Goal: Contribute content: Contribute content

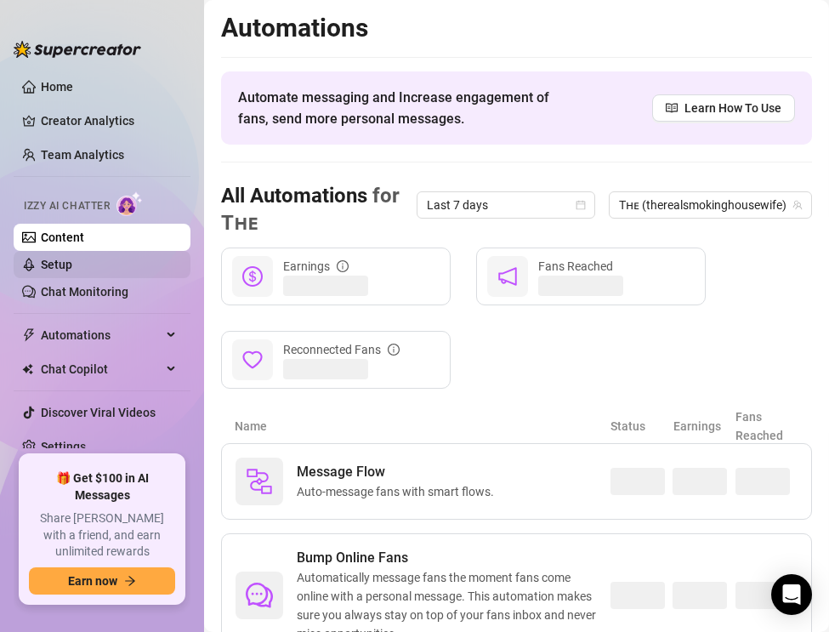
click at [56, 265] on link "Setup" at bounding box center [56, 265] width 31 height 14
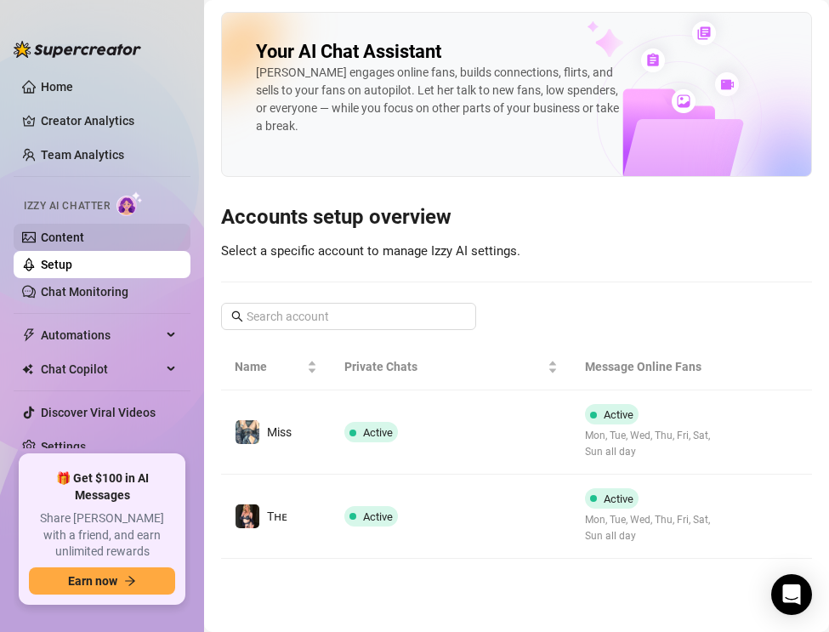
click at [46, 242] on link "Content" at bounding box center [62, 237] width 43 height 14
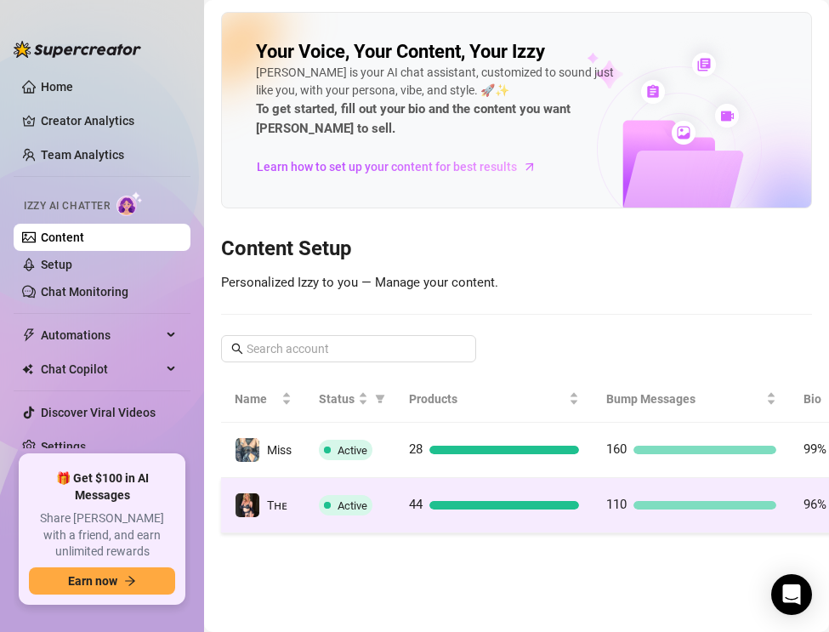
scroll to position [0, 212]
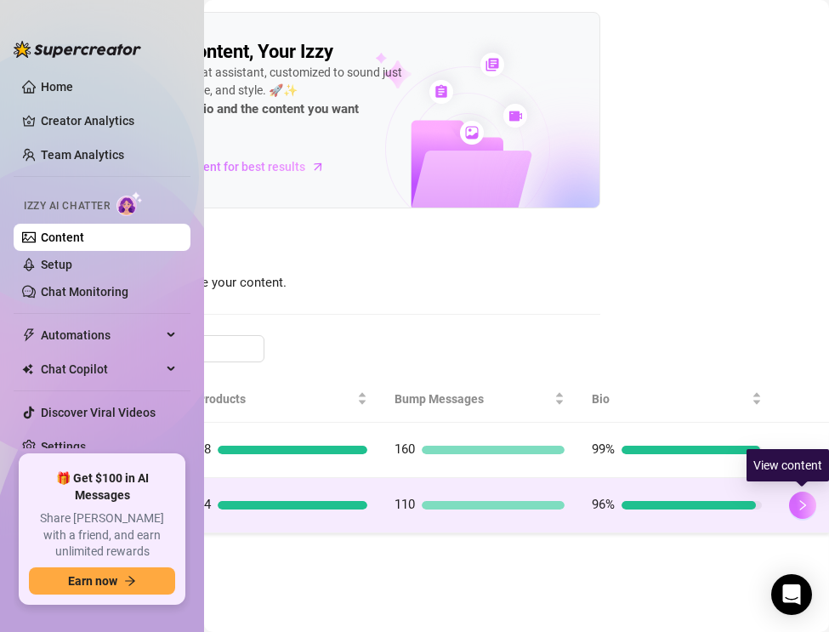
click at [795, 503] on button "button" at bounding box center [802, 504] width 27 height 27
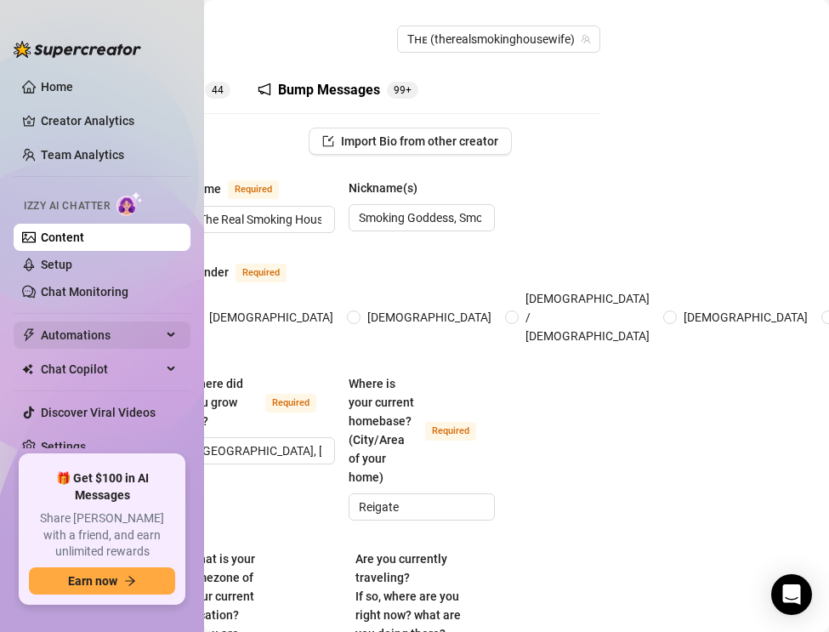
scroll to position [0, 117]
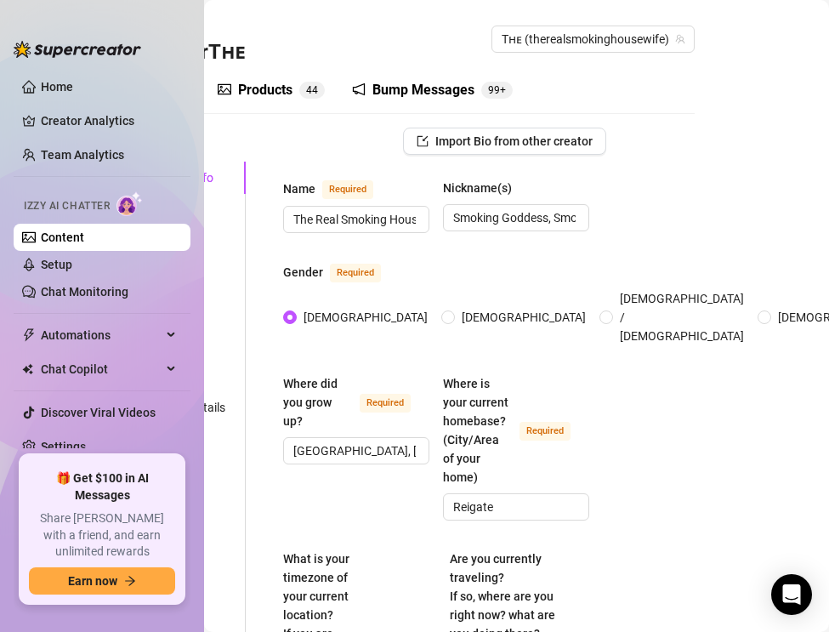
click at [255, 75] on div "Products 4 4" at bounding box center [271, 90] width 107 height 48
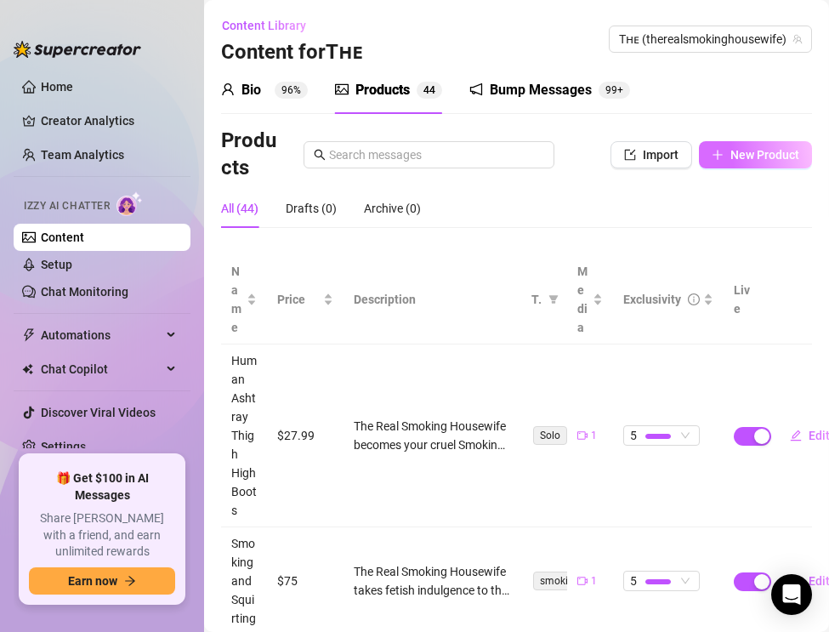
click at [725, 157] on button "New Product" at bounding box center [755, 154] width 113 height 27
type textarea "Type your message here..."
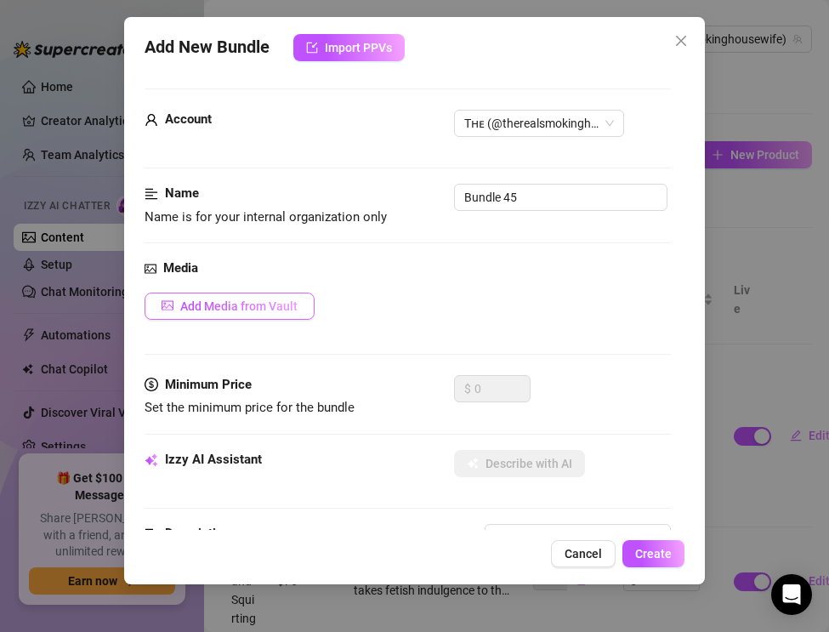
click at [188, 315] on button "Add Media from Vault" at bounding box center [230, 305] width 170 height 27
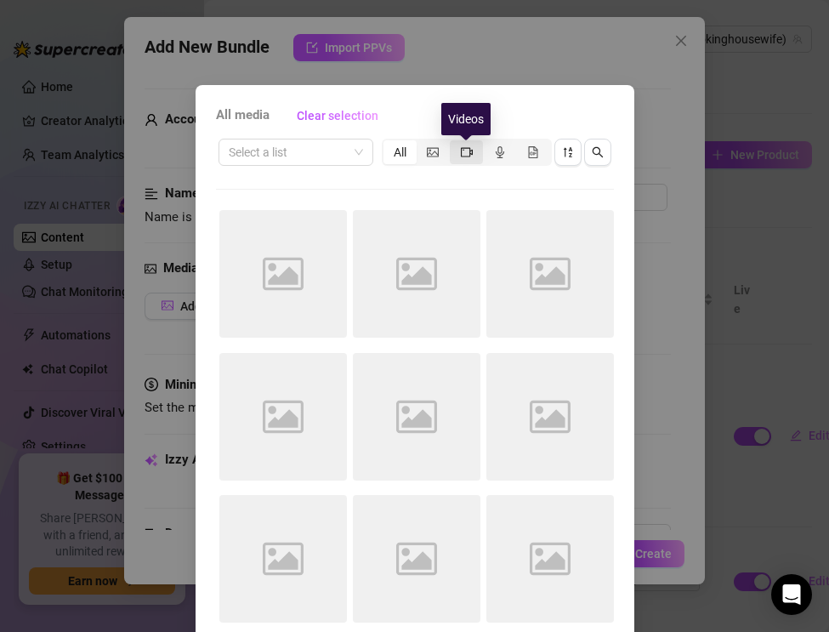
click at [467, 149] on icon "video-camera" at bounding box center [467, 152] width 12 height 12
click at [454, 143] on input "segmented control" at bounding box center [454, 143] width 0 height 0
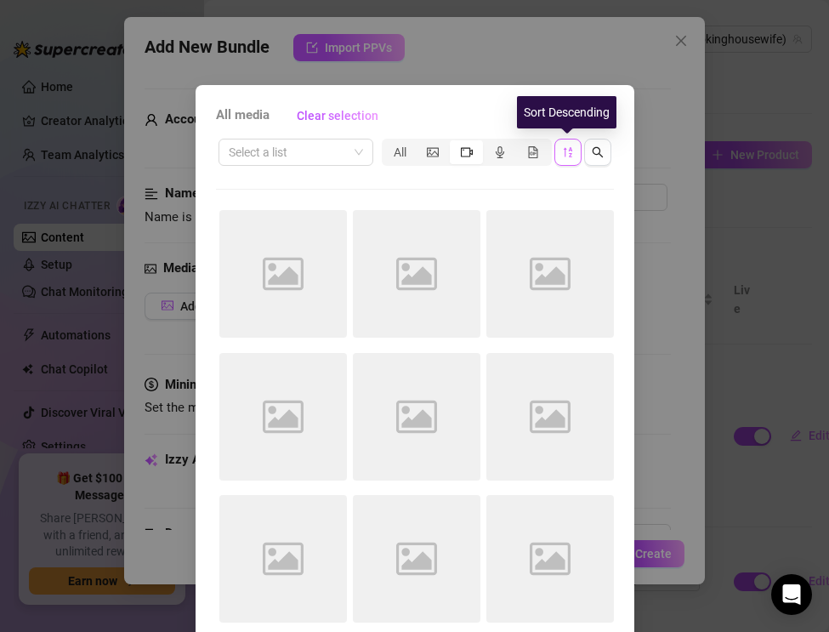
click at [569, 156] on icon "sort-descending" at bounding box center [567, 152] width 9 height 10
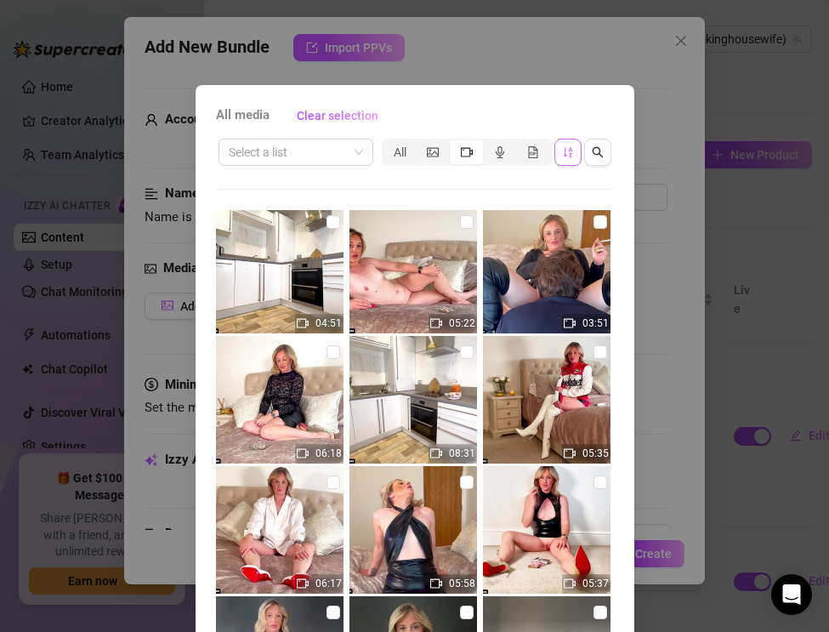
scroll to position [1186, 0]
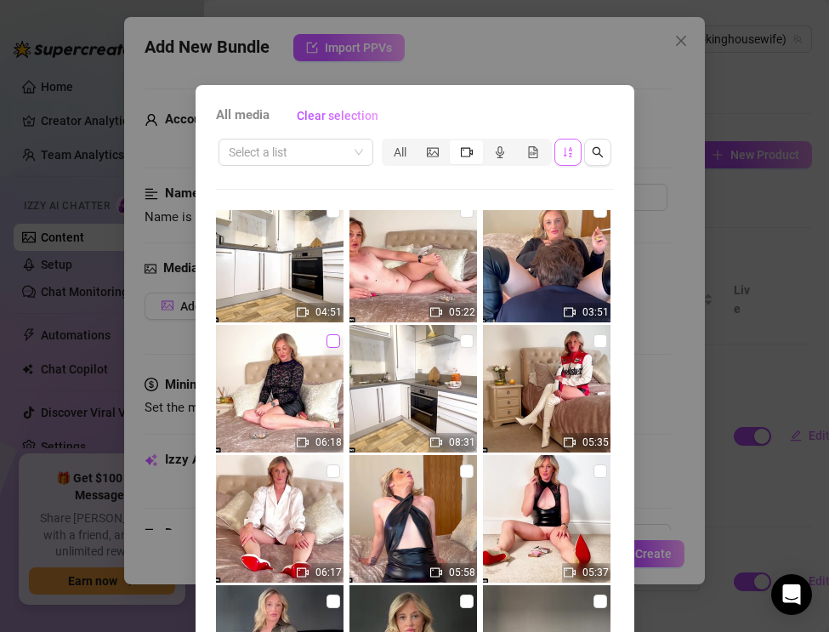
click at [332, 345] on input "checkbox" at bounding box center [333, 341] width 14 height 14
checkbox input "true"
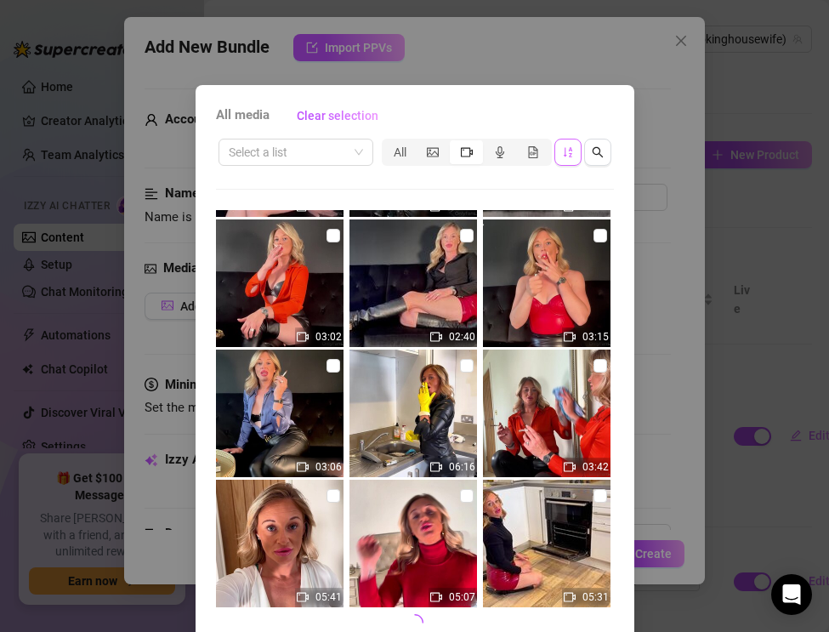
scroll to position [78, 0]
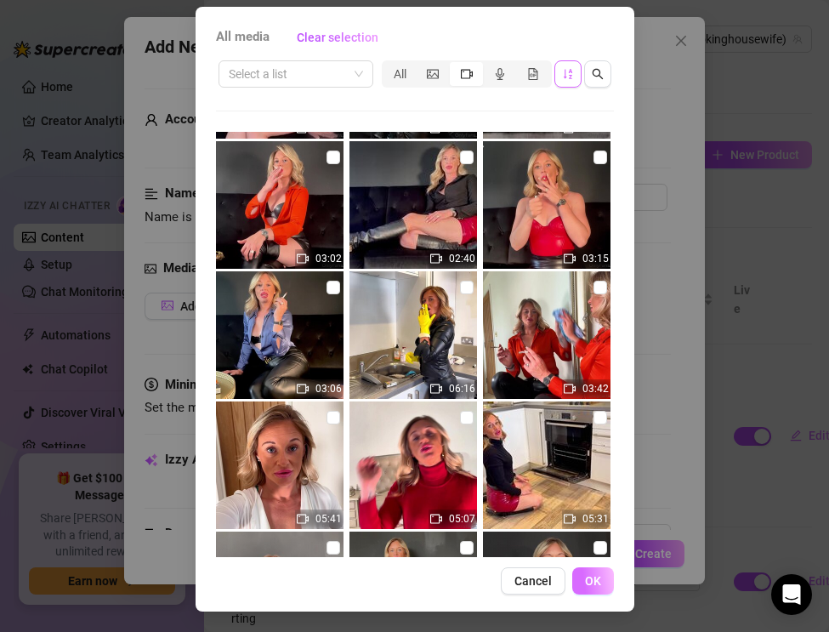
click at [580, 586] on button "OK" at bounding box center [593, 580] width 42 height 27
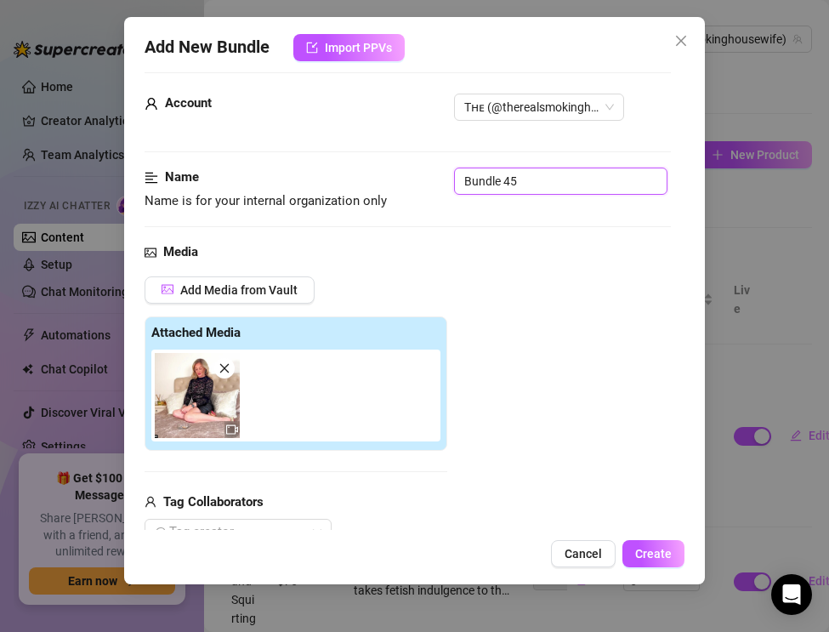
click at [546, 177] on input "Bundle 45" at bounding box center [560, 180] width 213 height 27
drag, startPoint x: 546, startPoint y: 177, endPoint x: 426, endPoint y: 172, distance: 120.0
click at [426, 172] on div "Name Name is for your internal organization only Bundle 45" at bounding box center [408, 188] width 526 height 43
paste input "Smoking Confession — Why I Started Smoking"
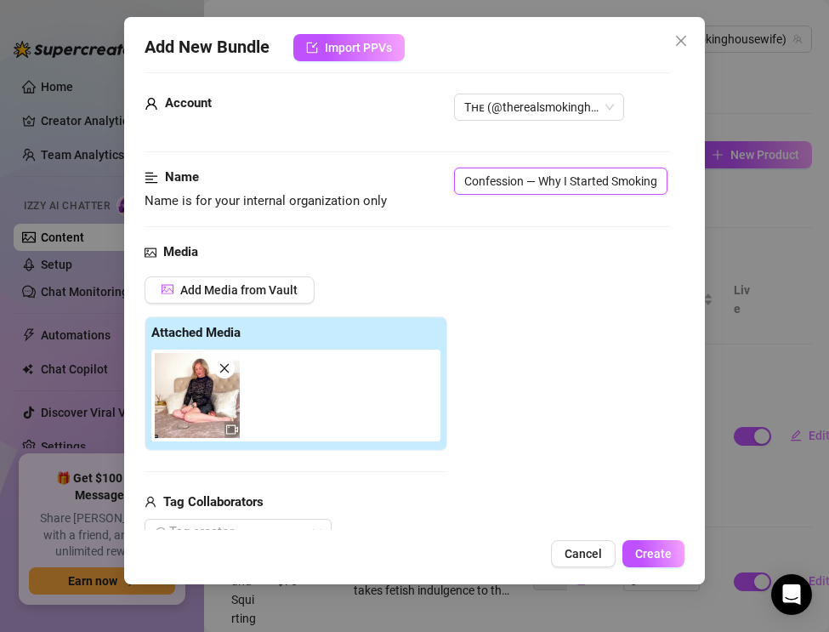
type input "Smoking Confession — Why I Started Smoking"
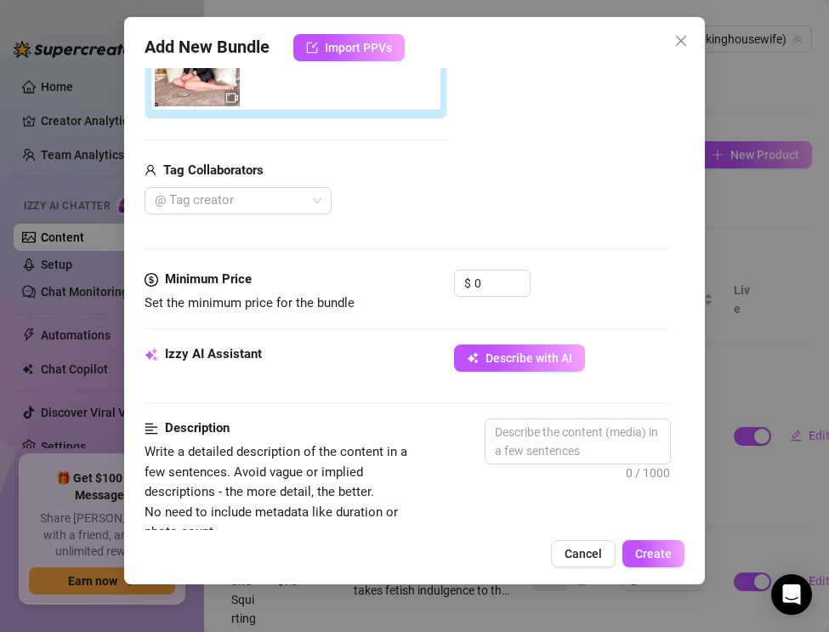
scroll to position [351, 0]
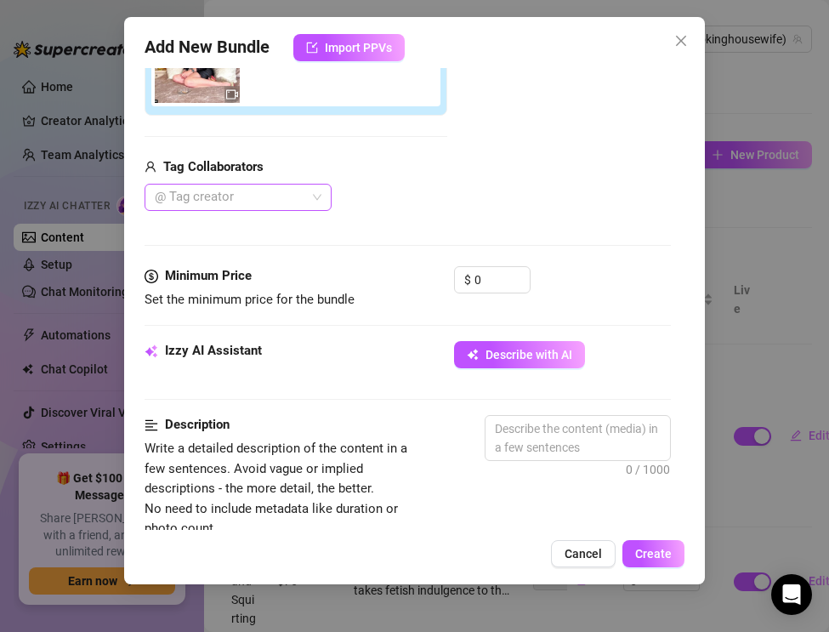
click at [198, 202] on div at bounding box center [229, 197] width 162 height 24
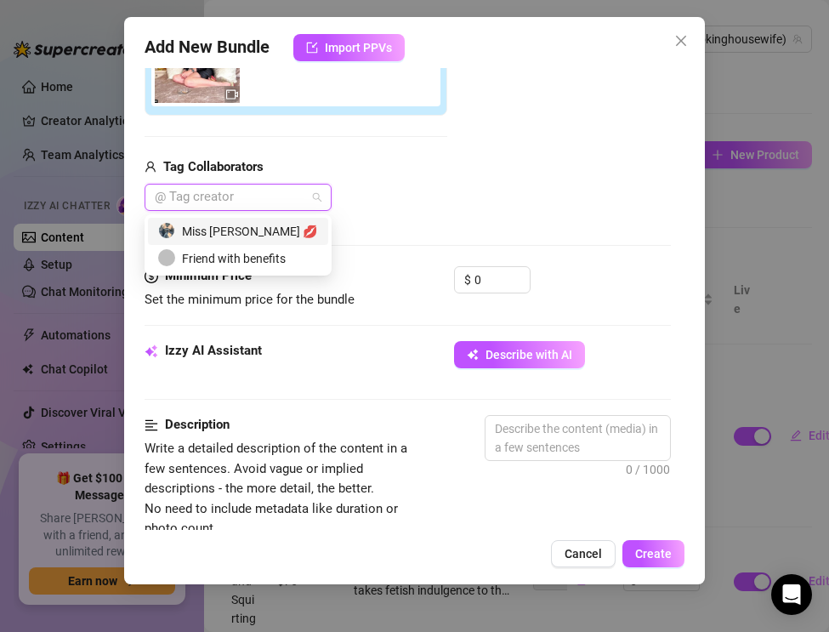
click at [199, 229] on div "Miss [PERSON_NAME] 💋" at bounding box center [238, 231] width 160 height 19
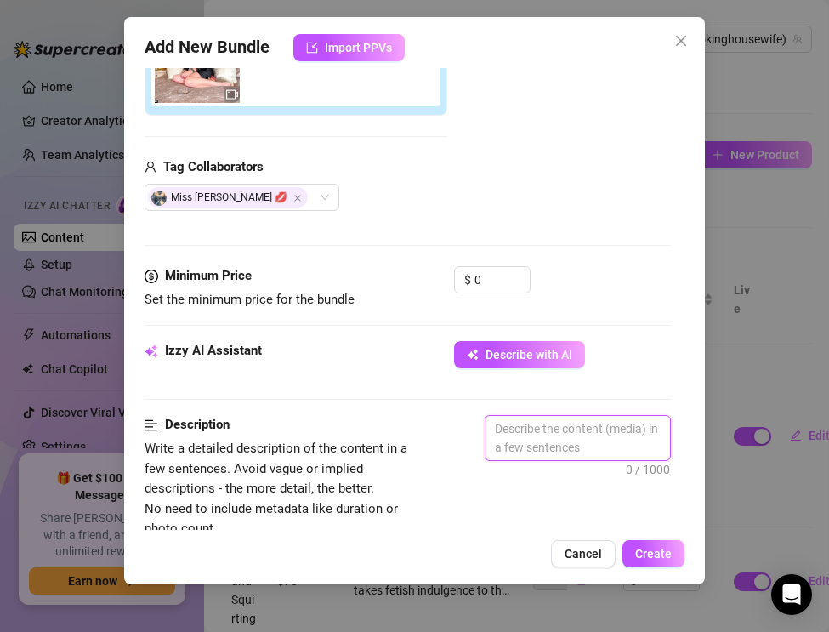
click at [525, 427] on textarea at bounding box center [577, 438] width 184 height 44
paste textarea "The Real Smoking Housewife opens up in style. Laying across my bed in a long le…"
type textarea "The Real Smoking Housewife opens up in style. Laying across my bed in a long le…"
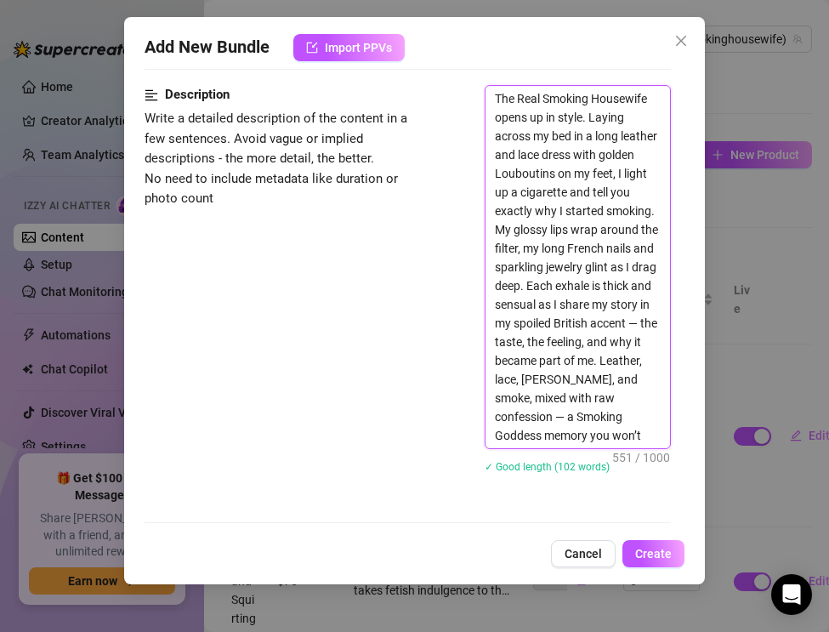
scroll to position [679, 0]
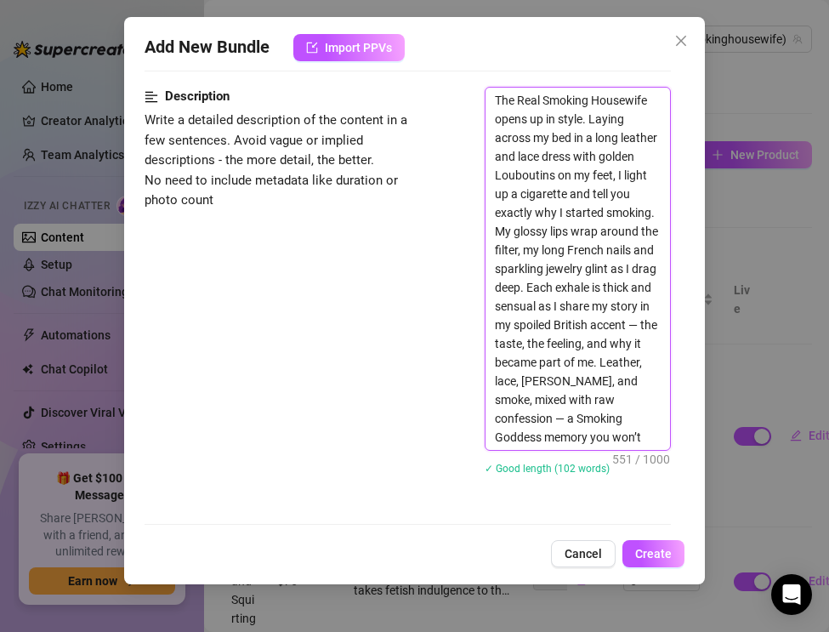
type textarea "The Real Smoking Housewife opens up in style. Lying across my bed in a long lea…"
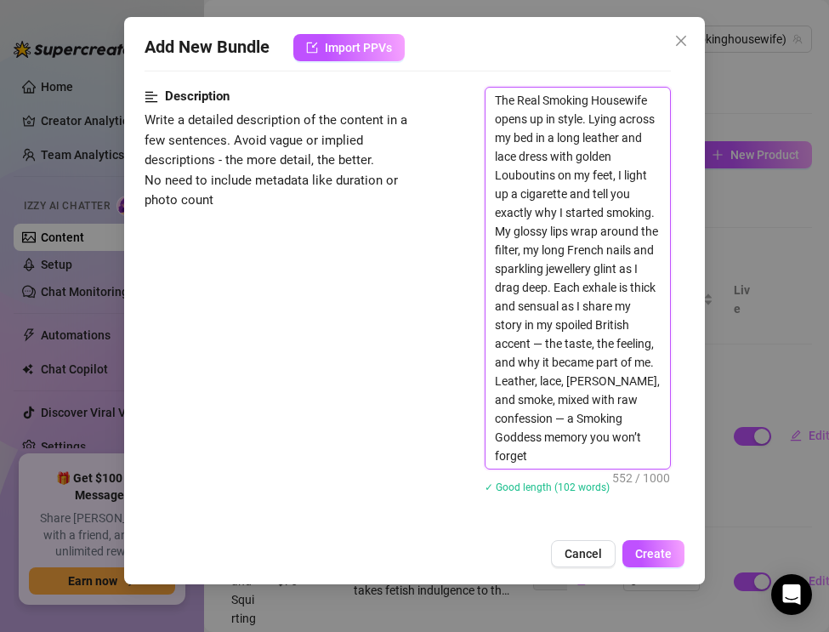
click at [545, 345] on textarea "The Real Smoking Housewife opens up in style. Lying across my bed in a long lea…" at bounding box center [577, 278] width 184 height 381
type textarea "The Real Smoking Housewife opens up in style. Lying across my bed in a long lea…"
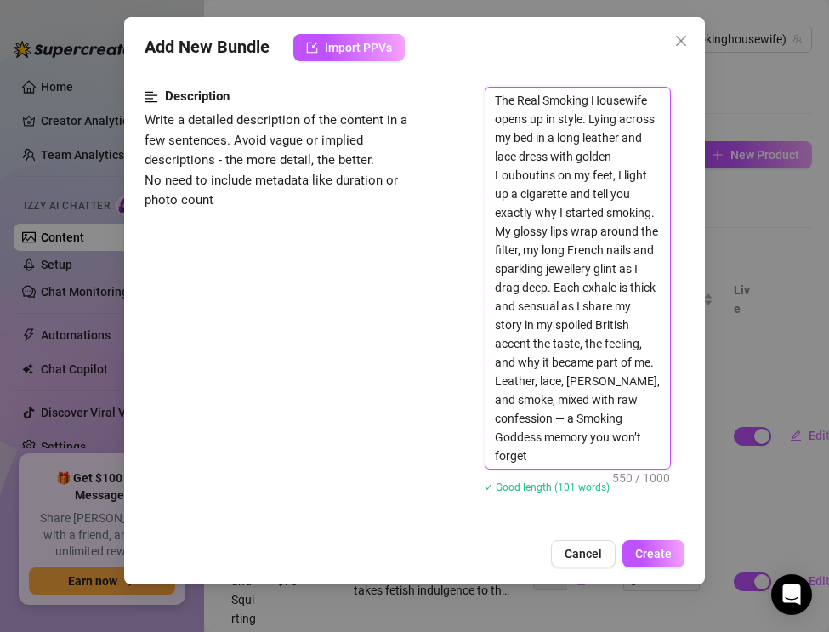
click at [569, 418] on textarea "The Real Smoking Housewife opens up in style. Lying across my bed in a long lea…" at bounding box center [577, 278] width 184 height 381
type textarea "The Real Smoking Housewife opens up in style. Lying across my bed in a long lea…"
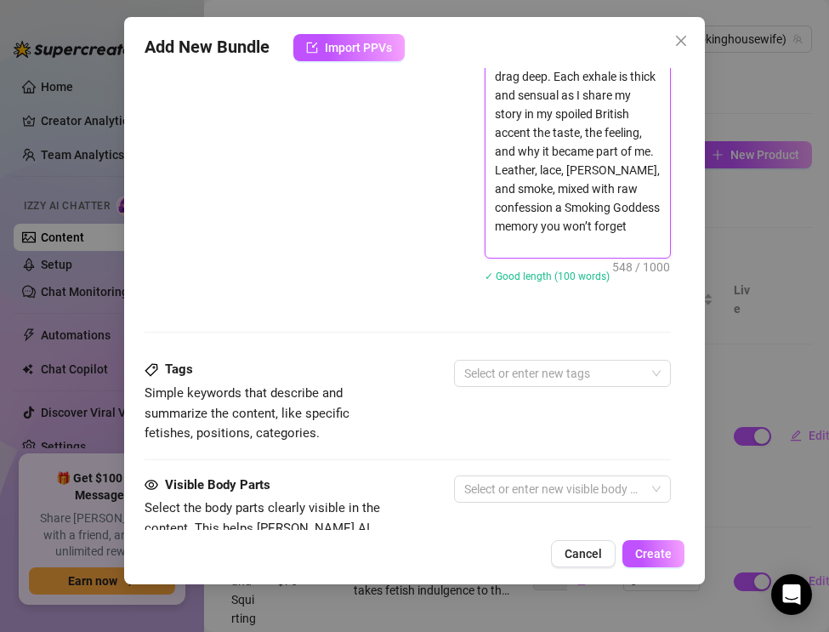
scroll to position [922, 0]
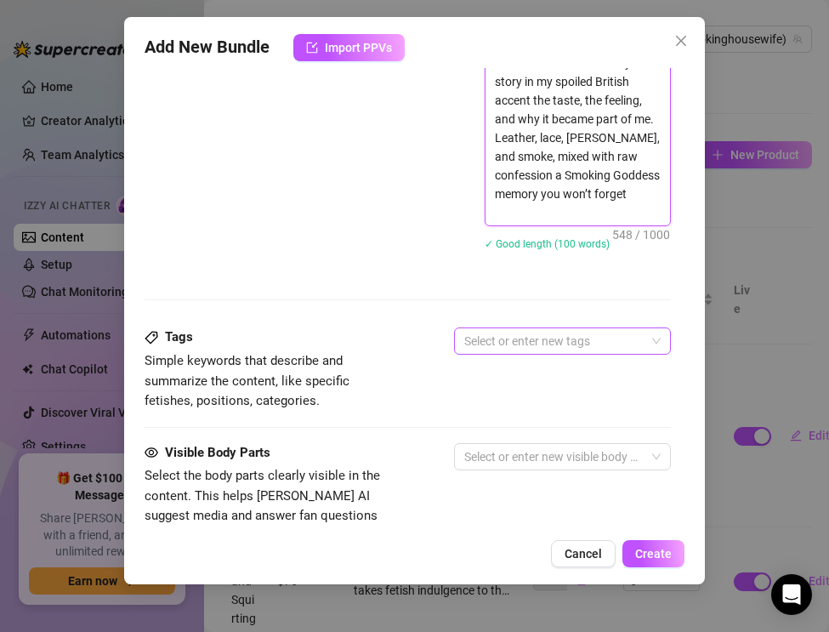
click at [506, 332] on div at bounding box center [553, 341] width 192 height 24
type textarea "The Real Smoking Housewife opens up in style. Lying across my bed in a long lea…"
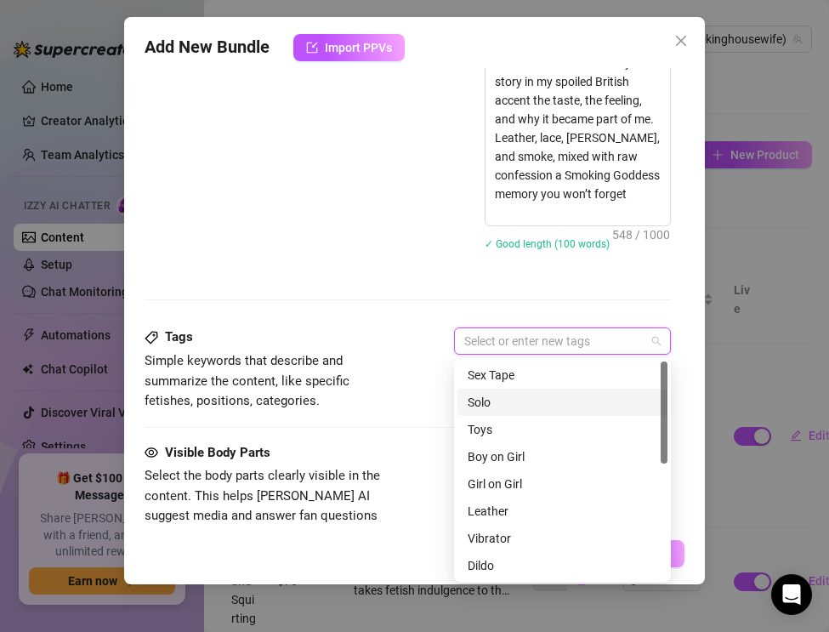
click at [494, 394] on div "Solo" at bounding box center [563, 402] width 190 height 19
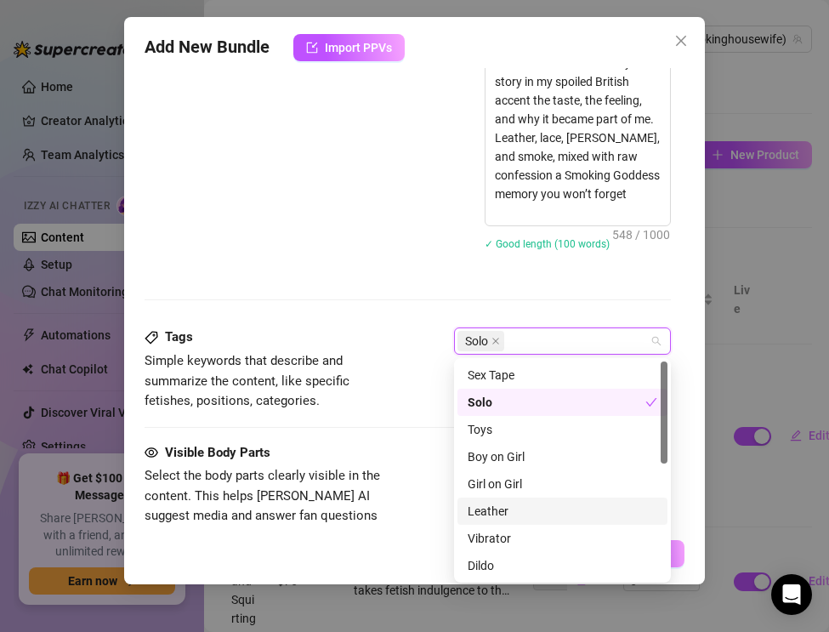
click at [499, 514] on div "Leather" at bounding box center [563, 511] width 190 height 19
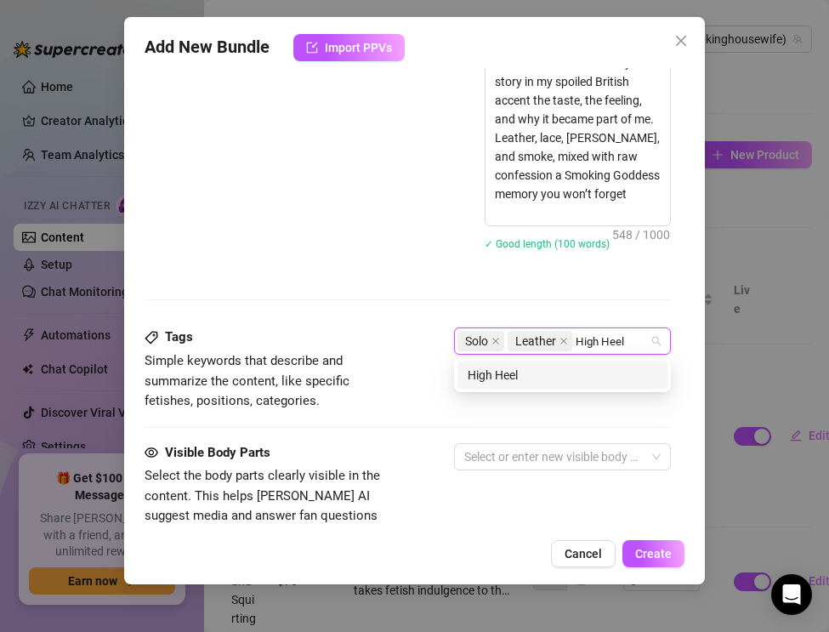
type input "High Heels"
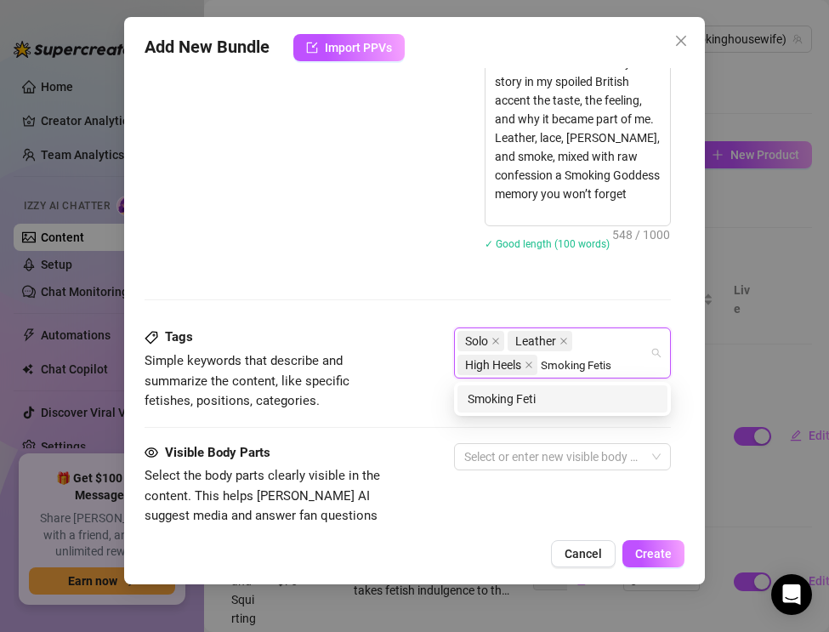
type input "Smoking Fetish"
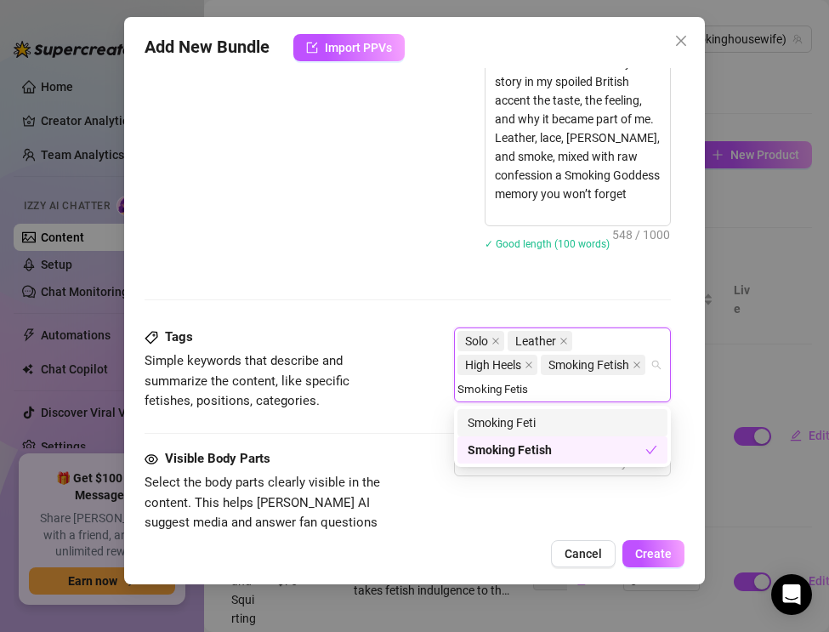
type input "Smoking Fetish"
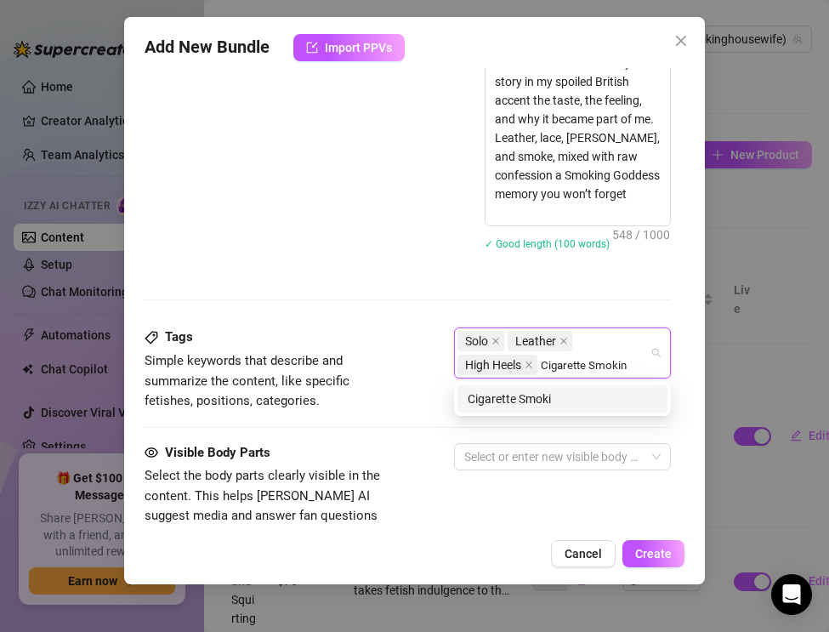
type input "[MEDICAL_DATA]"
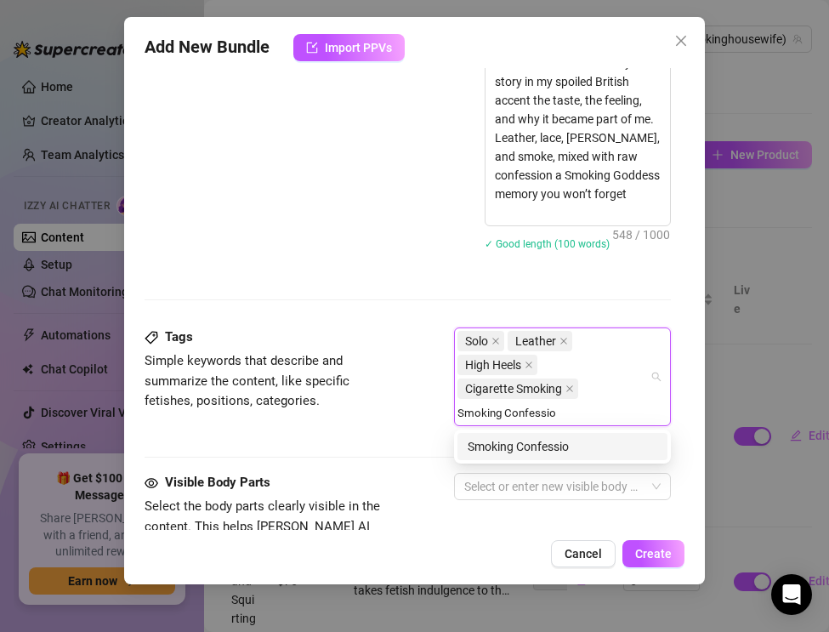
type input "Smoking Confession"
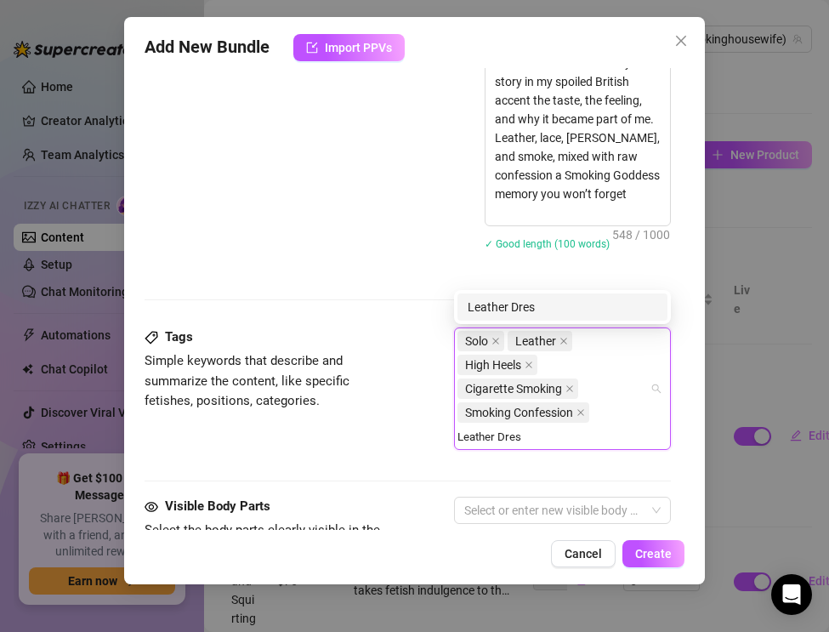
type input "Leather Dress"
type input "Lace Dress"
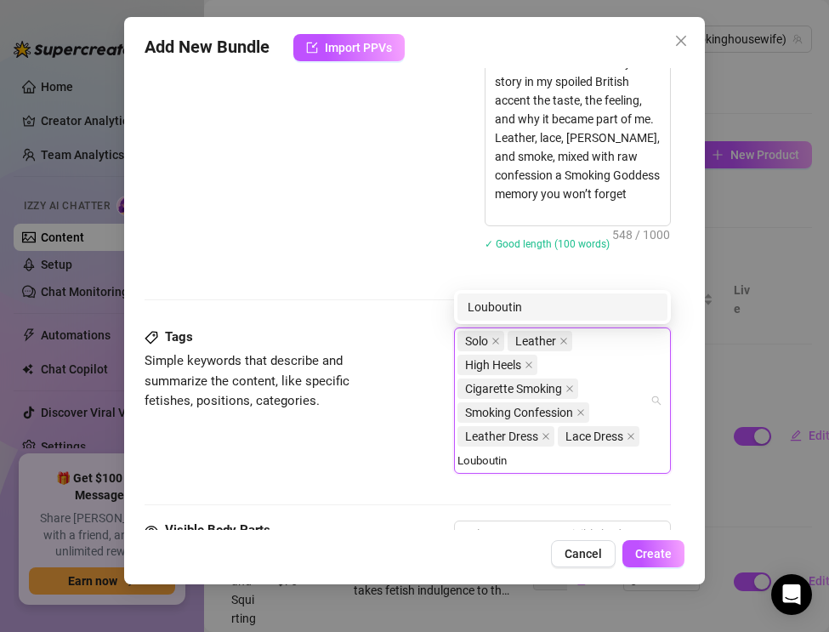
type input "Louboutins"
type input "H"
type input "Nails Fetish"
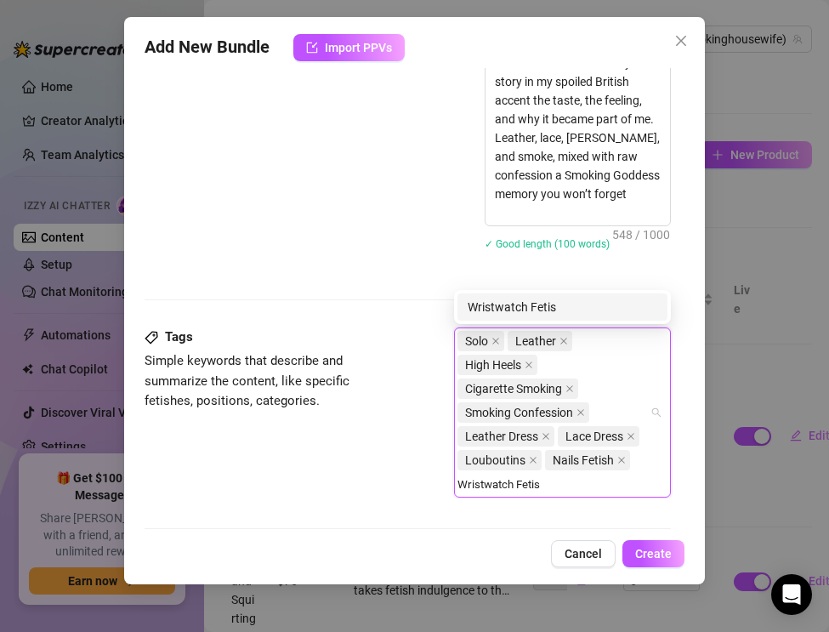
type input "Wristwatch Fetish"
type input "Talking Fetish"
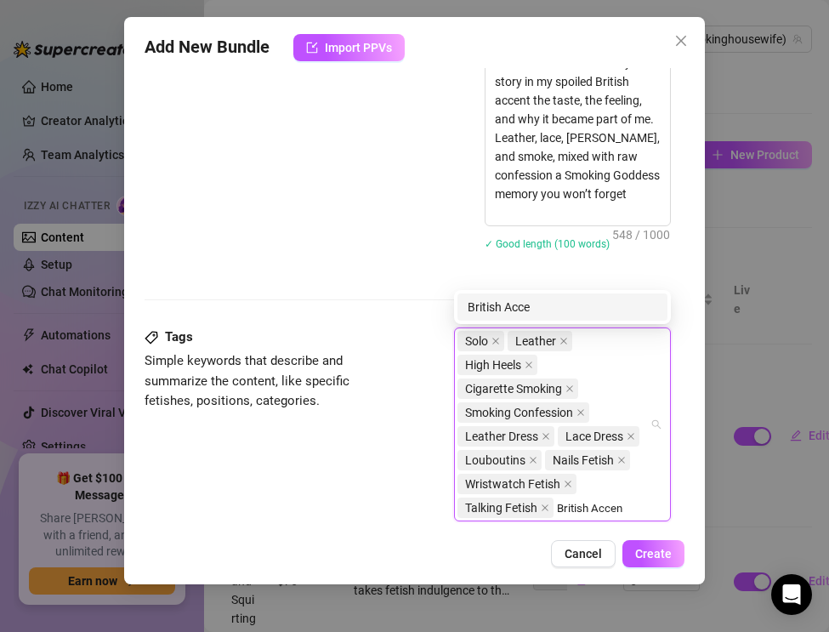
type input "British Accent"
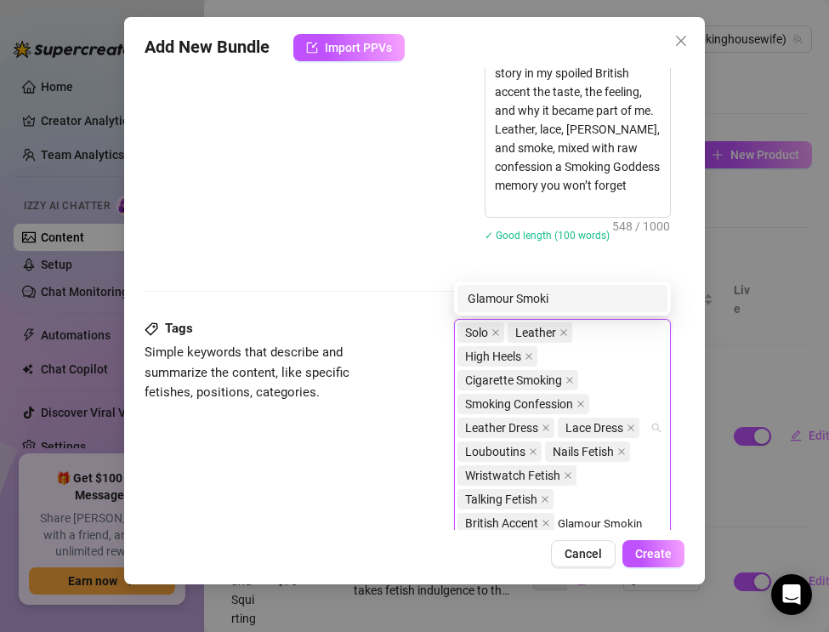
scroll to position [955, 0]
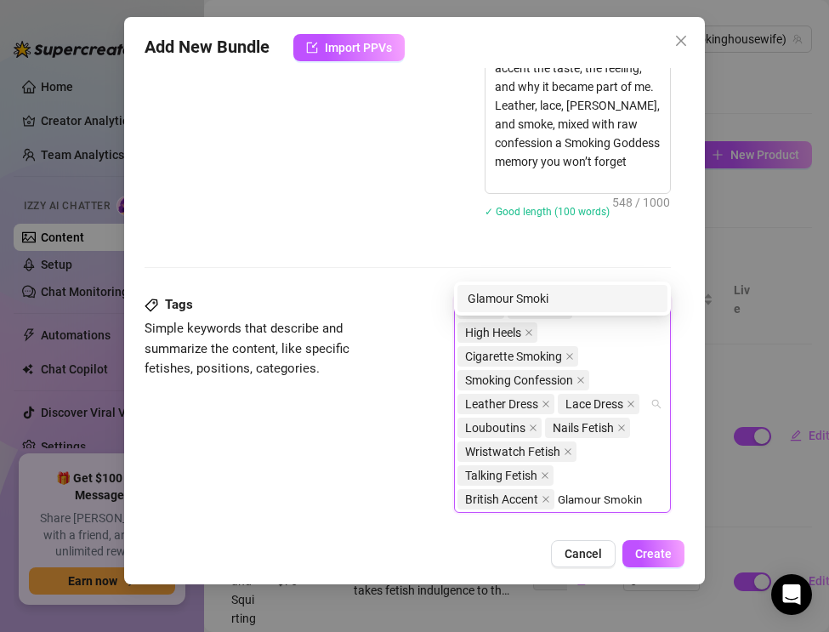
type input "Glamour Smoking"
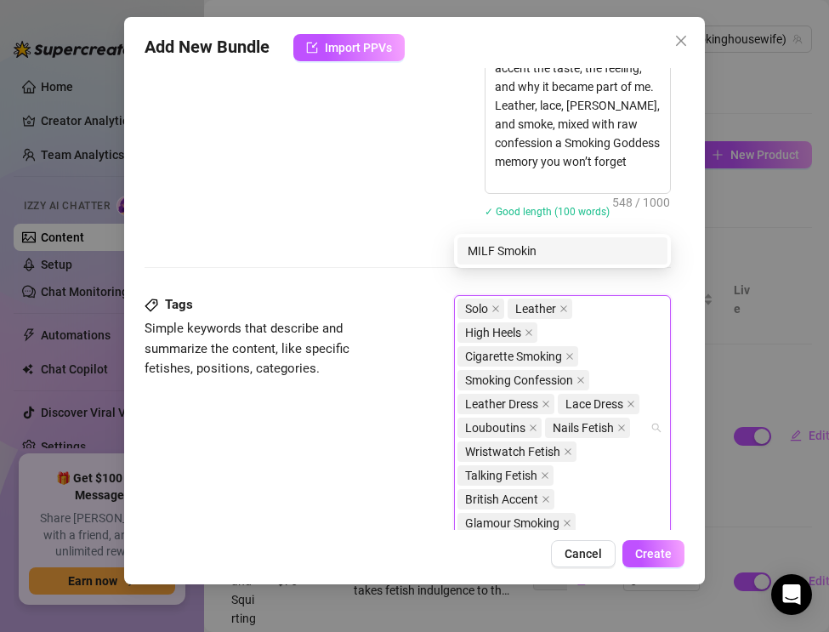
scroll to position [979, 0]
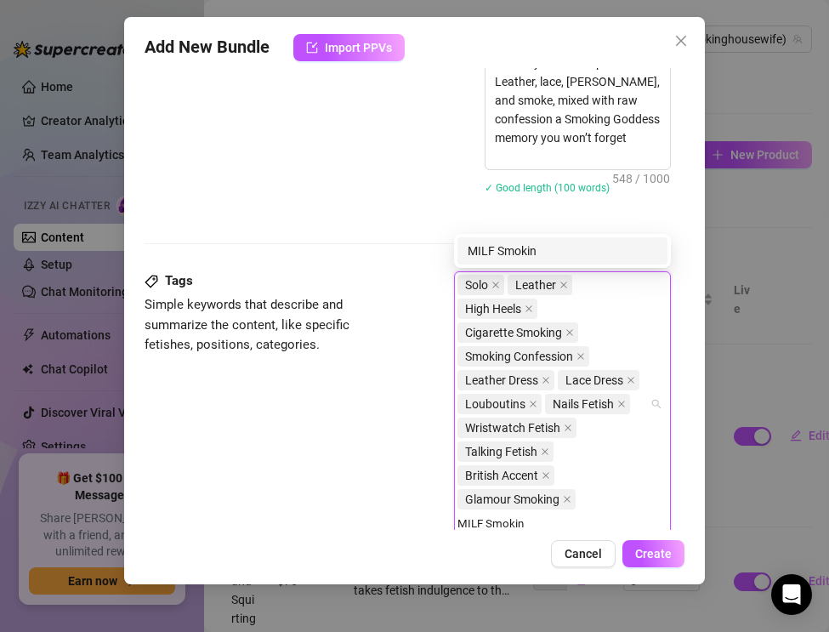
type input "MILF Smoking"
type input "Blonde MILF"
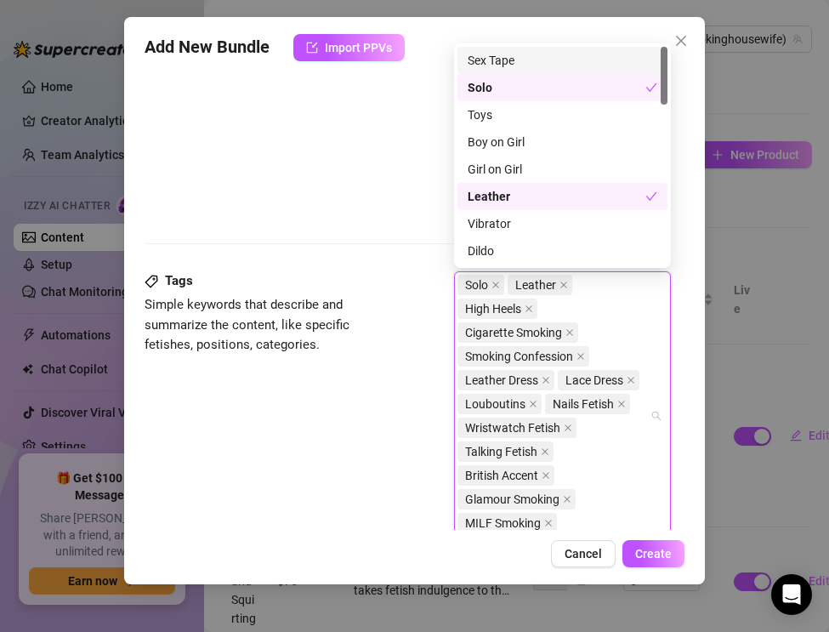
scroll to position [1002, 0]
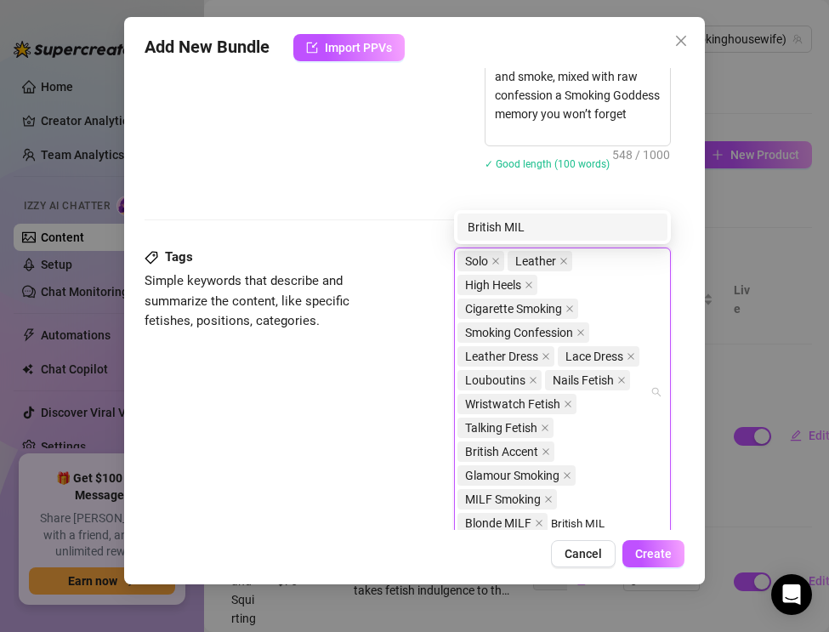
type input "British MILF"
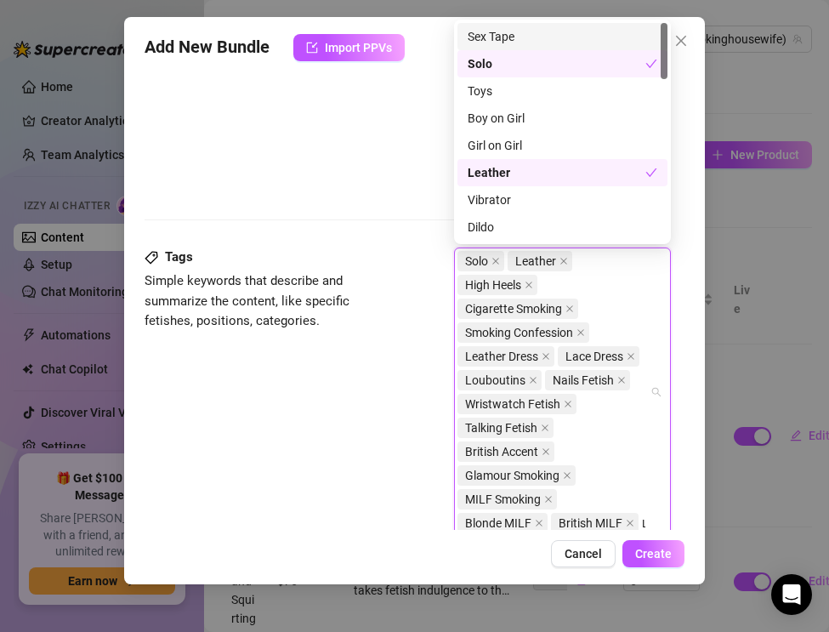
scroll to position [1026, 0]
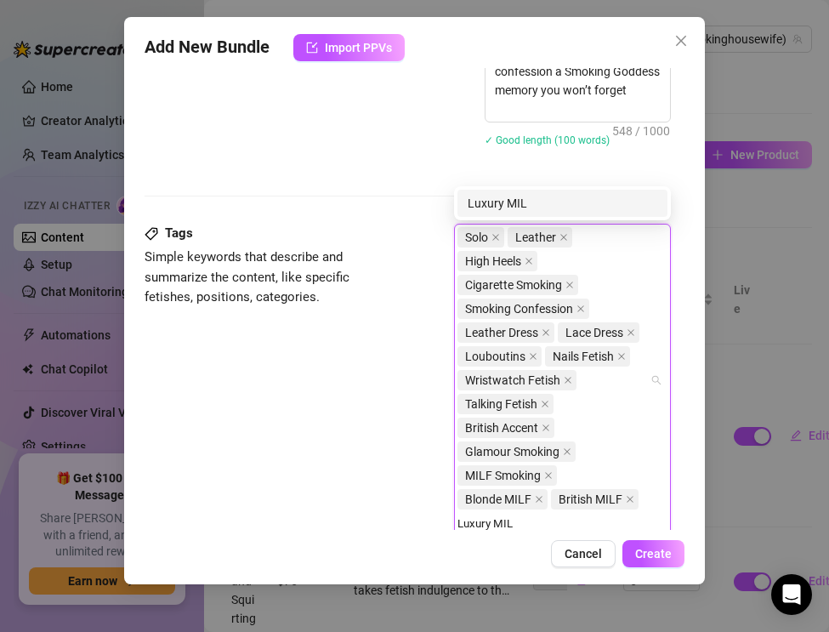
type input "Luxury MILF"
type input "Smoking Goddess"
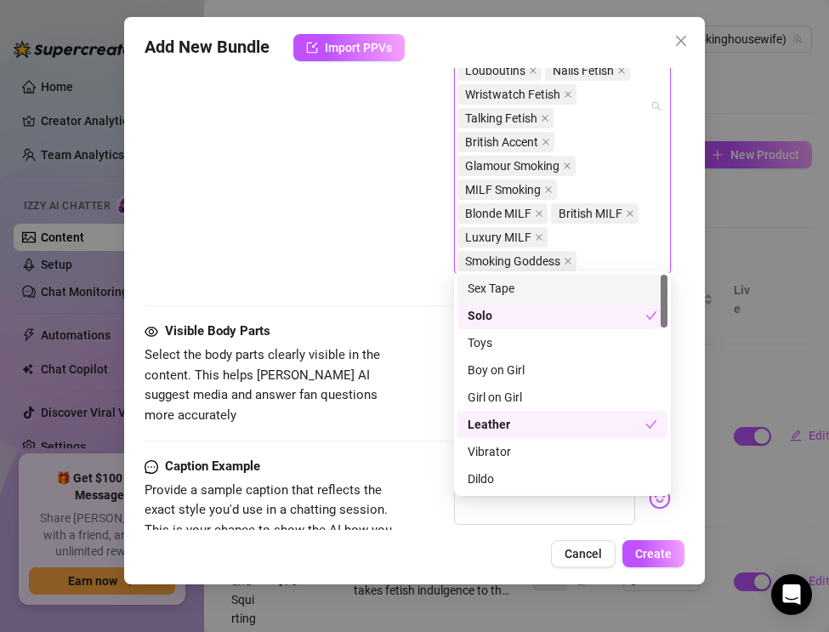
scroll to position [1319, 0]
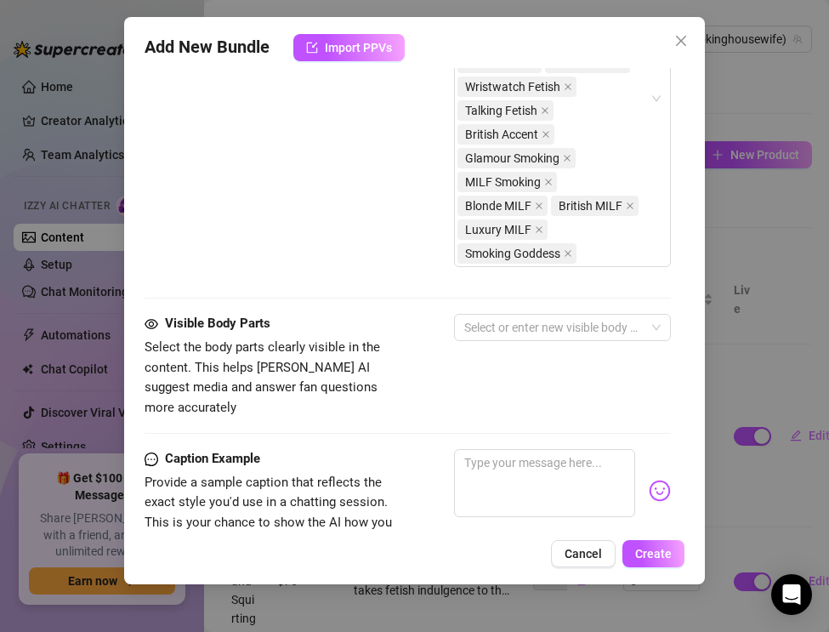
click at [380, 355] on span "Select the body parts clearly visible in the content. This helps [PERSON_NAME] …" at bounding box center [272, 378] width 255 height 80
click at [481, 331] on div at bounding box center [553, 327] width 192 height 24
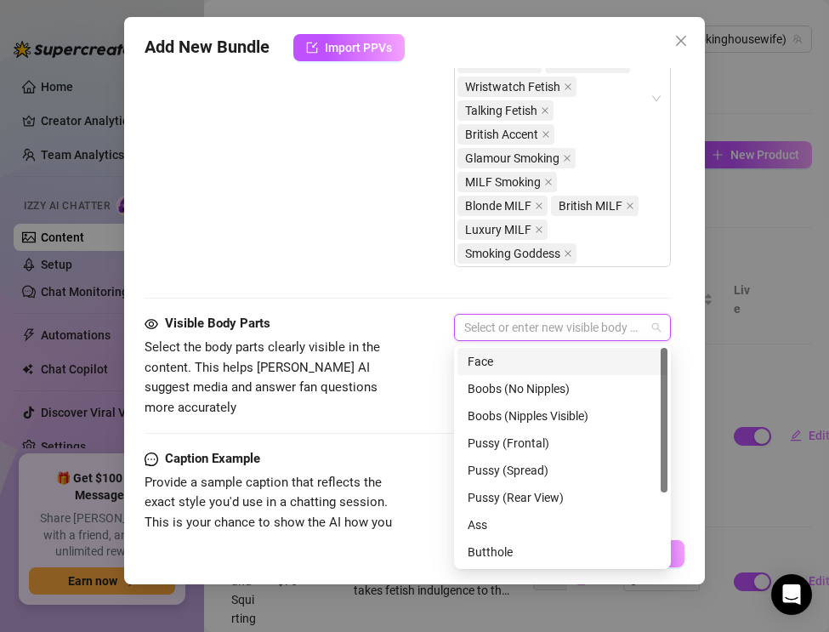
click at [476, 363] on div "Face" at bounding box center [563, 361] width 190 height 19
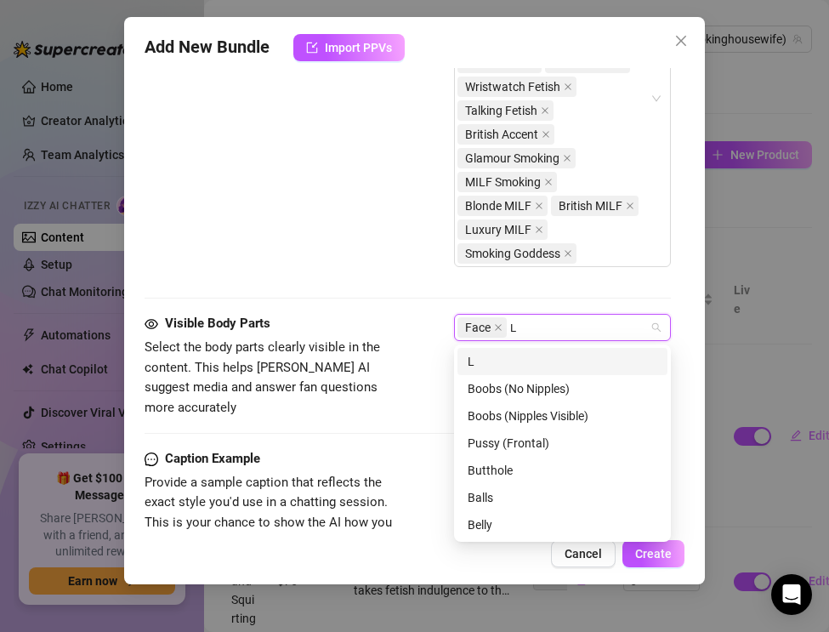
scroll to position [0, 0]
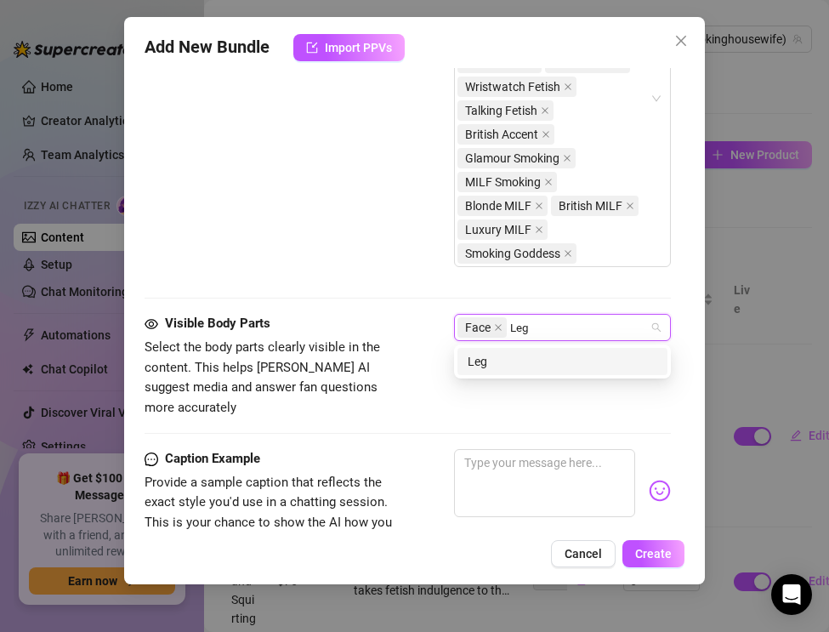
type input "Legs"
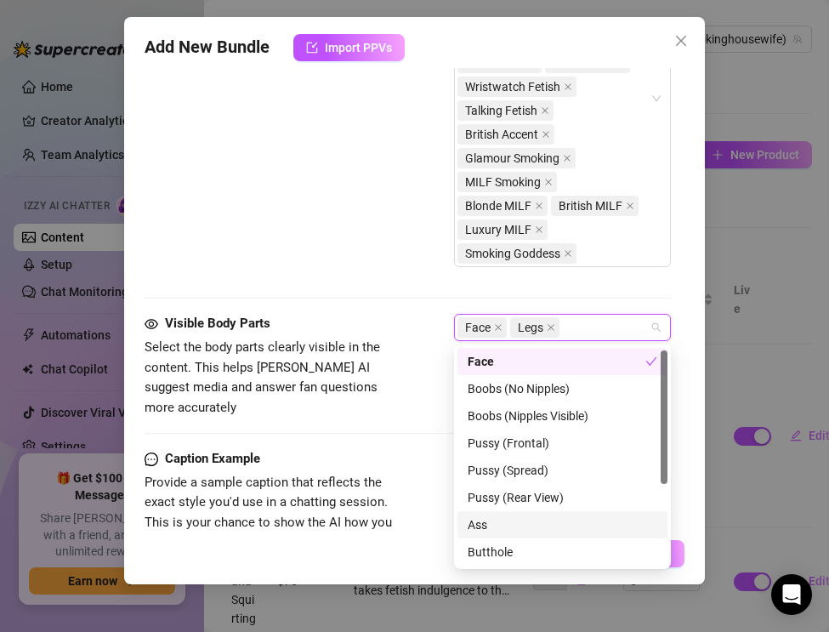
scroll to position [136, 0]
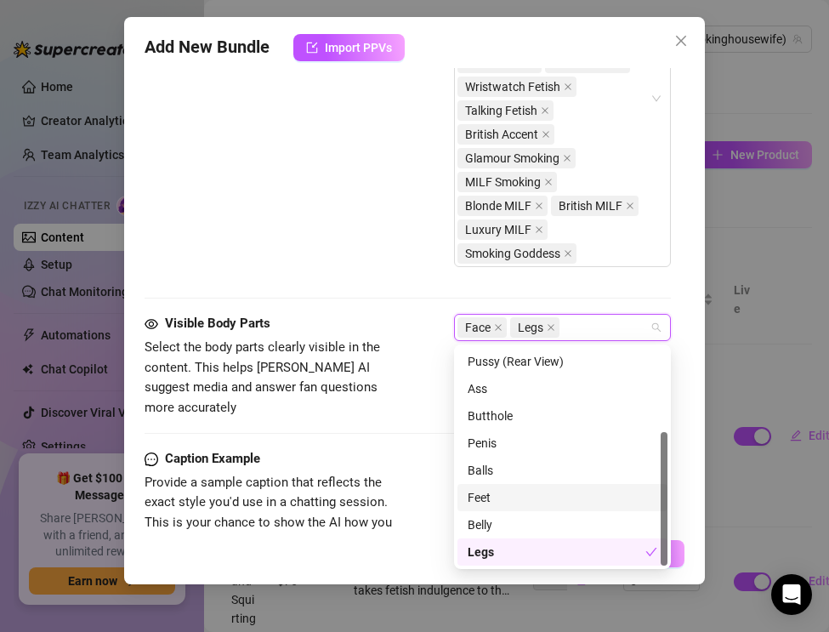
click at [481, 499] on div "Feet" at bounding box center [563, 497] width 190 height 19
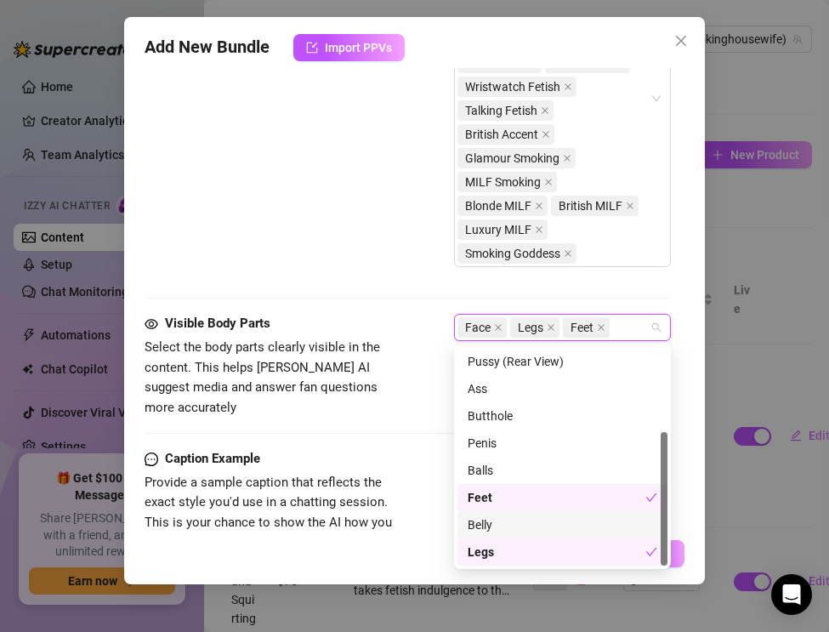
click at [483, 523] on div "Belly" at bounding box center [563, 524] width 190 height 19
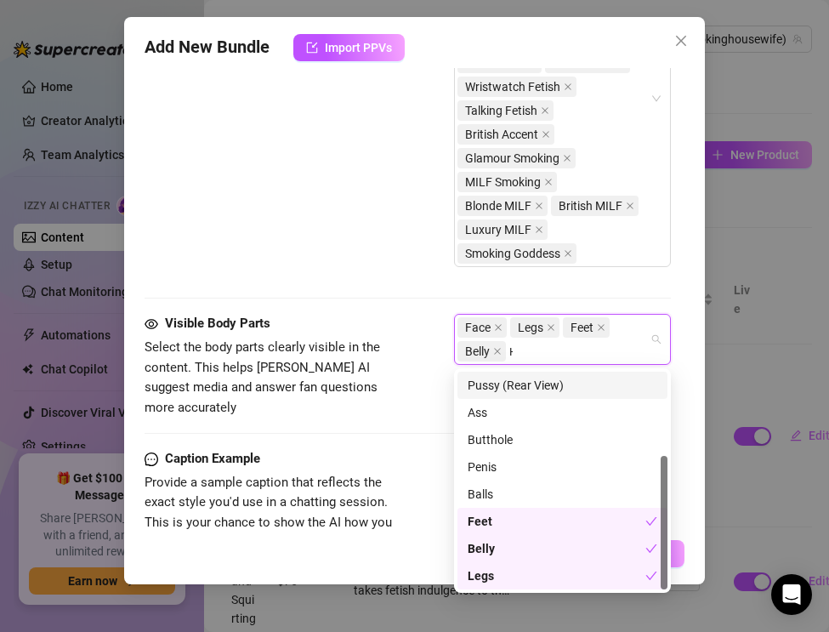
scroll to position [0, 0]
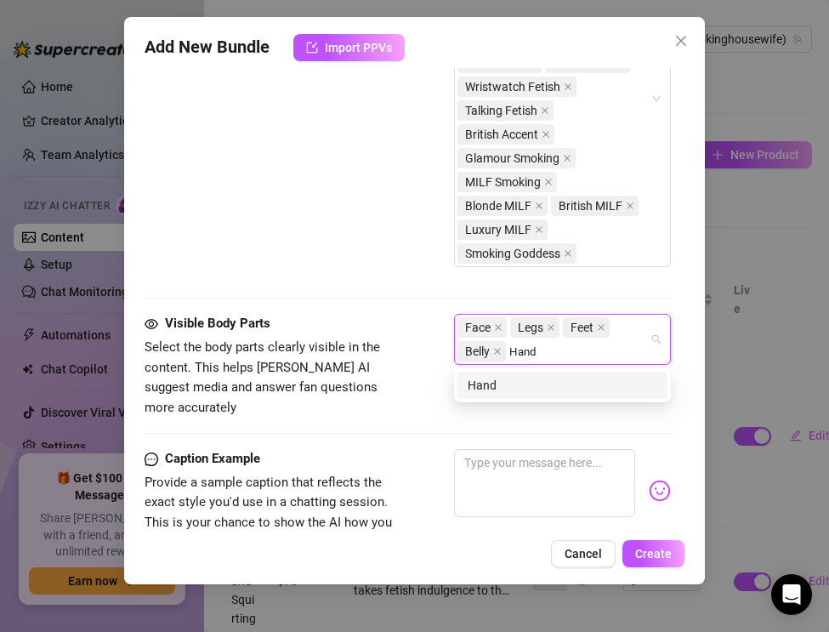
type input "Hands"
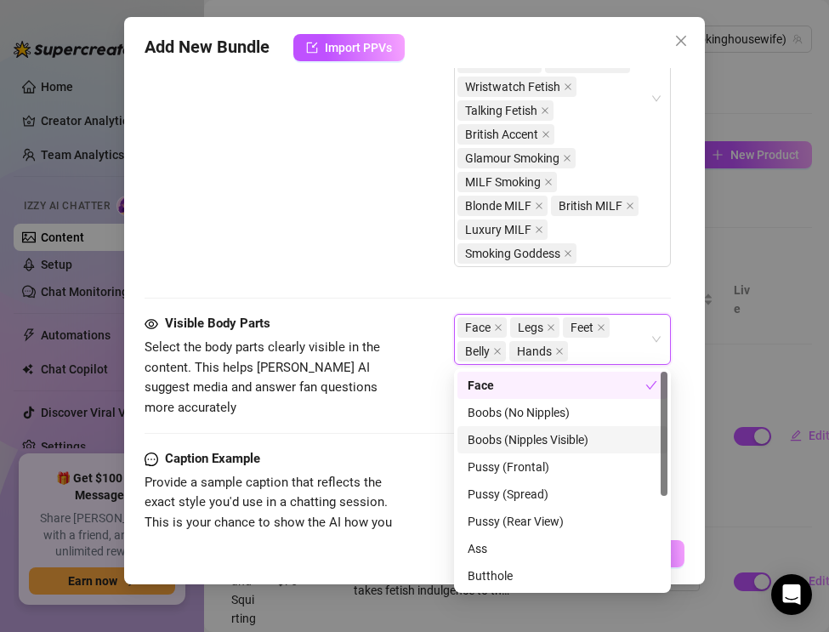
click at [329, 397] on div "Visible Body Parts Select the body parts clearly visible in the content. This h…" at bounding box center [408, 381] width 526 height 135
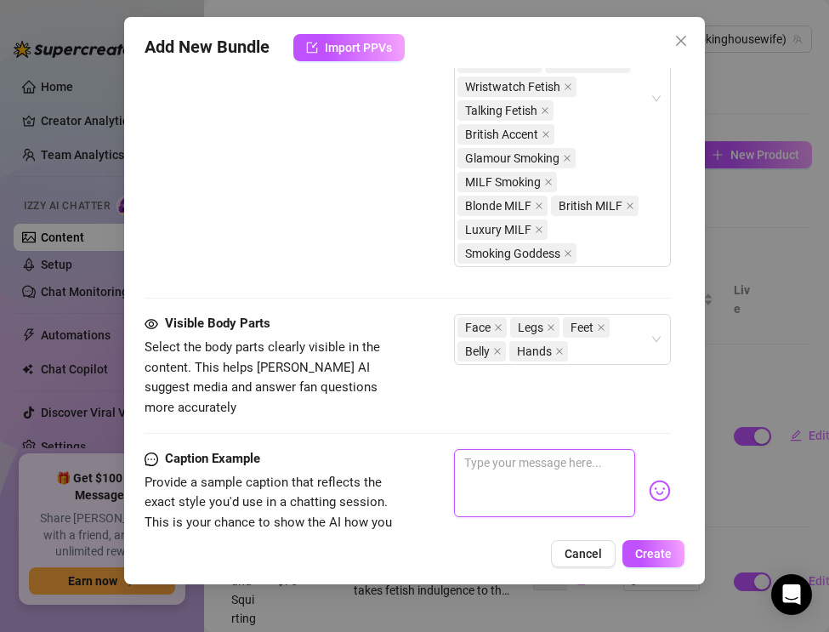
click at [510, 455] on textarea at bounding box center [544, 483] width 181 height 68
paste textarea "Leather, lace, Louboutins on my feet… cigarette glowing as I tell you exactly w…"
type textarea "Leather, lace, Louboutins on my feet… cigarette glowing as I tell you exactly w…"
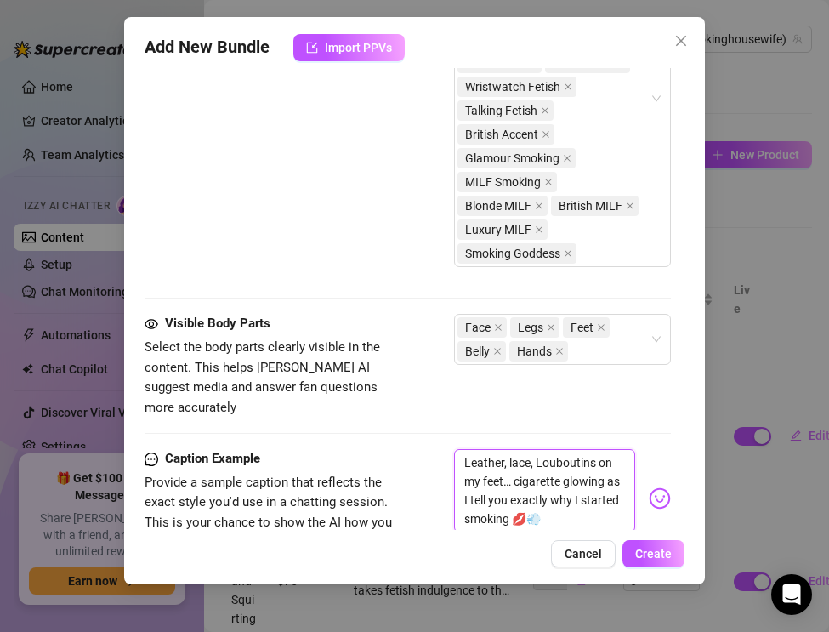
scroll to position [1400, 0]
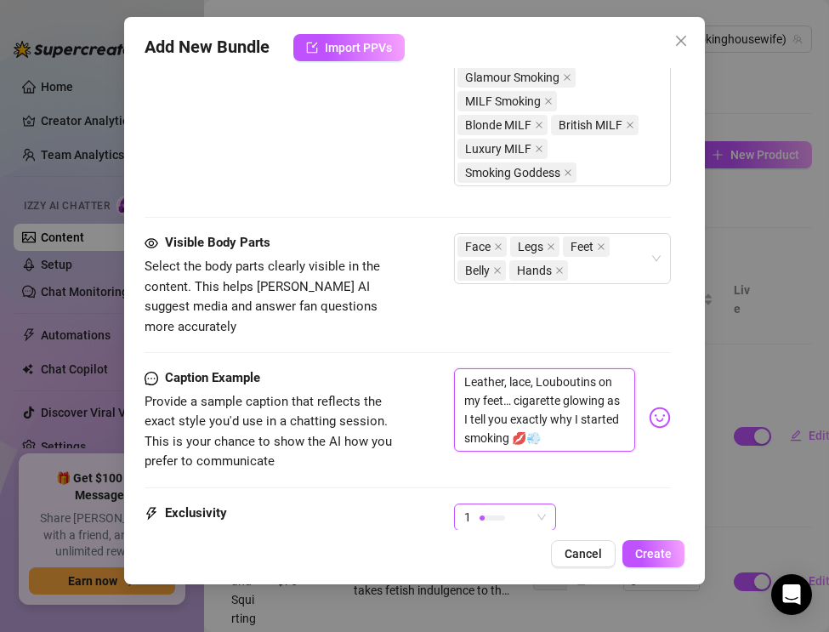
click at [502, 508] on div "1" at bounding box center [497, 517] width 66 height 26
type textarea "Leather, lace, Louboutins on my feet… cigarette glowing as I tell you exactly w…"
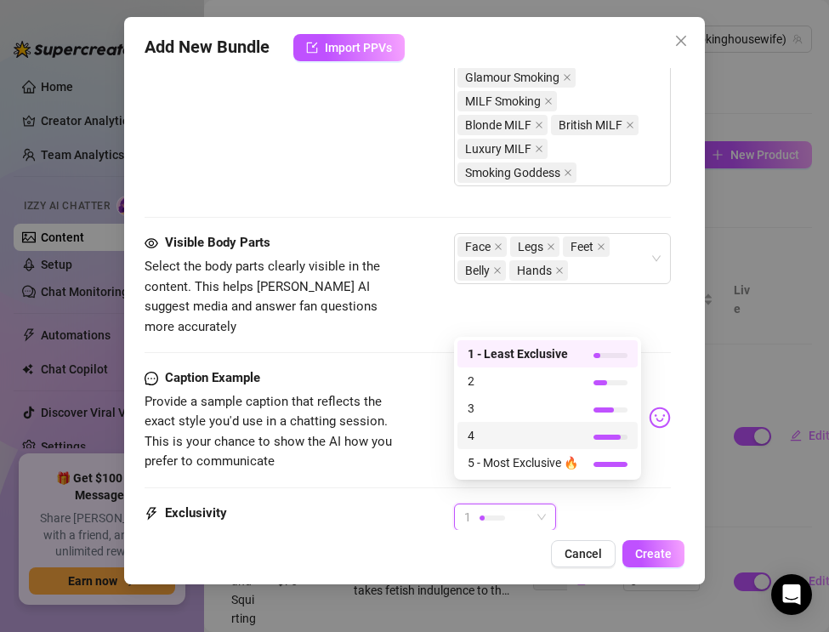
click at [492, 437] on span "4" at bounding box center [523, 435] width 111 height 19
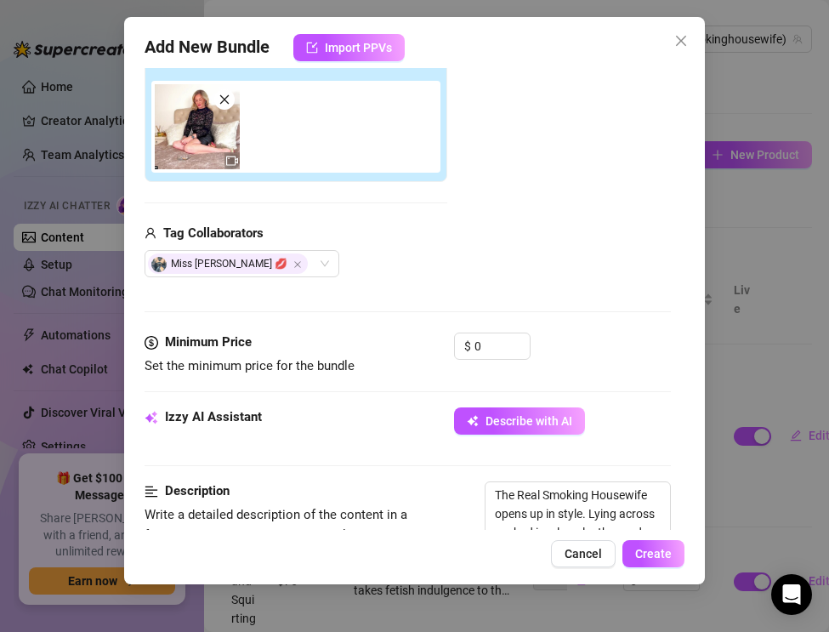
scroll to position [276, 0]
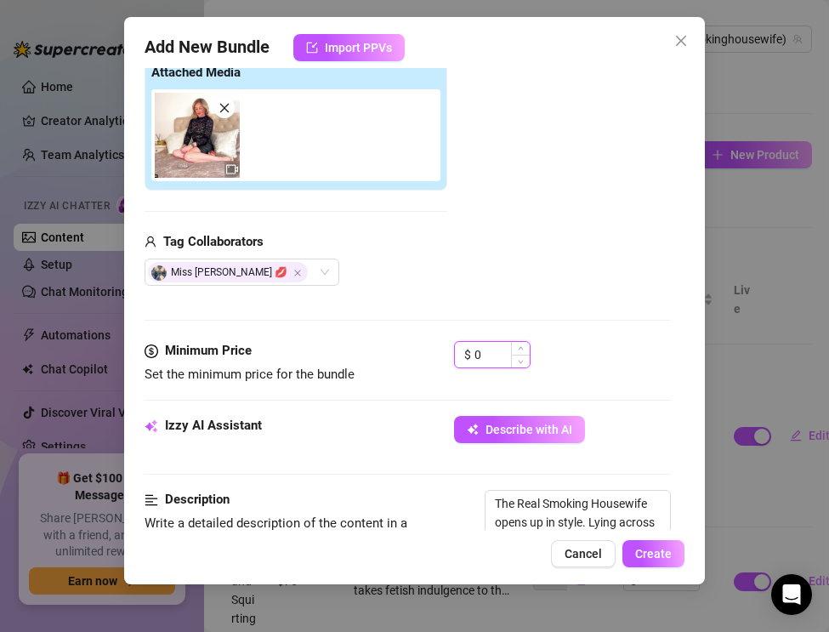
click at [489, 356] on input "0" at bounding box center [501, 355] width 55 height 26
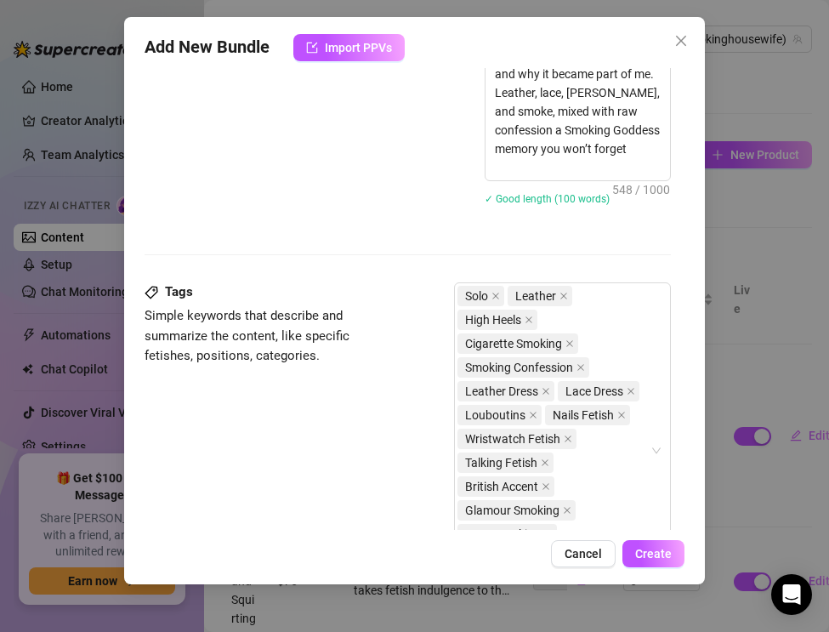
scroll to position [1032, 0]
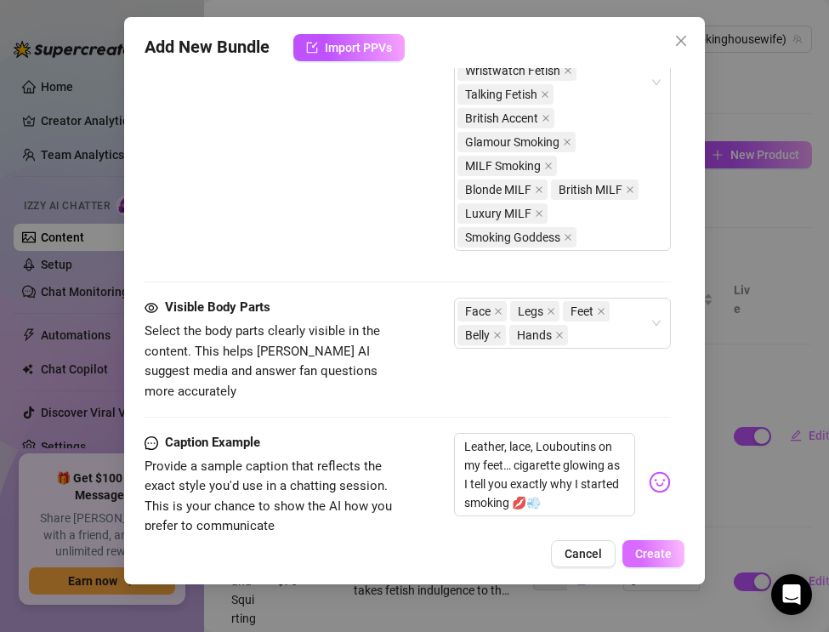
type input "16.99"
click at [636, 551] on span "Create" at bounding box center [653, 554] width 37 height 14
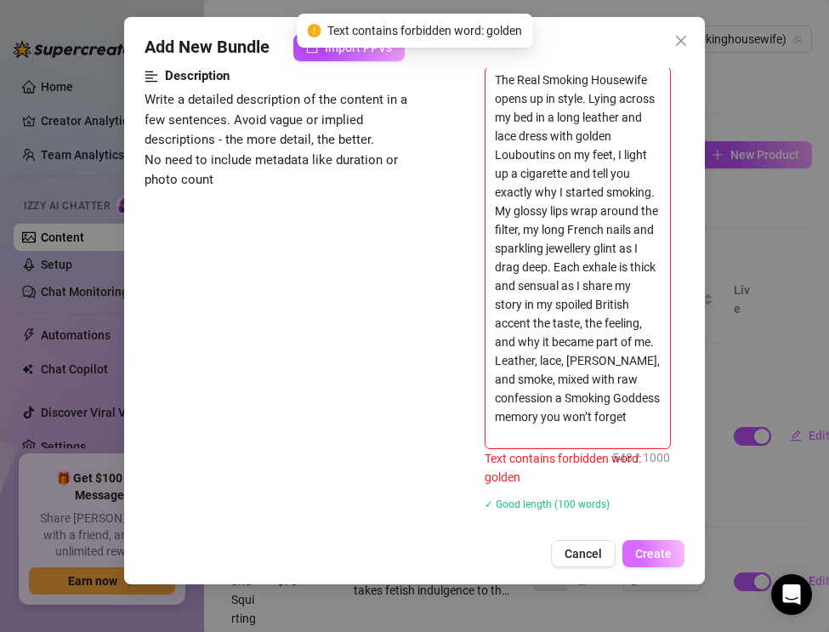
scroll to position [658, 0]
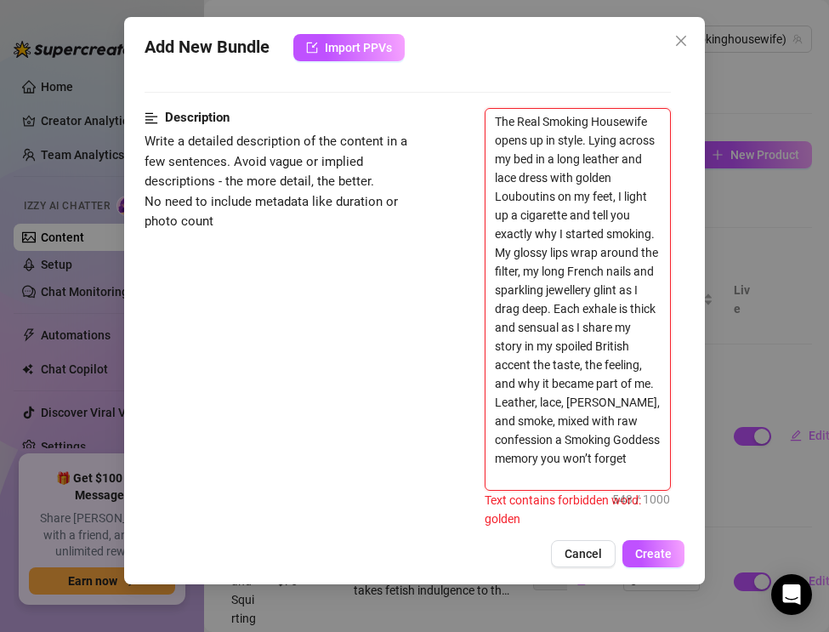
click at [615, 181] on textarea "The Real Smoking Housewife opens up in style. Lying across my bed in a long lea…" at bounding box center [577, 299] width 184 height 381
type textarea "The Real Smoking Housewife opens up in style. Lying across my bed in a long lea…"
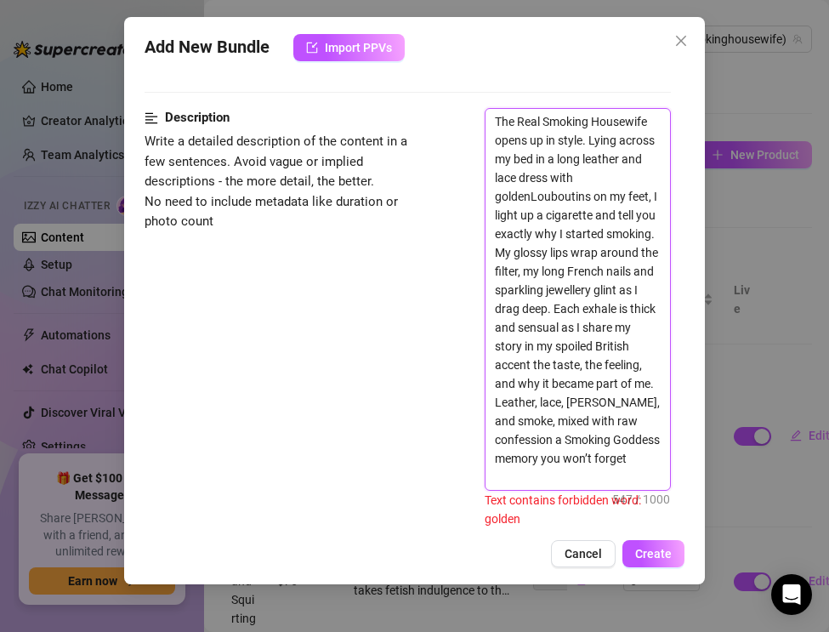
type textarea "The Real Smoking Housewife opens up in style. Lying across my bed in a long lea…"
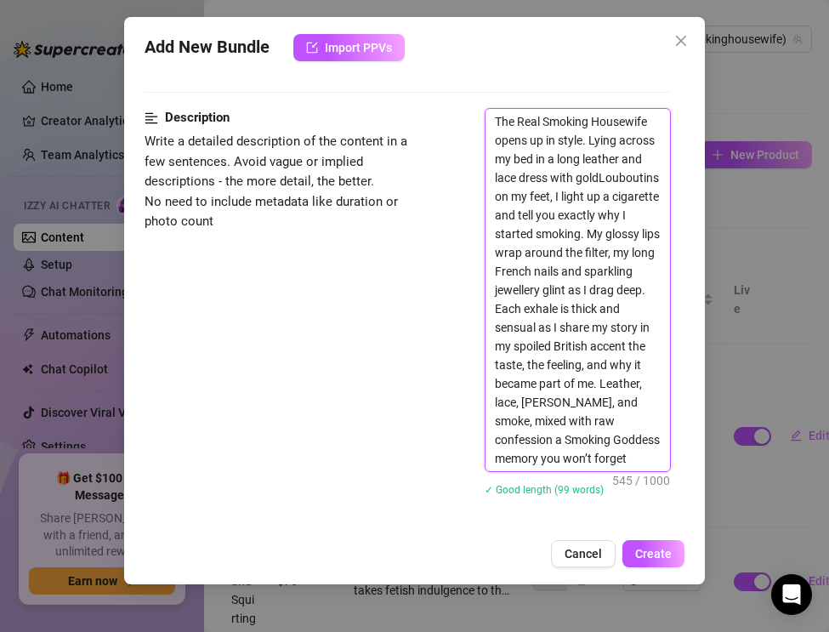
type textarea "The Real Smoking Housewife opens up in style. Lying across my bed in a long lea…"
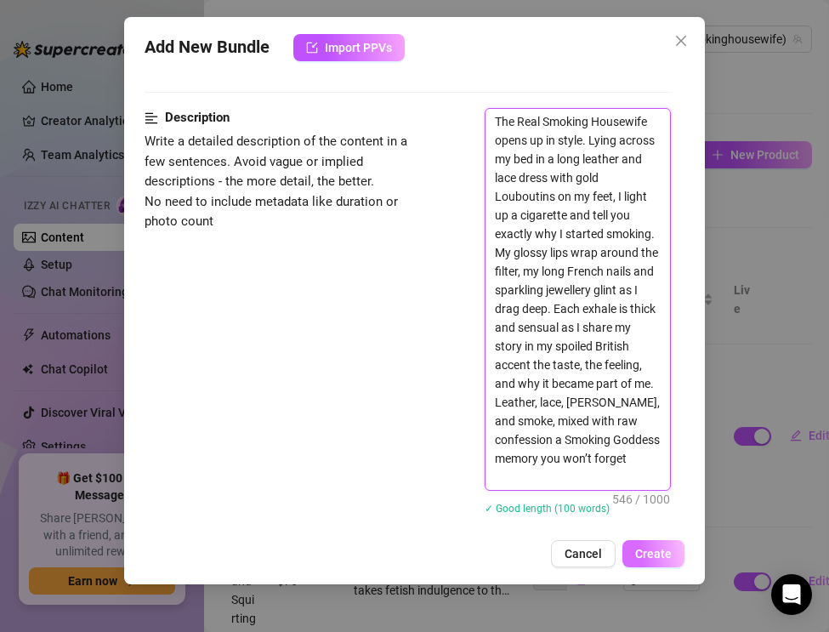
type textarea "The Real Smoking Housewife opens up in style. Lying across my bed in a long lea…"
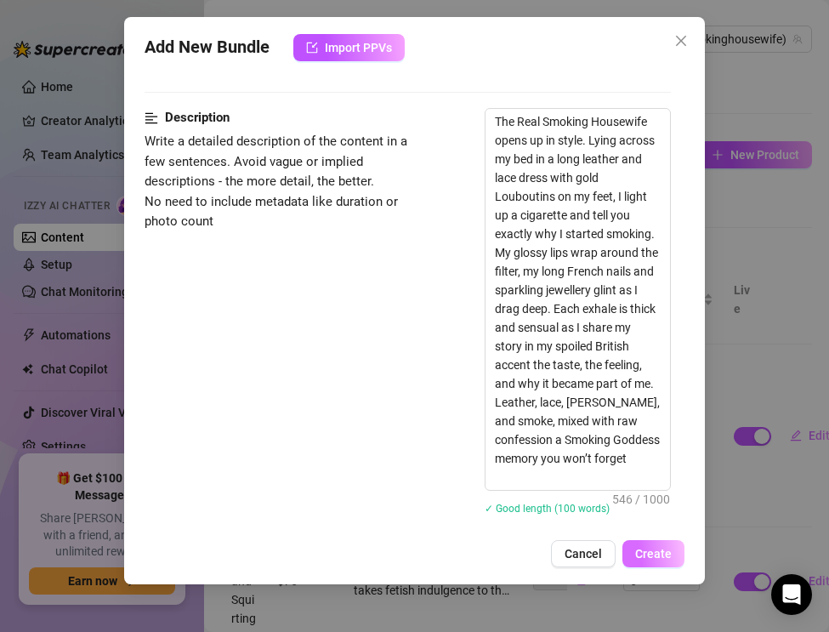
click at [652, 544] on button "Create" at bounding box center [653, 553] width 62 height 27
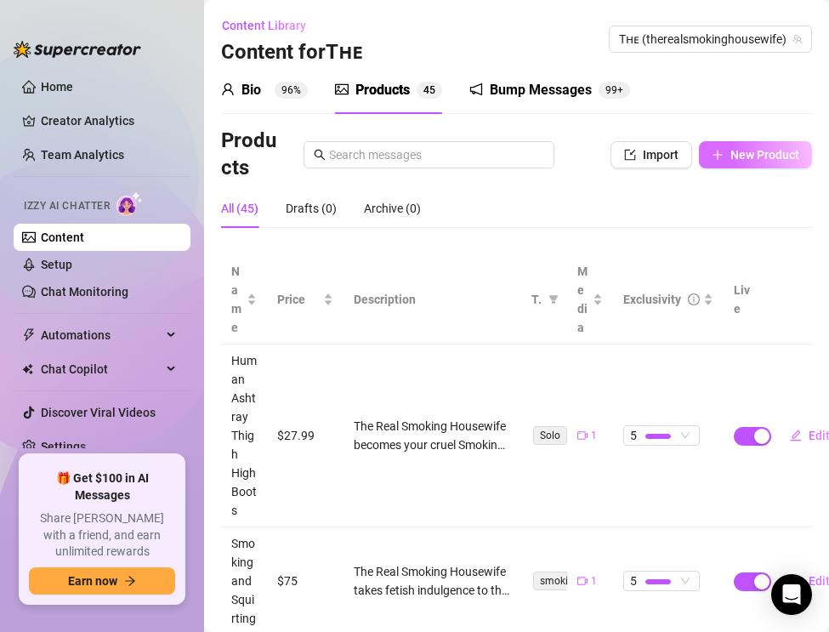
click at [739, 167] on button "New Product" at bounding box center [755, 154] width 113 height 27
type textarea "Type your message here..."
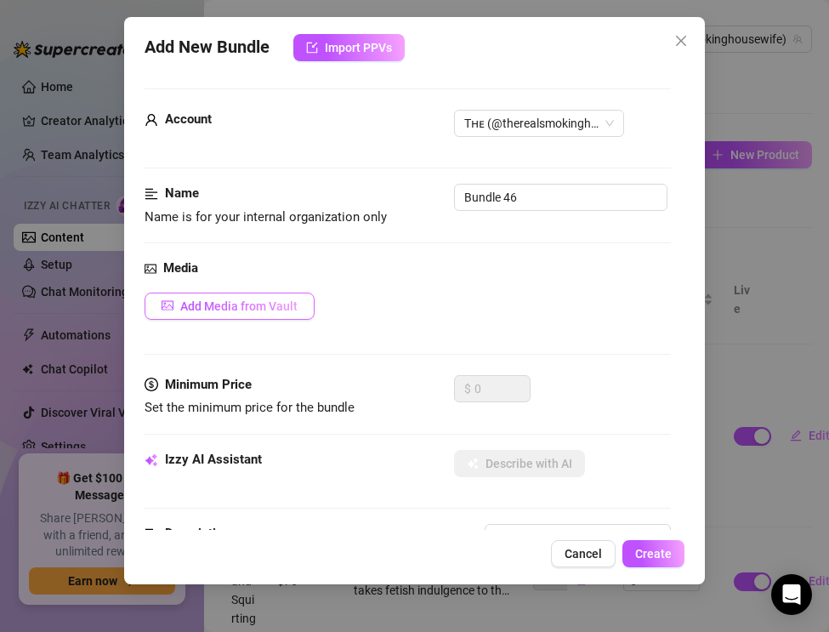
click at [232, 314] on button "Add Media from Vault" at bounding box center [230, 305] width 170 height 27
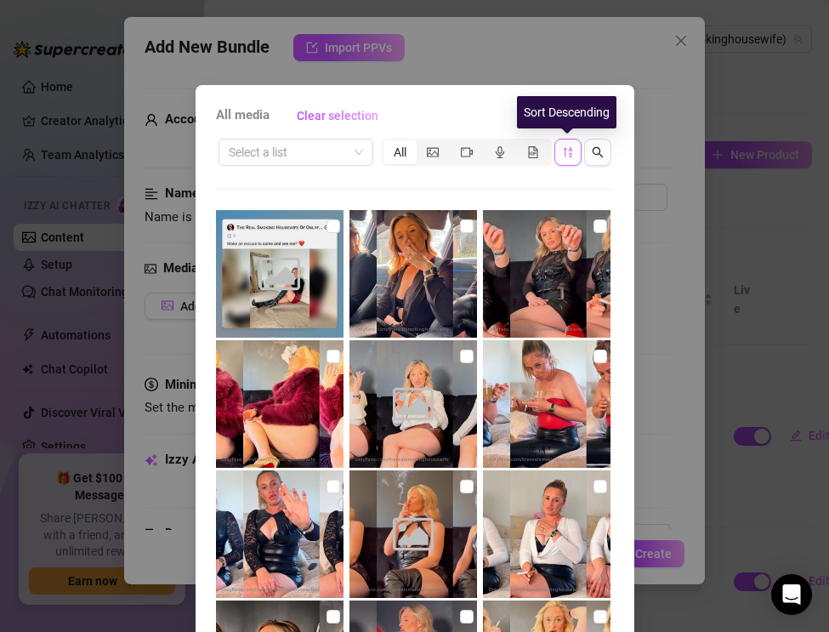
click at [564, 158] on span "button" at bounding box center [568, 152] width 12 height 14
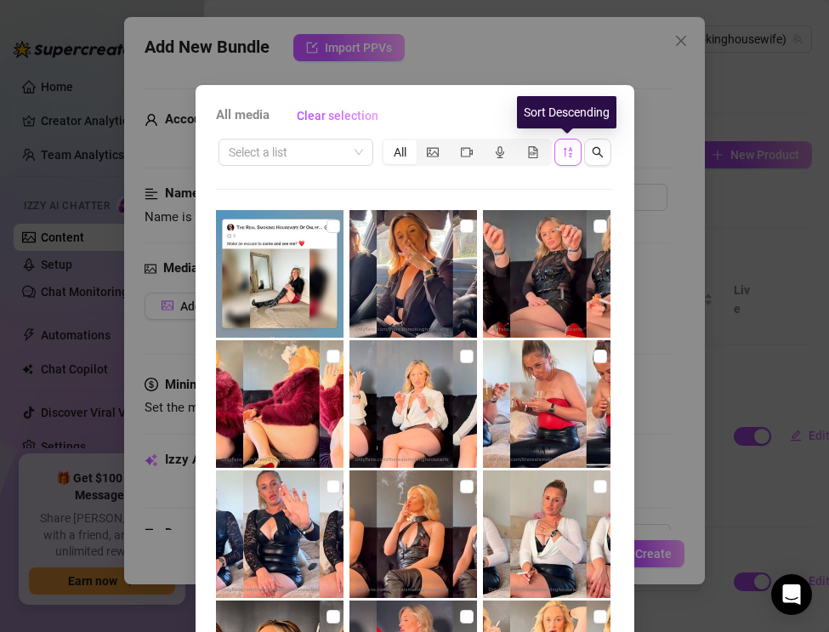
click at [564, 157] on icon "sort-descending" at bounding box center [568, 152] width 12 height 12
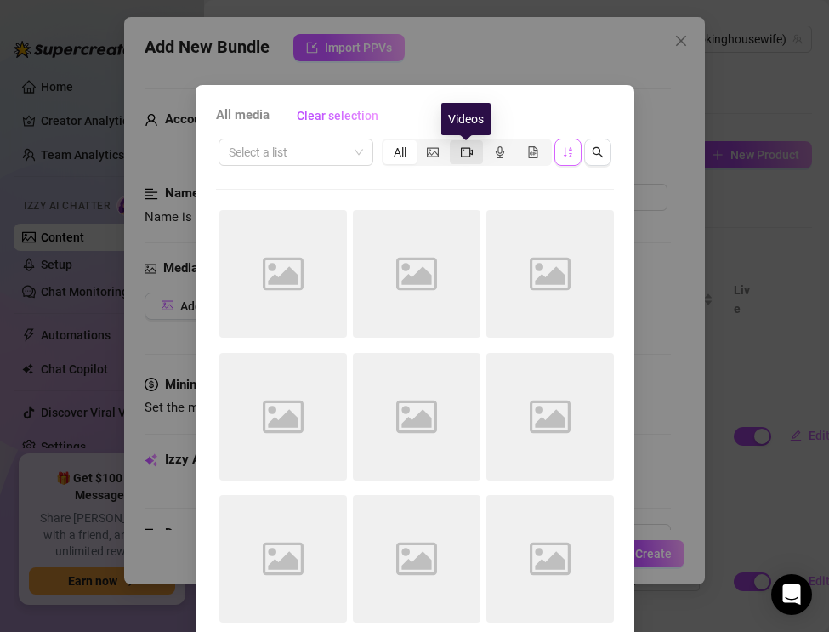
click at [463, 148] on icon "video-camera" at bounding box center [467, 152] width 12 height 12
click at [454, 143] on input "segmented control" at bounding box center [454, 143] width 0 height 0
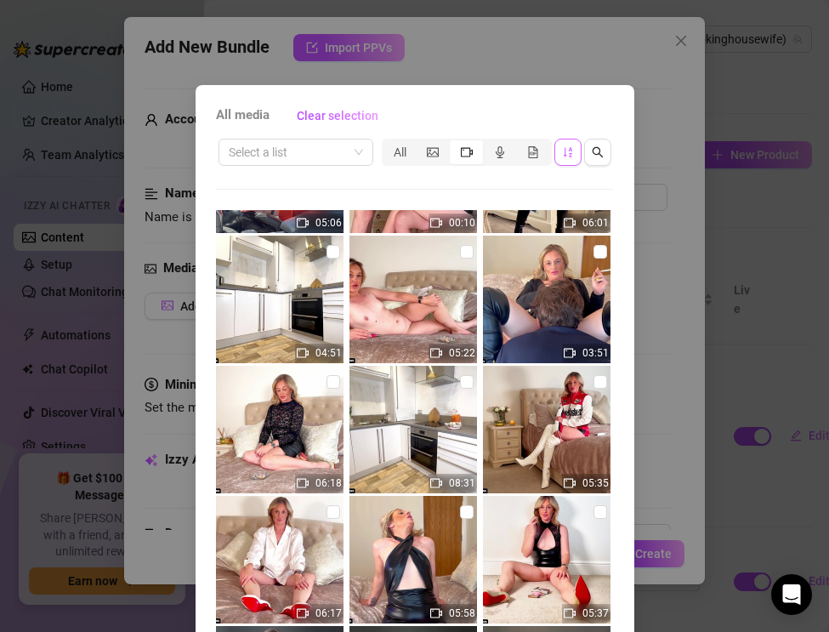
scroll to position [1147, 0]
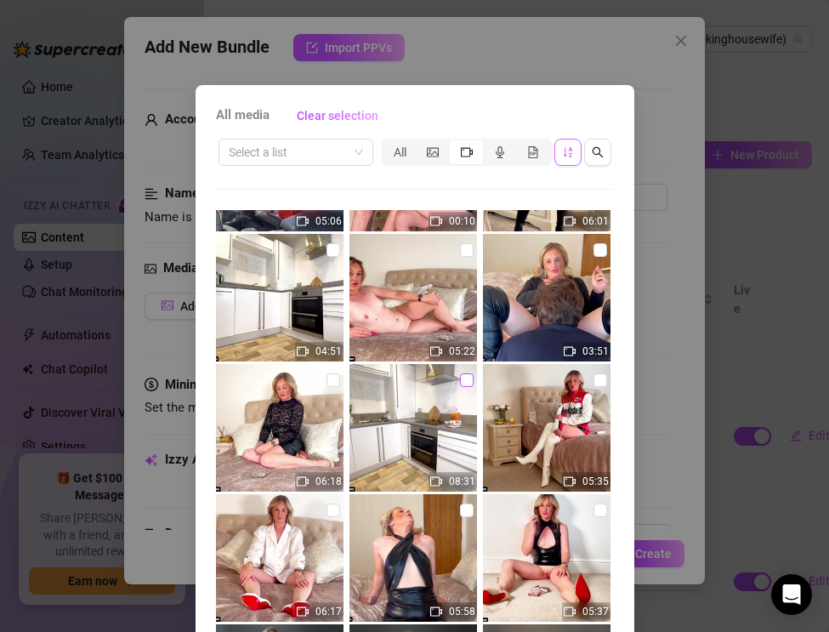
click at [462, 380] on input "checkbox" at bounding box center [467, 380] width 14 height 14
checkbox input "true"
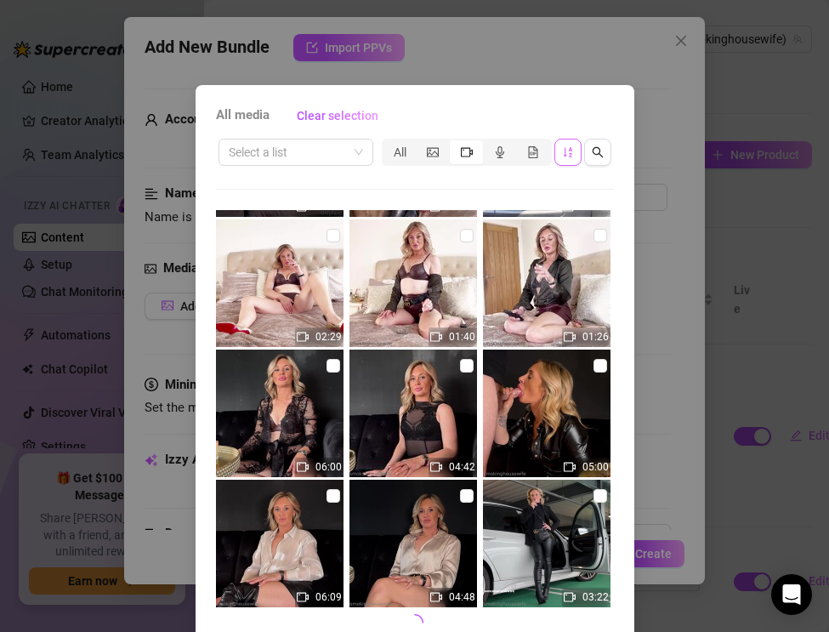
scroll to position [78, 0]
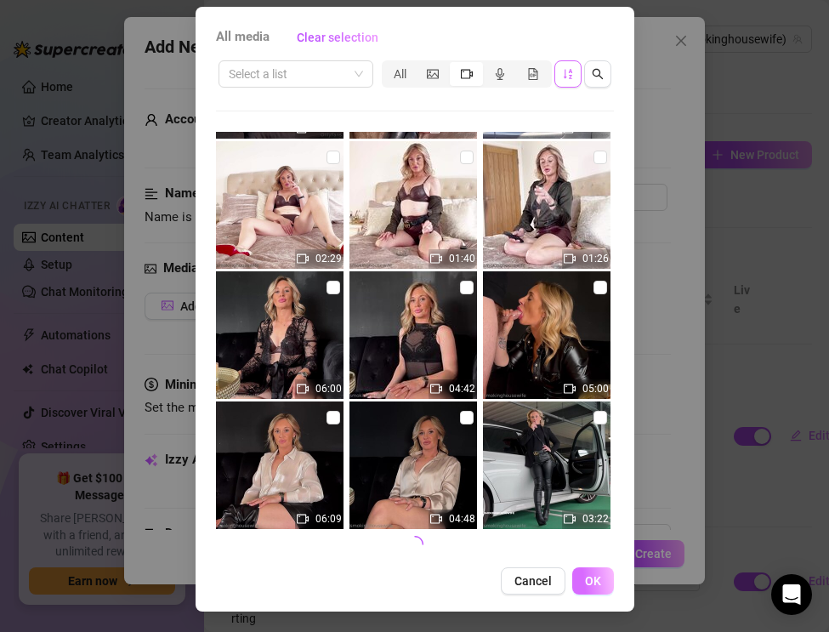
click at [591, 580] on span "OK" at bounding box center [593, 581] width 16 height 14
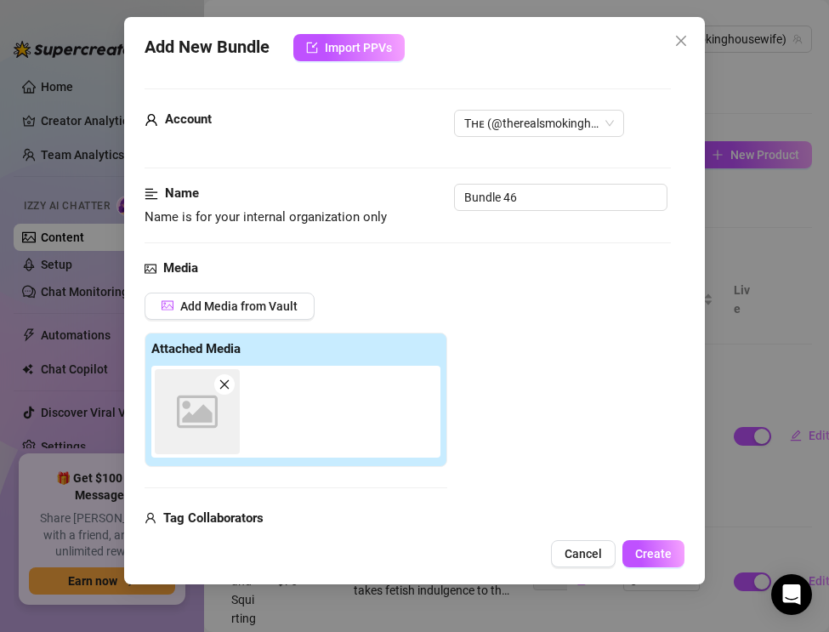
scroll to position [16, 0]
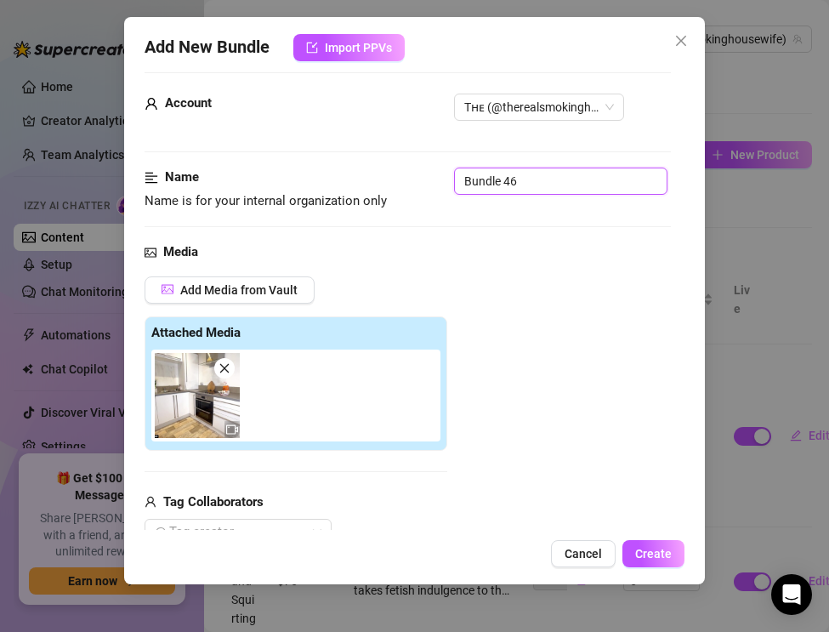
drag, startPoint x: 521, startPoint y: 179, endPoint x: 424, endPoint y: 173, distance: 97.2
click at [424, 173] on div "Name Name is for your internal organization only Bundle 46" at bounding box center [408, 188] width 526 height 43
paste input "Smoking & Cooking — Bacon Sandwich for the Workman"
type input "Smoking & Cooking — Bacon Sandwich for the Workman"
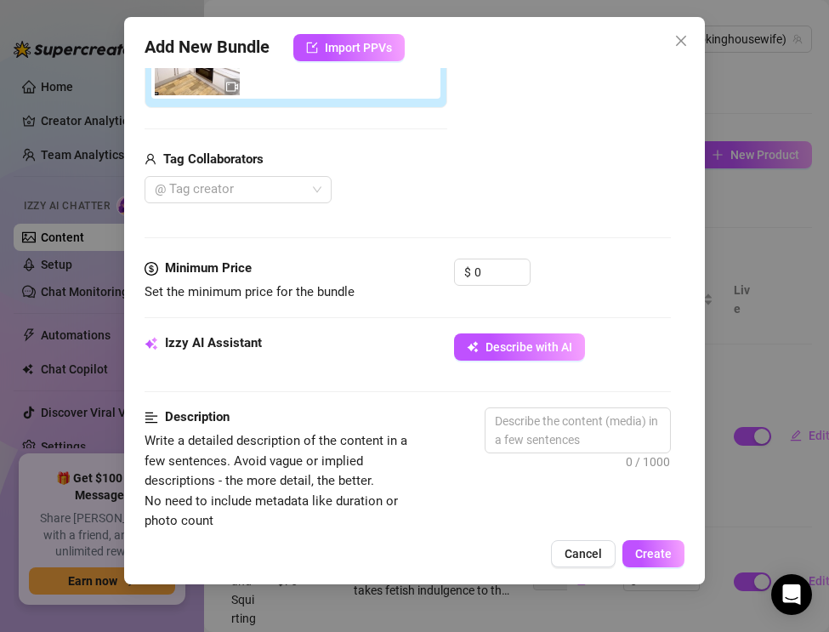
scroll to position [389, 0]
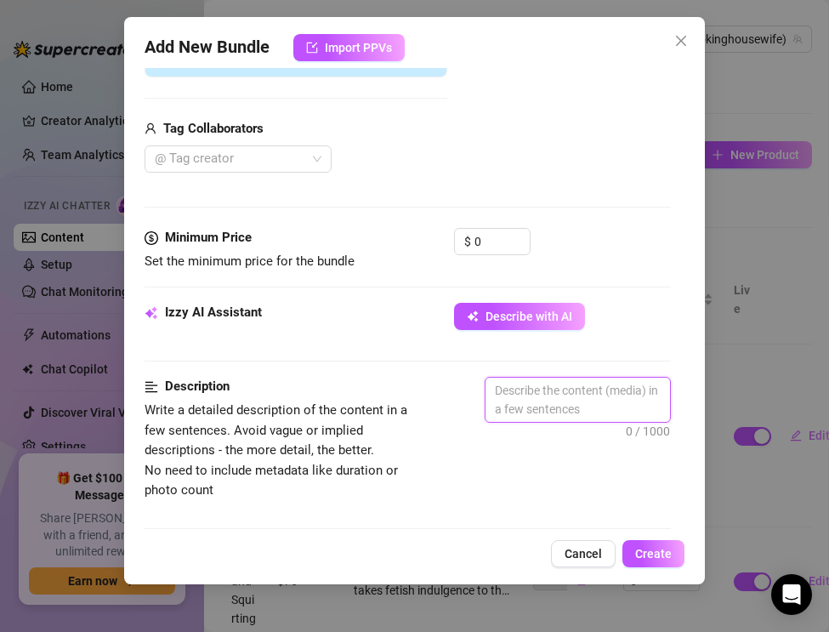
click at [529, 404] on textarea at bounding box center [577, 399] width 184 height 44
paste textarea "The Real Smoking Housewife mixes smoke with sizzle in this cheeky housewife fet…"
type textarea "The Real Smoking Housewife mixes smoke with sizzle in this cheeky housewife fet…"
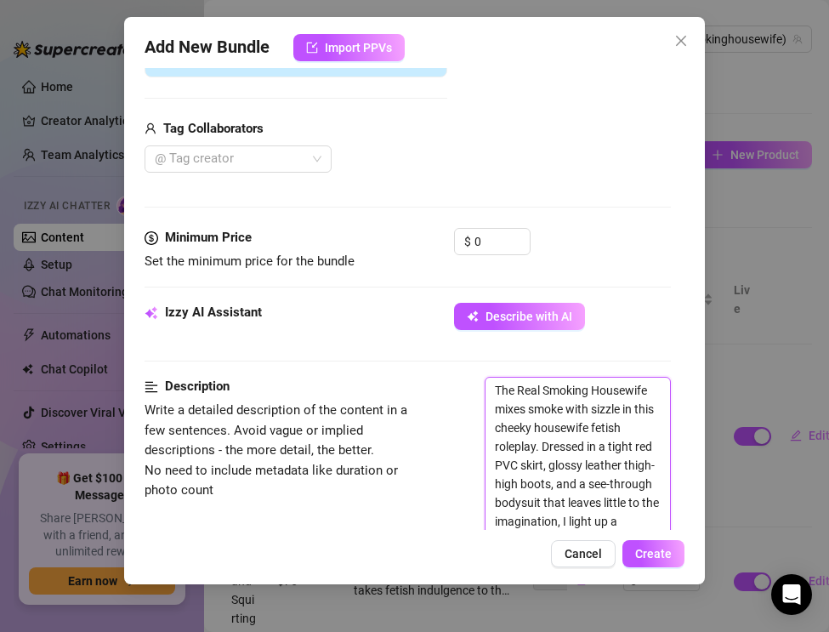
scroll to position [0, 0]
click at [197, 157] on div at bounding box center [229, 159] width 162 height 24
type textarea "The Real Smoking Housewife mixes smoke with sizzle in this cheeky housewife fet…"
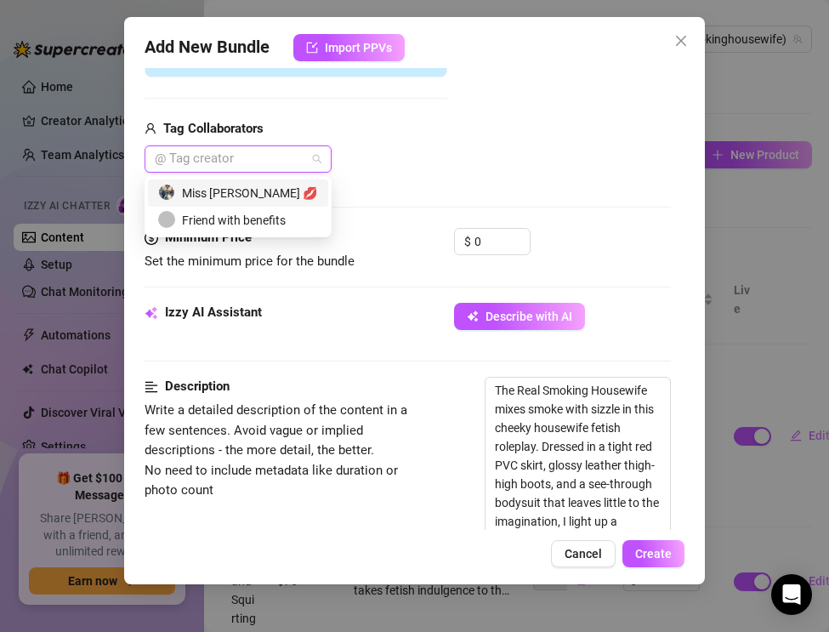
click at [208, 197] on div "Miss [PERSON_NAME] 💋" at bounding box center [238, 193] width 160 height 19
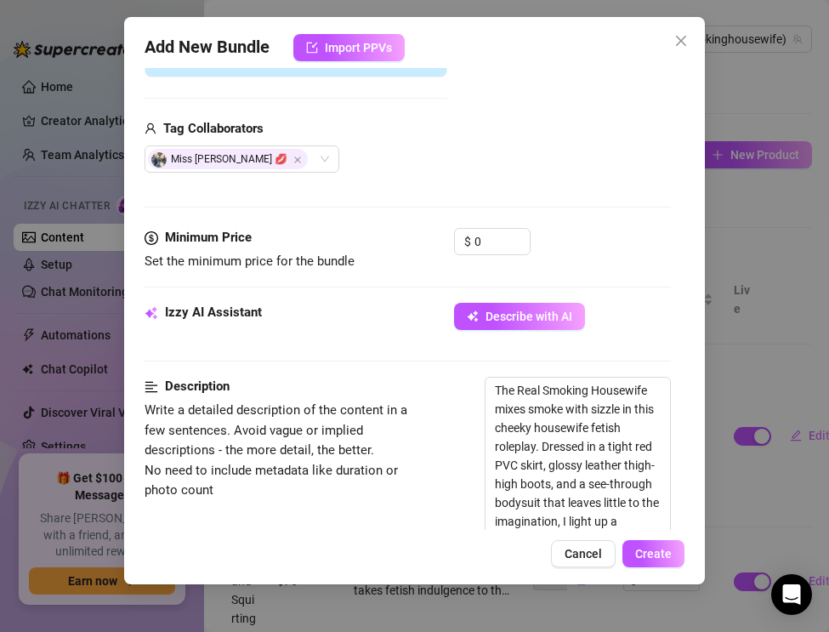
click at [408, 211] on div "Media Add Media from Vault Attached Media Tag Collaborators Miss Lulu Leather 💋" at bounding box center [408, 48] width 526 height 359
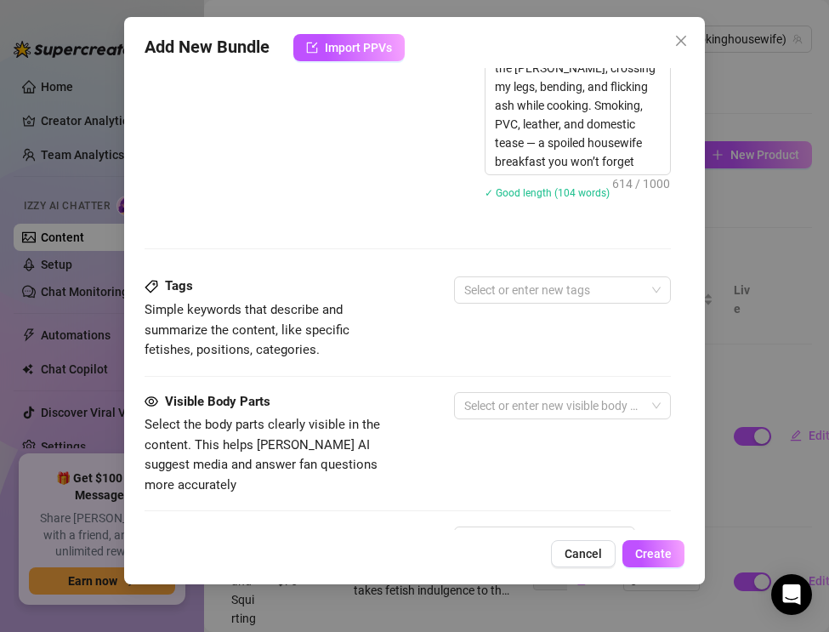
scroll to position [993, 0]
click at [523, 288] on div at bounding box center [553, 289] width 192 height 24
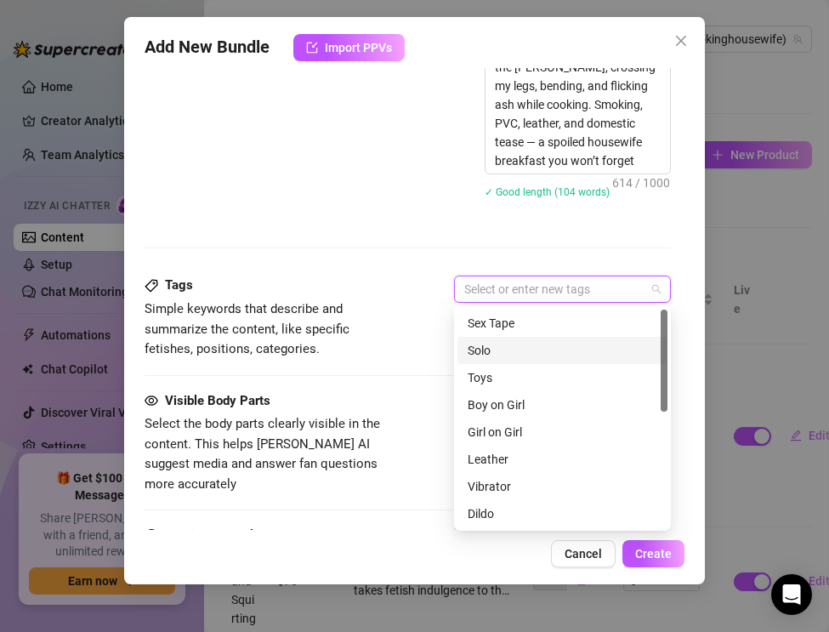
click at [491, 356] on div "Solo" at bounding box center [563, 350] width 190 height 19
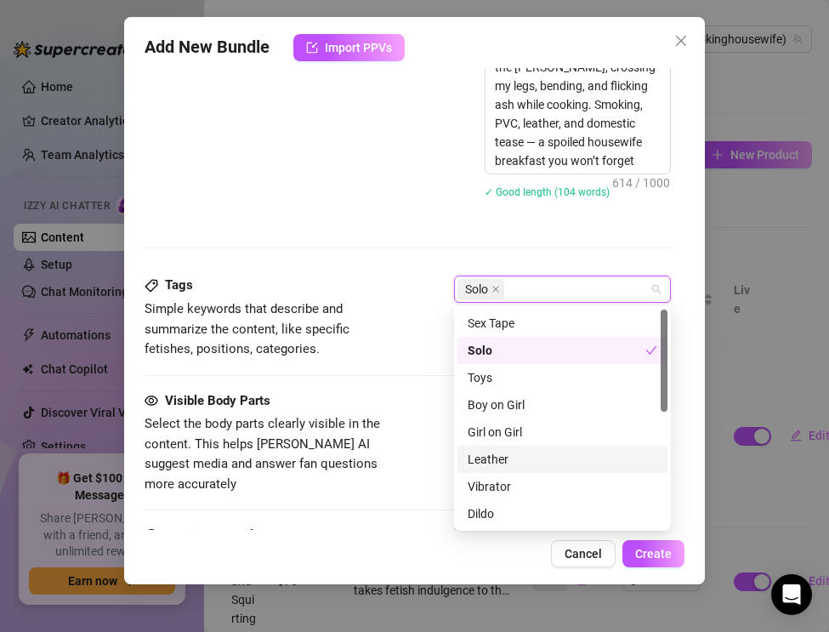
click at [500, 453] on div "Leather" at bounding box center [563, 459] width 190 height 19
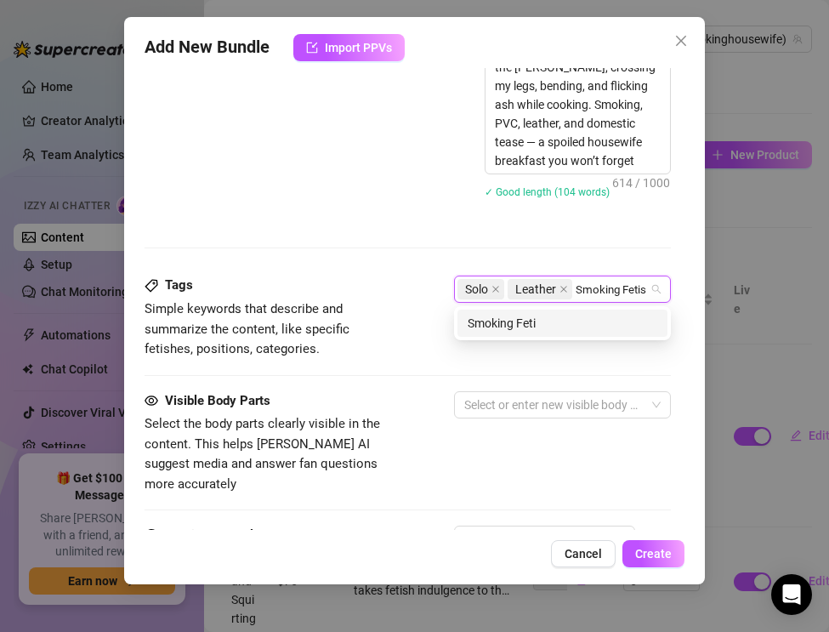
type input "Smoking Fetish"
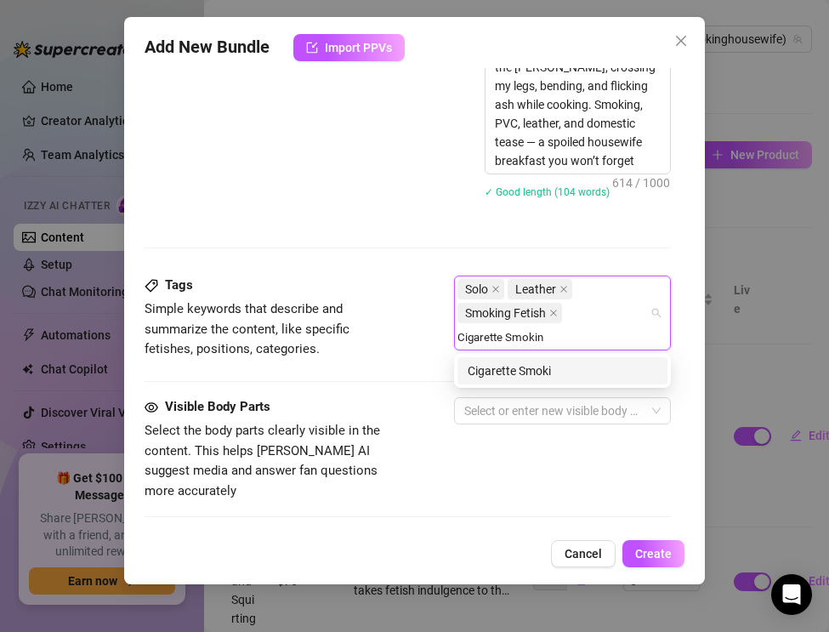
type input "[MEDICAL_DATA]"
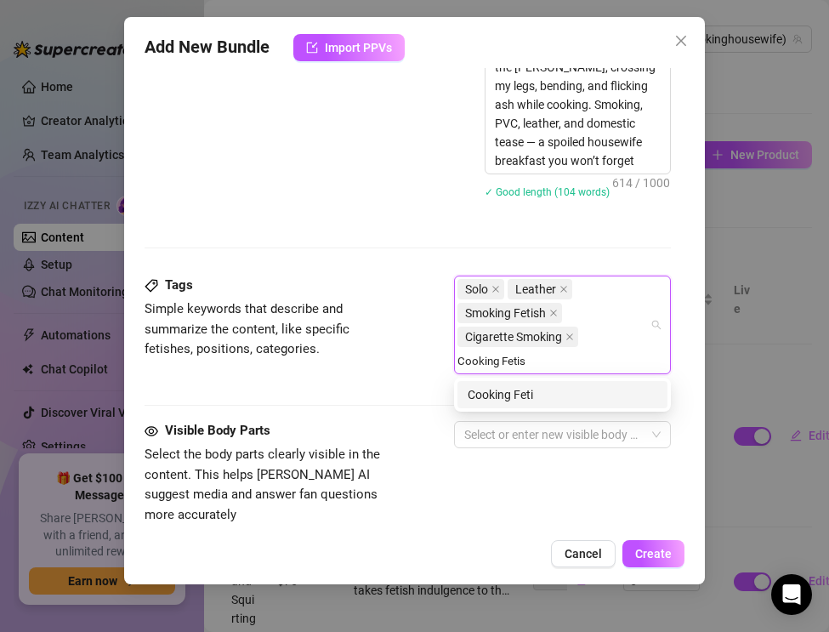
type input "Cooking Fetish"
type input "Kitchen Fetish"
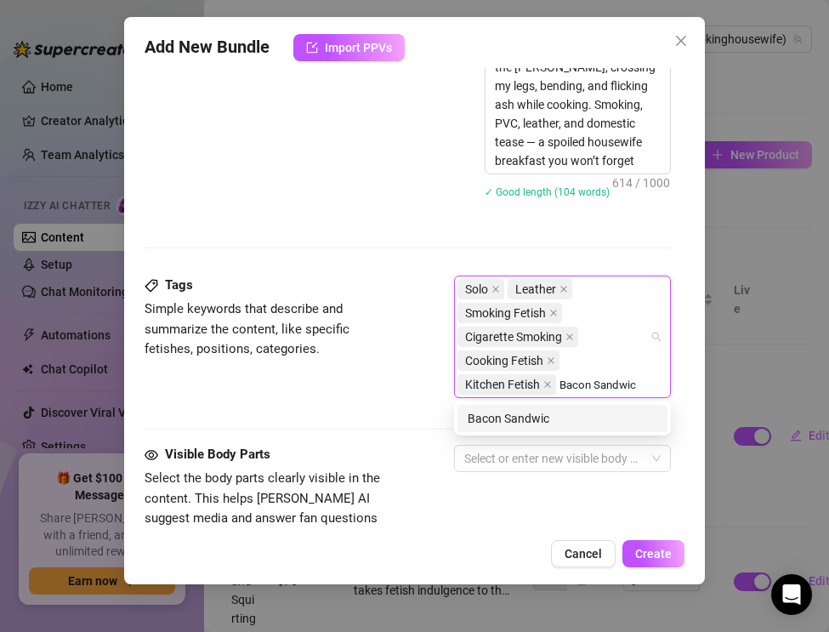
type input "Bacon Sandwich"
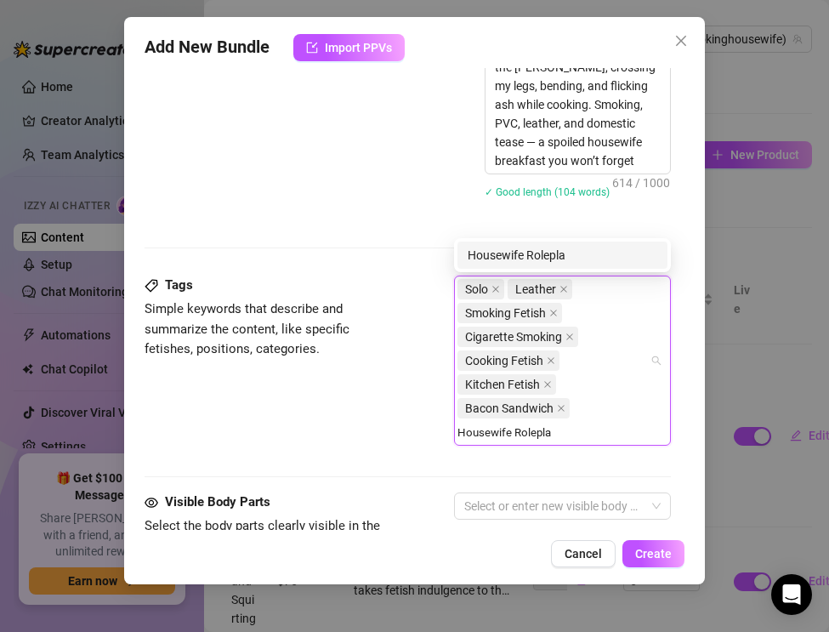
type input "Housewife Roleplay"
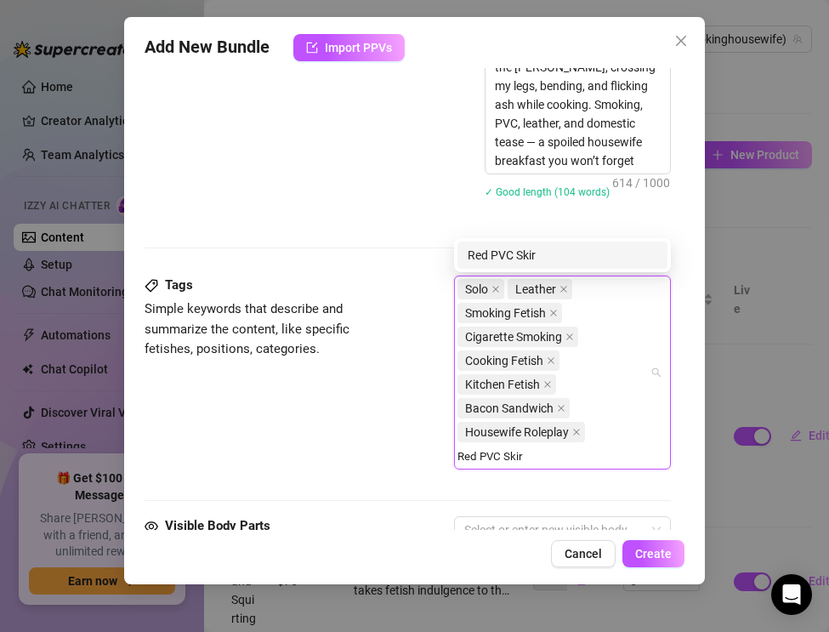
type input "Red PVC Skirt"
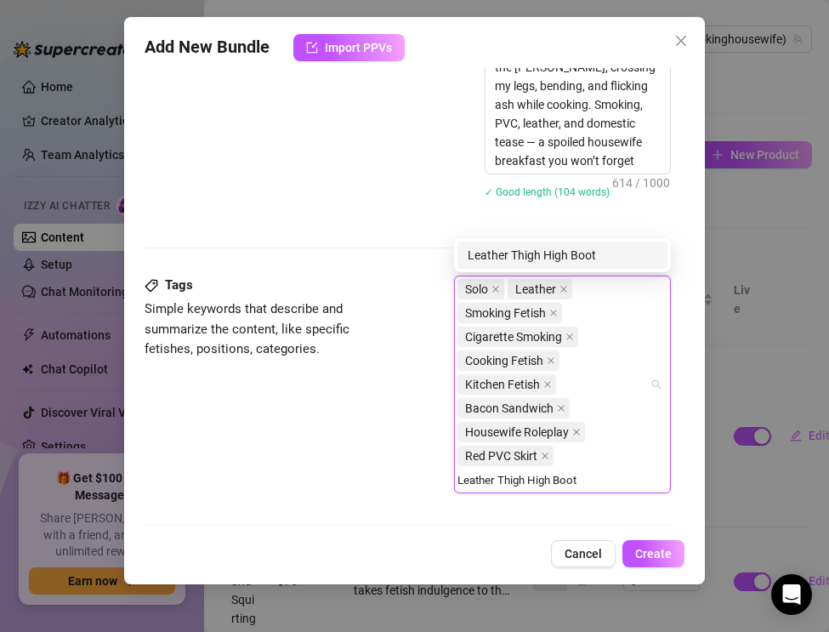
type input "Leather Thigh High Boots"
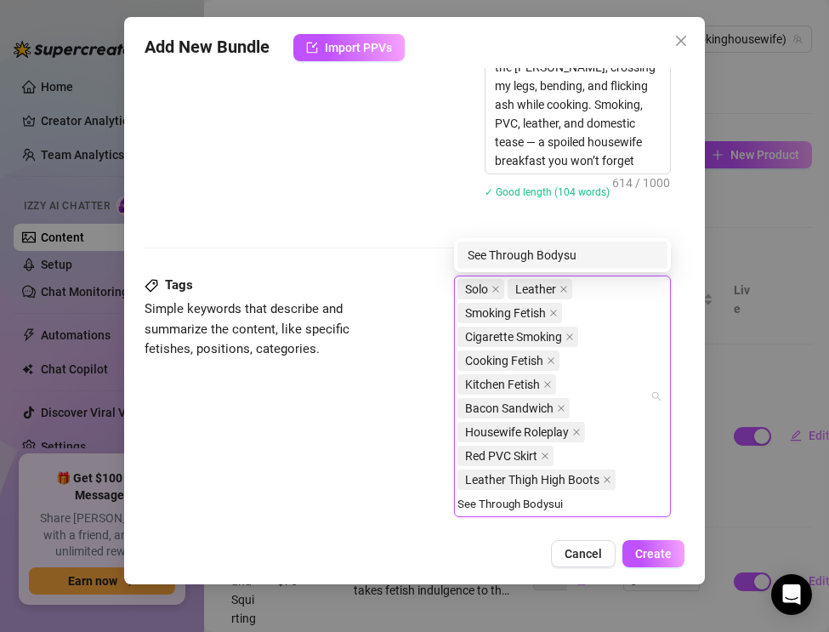
type input "See Through Bodysuit"
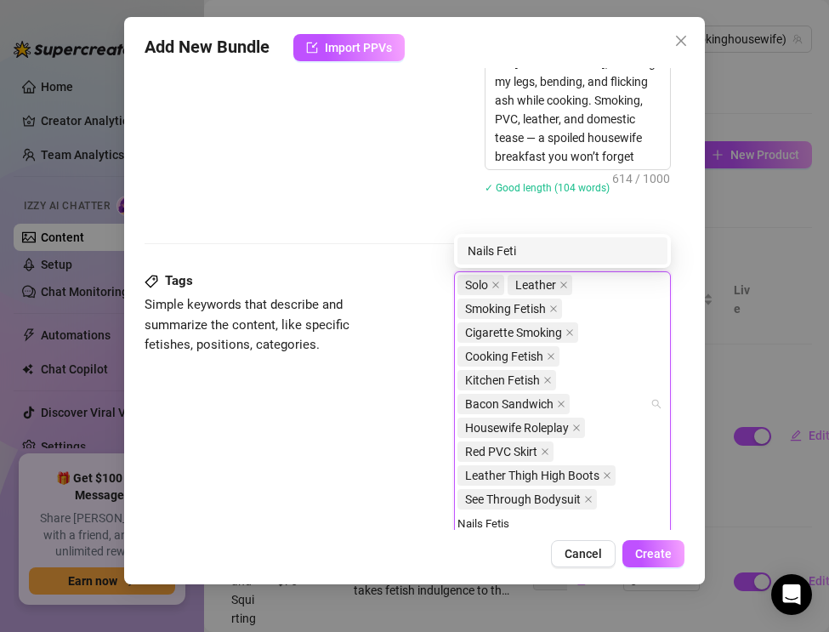
type input "Nails Fetish"
type input "Glamour Smokiong"
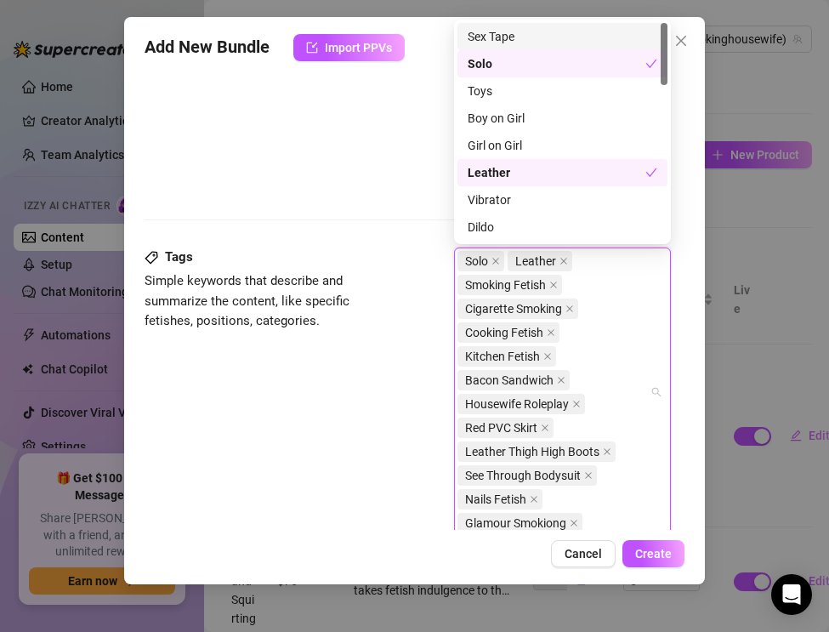
type input "P"
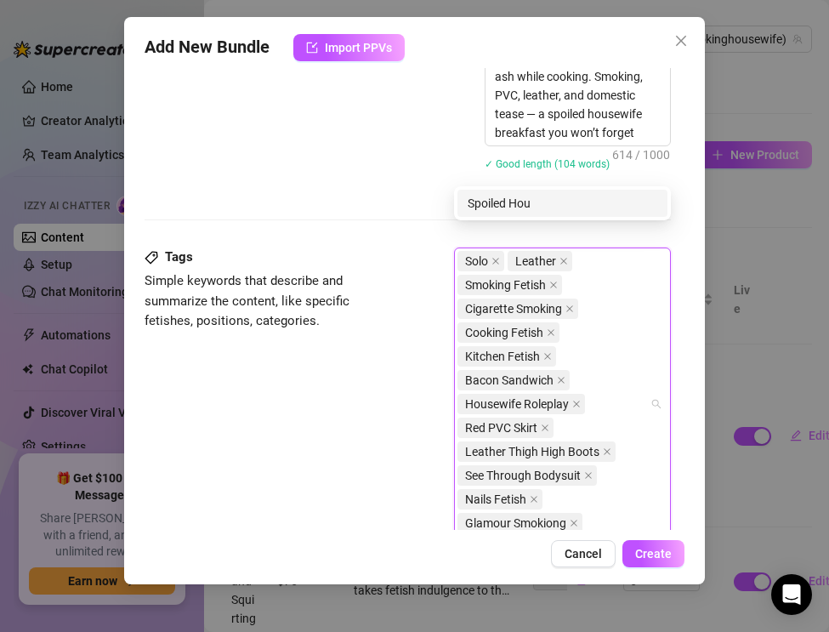
scroll to position [1045, 0]
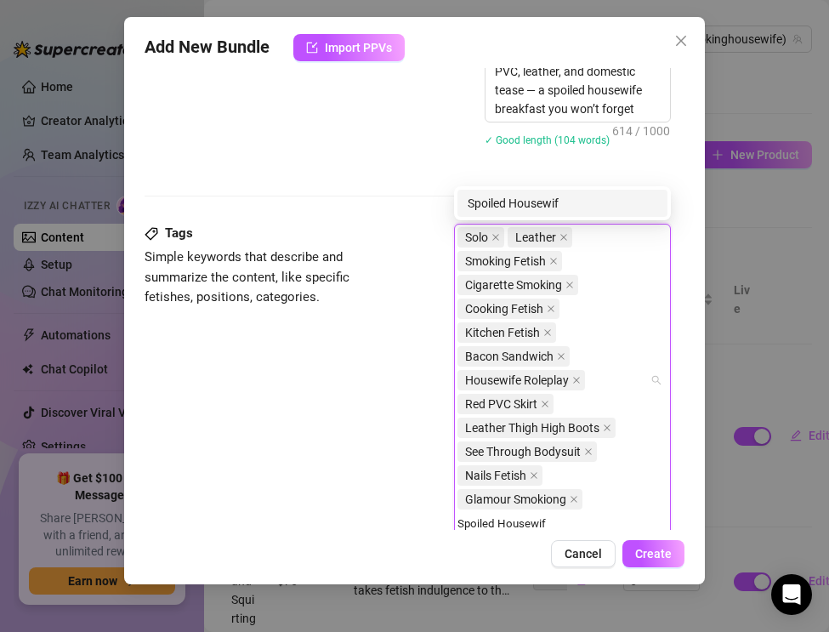
type input "Spoiled Housewife"
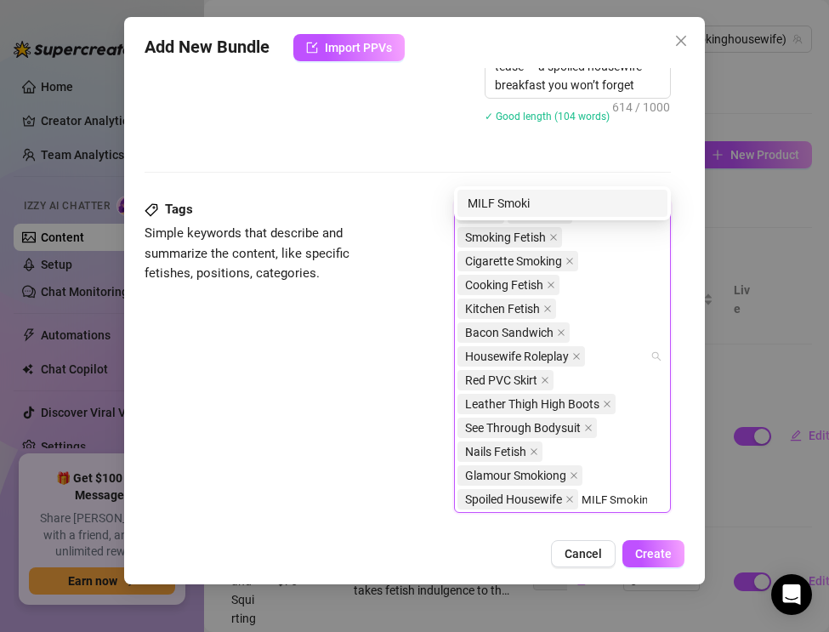
type input "MILF Smoking"
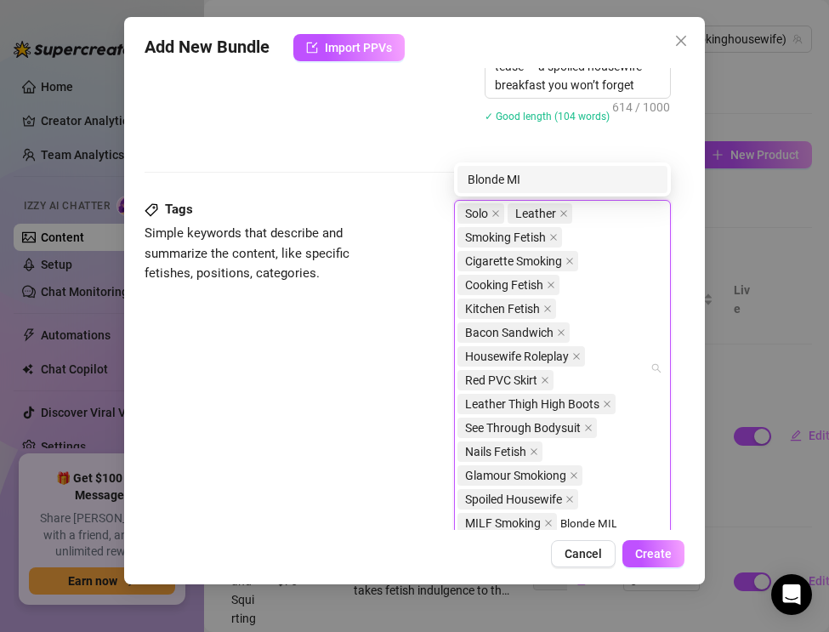
type input "Blonde MILF"
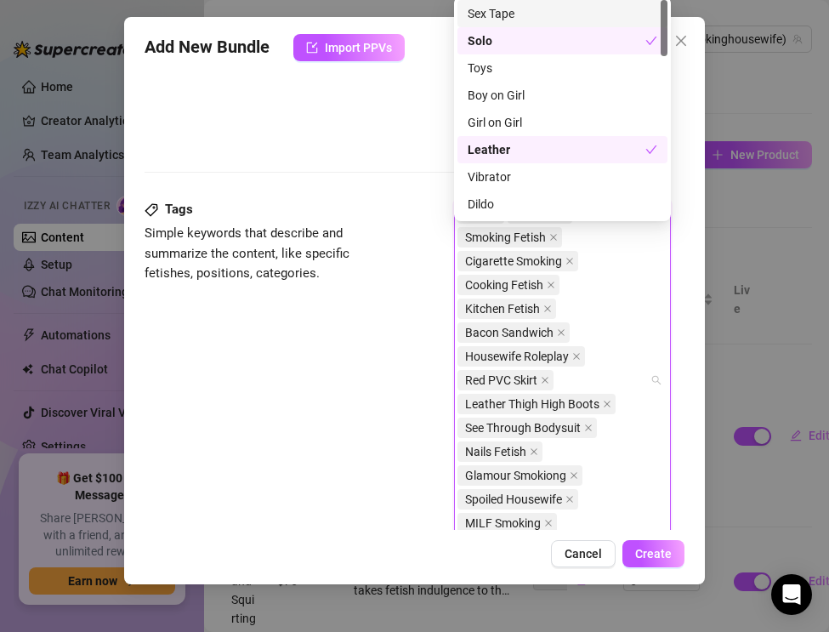
scroll to position [1092, 0]
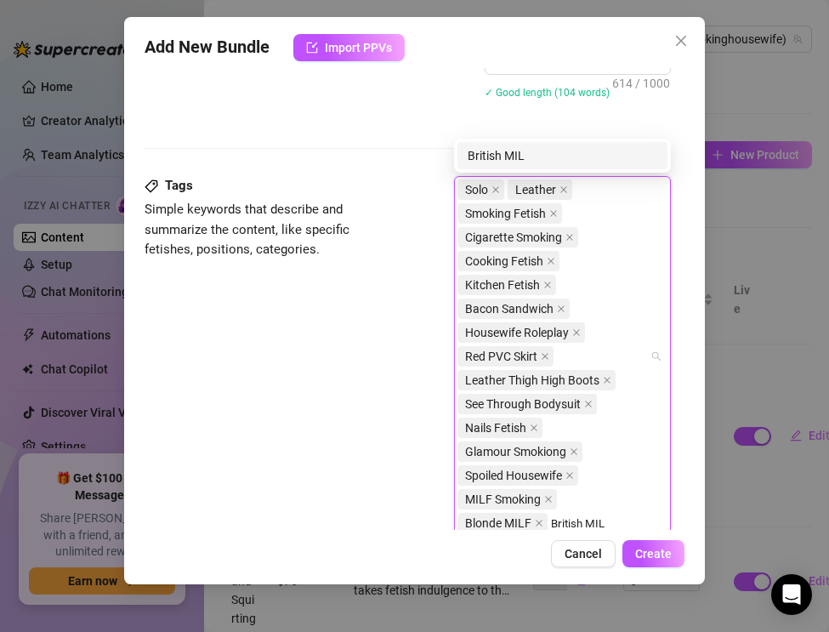
type input "British MILF"
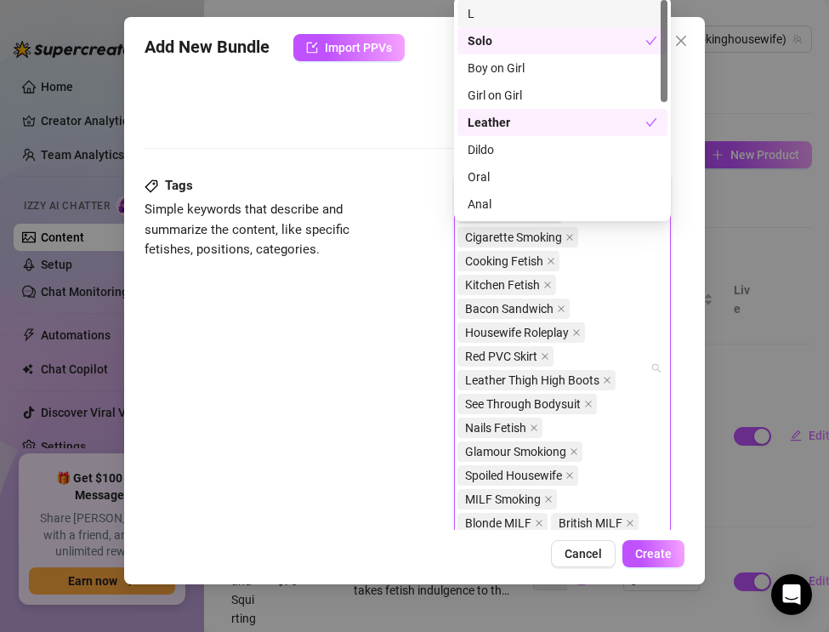
scroll to position [1116, 0]
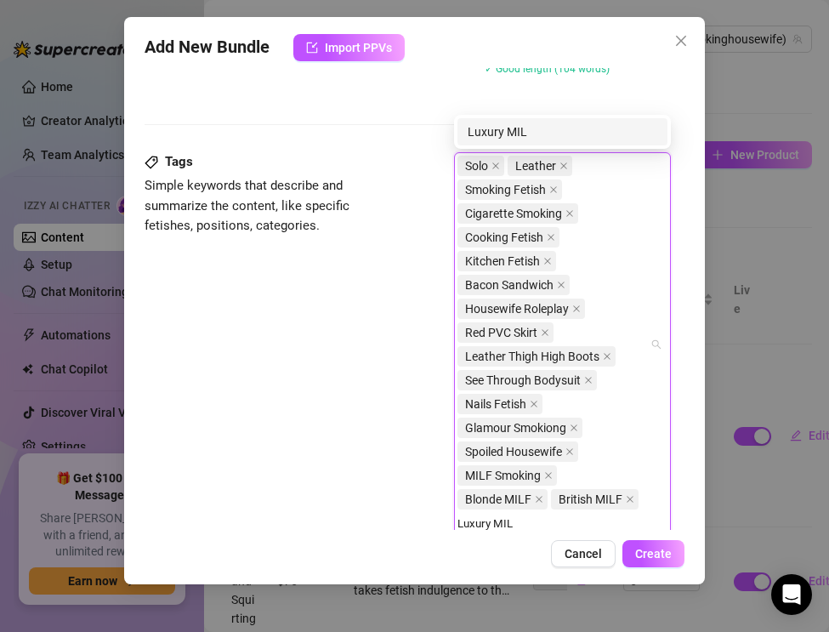
type input "Luxury MILF"
type input "Smoking Goddess"
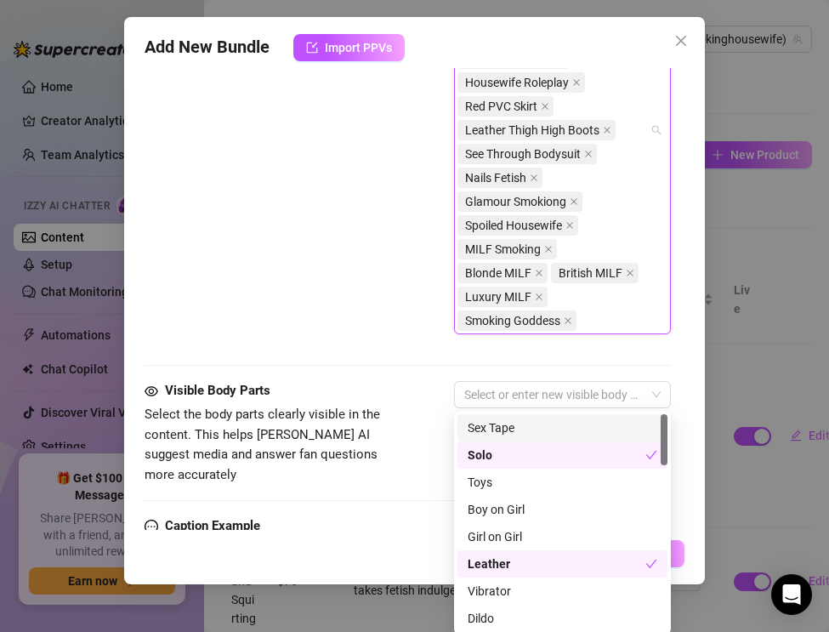
scroll to position [1344, 0]
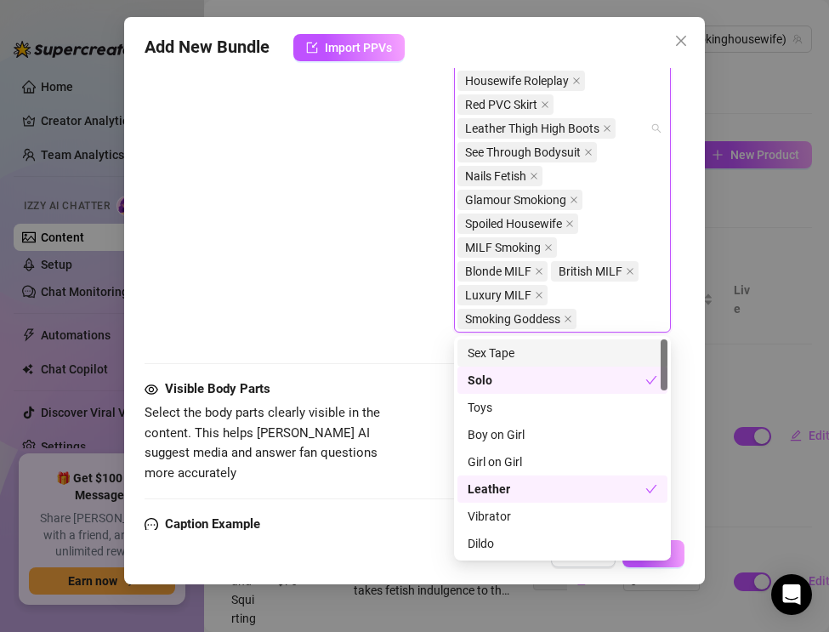
click at [351, 241] on div "Tags Simple keywords that describe and summarize the content, like specific fet…" at bounding box center [408, 135] width 526 height 423
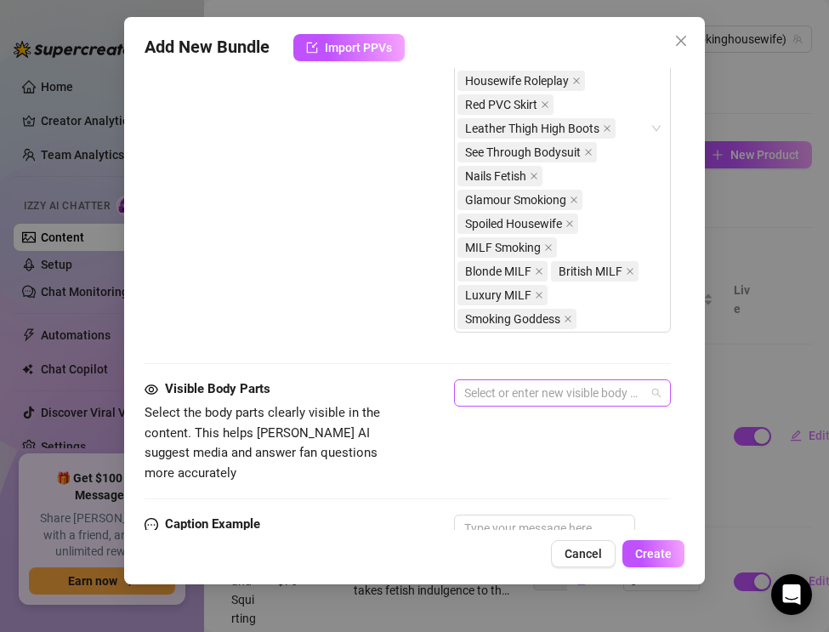
click at [488, 388] on div at bounding box center [553, 393] width 192 height 24
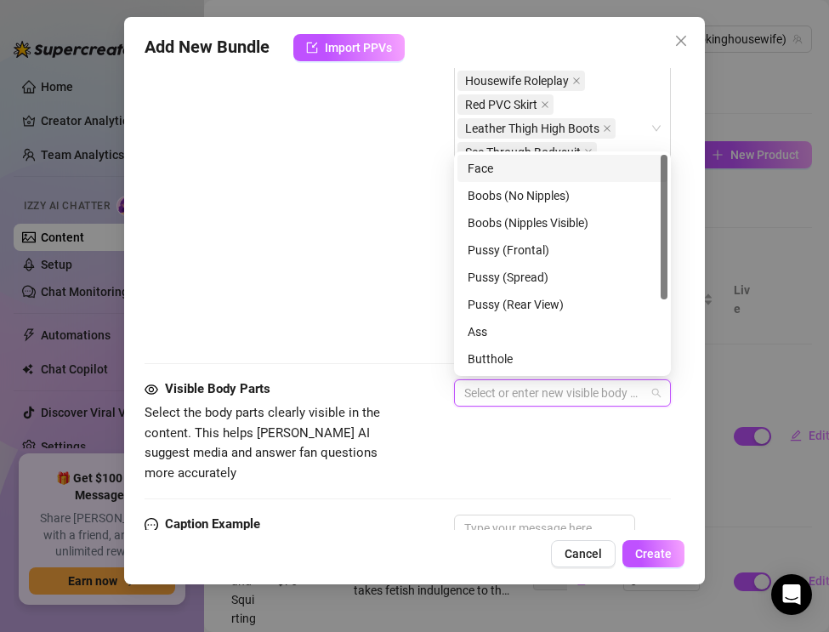
click at [483, 163] on div "Face" at bounding box center [563, 168] width 190 height 19
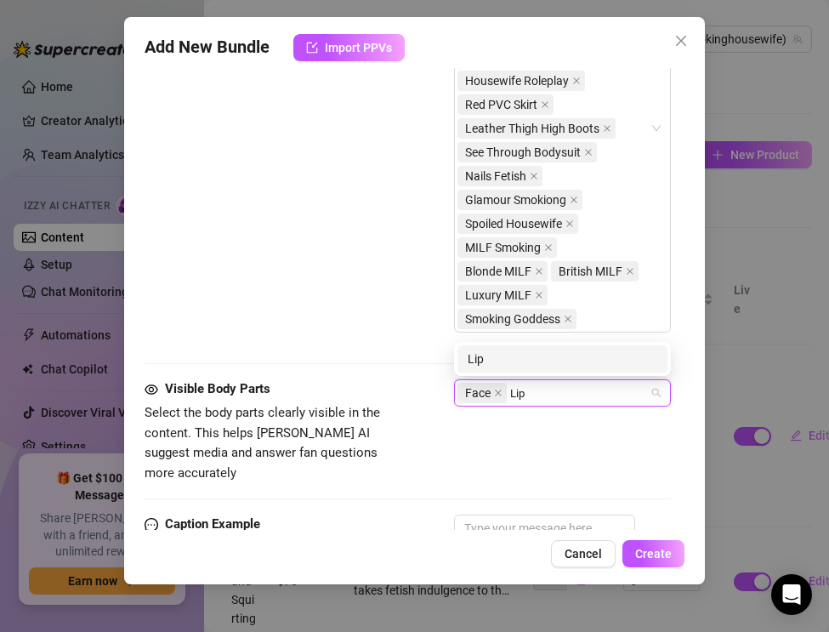
type input "Lips"
type input "Legs"
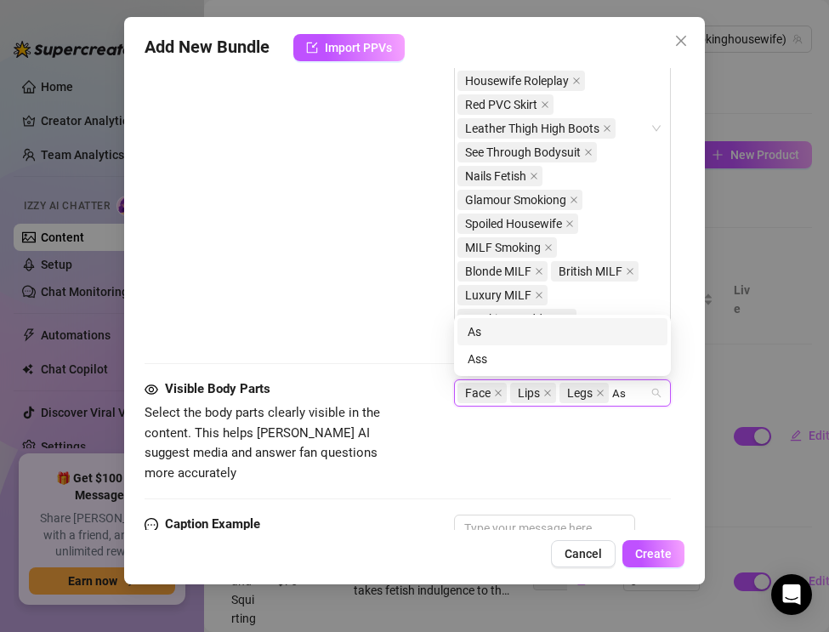
type input "Ass"
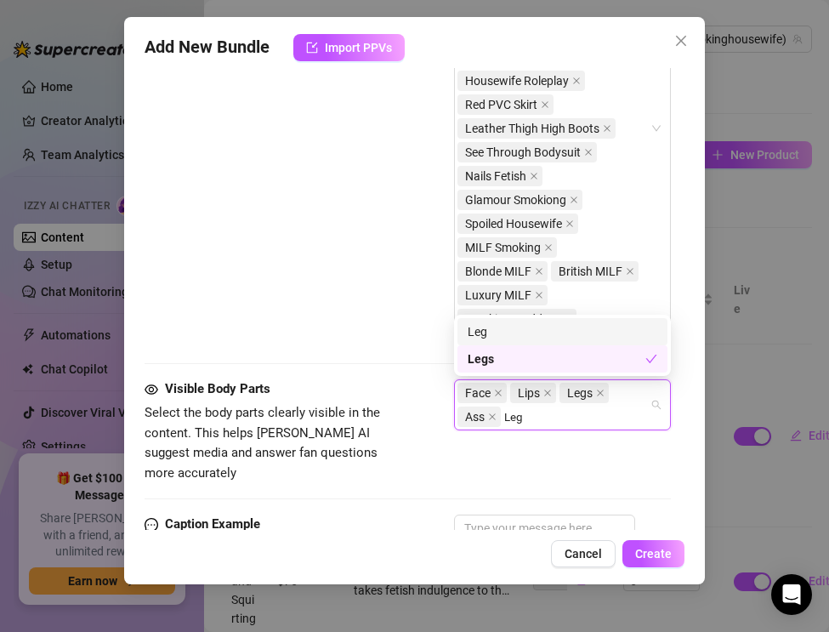
type input "Legs"
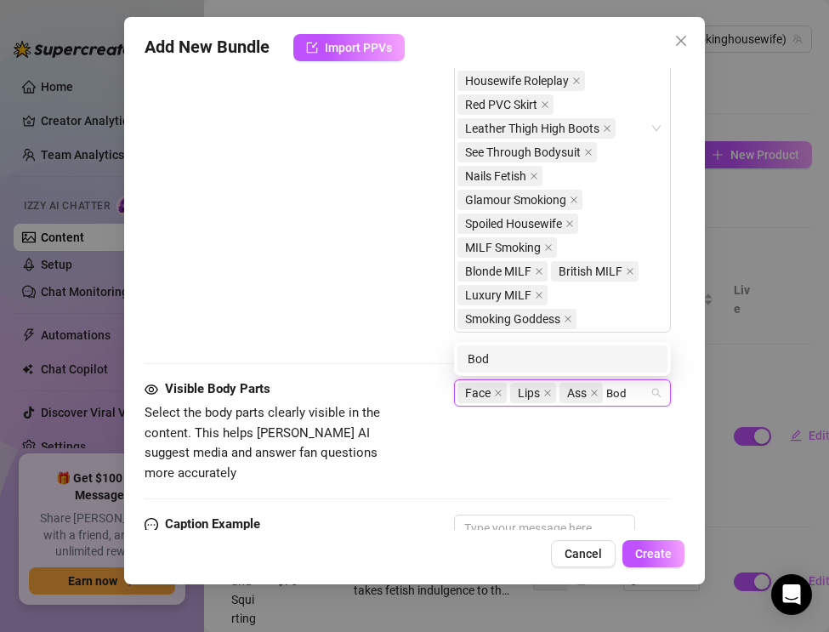
type input "Body"
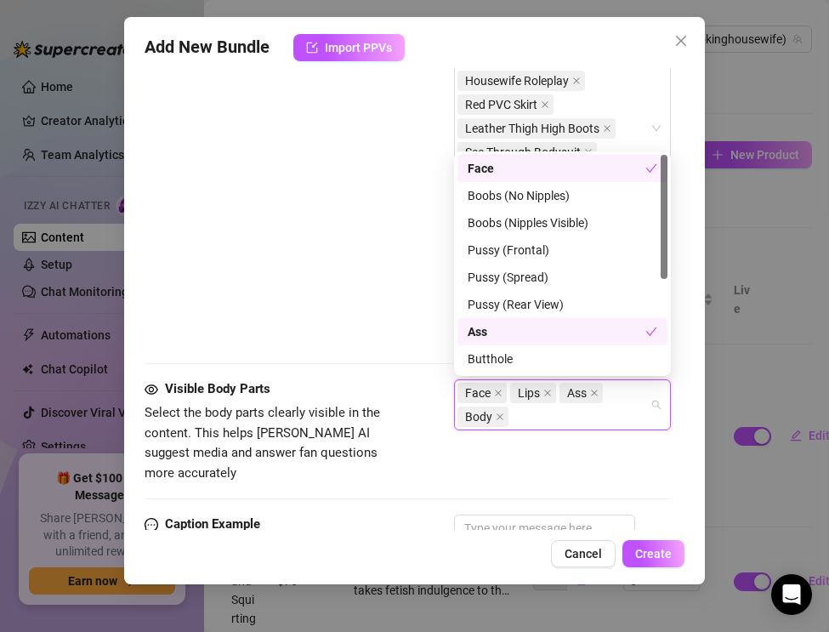
click at [314, 471] on div "Visible Body Parts Select the body parts clearly visible in the content. This h…" at bounding box center [408, 446] width 526 height 135
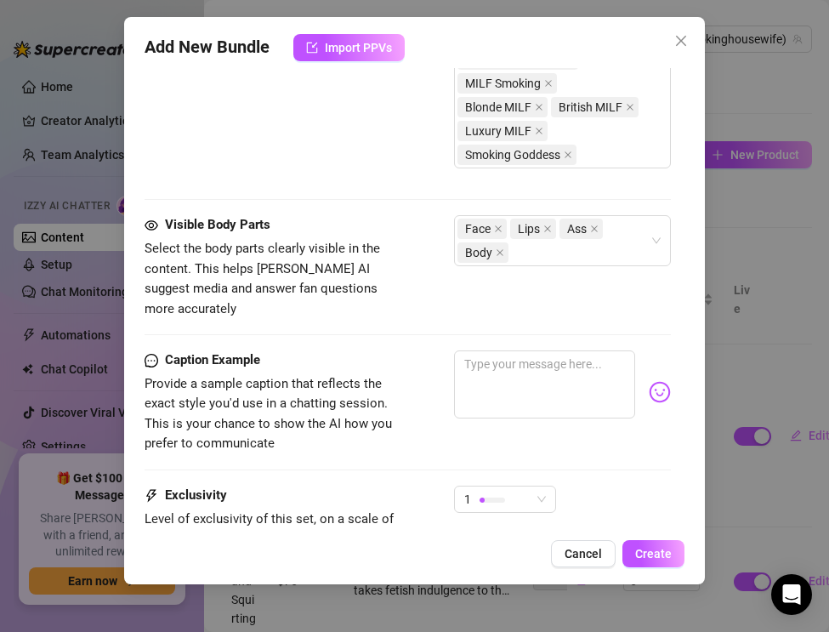
scroll to position [1546, 0]
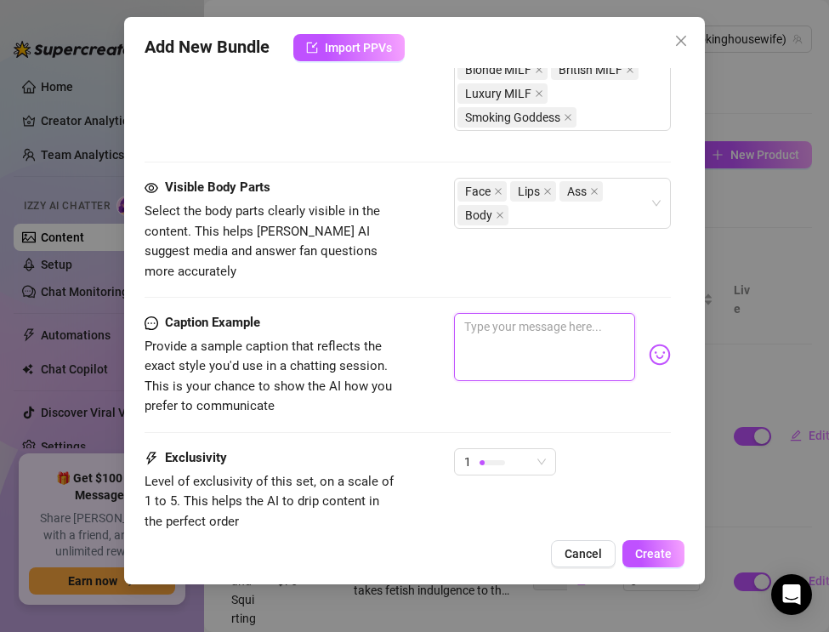
click at [479, 323] on textarea at bounding box center [544, 347] width 181 height 68
paste textarea "Red PVC skirt tight, leather boots high, cigarette burning while I fry your bac…"
type textarea "Red PVC skirt tight, leather boots high, cigarette burning while I fry your bac…"
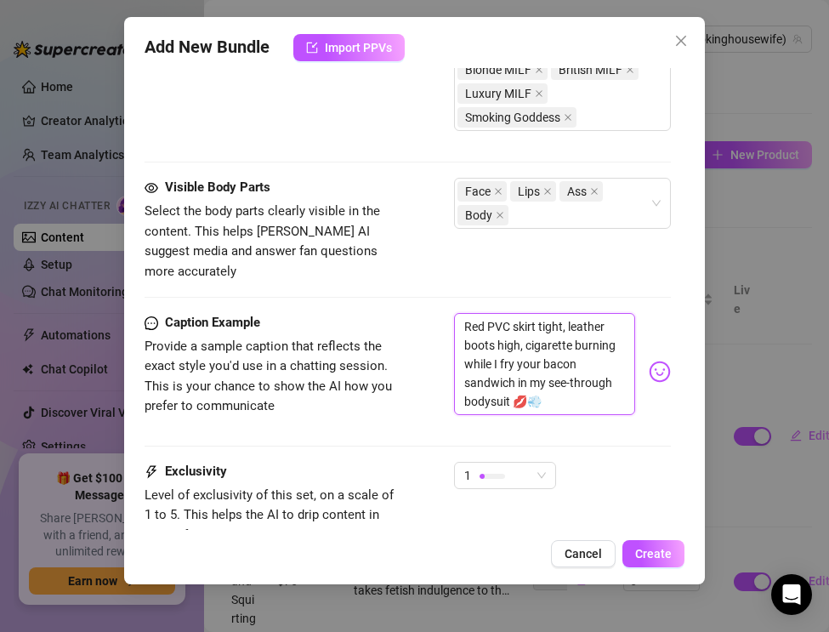
scroll to position [1667, 0]
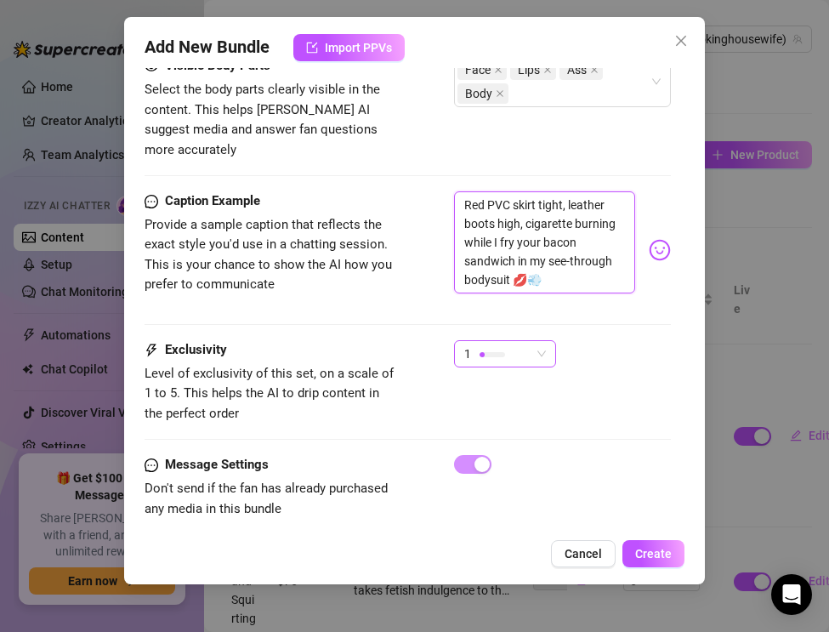
click at [465, 341] on span "1" at bounding box center [467, 354] width 7 height 26
type textarea "Red PVC skirt tight, leather boots high, cigarette burning while I fry your bac…"
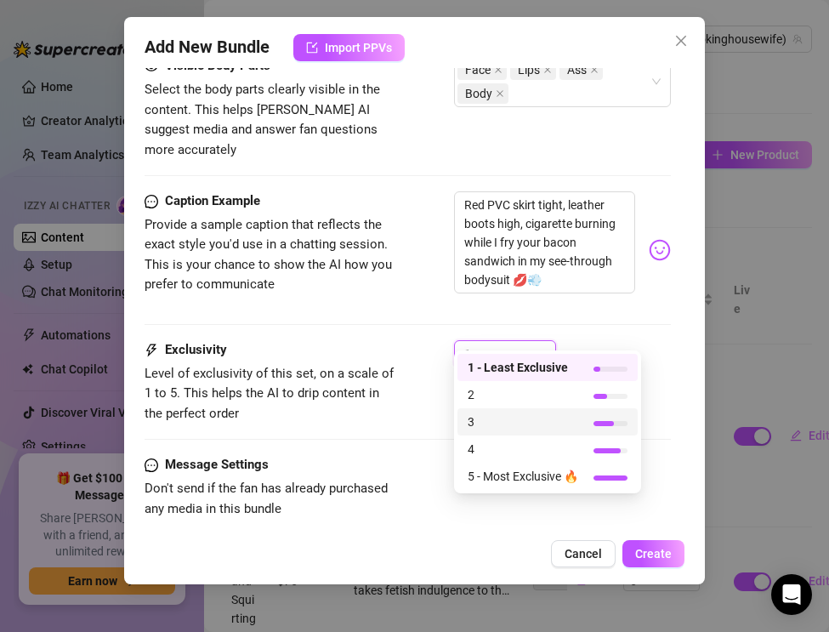
click at [483, 424] on span "3" at bounding box center [523, 421] width 111 height 19
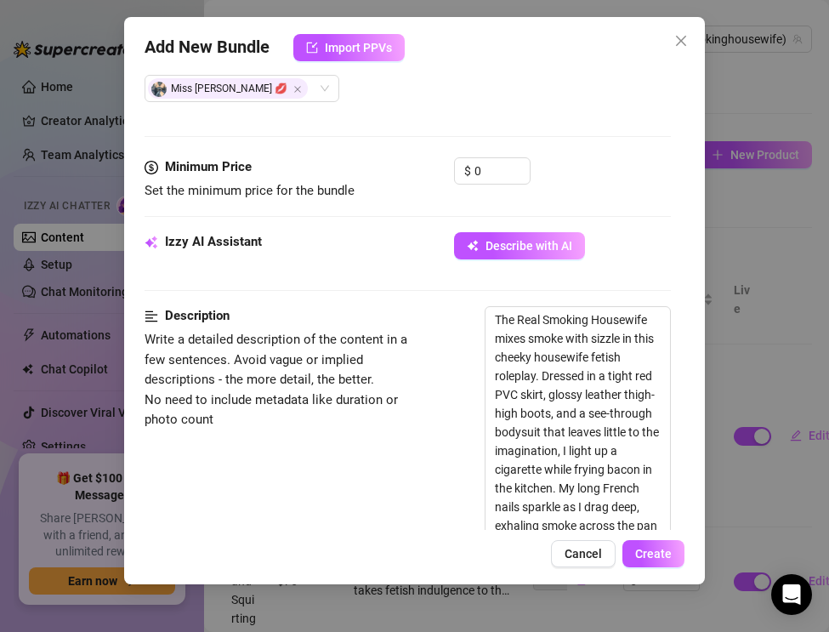
scroll to position [393, 0]
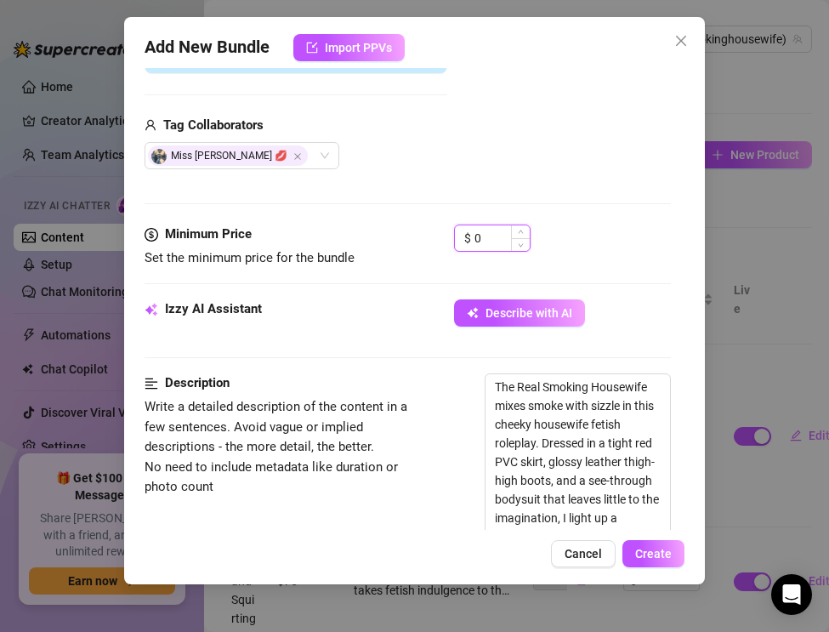
click at [483, 238] on input "0" at bounding box center [501, 238] width 55 height 26
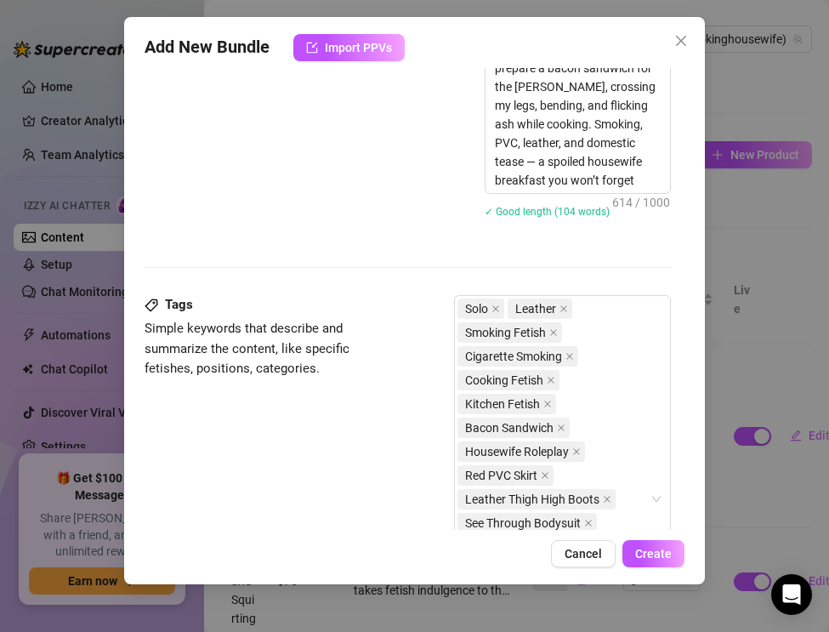
scroll to position [1667, 0]
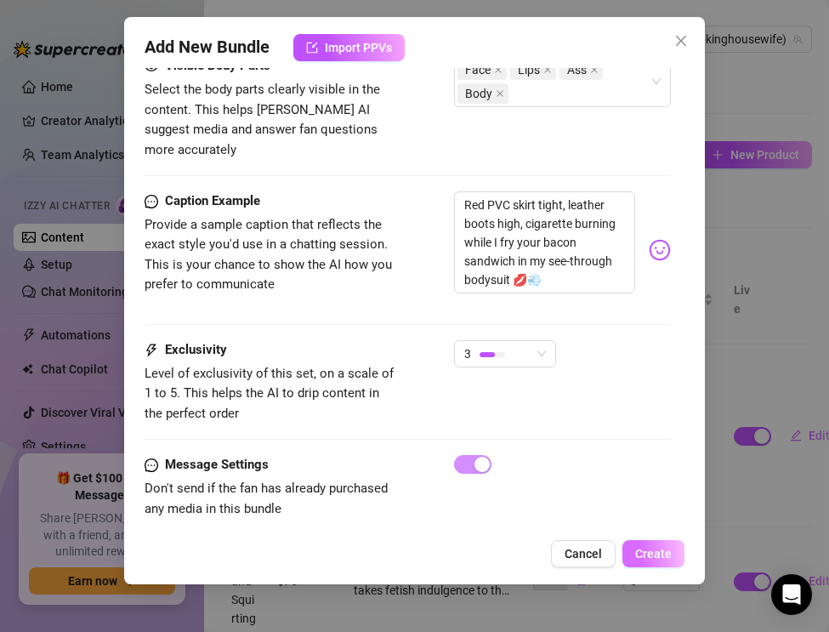
type input "18.99"
click at [645, 553] on span "Create" at bounding box center [653, 554] width 37 height 14
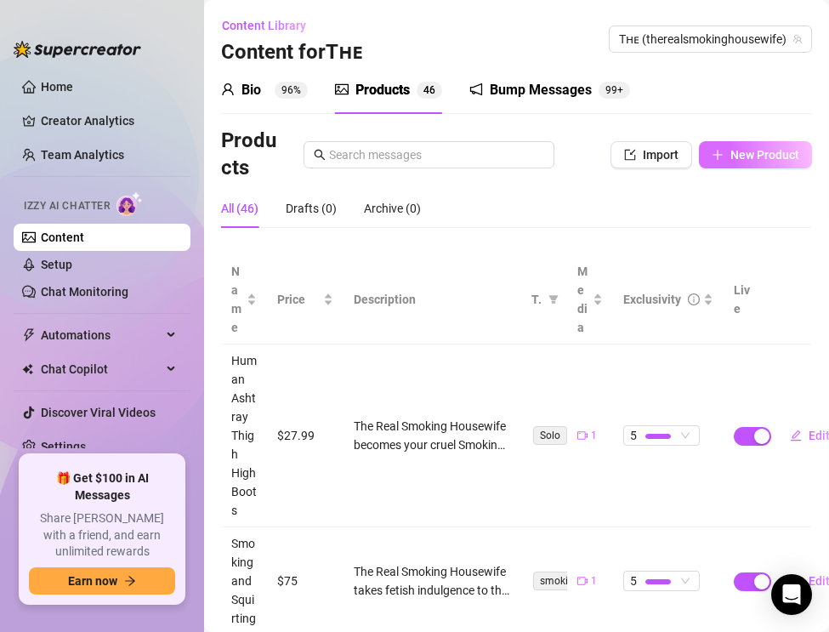
click at [735, 156] on span "New Product" at bounding box center [764, 155] width 69 height 14
type textarea "Type your message here..."
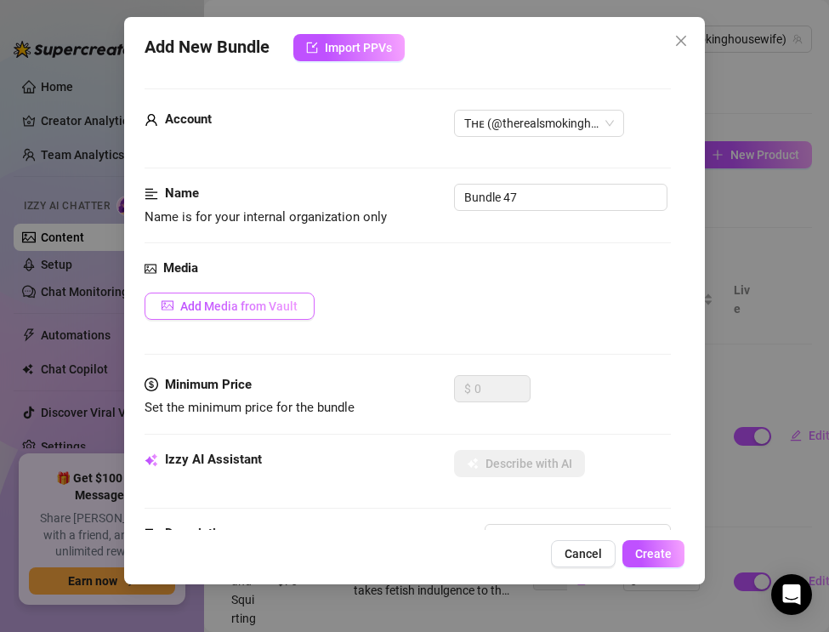
click at [253, 306] on span "Add Media from Vault" at bounding box center [238, 306] width 117 height 14
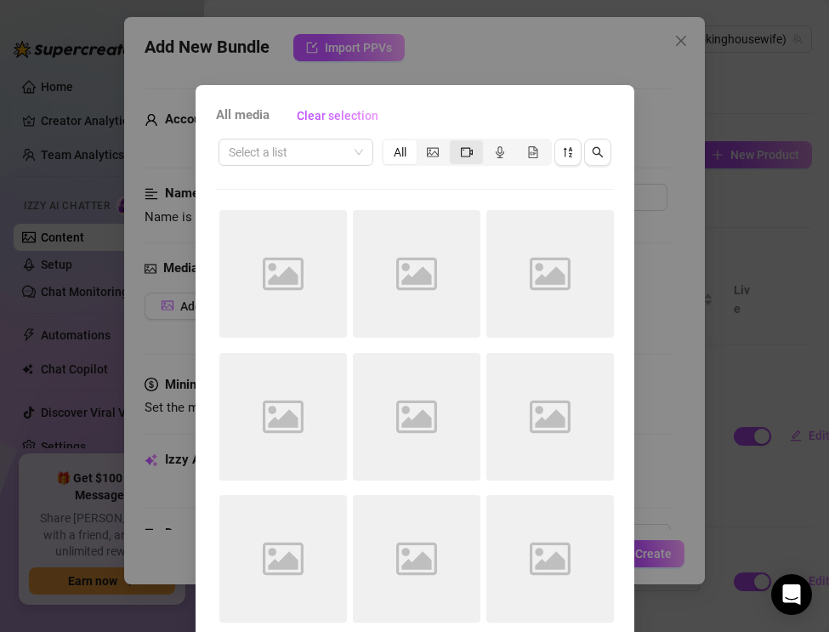
click at [467, 156] on icon "video-camera" at bounding box center [467, 151] width 12 height 9
click at [454, 143] on input "segmented control" at bounding box center [454, 143] width 0 height 0
click at [572, 151] on icon "sort-descending" at bounding box center [568, 152] width 12 height 12
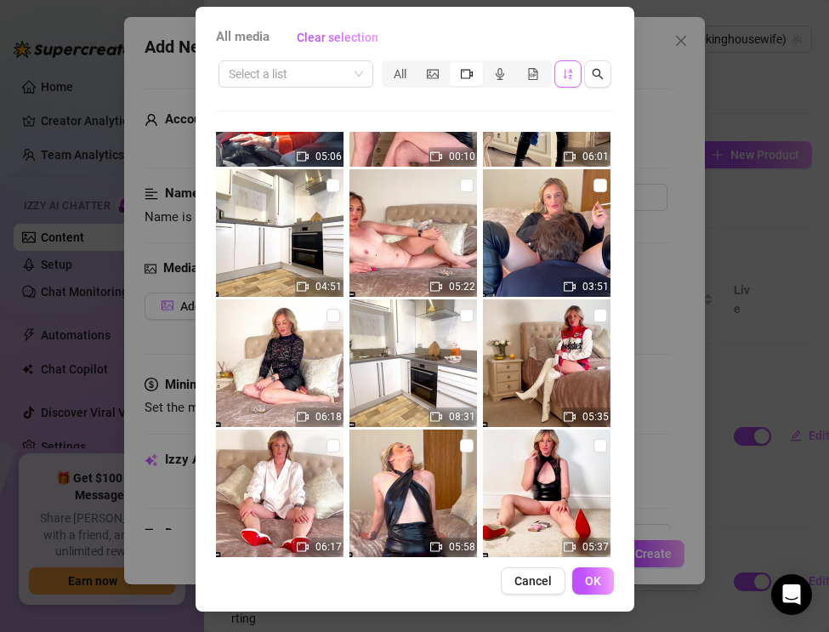
scroll to position [1138, 0]
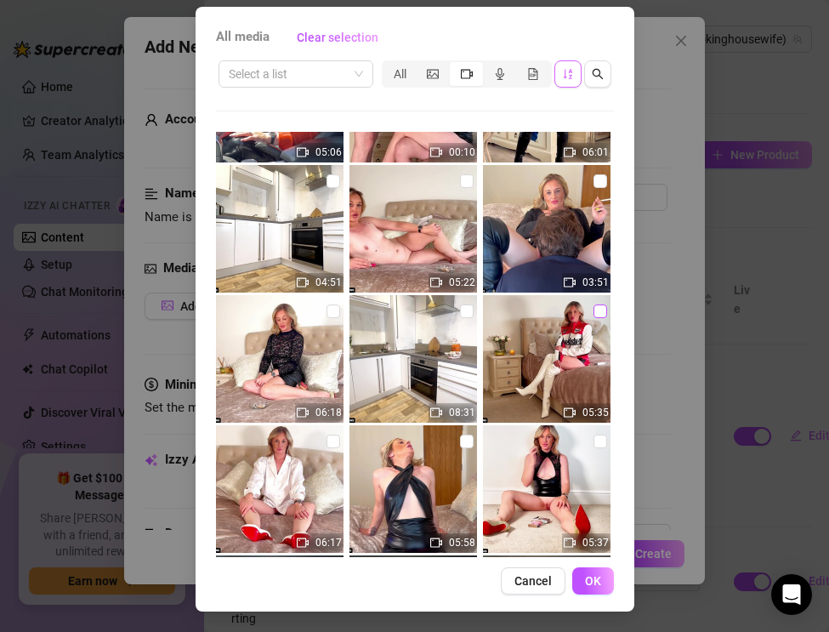
click at [599, 307] on input "checkbox" at bounding box center [600, 311] width 14 height 14
checkbox input "true"
click at [591, 571] on button "OK" at bounding box center [593, 580] width 42 height 27
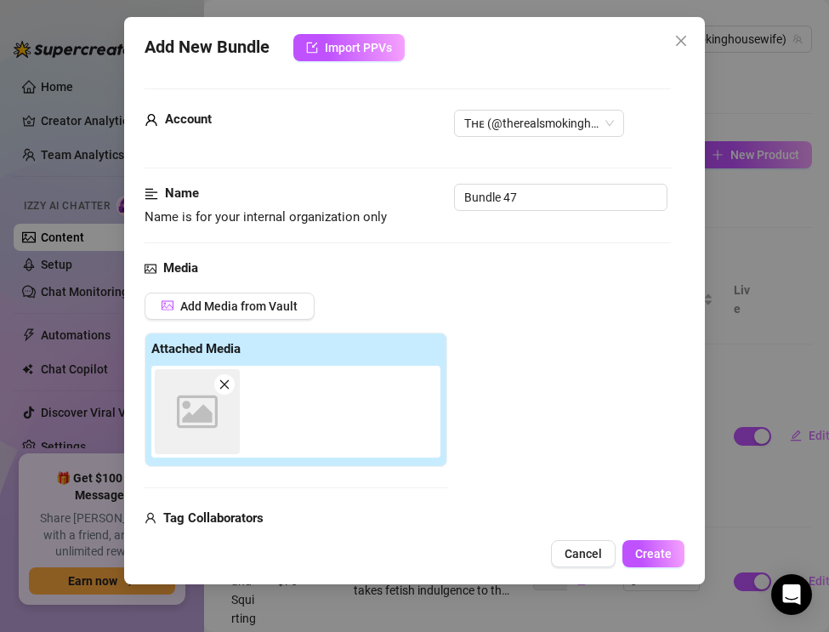
scroll to position [16, 0]
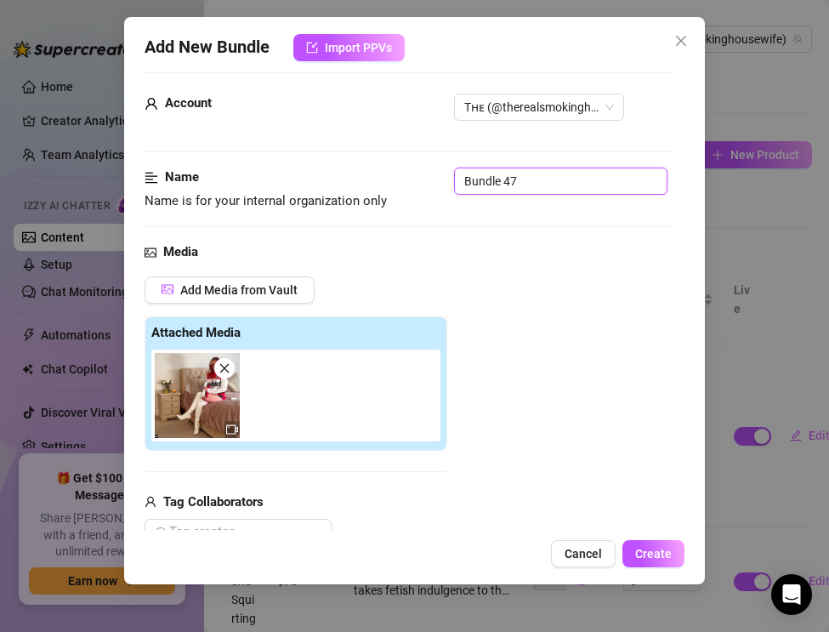
drag, startPoint x: 522, startPoint y: 184, endPoint x: 442, endPoint y: 179, distance: 80.1
click at [442, 179] on div "Name Name is for your internal organization only Bundle 47" at bounding box center [408, 188] width 526 height 43
paste input "Smoking Glamour — Leather Racing Outfit & White Boots"
type input "Smoking Glamour — Leather Racing Outfit & White Boots"
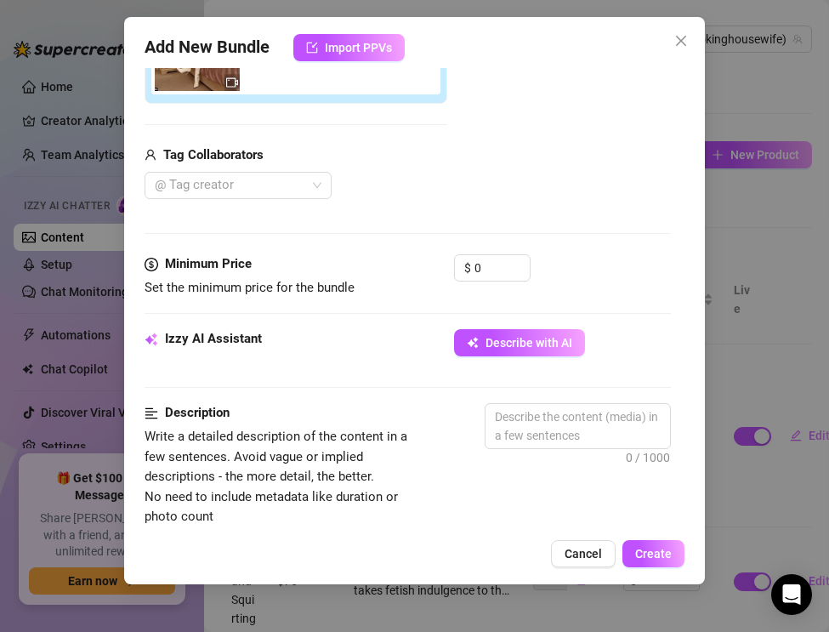
scroll to position [383, 0]
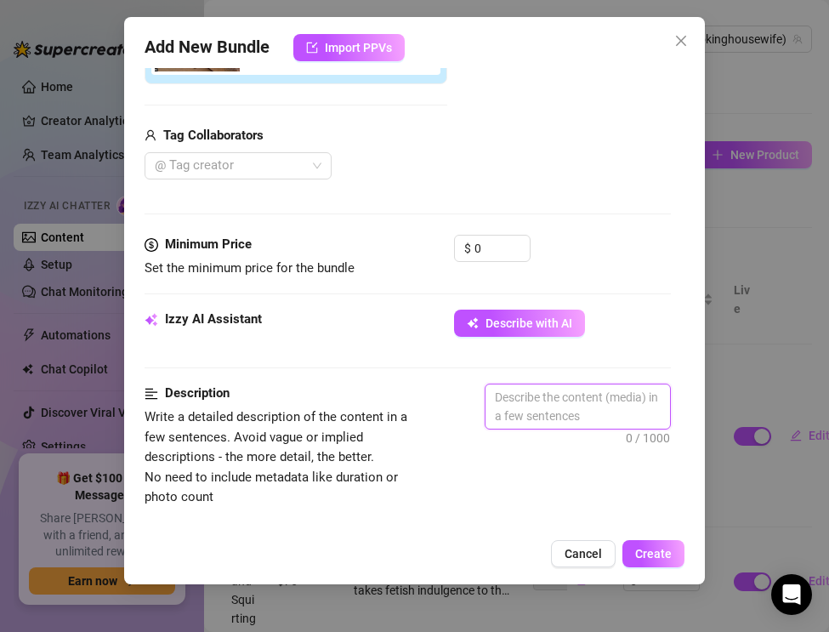
click at [519, 408] on textarea at bounding box center [577, 406] width 184 height 44
paste textarea "The Real Smoking Housewife takes smoking glamour to the next level in my spoile…"
type textarea "The Real Smoking Housewife takes smoking glamour to the next level in my spoile…"
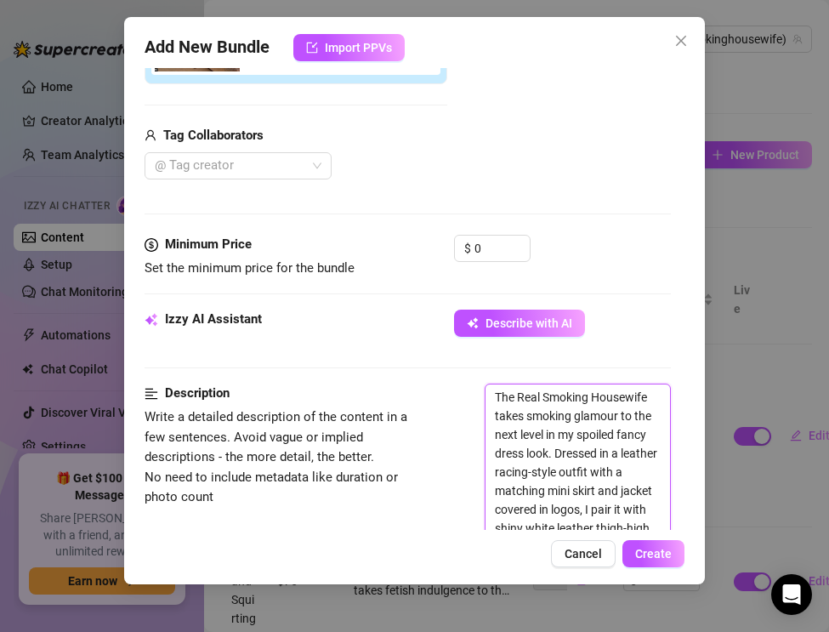
scroll to position [0, 0]
type textarea "The Real Smoking Housewife takes smoking glamour to the next level in my spoile…"
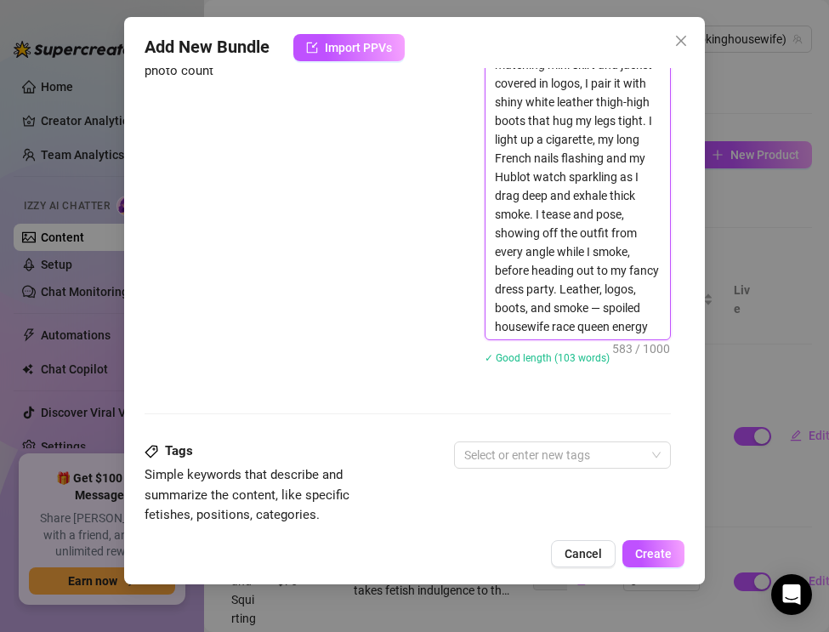
scroll to position [815, 0]
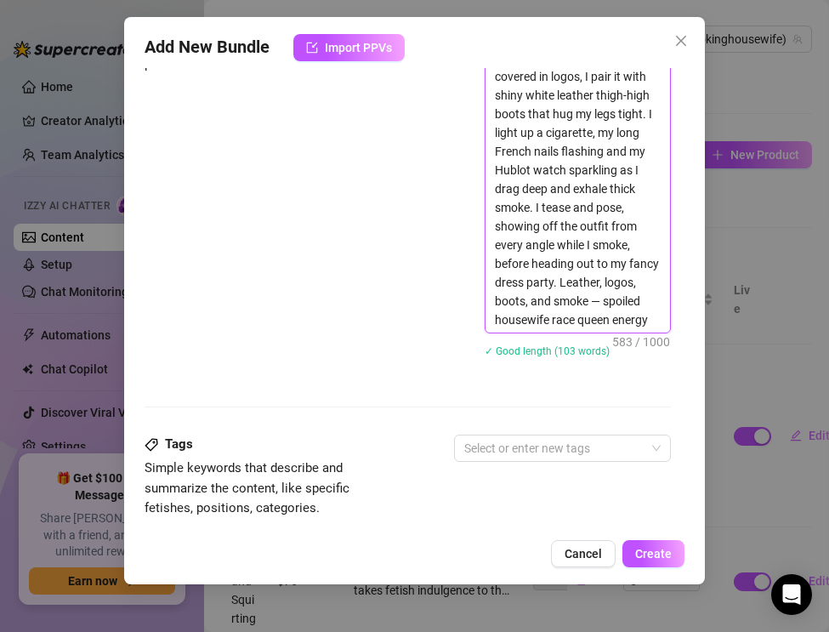
click at [605, 302] on textarea "The Real Smoking Housewife takes smoking glamour to the next level in my spoile…" at bounding box center [577, 142] width 184 height 381
type textarea "The Real Smoking Housewife takes smoking glamour to the next level in my spoile…"
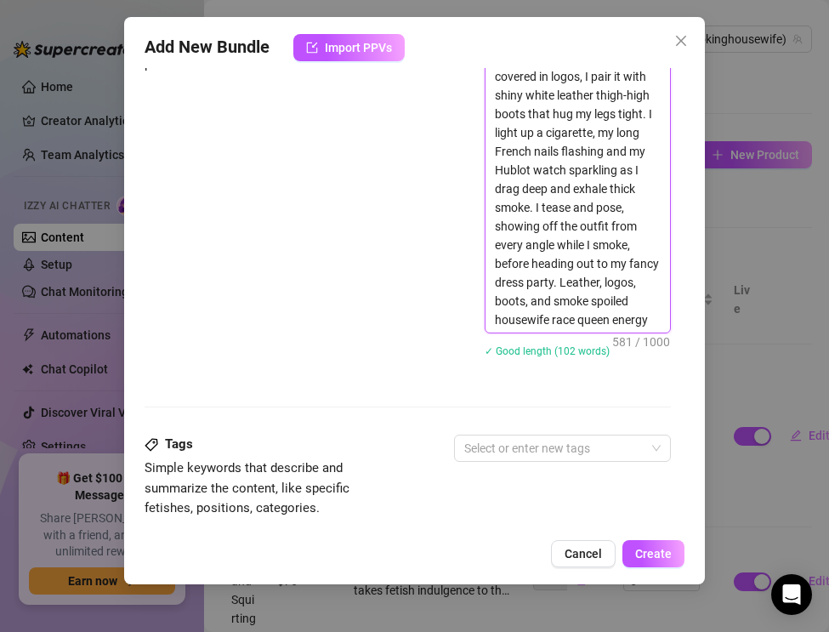
type textarea "The Real Smoking Housewife takes smoking glamour to the next level in my spoile…"
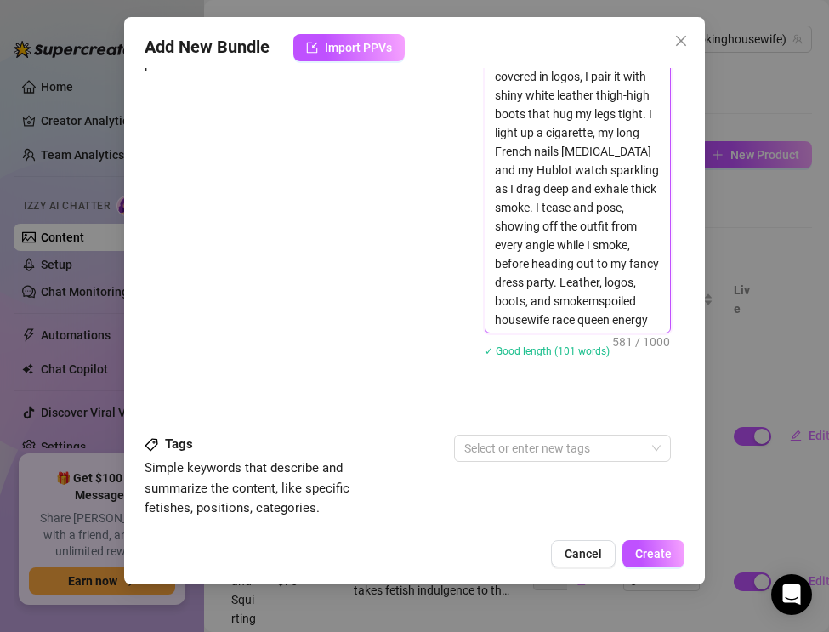
type textarea "The Real Smoking Housewife takes smoking glamour to the next level in my spoile…"
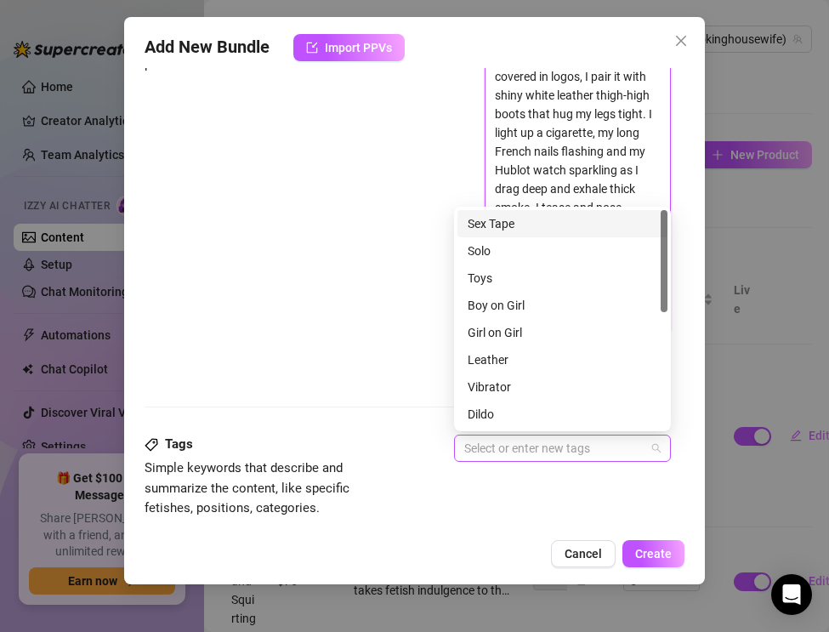
click at [487, 454] on div at bounding box center [553, 448] width 192 height 24
type textarea "The Real Smoking Housewife takes smoking glamour to the next level in my spoile…"
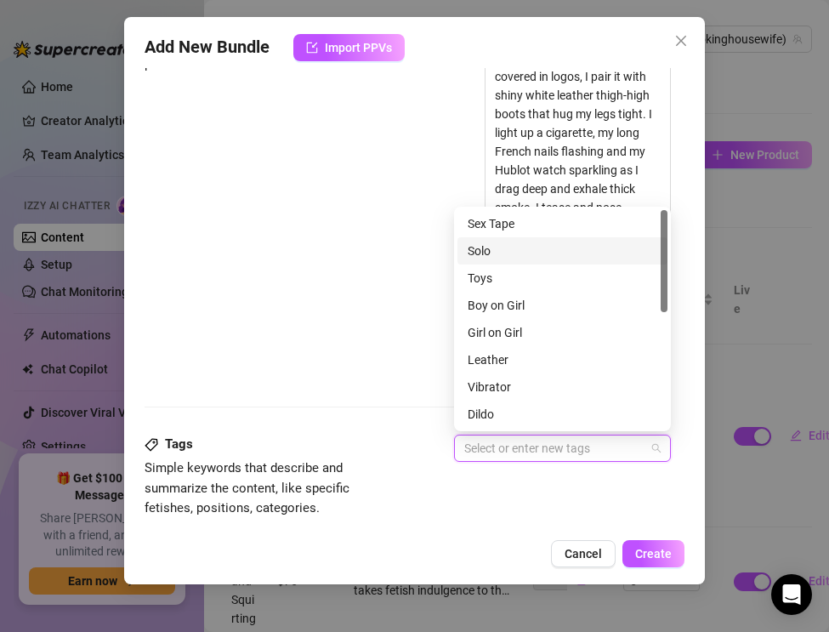
click at [492, 248] on div "Solo" at bounding box center [563, 250] width 190 height 19
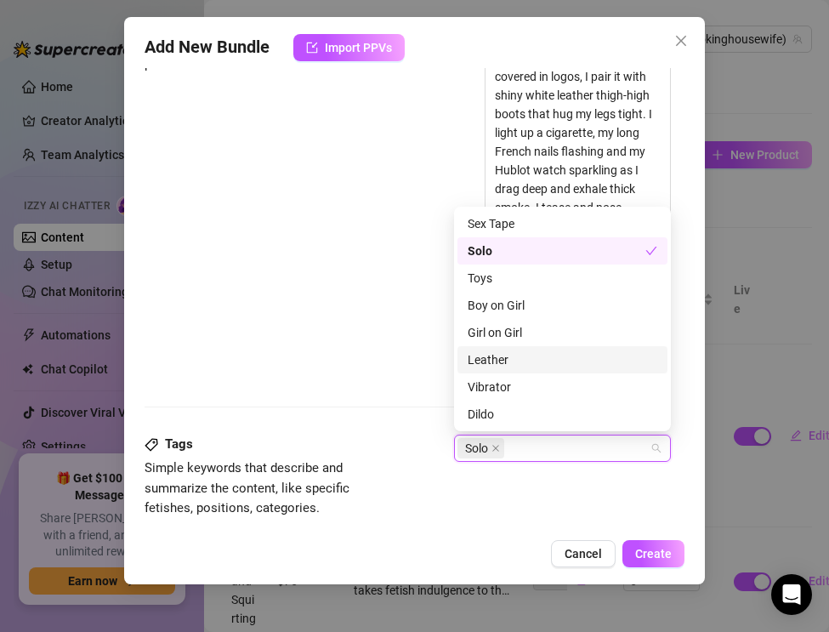
click at [495, 353] on div "Leather" at bounding box center [563, 359] width 190 height 19
click at [369, 361] on div "Description Write a detailed description of the content in a few sentences. Avo…" at bounding box center [408, 165] width 526 height 428
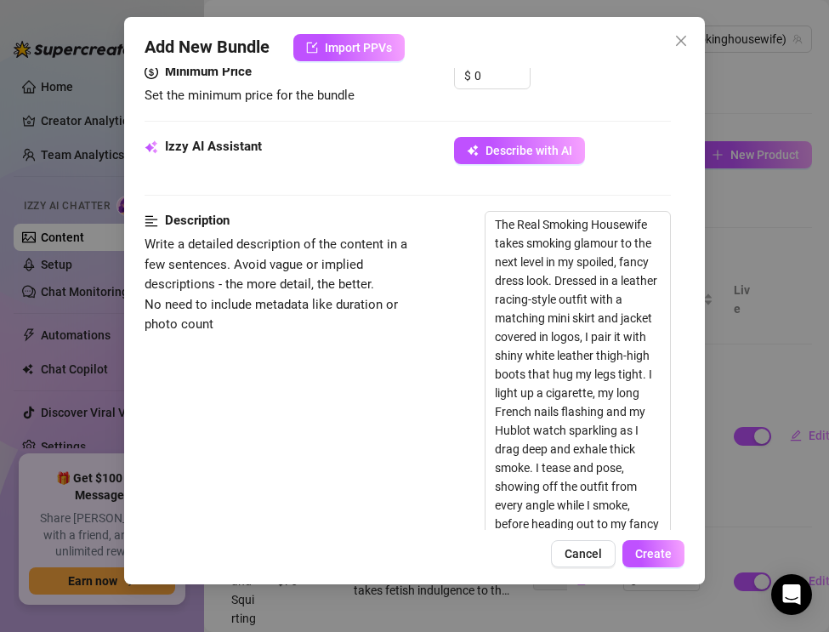
scroll to position [969, 0]
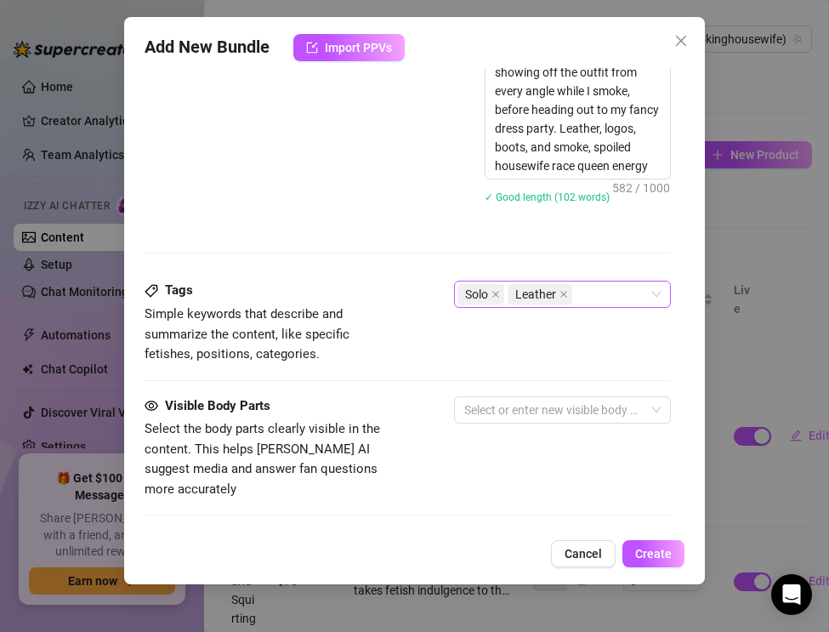
click at [586, 301] on div "Solo Leather" at bounding box center [553, 294] width 192 height 24
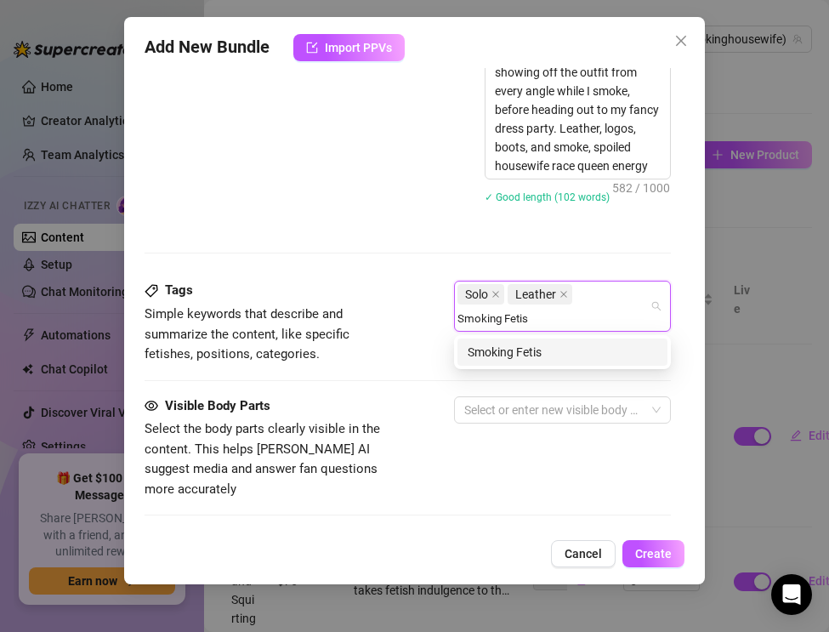
type input "Smoking Fetish"
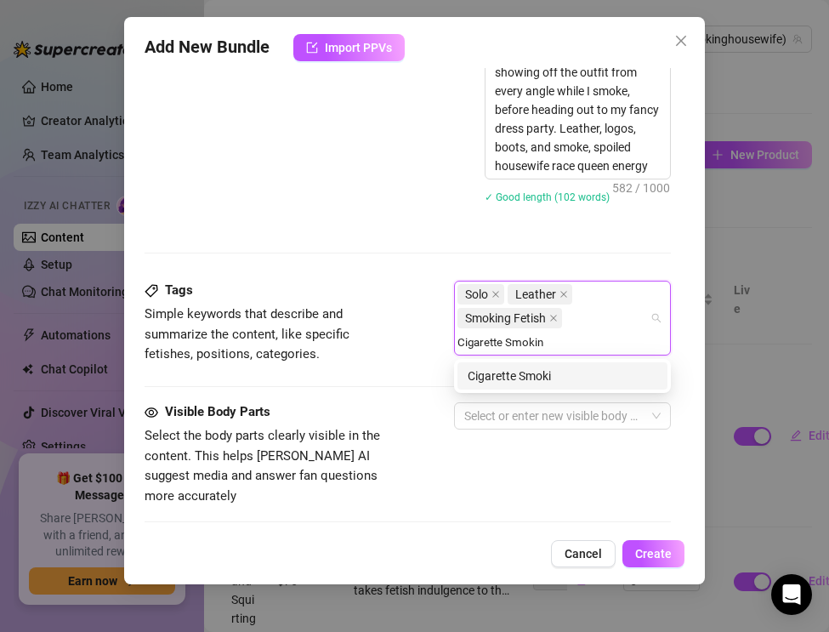
type input "[MEDICAL_DATA]"
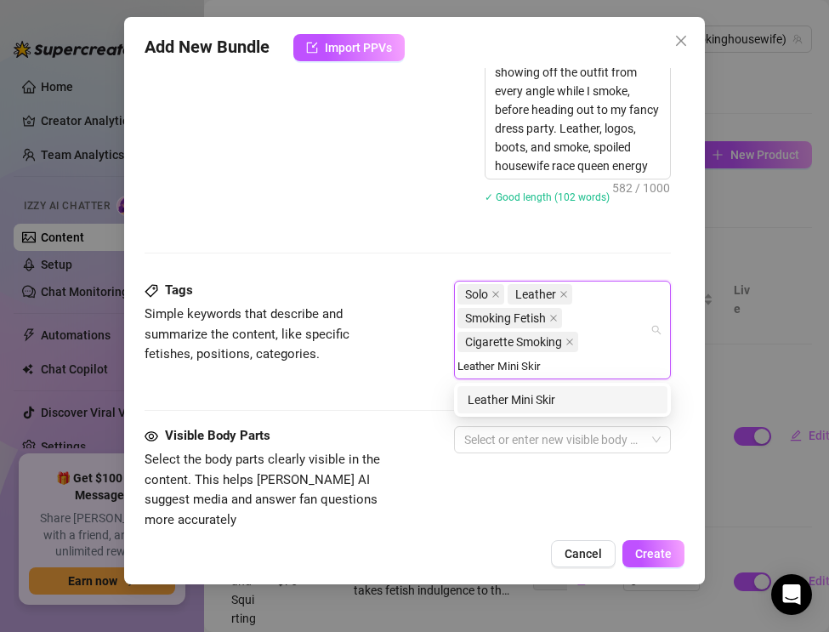
type input "Leather Mini Skirt"
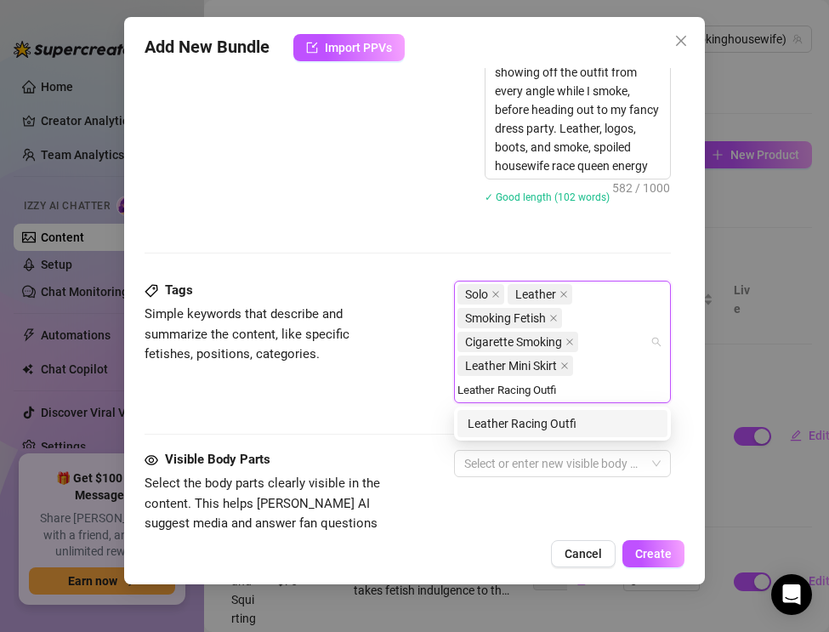
type input "Leather Racing Outfit"
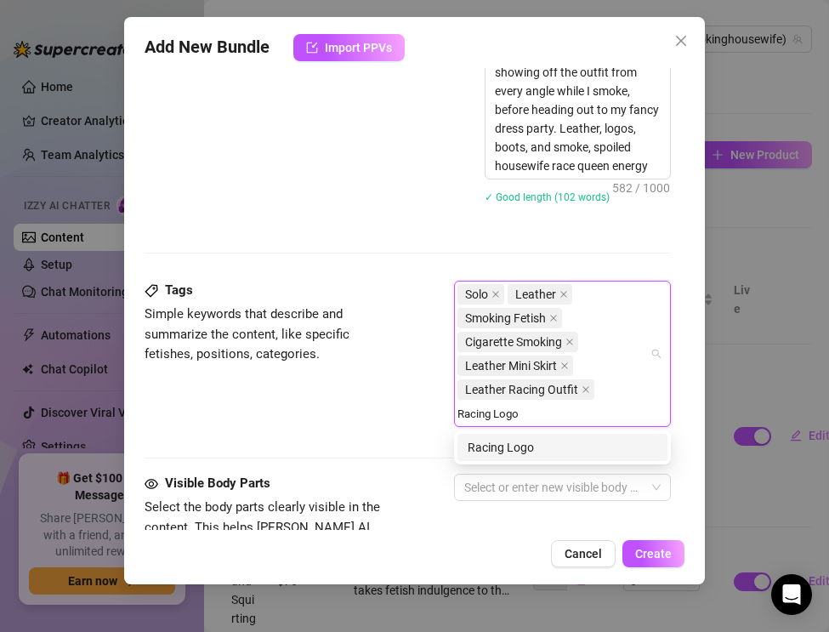
type input "Racing Logos"
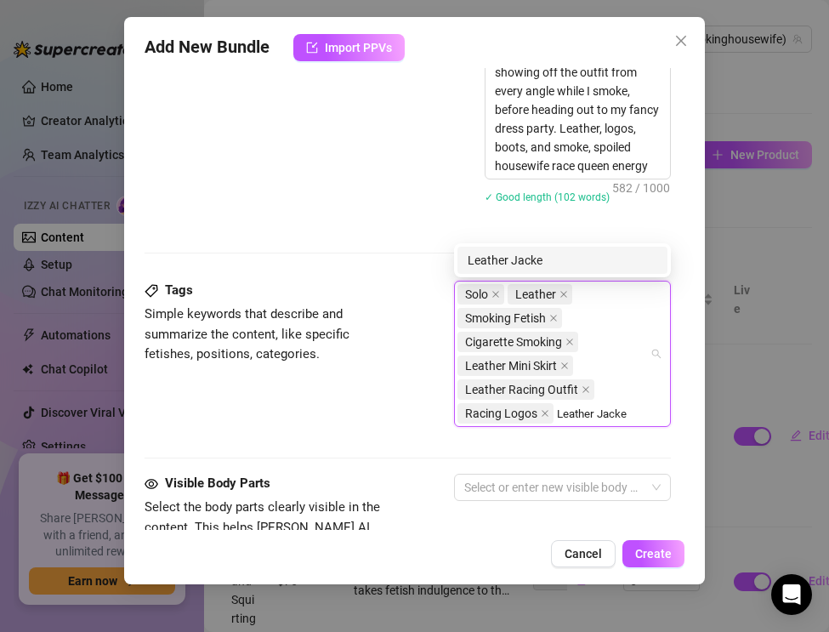
type input "Leather Jacket"
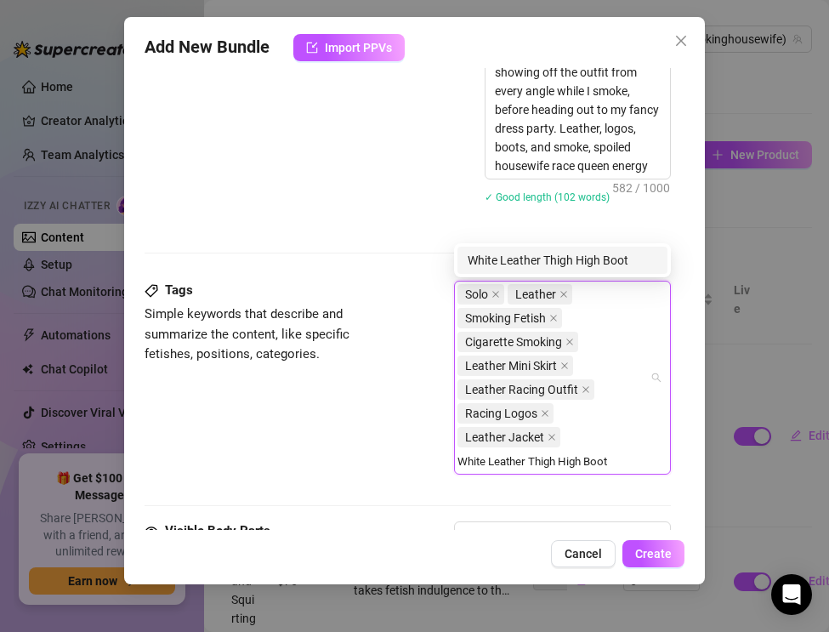
type input "White Leather Thigh High Boots"
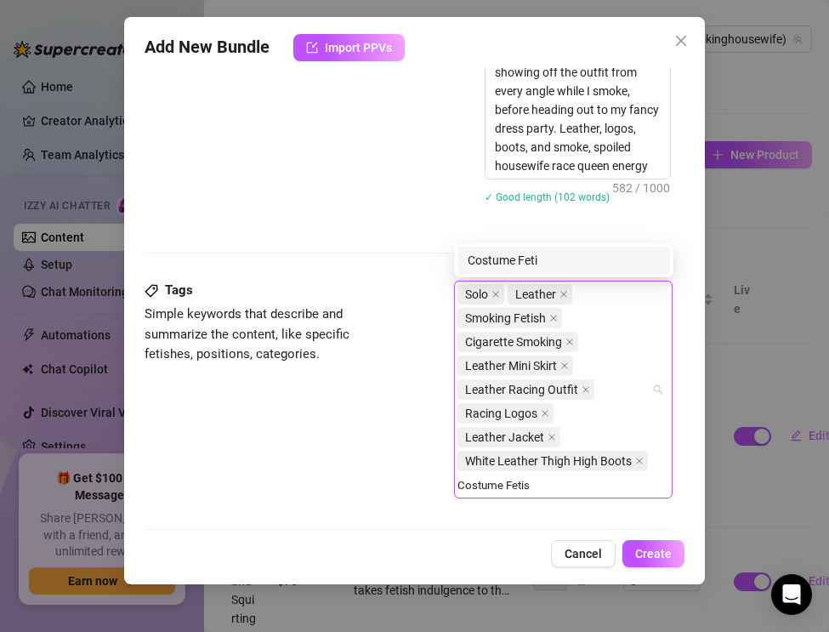
type input "Costume Fetish"
type input "Fancy Dress"
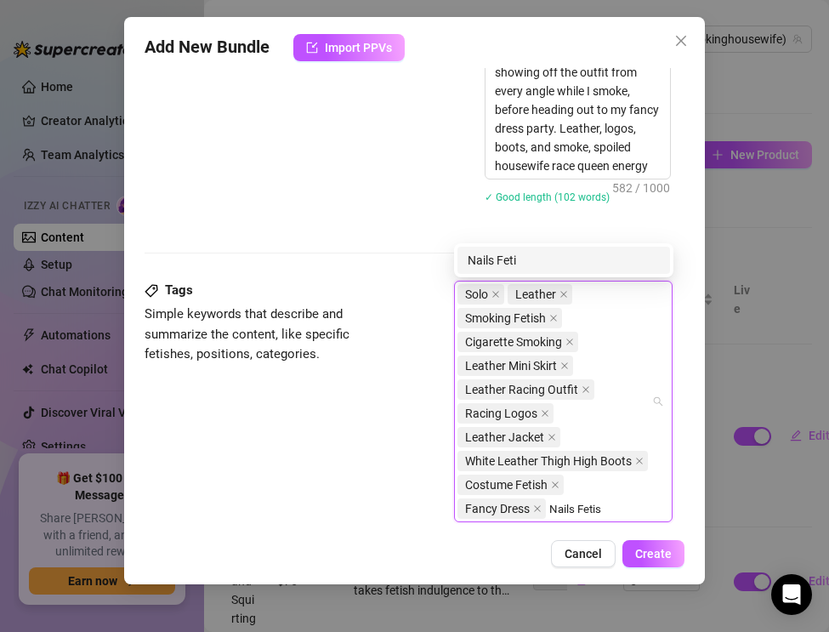
type input "Nails Fetish"
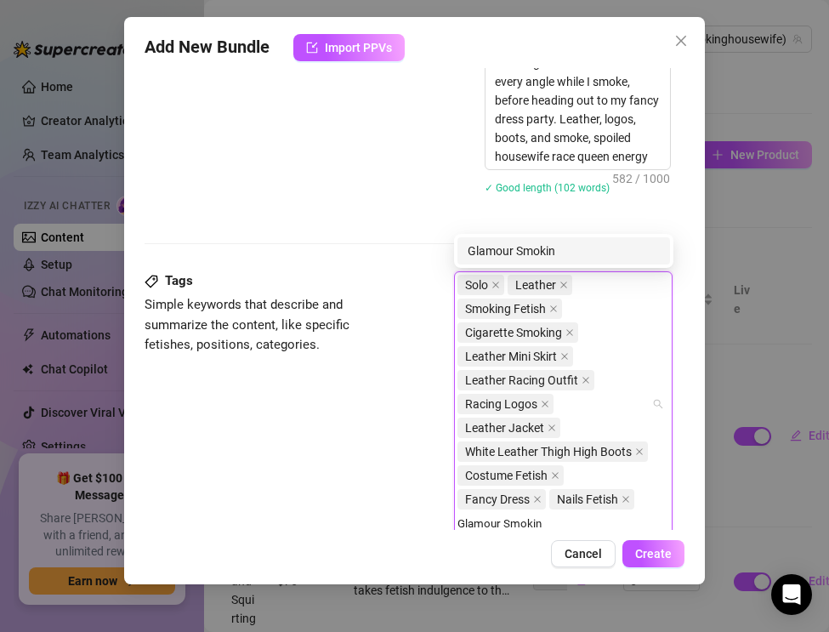
type input "Glamour Smoking"
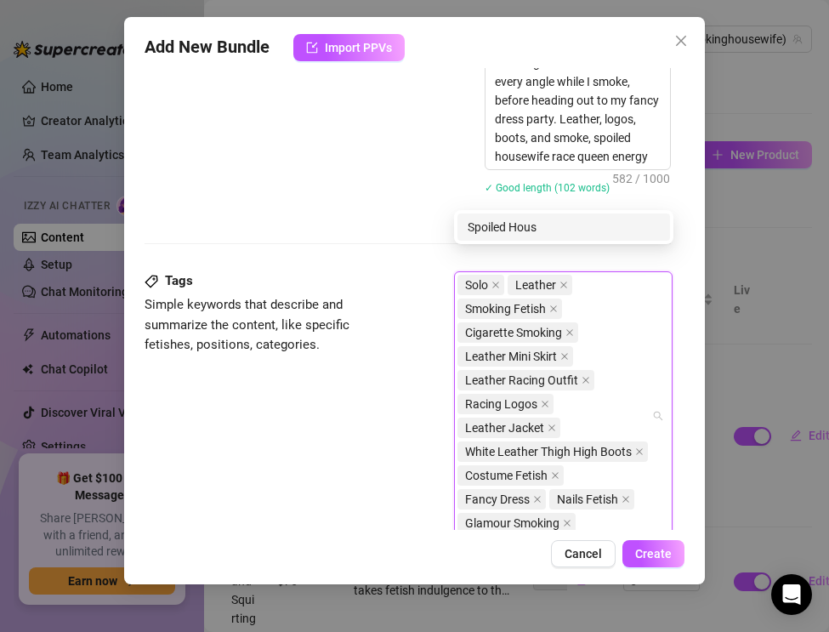
scroll to position [1002, 0]
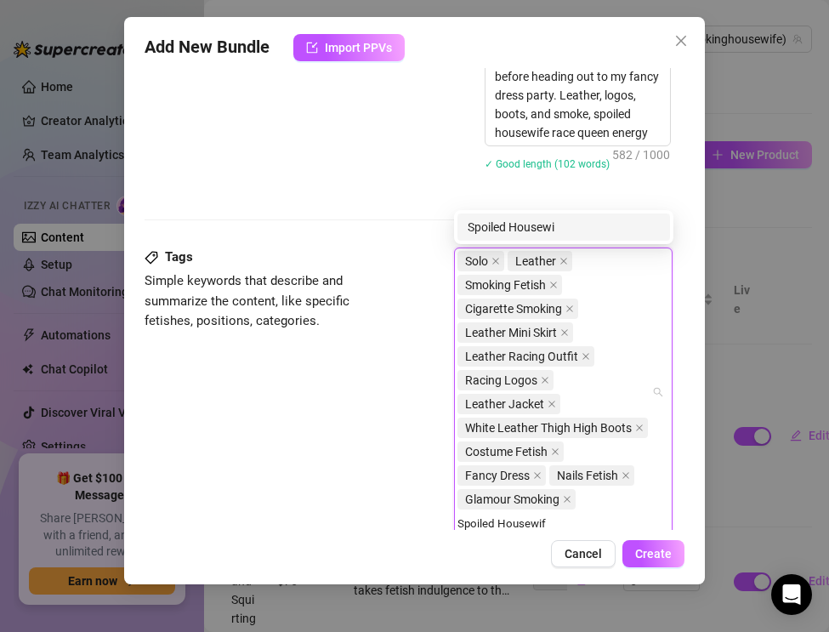
type input "Spoiled Housewife"
type input "MILF Smoking"
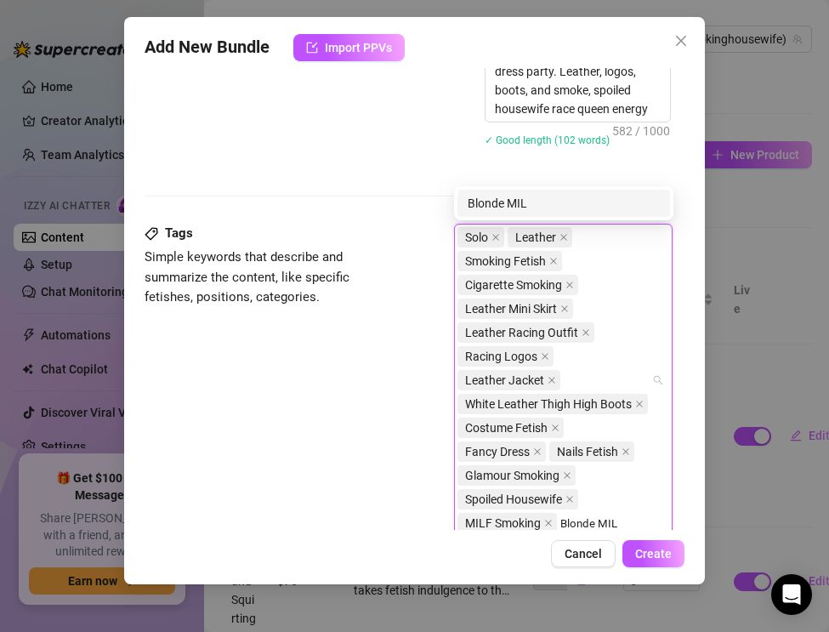
type input "Blonde MILF"
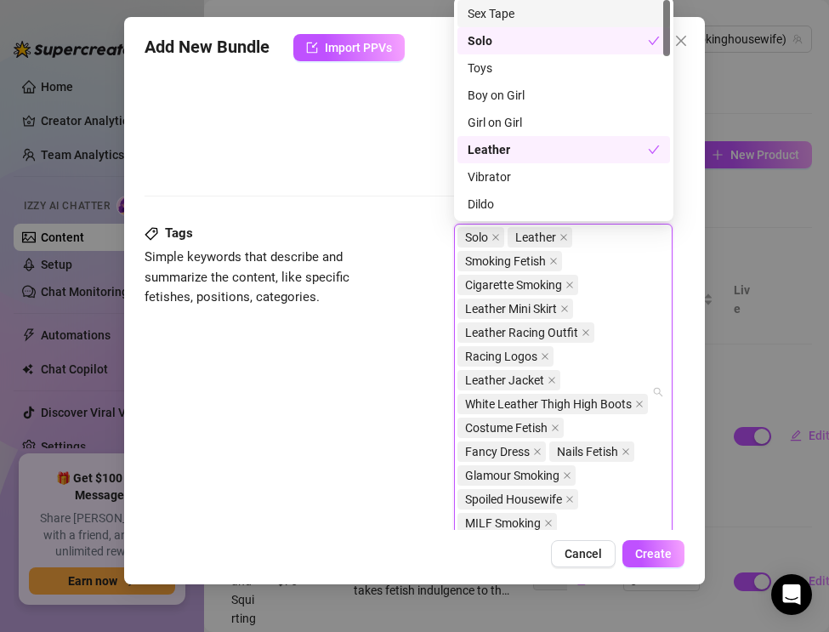
scroll to position [1050, 0]
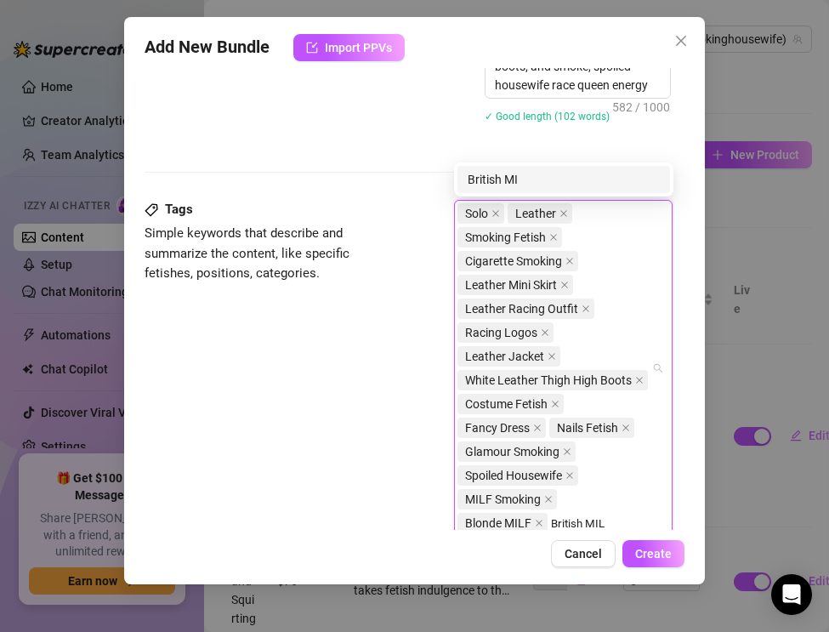
type input "British MILF"
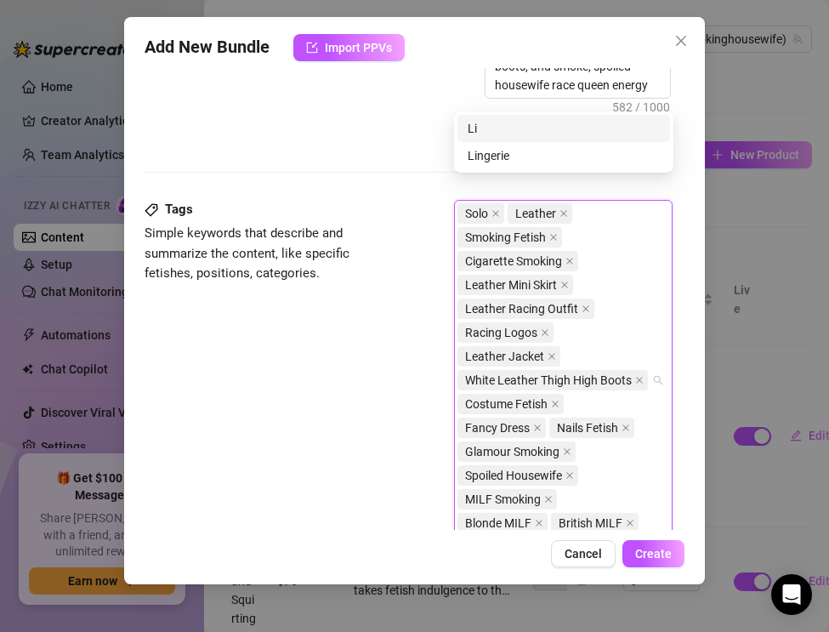
scroll to position [1074, 0]
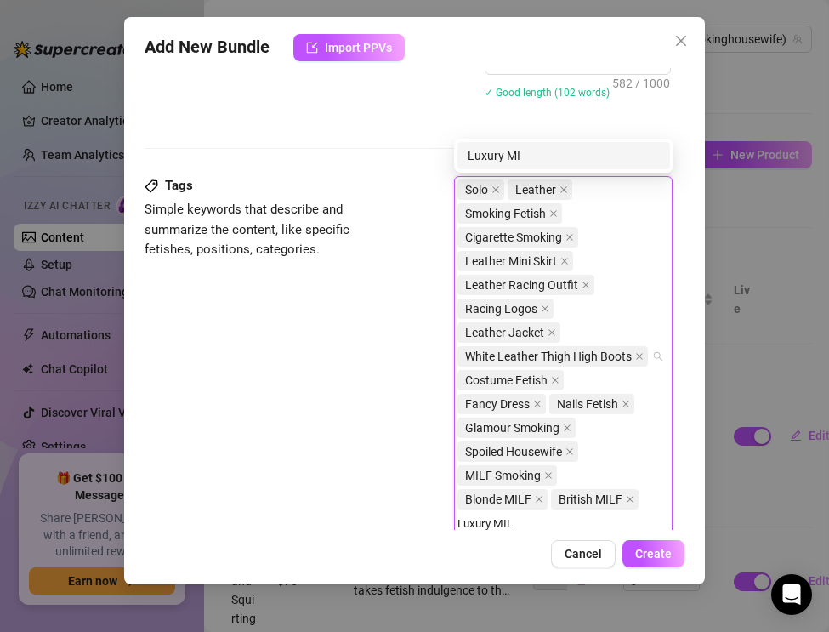
type input "Luxury MILF"
type input "Smoking Goddess"
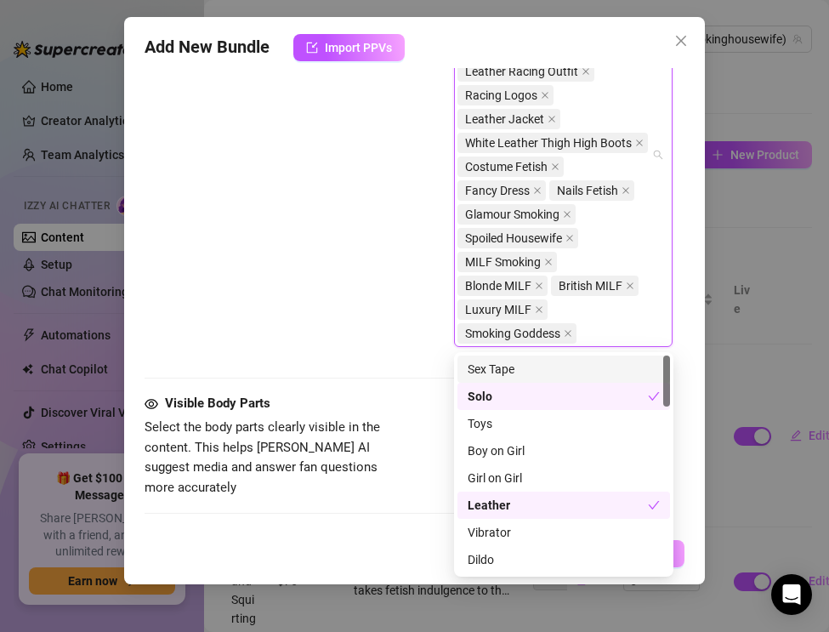
scroll to position [1290, 0]
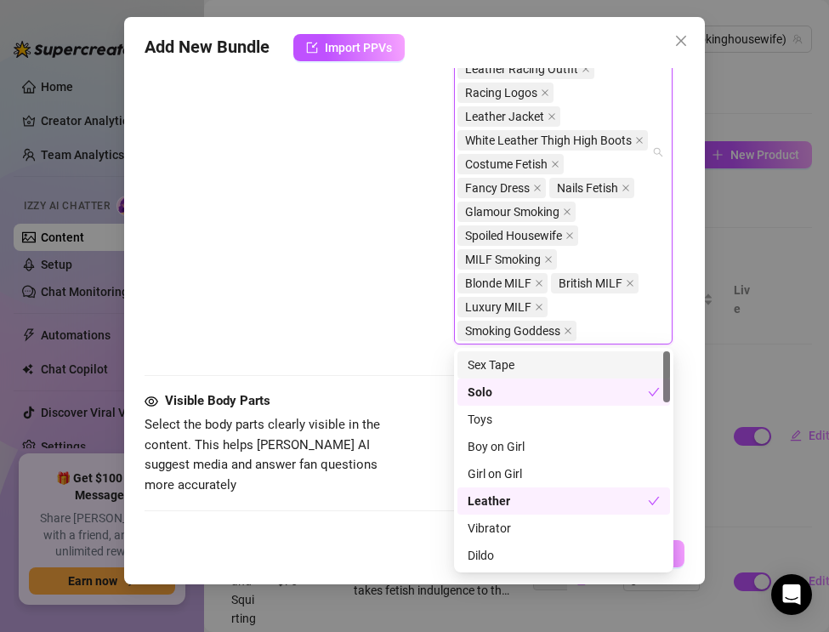
click at [387, 360] on div "Tags Simple keywords that describe and summarize the content, like specific fet…" at bounding box center [408, 175] width 526 height 431
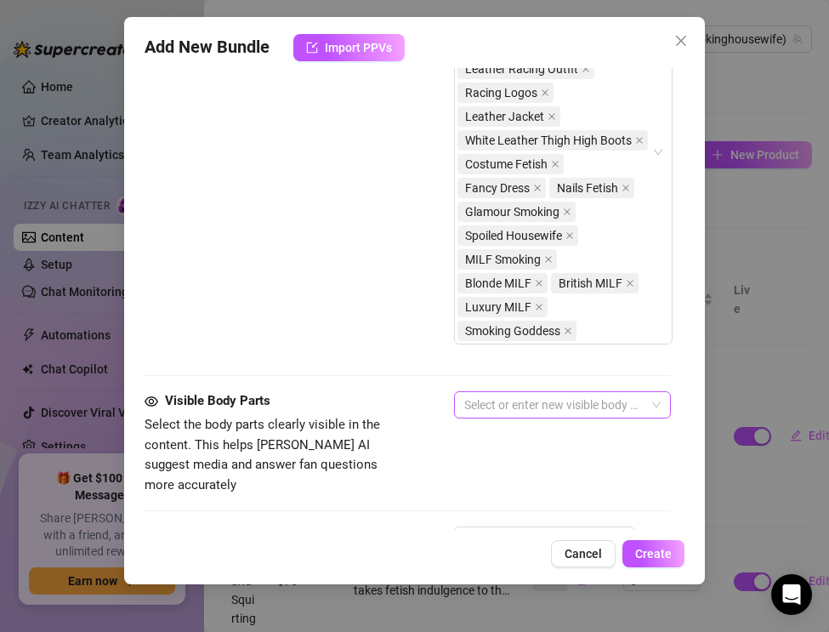
click at [503, 397] on div at bounding box center [553, 405] width 192 height 24
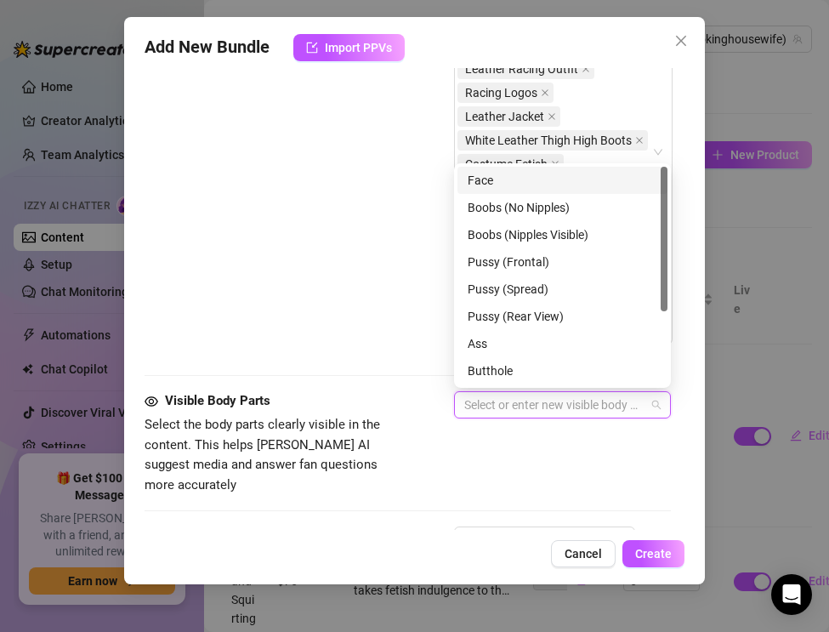
click at [494, 186] on div "Face" at bounding box center [563, 180] width 190 height 19
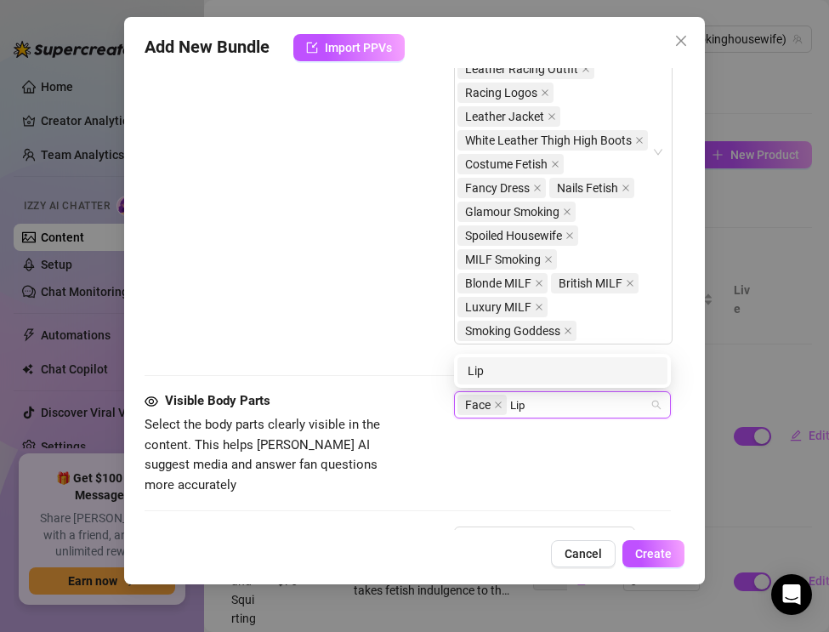
type input "Lips"
type input "Mouth"
type input "Nails"
type input "Body"
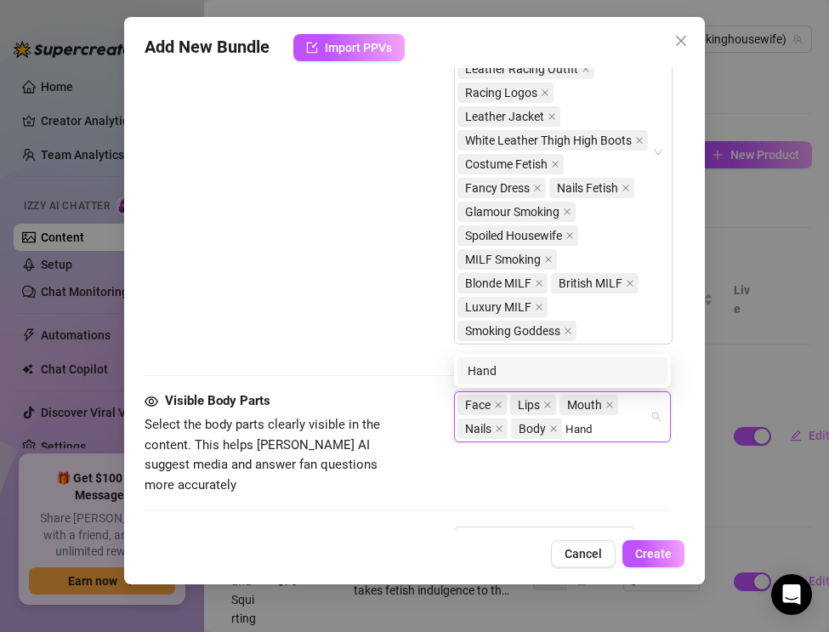
type input "Hands"
type input "Chest"
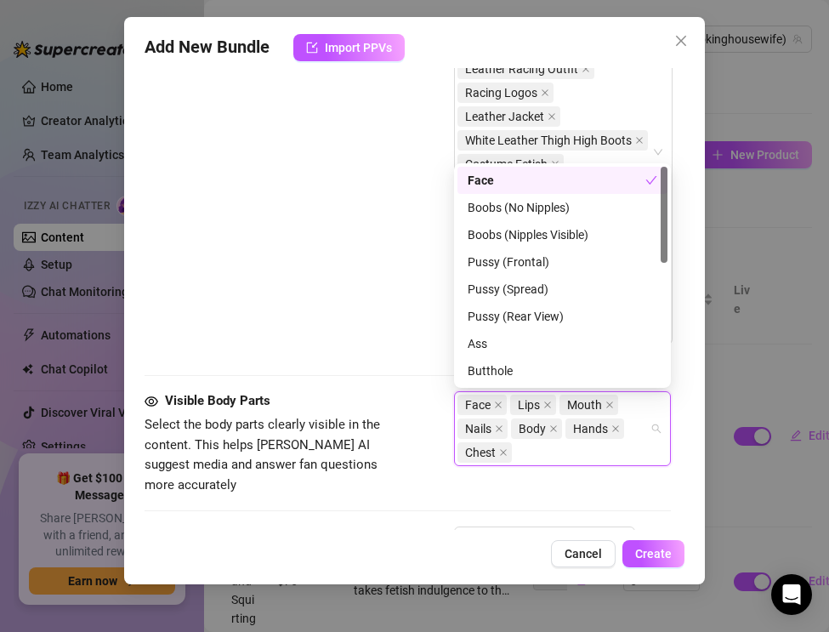
type input "C"
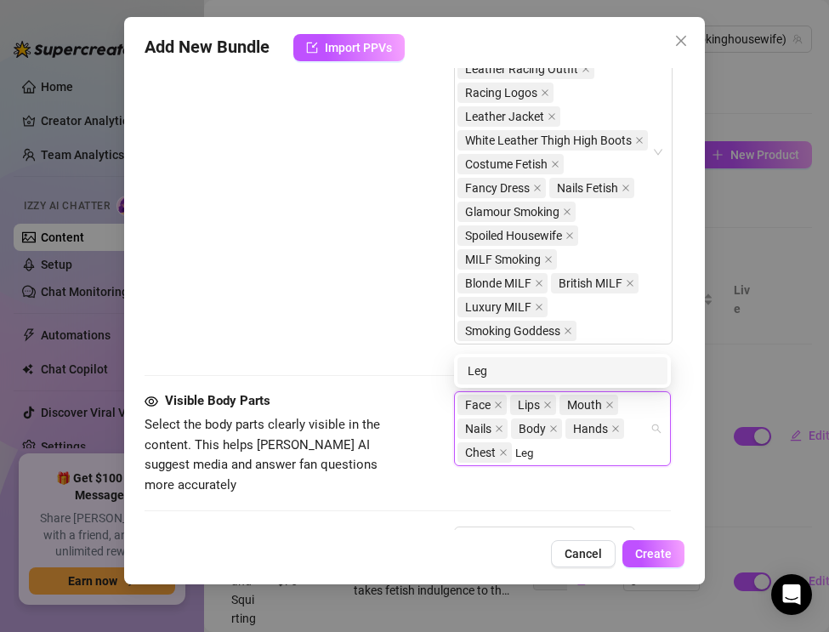
type input "Legs"
type input "Thighs"
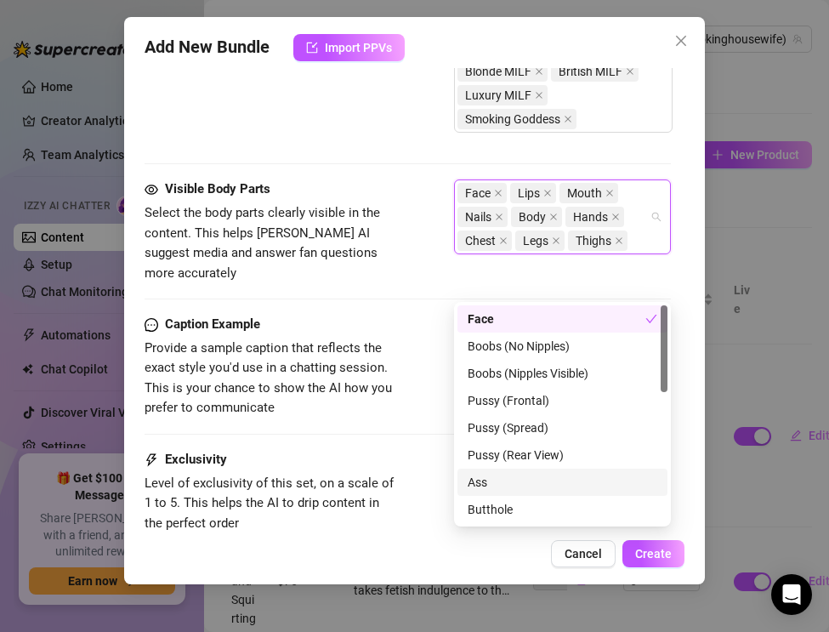
scroll to position [1504, 0]
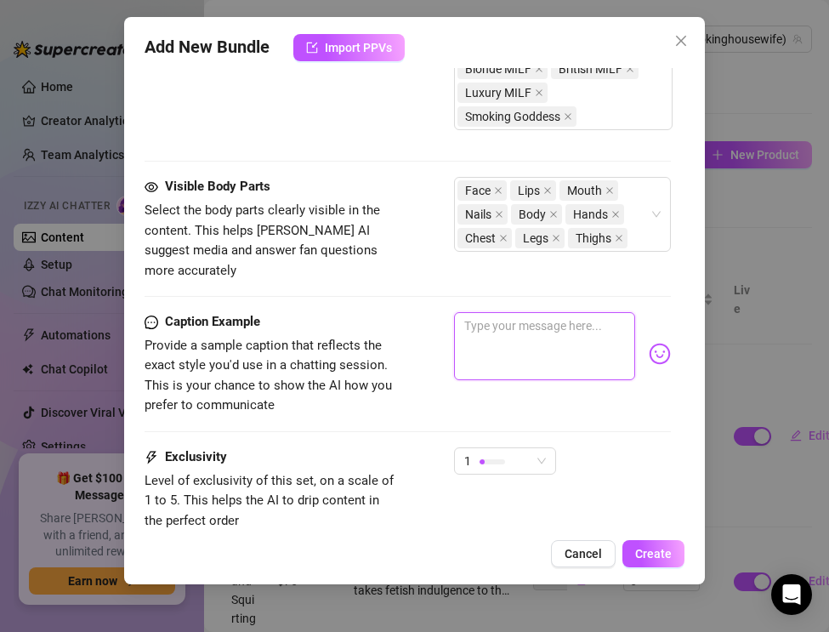
click at [534, 339] on textarea at bounding box center [544, 346] width 181 height 68
paste textarea "Leather racing outfit, white thigh-high boots, cigarette glowing… spoiled house…"
type textarea "Leather racing outfit, white thigh-high boots, cigarette glowing… spoiled house…"
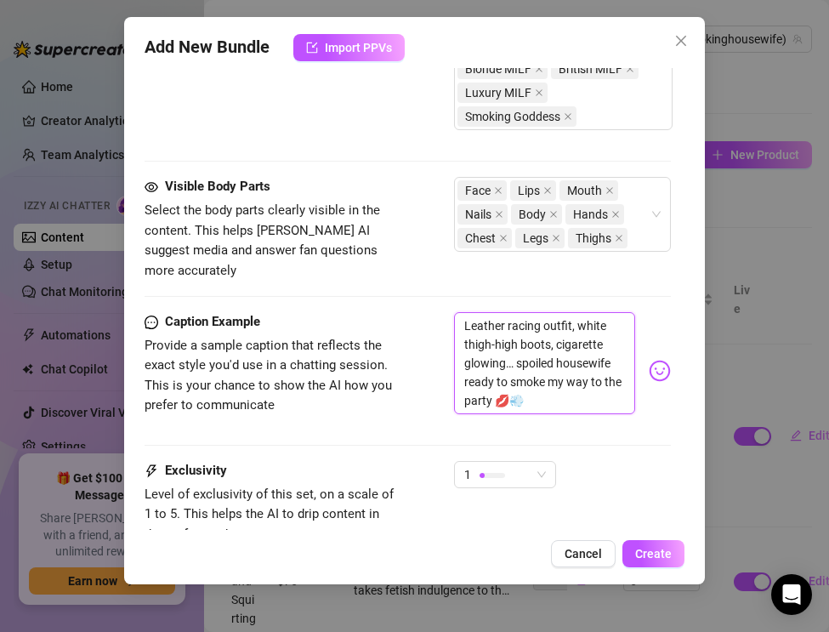
scroll to position [1631, 0]
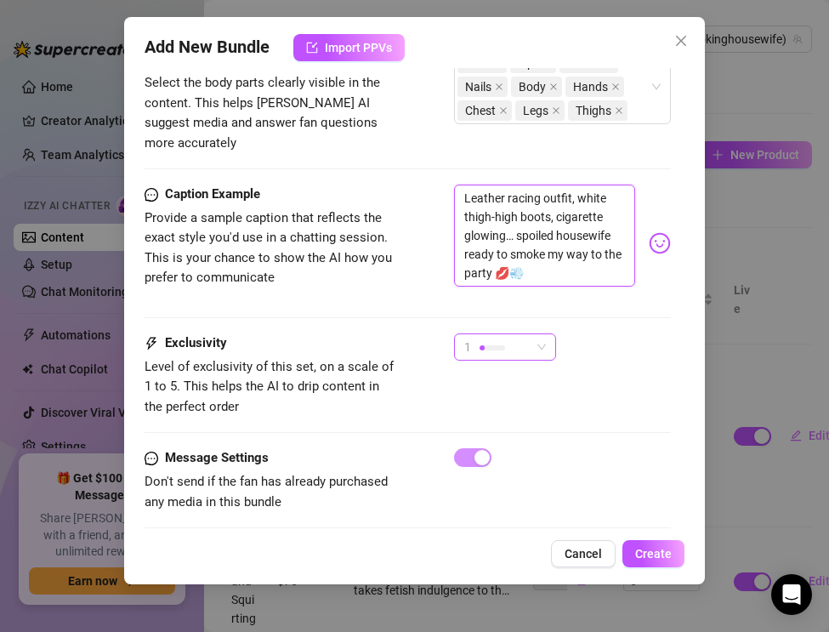
click at [495, 339] on div at bounding box center [492, 347] width 26 height 16
type textarea "Leather racing outfit, white thigh-high boots, cigarette glowing… spoiled house…"
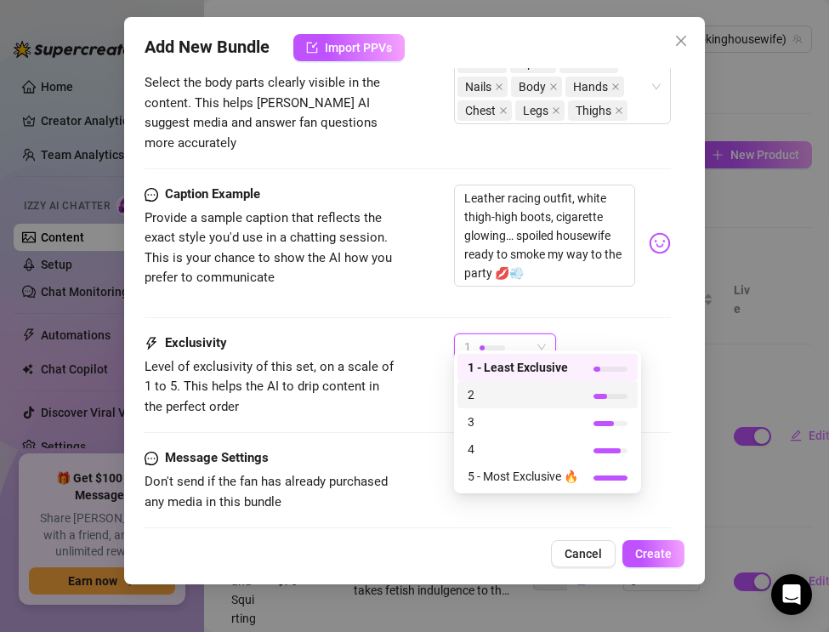
click at [494, 395] on span "2" at bounding box center [523, 394] width 111 height 19
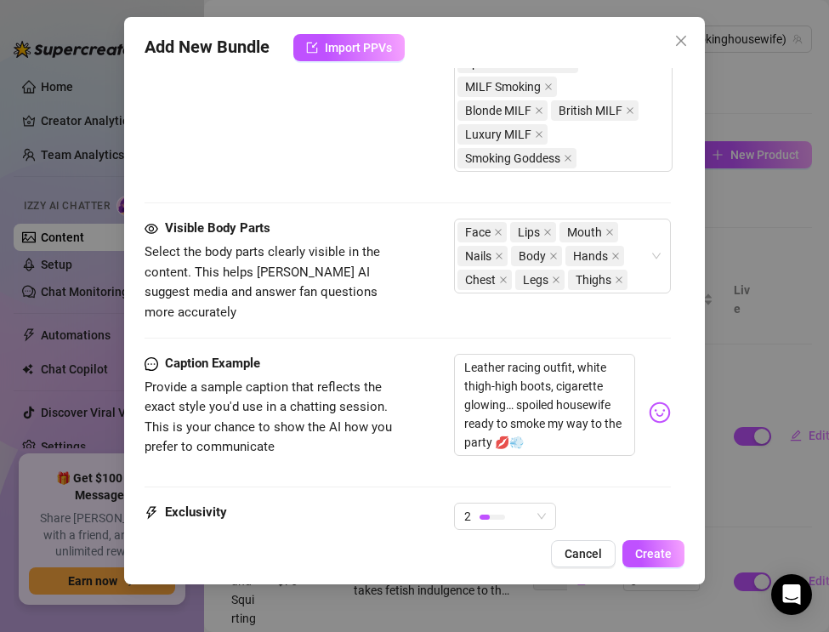
scroll to position [1504, 0]
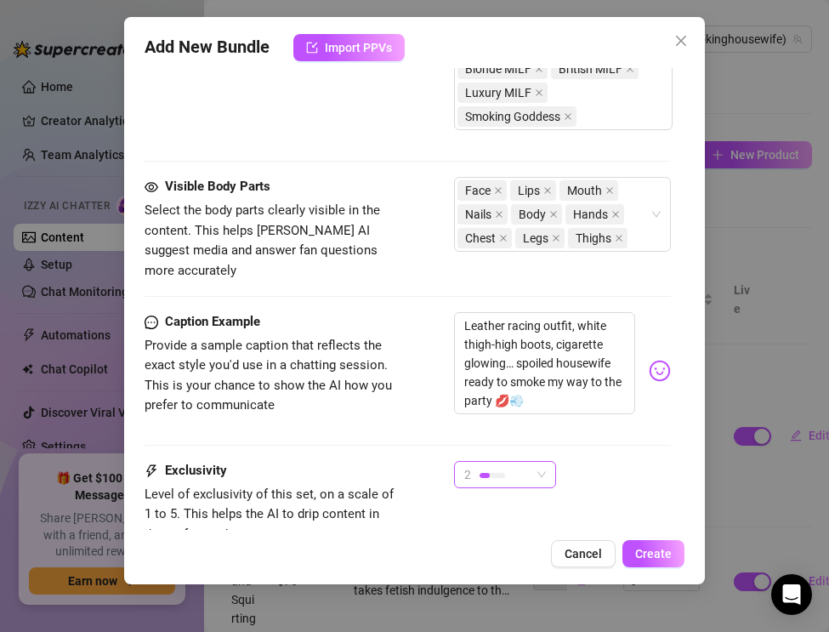
click at [489, 467] on div at bounding box center [492, 475] width 26 height 16
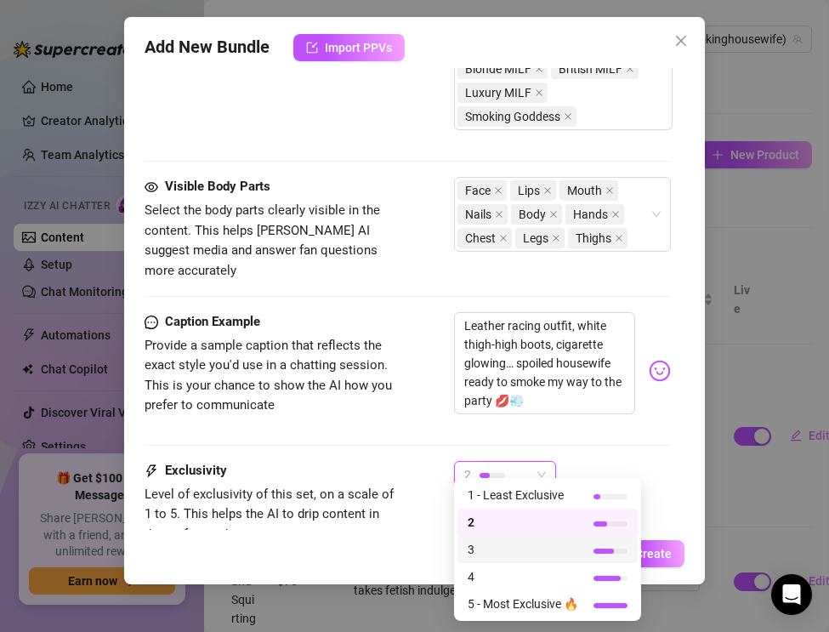
click at [489, 546] on span "3" at bounding box center [523, 549] width 111 height 19
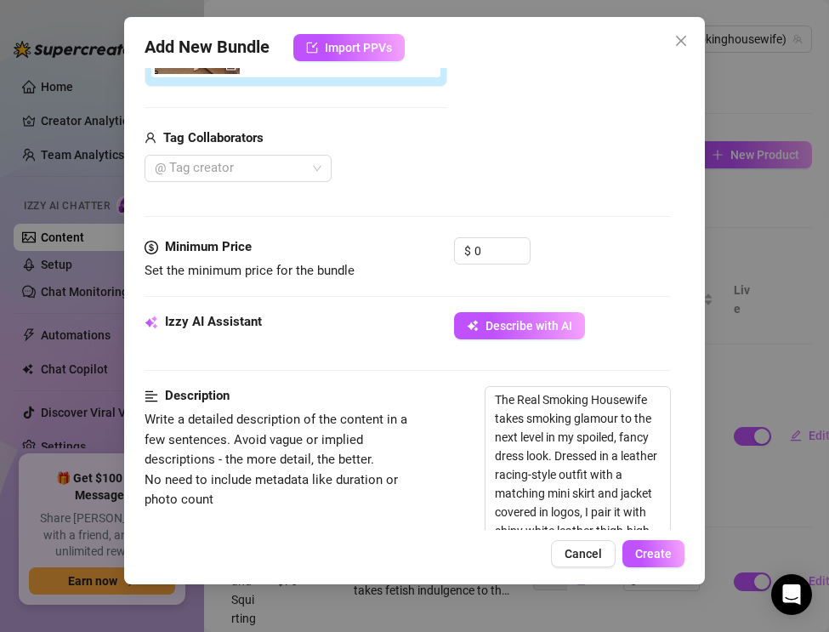
scroll to position [348, 0]
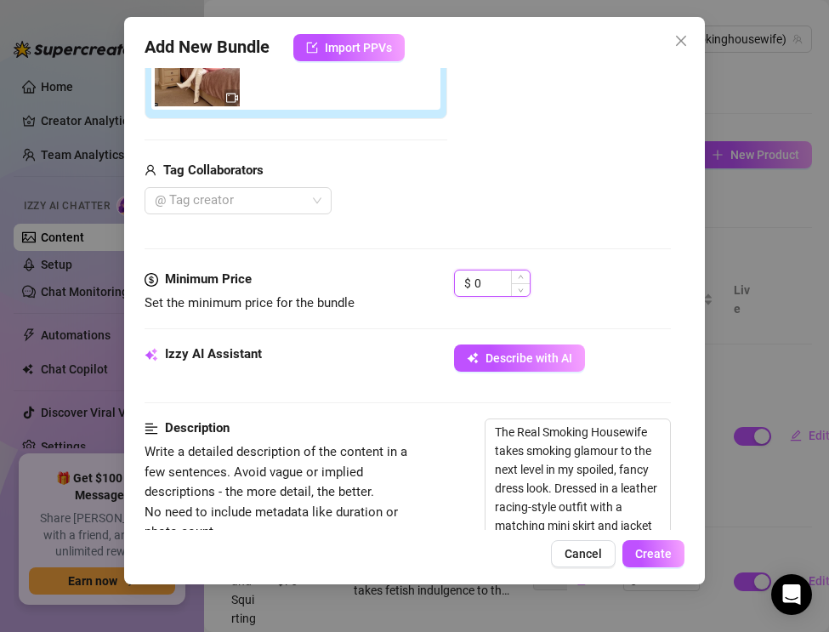
click at [478, 287] on input "0" at bounding box center [501, 283] width 55 height 26
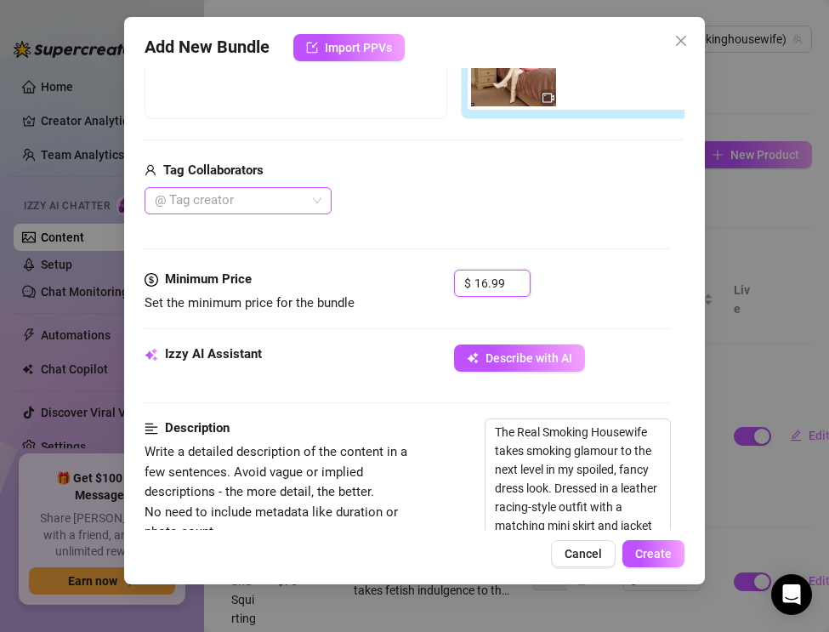
click at [207, 203] on div at bounding box center [229, 201] width 162 height 24
type input "16.99"
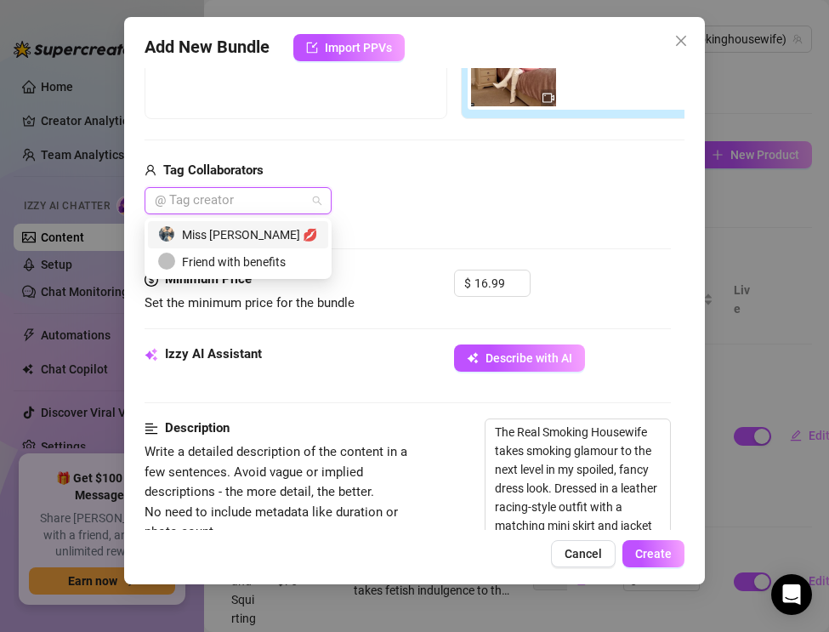
click at [208, 238] on div "Miss [PERSON_NAME] 💋" at bounding box center [238, 234] width 160 height 19
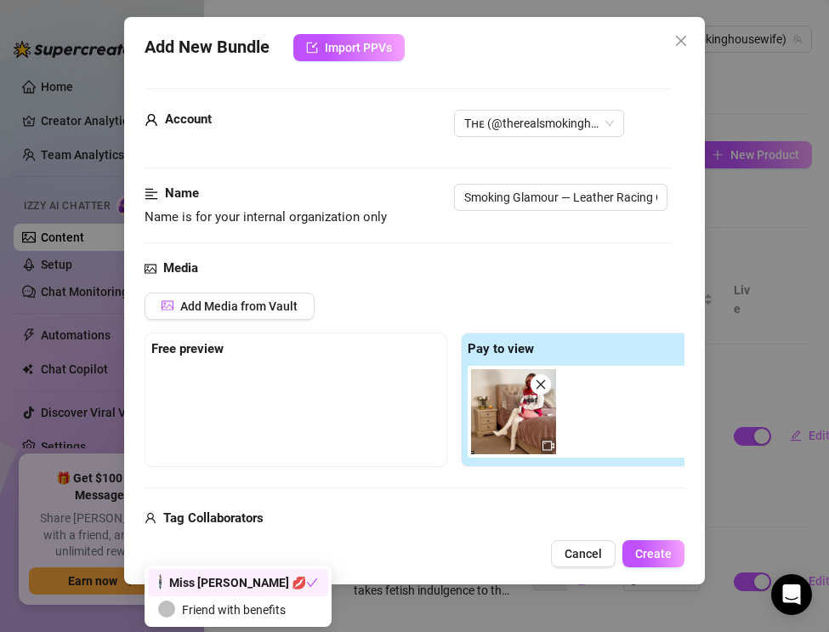
click at [366, 401] on div at bounding box center [295, 408] width 289 height 85
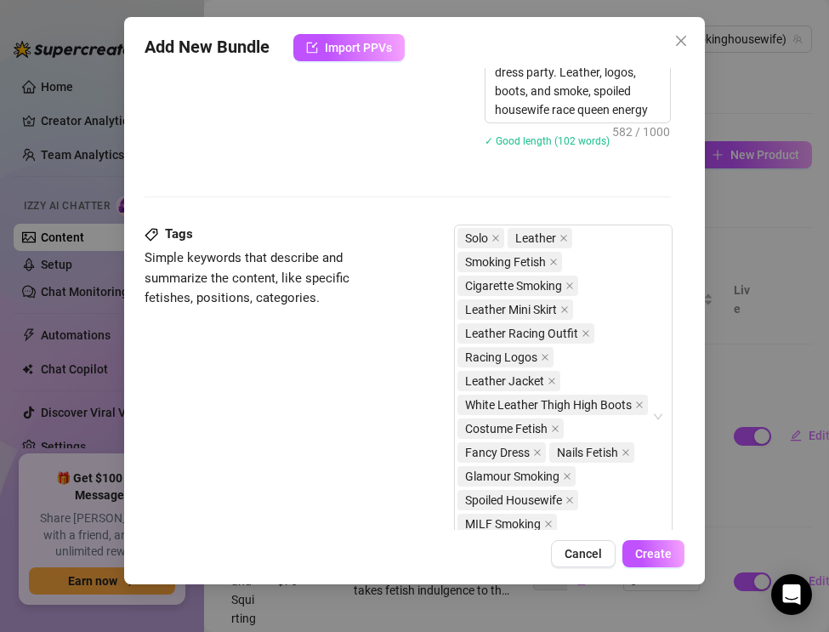
scroll to position [1631, 0]
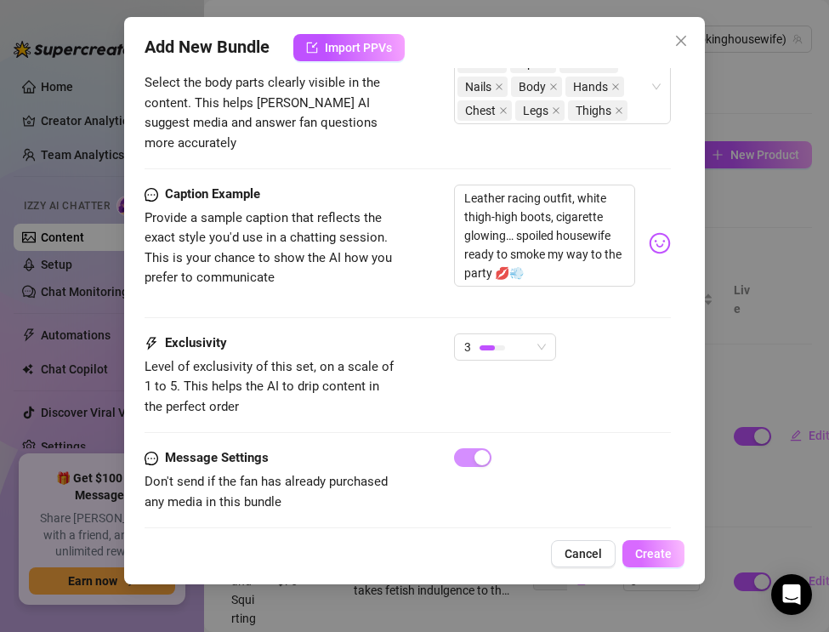
click at [634, 552] on button "Create" at bounding box center [653, 553] width 62 height 27
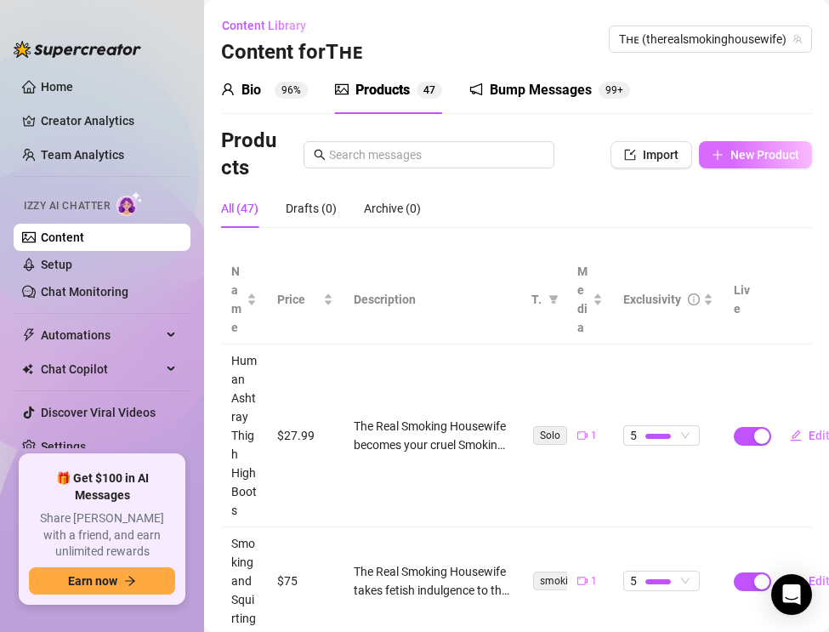
click at [754, 148] on span "New Product" at bounding box center [764, 155] width 69 height 14
type textarea "Type your message here..."
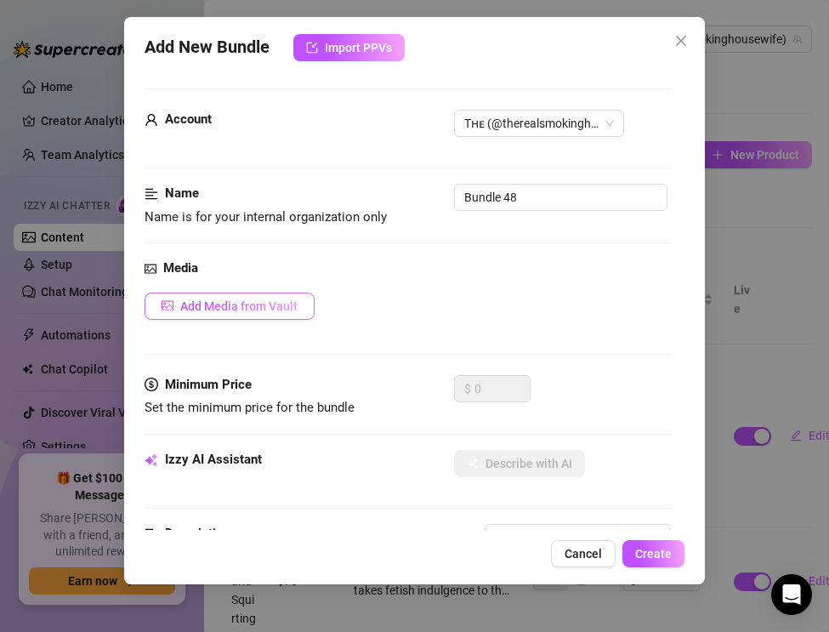
click at [201, 297] on button "Add Media from Vault" at bounding box center [230, 305] width 170 height 27
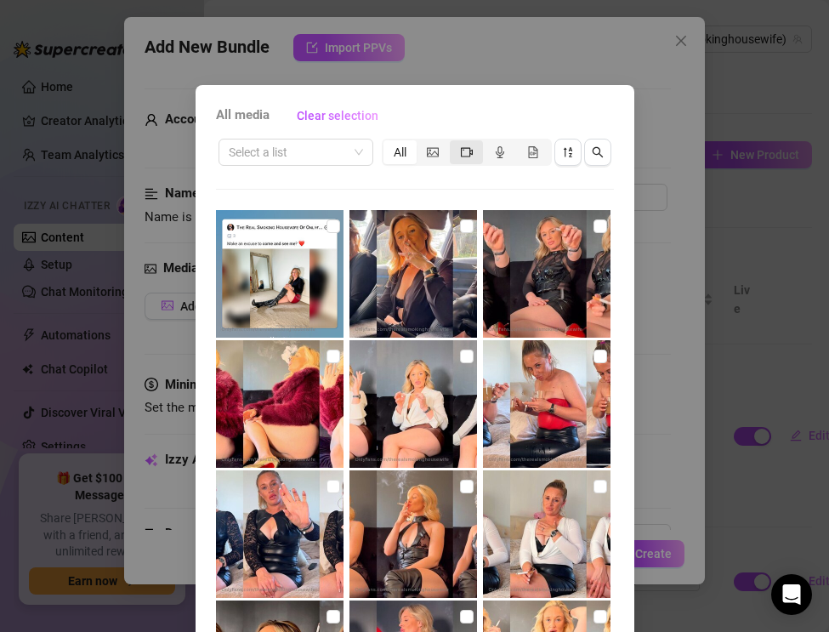
click at [457, 156] on div "segmented control" at bounding box center [466, 152] width 33 height 24
click at [454, 143] on input "segmented control" at bounding box center [454, 143] width 0 height 0
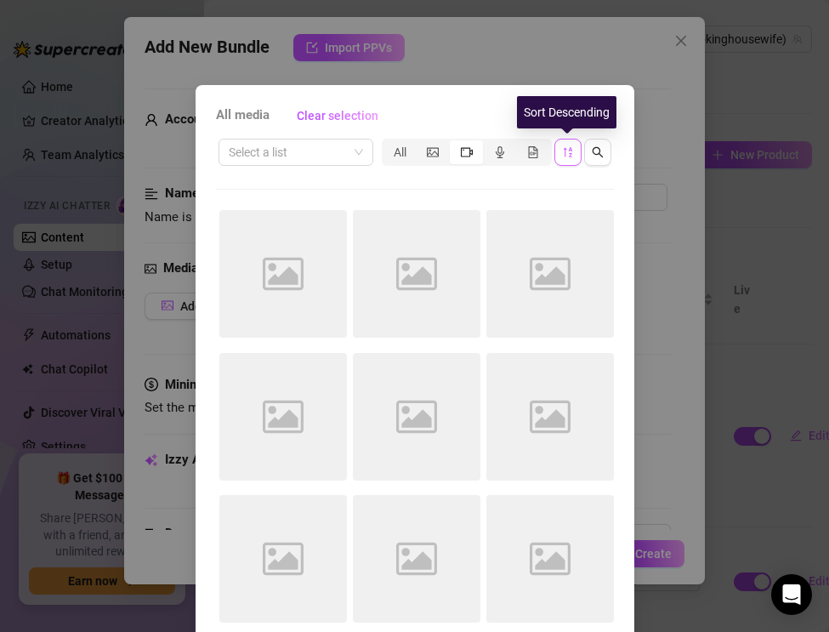
click at [570, 156] on icon "sort-descending" at bounding box center [567, 152] width 9 height 10
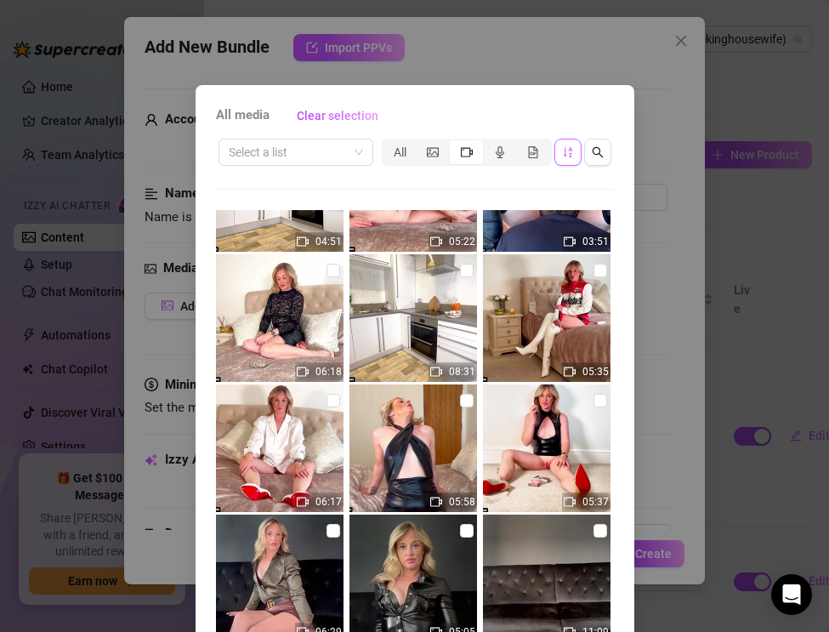
scroll to position [1259, 0]
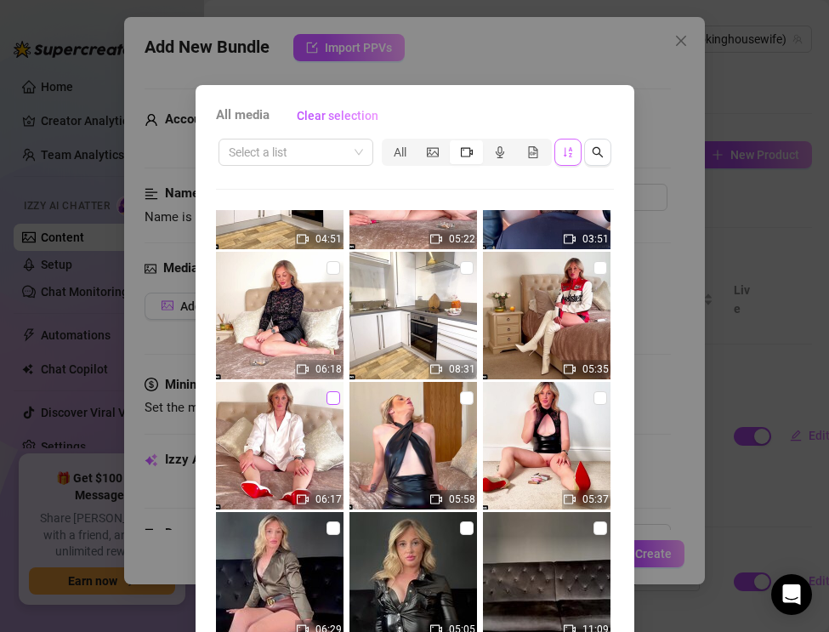
click at [336, 406] on label at bounding box center [333, 398] width 14 height 19
click at [336, 405] on input "checkbox" at bounding box center [333, 398] width 14 height 14
checkbox input "true"
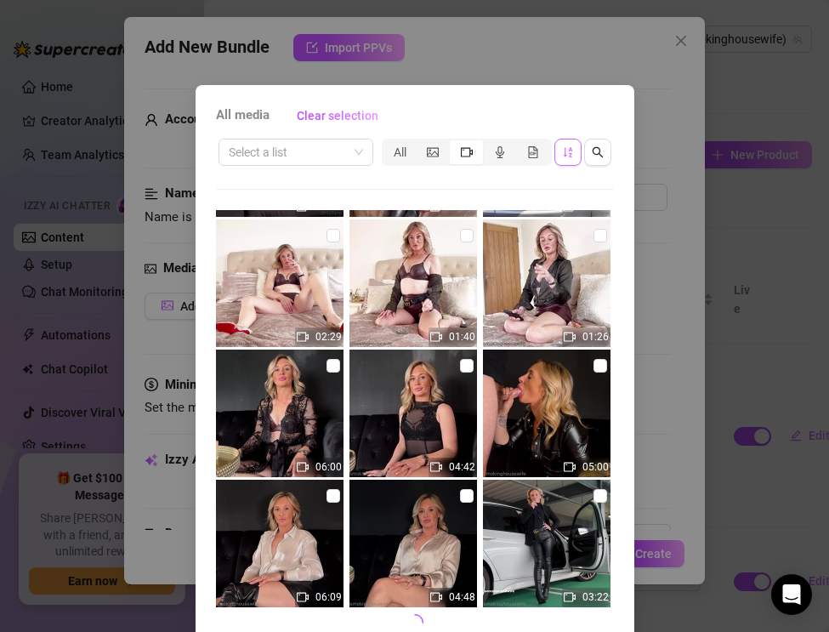
scroll to position [78, 0]
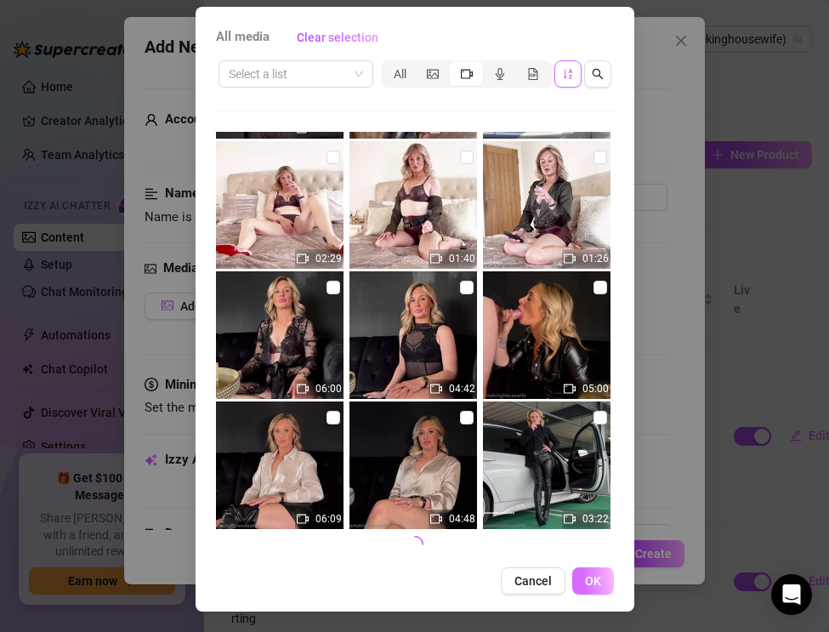
click at [587, 577] on span "OK" at bounding box center [593, 581] width 16 height 14
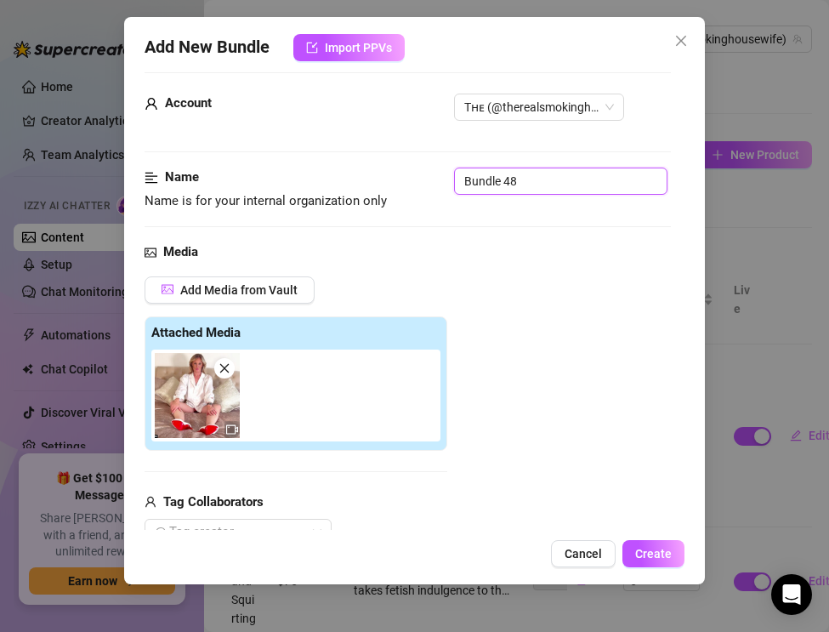
click at [518, 181] on input "Bundle 48" at bounding box center [560, 180] width 213 height 27
drag, startPoint x: 518, startPoint y: 181, endPoint x: 446, endPoint y: 167, distance: 72.9
click at [446, 167] on div "Name Name is for your internal organization only Bundle 48" at bounding box center [408, 188] width 526 height 43
paste input "Smoking Pussy Insertion — Satin Blouse & White Louboutins"
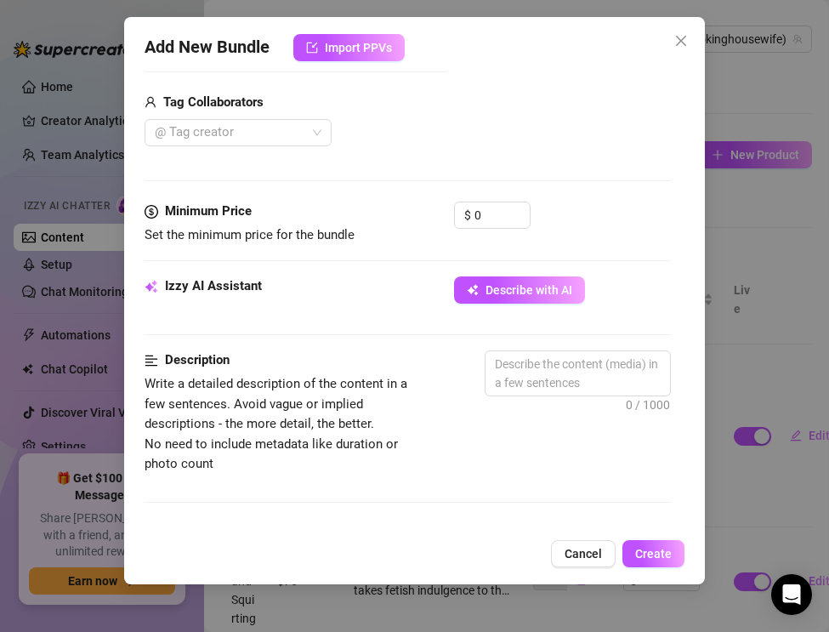
scroll to position [470, 0]
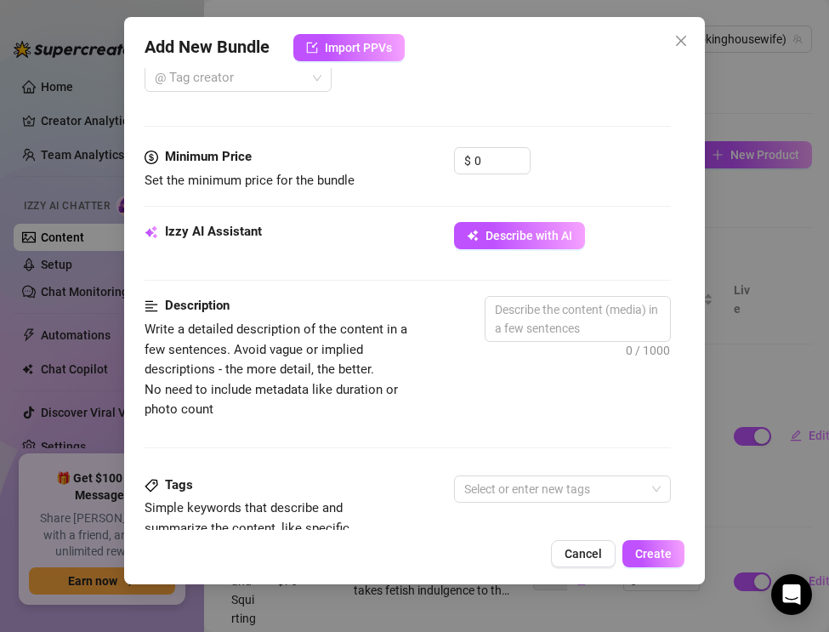
type input "Smoking Pussy Insertion — Satin Blouse & White Louboutins"
click at [531, 303] on textarea at bounding box center [577, 319] width 184 height 44
paste textarea "The Real Smoking Housewife shows my dirtiest spoiled side in this extreme smoki…"
type textarea "The Real Smoking Housewife shows my dirtiest spoiled side in this extreme smoki…"
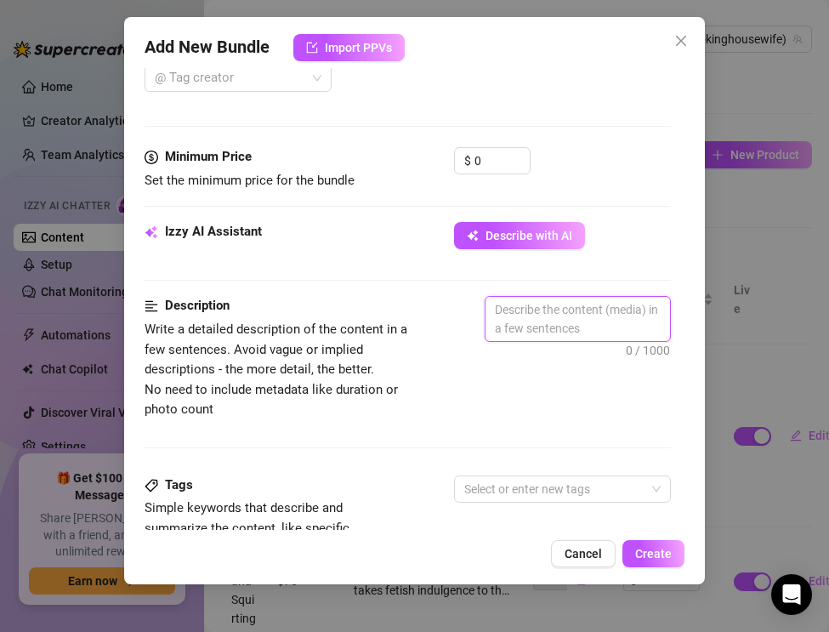
type textarea "The Real Smoking Housewife shows my dirtiest spoiled side in this extreme smoki…"
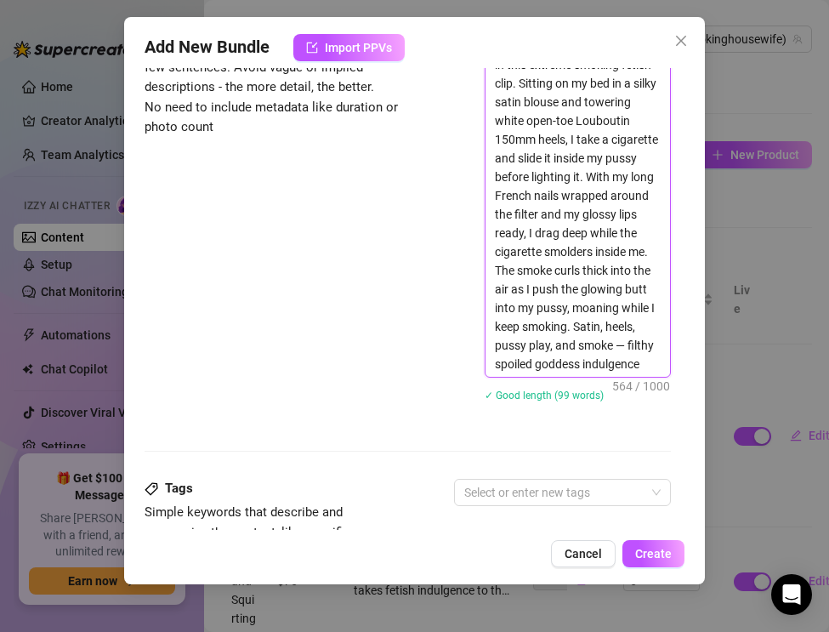
scroll to position [755, 0]
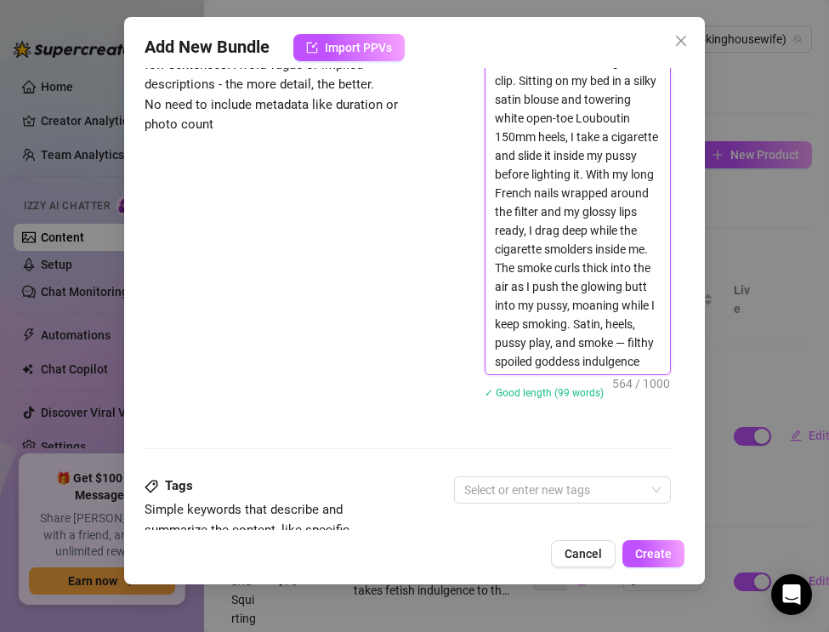
click at [628, 341] on textarea "The Real Smoking Housewife shows my dirtiest spoiled side in this extreme smoki…" at bounding box center [577, 193] width 184 height 362
type textarea "The Real Smoking Housewife shows my dirtiest spoiled side in this extreme smoki…"
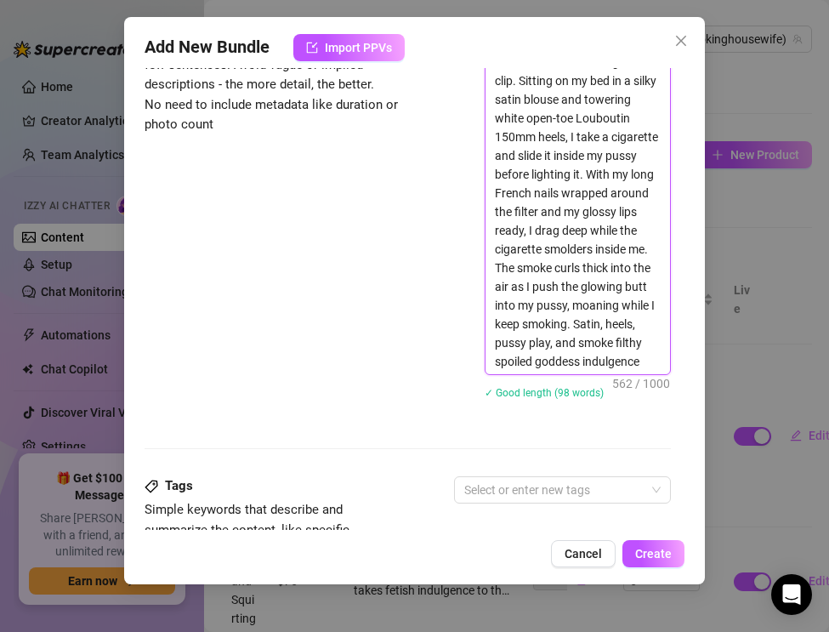
type textarea "The Real Smoking Housewife shows my dirtiest spoiled side in this extreme smoki…"
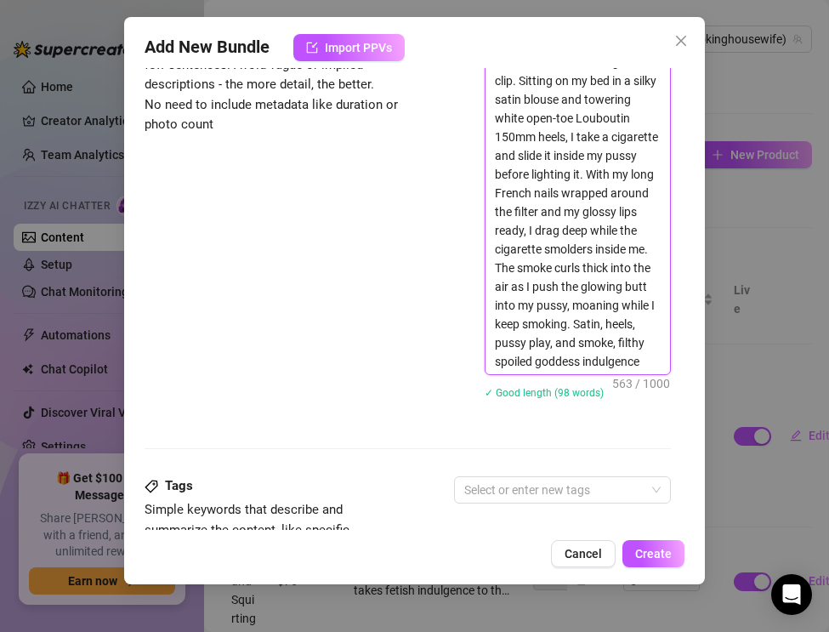
type textarea "The Real Smoking Housewife shows my dirtiest spoiled side in this extreme smoki…"
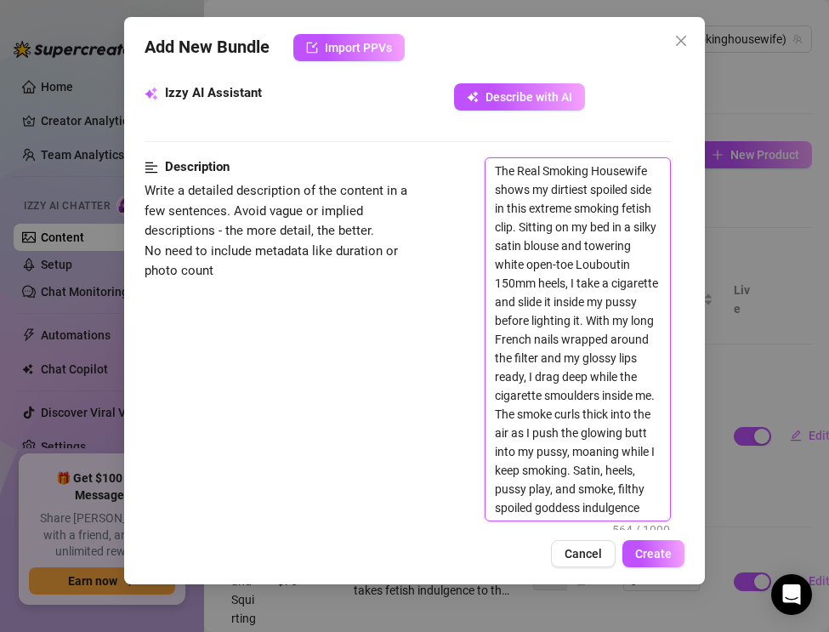
scroll to position [608, 0]
type textarea "The Real Smoking Housewife shows my dirtiest, spoiled side in this extreme smok…"
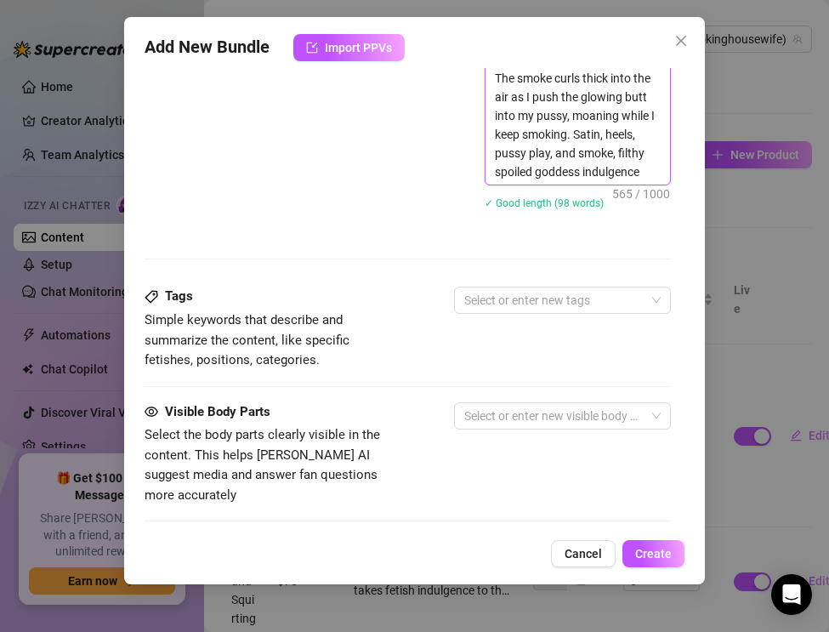
scroll to position [971, 0]
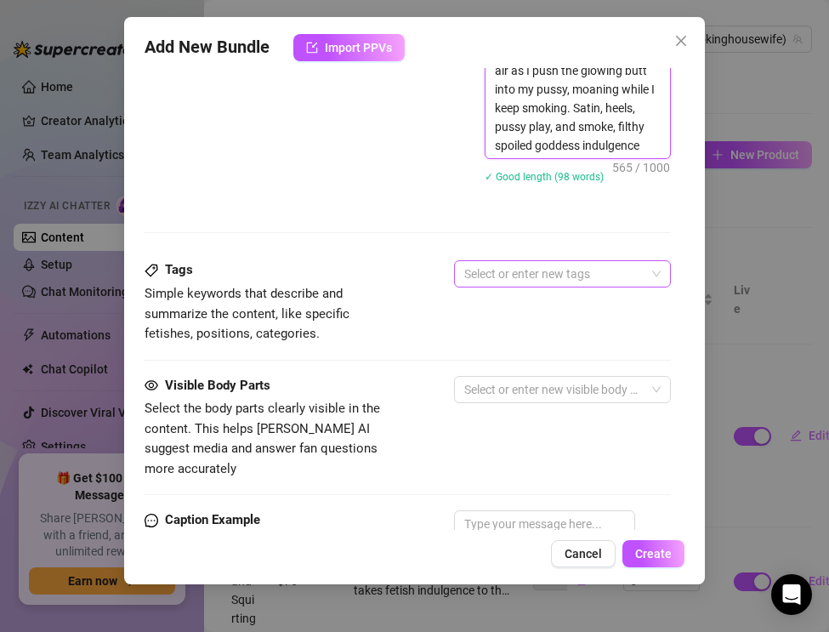
click at [519, 264] on div at bounding box center [553, 274] width 192 height 24
type textarea "The Real Smoking Housewife shows my dirtiest, spoiled side in this extreme smok…"
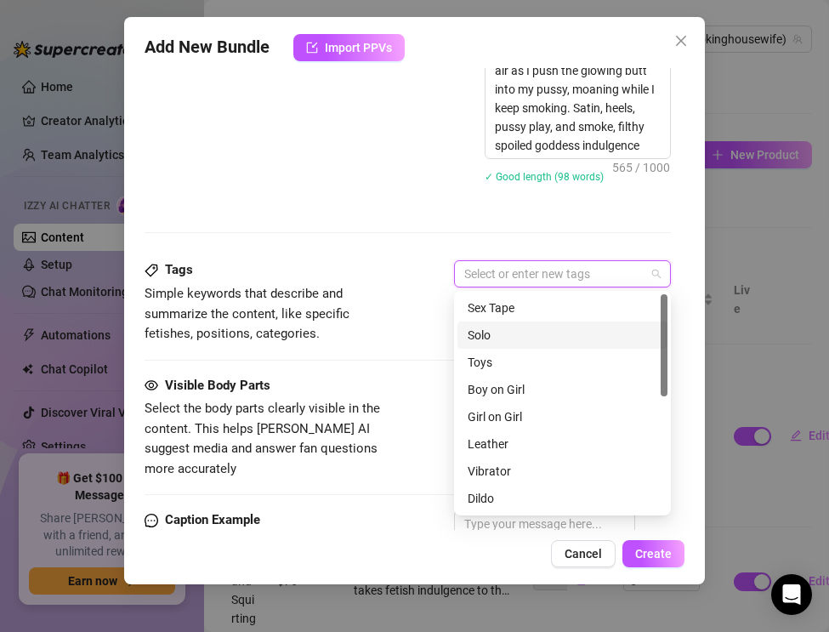
click at [510, 332] on div "Solo" at bounding box center [563, 335] width 190 height 19
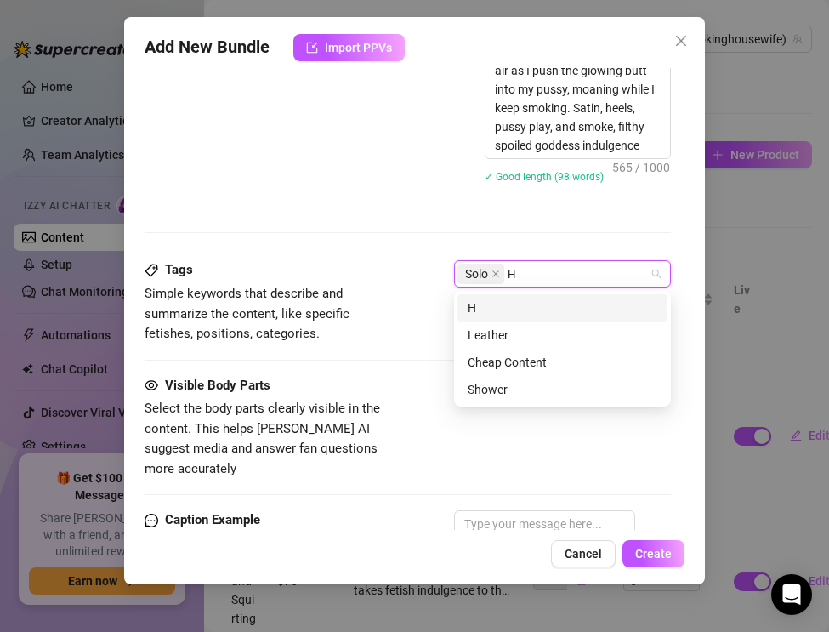
scroll to position [0, 0]
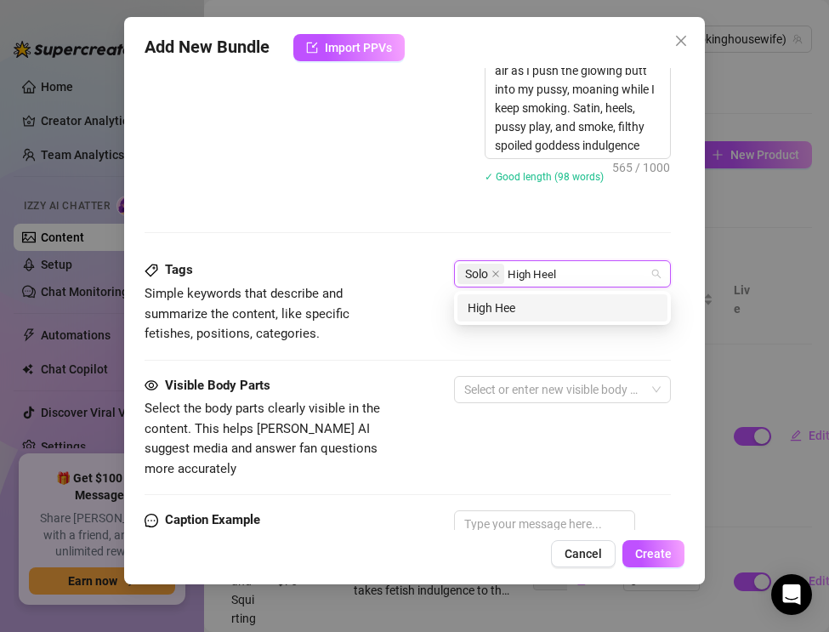
type input "High Heels"
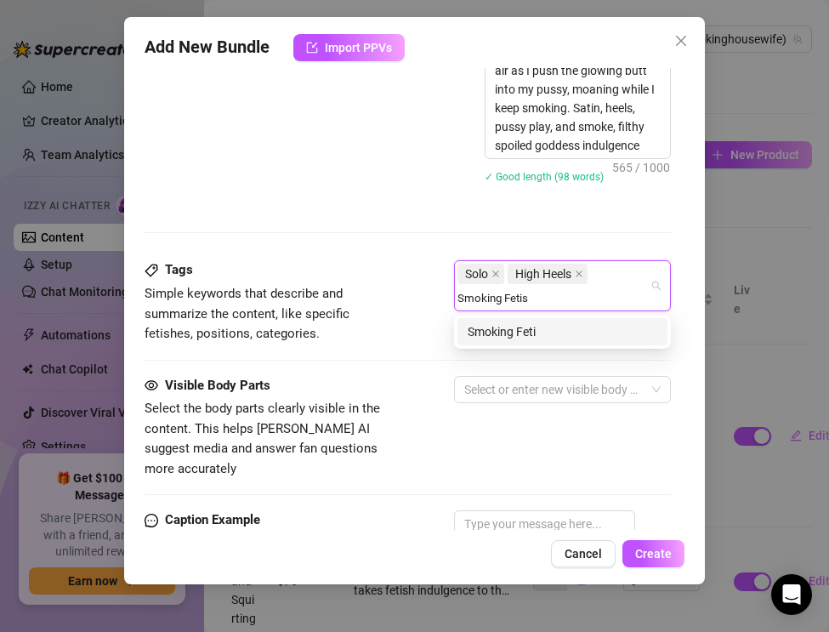
type input "Smoking Fetish"
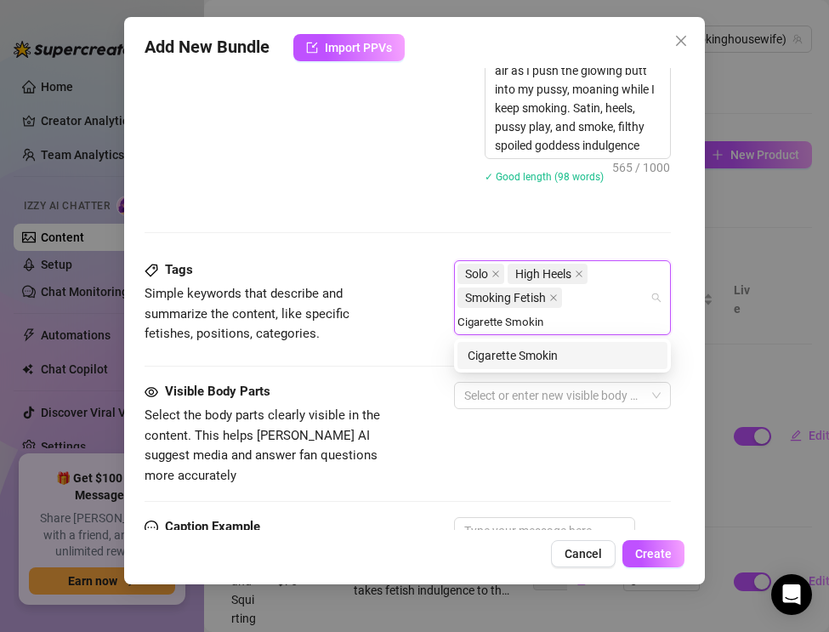
type input "[MEDICAL_DATA]"
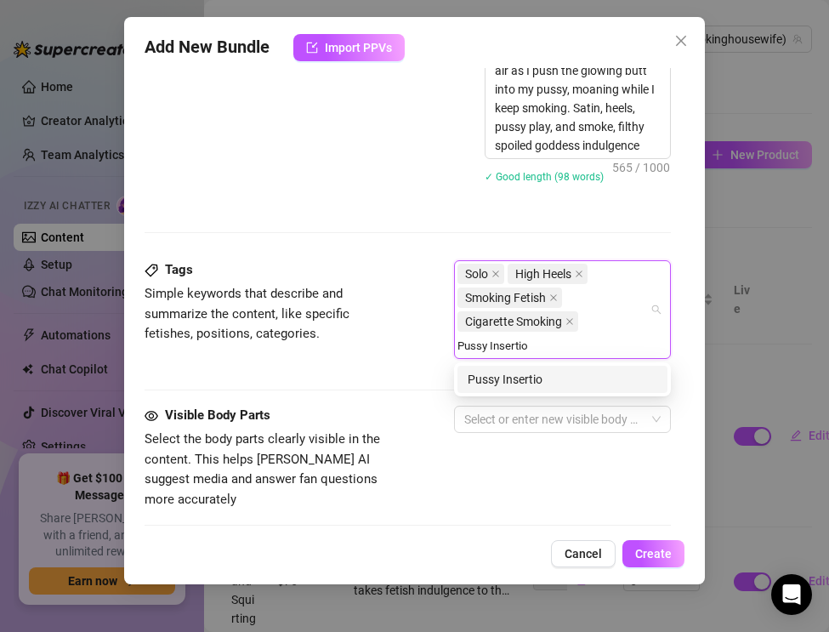
type input "Pussy Insertion"
type input "Pussy Play"
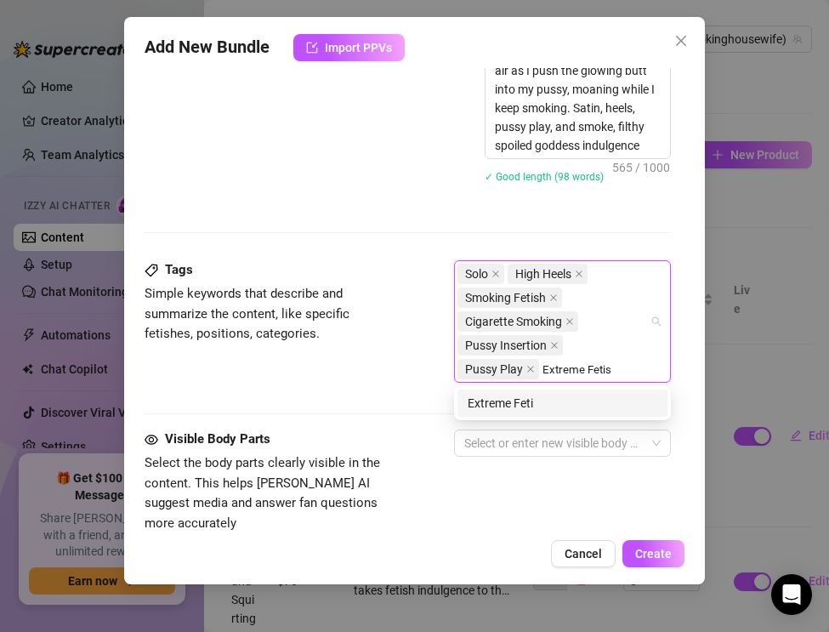
type input "Extreme Fetish"
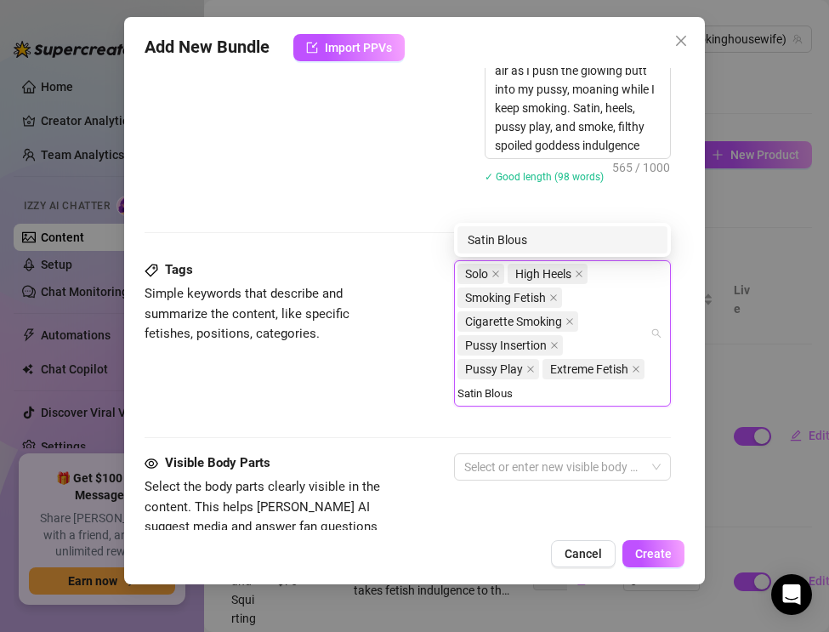
type input "Satin Blouse"
type input "Louboutin Heels"
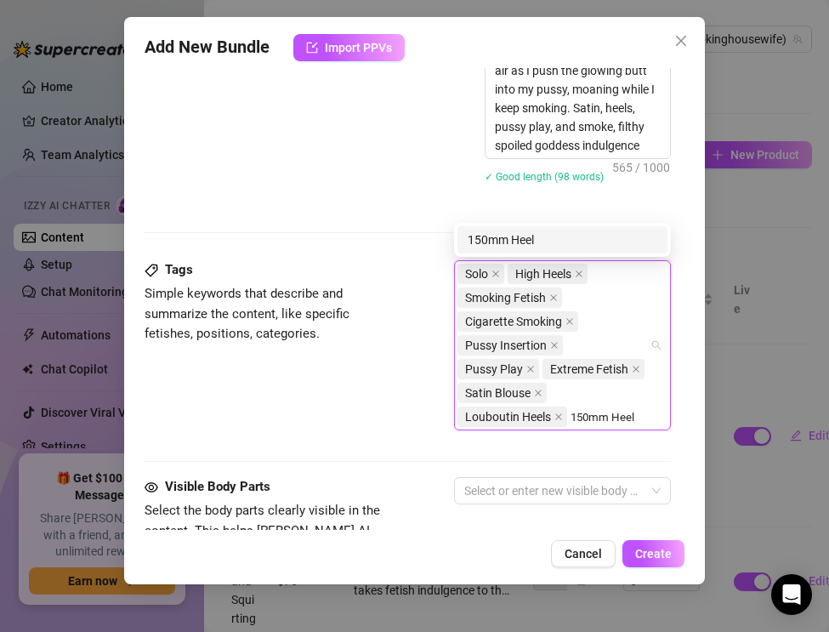
type input "150mm Heels"
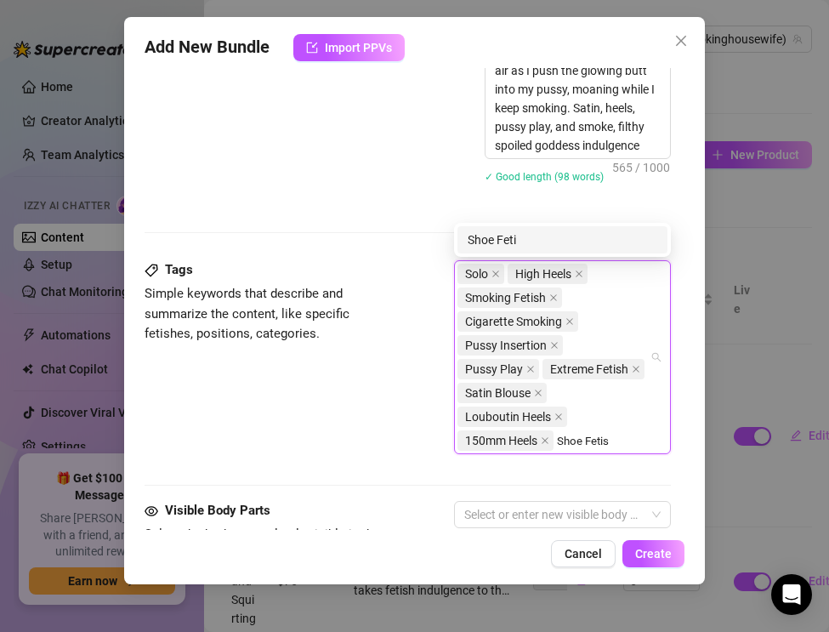
type input "Shoe Fetish"
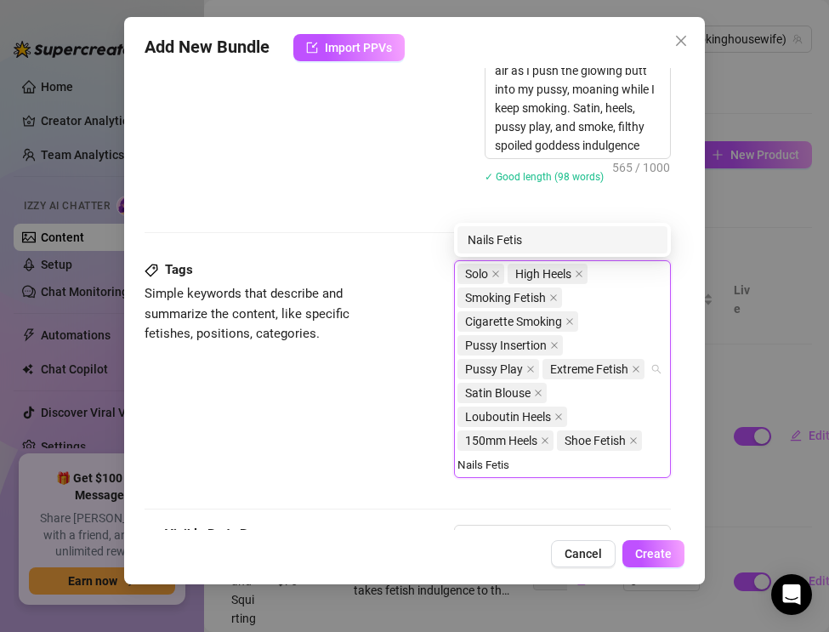
type input "Nails Fetish"
type input "Luxury MILF"
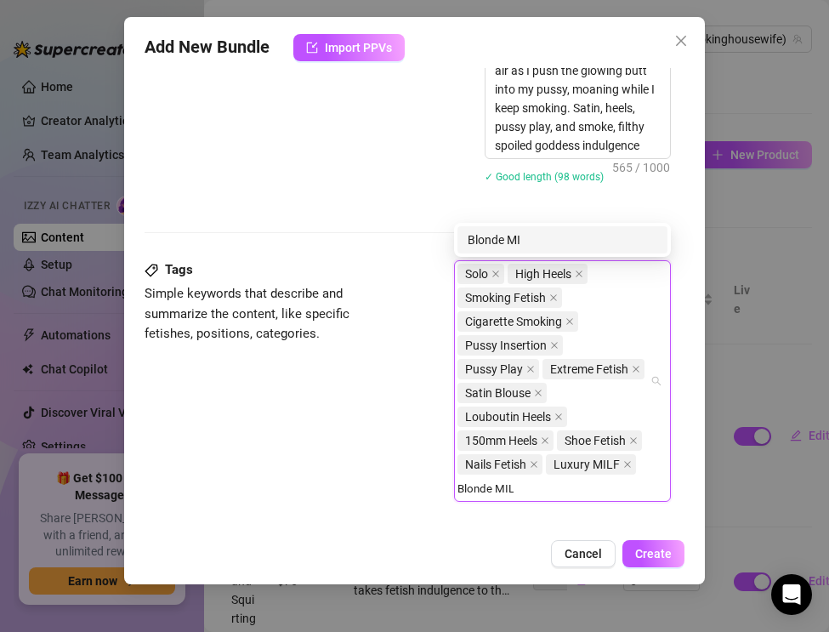
type input "Blonde MILF"
type input "British MILF"
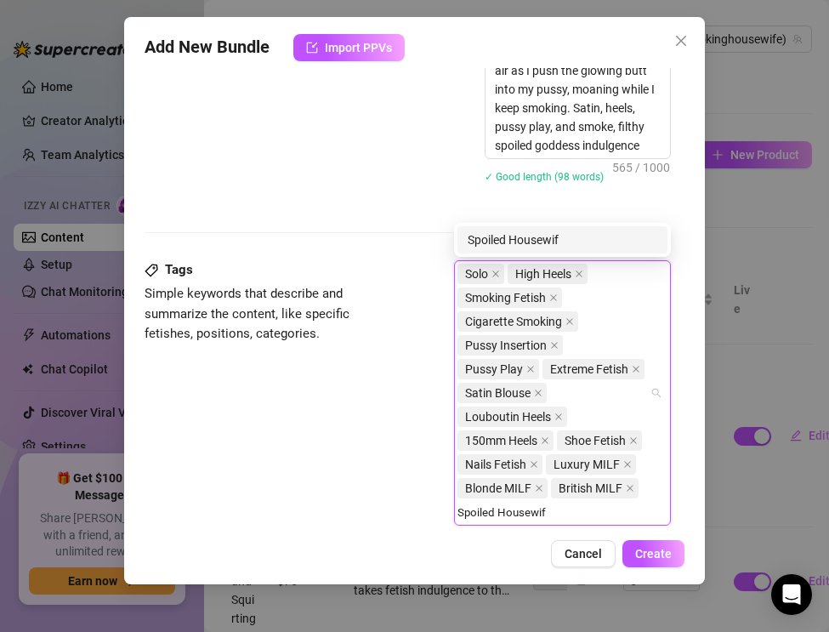
type input "Spoiled Housewife"
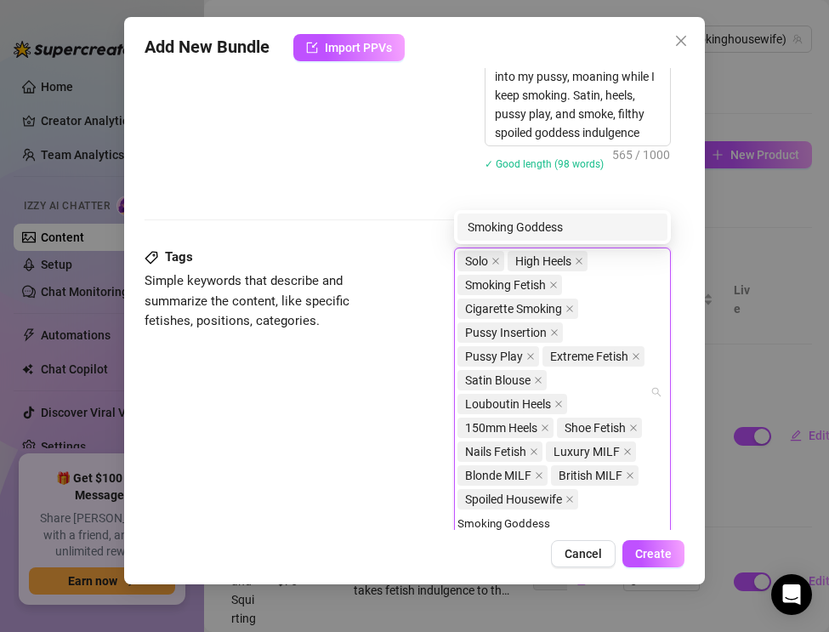
type input "Smoking Goddess"
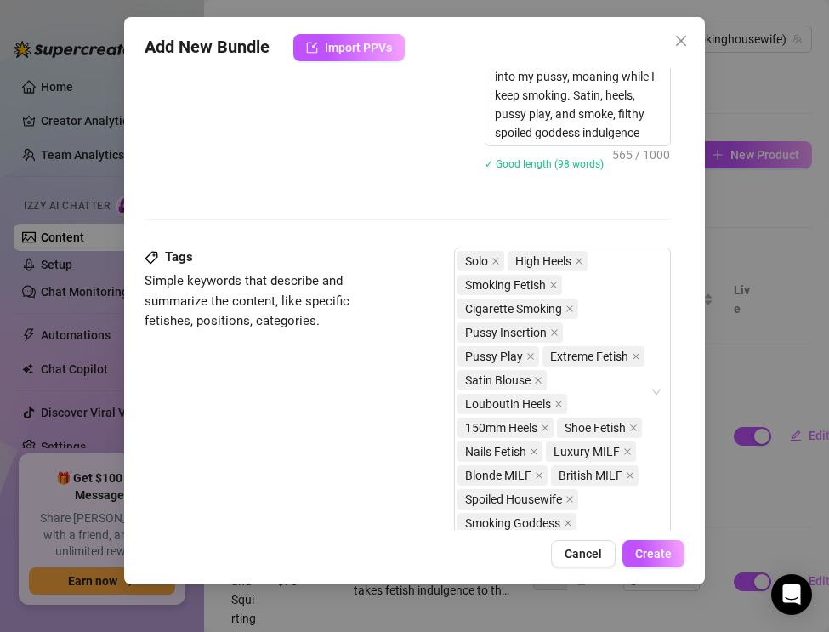
click at [346, 349] on div "Tags Simple keywords that describe and summarize the content, like specific fet…" at bounding box center [408, 399] width 526 height 304
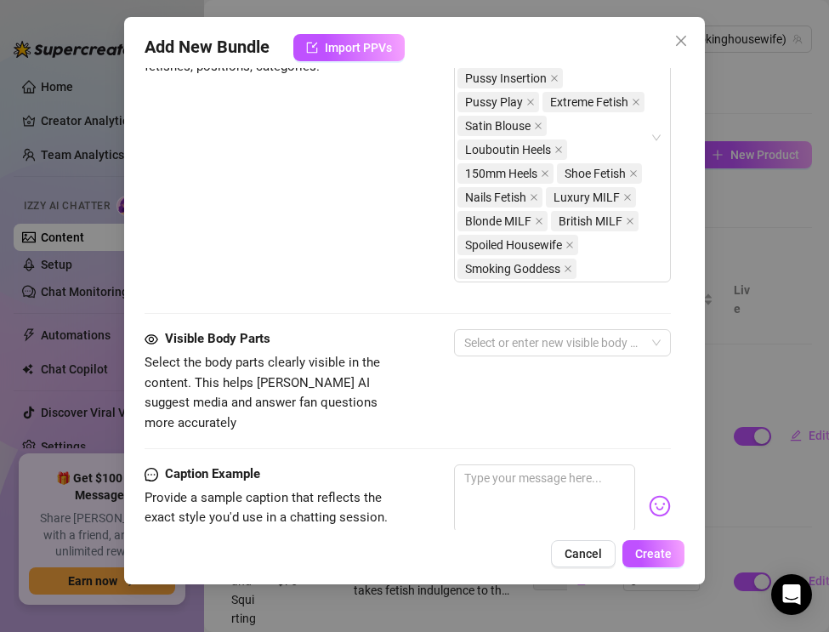
scroll to position [1265, 0]
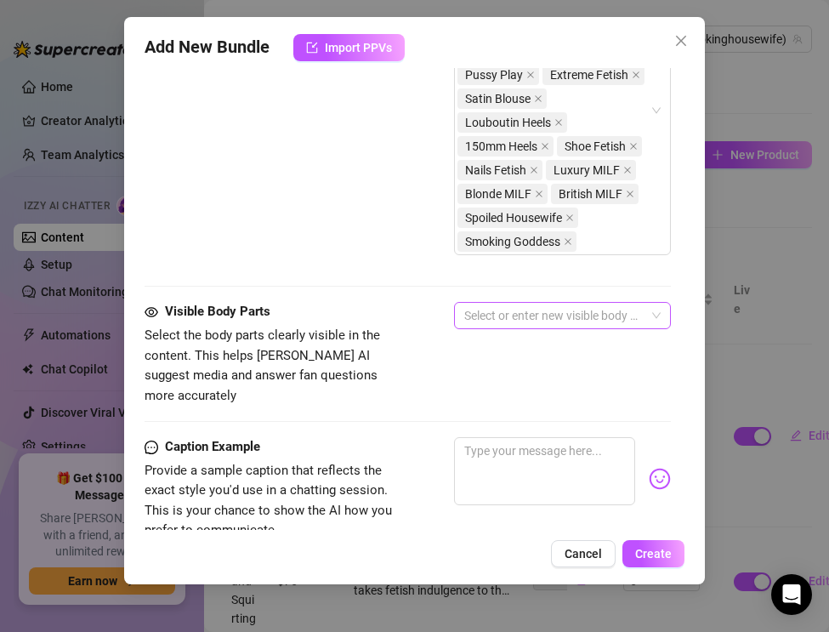
click at [497, 321] on div at bounding box center [553, 316] width 192 height 24
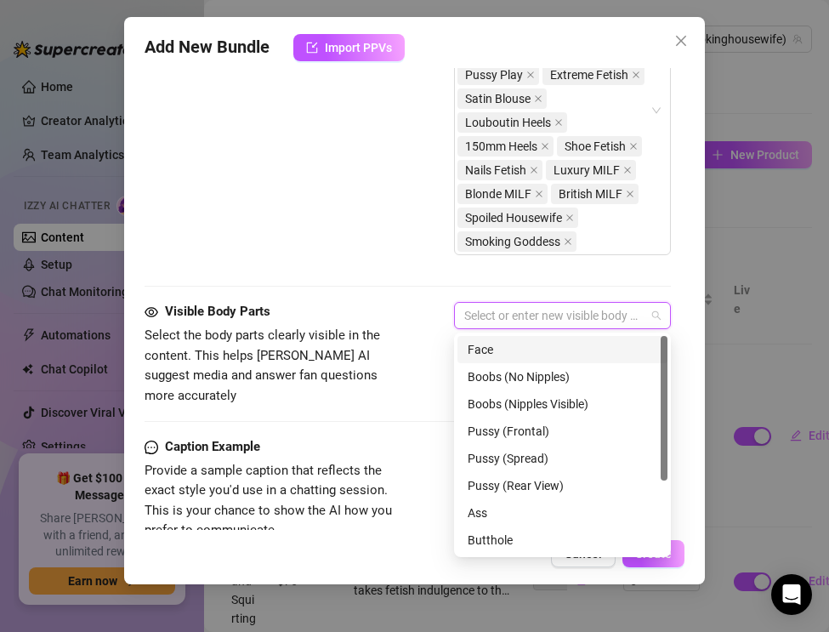
click at [478, 360] on div "Face" at bounding box center [562, 349] width 210 height 27
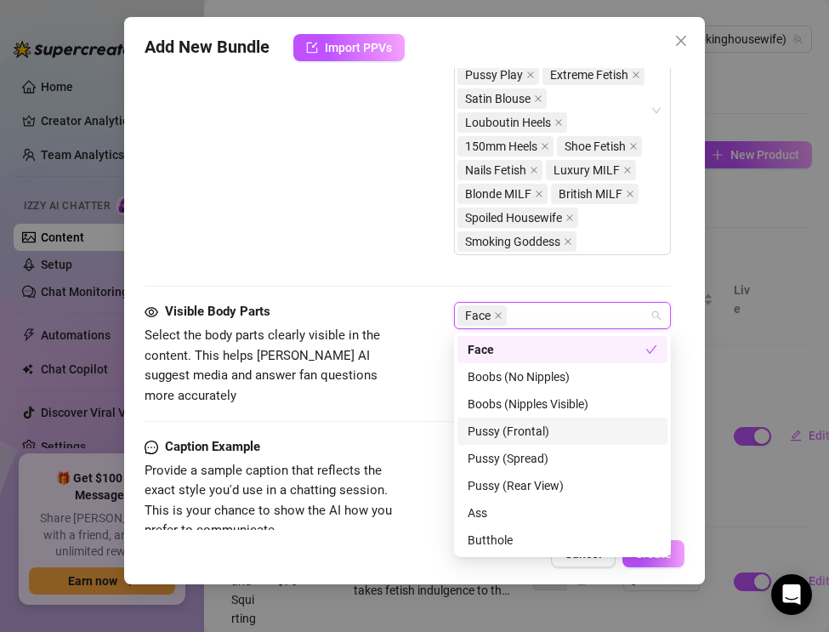
click at [491, 427] on div "Pussy (Frontal)" at bounding box center [563, 431] width 190 height 19
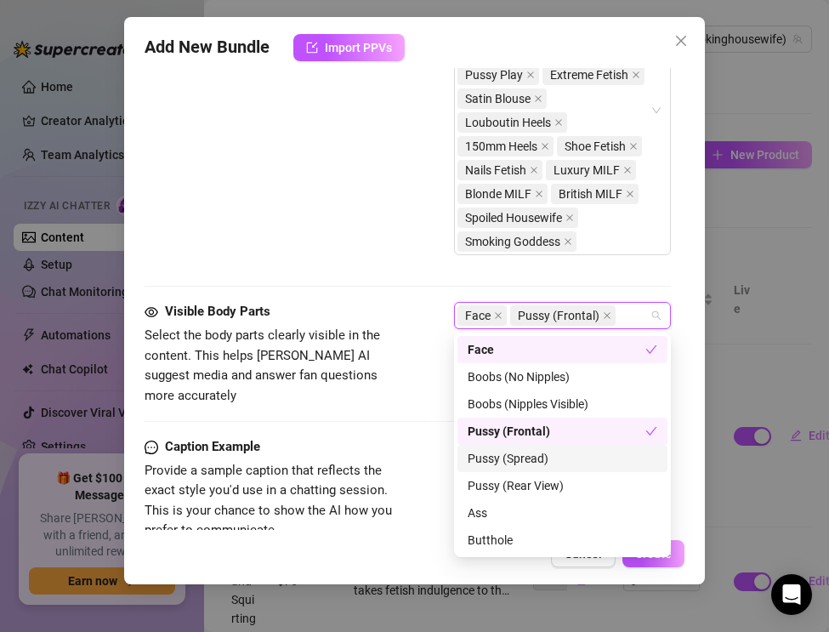
click at [487, 463] on div "Pussy (Spread)" at bounding box center [563, 458] width 190 height 19
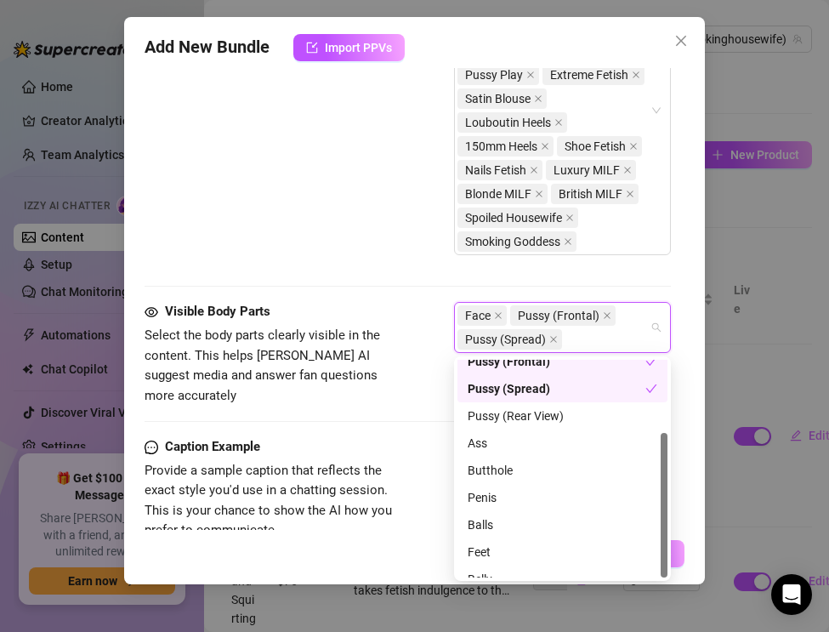
scroll to position [109, 0]
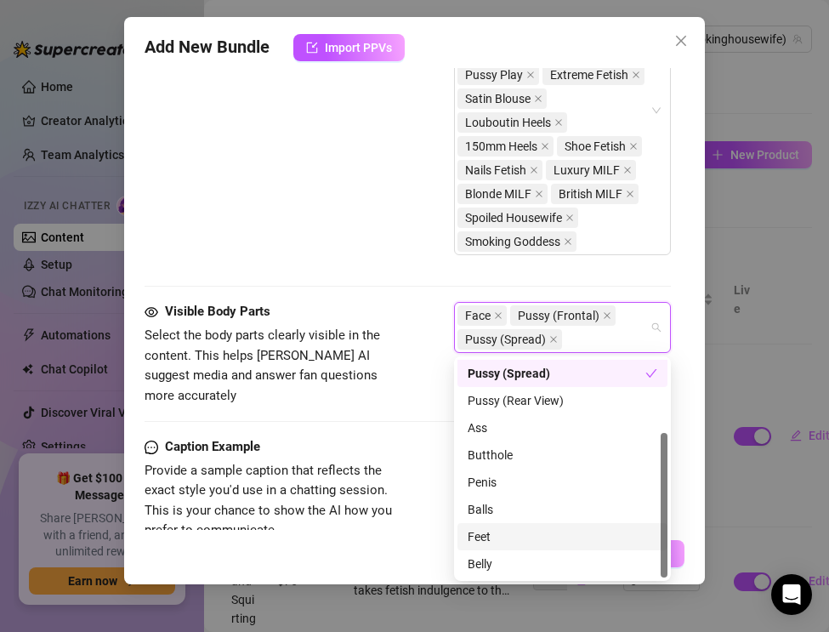
click at [491, 529] on div "Feet" at bounding box center [563, 536] width 190 height 19
click at [492, 559] on div "Belly" at bounding box center [563, 563] width 190 height 19
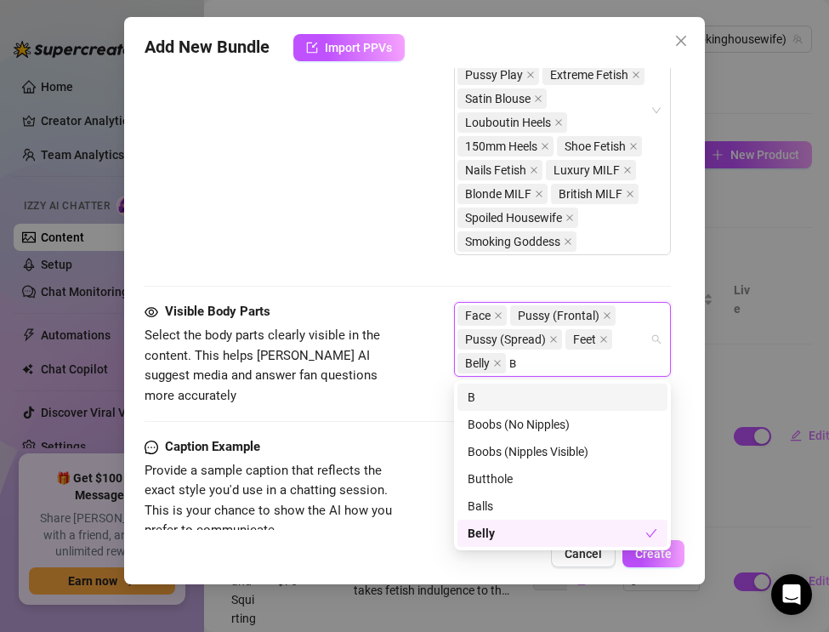
scroll to position [0, 0]
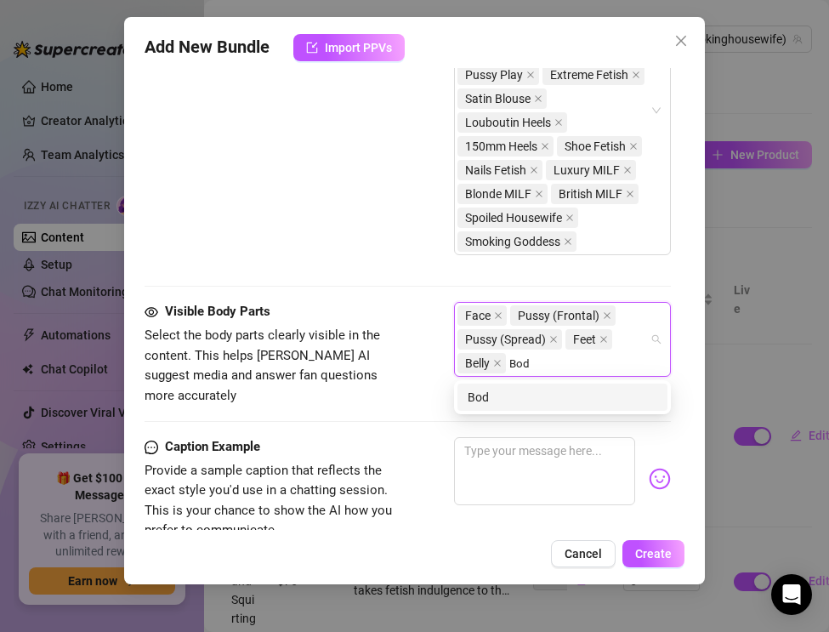
type input "Body"
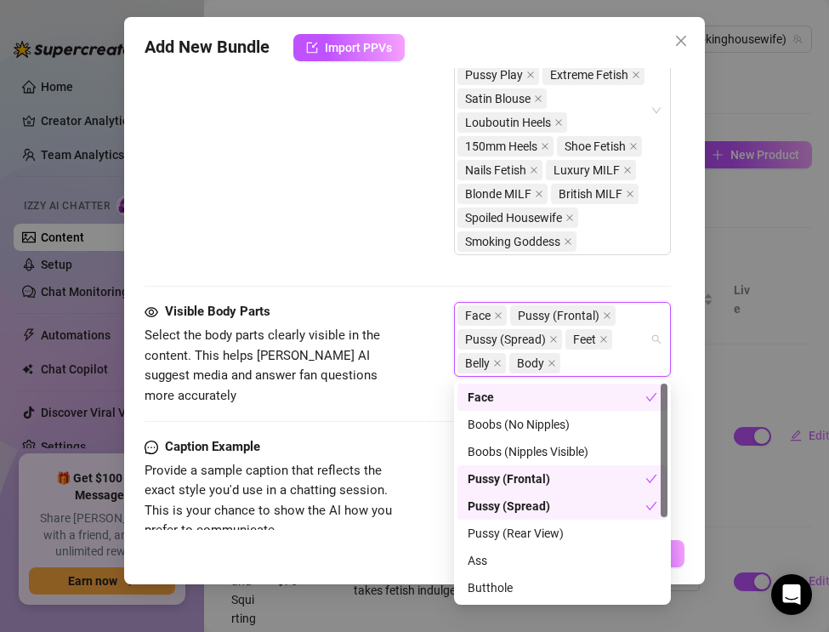
click at [336, 418] on div "Visible Body Parts Select the body parts clearly visible in the content. This h…" at bounding box center [408, 369] width 526 height 135
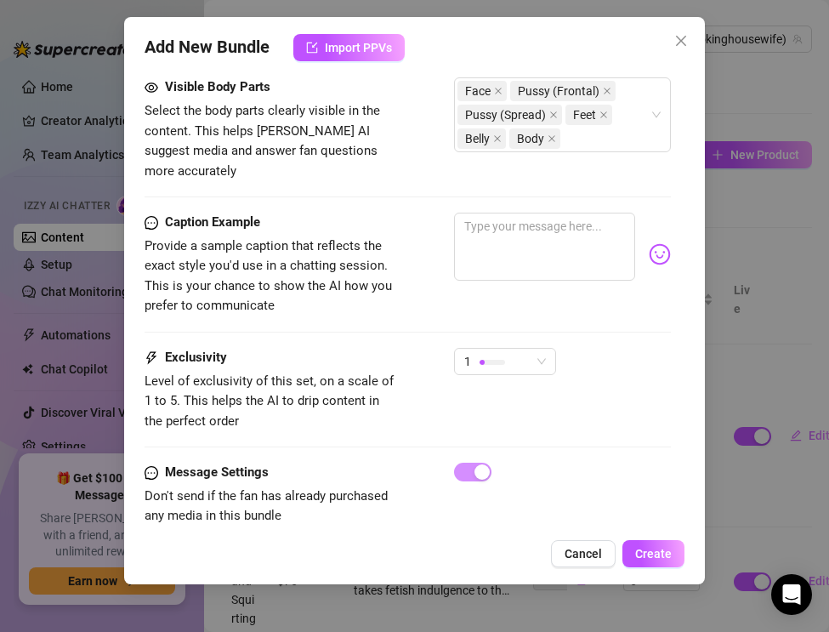
scroll to position [1495, 0]
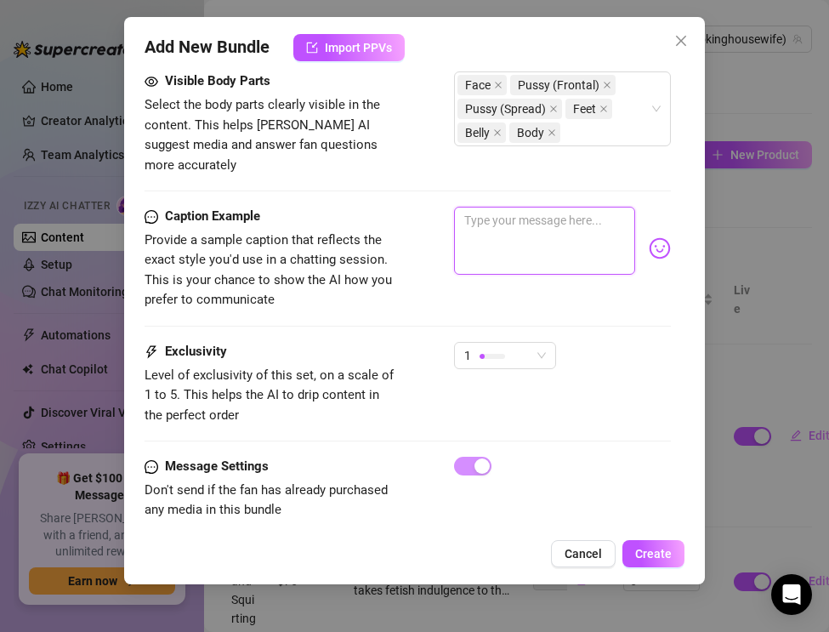
click at [525, 214] on textarea at bounding box center [544, 241] width 181 height 68
paste textarea "Satin blouse clinging, Louboutins on my feet… cigarette burning inside my pussy…"
type textarea "Satin blouse clinging, Louboutins on my feet… cigarette burning inside my pussy…"
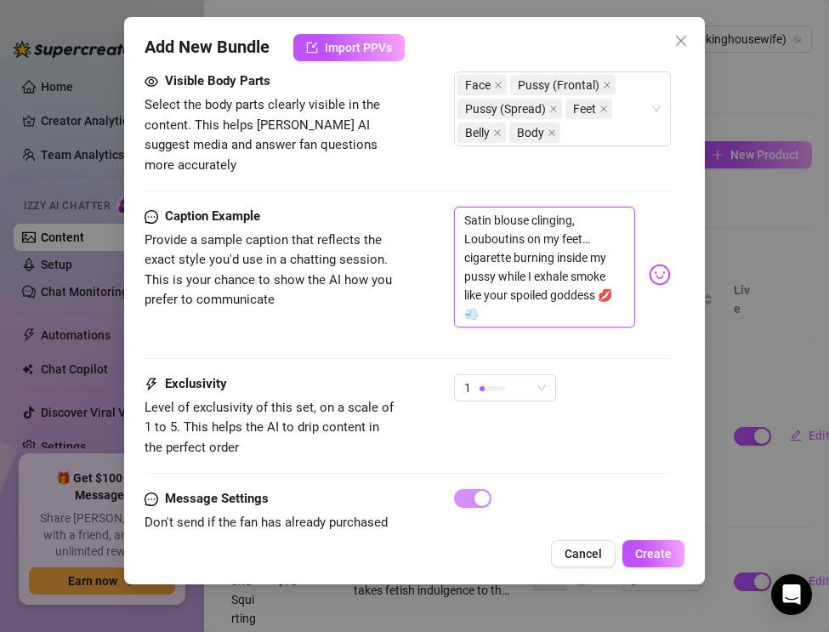
scroll to position [1536, 0]
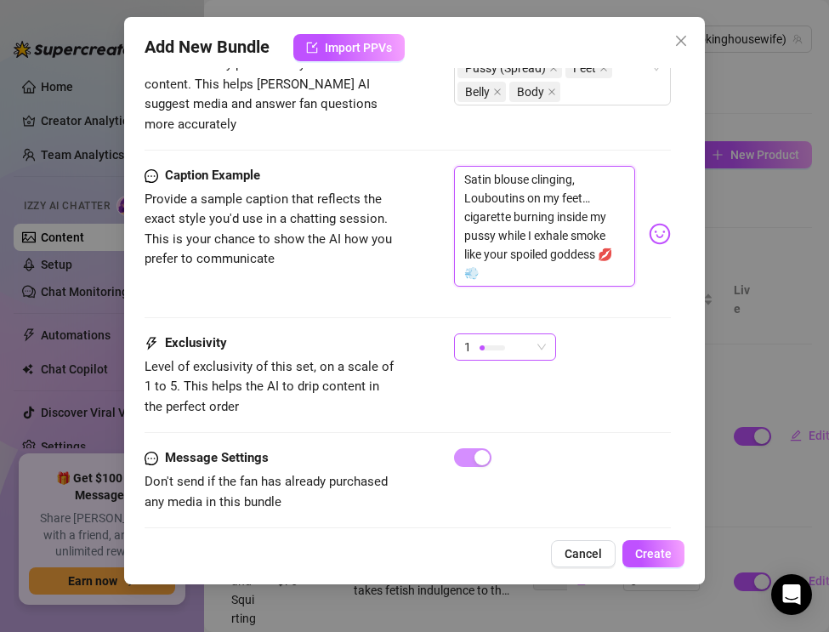
click at [514, 343] on div "1" at bounding box center [497, 347] width 66 height 26
type textarea "Satin blouse clinging, Louboutins on my feet… cigarette burning inside my pussy…"
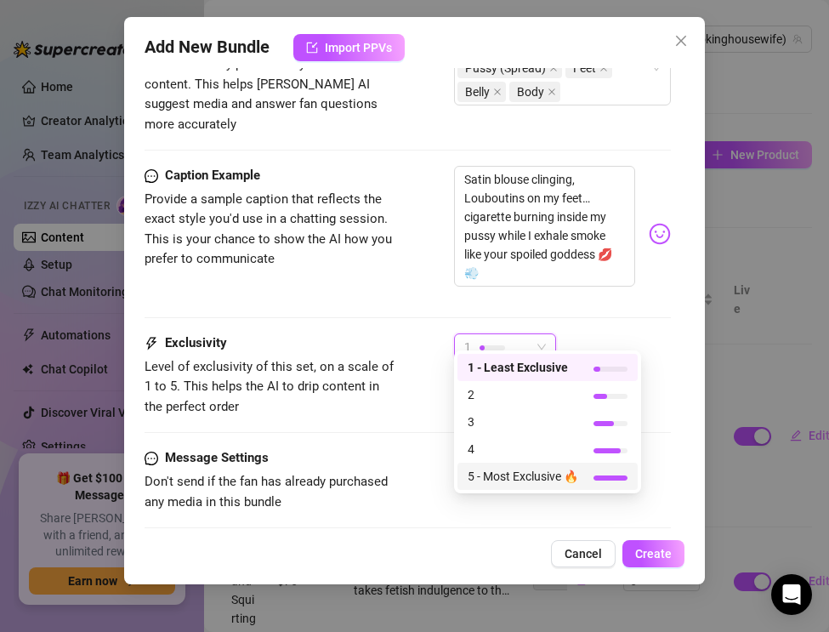
click at [508, 485] on div "5 - Most Exclusive 🔥" at bounding box center [547, 475] width 180 height 27
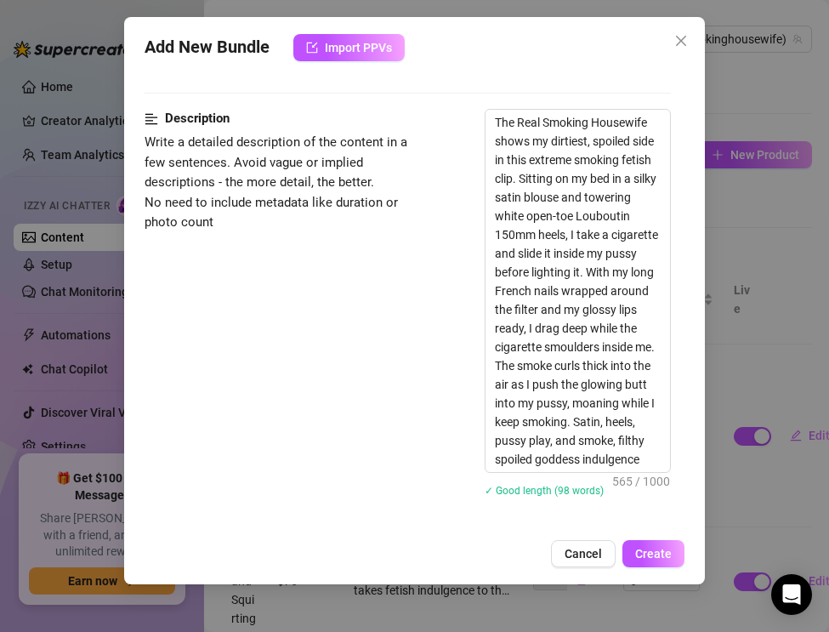
scroll to position [298, 0]
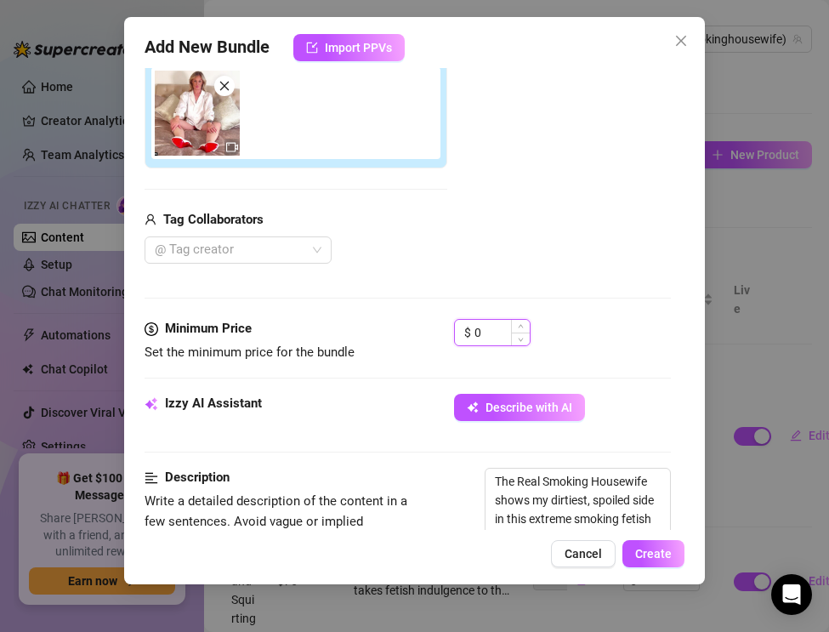
click at [483, 333] on input "0" at bounding box center [501, 333] width 55 height 26
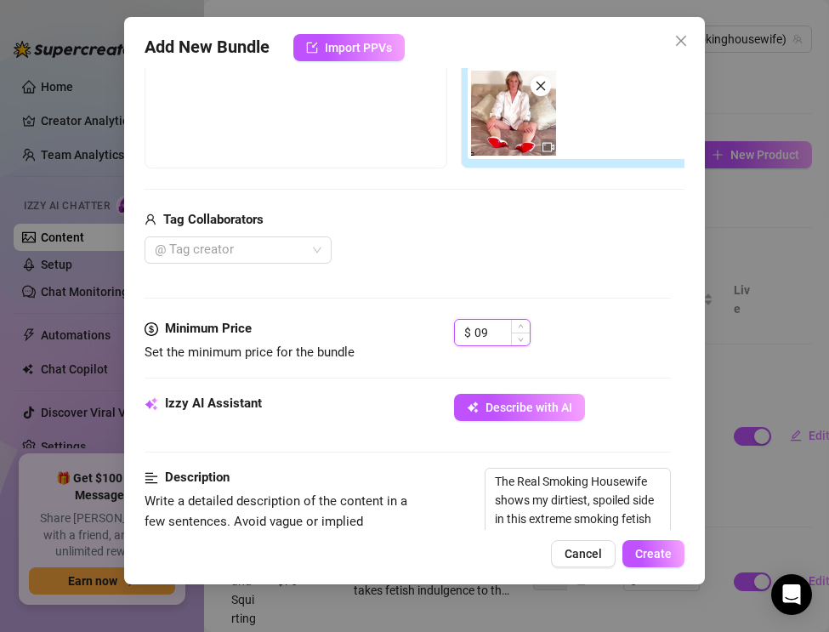
type input "0"
type input "99"
click at [386, 422] on div "Izzy AI Assistant Describe with AI" at bounding box center [408, 415] width 526 height 43
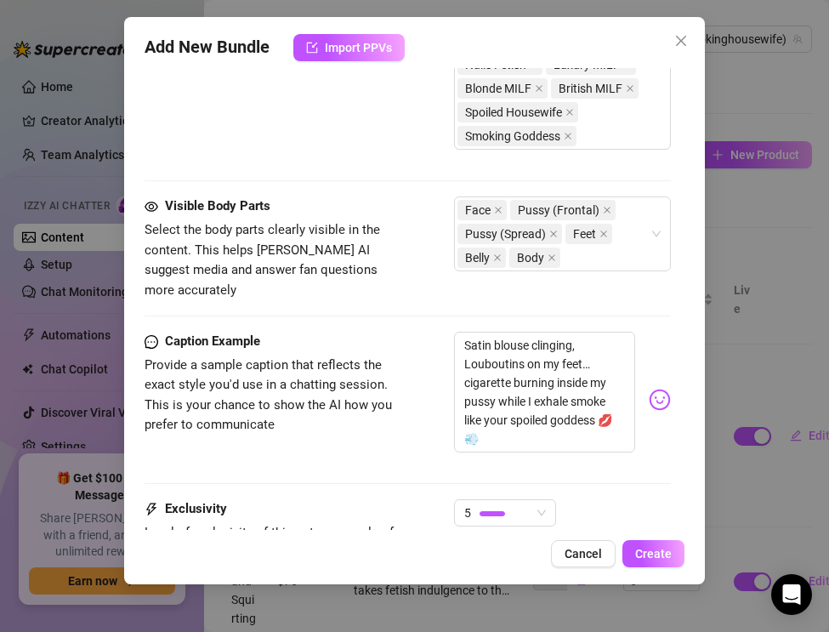
scroll to position [1536, 0]
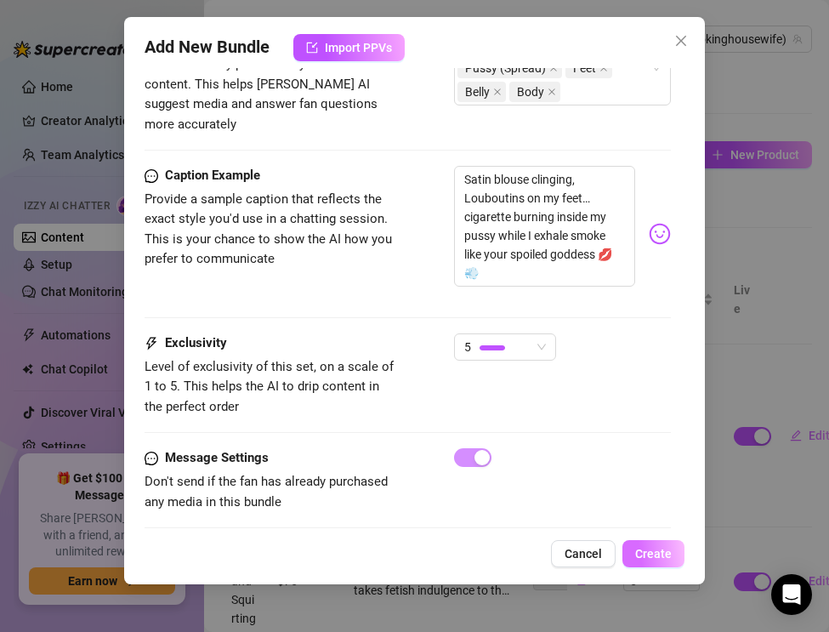
click at [644, 553] on span "Create" at bounding box center [653, 554] width 37 height 14
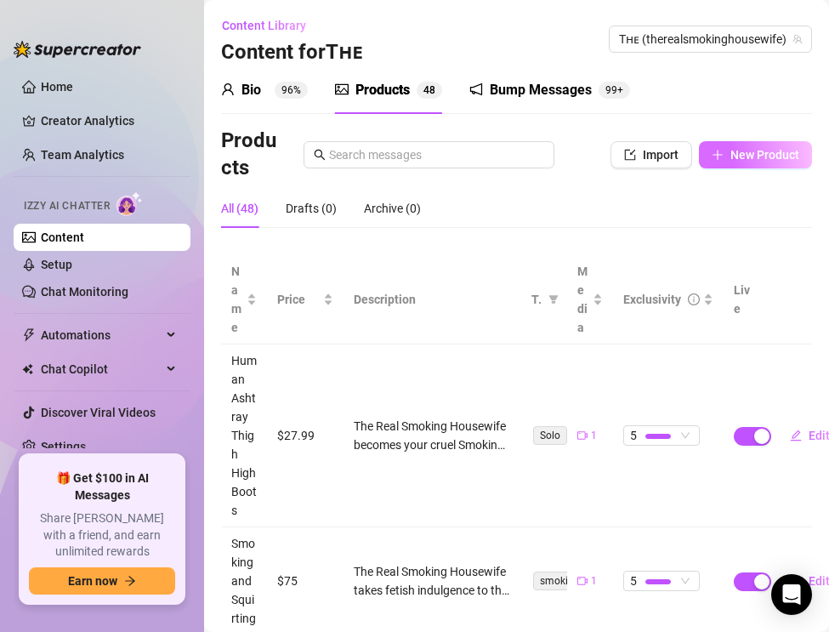
click at [741, 155] on span "New Product" at bounding box center [764, 155] width 69 height 14
type textarea "Type your message here..."
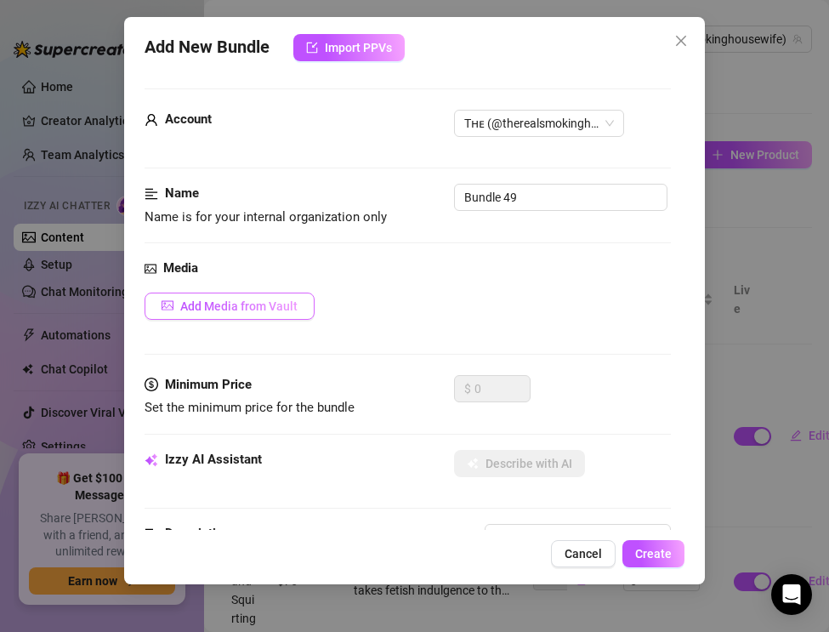
click at [247, 308] on span "Add Media from Vault" at bounding box center [238, 306] width 117 height 14
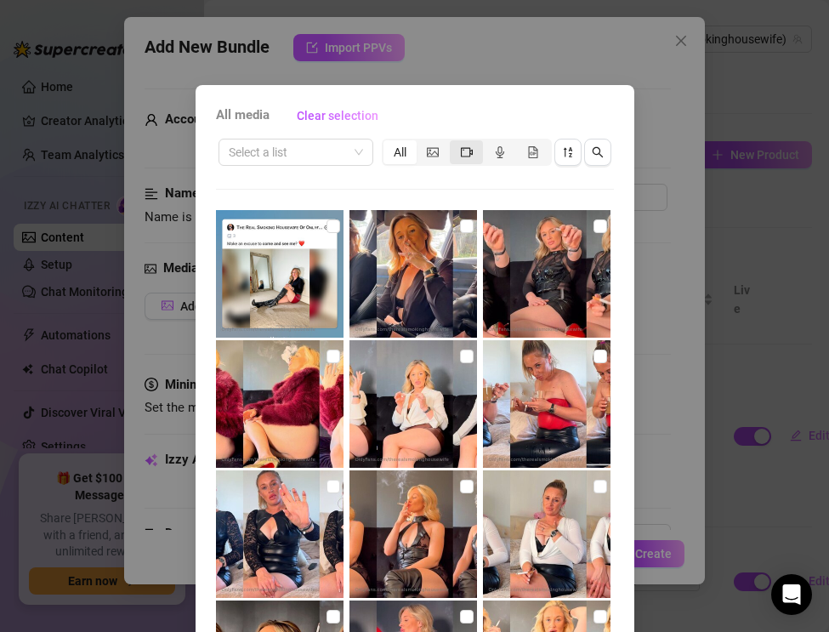
click at [465, 152] on icon "video-camera" at bounding box center [467, 152] width 12 height 12
click at [454, 143] on input "segmented control" at bounding box center [454, 143] width 0 height 0
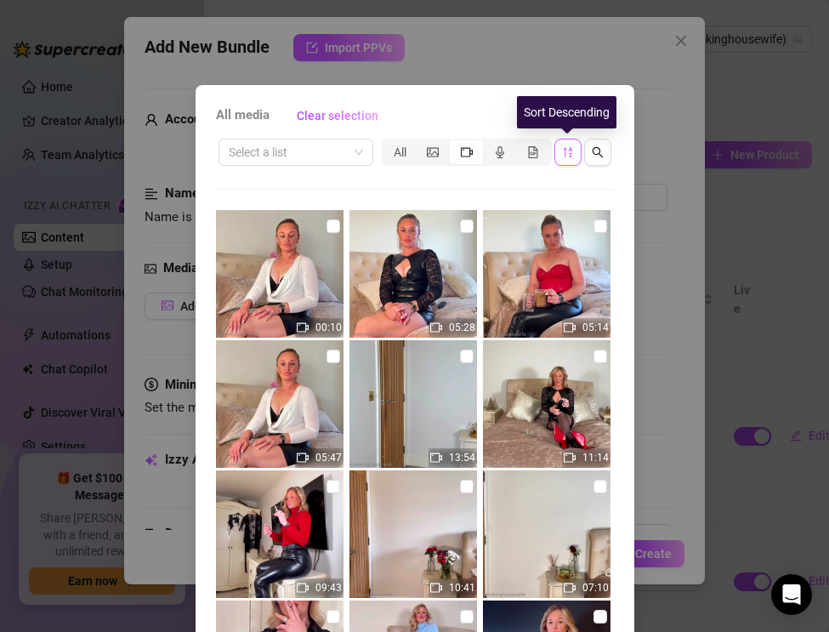
click at [565, 158] on span "button" at bounding box center [568, 152] width 12 height 14
click at [565, 157] on icon "sort-descending" at bounding box center [568, 152] width 12 height 12
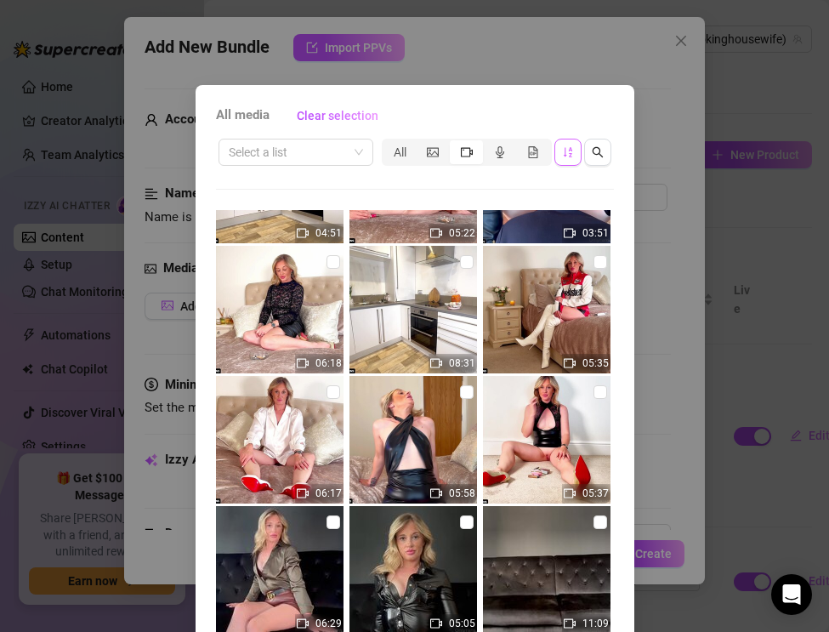
scroll to position [1315, 0]
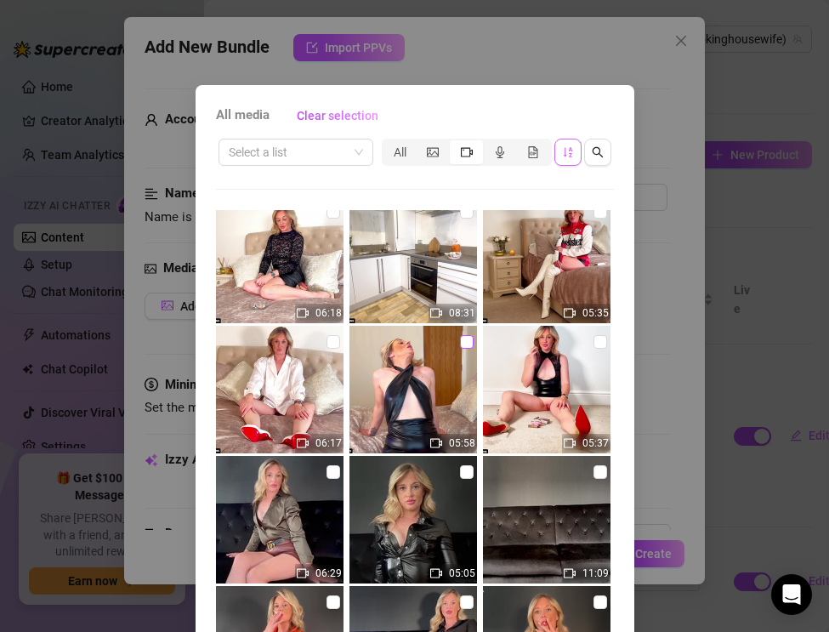
click at [462, 340] on input "checkbox" at bounding box center [467, 342] width 14 height 14
checkbox input "true"
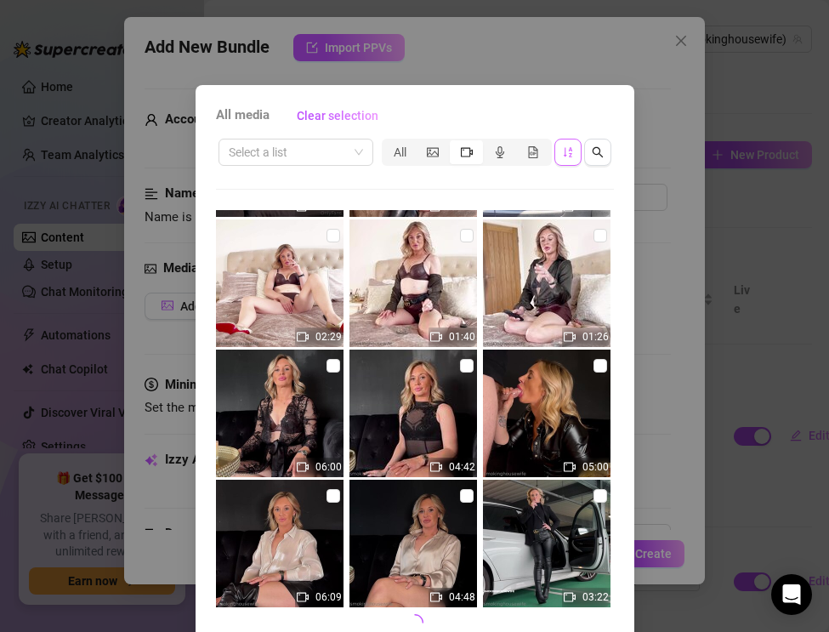
scroll to position [78, 0]
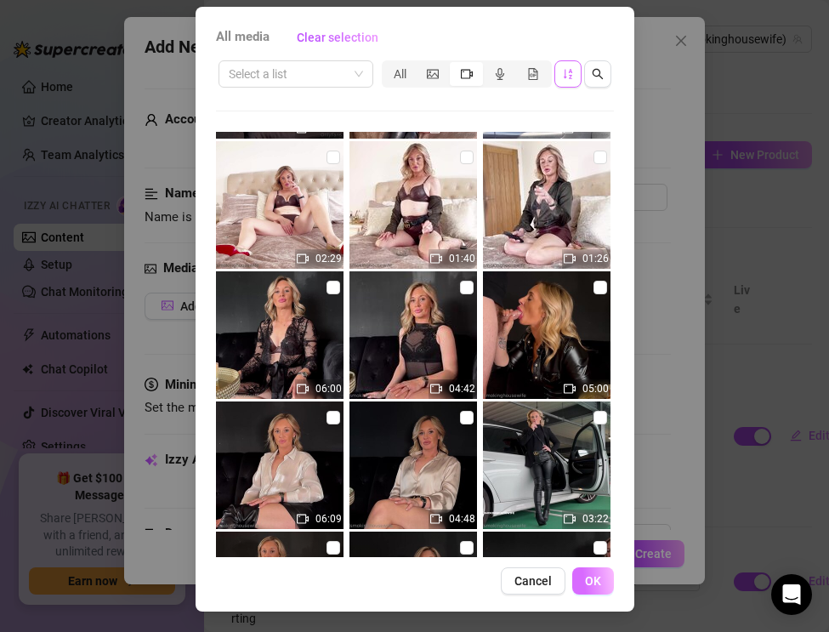
click at [594, 586] on span "OK" at bounding box center [593, 581] width 16 height 14
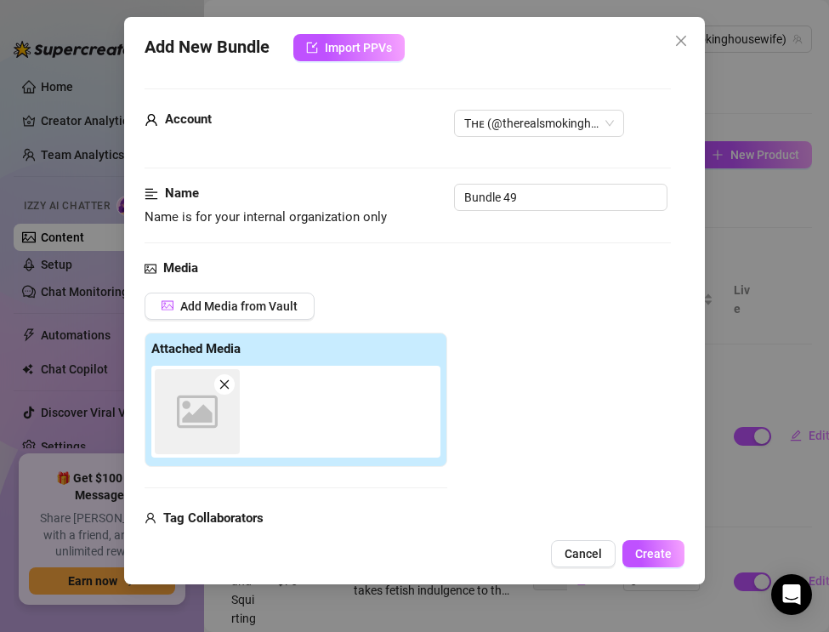
scroll to position [16, 0]
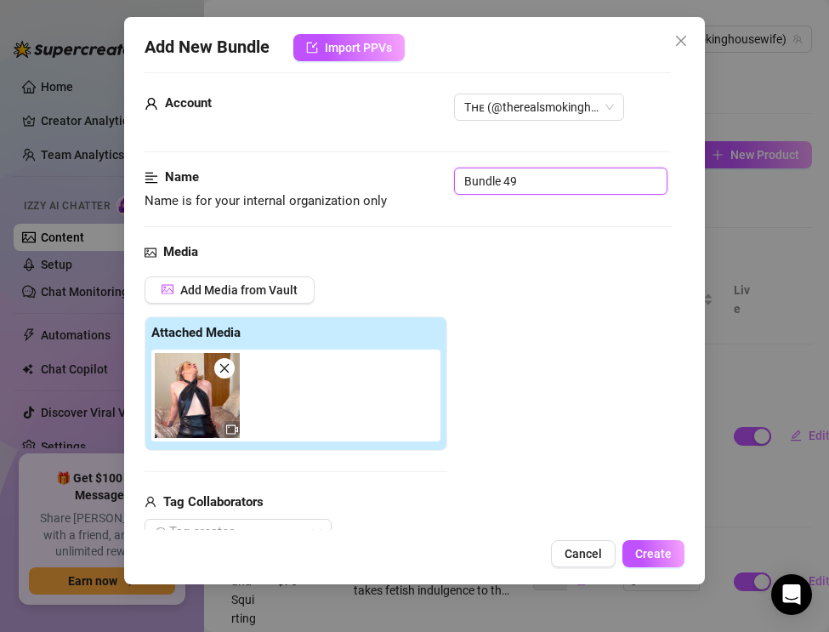
click at [531, 187] on input "Bundle 49" at bounding box center [560, 180] width 213 height 27
drag, startPoint x: 531, startPoint y: 187, endPoint x: 436, endPoint y: 171, distance: 96.6
click at [436, 171] on div "Name Name is for your internal organization only Bundle 49" at bounding box center [408, 188] width 526 height 43
paste input "Smoking & Nipple Play — Leather Wrap Dress & Ice"
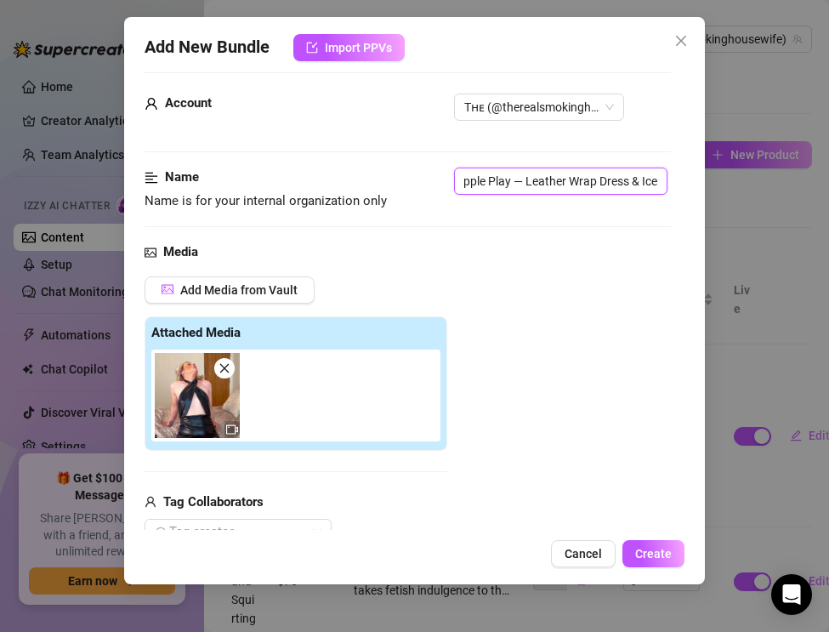
type input "Smoking & Nipple Play — Leather Wrap Dress & Ice"
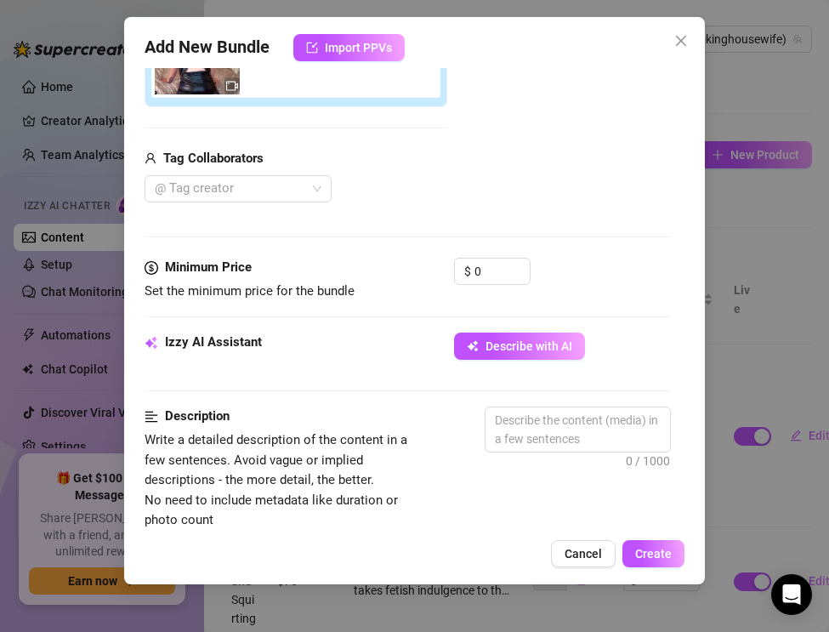
scroll to position [363, 0]
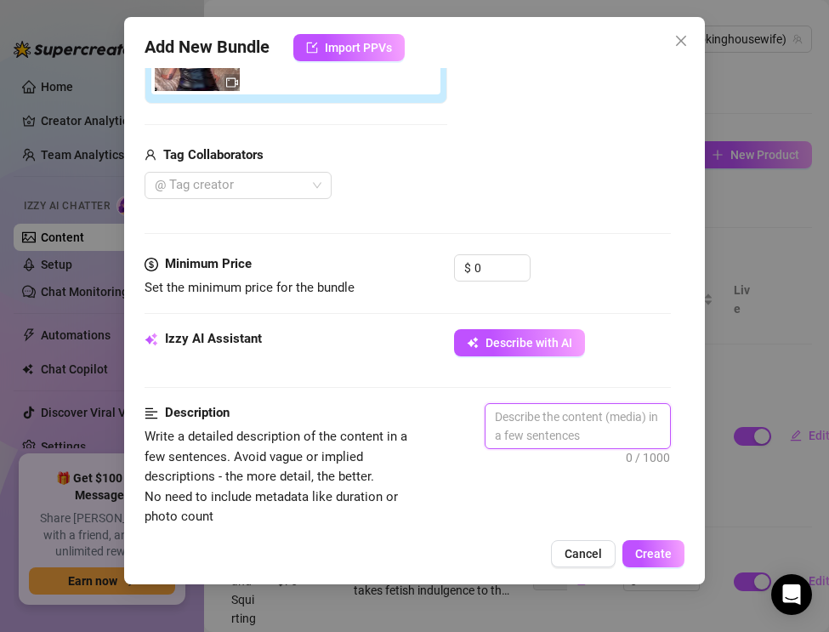
click at [521, 416] on textarea at bounding box center [577, 426] width 184 height 44
paste textarea "The Real Smoking Housewife teases in pure leather glamour with fetish play. Sit…"
type textarea "The Real Smoking Housewife teases in pure leather glamour with fetish play. Sit…"
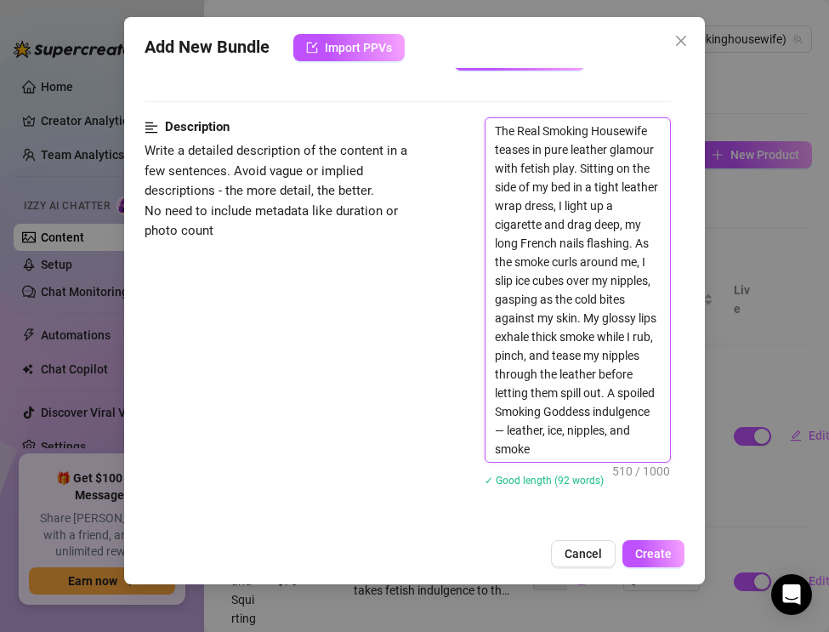
scroll to position [660, 0]
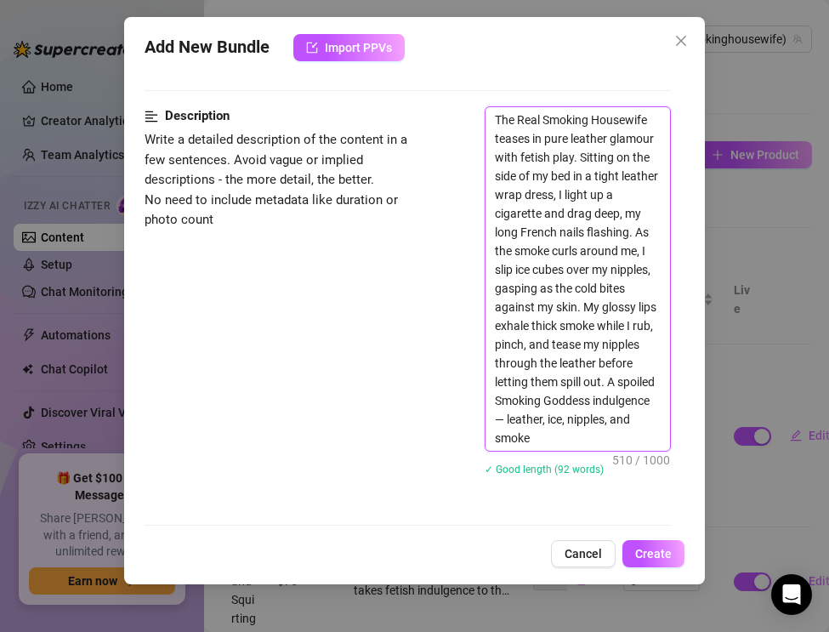
click at [507, 417] on textarea "The Real Smoking Housewife teases in pure leather glamour with fetish play. Sit…" at bounding box center [577, 278] width 184 height 343
type textarea "The Real Smoking Housewife teases in pure leather glamour with fetish play. Sit…"
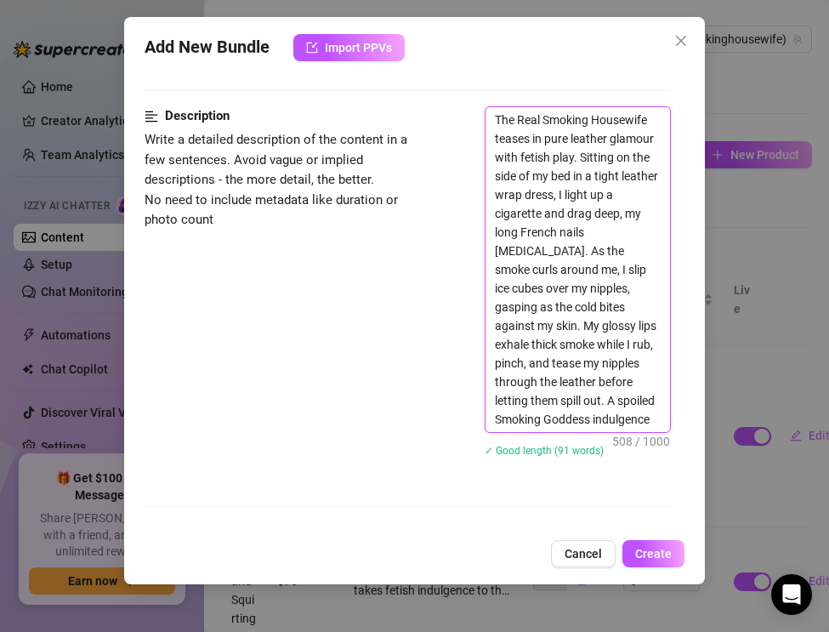
type textarea "The Real Smoking Housewife teases in pure leather glamour with fetish play. Sit…"
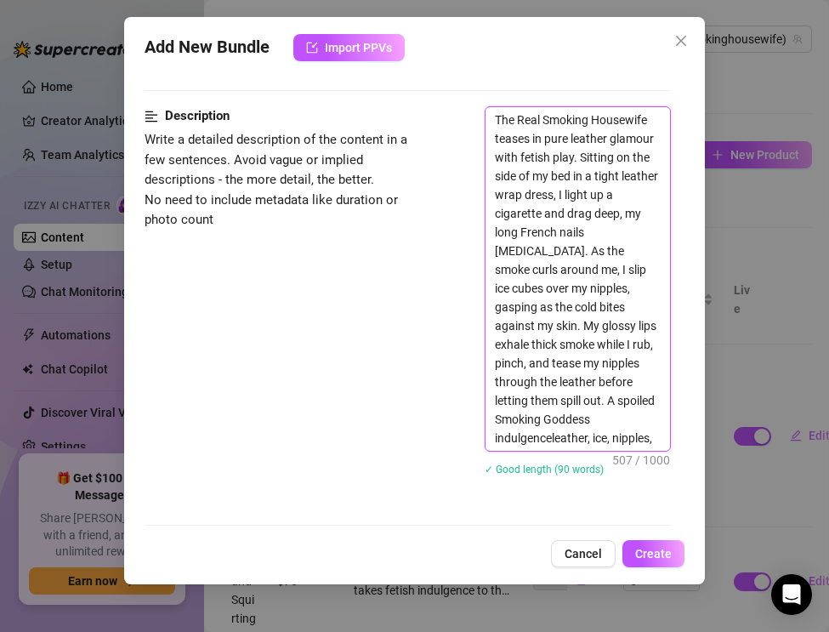
type textarea "The Real Smoking Housewife teases in pure leather glamour with fetish play. Sit…"
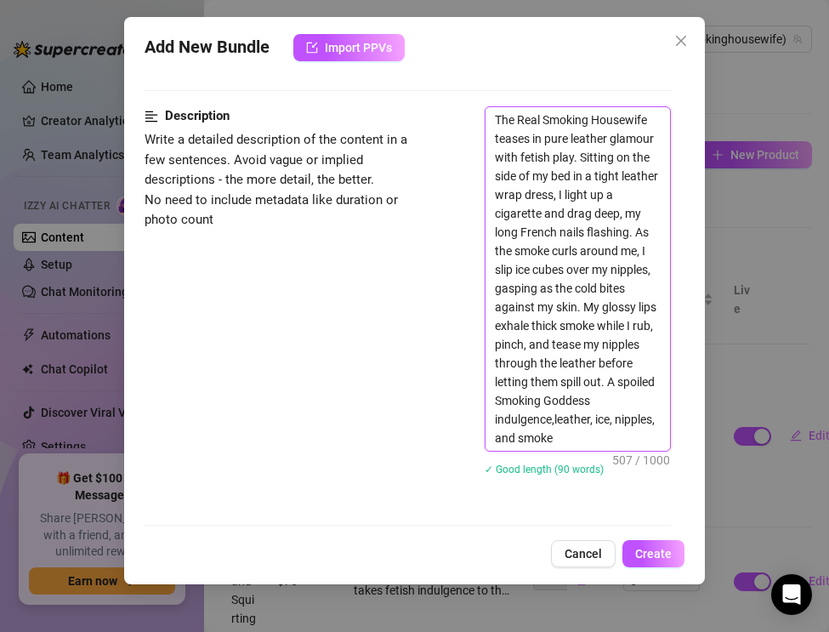
type textarea "The Real Smoking Housewife teases in pure leather glamour with fetish play. Sit…"
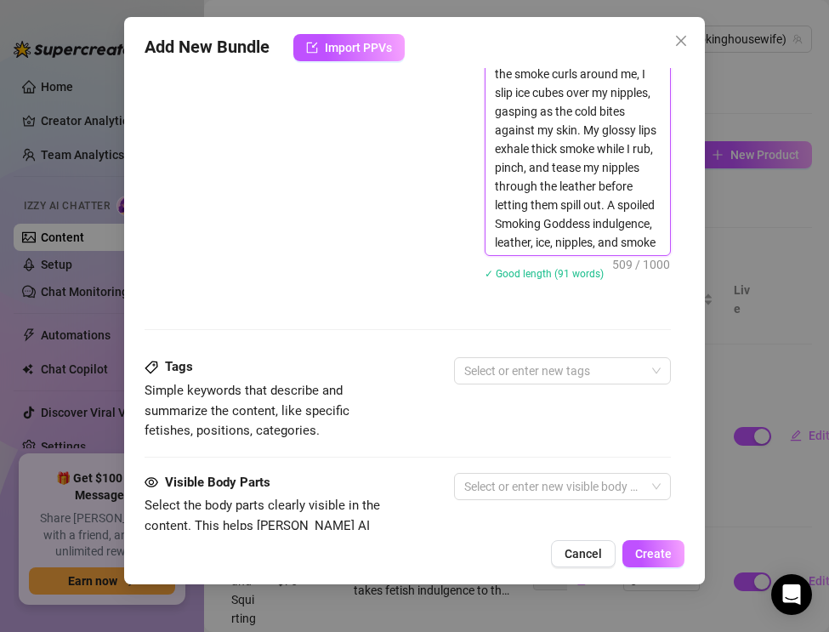
scroll to position [863, 0]
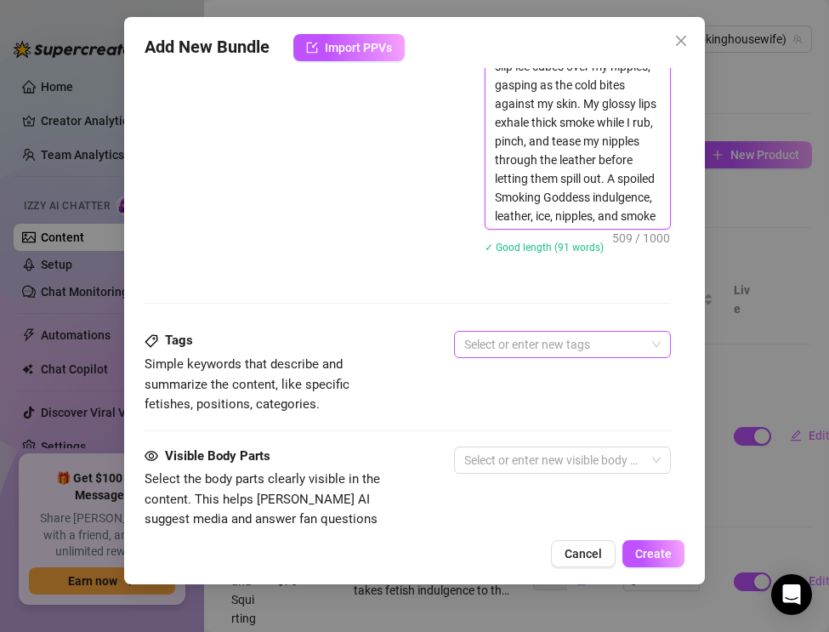
click at [489, 341] on div at bounding box center [553, 344] width 192 height 24
type textarea "The Real Smoking Housewife teases in pure leather glamour with fetish play. Sit…"
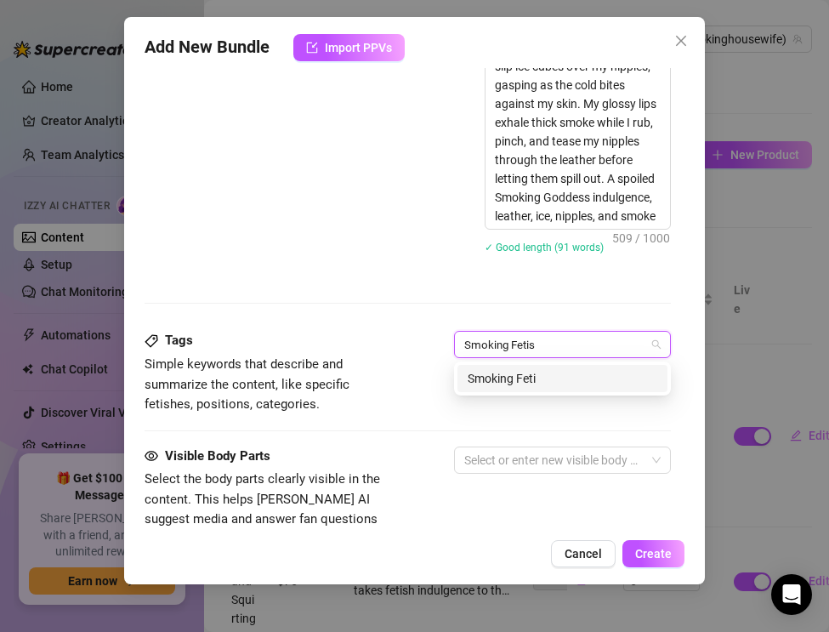
type input "Smoking Fetish"
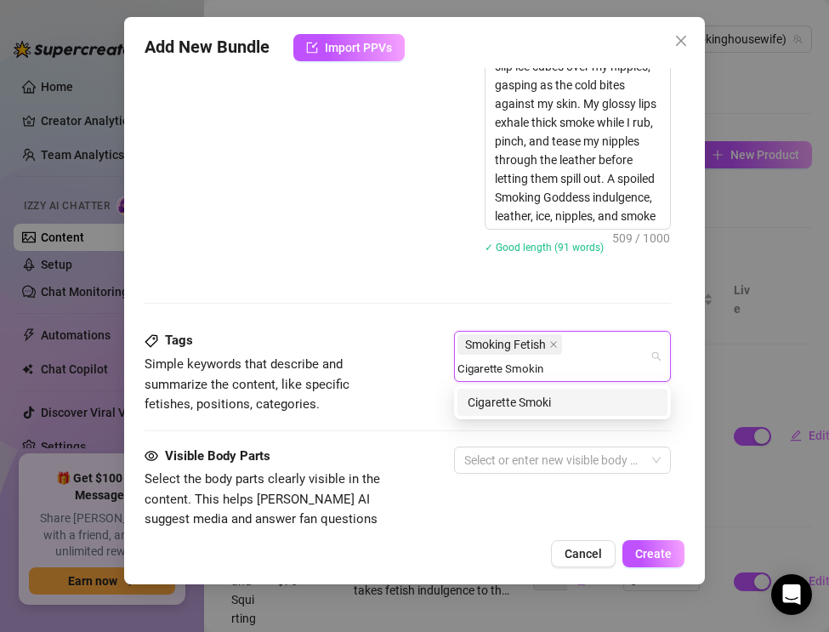
type input "[MEDICAL_DATA]"
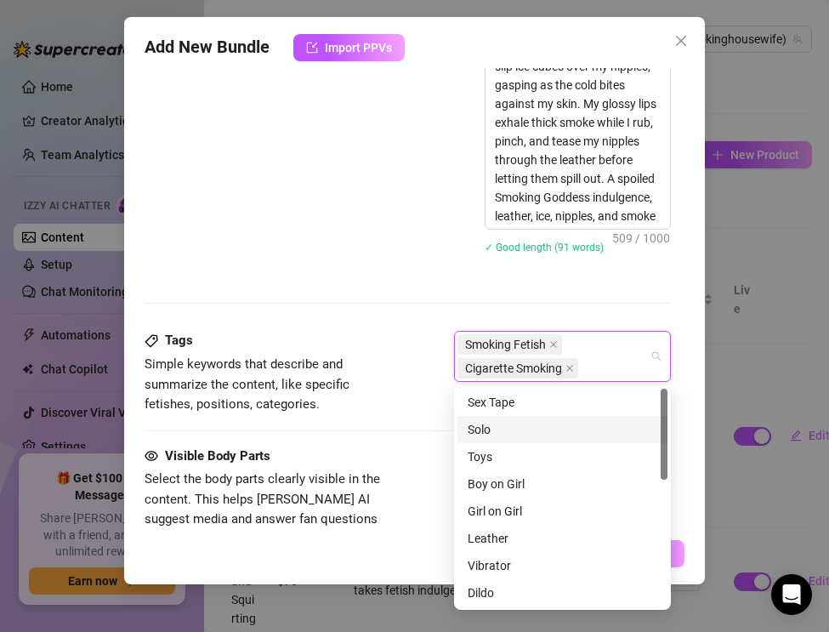
click at [517, 427] on div "Solo" at bounding box center [563, 429] width 190 height 19
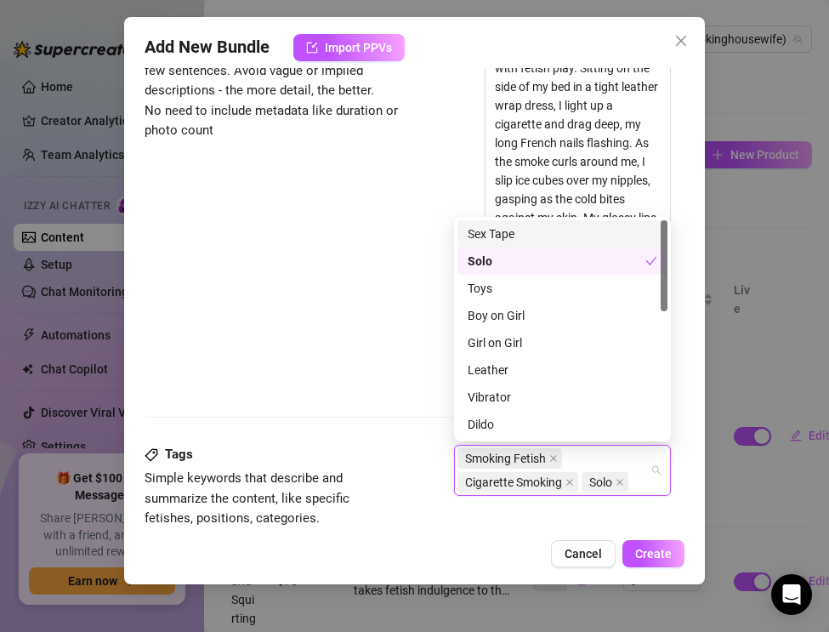
scroll to position [713, 0]
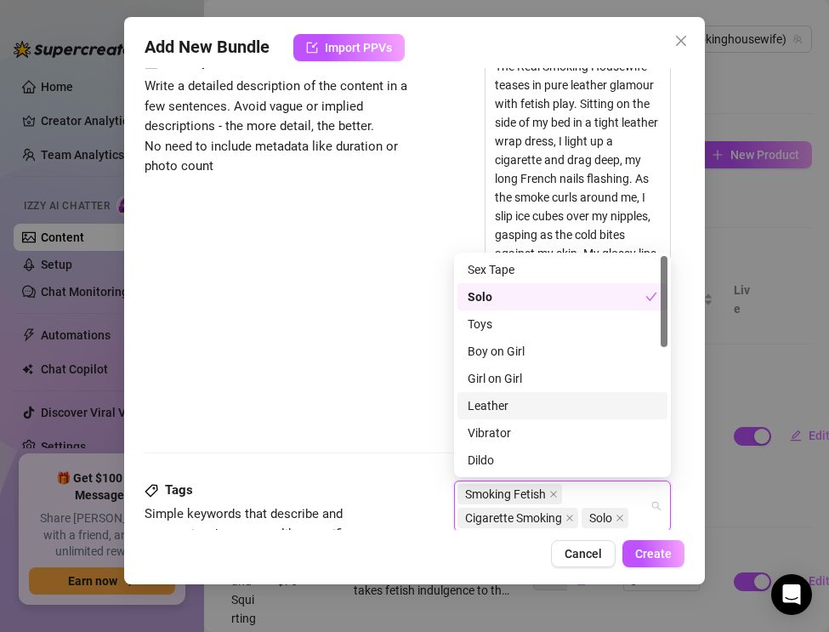
click at [506, 399] on div "Leather" at bounding box center [563, 405] width 190 height 19
click at [326, 386] on div "Description Write a detailed description of the content in a few sentences. Avo…" at bounding box center [408, 239] width 526 height 372
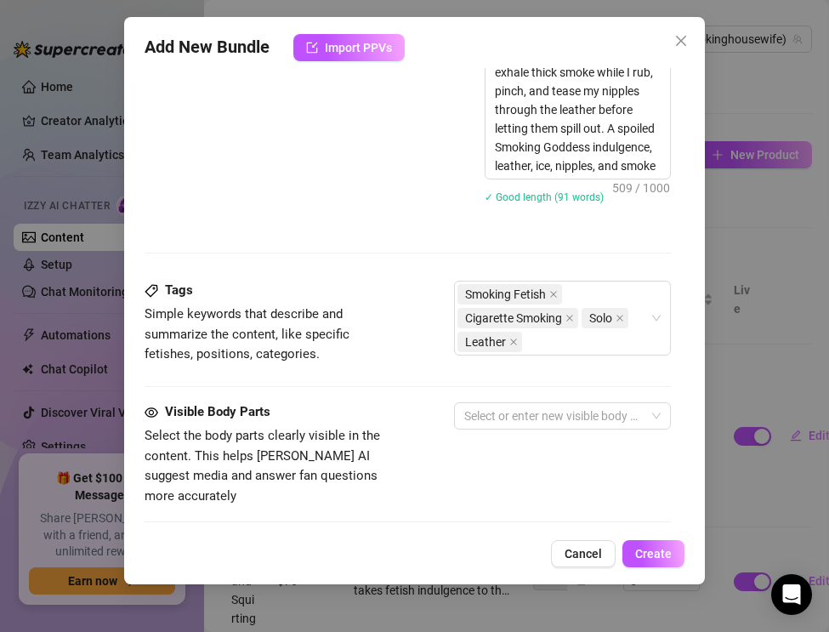
scroll to position [915, 0]
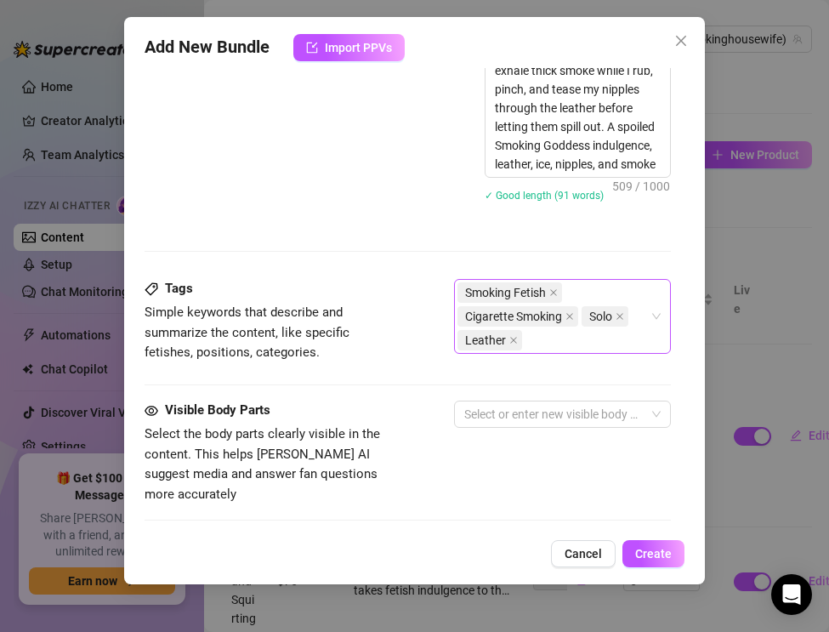
click at [540, 347] on div "Smoking Fetish Cigarette Smoking Solo Leather" at bounding box center [553, 316] width 192 height 71
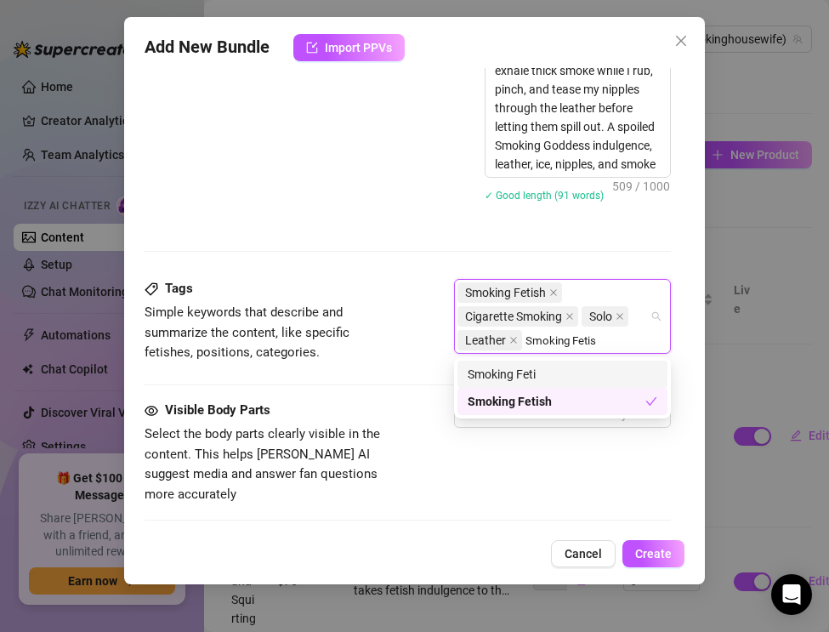
type input "Smoking Fetish"
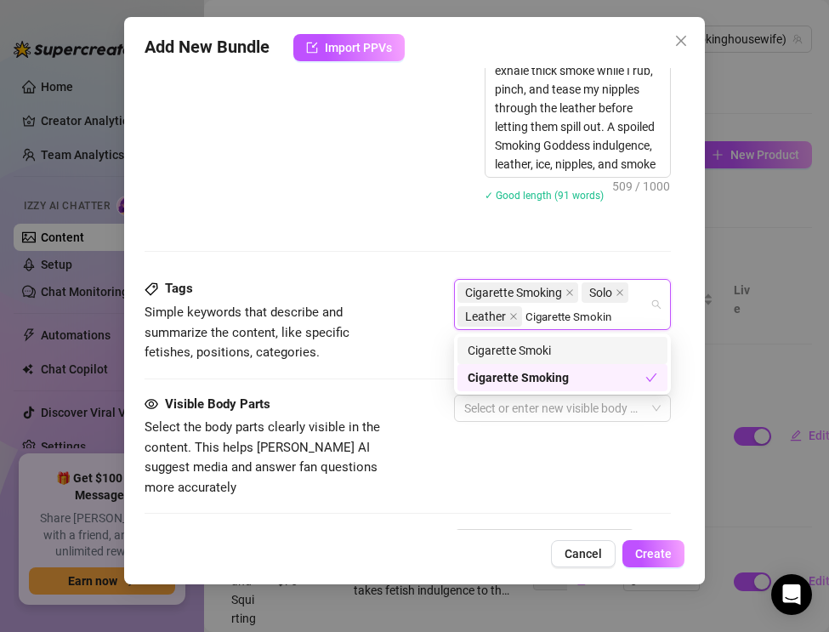
type input "[MEDICAL_DATA]"
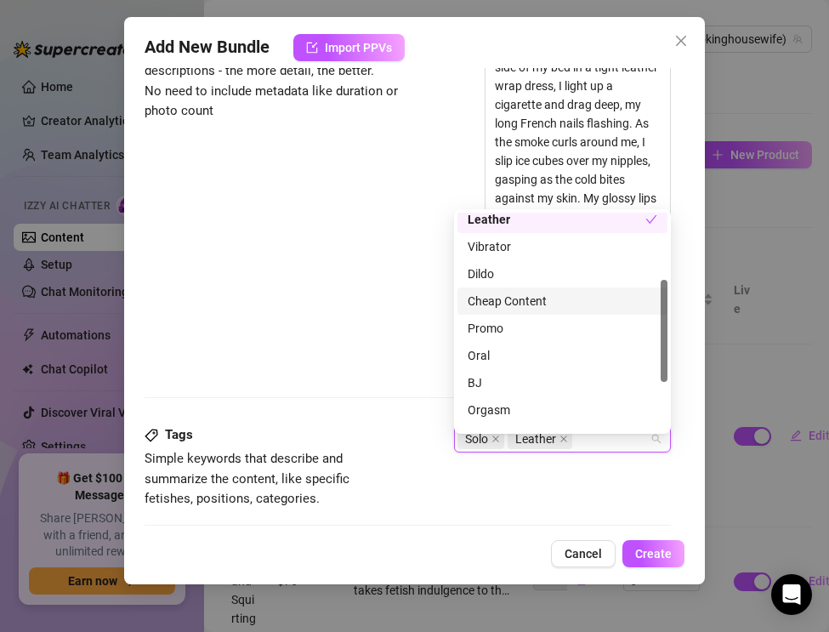
scroll to position [756, 0]
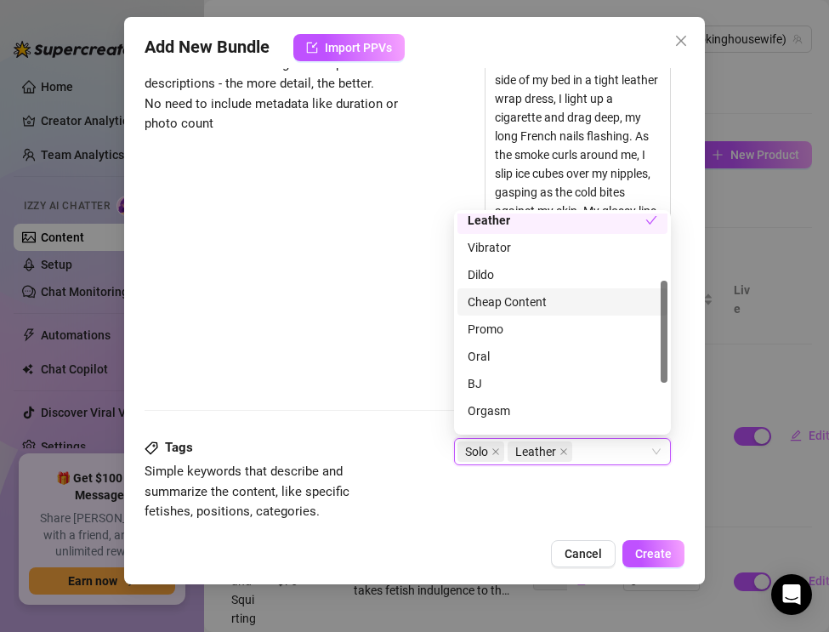
click at [378, 297] on div "Description Write a detailed description of the content in a few sentences. Avo…" at bounding box center [408, 196] width 526 height 372
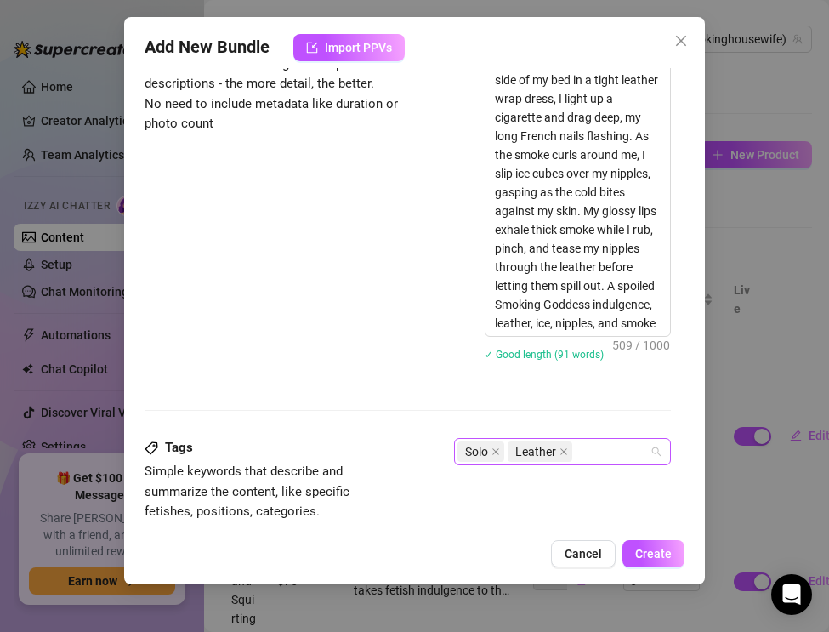
click at [577, 452] on input "search" at bounding box center [577, 451] width 3 height 20
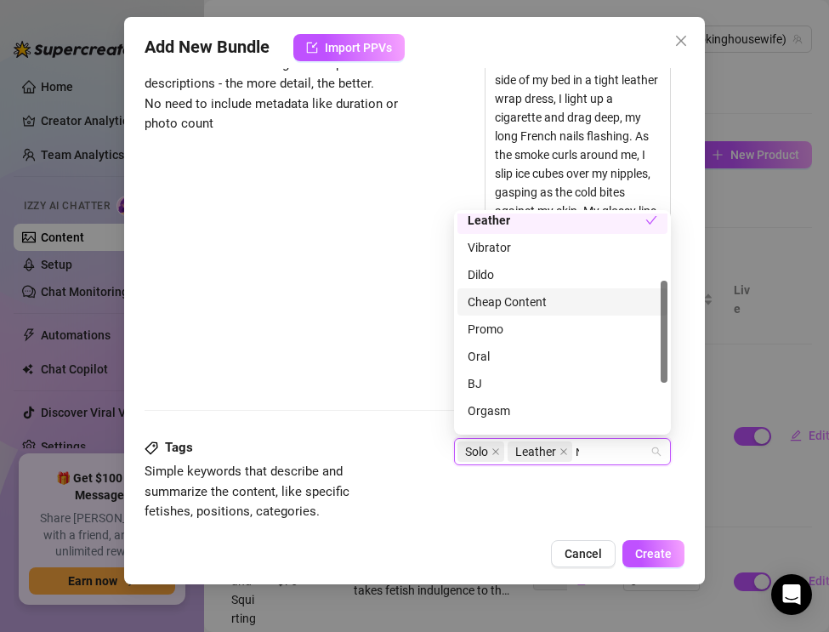
scroll to position [0, 0]
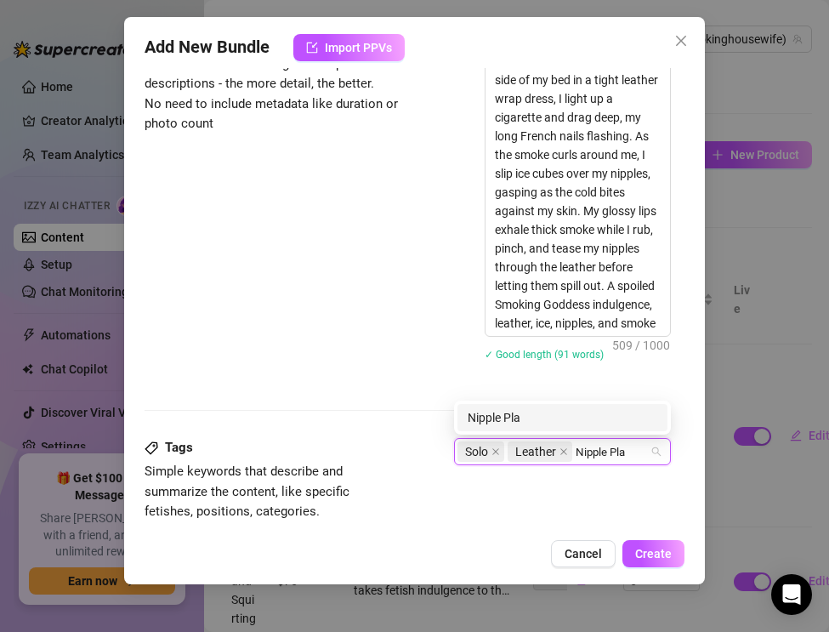
type input "Nipple Play"
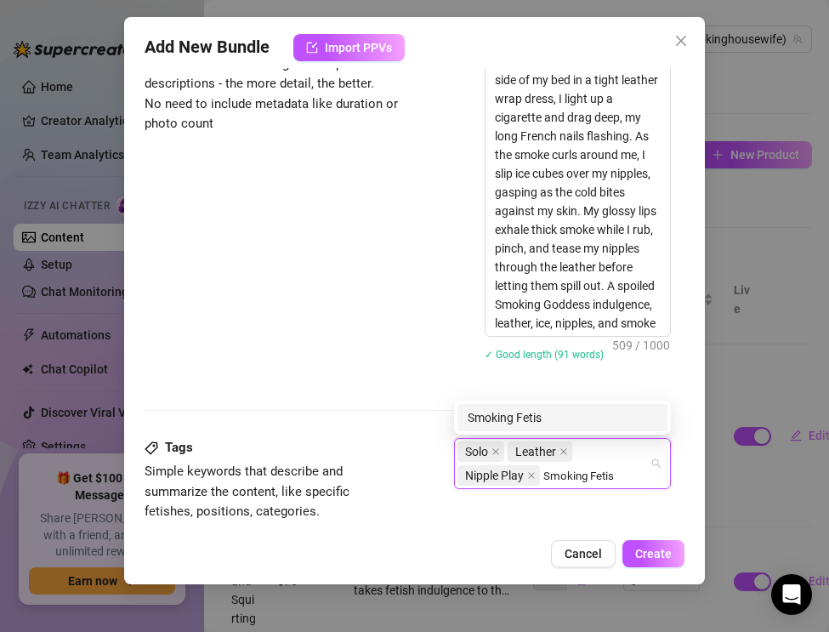
type input "Smoking Fetish"
type input "[MEDICAL_DATA]"
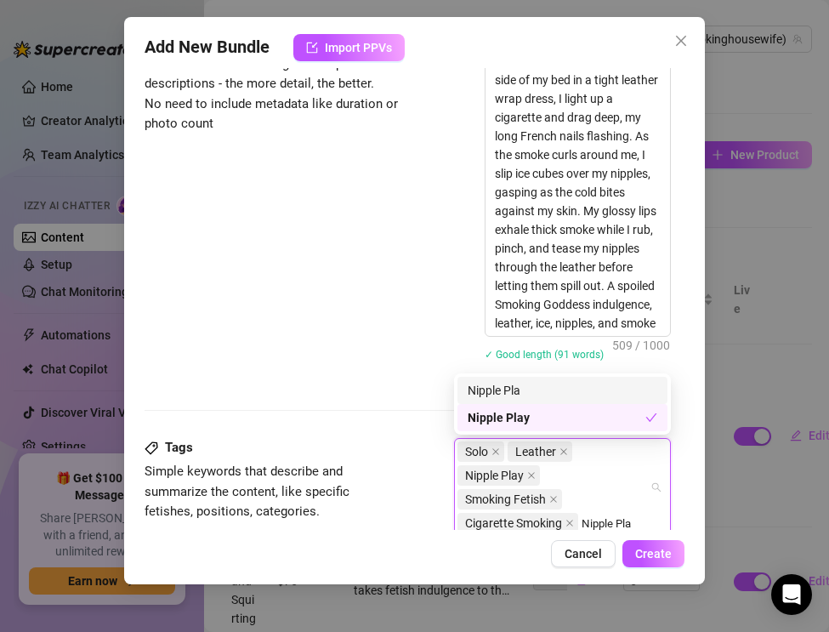
type input "Nipple Play"
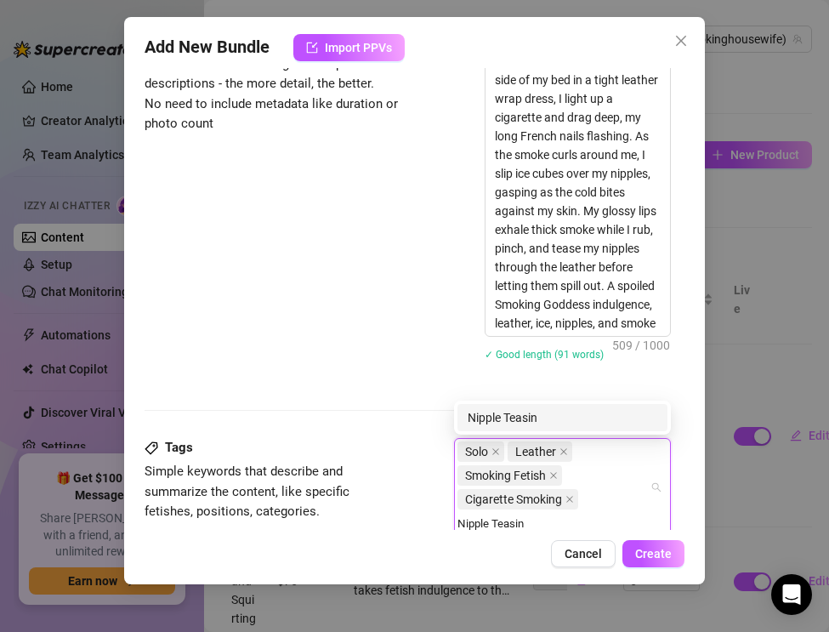
type input "Nipple Teasing"
type input "Ice play"
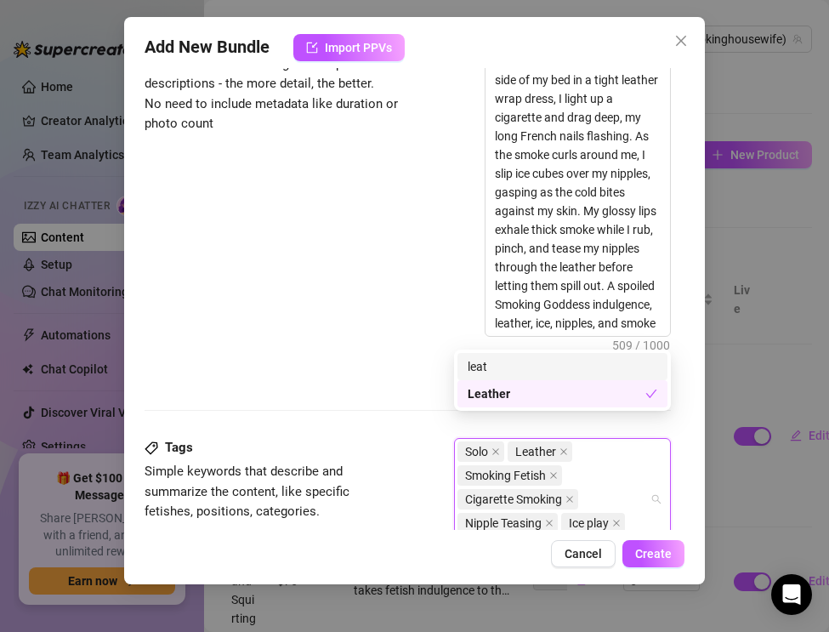
scroll to position [780, 0]
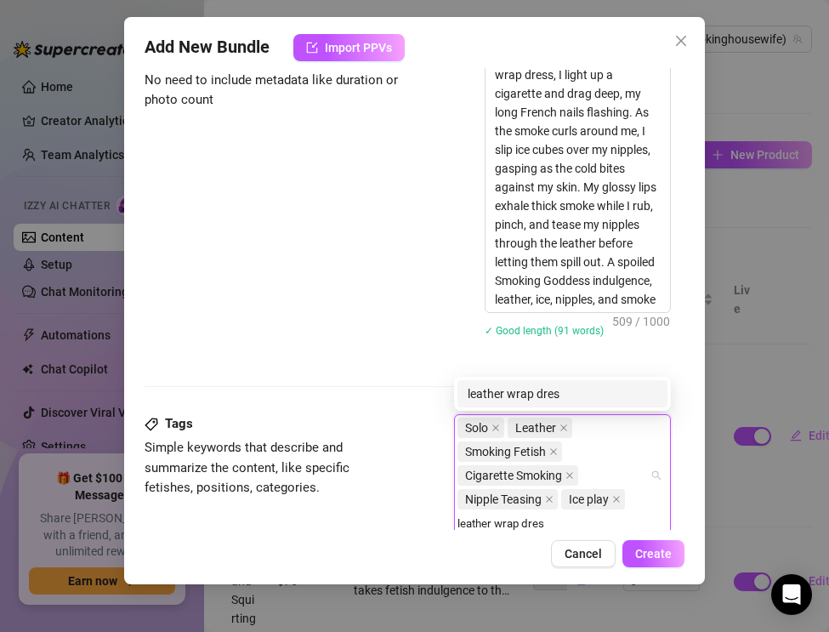
type input "leather wrap dress"
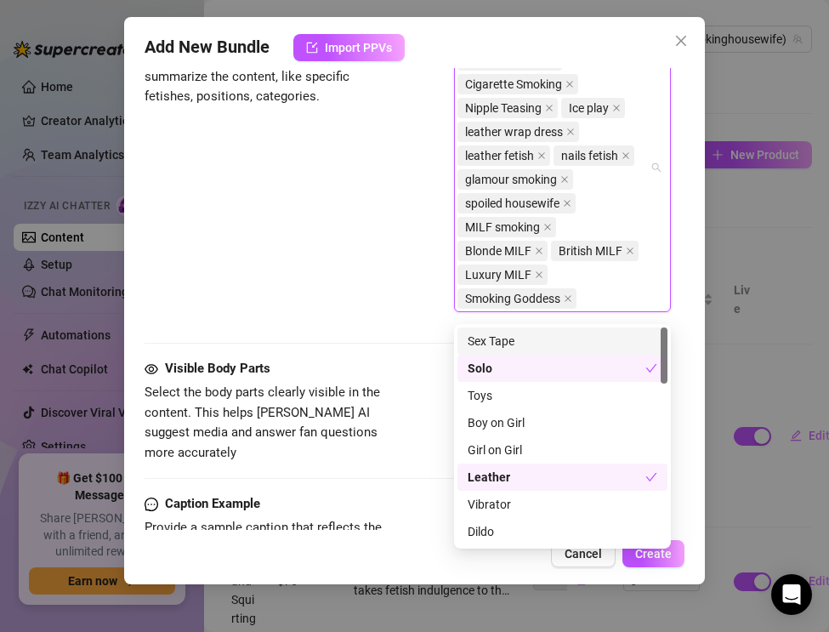
scroll to position [1174, 0]
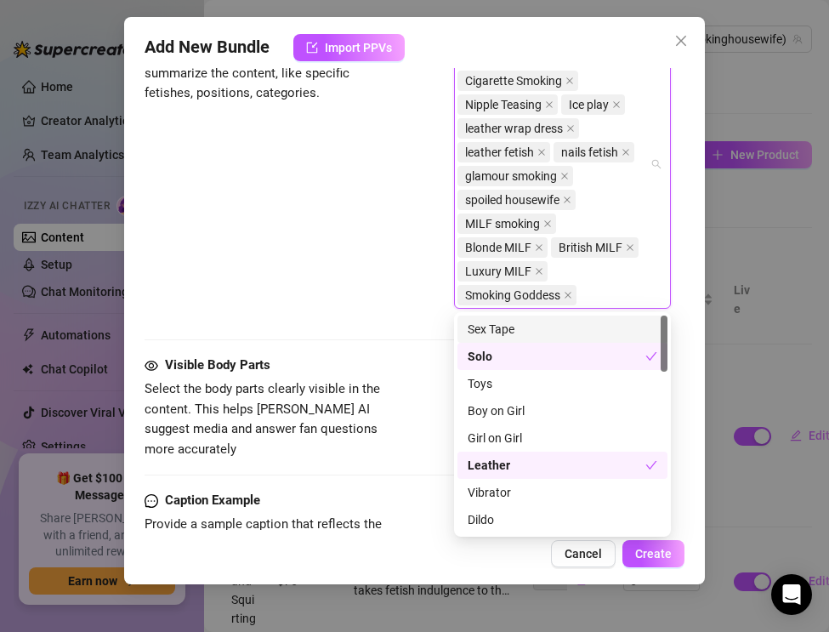
click at [369, 394] on span "Select the body parts clearly visible in the content. This helps [PERSON_NAME] …" at bounding box center [262, 419] width 235 height 76
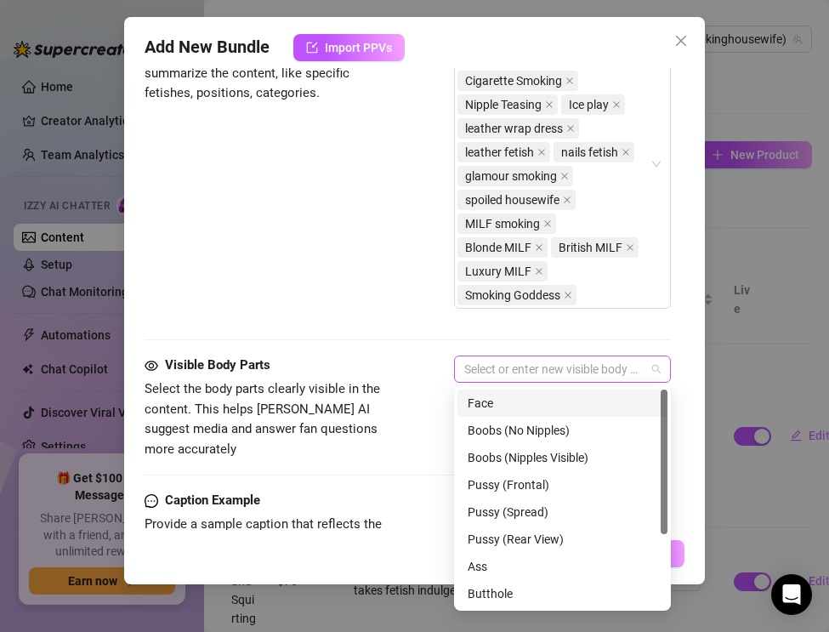
click at [474, 371] on div at bounding box center [553, 369] width 192 height 24
click at [482, 394] on div "Face" at bounding box center [563, 403] width 190 height 19
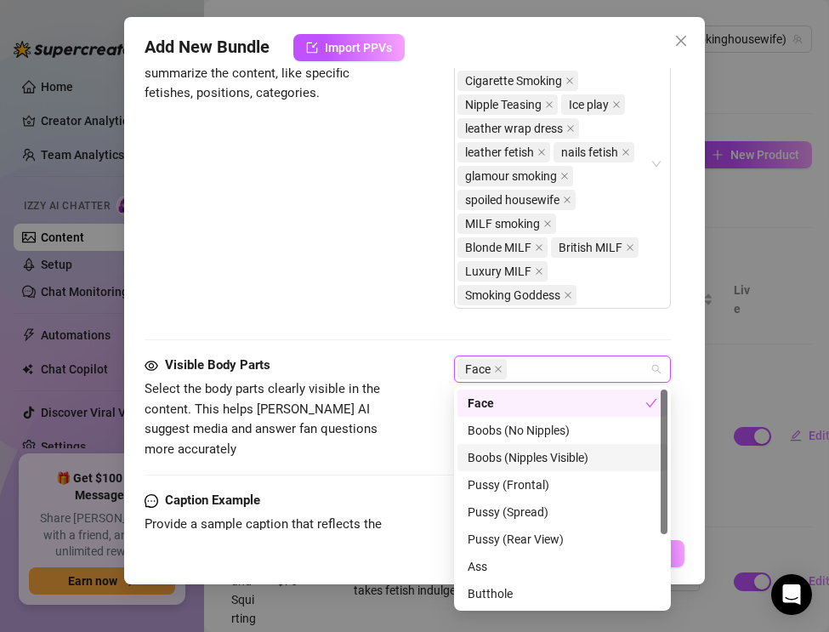
click at [494, 455] on div "Boobs (Nipples Visible)" at bounding box center [563, 457] width 190 height 19
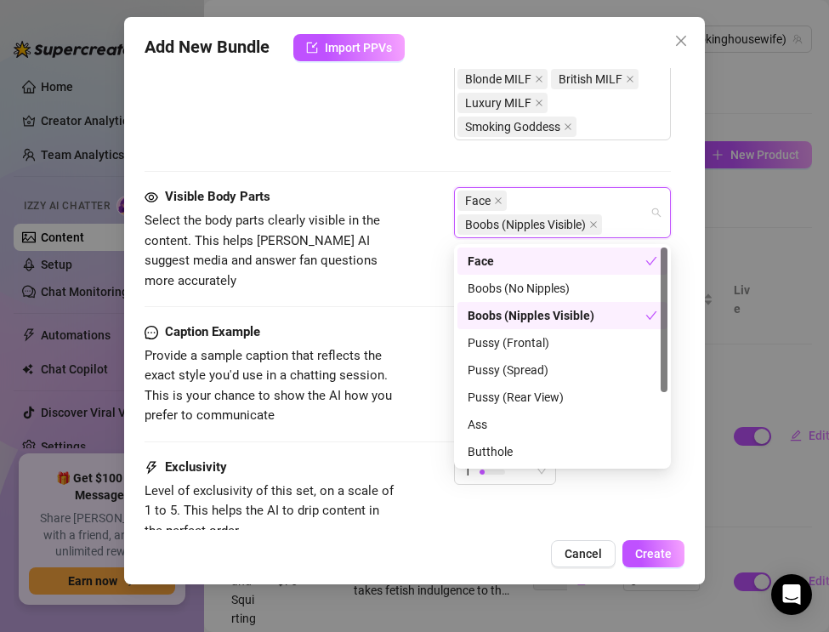
scroll to position [1343, 0]
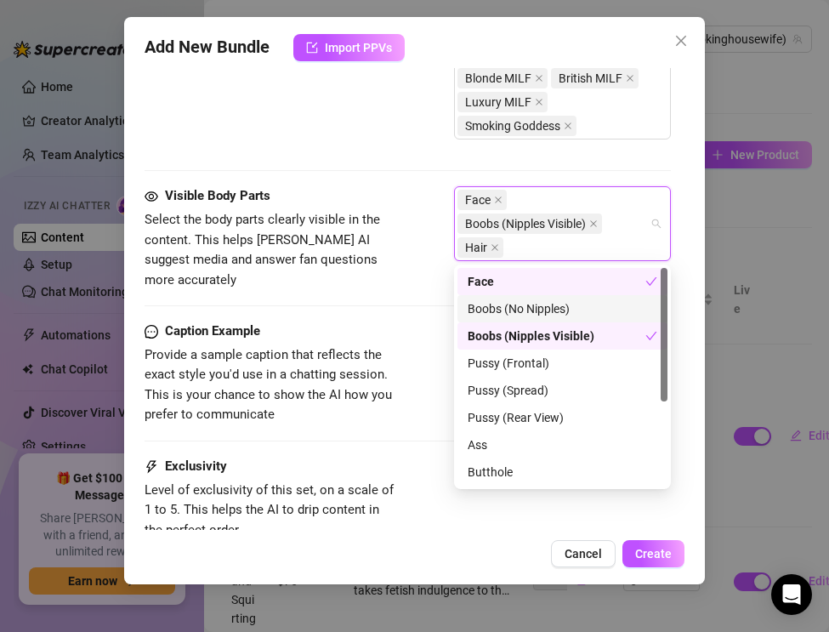
click at [380, 345] on span "Provide a sample caption that reflects the exact style you'd use in a chatting …" at bounding box center [272, 385] width 255 height 80
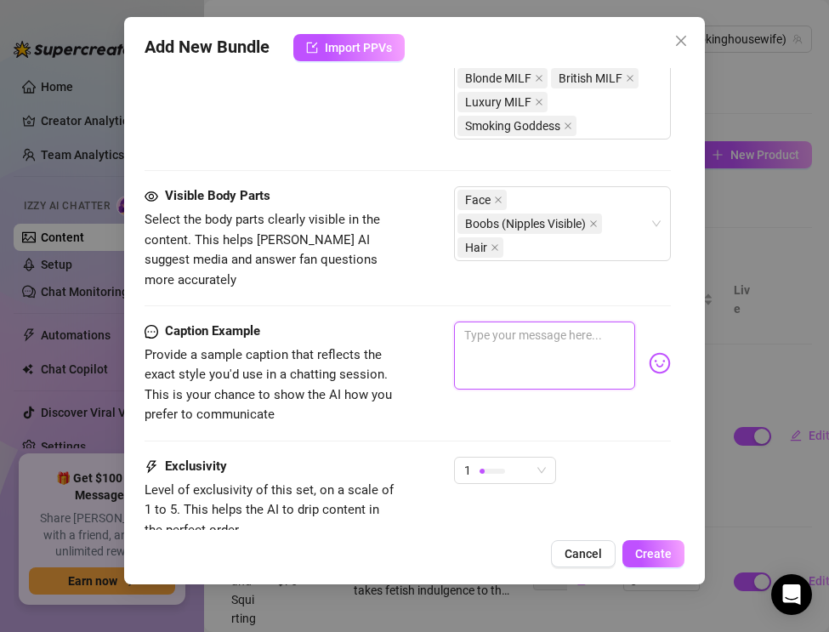
click at [487, 341] on textarea at bounding box center [544, 355] width 181 height 68
paste textarea "Leather dress tight, cigarette glowing… ice on my nipples while I exhale smoke …"
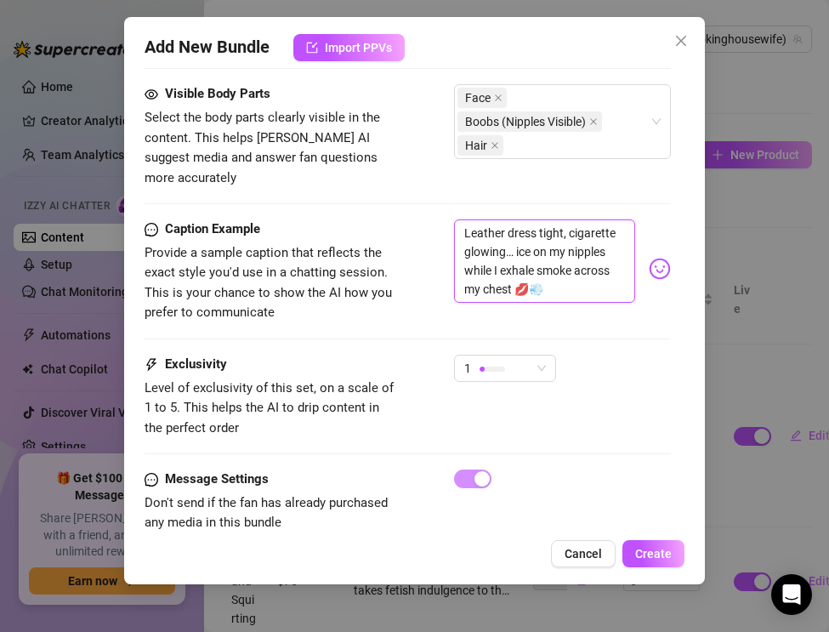
scroll to position [1467, 0]
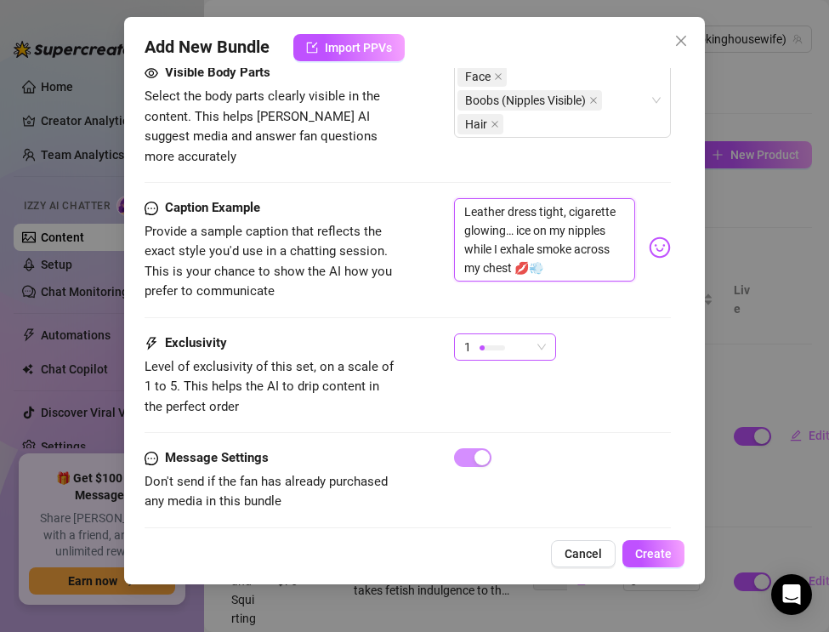
click at [491, 339] on div at bounding box center [492, 347] width 26 height 16
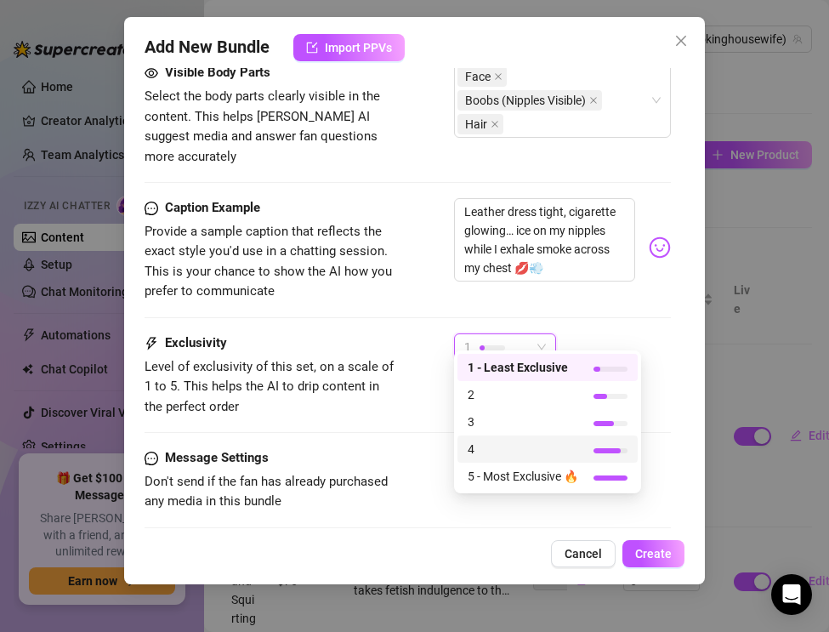
click at [483, 447] on span "4" at bounding box center [523, 449] width 111 height 19
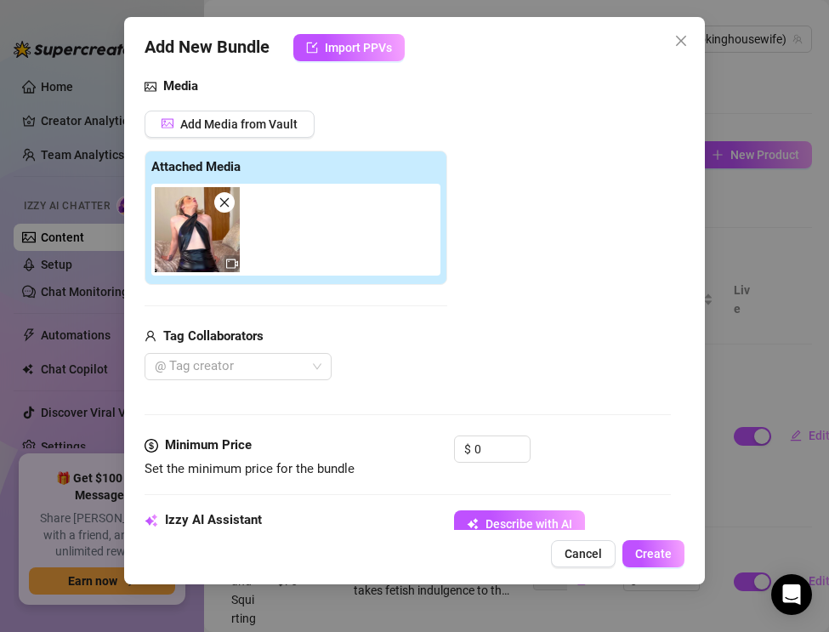
scroll to position [196, 0]
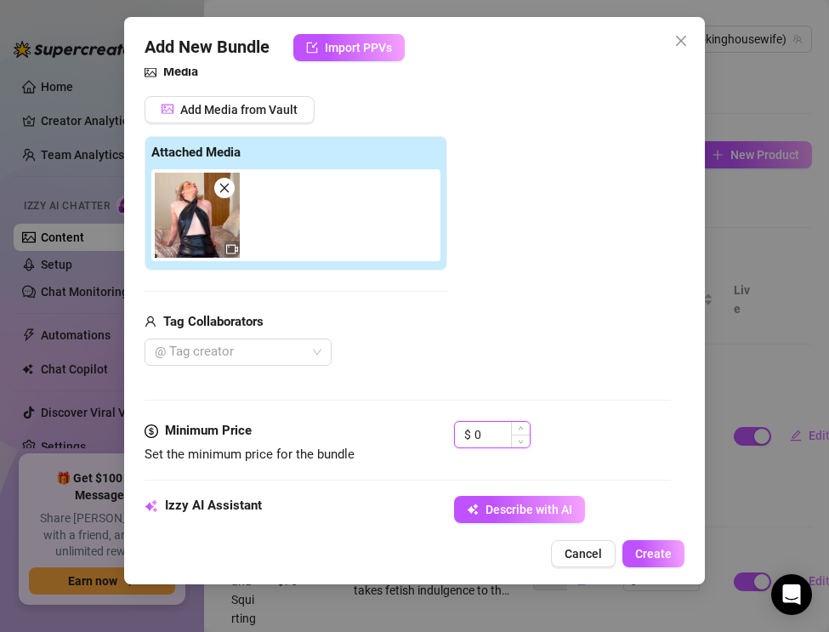
click at [484, 428] on input "0" at bounding box center [501, 435] width 55 height 26
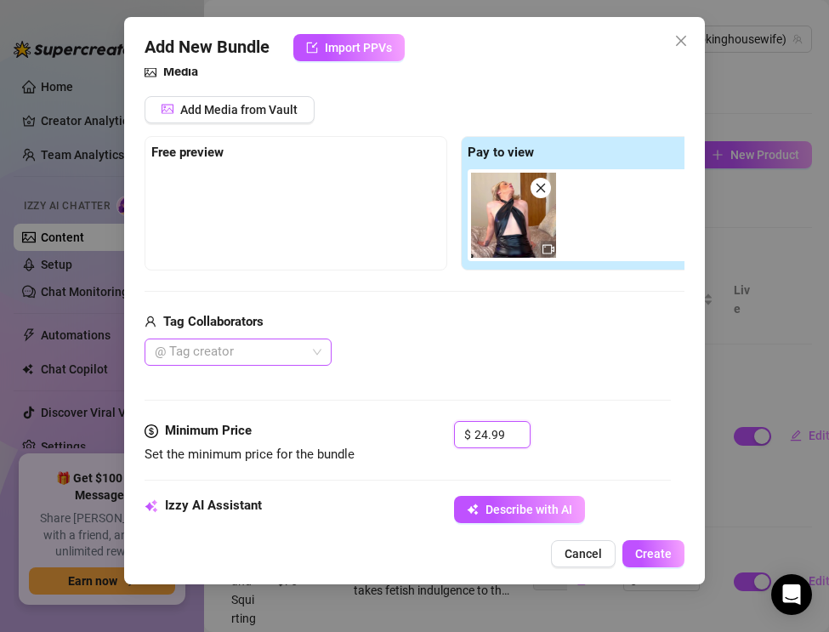
click at [210, 355] on div at bounding box center [229, 352] width 162 height 24
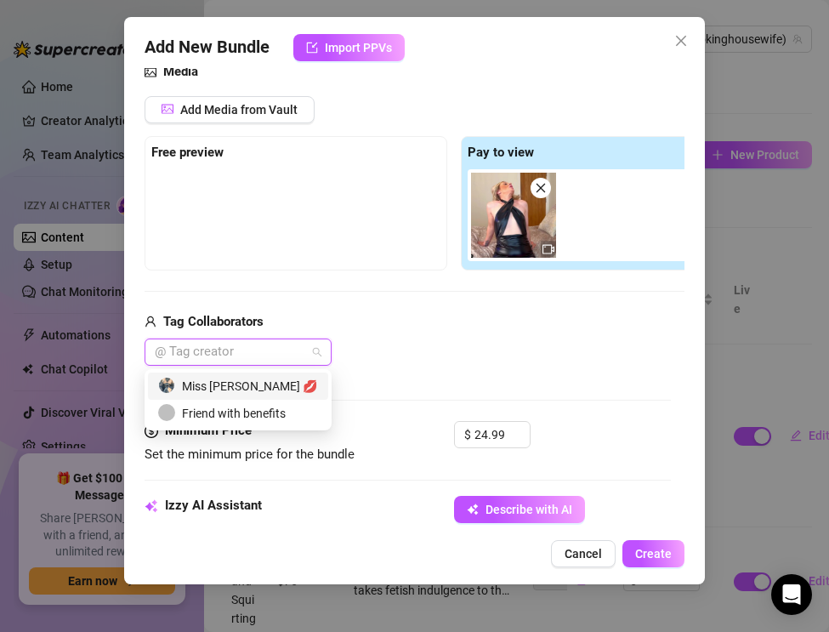
click at [218, 383] on div "Miss [PERSON_NAME] 💋" at bounding box center [238, 386] width 160 height 19
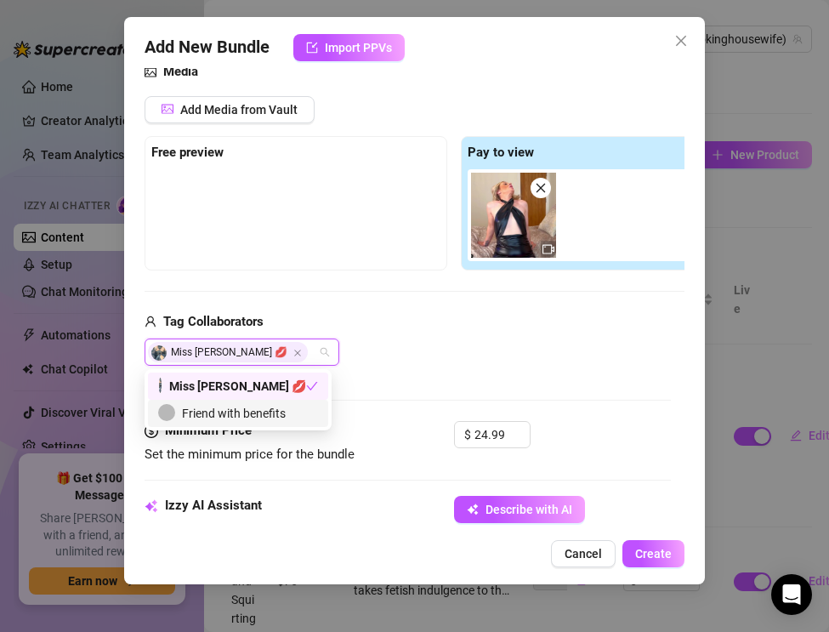
click at [451, 384] on div "Media Add Media from Vault Free preview Pay to view Tag Collaborators Miss [PER…" at bounding box center [408, 241] width 526 height 359
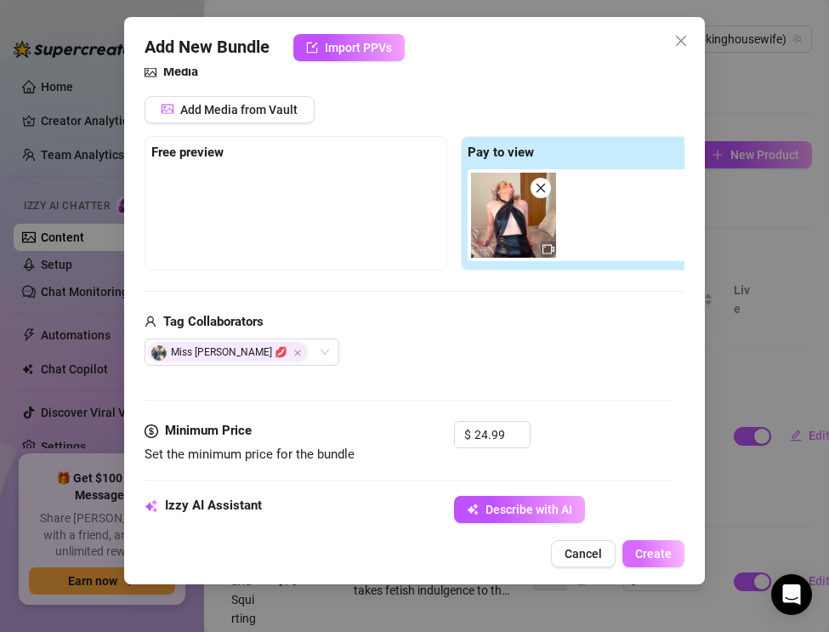
click at [655, 553] on span "Create" at bounding box center [653, 554] width 37 height 14
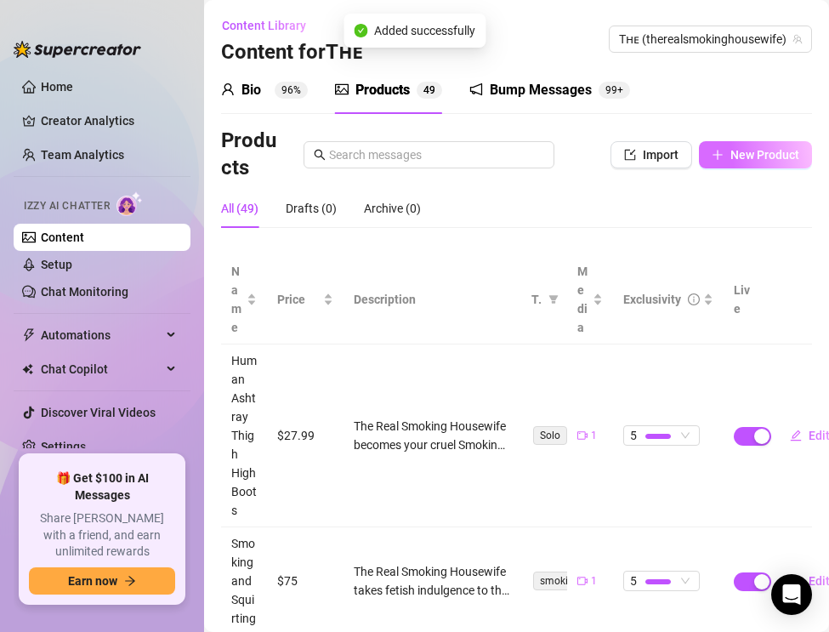
click at [754, 163] on button "New Product" at bounding box center [755, 154] width 113 height 27
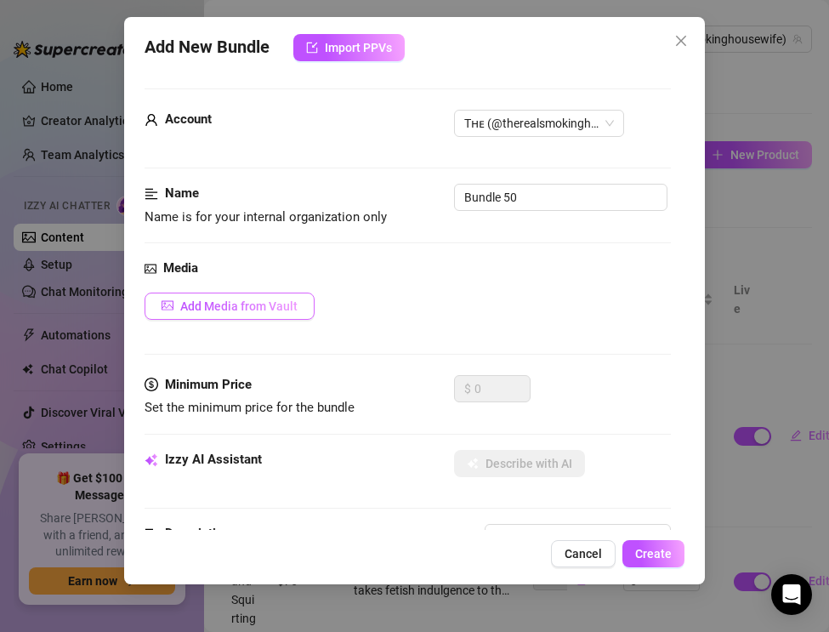
click at [218, 309] on span "Add Media from Vault" at bounding box center [238, 306] width 117 height 14
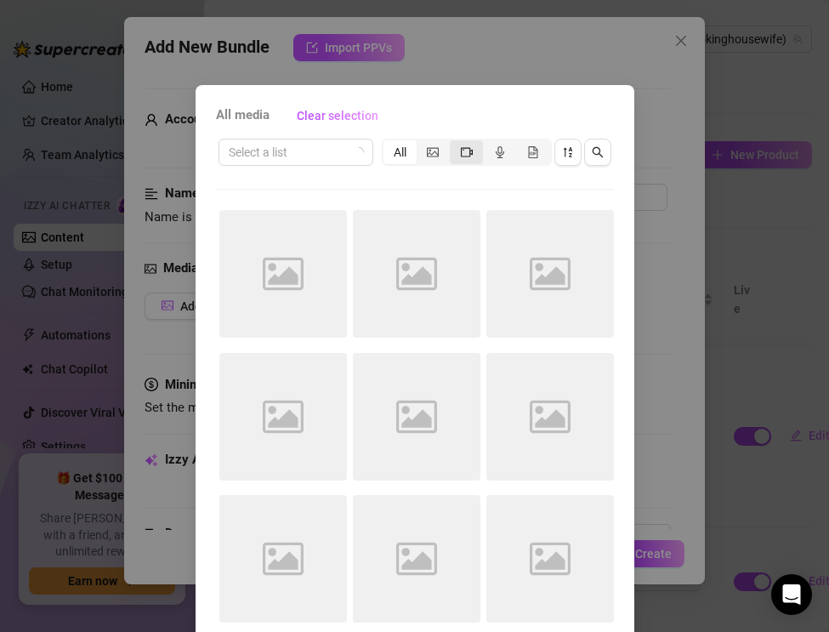
click at [472, 147] on icon "video-camera" at bounding box center [467, 152] width 12 height 12
click at [454, 143] on input "segmented control" at bounding box center [454, 143] width 0 height 0
click at [570, 144] on button "button" at bounding box center [567, 152] width 27 height 27
click at [564, 160] on button "button" at bounding box center [567, 152] width 27 height 27
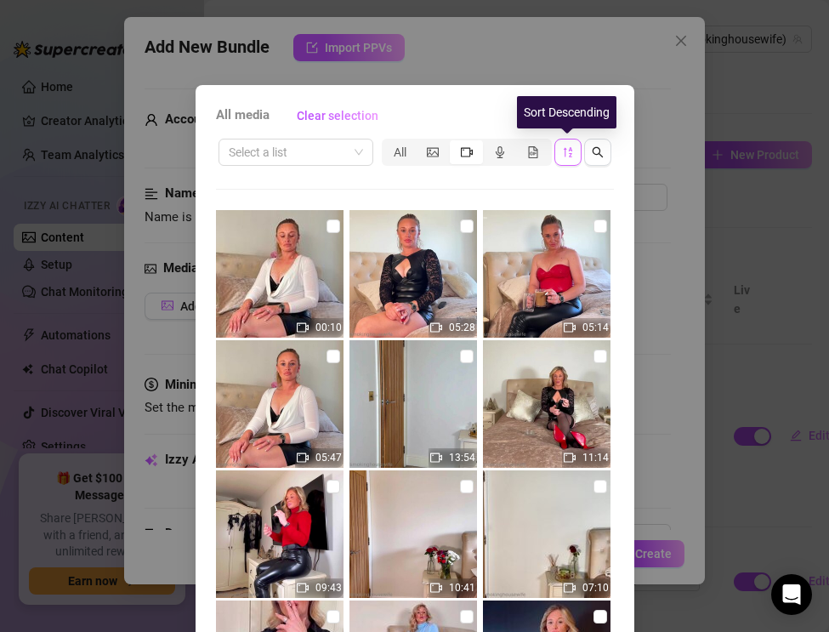
click at [564, 160] on button "button" at bounding box center [567, 152] width 27 height 27
click at [565, 156] on icon "sort-descending" at bounding box center [567, 152] width 9 height 10
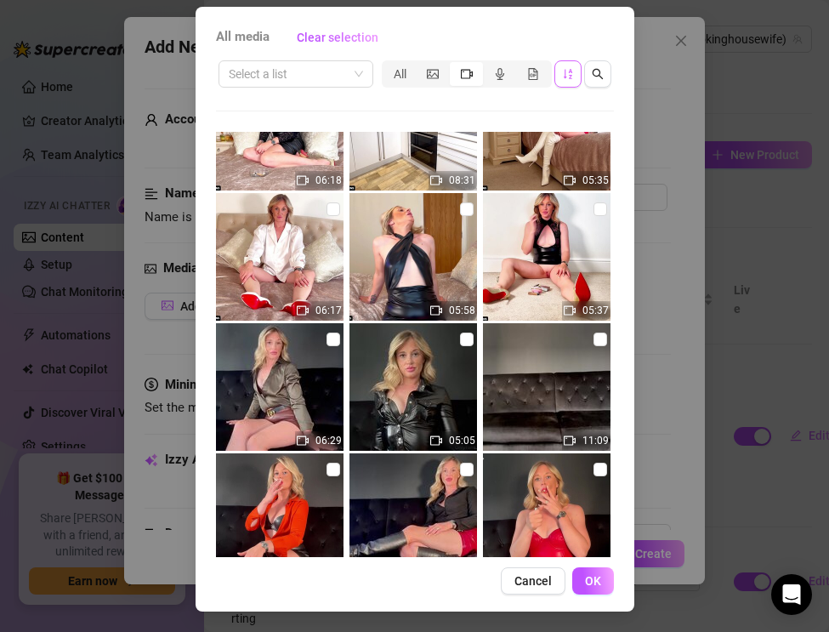
scroll to position [1367, 0]
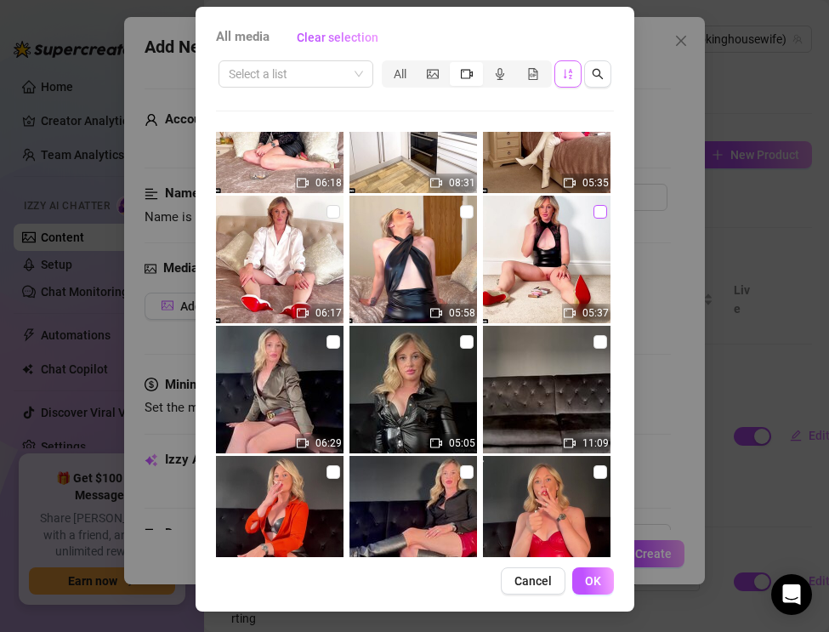
click at [597, 207] on input "checkbox" at bounding box center [600, 212] width 14 height 14
click at [587, 580] on span "OK" at bounding box center [593, 581] width 16 height 14
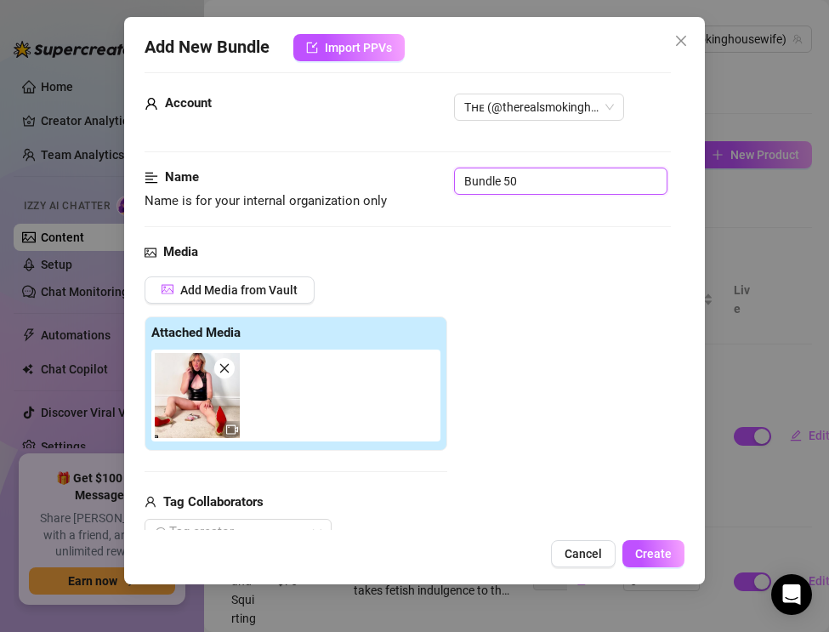
drag, startPoint x: 538, startPoint y: 180, endPoint x: 386, endPoint y: 176, distance: 152.2
click at [386, 176] on div "Name Name is for your internal organization only Bundle 50" at bounding box center [408, 188] width 526 height 43
paste input "Smoking & Clit Toy Play — Leather Mini & Gold Louboutins"
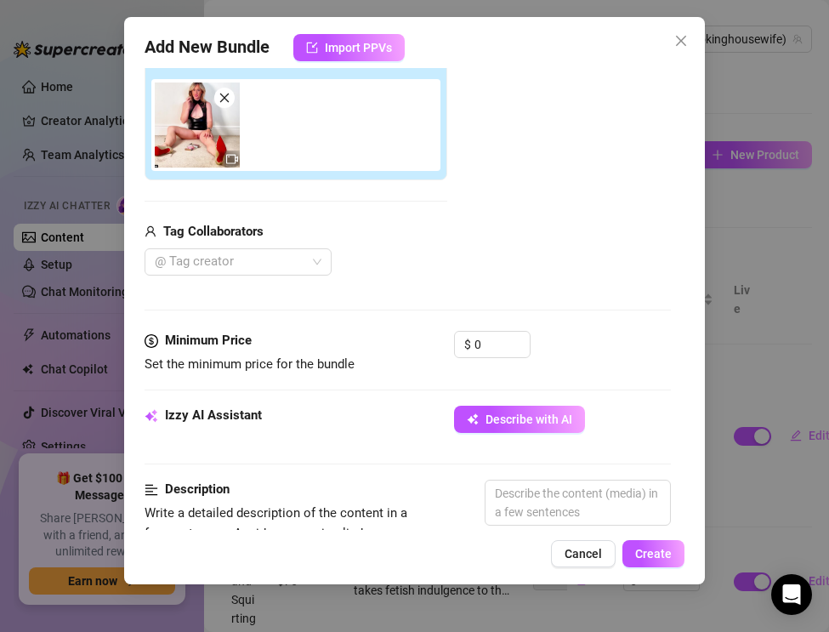
scroll to position [400, 0]
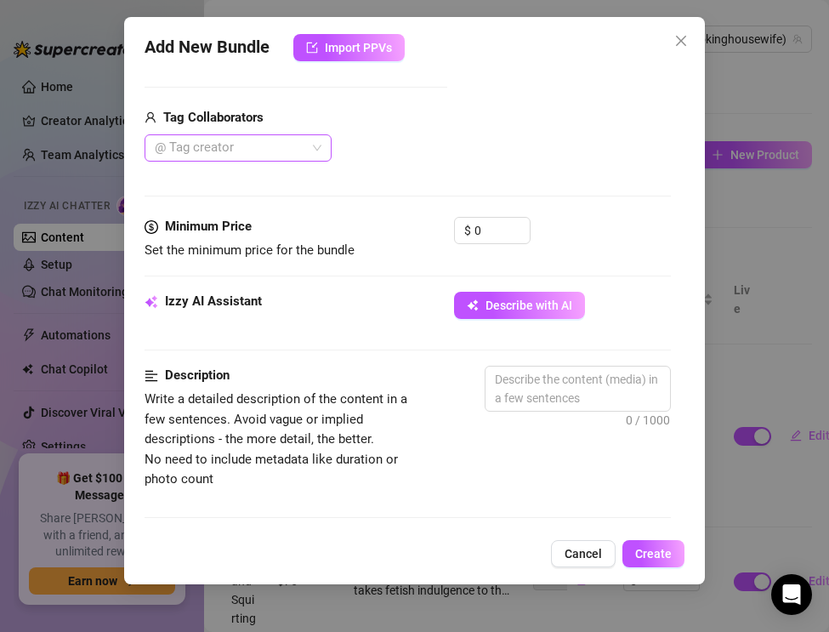
click at [196, 150] on div at bounding box center [229, 148] width 162 height 24
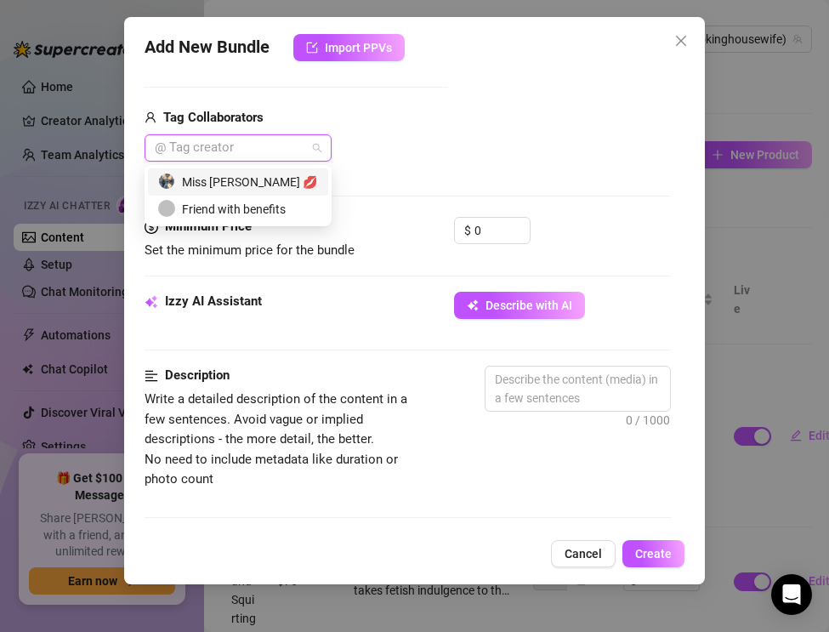
click at [210, 179] on div "Miss [PERSON_NAME] 💋" at bounding box center [238, 182] width 160 height 19
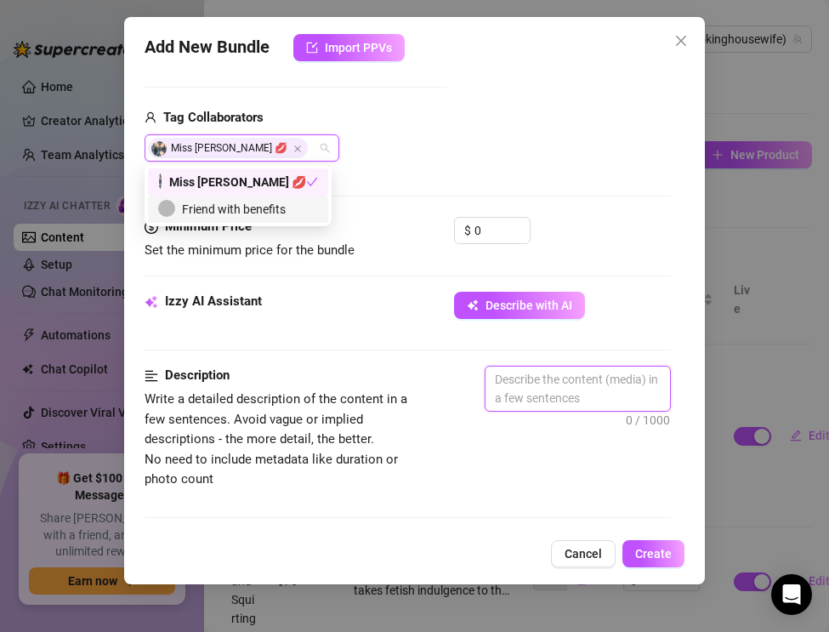
click at [519, 366] on textarea at bounding box center [577, 388] width 184 height 44
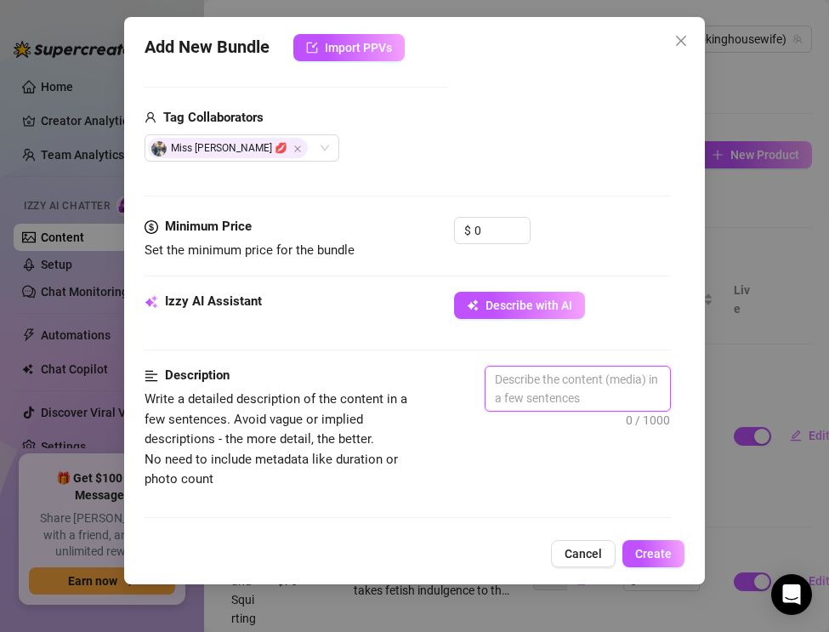
paste textarea "The Real Smoking Housewife gets filthy and intense in this luxury solo fetish s…"
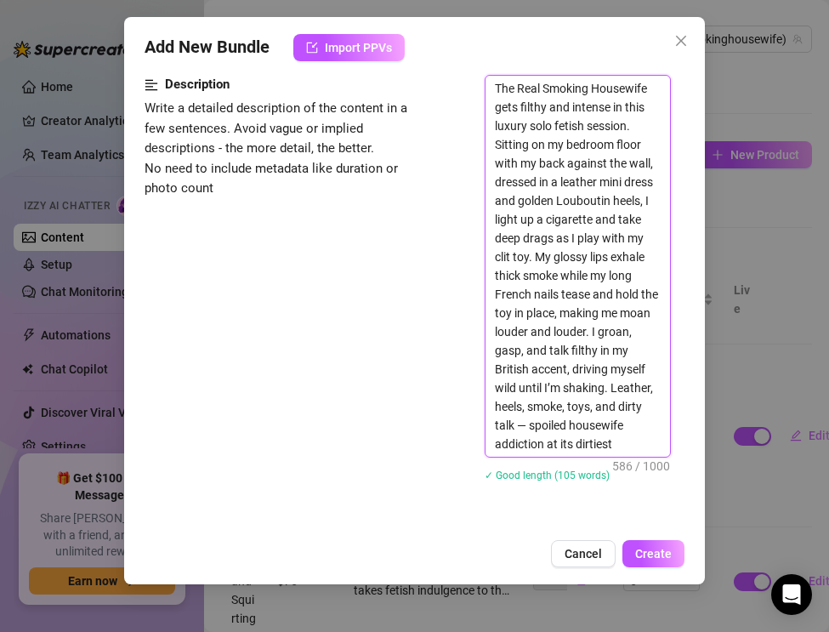
scroll to position [695, 0]
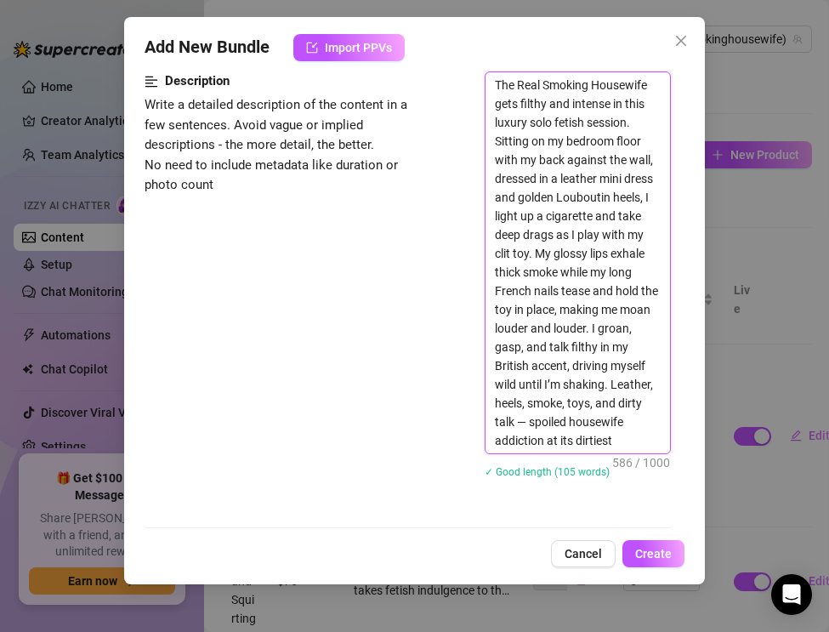
click at [531, 424] on textarea "The Real Smoking Housewife gets filthy and intense in this luxury solo fetish s…" at bounding box center [577, 262] width 184 height 381
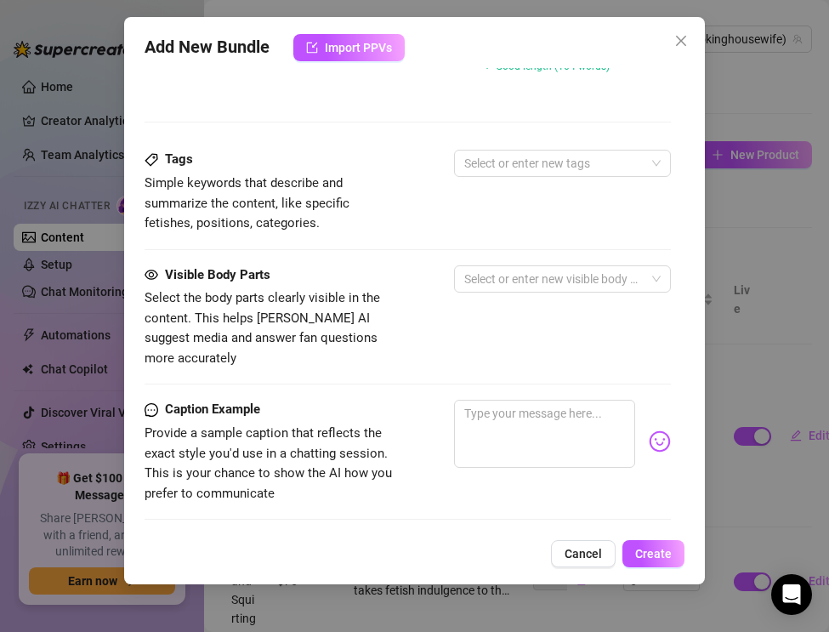
scroll to position [1104, 0]
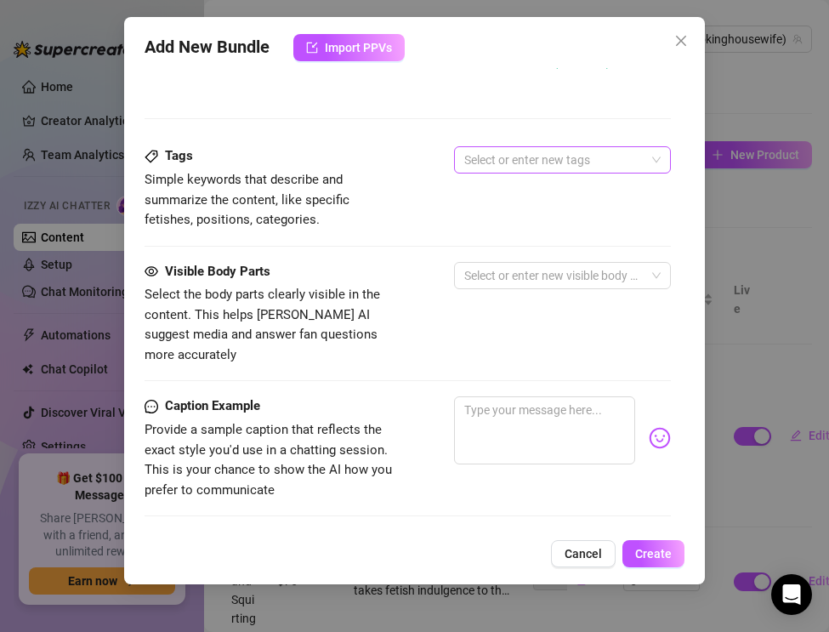
click at [502, 164] on div at bounding box center [553, 160] width 192 height 24
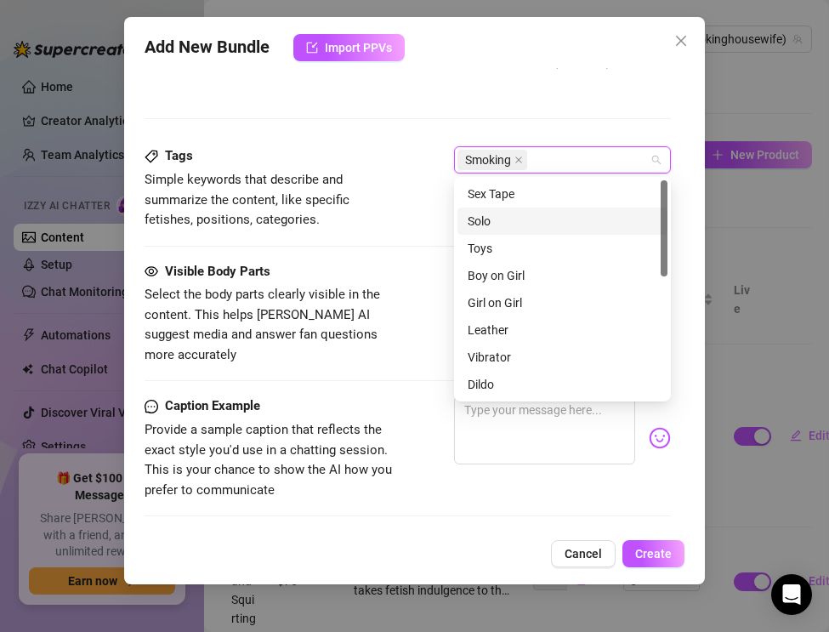
click at [502, 218] on div "Solo" at bounding box center [563, 221] width 190 height 19
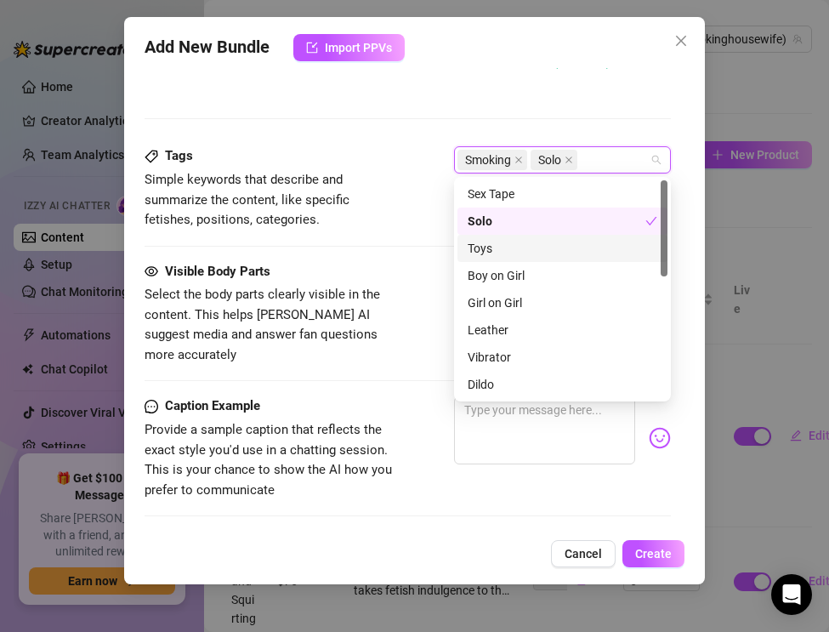
click at [497, 244] on div "Toys" at bounding box center [563, 248] width 190 height 19
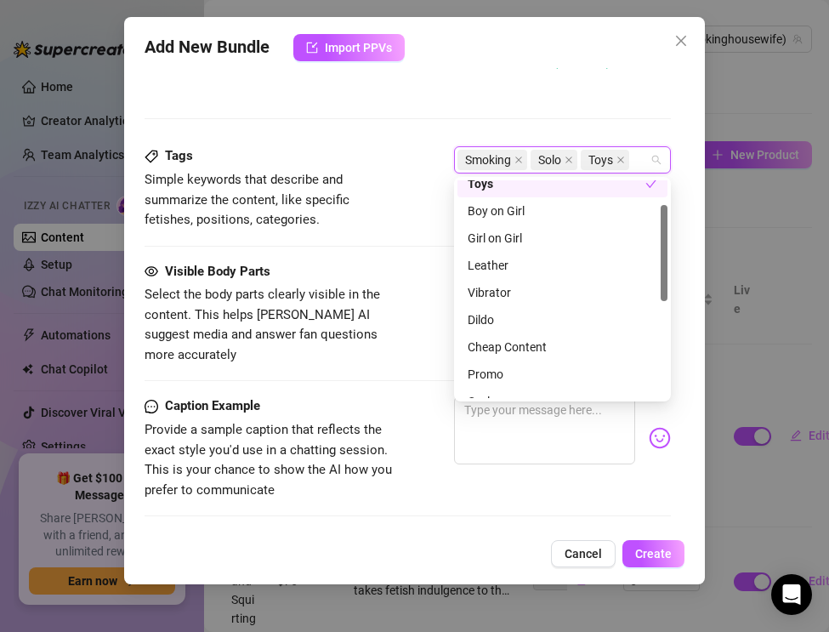
scroll to position [66, 0]
click at [497, 283] on div "Vibrator" at bounding box center [563, 290] width 190 height 19
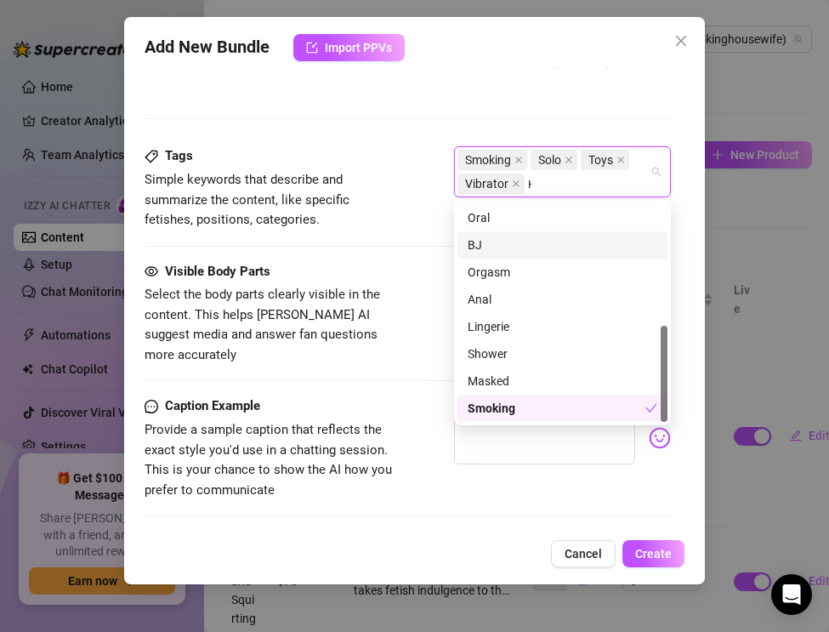
scroll to position [0, 0]
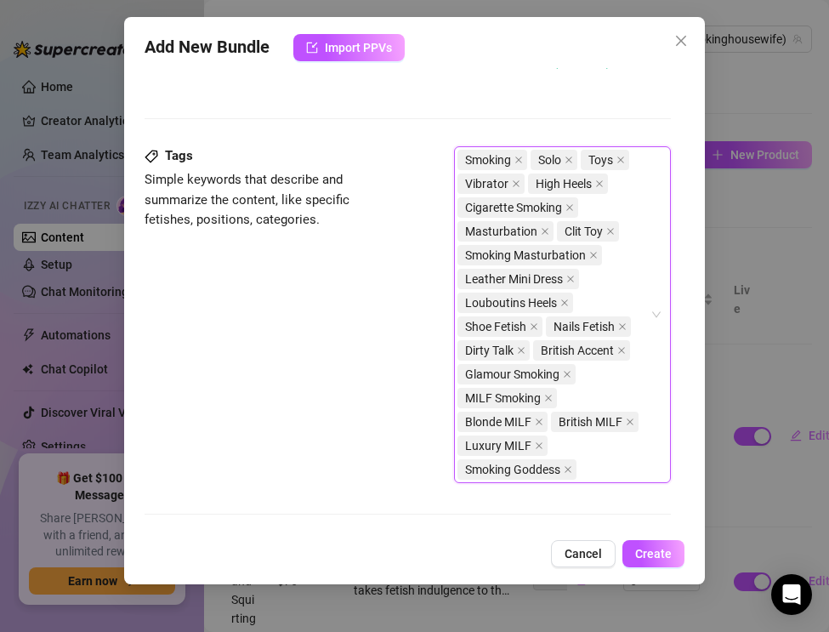
click at [390, 339] on div "Tags Simple keywords that describe and summarize the content, like specific fet…" at bounding box center [408, 322] width 526 height 352
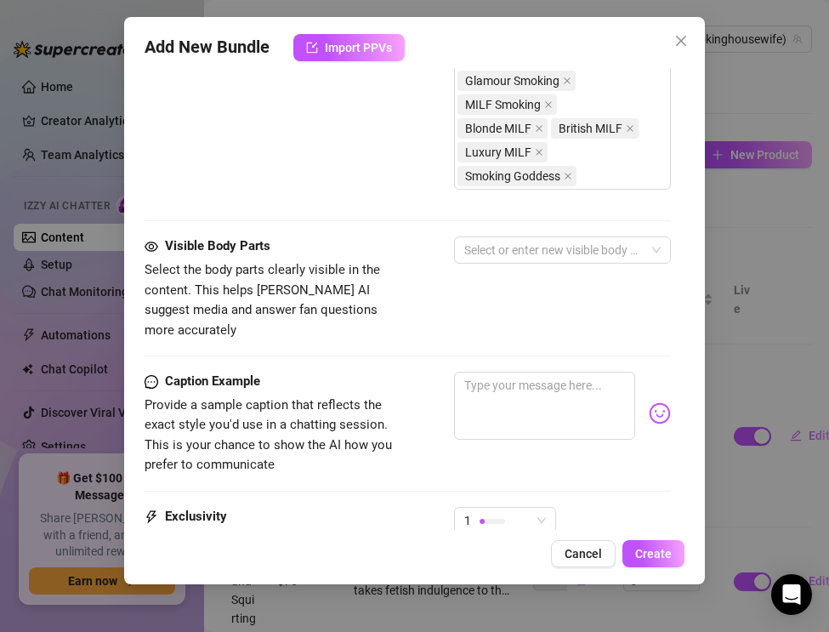
scroll to position [1410, 0]
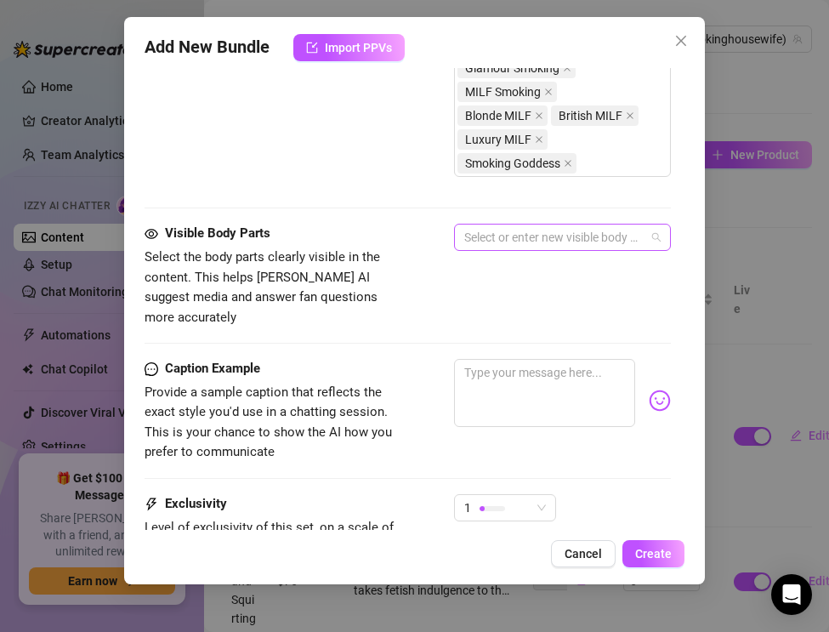
click at [497, 235] on div at bounding box center [553, 237] width 192 height 24
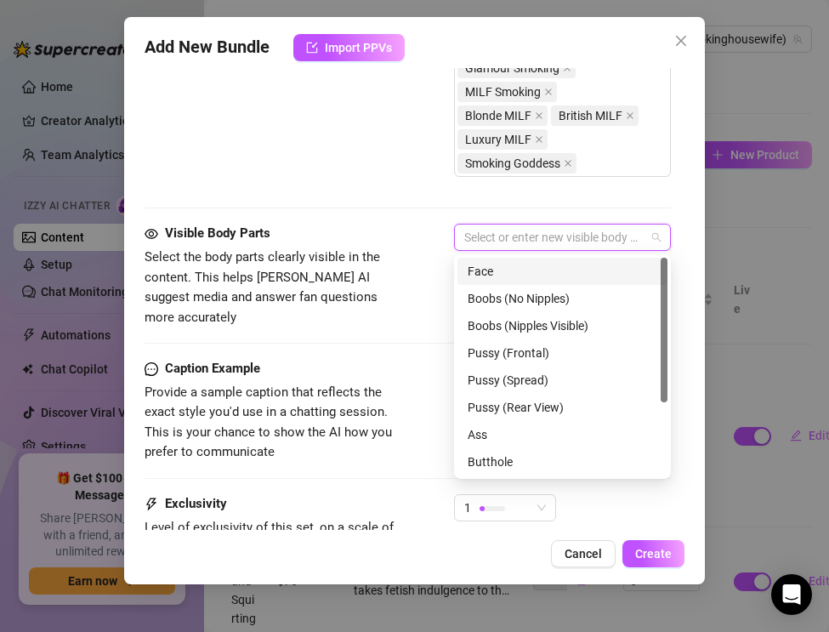
click at [497, 267] on div "Face" at bounding box center [563, 271] width 190 height 19
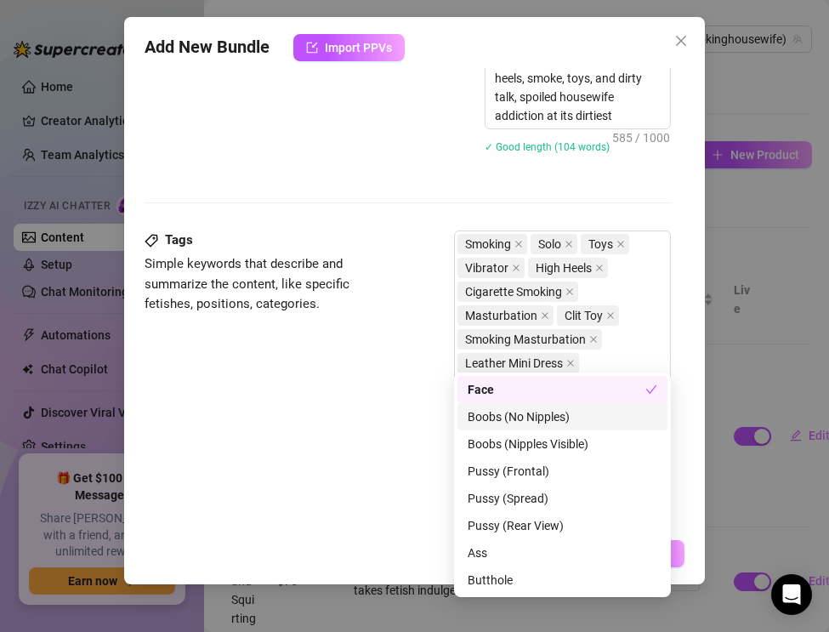
scroll to position [1172, 0]
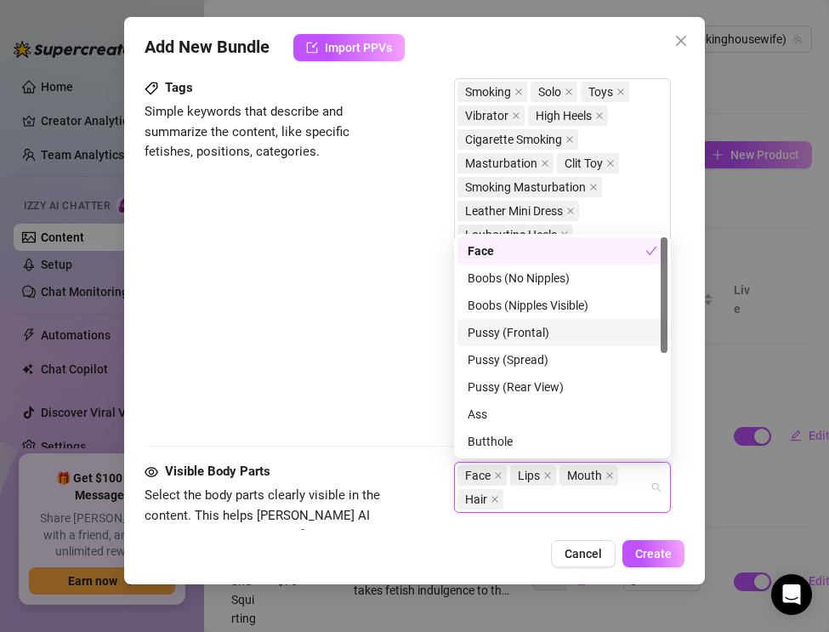
click at [492, 327] on div "Pussy (Frontal)" at bounding box center [563, 332] width 190 height 19
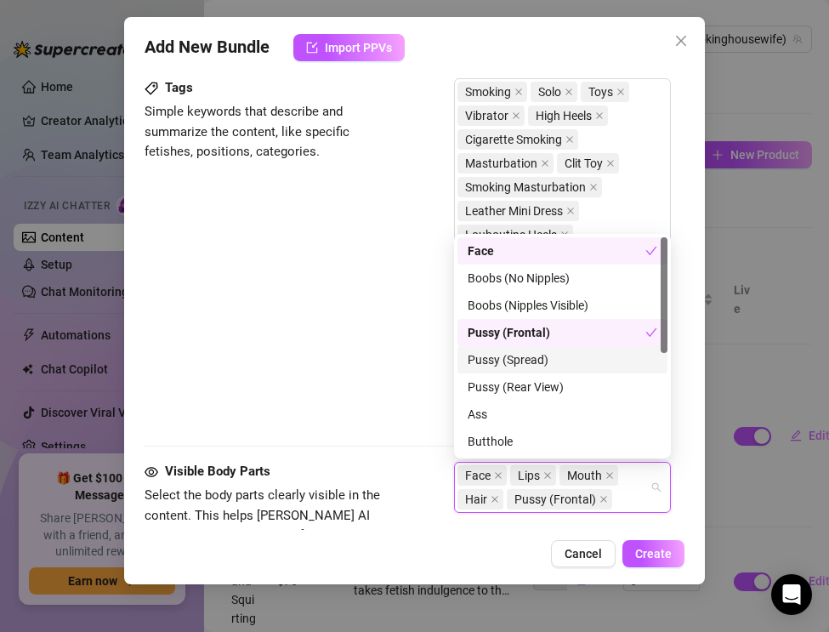
click at [492, 363] on div "Pussy (Spread)" at bounding box center [563, 359] width 190 height 19
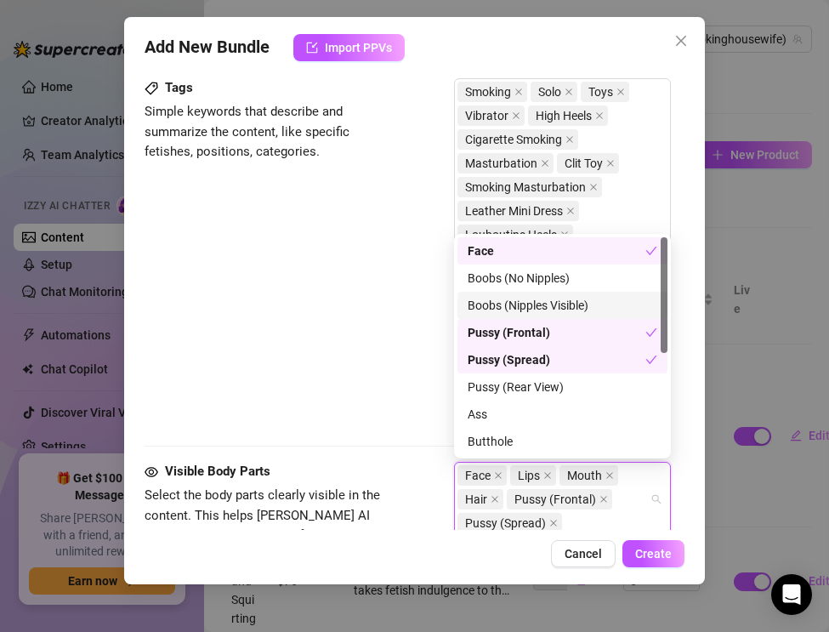
click at [496, 302] on div "Boobs (Nipples Visible)" at bounding box center [563, 305] width 190 height 19
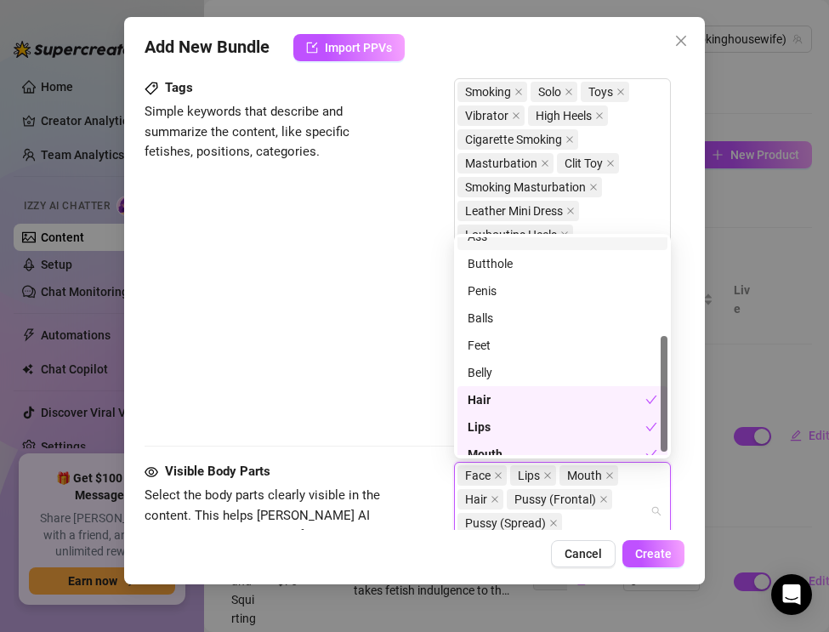
scroll to position [190, 0]
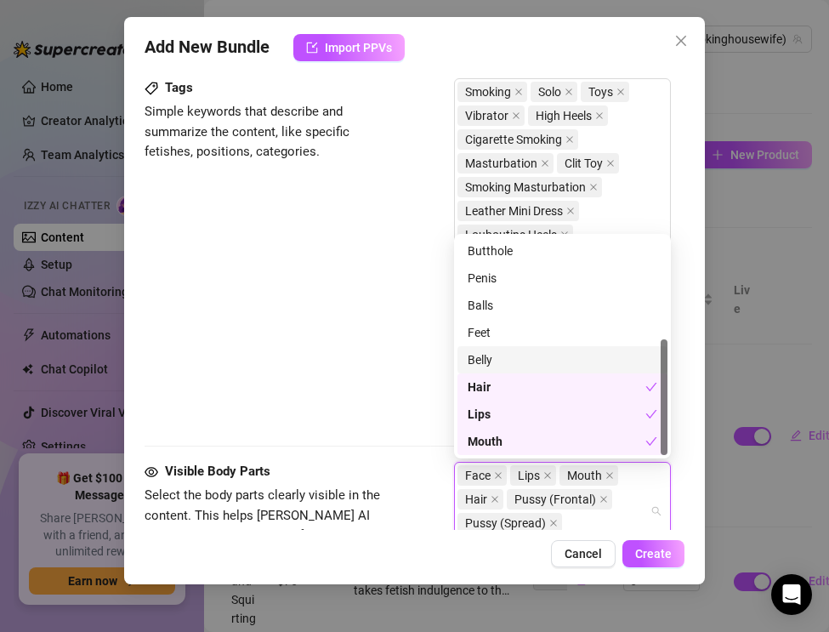
click at [479, 341] on div "Feet" at bounding box center [563, 332] width 190 height 19
click at [486, 362] on div "Belly" at bounding box center [563, 359] width 190 height 19
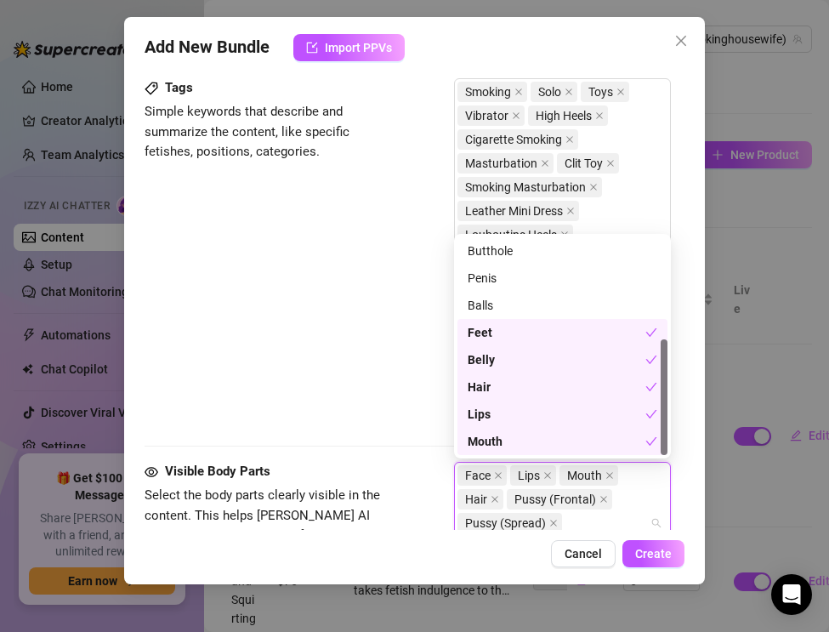
click at [356, 367] on div "Tags Simple keywords that describe and summarize the content, like specific fet…" at bounding box center [408, 254] width 526 height 352
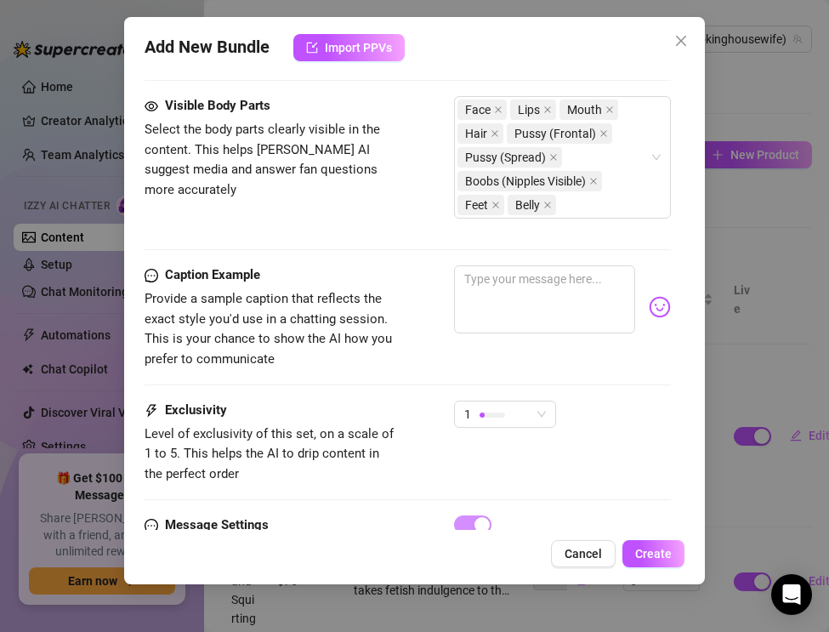
scroll to position [1568, 0]
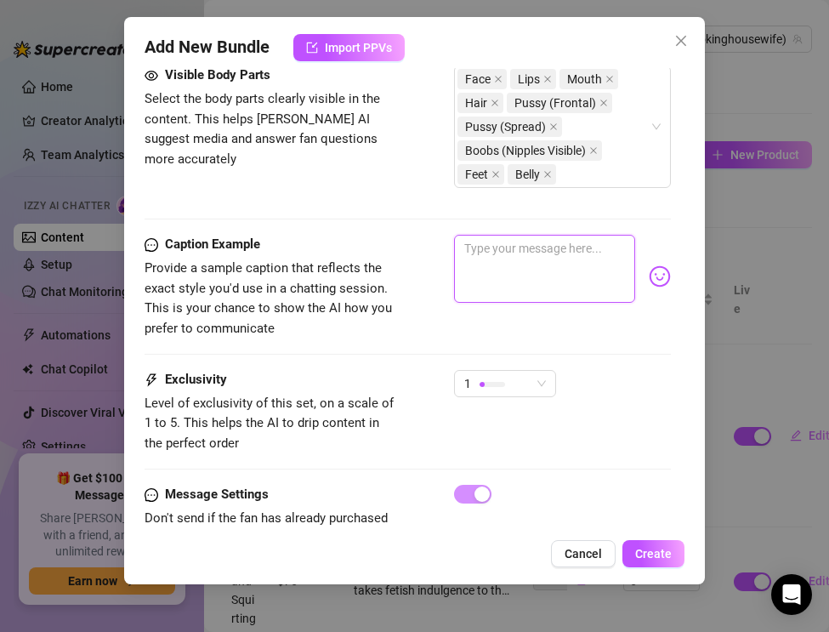
click at [479, 262] on textarea at bounding box center [544, 269] width 181 height 68
paste textarea "Leather mini tight, gold Louboutins on, cigarette glowing… toy buzzing on my cl…"
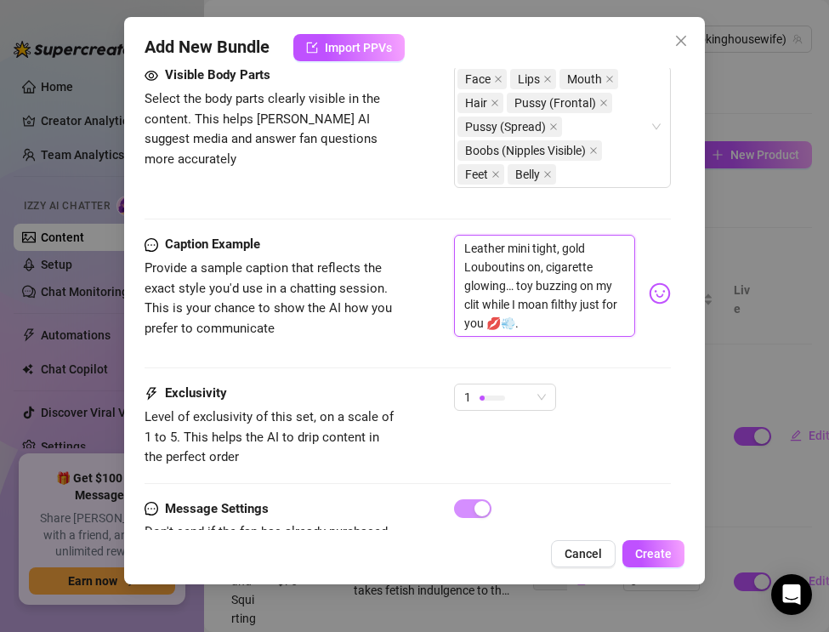
scroll to position [0, 0]
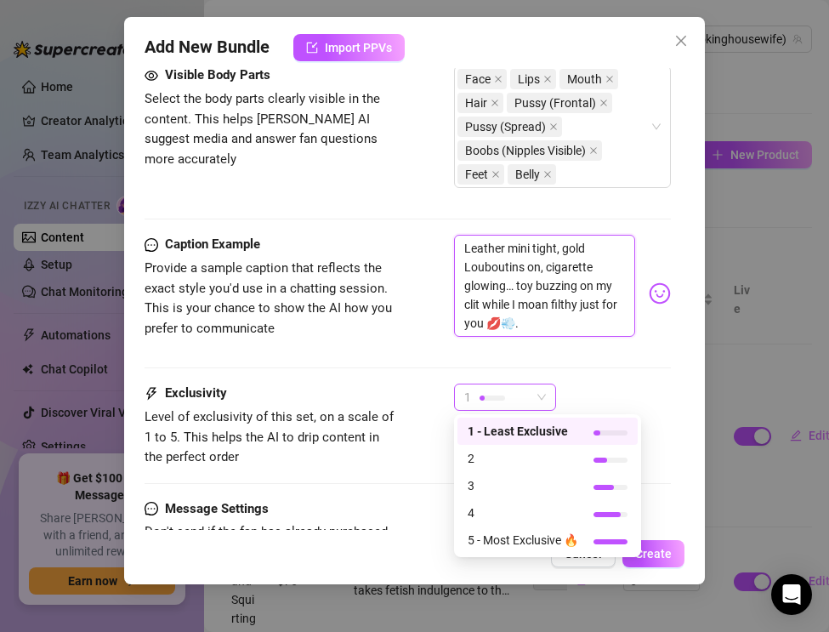
click at [498, 405] on div "1" at bounding box center [497, 397] width 66 height 26
click at [512, 557] on div "Cancel Create" at bounding box center [415, 553] width 540 height 27
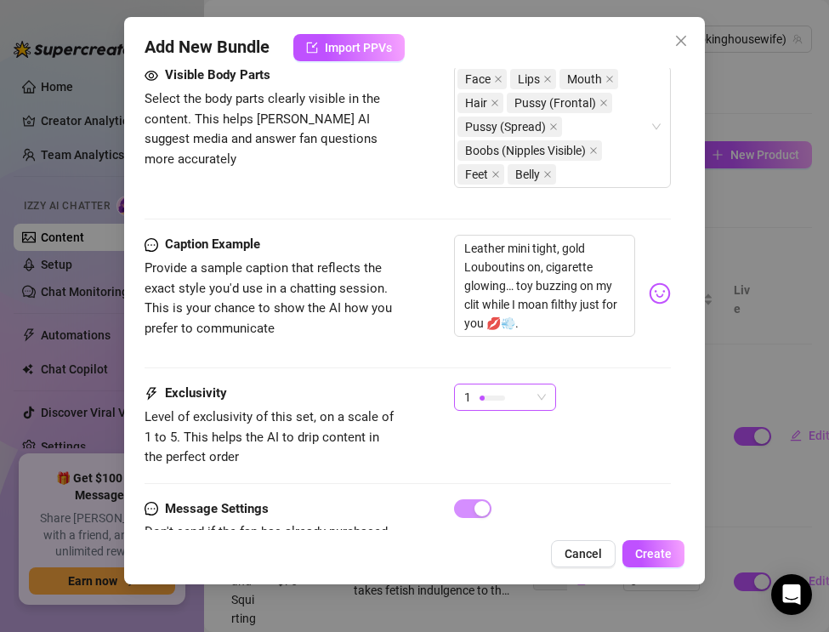
click at [501, 400] on div at bounding box center [492, 397] width 26 height 5
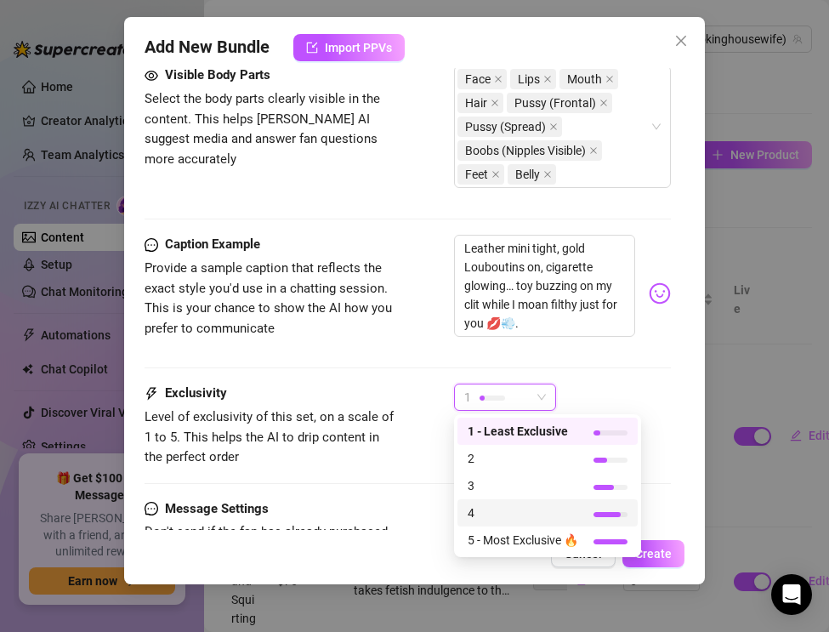
click at [503, 499] on div "4" at bounding box center [547, 512] width 180 height 27
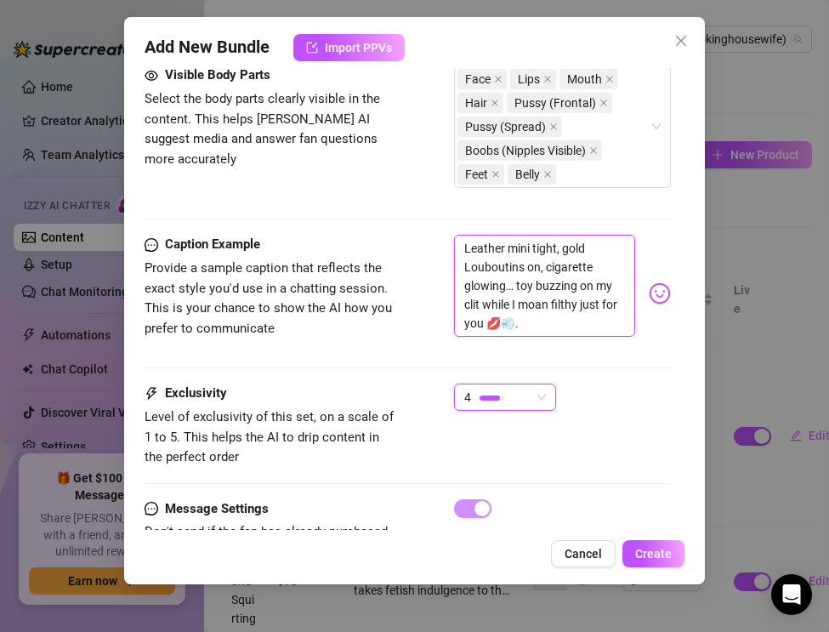
click at [519, 327] on textarea "Leather mini tight, gold Louboutins on, cigarette glowing… toy buzzing on my cl…" at bounding box center [544, 286] width 181 height 102
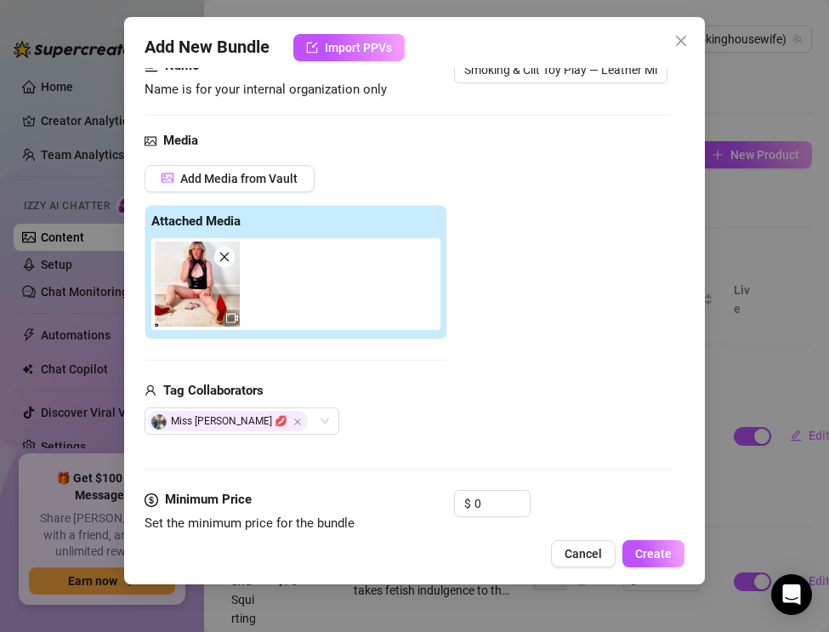
scroll to position [214, 0]
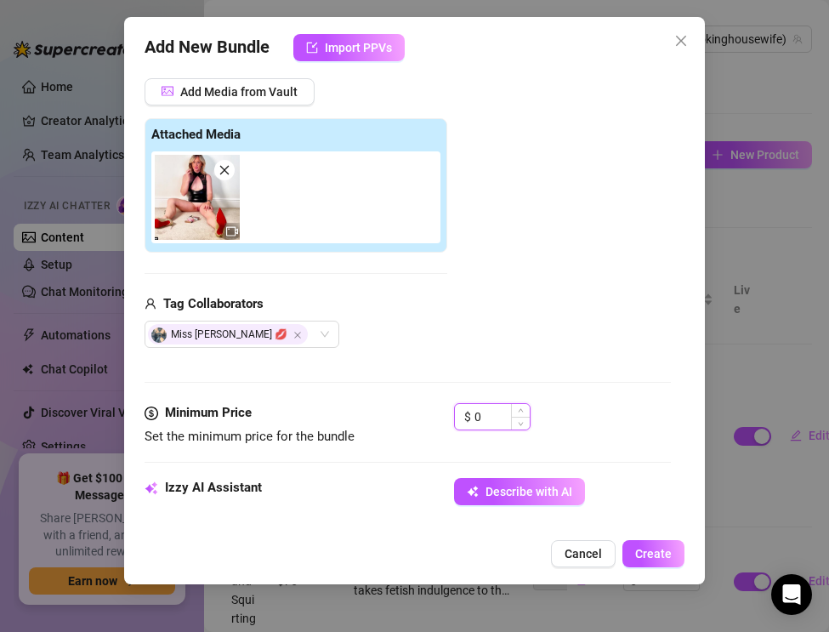
click at [491, 413] on input "0" at bounding box center [501, 417] width 55 height 26
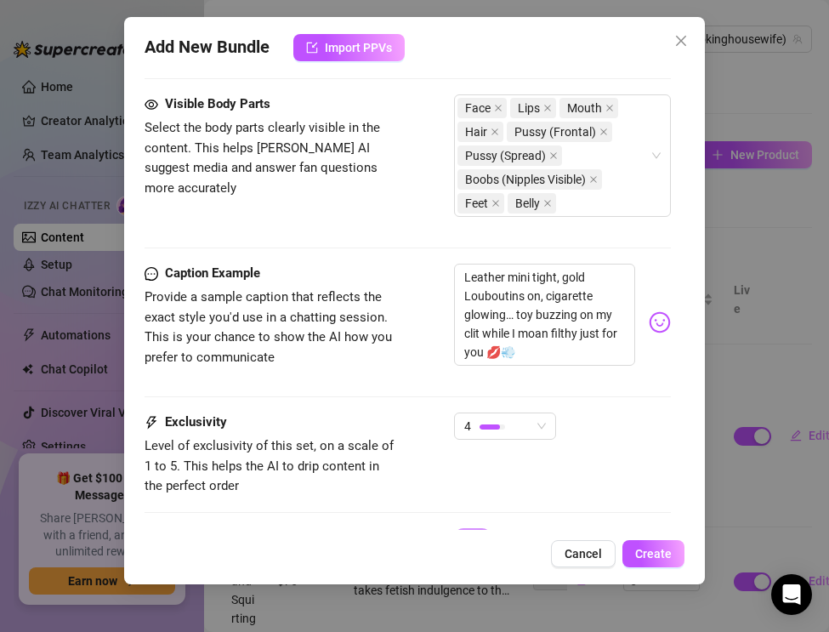
scroll to position [1631, 0]
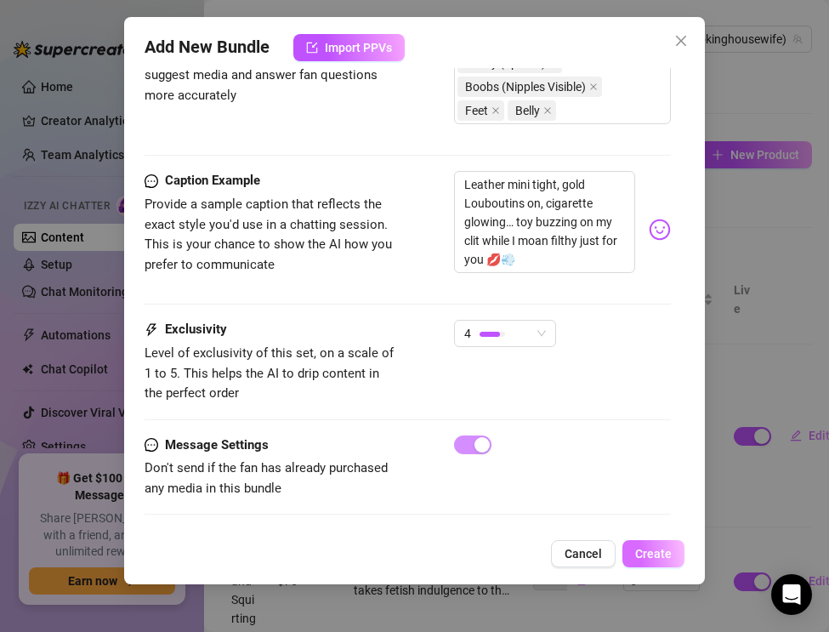
click at [640, 549] on span "Create" at bounding box center [653, 554] width 37 height 14
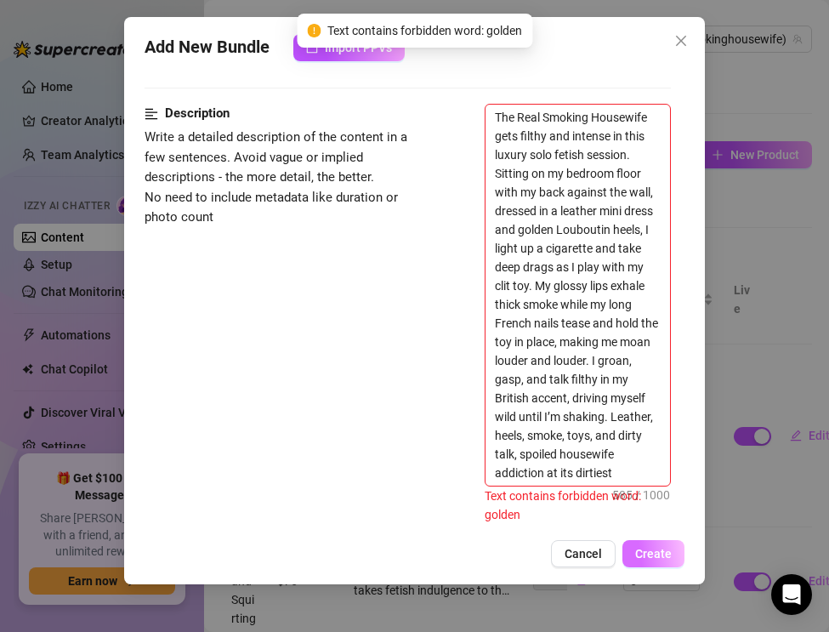
scroll to position [658, 0]
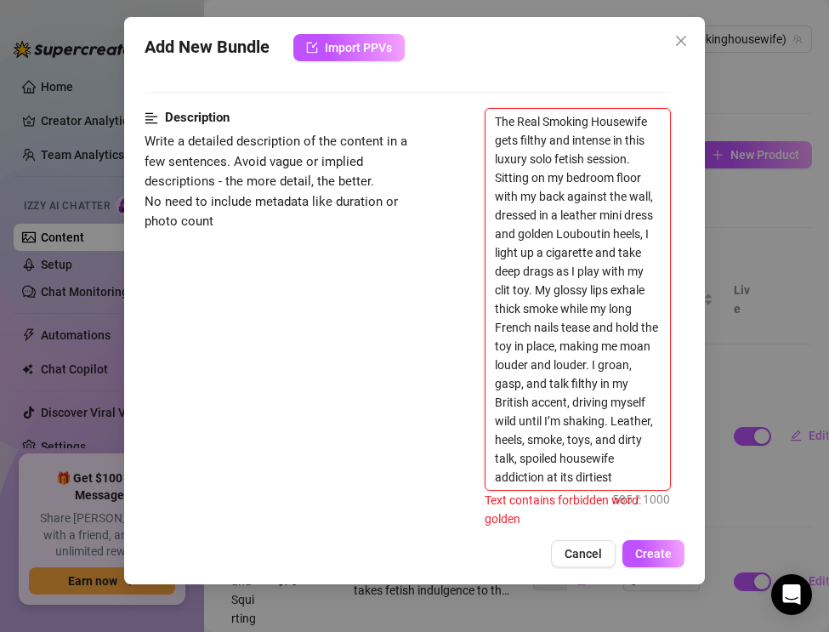
click at [553, 235] on textarea "The Real Smoking Housewife gets filthy and intense in this luxury solo fetish s…" at bounding box center [577, 299] width 184 height 381
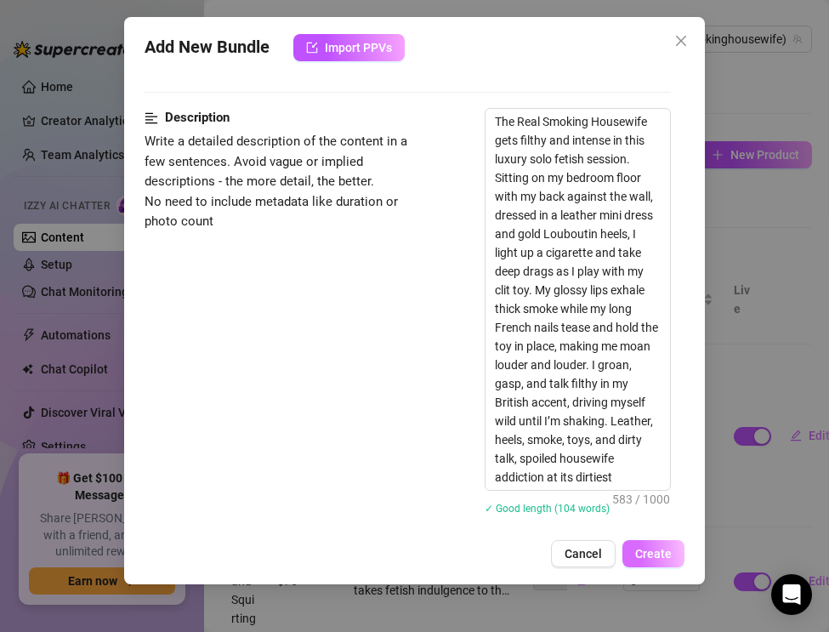
click at [646, 551] on span "Create" at bounding box center [653, 554] width 37 height 14
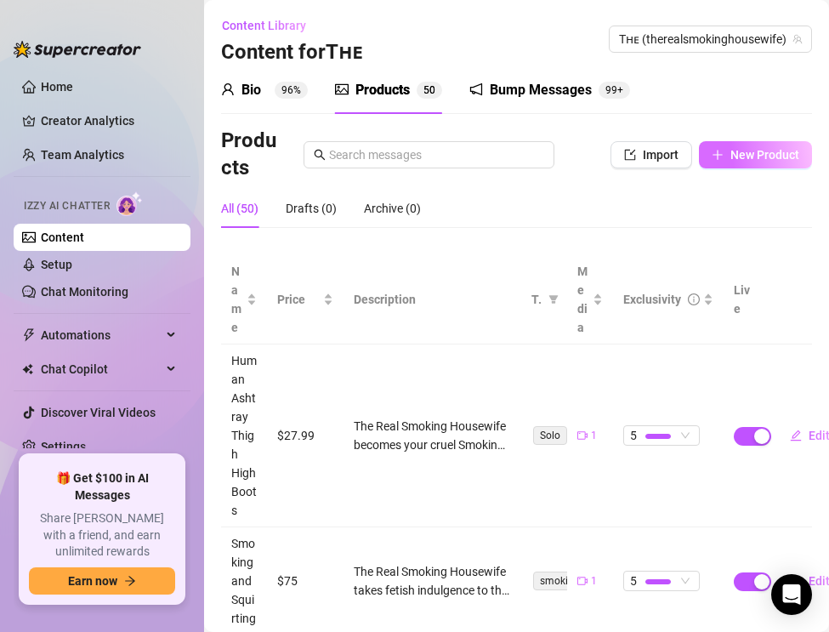
click at [749, 162] on button "New Product" at bounding box center [755, 154] width 113 height 27
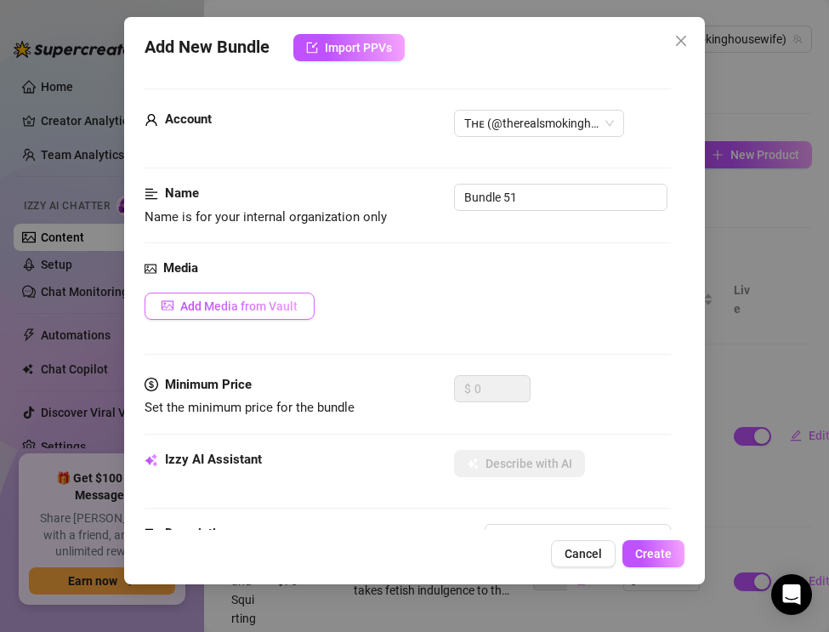
click at [216, 307] on span "Add Media from Vault" at bounding box center [238, 306] width 117 height 14
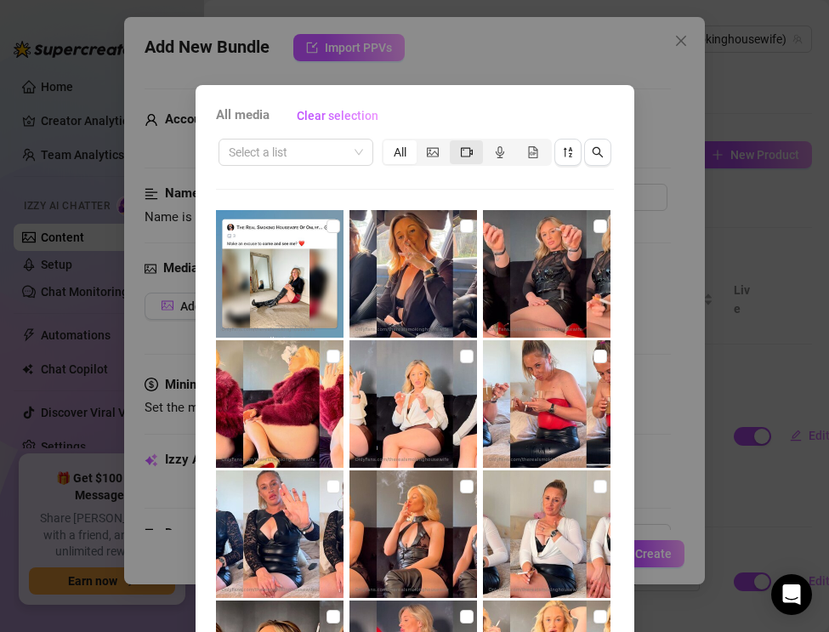
click at [462, 156] on icon "video-camera" at bounding box center [467, 151] width 12 height 9
click at [454, 143] on input "segmented control" at bounding box center [454, 143] width 0 height 0
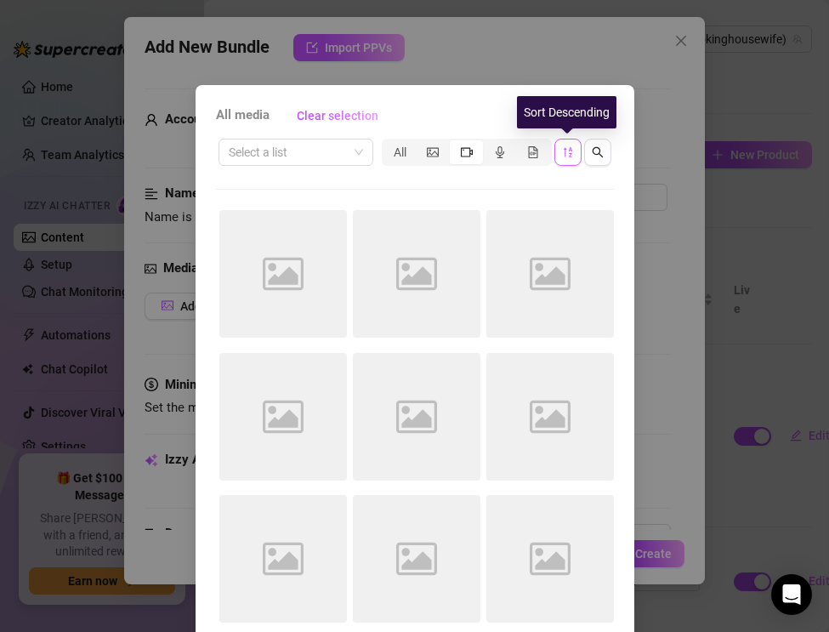
click at [570, 151] on icon "sort-descending" at bounding box center [568, 152] width 12 height 12
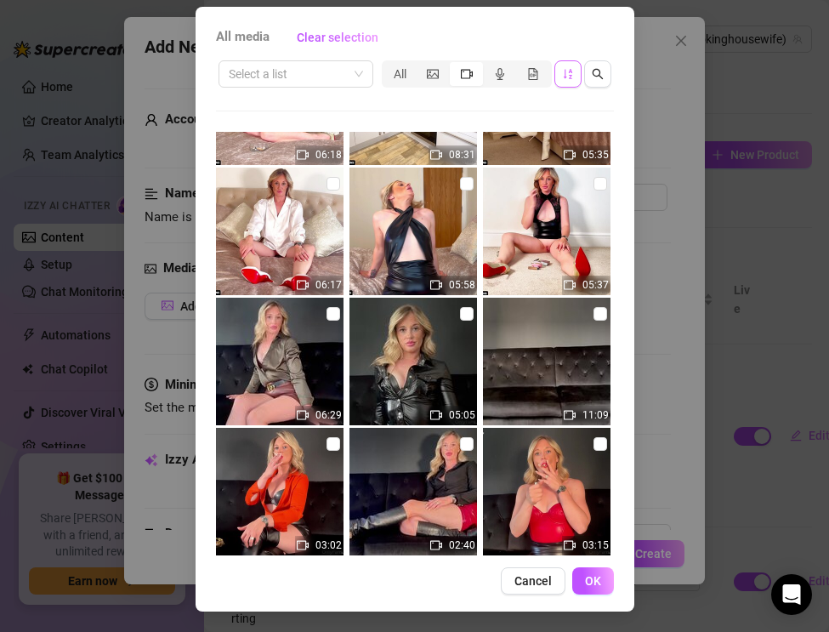
scroll to position [1396, 0]
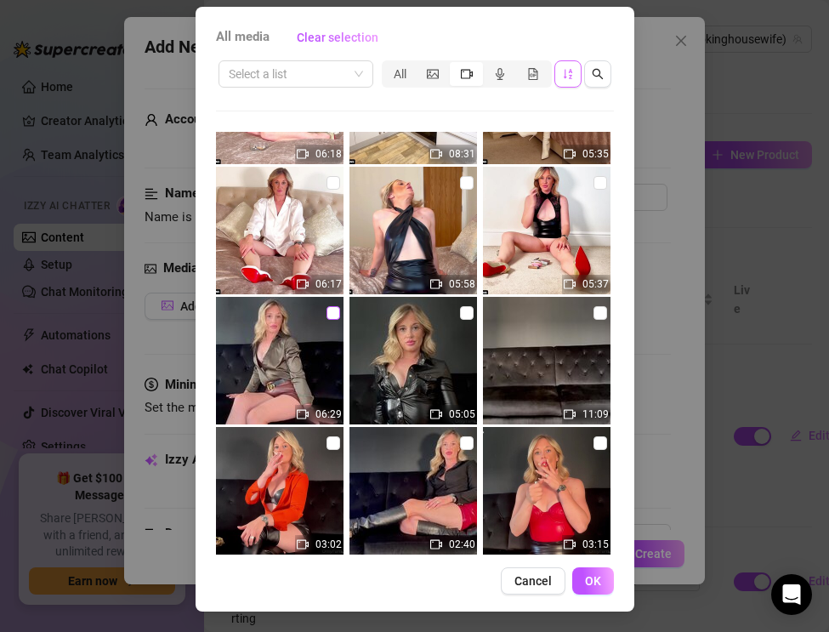
click at [329, 317] on input "checkbox" at bounding box center [333, 313] width 14 height 14
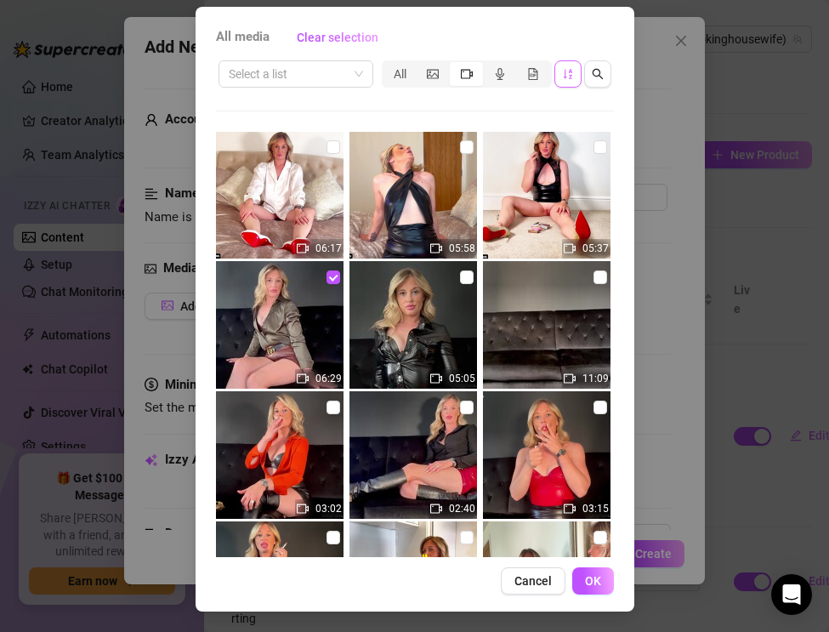
scroll to position [1444, 0]
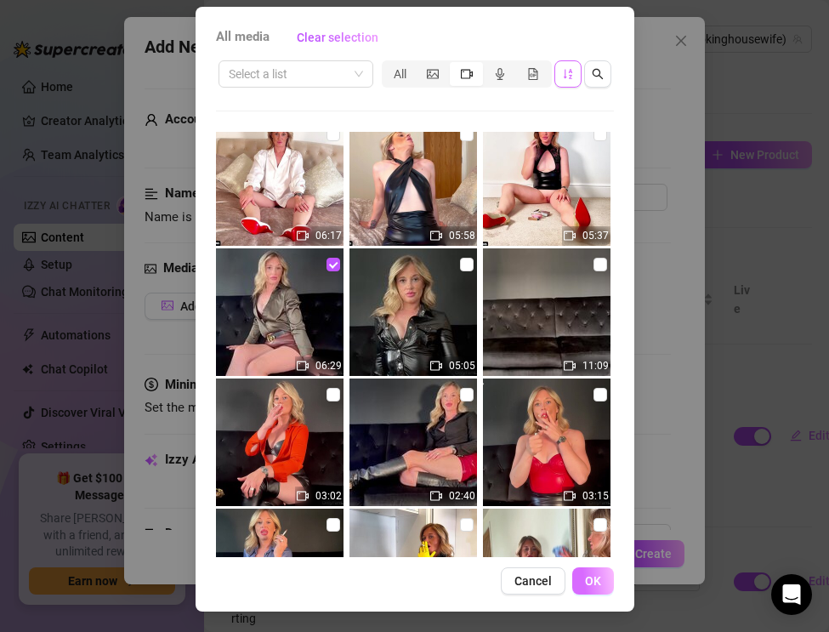
click at [581, 577] on button "OK" at bounding box center [593, 580] width 42 height 27
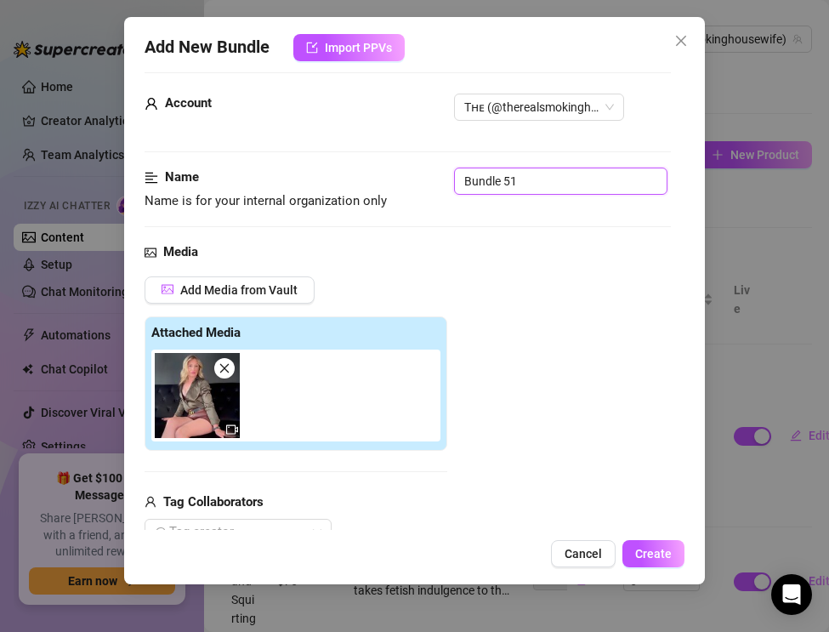
click at [536, 178] on input "Bundle 51" at bounding box center [560, 180] width 213 height 27
drag, startPoint x: 536, startPoint y: 178, endPoint x: 428, endPoint y: 178, distance: 107.1
click at [428, 178] on div "Name Name is for your internal organization only Bundle 51" at bounding box center [408, 188] width 526 height 43
paste input "Smoking JOI — Leather Lingerie, Satin Blouse & Sofa Tease"
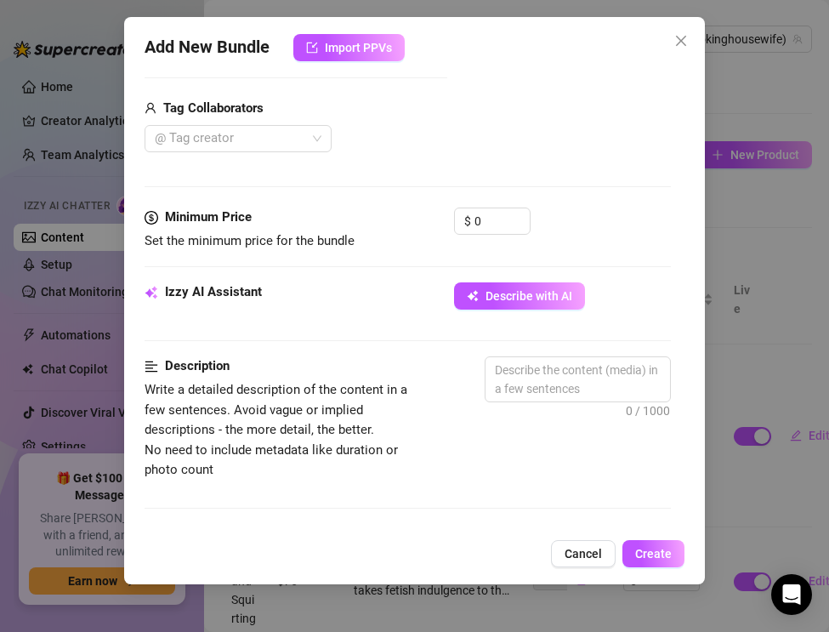
scroll to position [449, 0]
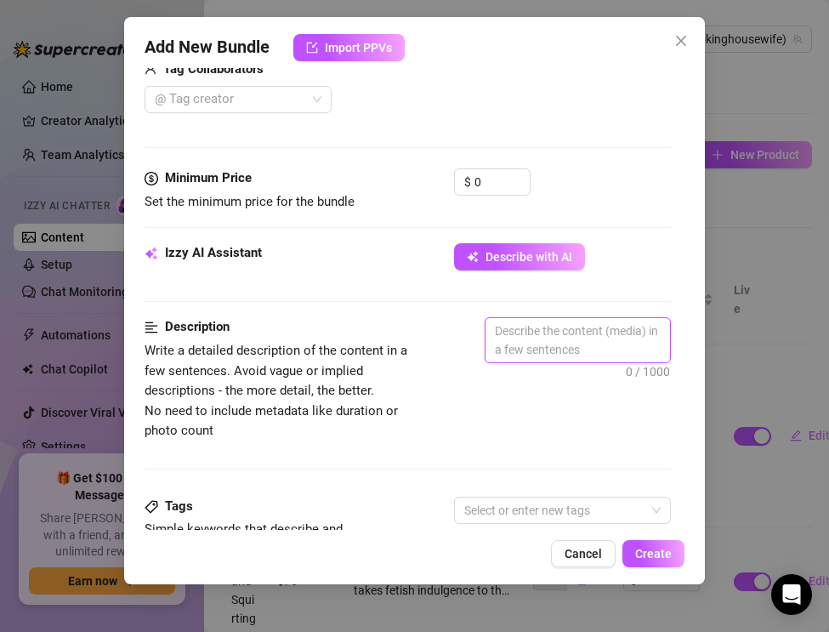
click at [523, 342] on textarea at bounding box center [577, 340] width 184 height 44
paste textarea "The Real Smoking Housewife takes control in this seductive JOI smoking clip. Si…"
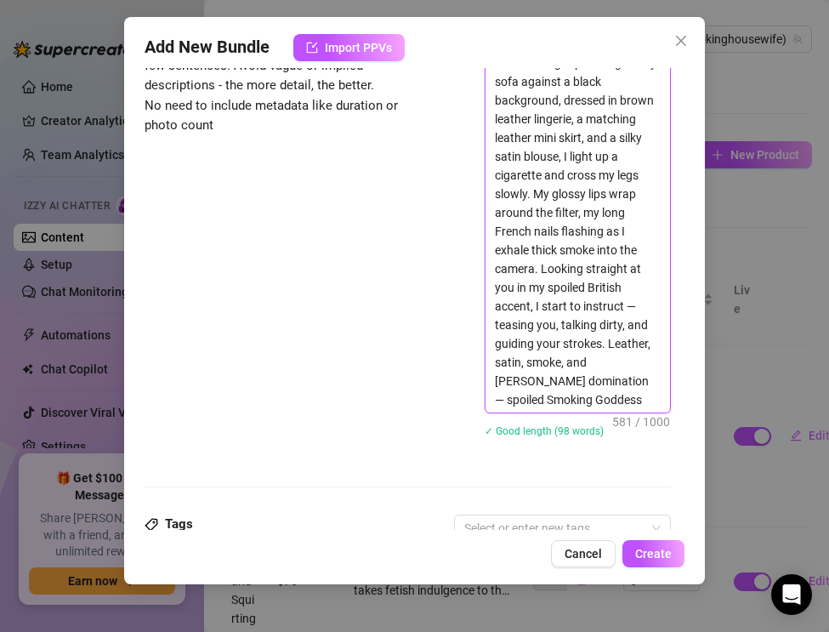
scroll to position [789, 0]
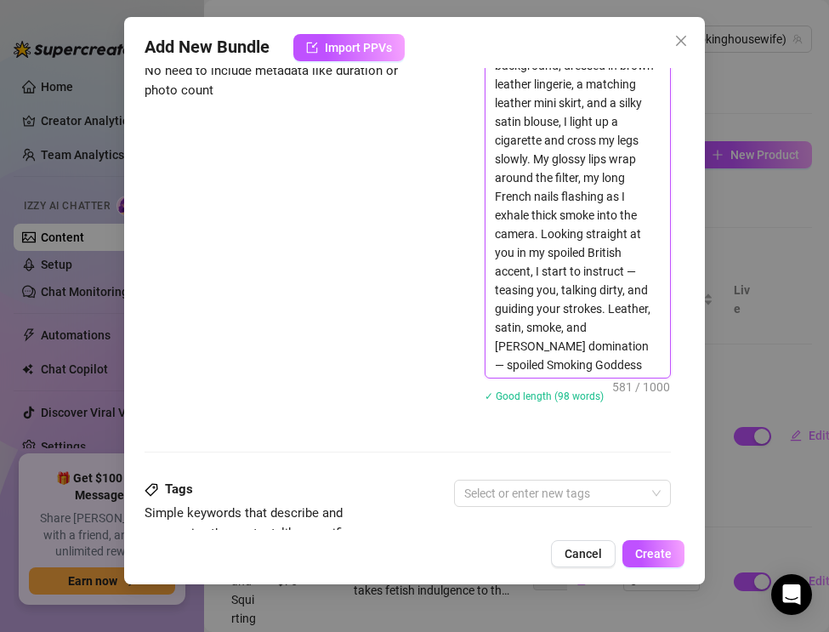
click at [571, 349] on textarea "The Real Smoking Housewife takes control in this seductive JOI smoking clip. Si…" at bounding box center [577, 178] width 184 height 400
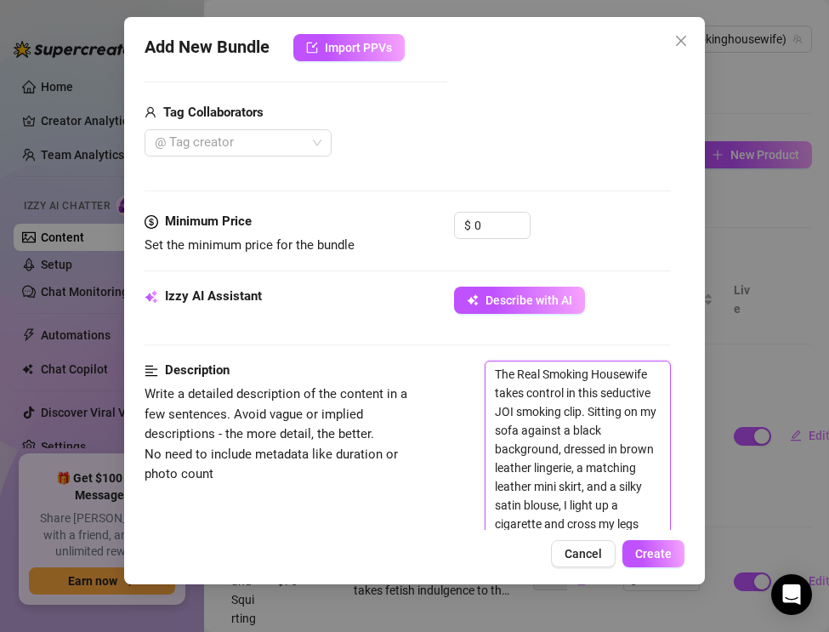
scroll to position [389, 0]
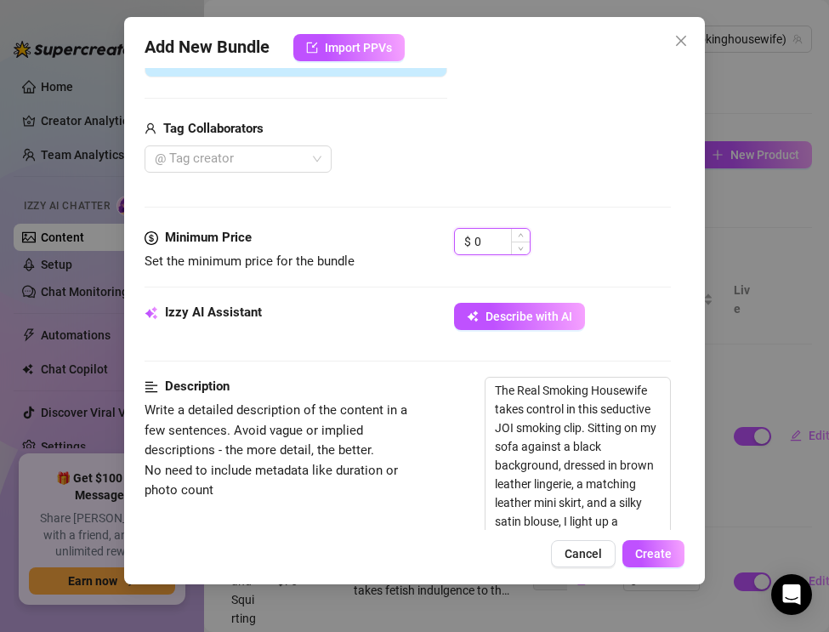
click at [492, 246] on input "0" at bounding box center [501, 242] width 55 height 26
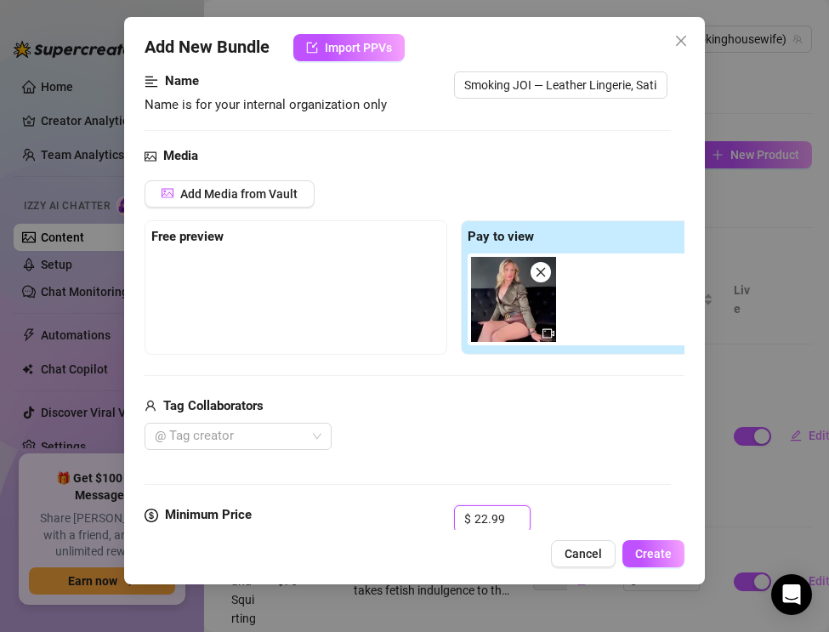
scroll to position [105, 0]
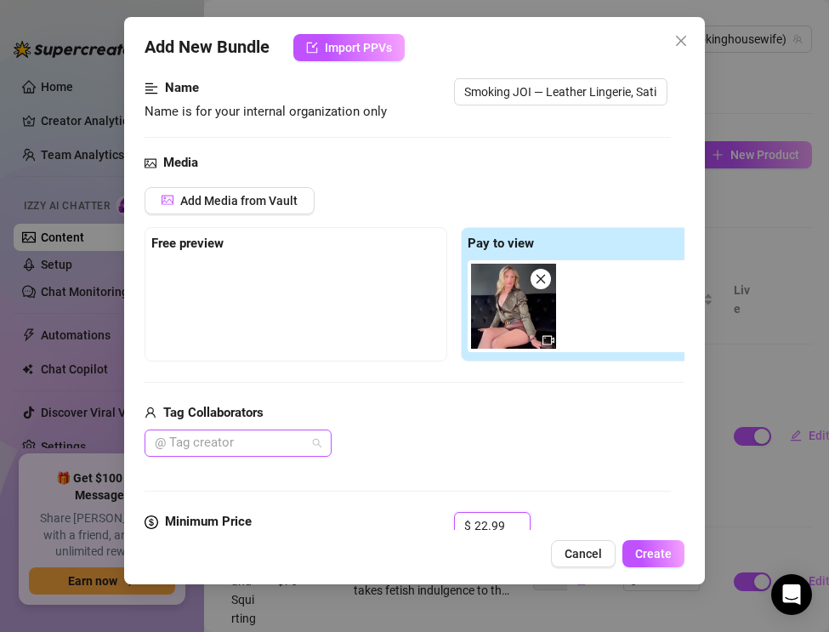
click at [265, 449] on div at bounding box center [229, 443] width 162 height 24
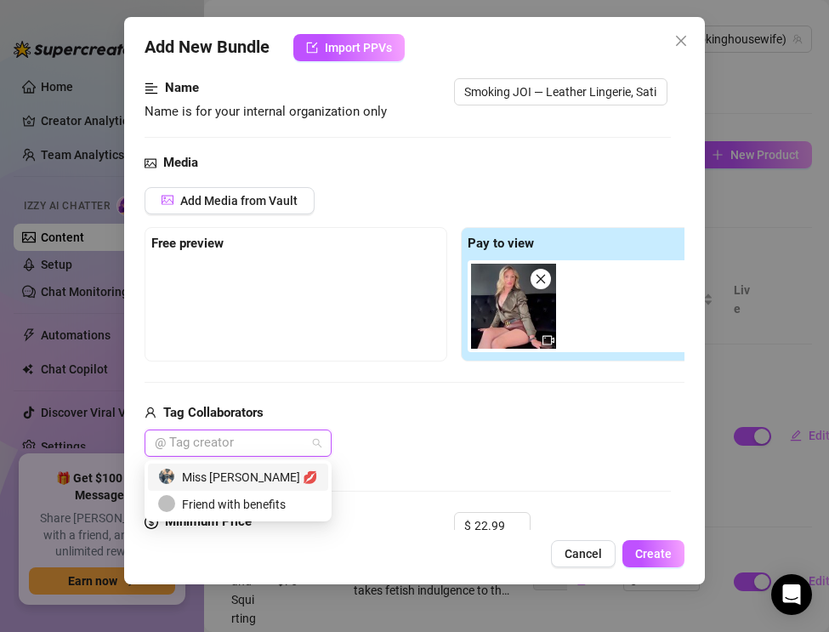
click at [258, 479] on div "Miss [PERSON_NAME] 💋" at bounding box center [238, 477] width 160 height 19
click at [453, 440] on div "Miss [PERSON_NAME] 💋" at bounding box center [454, 442] width 619 height 27
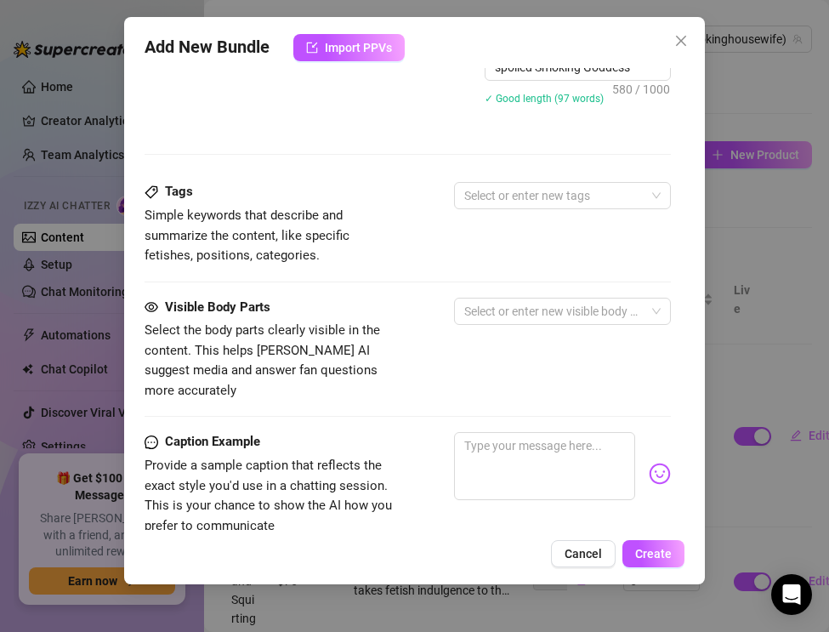
scroll to position [1089, 0]
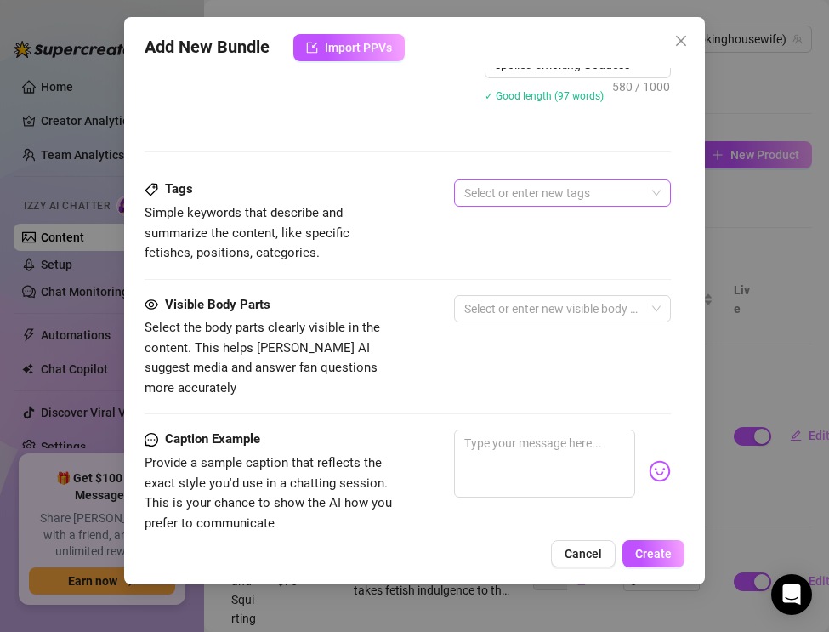
click at [514, 201] on div at bounding box center [553, 193] width 192 height 24
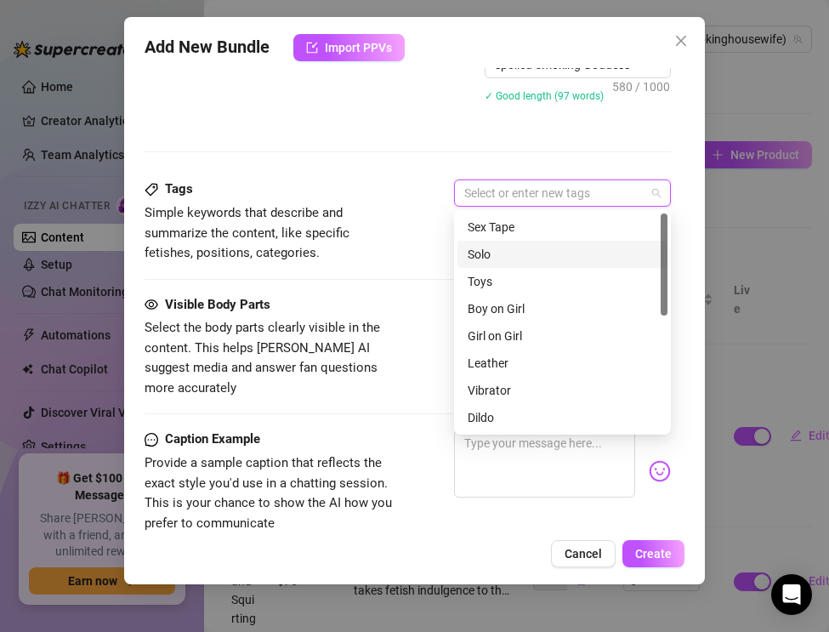
click at [491, 259] on div "Solo" at bounding box center [563, 254] width 190 height 19
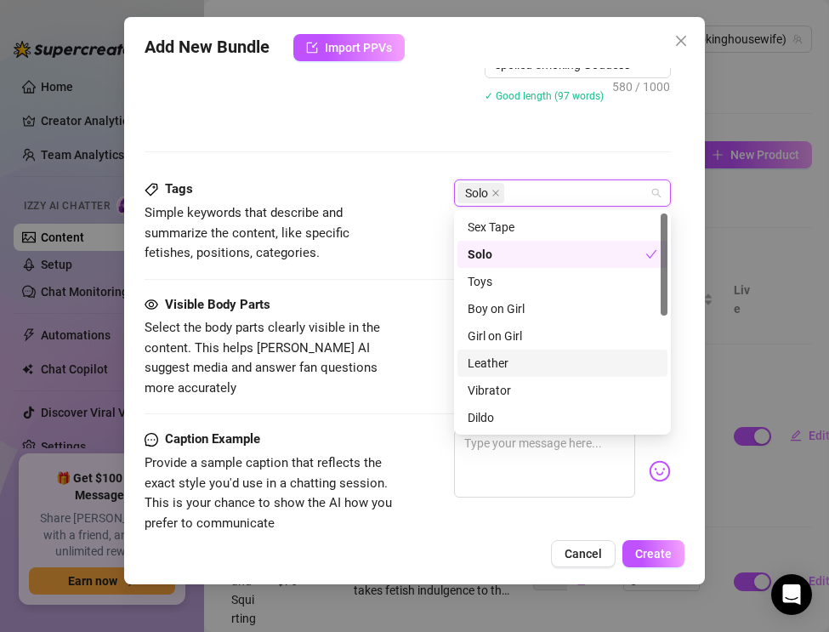
click at [504, 371] on div "Leather" at bounding box center [563, 363] width 190 height 19
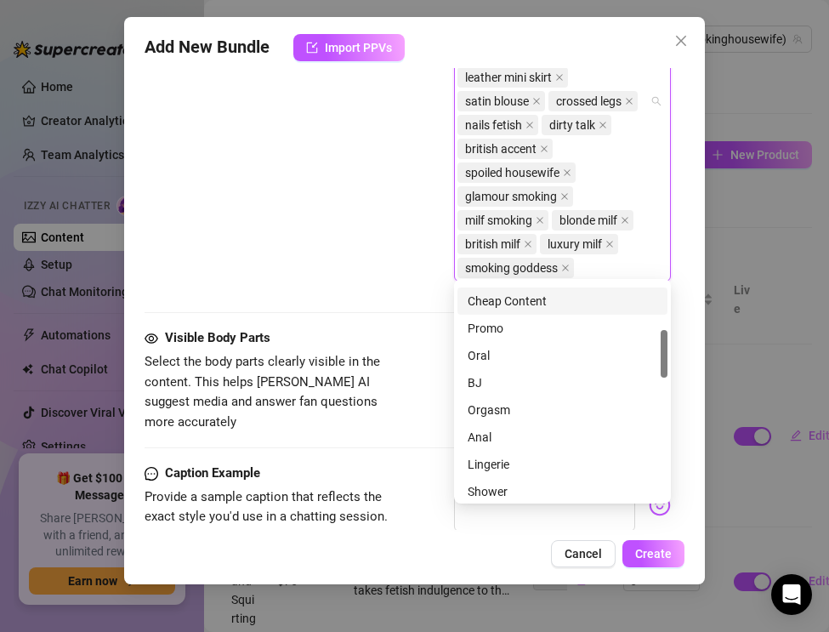
scroll to position [1588, 0]
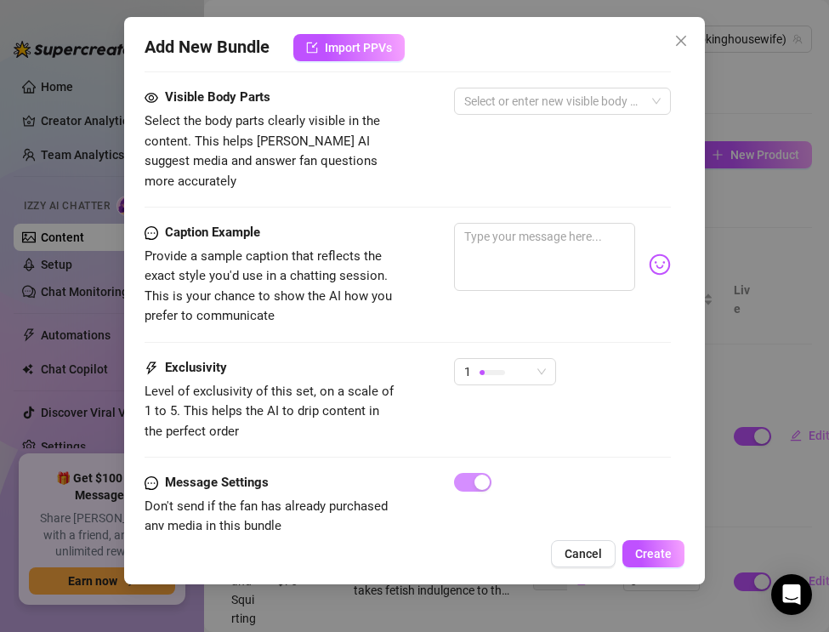
click at [451, 292] on div "Caption Example Provide a sample caption that reflects the exact style you'd us…" at bounding box center [408, 275] width 526 height 104
click at [493, 223] on textarea at bounding box center [544, 257] width 181 height 68
click at [473, 111] on div at bounding box center [553, 101] width 192 height 24
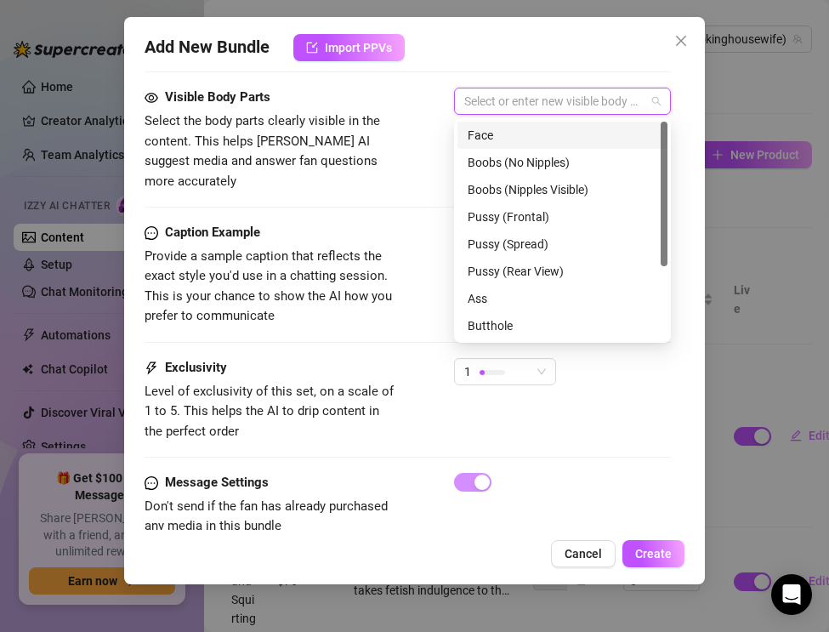
click at [482, 133] on div "Face" at bounding box center [563, 135] width 190 height 19
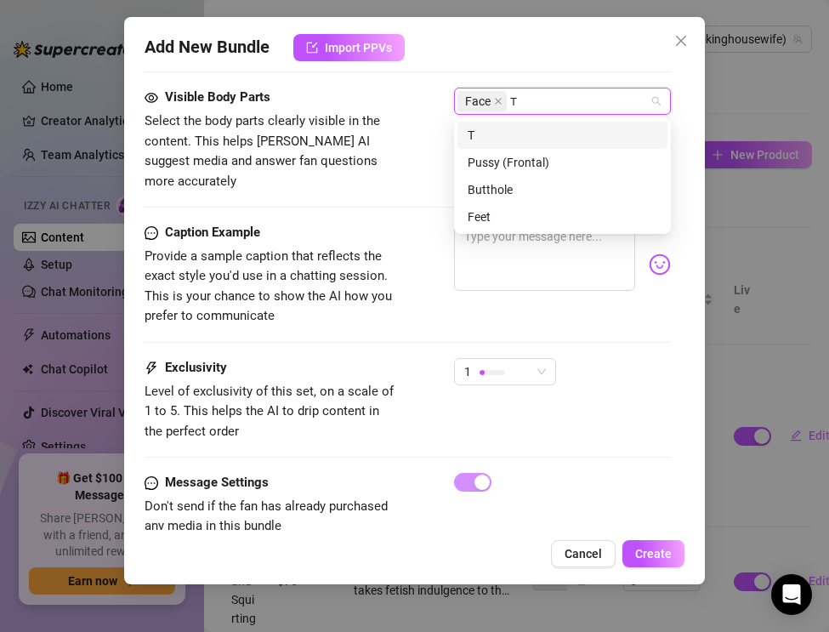
scroll to position [0, 0]
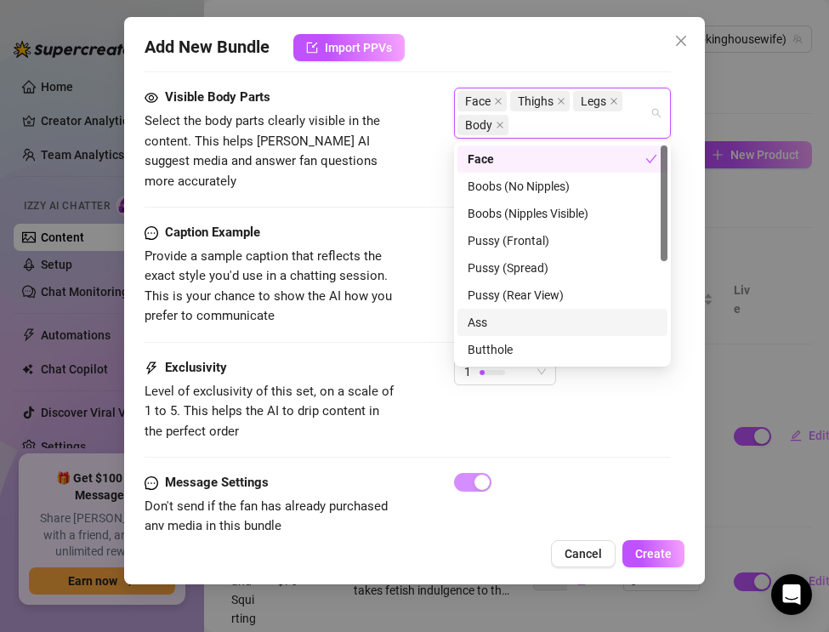
click at [383, 383] on span "Level of exclusivity of this set, on a scale of 1 to 5. This helps the AI to dr…" at bounding box center [269, 410] width 249 height 55
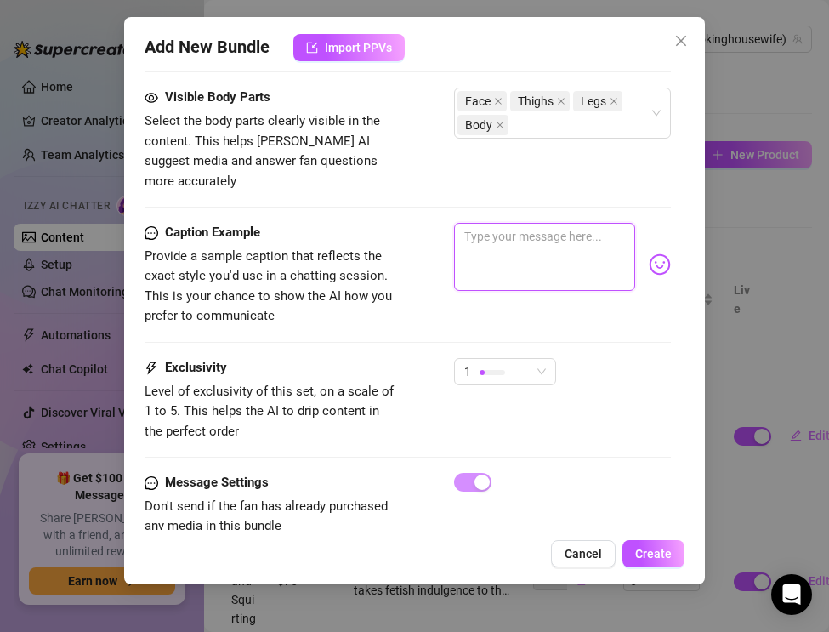
click at [487, 230] on textarea at bounding box center [544, 257] width 181 height 68
paste textarea "Leather lingerie, satin blouse, cigarette glowing… I cross my legs and tell you…"
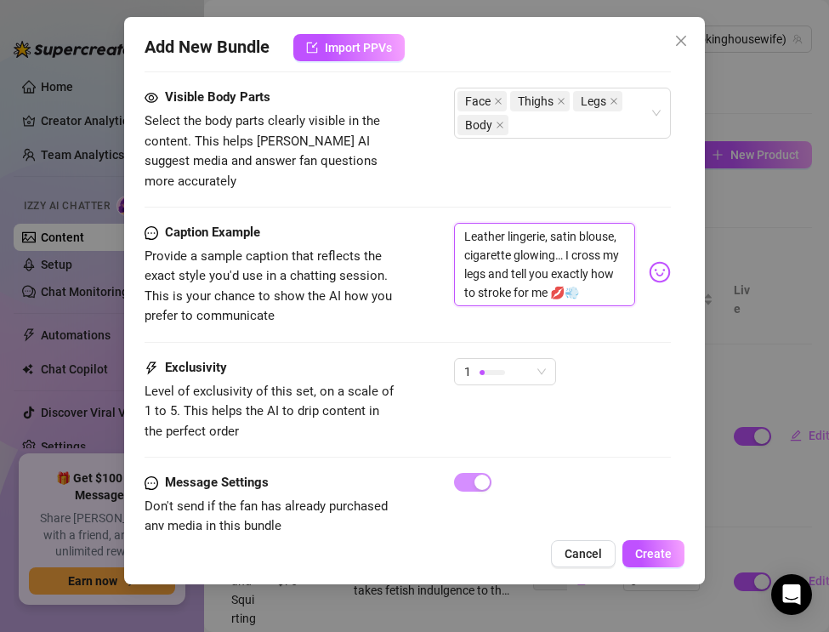
scroll to position [1606, 0]
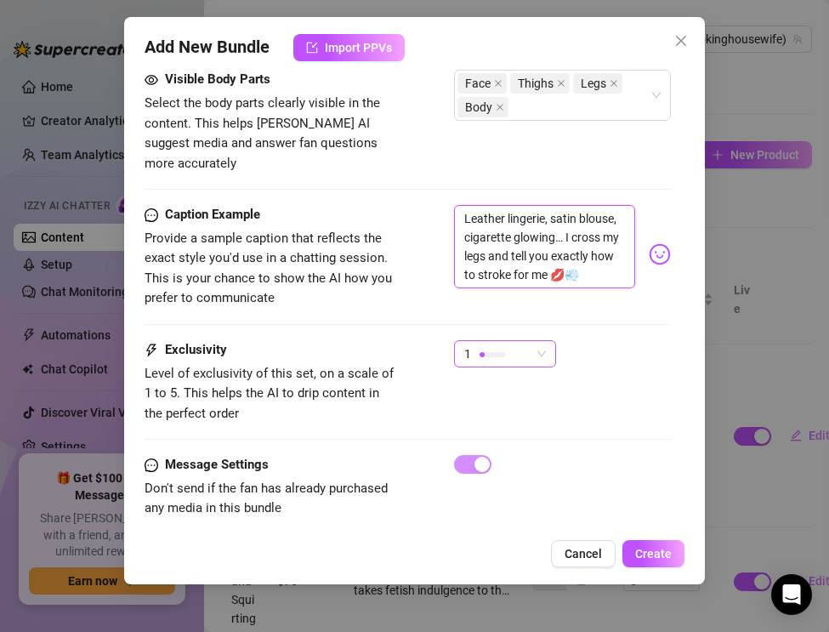
click at [511, 341] on div "1" at bounding box center [497, 354] width 66 height 26
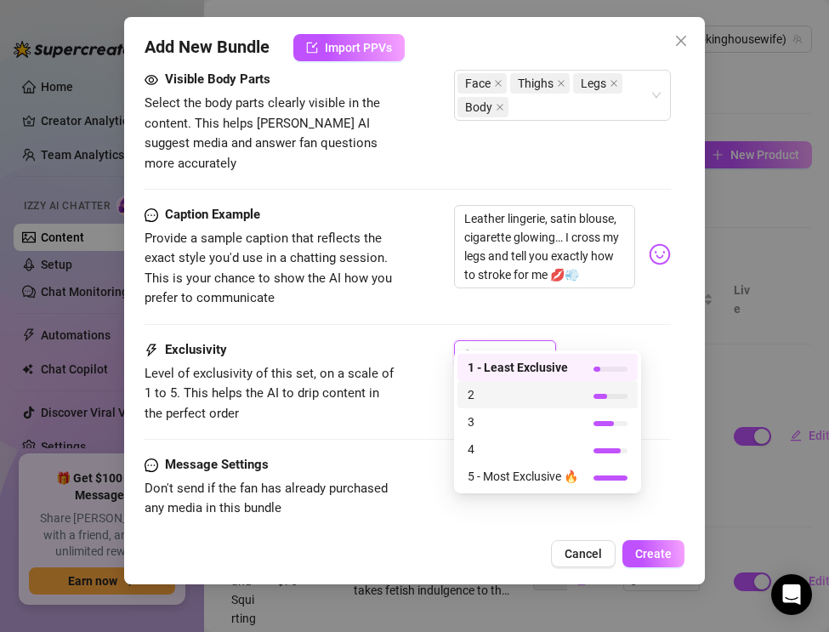
click at [502, 401] on span "2" at bounding box center [523, 394] width 111 height 19
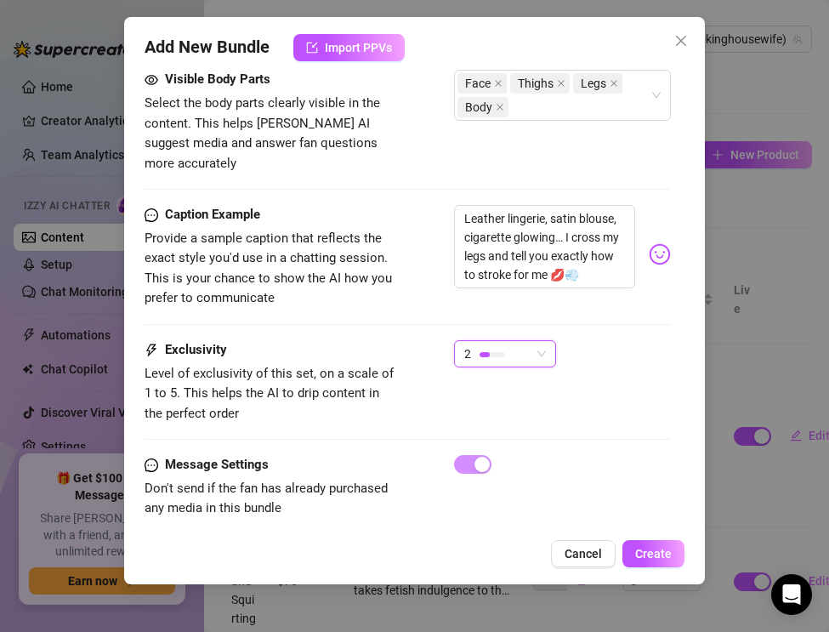
click at [445, 403] on div "Exclusivity Level of exclusivity of this set, on a scale of 1 to 5. This helps …" at bounding box center [408, 397] width 526 height 115
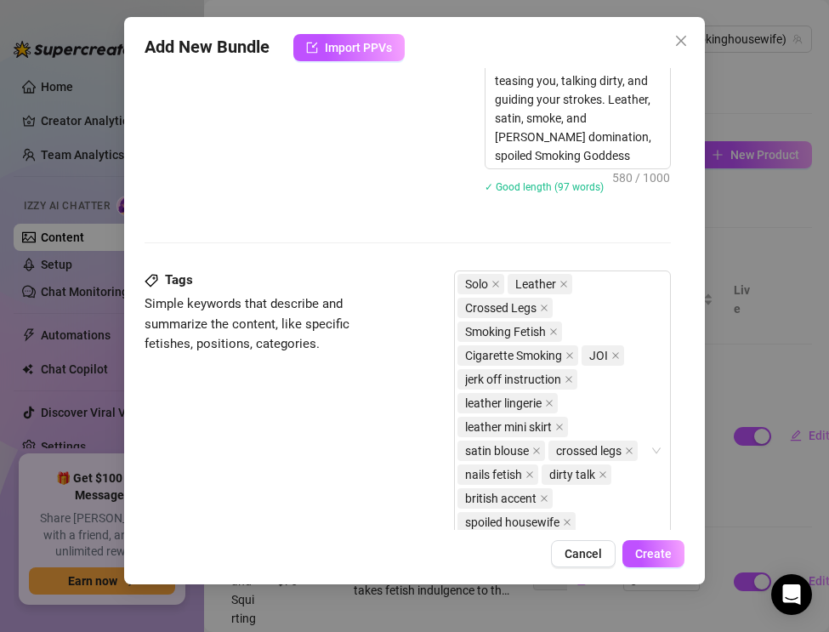
scroll to position [1551, 0]
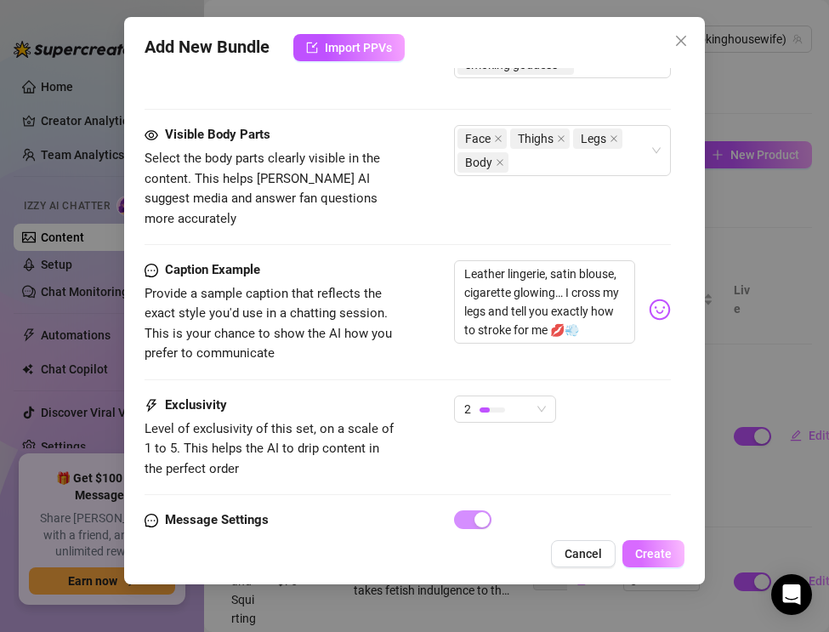
click at [646, 549] on span "Create" at bounding box center [653, 554] width 37 height 14
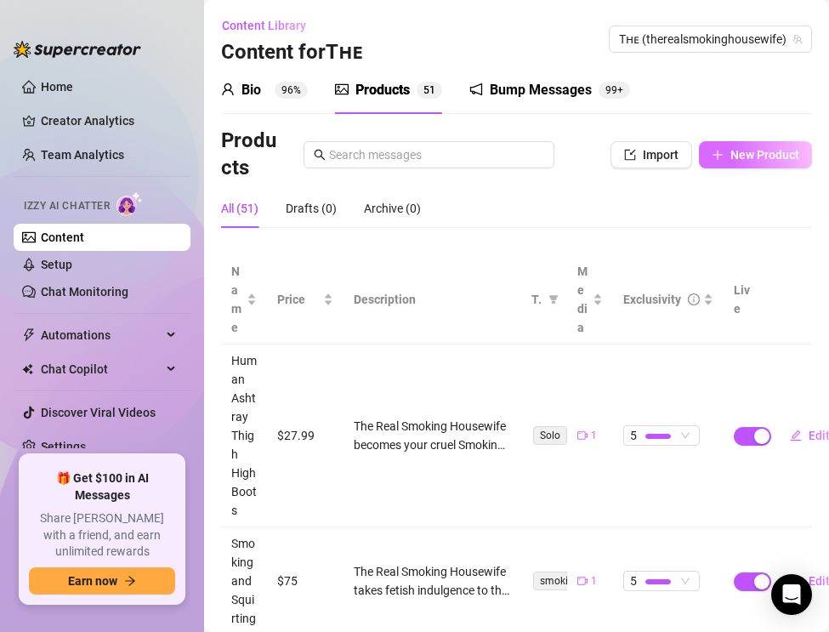
click at [731, 154] on span "New Product" at bounding box center [764, 155] width 69 height 14
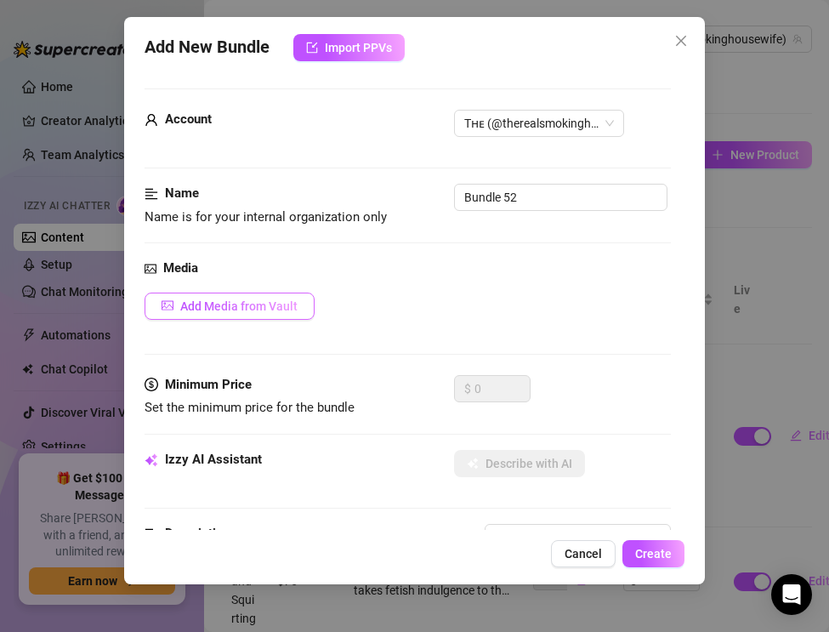
click at [226, 317] on button "Add Media from Vault" at bounding box center [230, 305] width 170 height 27
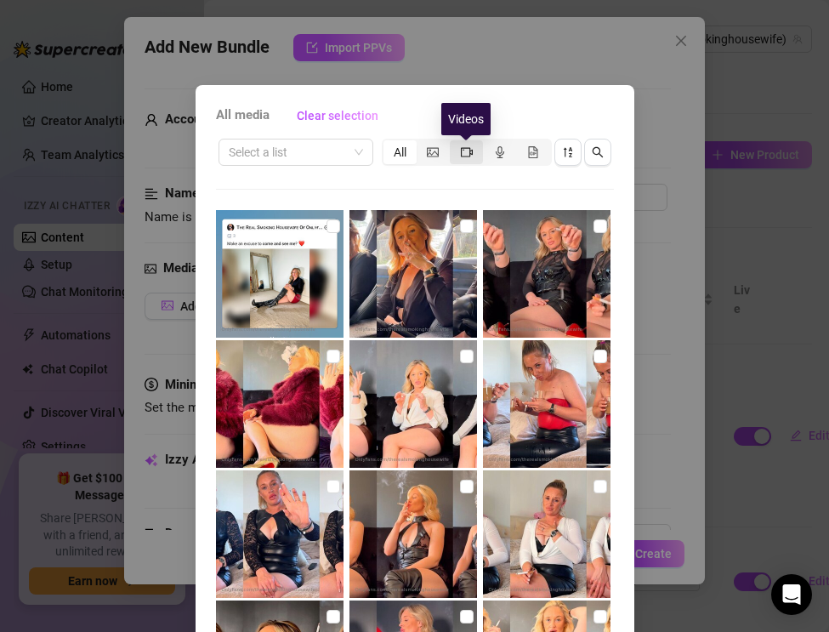
click at [470, 150] on icon "video-camera" at bounding box center [467, 152] width 12 height 12
click at [454, 143] on input "segmented control" at bounding box center [454, 143] width 0 height 0
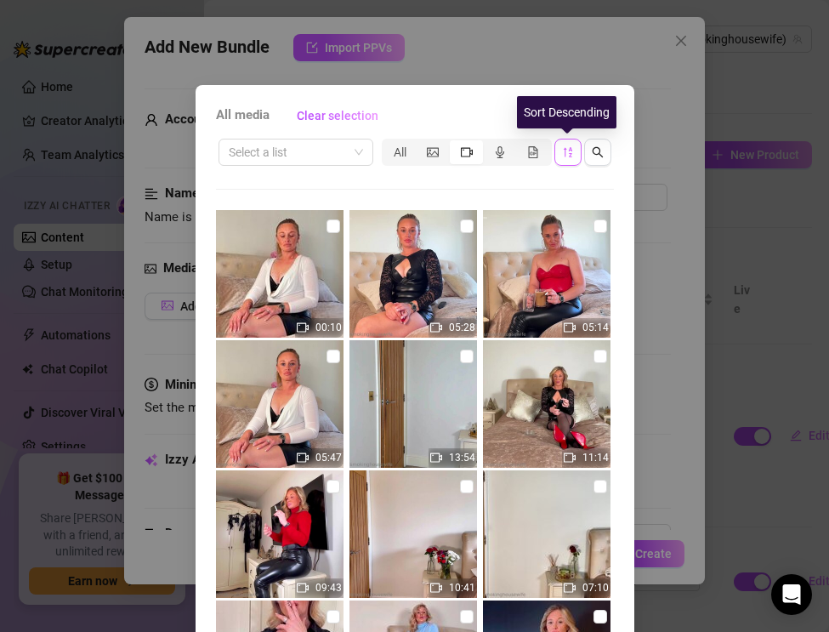
click at [571, 162] on button "button" at bounding box center [567, 152] width 27 height 27
click at [570, 156] on icon "sort-descending" at bounding box center [567, 152] width 9 height 10
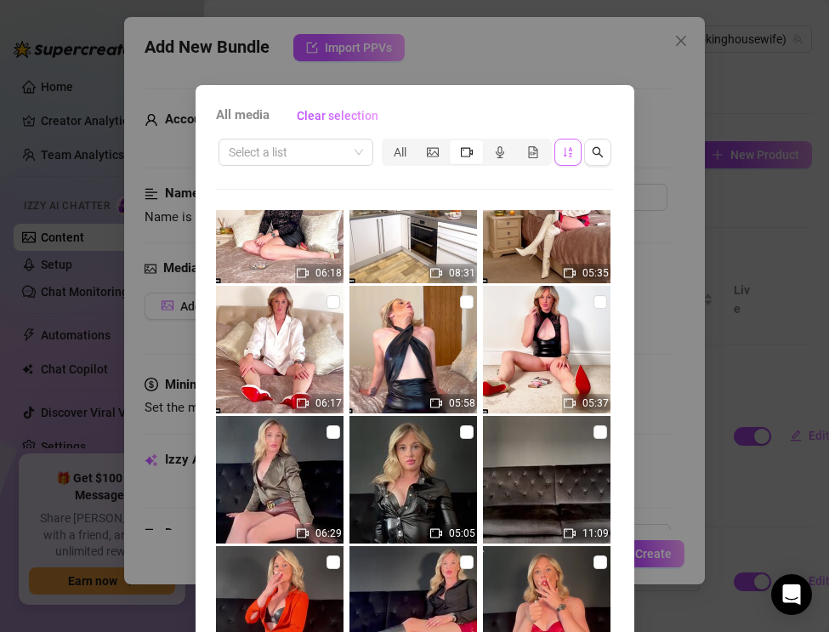
scroll to position [1495, 0]
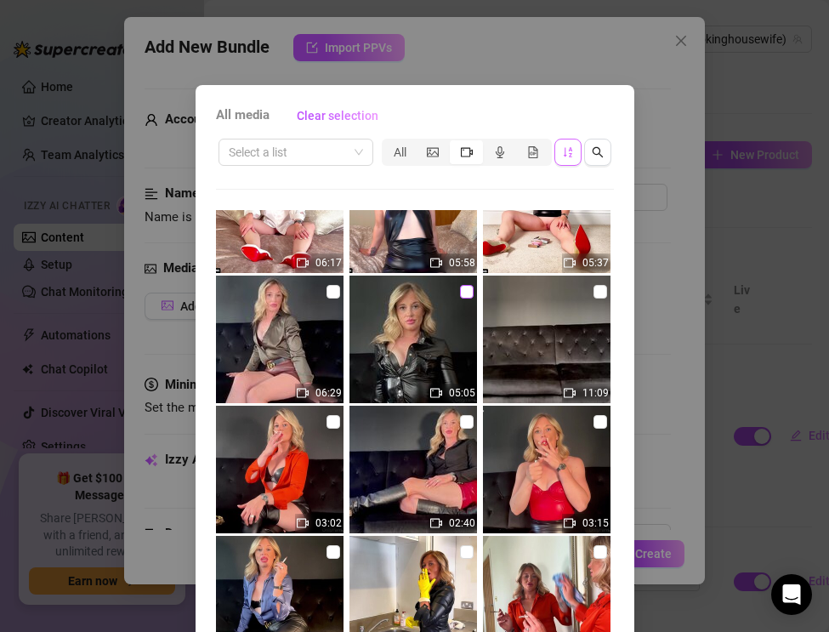
click at [466, 299] on label at bounding box center [467, 291] width 14 height 19
click at [466, 298] on input "checkbox" at bounding box center [467, 292] width 14 height 14
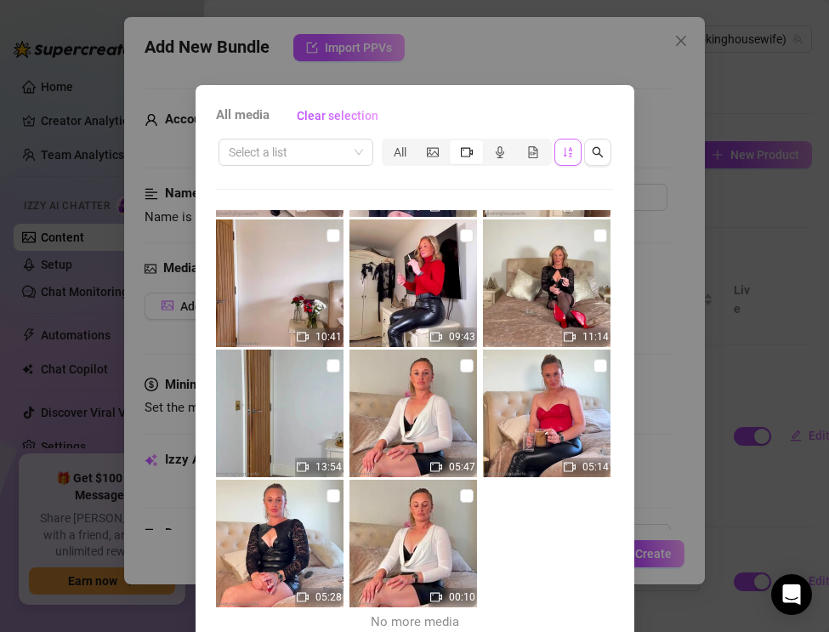
scroll to position [78, 0]
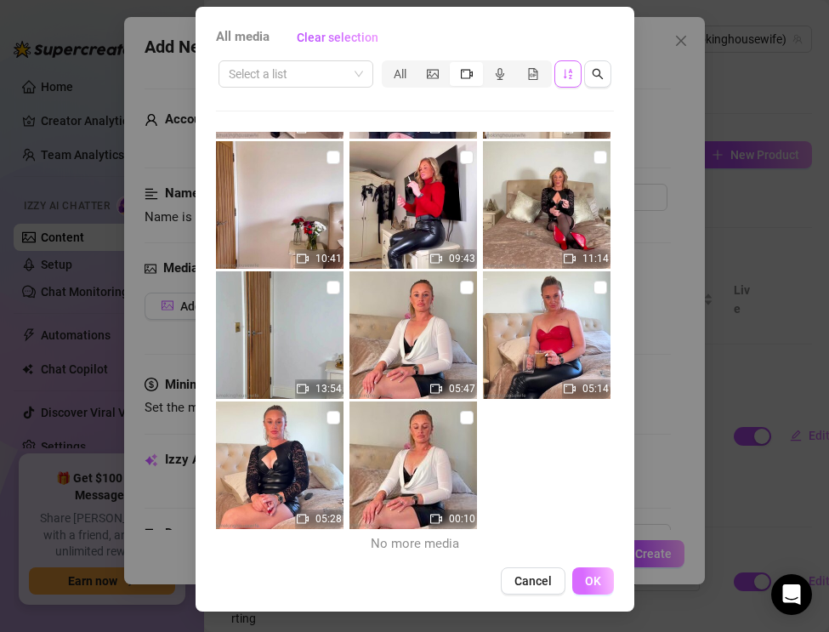
click at [590, 576] on span "OK" at bounding box center [593, 581] width 16 height 14
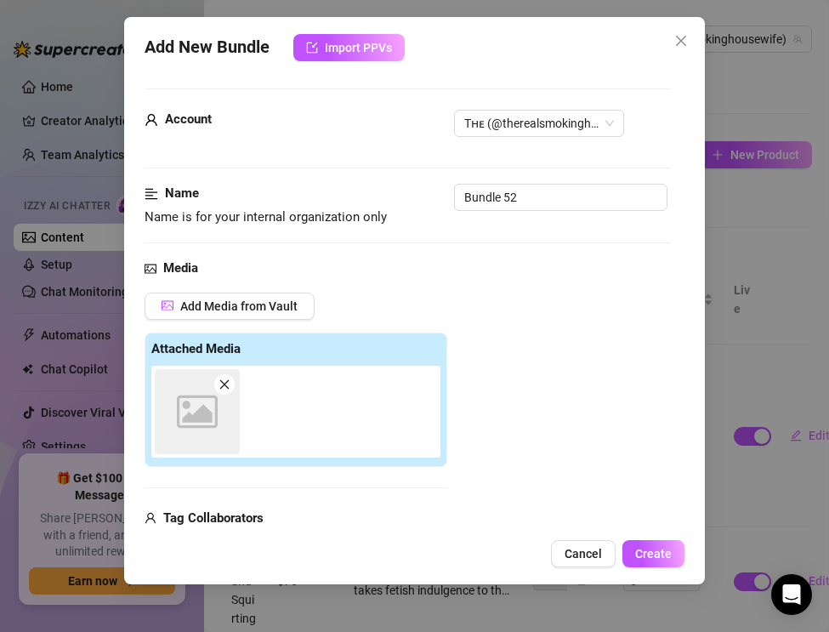
scroll to position [16, 0]
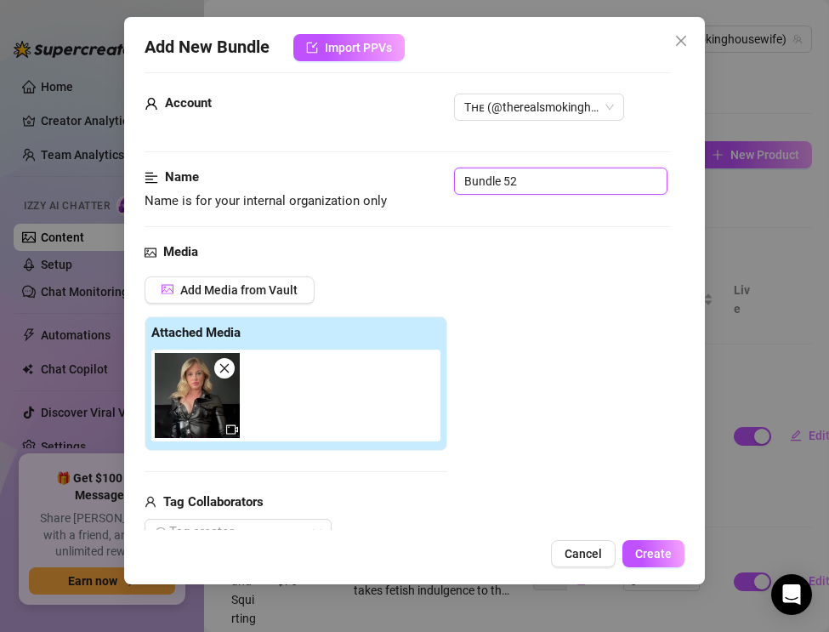
drag, startPoint x: 528, startPoint y: 176, endPoint x: 443, endPoint y: 168, distance: 85.4
click at [445, 172] on div "Name Name is for your internal organization only Bundle 52" at bounding box center [408, 188] width 526 height 43
paste input "Smoking Face Ride & Cock Riding — Leather Shirt & Gloves"
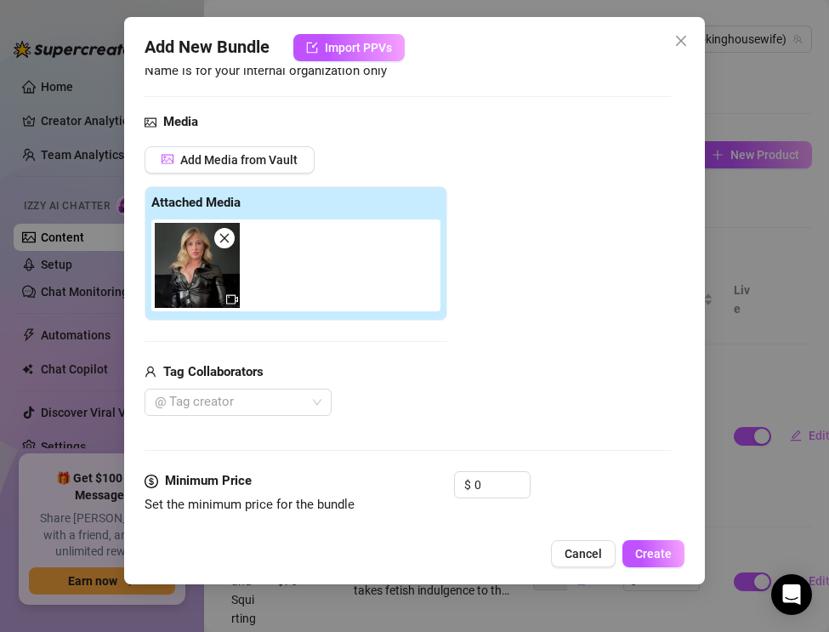
scroll to position [0, 0]
click at [224, 410] on div at bounding box center [229, 402] width 162 height 24
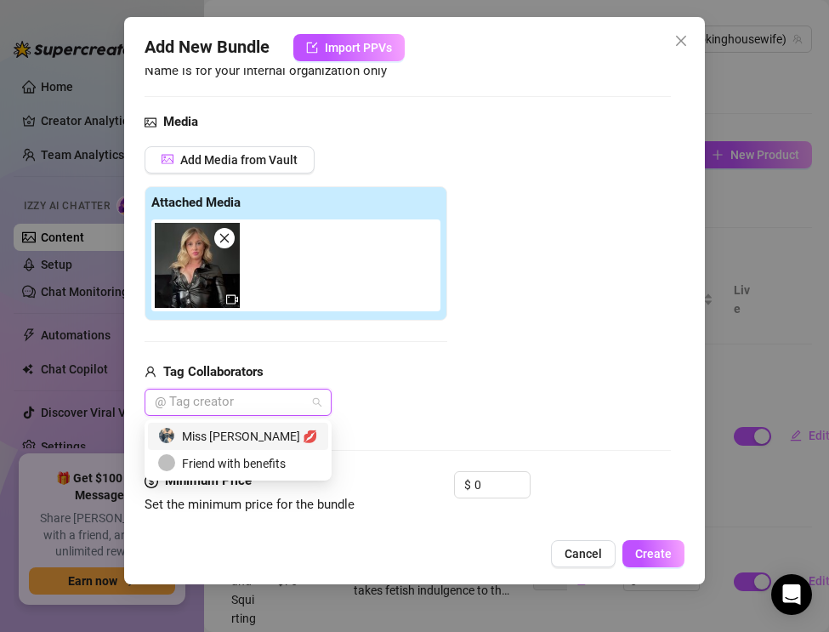
click at [225, 430] on div "Miss [PERSON_NAME] 💋" at bounding box center [238, 436] width 160 height 19
click at [366, 422] on div "Media Add Media from Vault Attached Media Tag Collaborators Miss Lulu Leather 💋" at bounding box center [408, 291] width 526 height 359
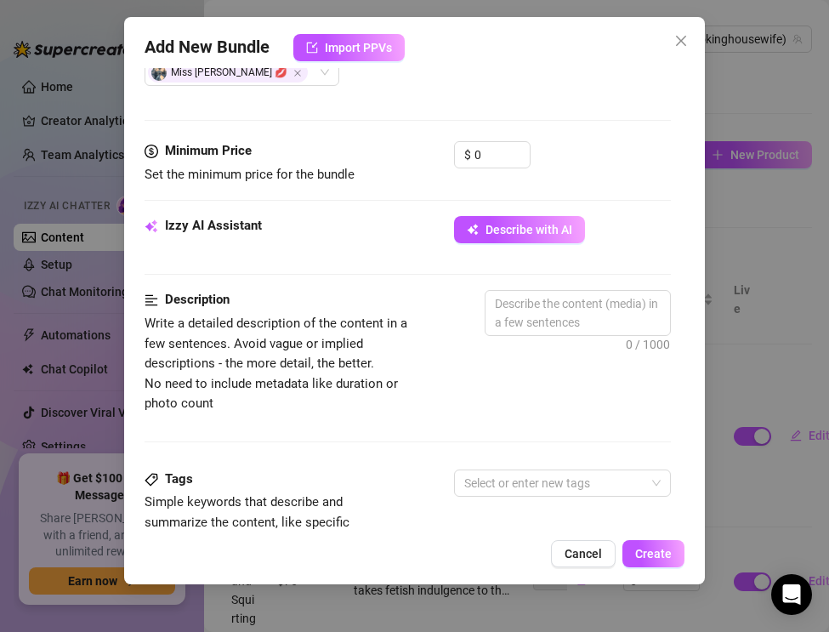
scroll to position [561, 0]
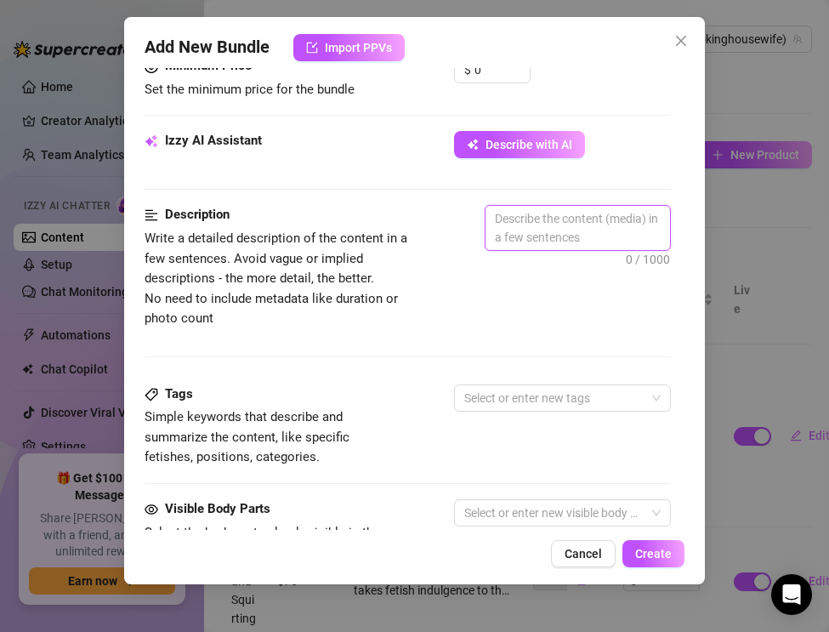
click at [515, 222] on textarea at bounding box center [577, 228] width 184 height 44
paste textarea "The Real Smoking Housewife takes full control in this filthy domination clip. D…"
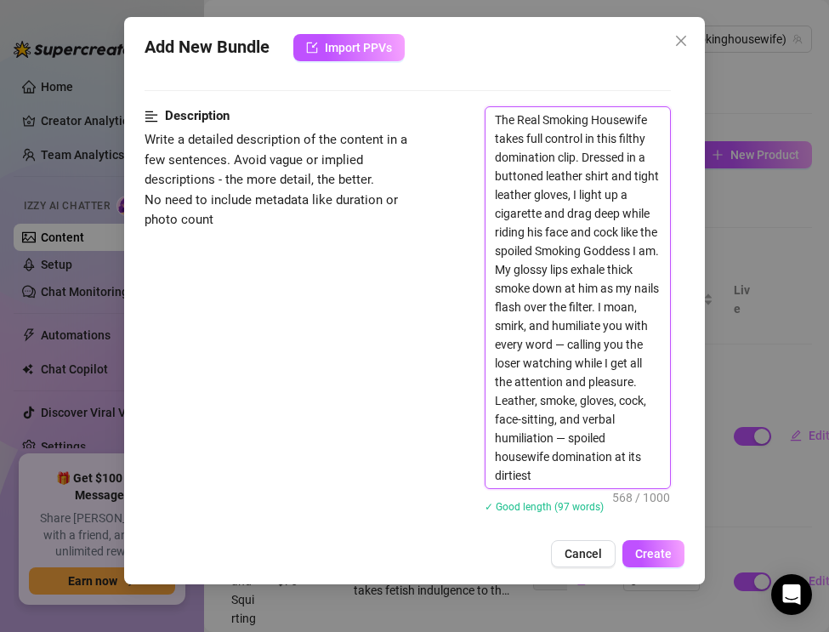
scroll to position [687, 0]
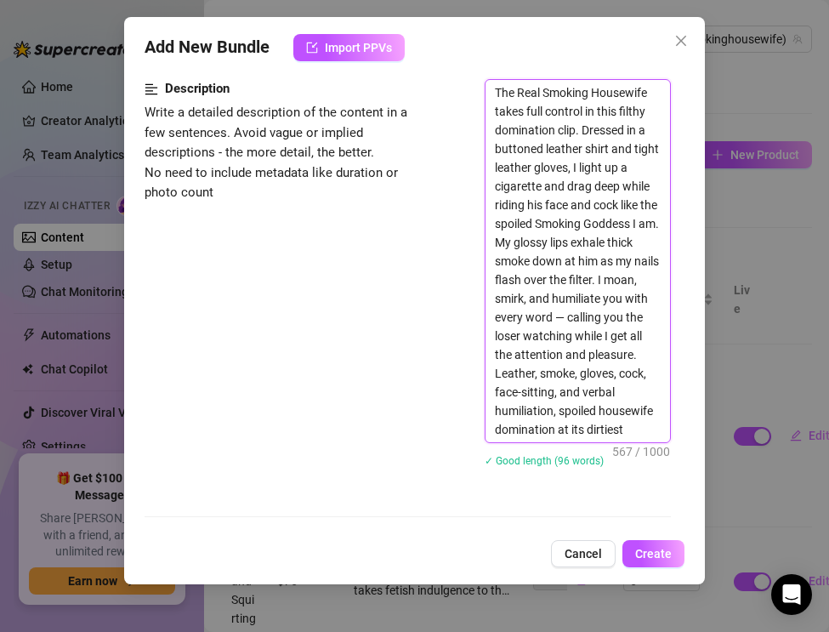
click at [594, 315] on textarea "The Real Smoking Housewife takes full control in this filthy domination clip. D…" at bounding box center [577, 261] width 184 height 362
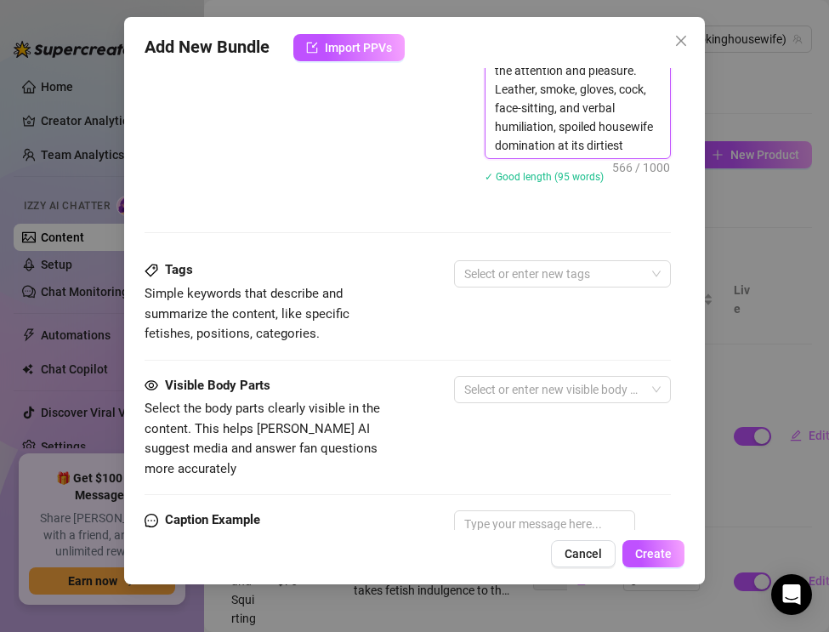
scroll to position [998, 0]
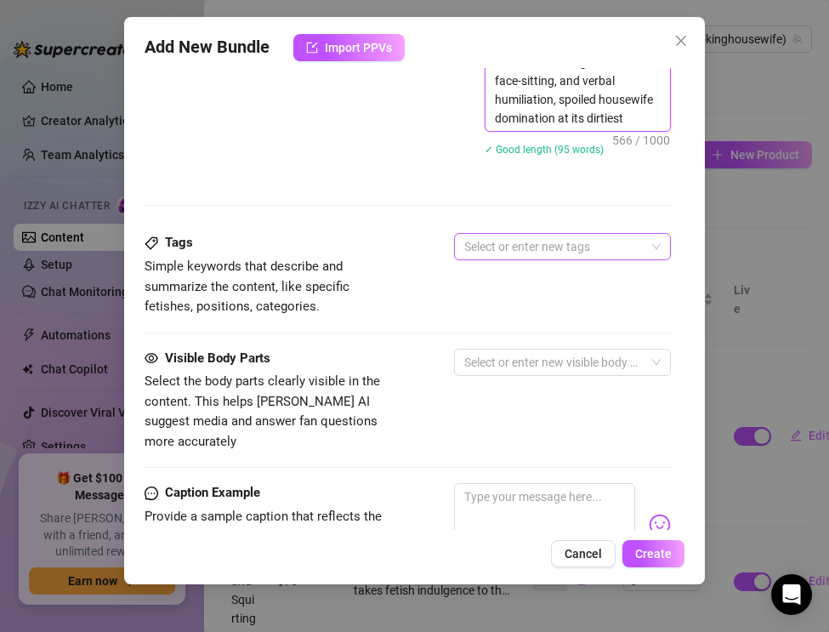
click at [491, 240] on div at bounding box center [553, 247] width 192 height 24
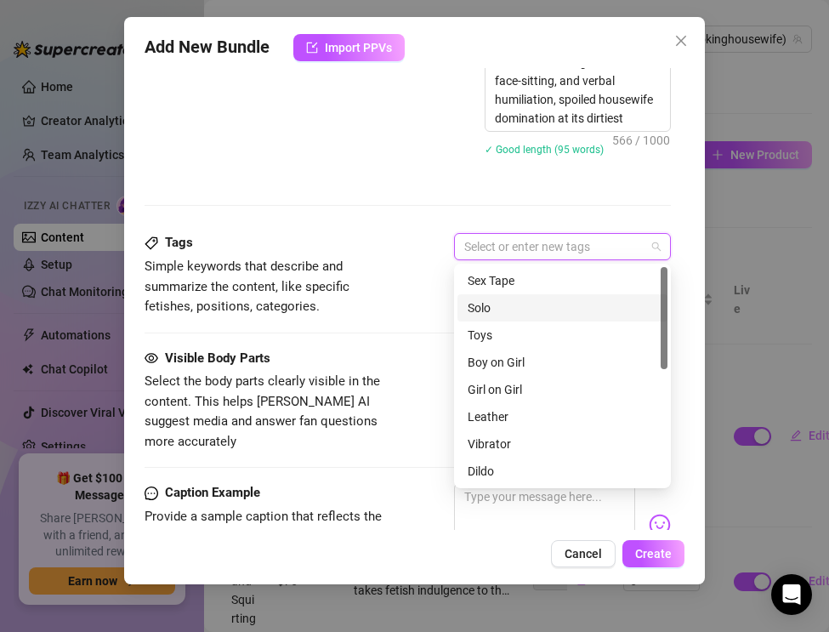
click at [484, 306] on div "Solo" at bounding box center [563, 307] width 190 height 19
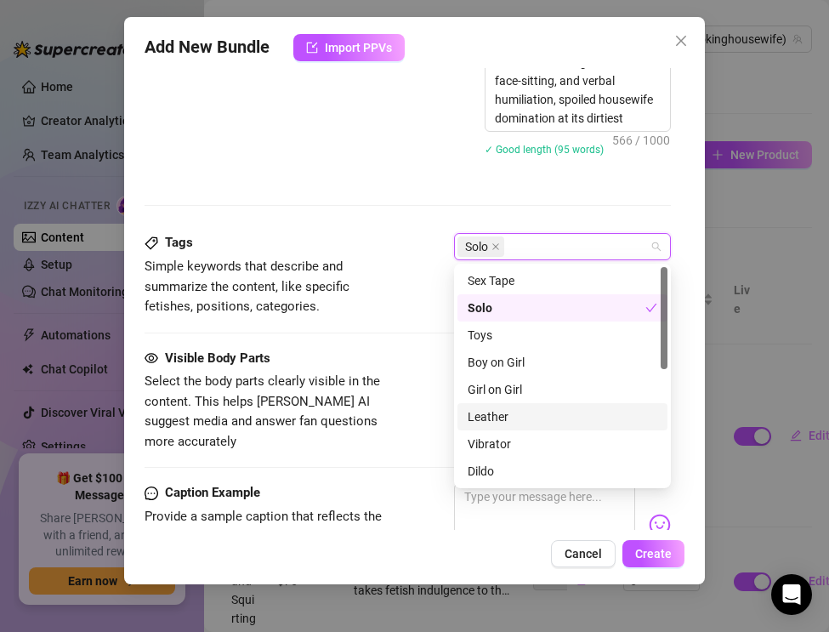
click at [496, 413] on div "Leather" at bounding box center [563, 416] width 190 height 19
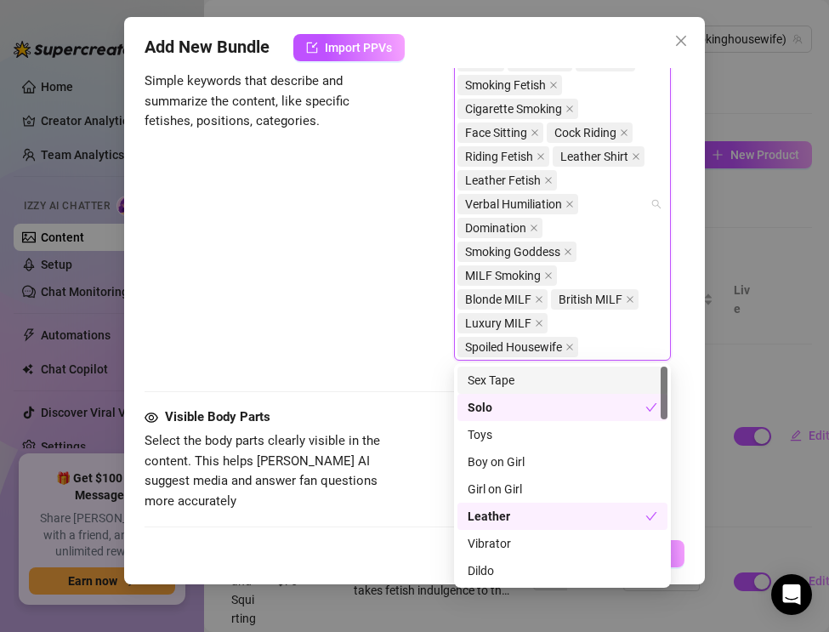
scroll to position [1184, 0]
click at [380, 380] on div "Tags Simple keywords that describe and summarize the content, like specific fet…" at bounding box center [408, 227] width 526 height 360
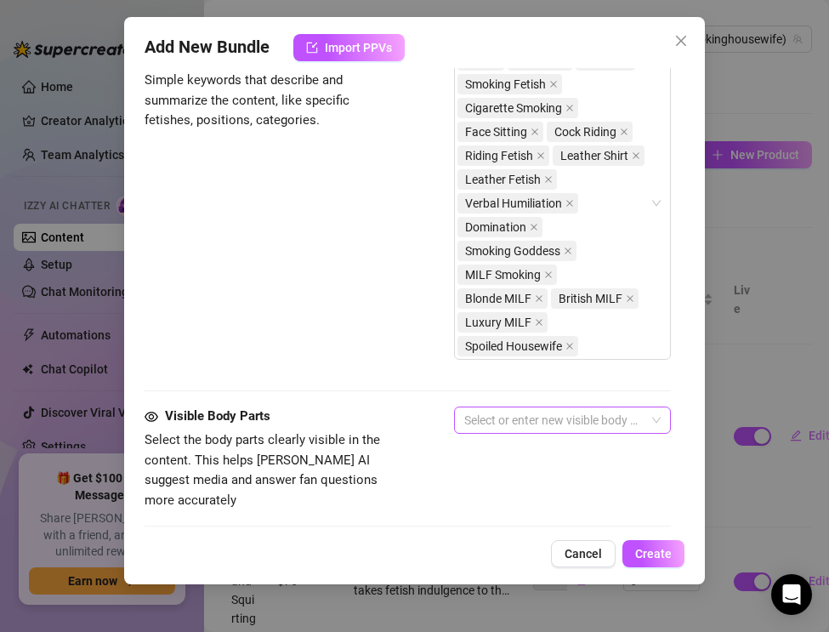
click at [474, 417] on div at bounding box center [553, 420] width 192 height 24
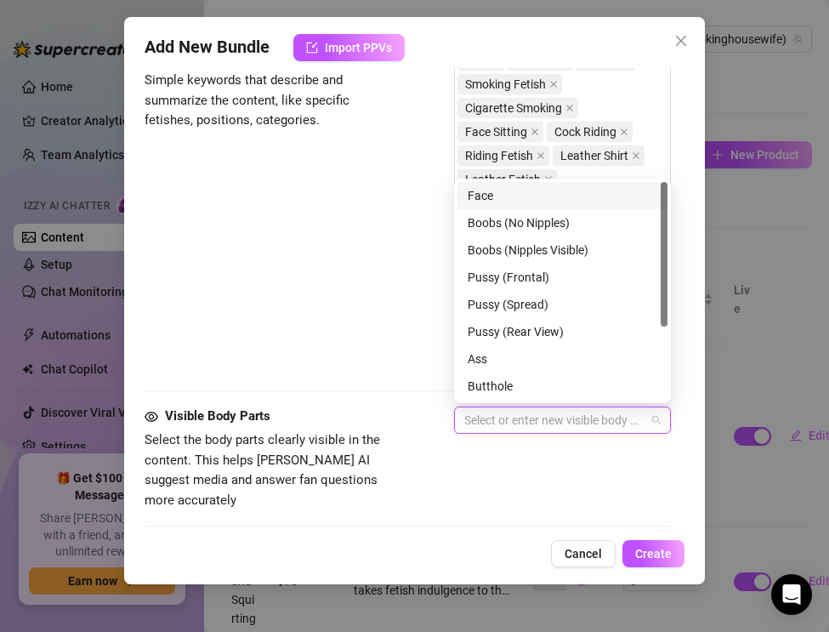
click at [492, 195] on div "Face" at bounding box center [563, 195] width 190 height 19
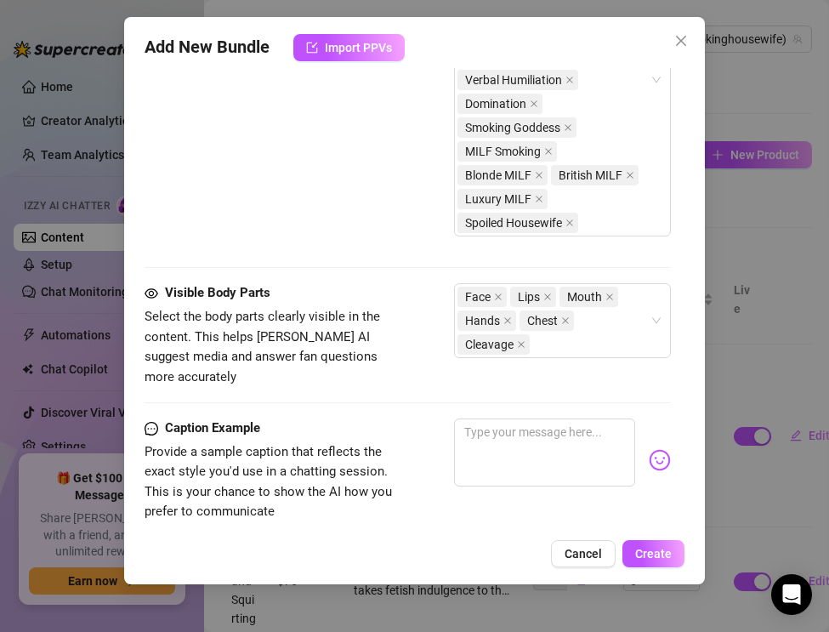
scroll to position [1327, 0]
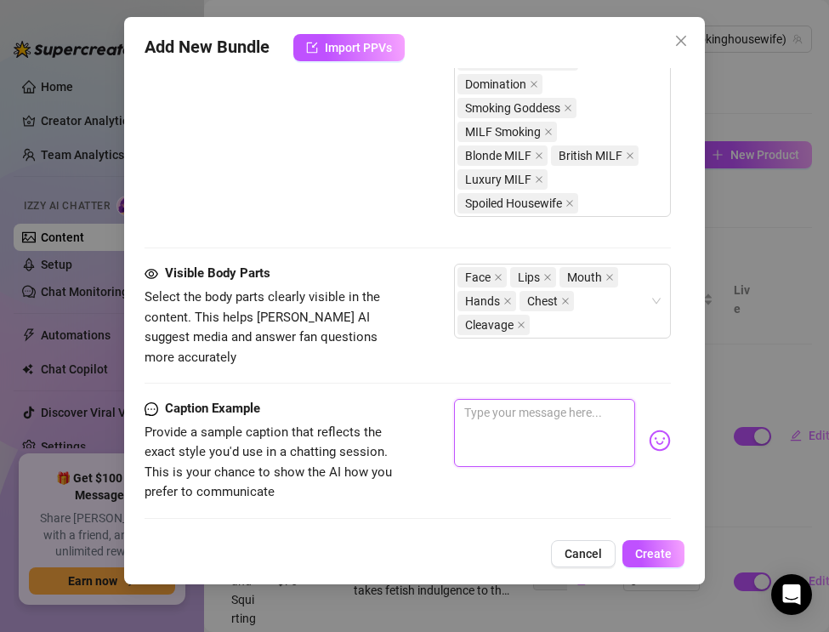
click at [496, 411] on textarea at bounding box center [544, 433] width 181 height 68
paste textarea "Leather shirt tight, gloves on, cigarette burning… I ride his face and cock whi…"
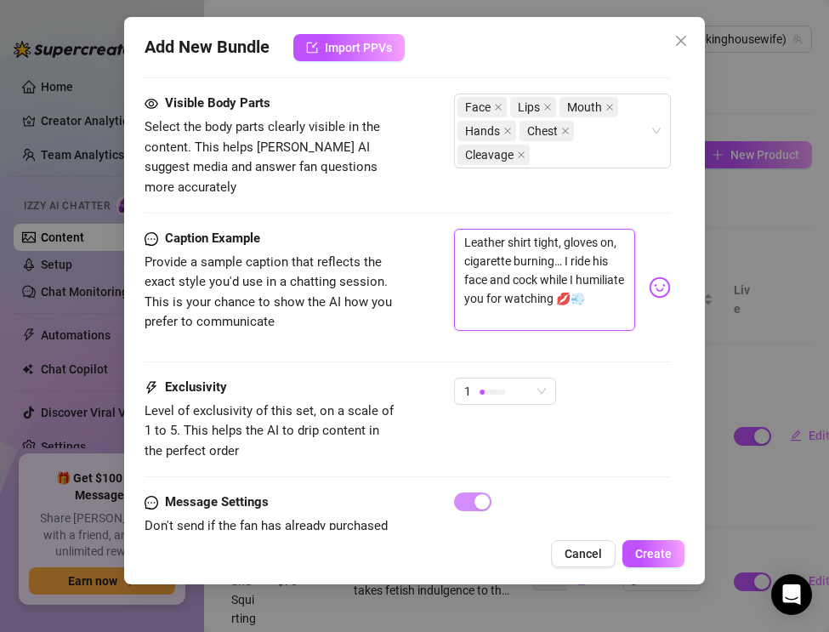
scroll to position [1518, 0]
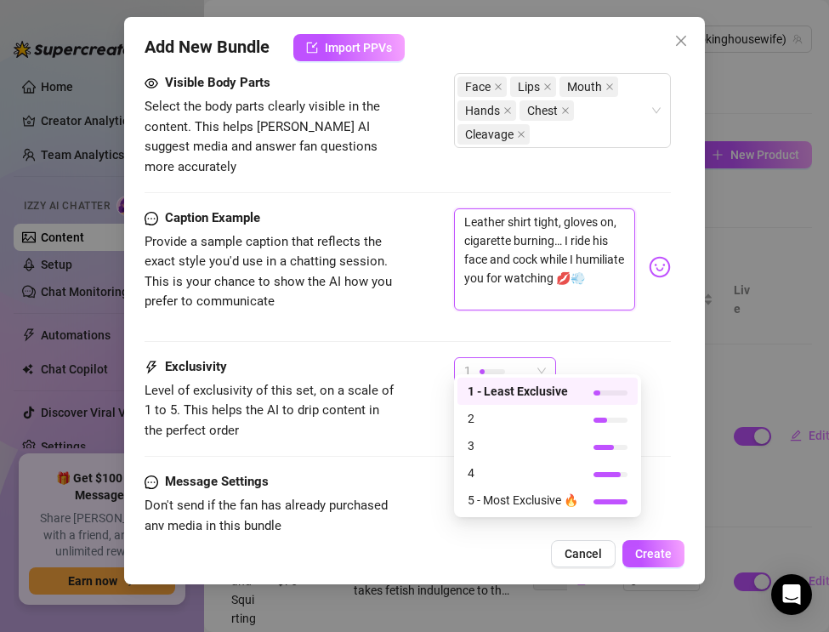
click at [479, 365] on div "1" at bounding box center [497, 371] width 66 height 26
click at [508, 504] on span "5 - Most Exclusive 🔥" at bounding box center [523, 500] width 111 height 19
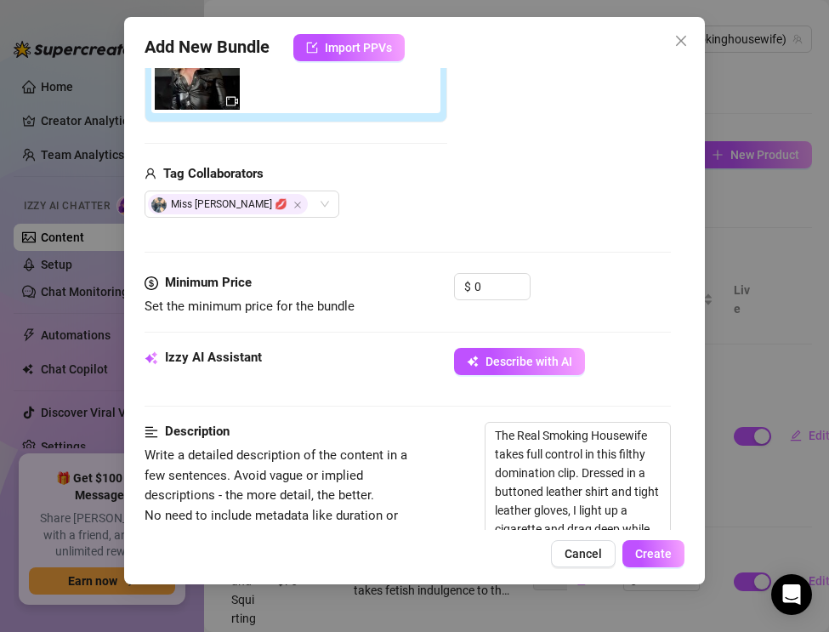
scroll to position [265, 0]
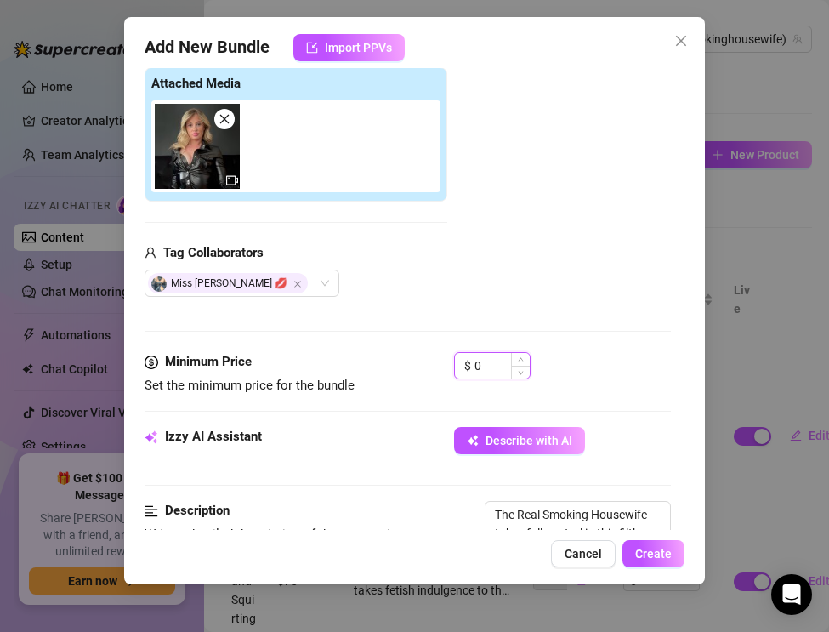
click at [485, 363] on input "0" at bounding box center [501, 366] width 55 height 26
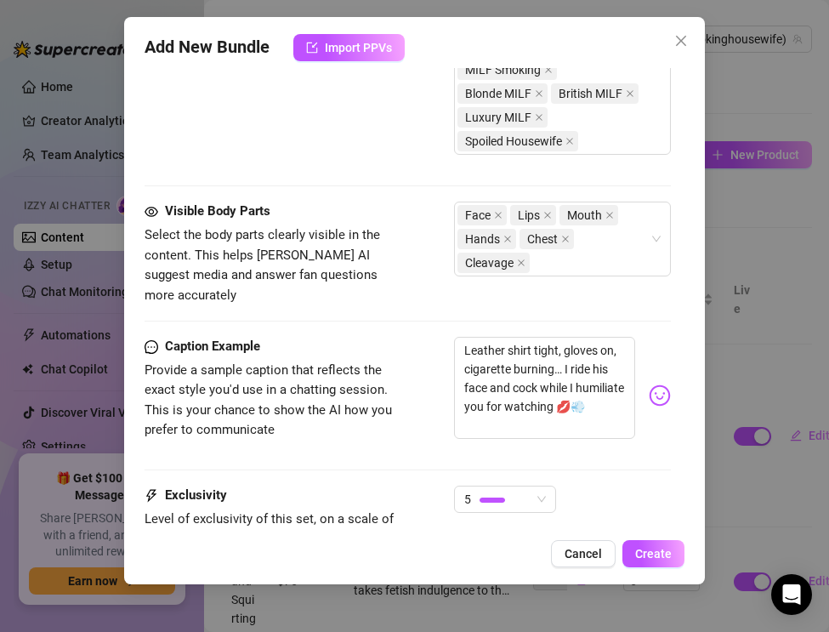
scroll to position [1541, 0]
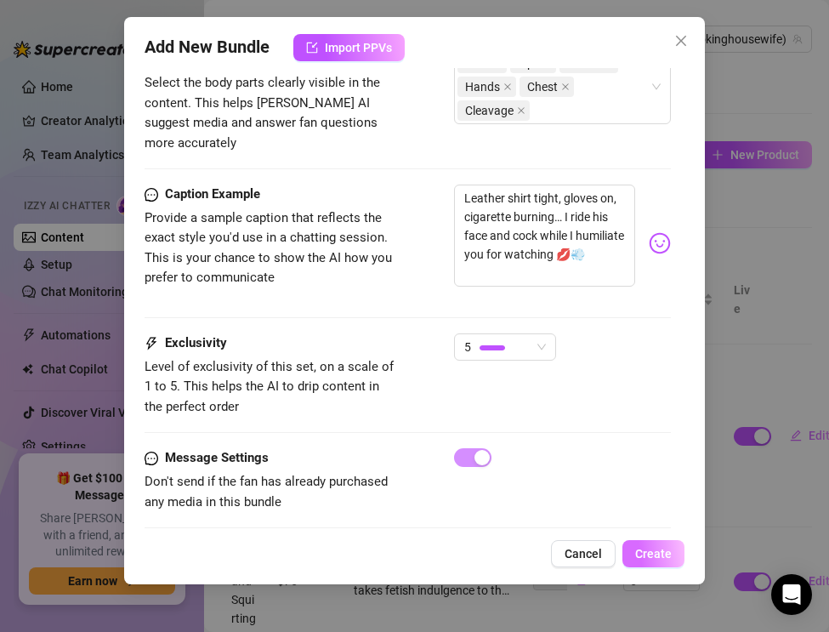
click at [650, 552] on span "Create" at bounding box center [653, 554] width 37 height 14
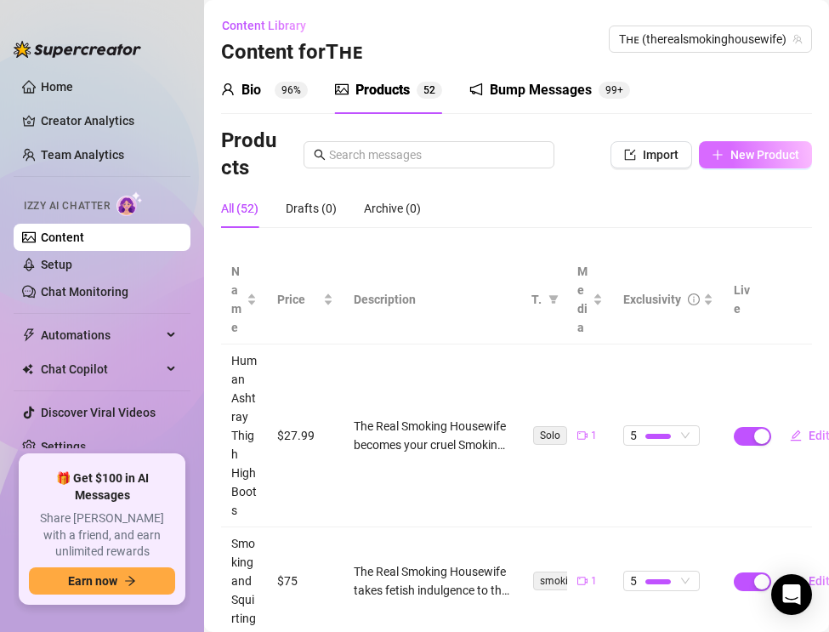
click at [758, 153] on span "New Product" at bounding box center [764, 155] width 69 height 14
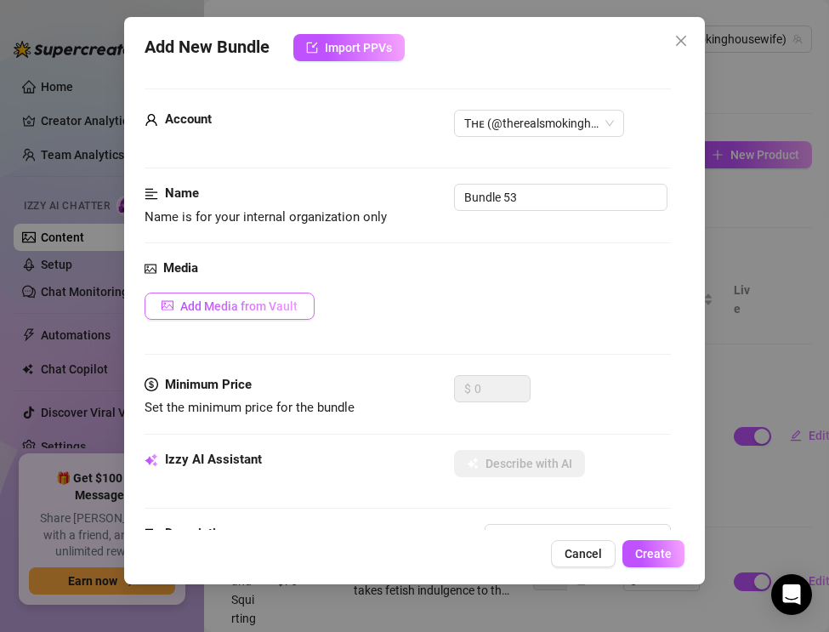
click at [226, 296] on button "Add Media from Vault" at bounding box center [230, 305] width 170 height 27
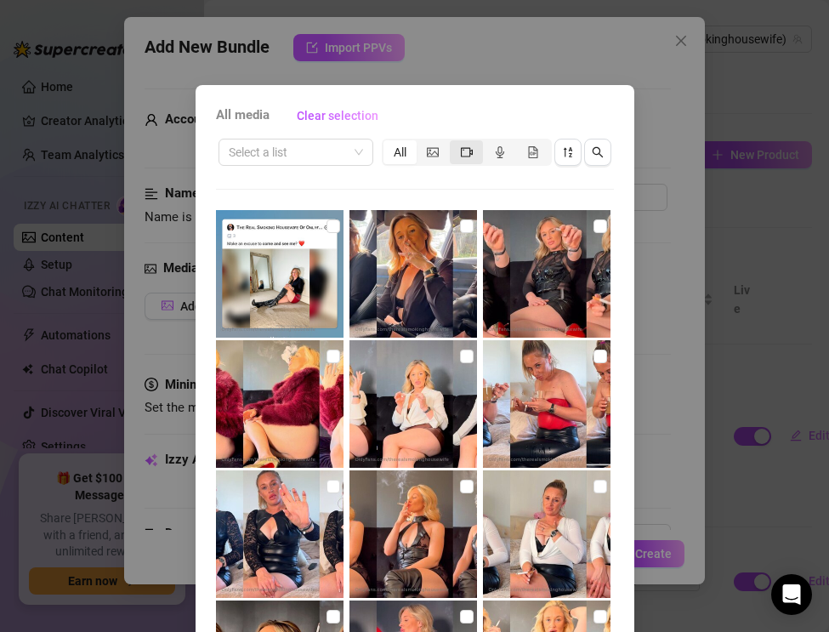
click at [462, 148] on icon "video-camera" at bounding box center [467, 152] width 12 height 12
click at [454, 143] on input "segmented control" at bounding box center [454, 143] width 0 height 0
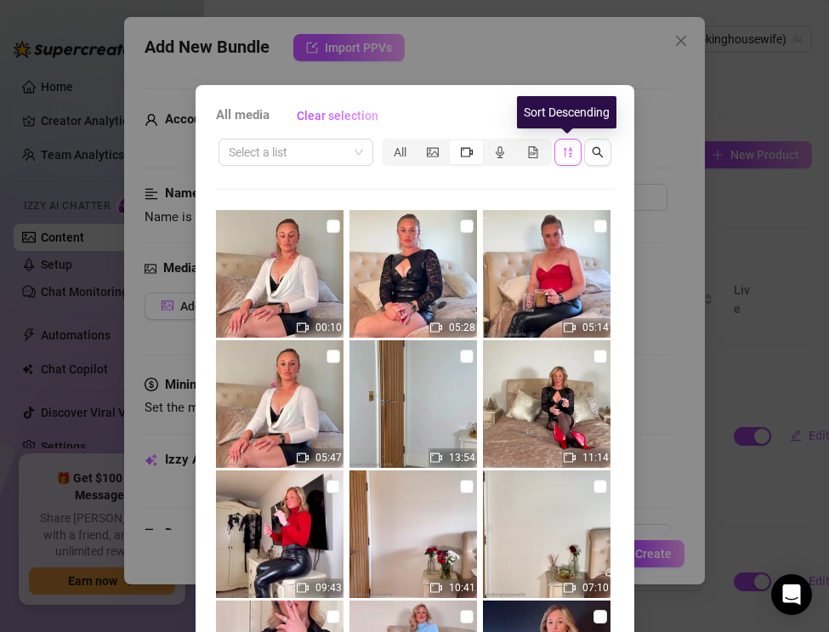
click at [569, 152] on icon "sort-descending" at bounding box center [568, 152] width 12 height 12
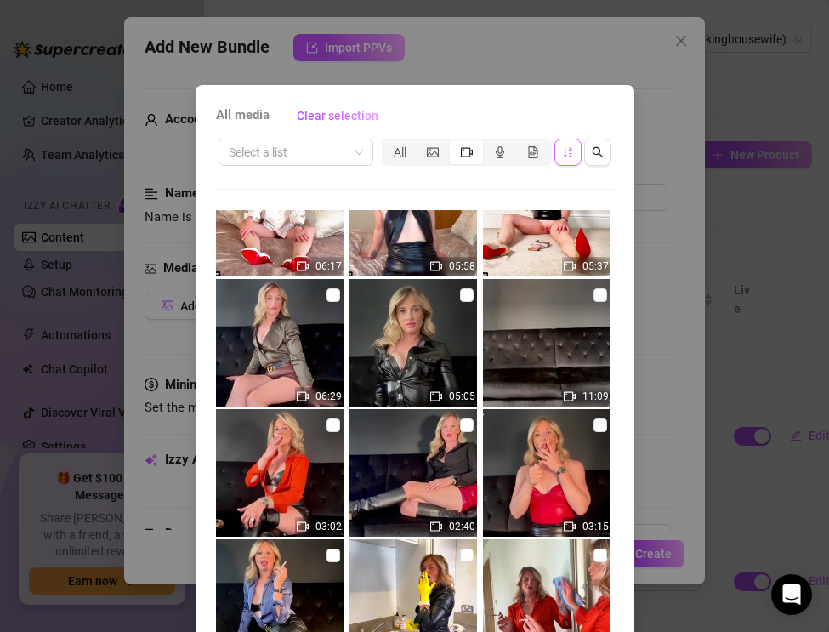
scroll to position [1491, 0]
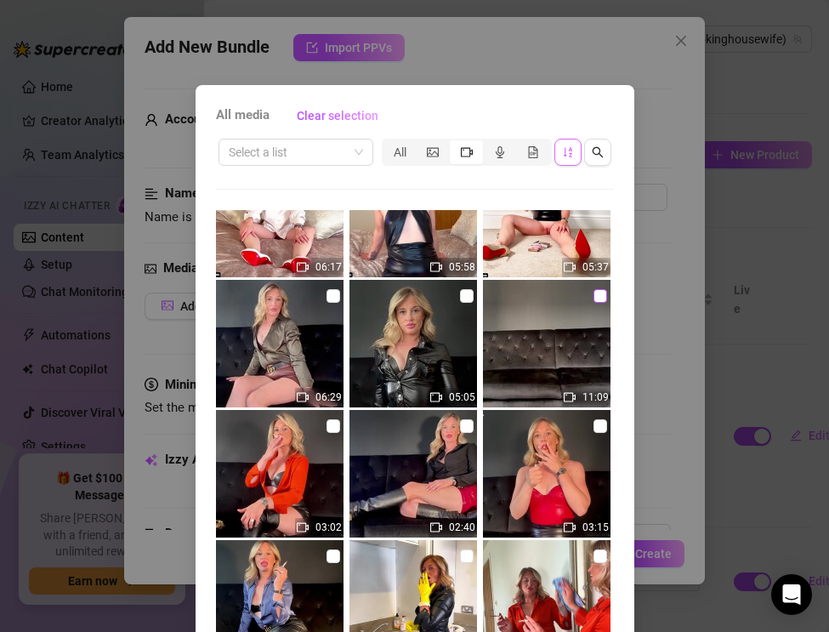
click at [599, 298] on input "checkbox" at bounding box center [600, 296] width 14 height 14
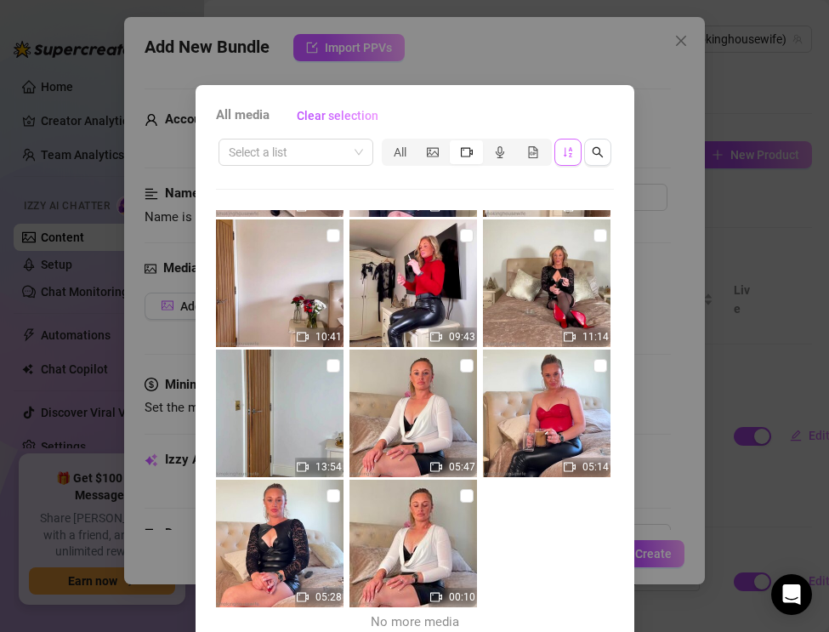
scroll to position [78, 0]
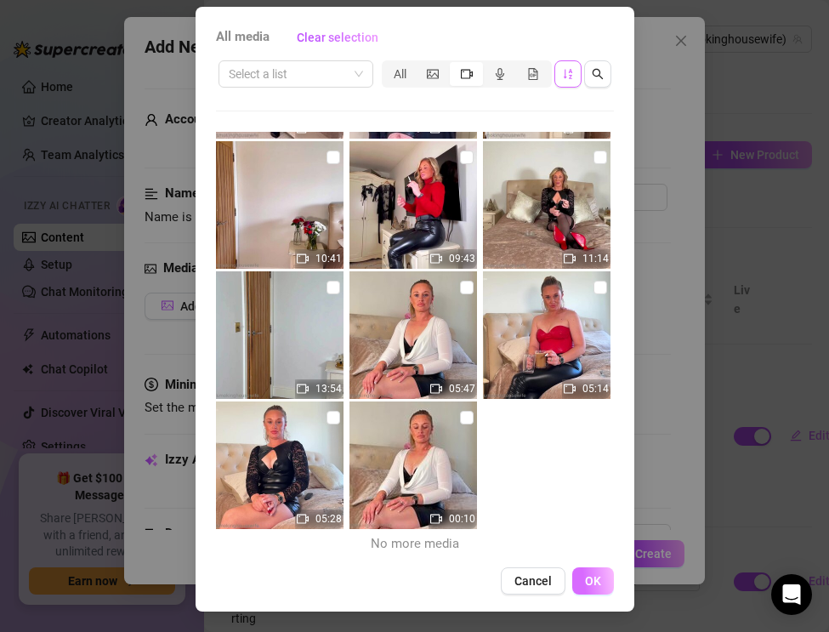
click at [595, 576] on span "OK" at bounding box center [593, 581] width 16 height 14
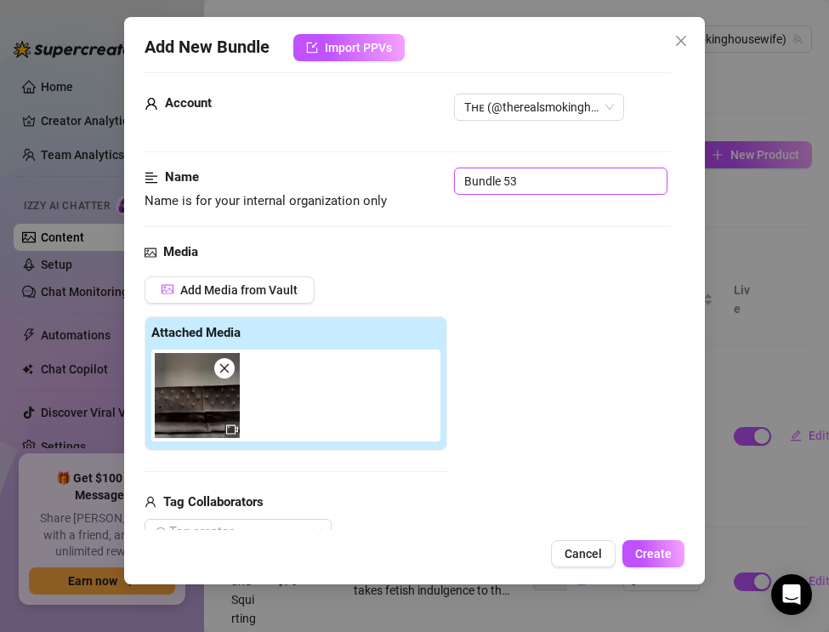
drag, startPoint x: 525, startPoint y: 179, endPoint x: 381, endPoint y: 168, distance: 145.0
click at [381, 168] on div "Name Name is for your internal organization only Bundle 53" at bounding box center [408, 188] width 526 height 43
paste input "Smoking, Rubber Glove Fetish & Squirting — Leather Mini & Gold Louboutins"
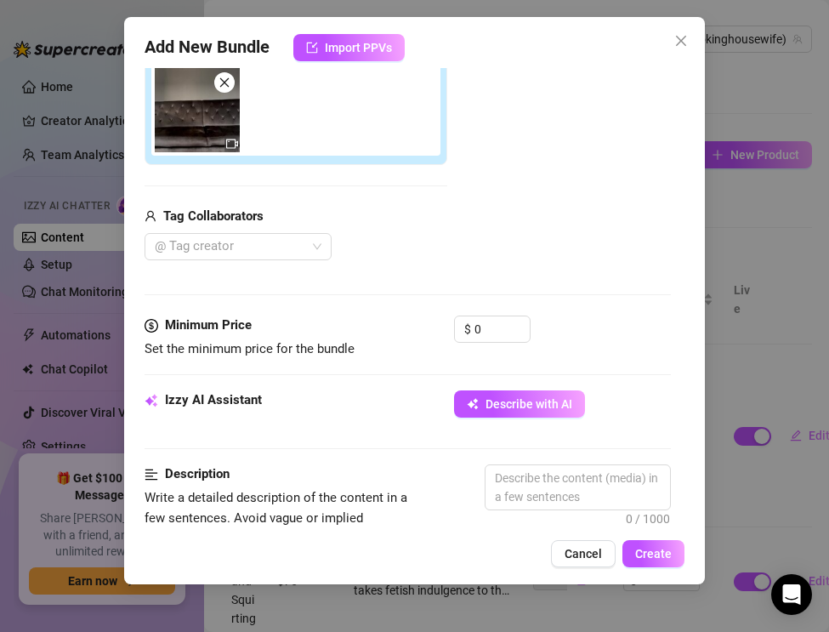
scroll to position [523, 0]
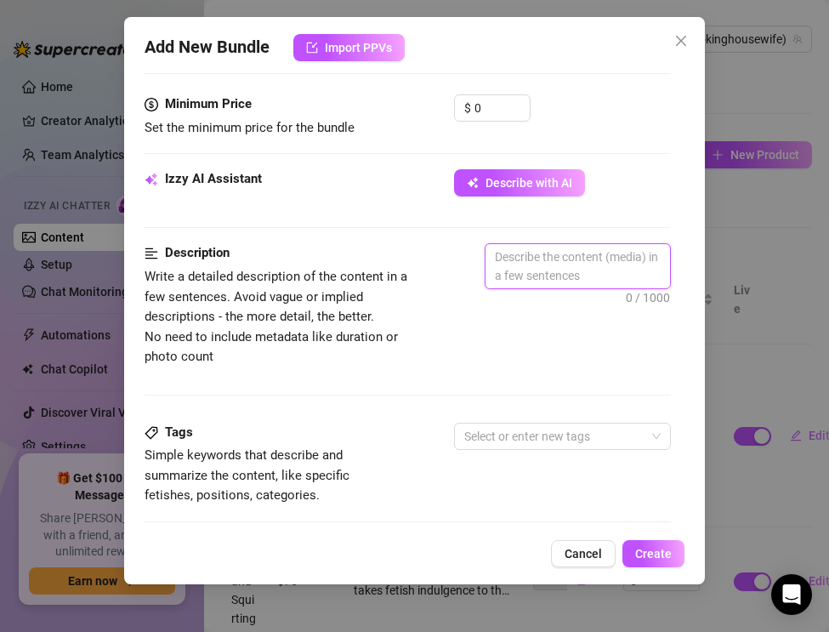
click at [553, 258] on textarea at bounding box center [577, 266] width 184 height 44
paste textarea "The Real Smoking Housewife pushes dirty fetish indulgence to the edge in this f…"
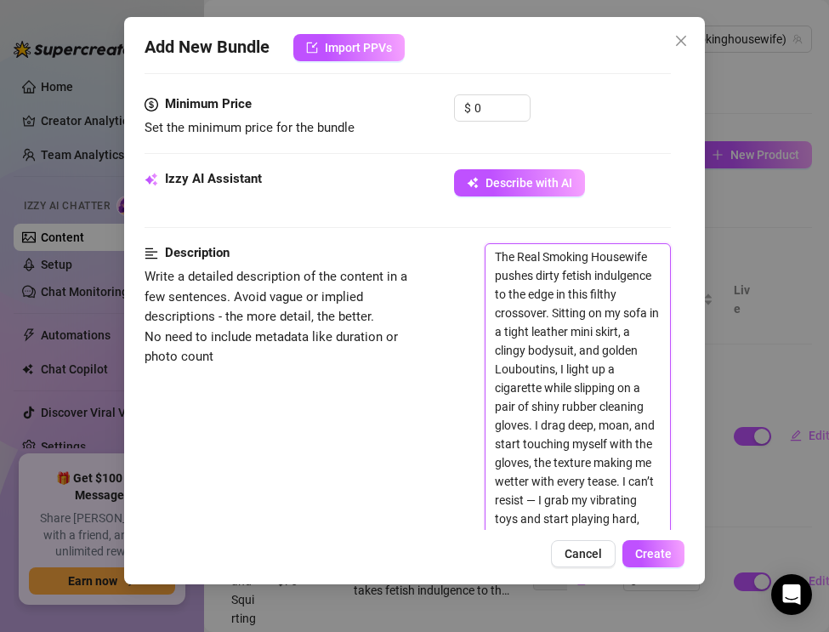
scroll to position [707, 0]
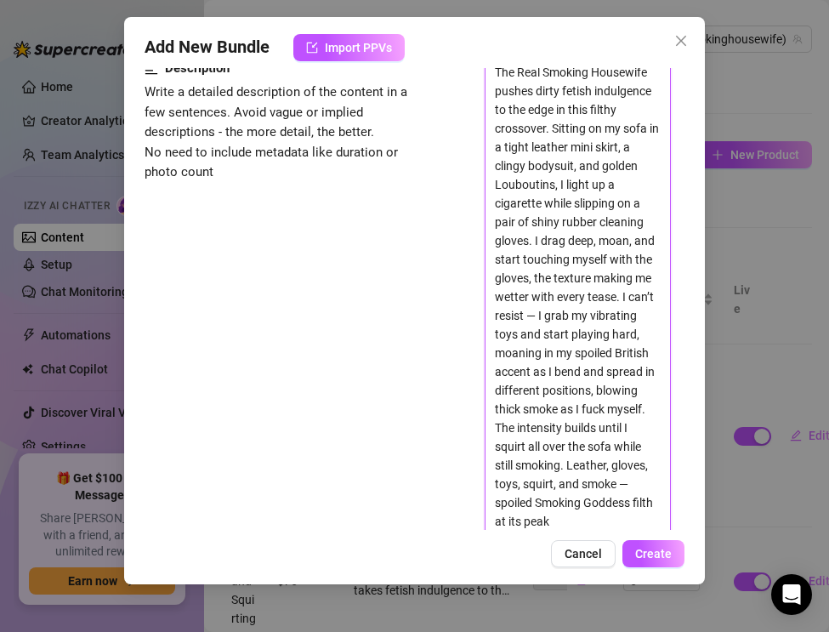
click at [537, 314] on textarea "The Real Smoking Housewife pushes dirty fetish indulgence to the edge in this f…" at bounding box center [577, 297] width 184 height 474
click at [495, 507] on textarea "The Real Smoking Housewife pushes dirty fetish indulgence to the edge in this f…" at bounding box center [577, 297] width 184 height 474
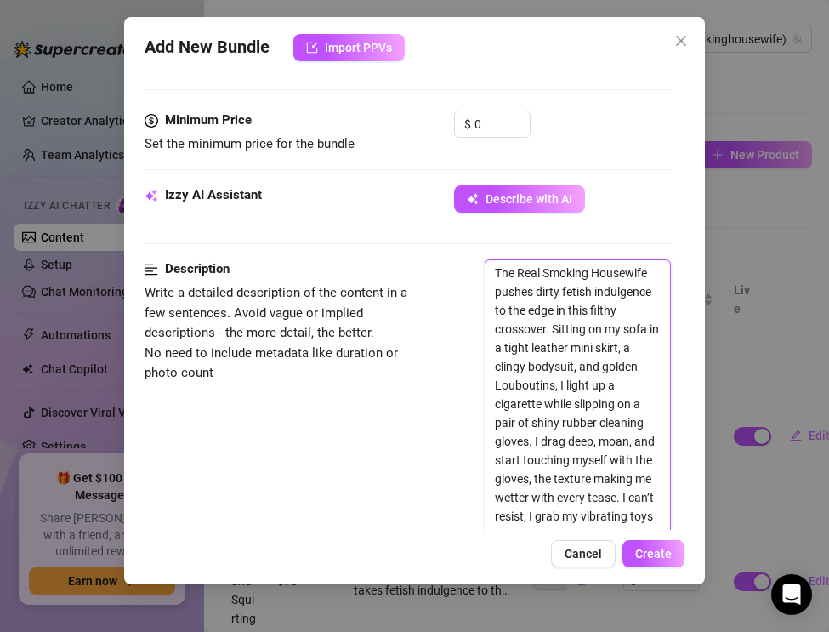
scroll to position [417, 0]
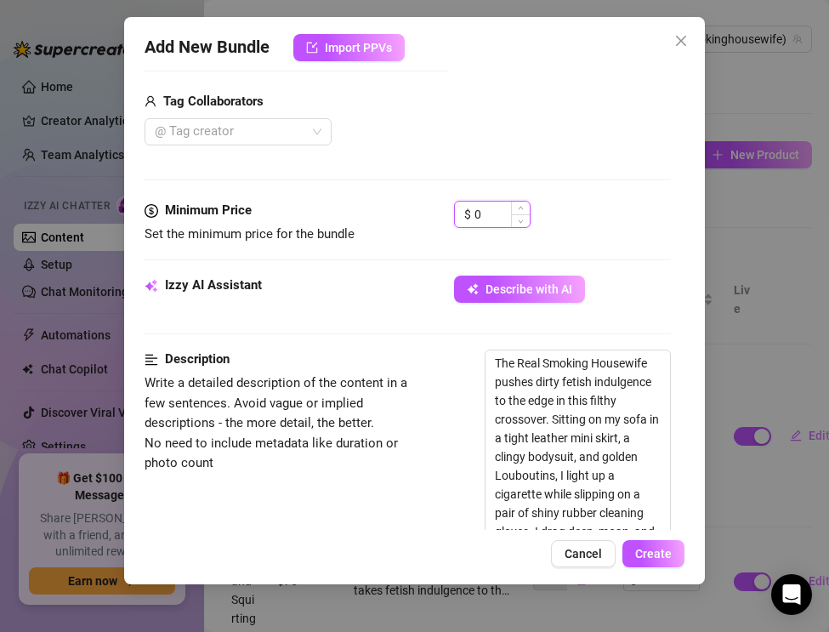
click at [508, 208] on input "0" at bounding box center [501, 214] width 55 height 26
click at [217, 122] on div at bounding box center [229, 132] width 162 height 24
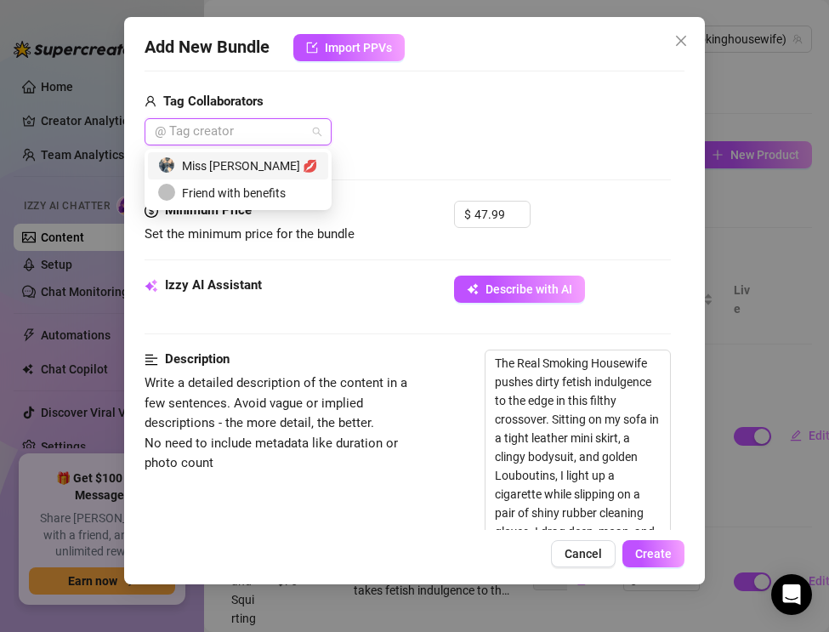
click at [221, 162] on div "Miss [PERSON_NAME] 💋" at bounding box center [238, 165] width 160 height 19
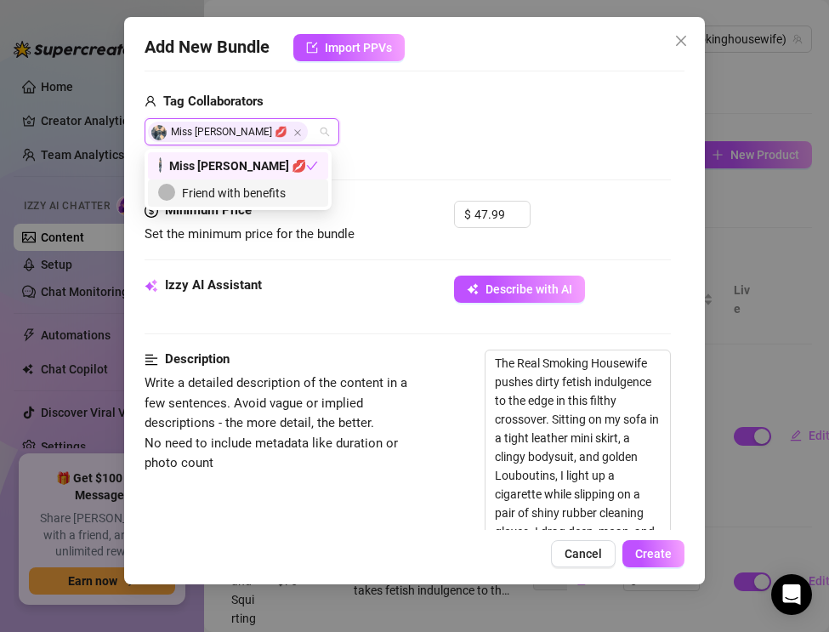
click at [324, 336] on div "Izzy AI Assistant Describe with AI" at bounding box center [408, 312] width 526 height 74
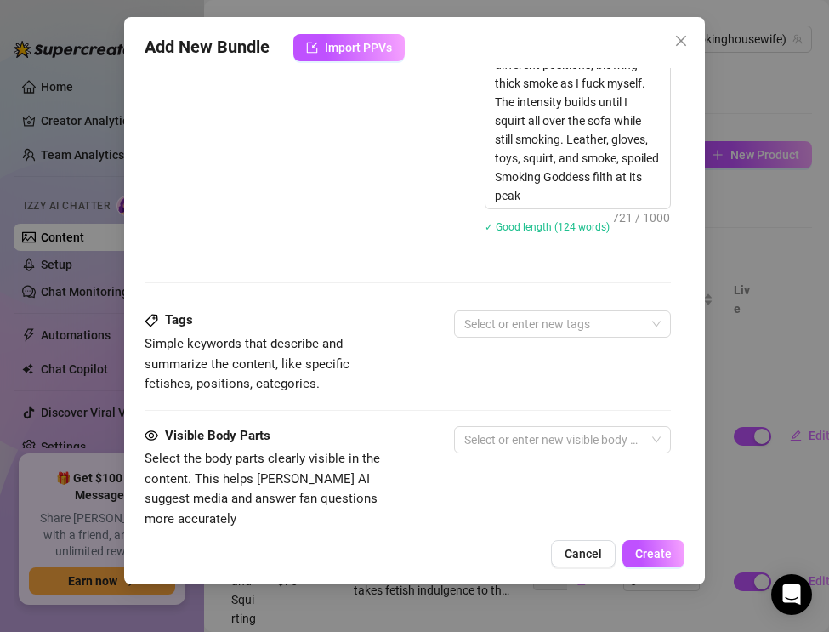
scroll to position [1087, 0]
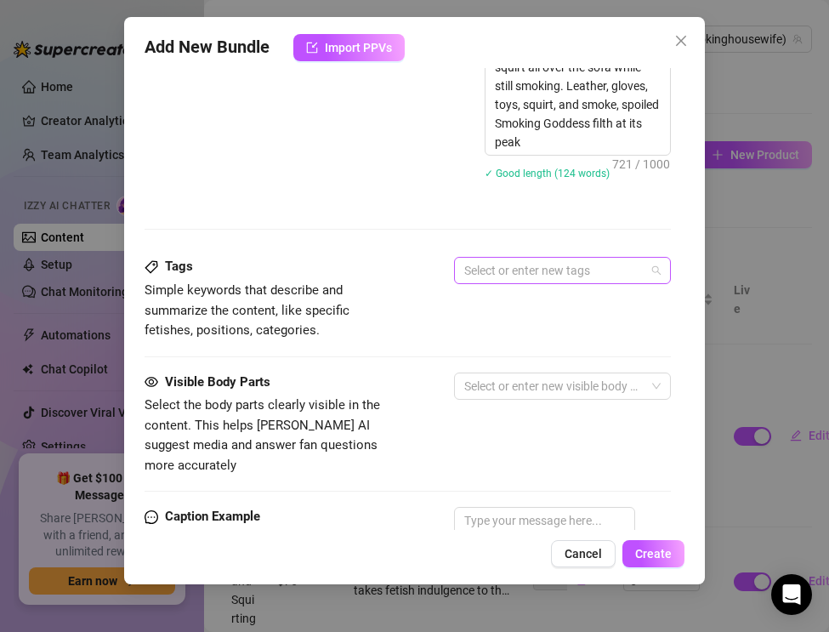
click at [485, 279] on div at bounding box center [553, 270] width 192 height 24
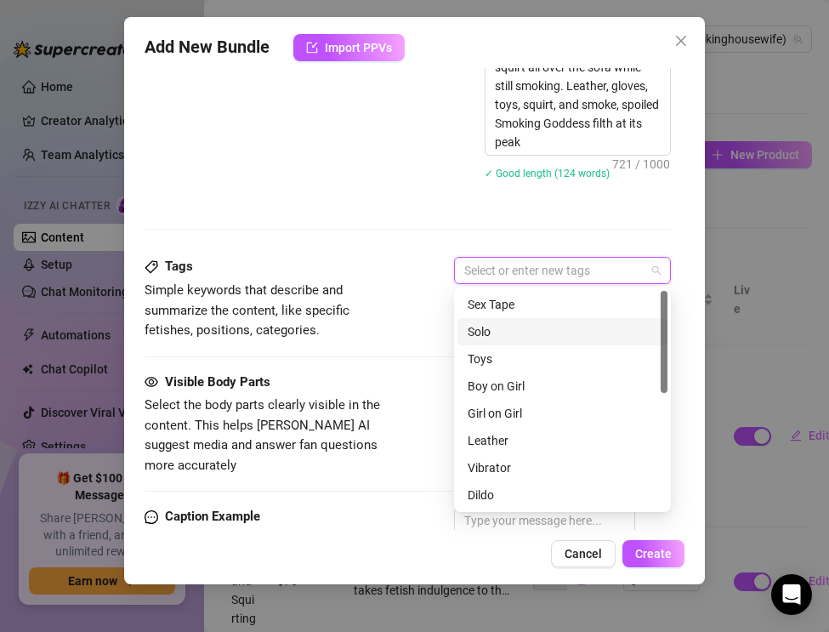
click at [487, 326] on div "Solo" at bounding box center [563, 331] width 190 height 19
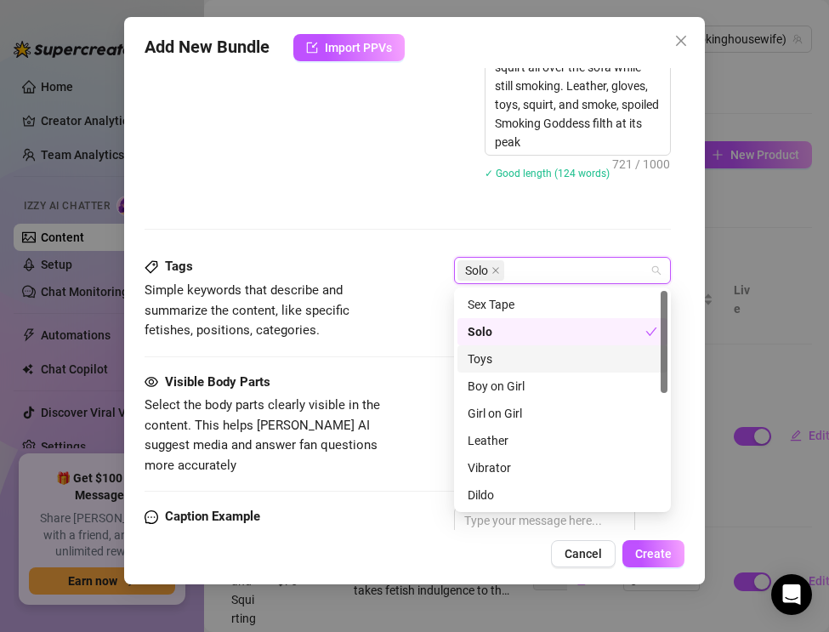
click at [486, 365] on div "Toys" at bounding box center [563, 358] width 190 height 19
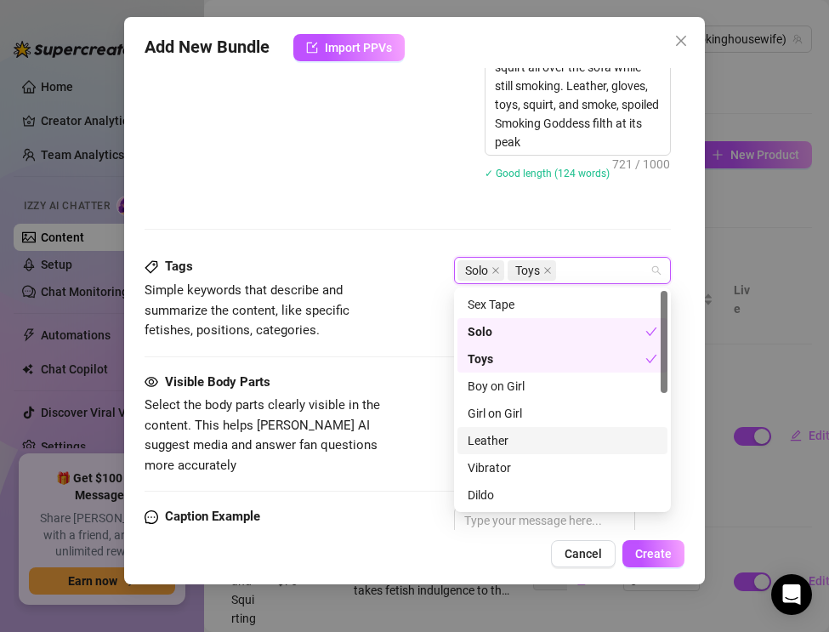
click at [489, 441] on div "Leather" at bounding box center [563, 440] width 190 height 19
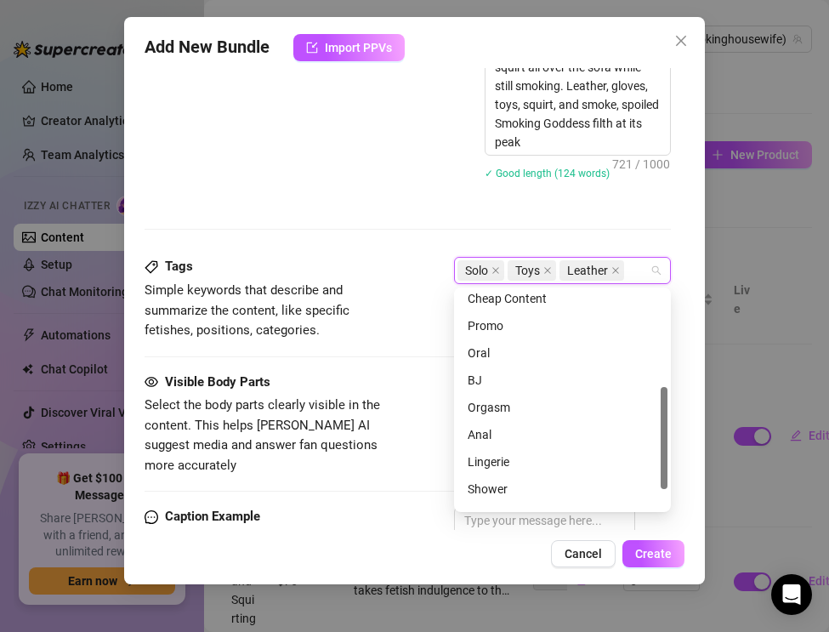
scroll to position [245, 0]
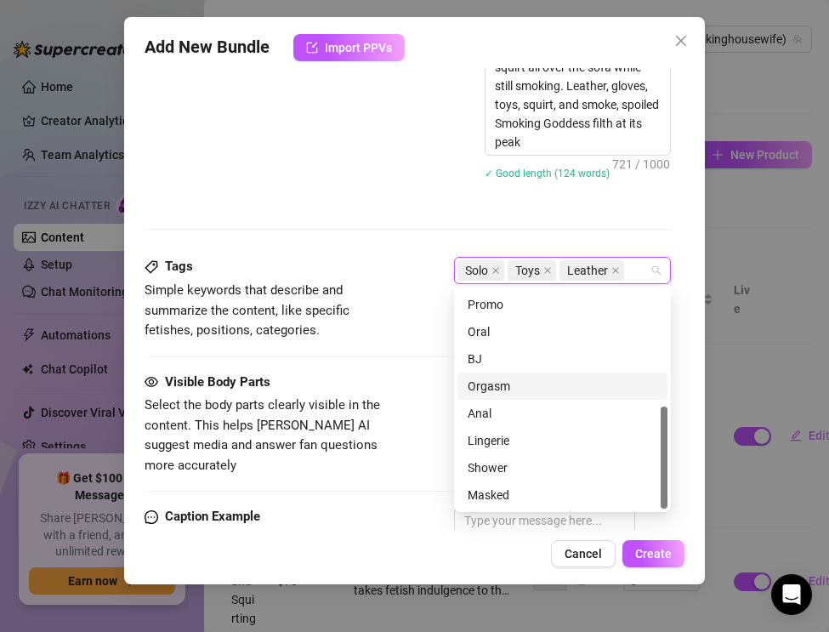
click at [488, 388] on div "Orgasm" at bounding box center [563, 386] width 190 height 19
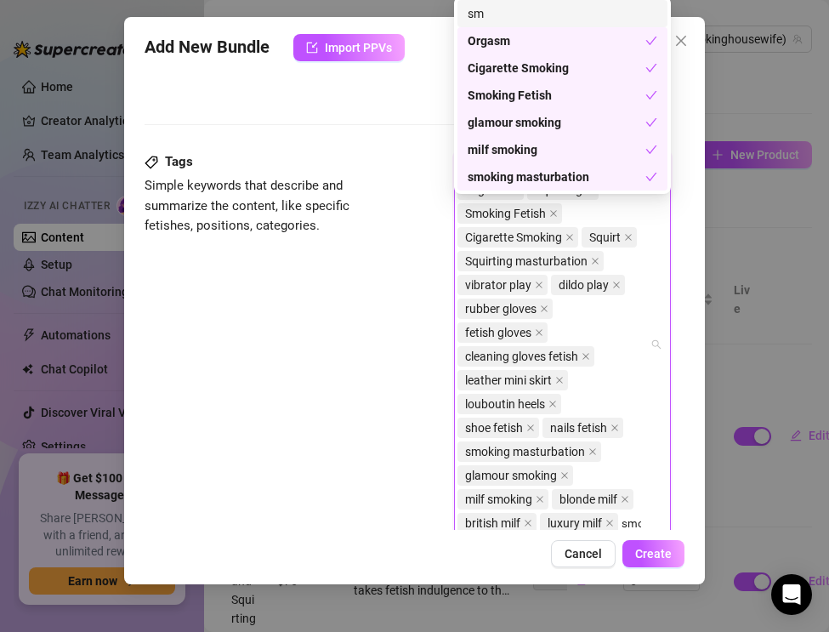
scroll to position [1215, 0]
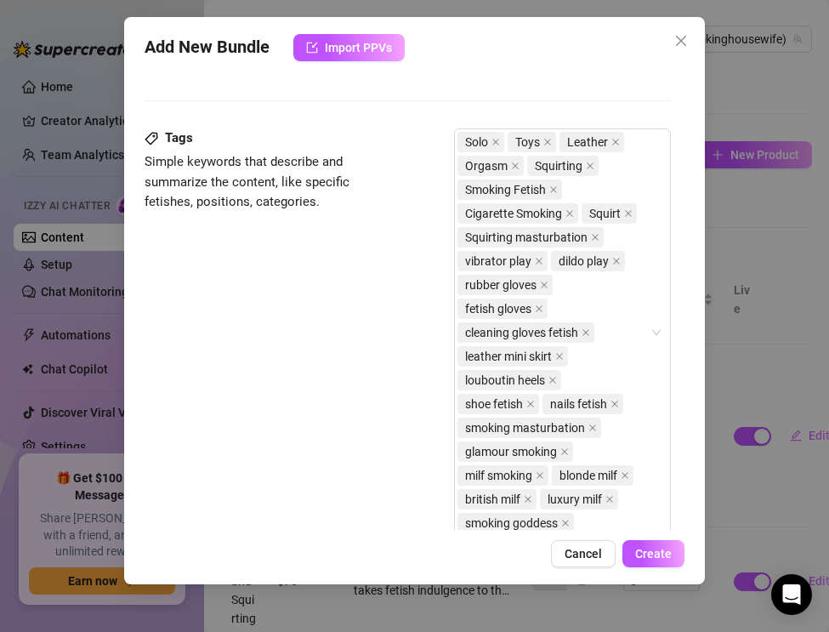
click at [364, 360] on div "Tags Simple keywords that describe and summarize the content, like specific fet…" at bounding box center [408, 339] width 526 height 423
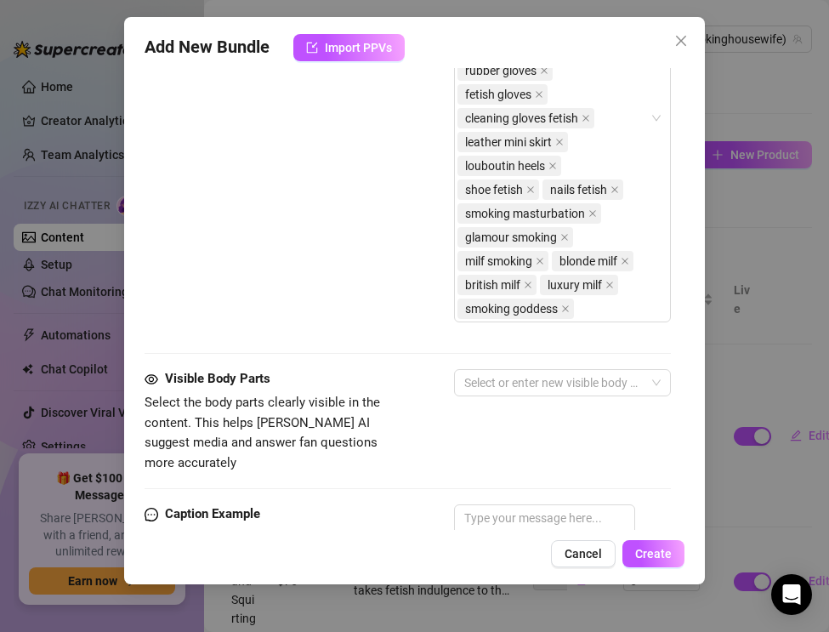
scroll to position [1455, 0]
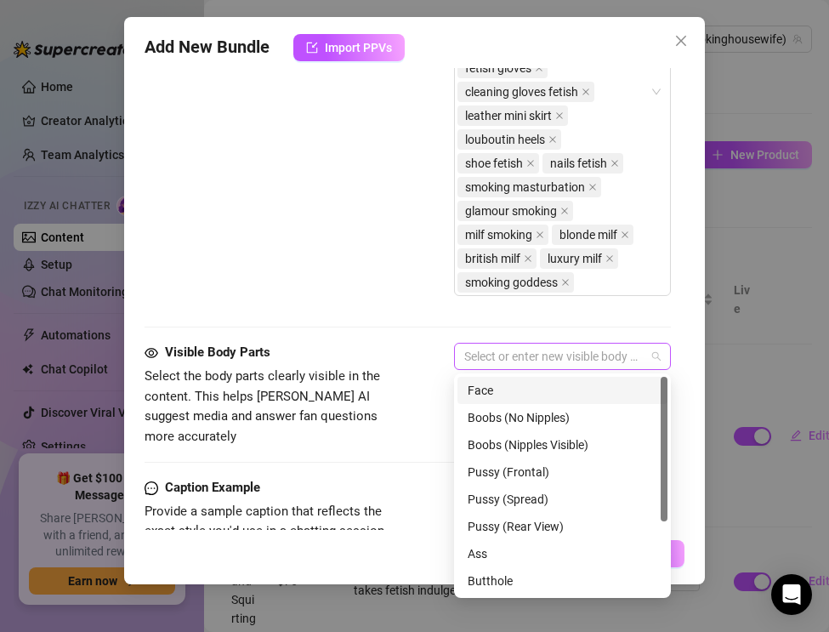
click at [487, 366] on div at bounding box center [553, 356] width 192 height 24
click at [487, 396] on div "Face" at bounding box center [563, 390] width 190 height 19
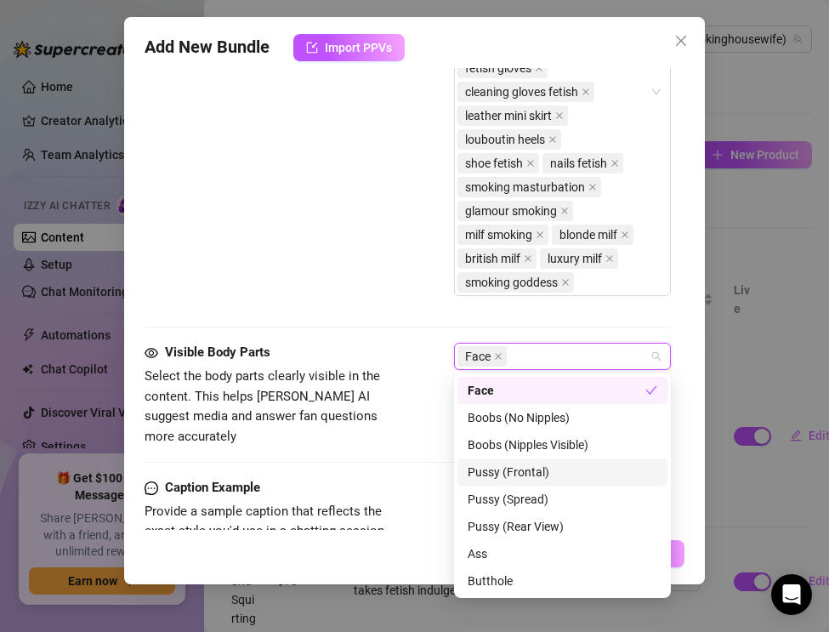
click at [504, 468] on div "Pussy (Frontal)" at bounding box center [563, 471] width 190 height 19
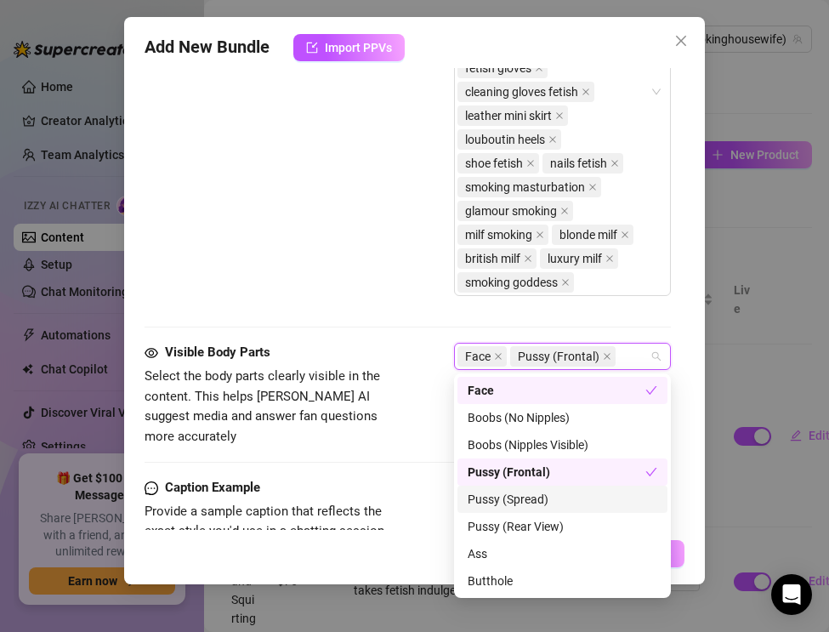
click at [503, 502] on div "Pussy (Spread)" at bounding box center [563, 499] width 190 height 19
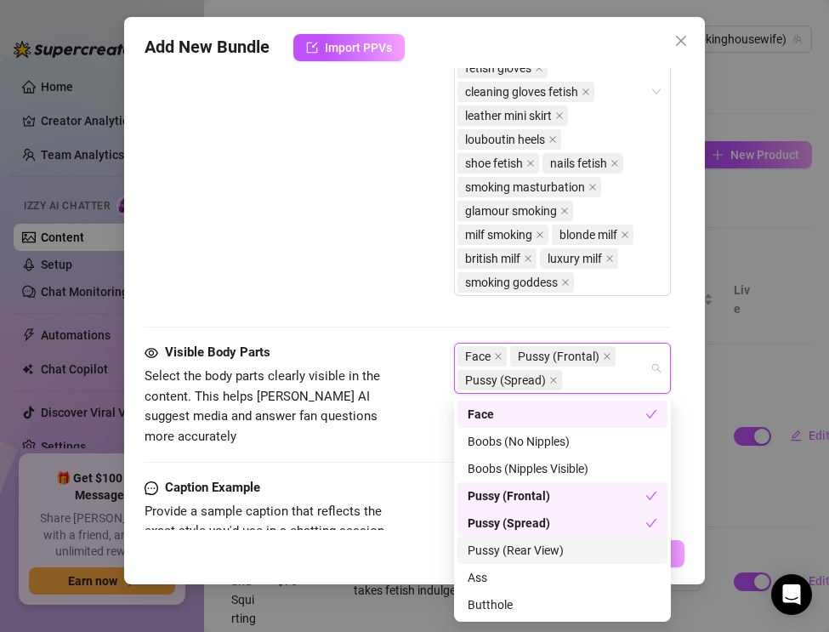
click at [503, 546] on div "Pussy (Rear View)" at bounding box center [563, 550] width 190 height 19
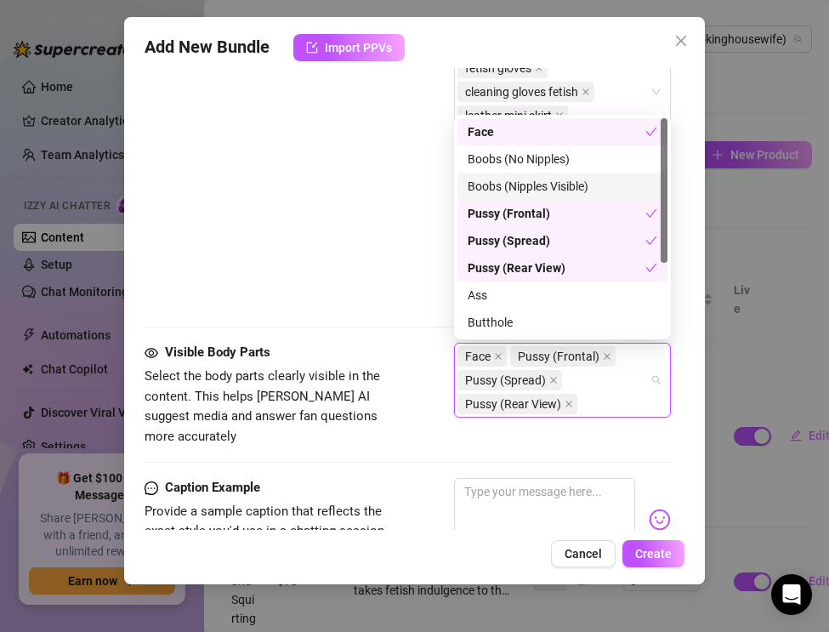
click at [508, 190] on div "Boobs (Nipples Visible)" at bounding box center [563, 186] width 190 height 19
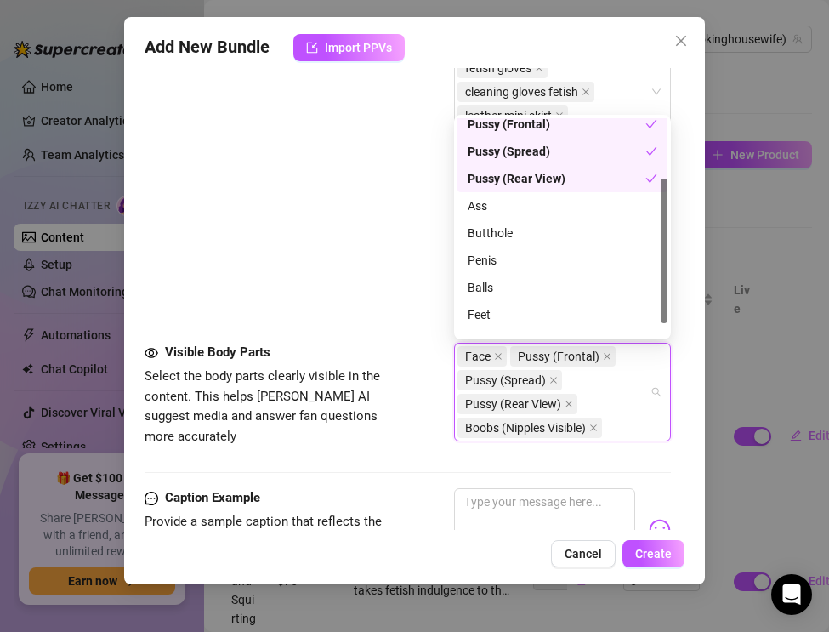
scroll to position [90, 0]
click at [496, 204] on div "Ass" at bounding box center [563, 205] width 190 height 19
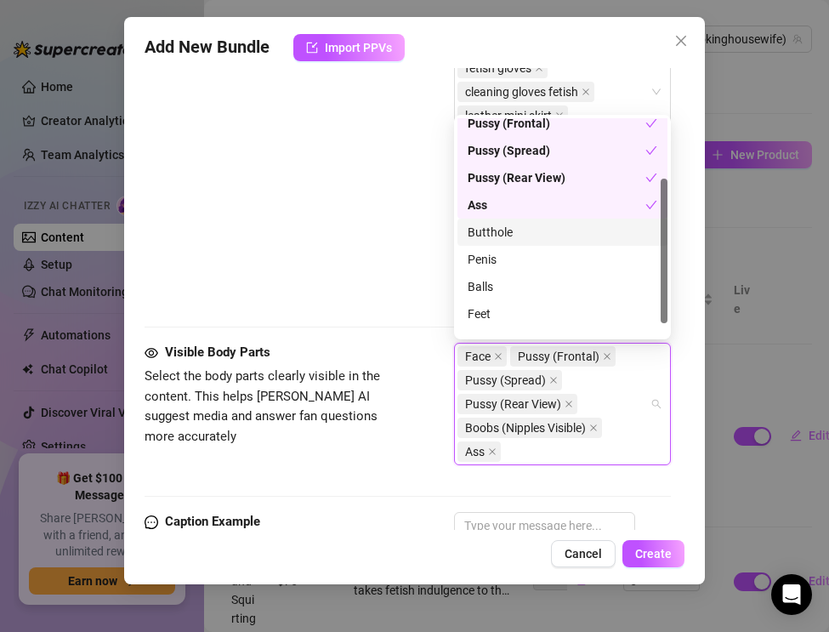
click at [495, 229] on div "Butthole" at bounding box center [563, 232] width 190 height 19
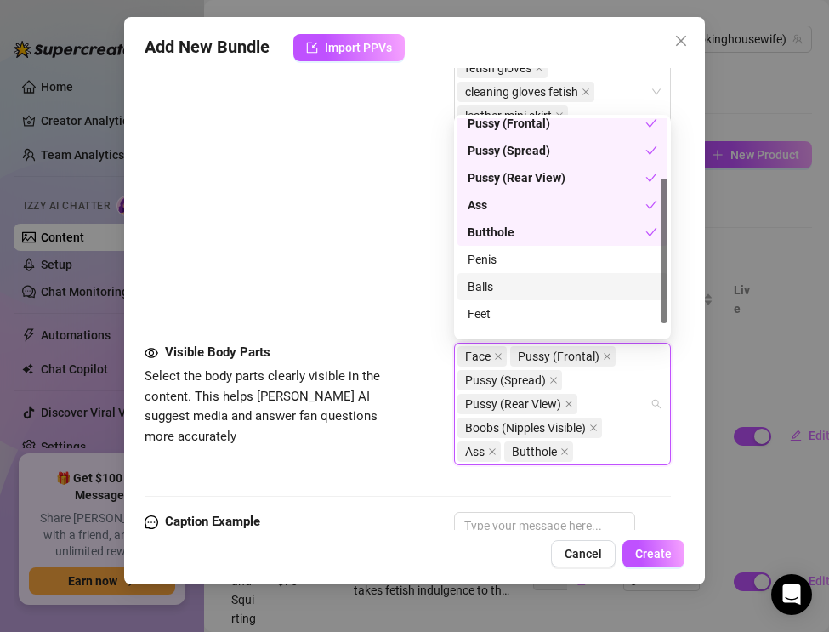
click at [497, 281] on div "Balls" at bounding box center [563, 286] width 190 height 19
click at [497, 281] on div "Balls" at bounding box center [557, 286] width 178 height 19
click at [496, 312] on div "Feet" at bounding box center [563, 313] width 190 height 19
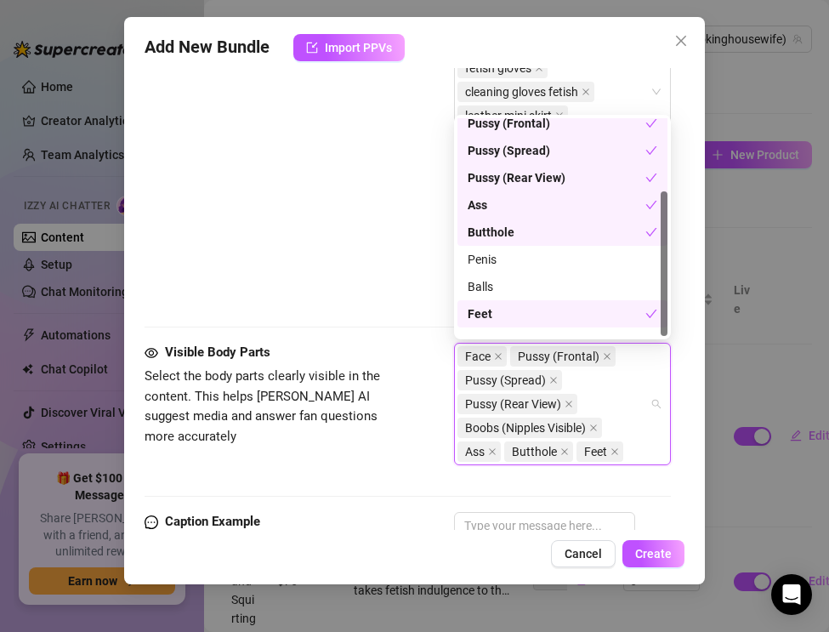
scroll to position [109, 0]
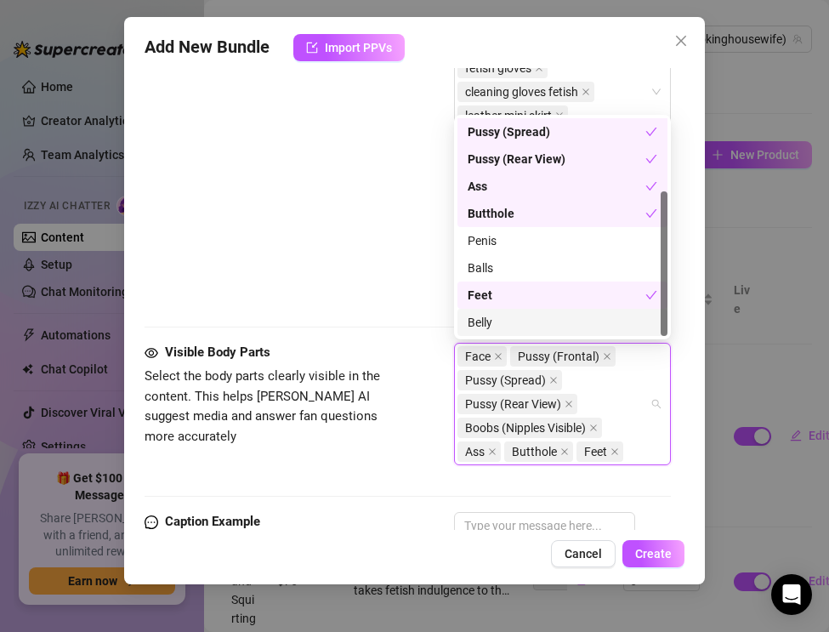
click at [496, 326] on div "Belly" at bounding box center [563, 322] width 190 height 19
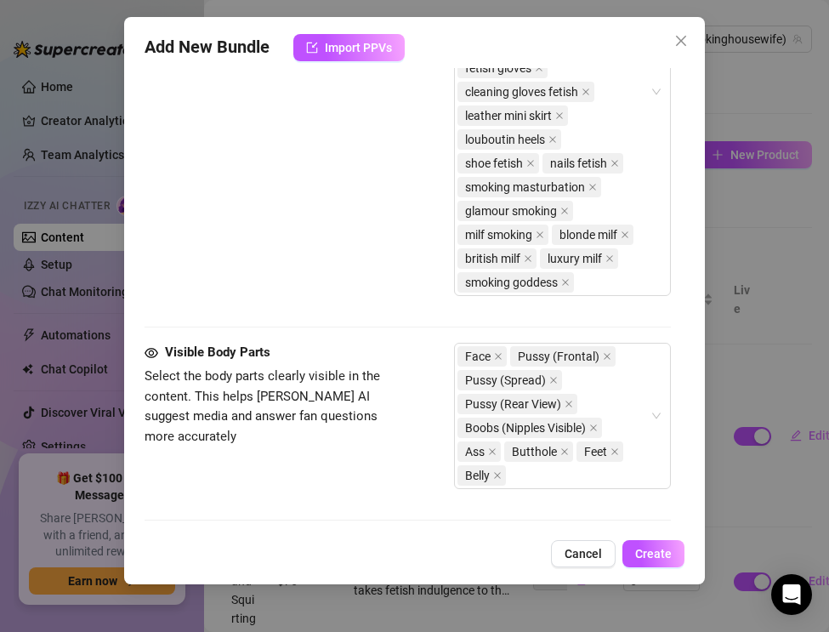
click at [368, 439] on div "Visible Body Parts Select the body parts clearly visible in the content. This h…" at bounding box center [408, 424] width 526 height 162
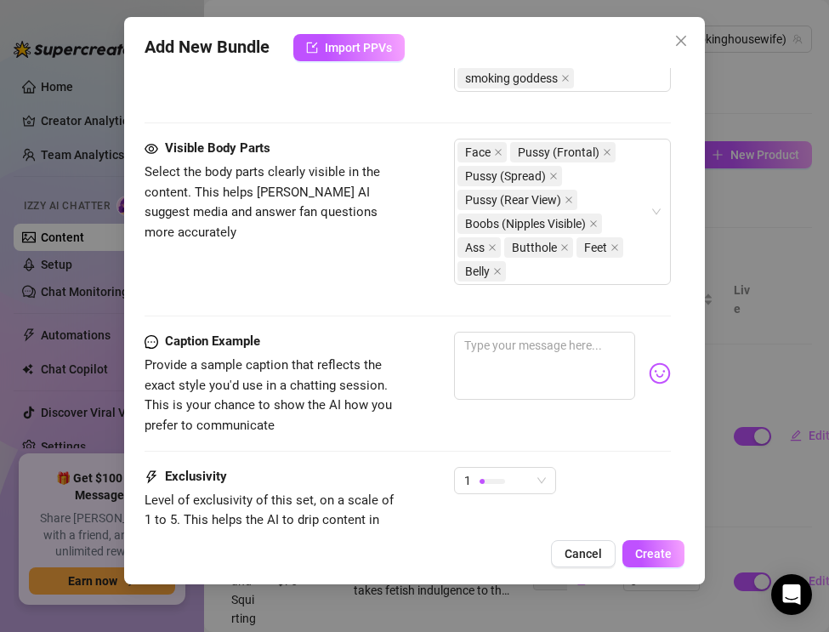
scroll to position [1661, 0]
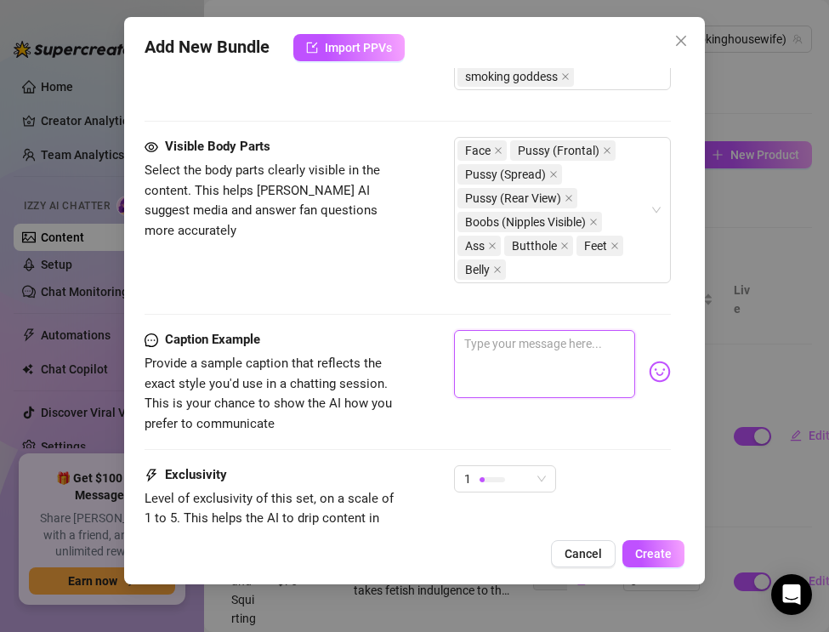
click at [512, 366] on textarea at bounding box center [544, 364] width 181 height 68
paste textarea "Leather mini, gold Louboutins, rubber gloves on my hands… cigarette glowing whi…"
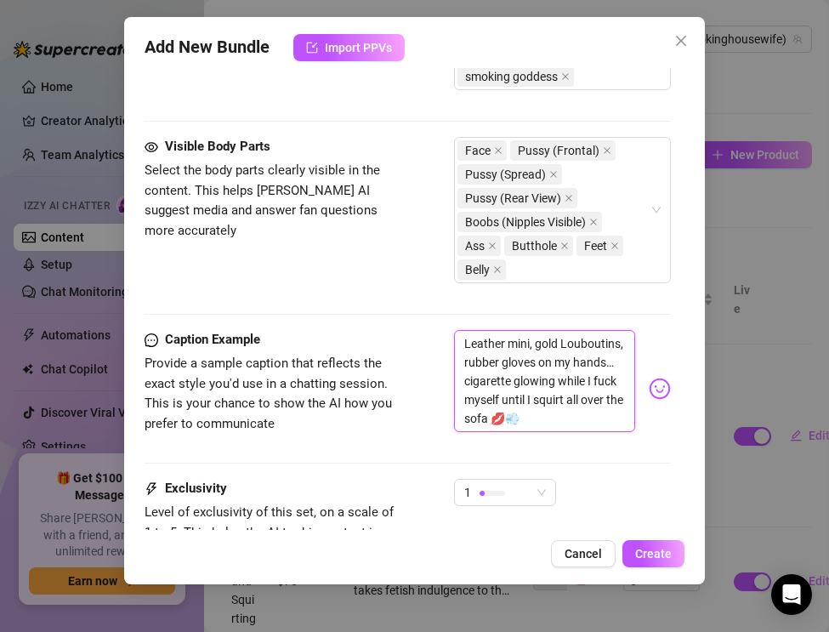
scroll to position [1820, 0]
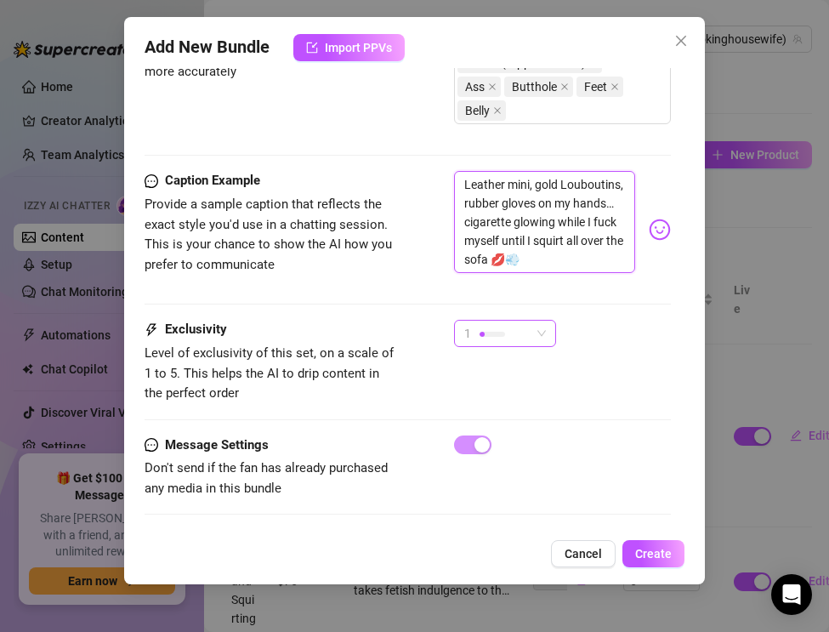
click at [503, 326] on div at bounding box center [492, 334] width 26 height 16
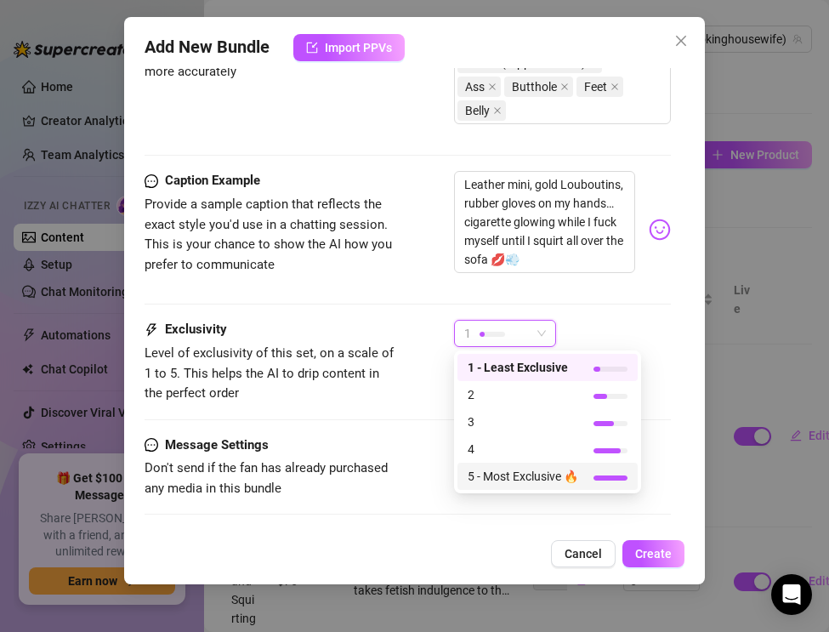
click at [489, 474] on span "5 - Most Exclusive 🔥" at bounding box center [523, 476] width 111 height 19
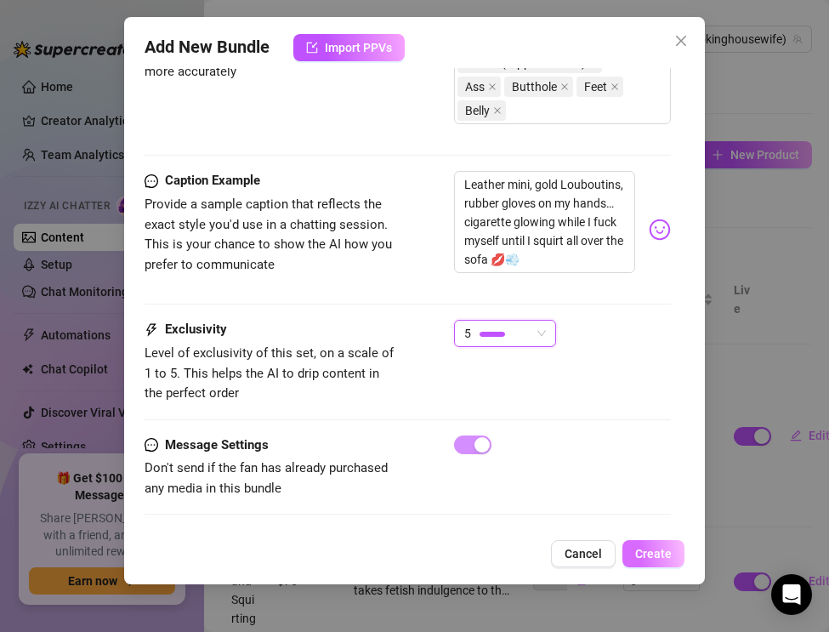
click at [665, 554] on span "Create" at bounding box center [653, 554] width 37 height 14
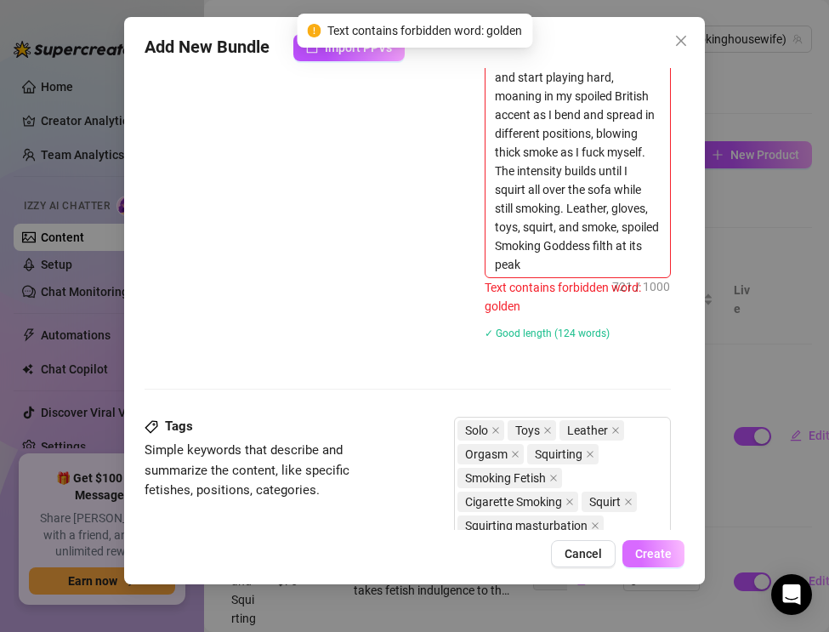
scroll to position [705, 0]
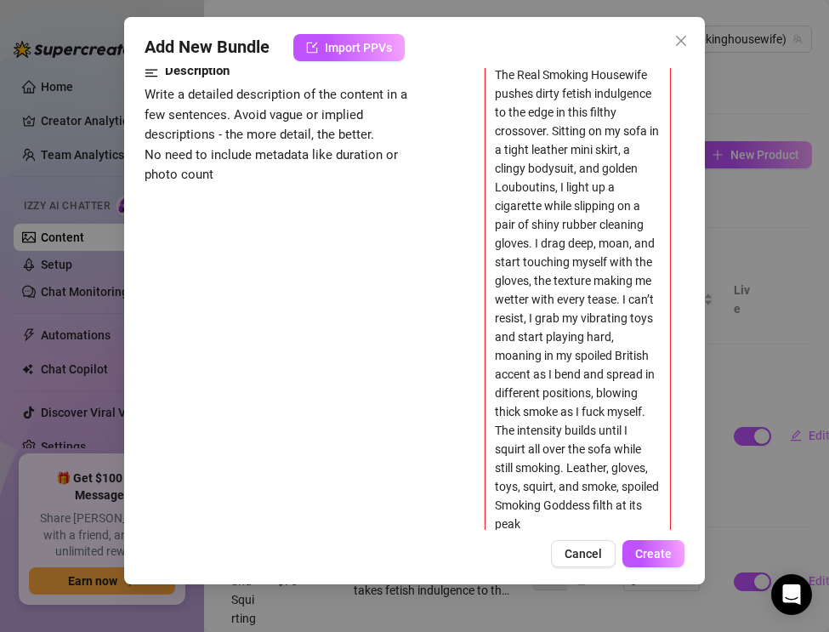
click at [638, 171] on textarea "The Real Smoking Housewife pushes dirty fetish indulgence to the edge in this f…" at bounding box center [577, 299] width 184 height 474
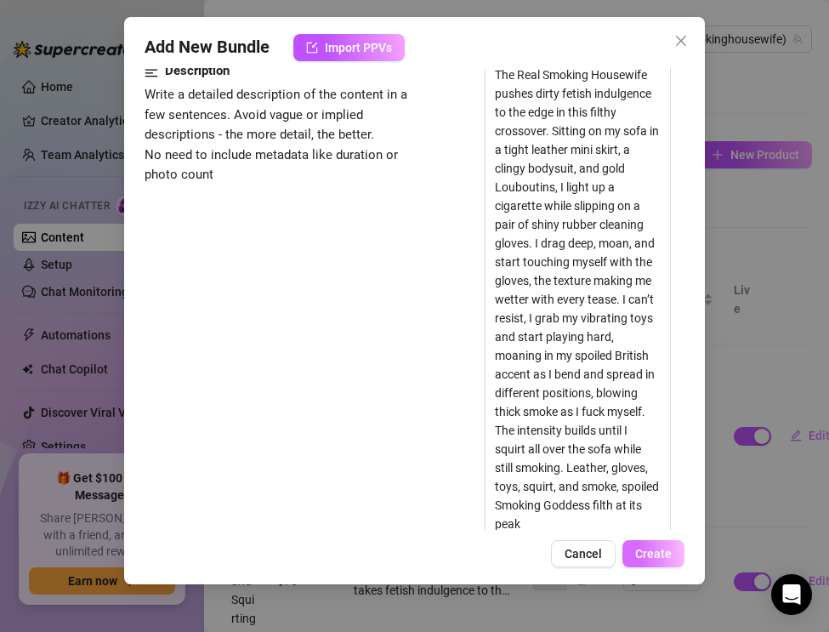
click at [651, 557] on span "Create" at bounding box center [653, 554] width 37 height 14
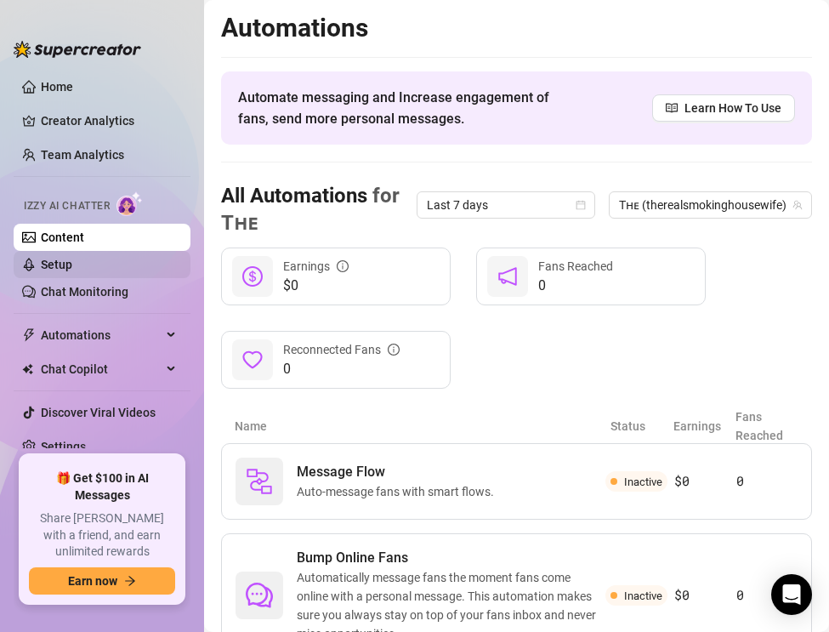
click at [72, 271] on link "Setup" at bounding box center [56, 265] width 31 height 14
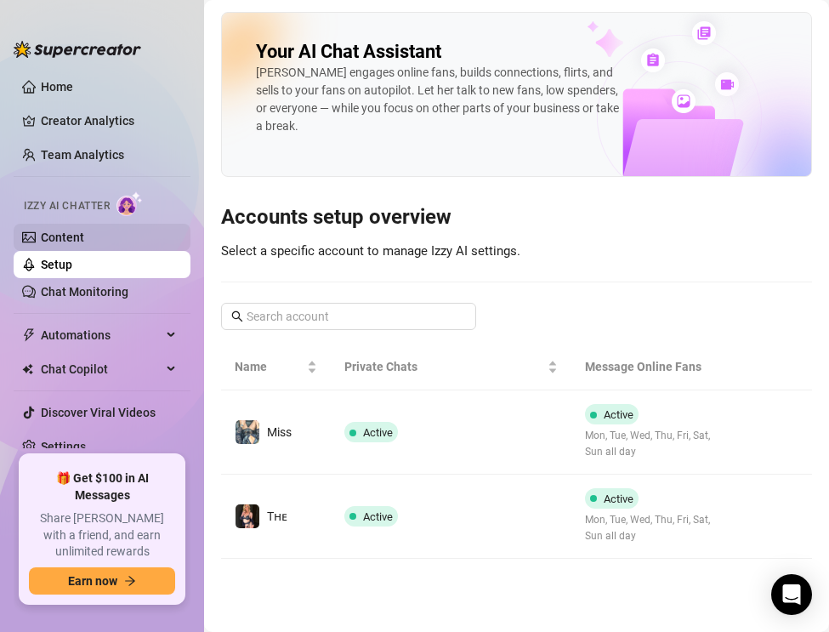
click at [84, 241] on link "Content" at bounding box center [62, 237] width 43 height 14
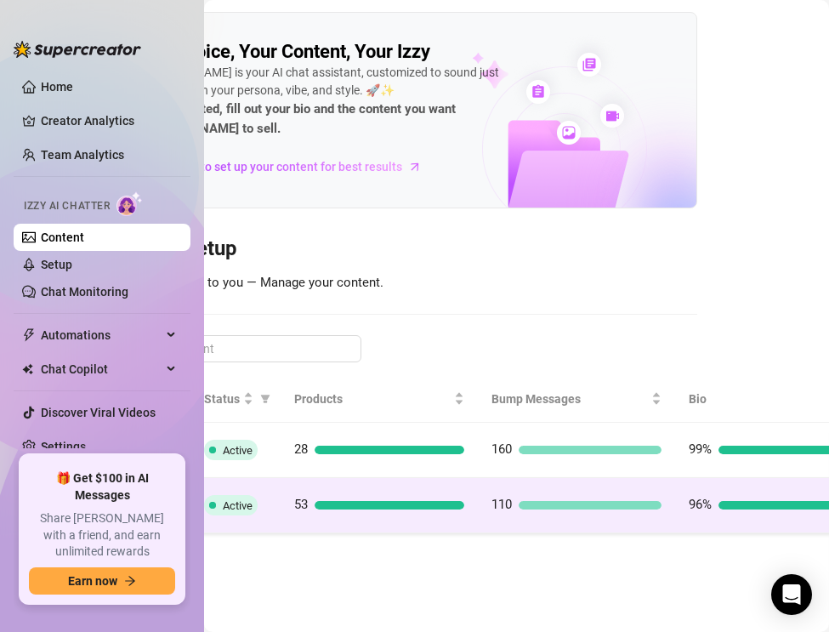
scroll to position [0, 212]
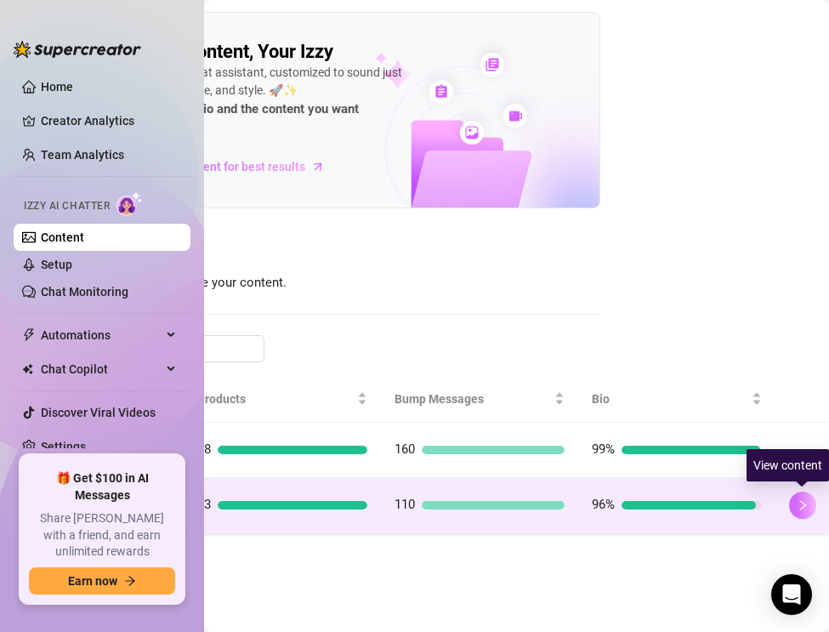
click at [807, 497] on button "button" at bounding box center [802, 504] width 27 height 27
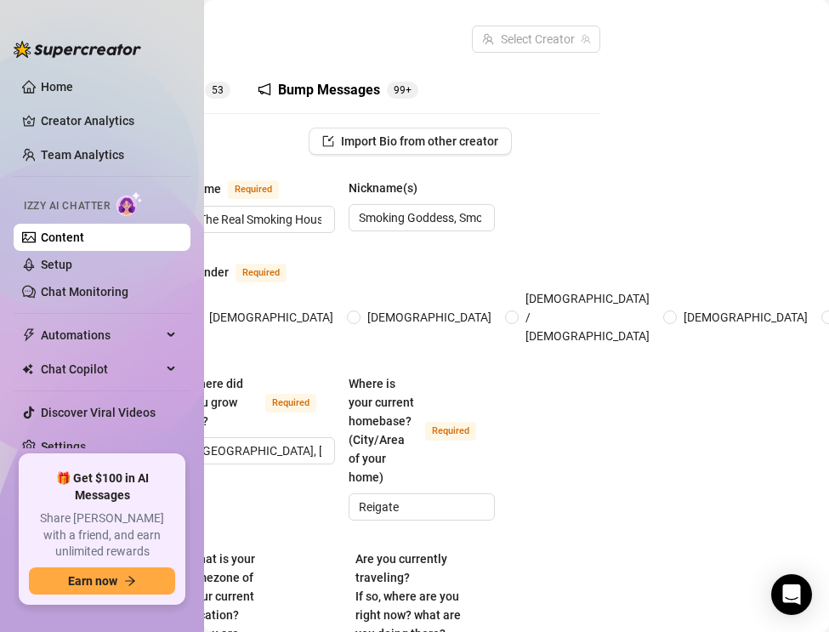
scroll to position [0, 117]
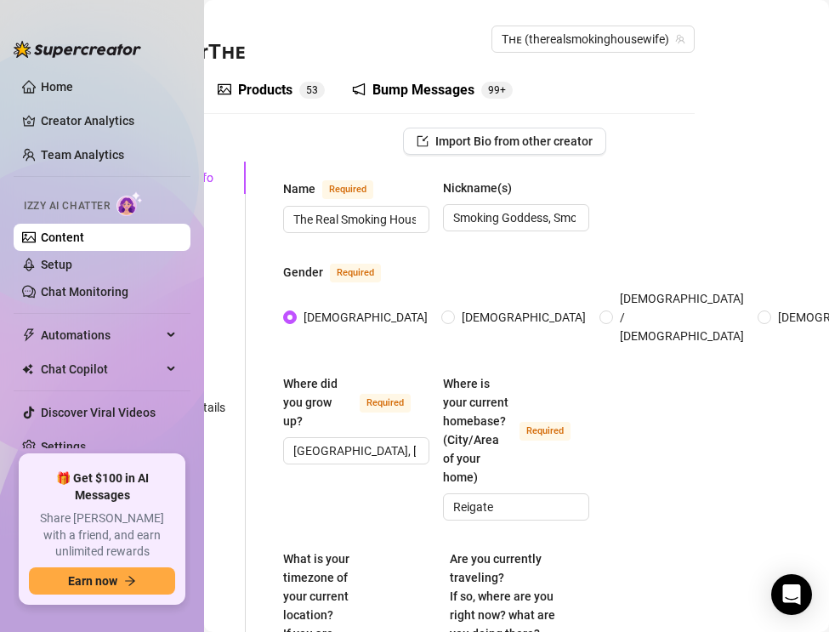
click at [304, 85] on sup "5 3" at bounding box center [312, 90] width 26 height 17
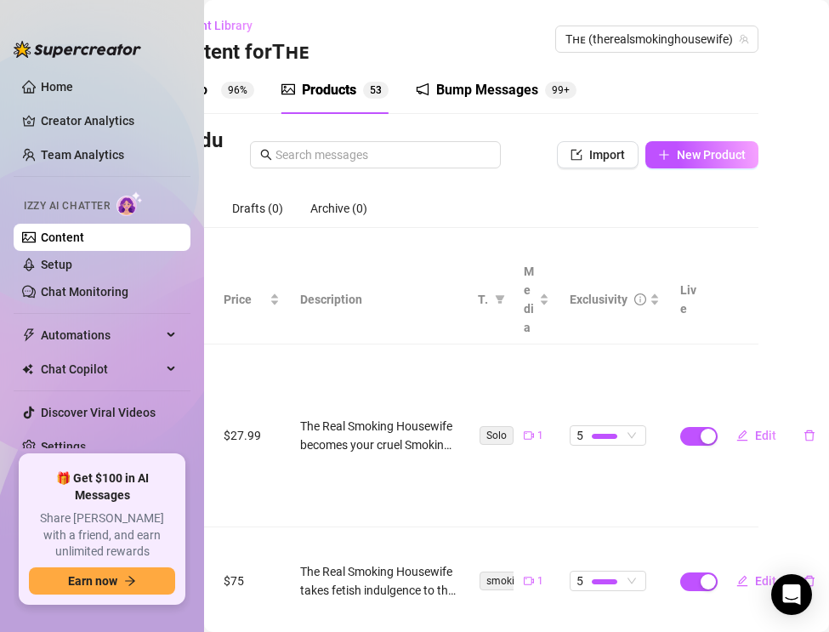
scroll to position [0, 53]
click at [673, 151] on button "New Product" at bounding box center [702, 154] width 113 height 27
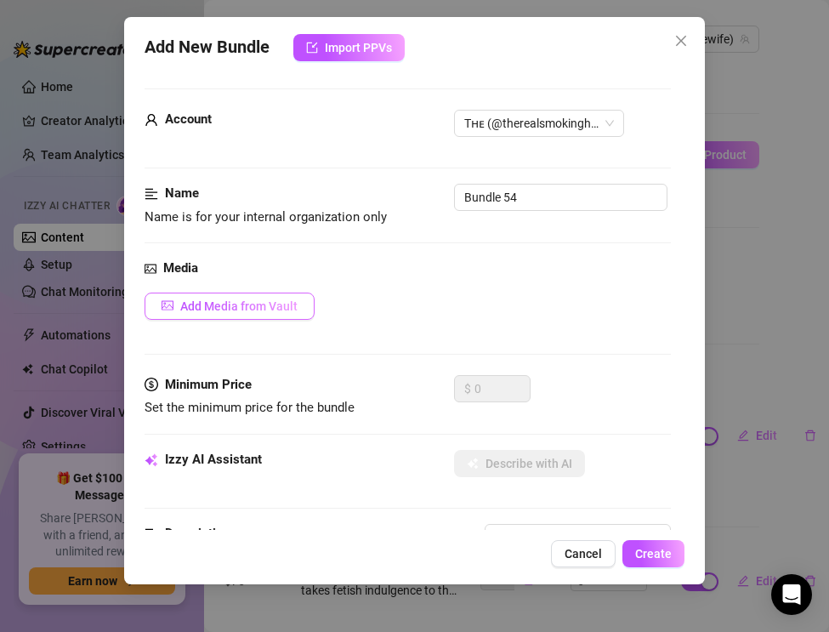
click at [201, 293] on button "Add Media from Vault" at bounding box center [230, 305] width 170 height 27
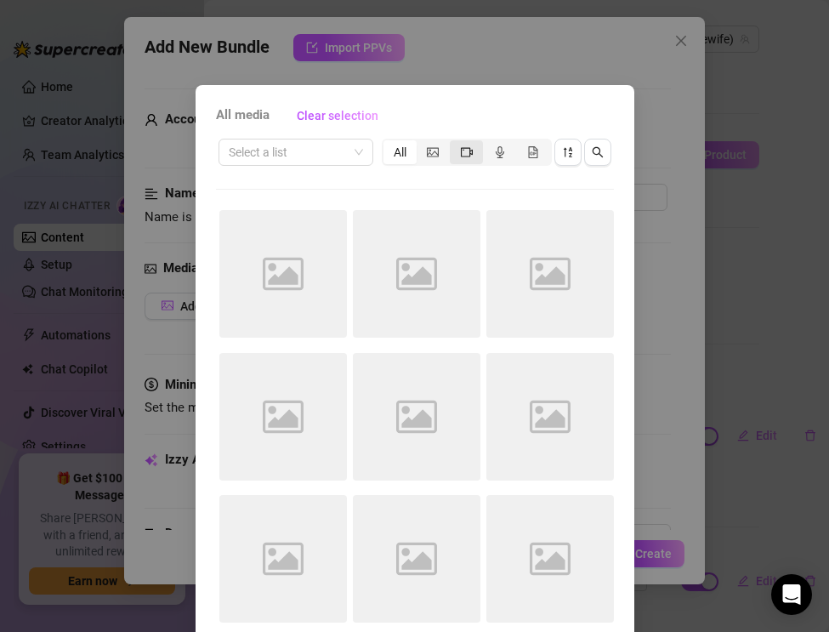
click at [466, 157] on span "segmented control" at bounding box center [467, 152] width 12 height 14
click at [454, 143] on input "segmented control" at bounding box center [454, 143] width 0 height 0
click at [559, 150] on button "button" at bounding box center [567, 152] width 27 height 27
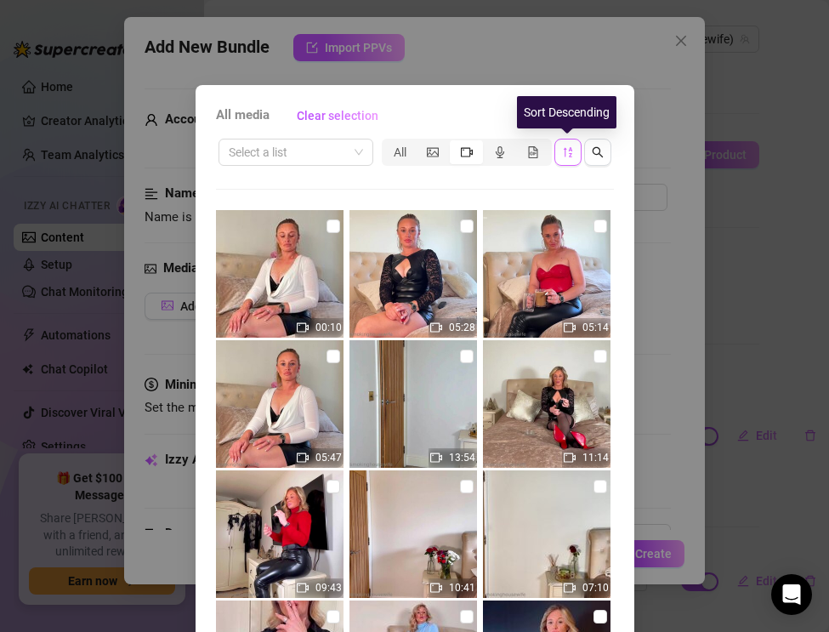
click at [564, 157] on span "button" at bounding box center [568, 152] width 12 height 14
click at [571, 156] on icon "sort-descending" at bounding box center [568, 152] width 12 height 12
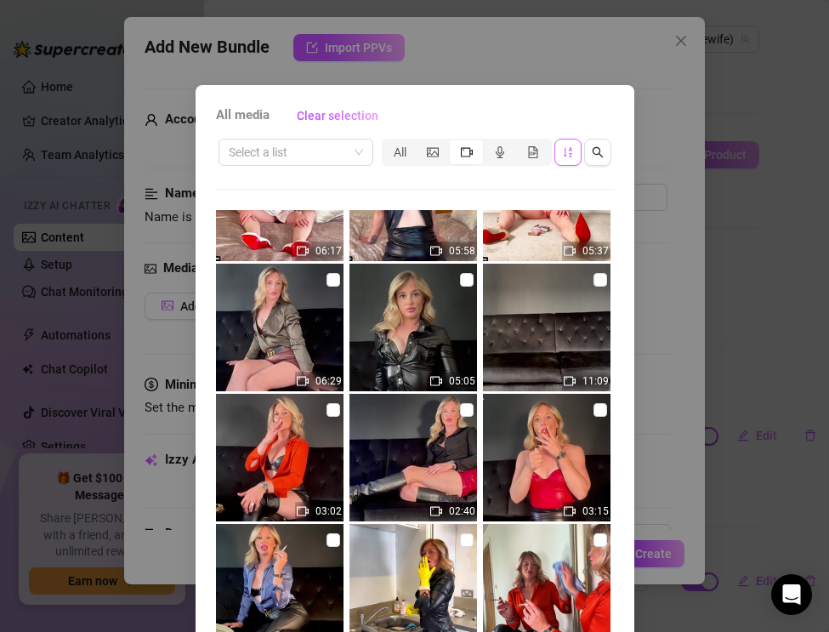
scroll to position [1584, 0]
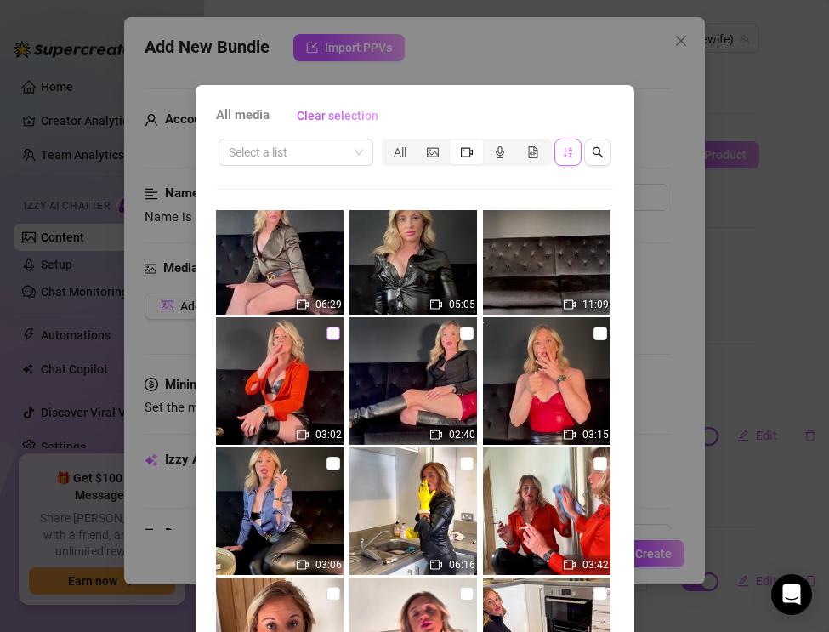
click at [329, 332] on input "checkbox" at bounding box center [333, 333] width 14 height 14
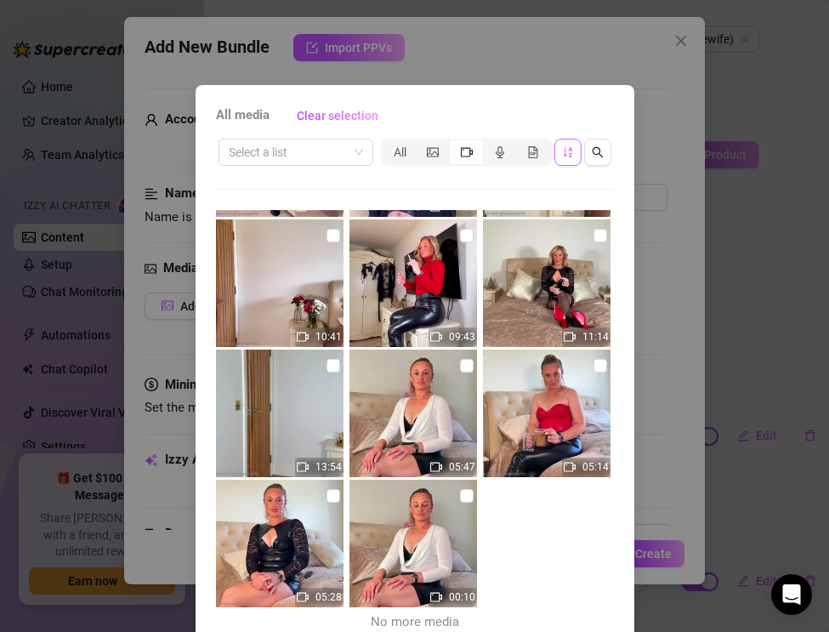
scroll to position [78, 0]
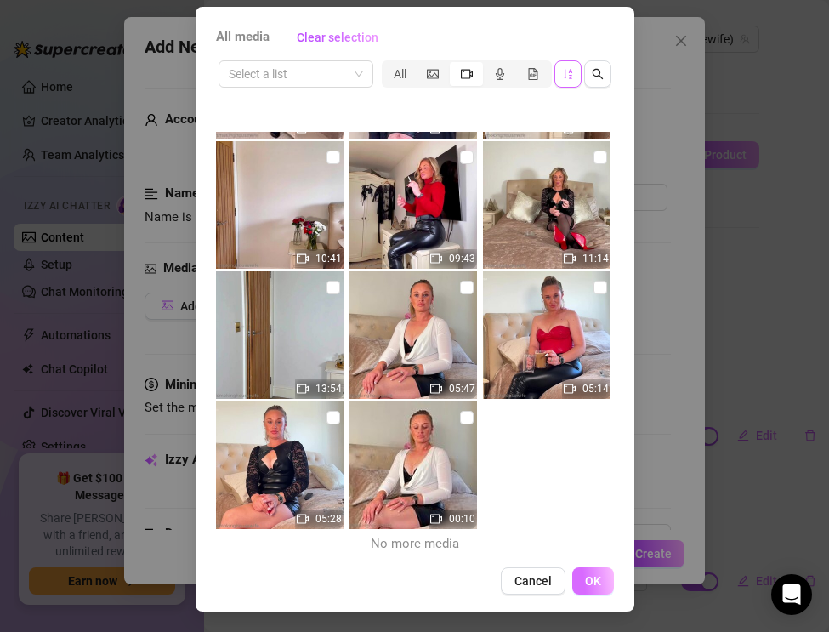
click at [585, 576] on span "OK" at bounding box center [593, 581] width 16 height 14
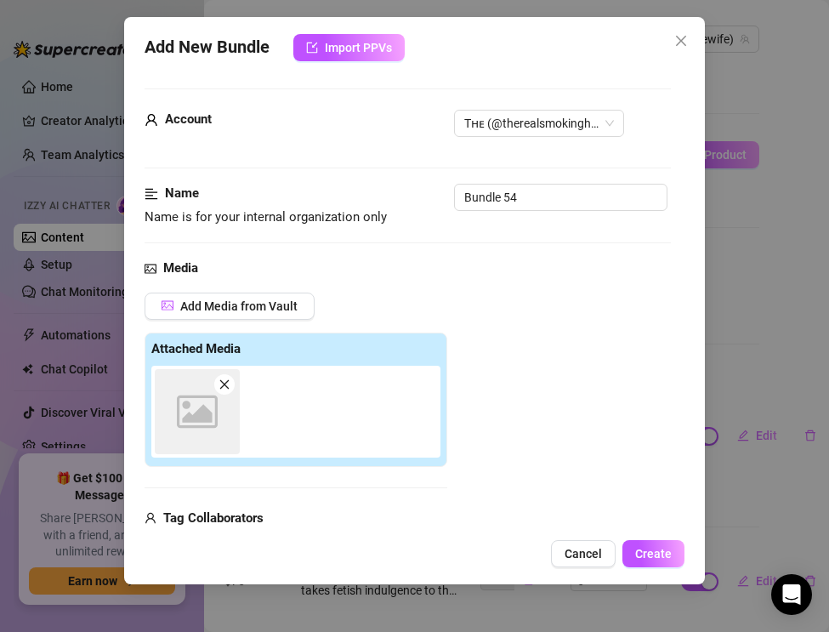
scroll to position [16, 0]
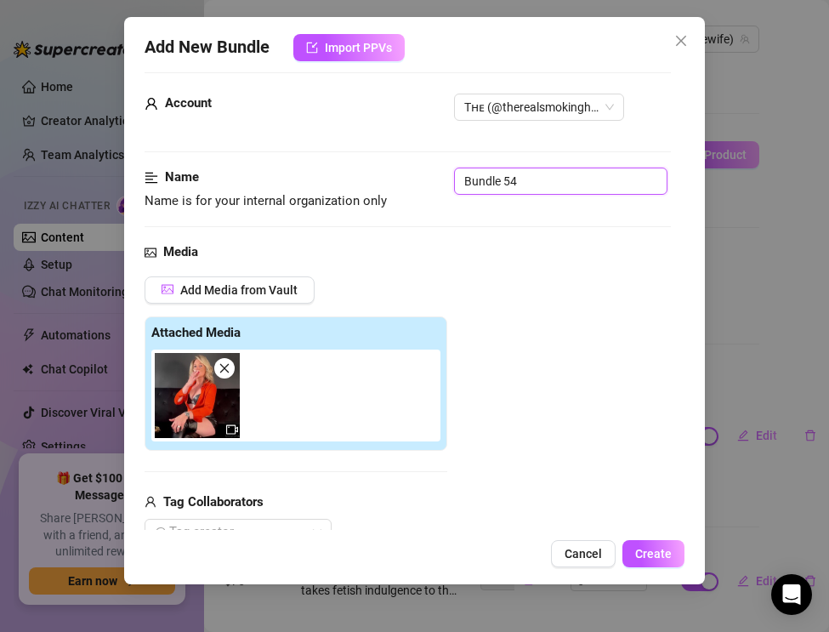
click at [545, 173] on input "Bundle 54" at bounding box center [560, 180] width 213 height 27
drag, startPoint x: 545, startPoint y: 173, endPoint x: 410, endPoint y: 171, distance: 135.2
click at [410, 171] on div "Name Name is for your internal organization only Bundle 54" at bounding box center [408, 188] width 526 height 43
paste input "Smoking ASMR — Leather & Satin Glamour"
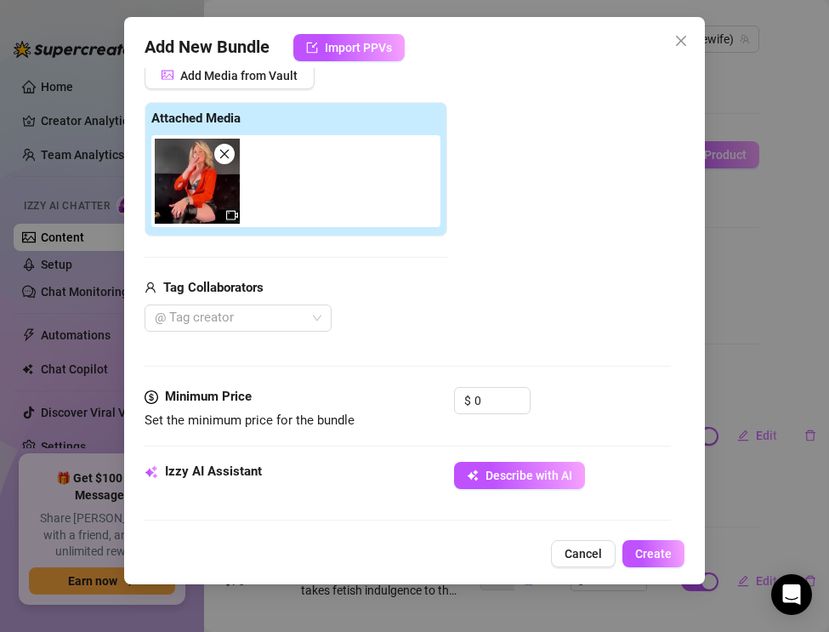
scroll to position [350, 0]
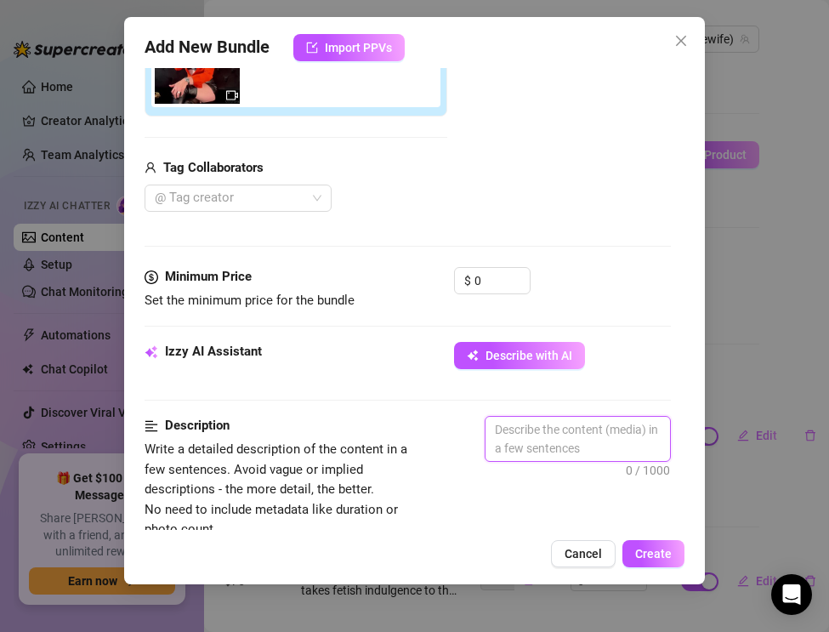
click at [518, 434] on textarea at bounding box center [577, 439] width 184 height 44
paste textarea "The Real Smoking Housewife delivers a super glamorous ASMR smoking session. Sit…"
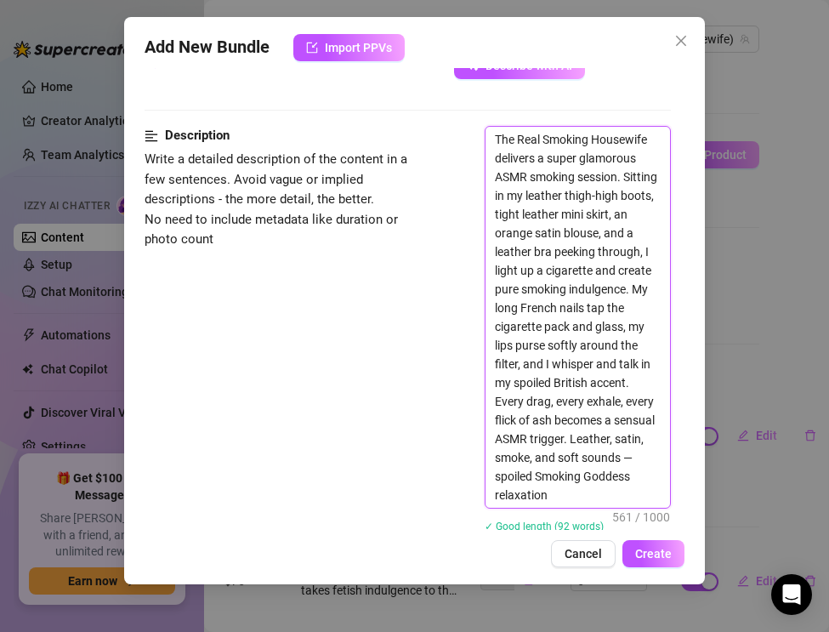
scroll to position [652, 0]
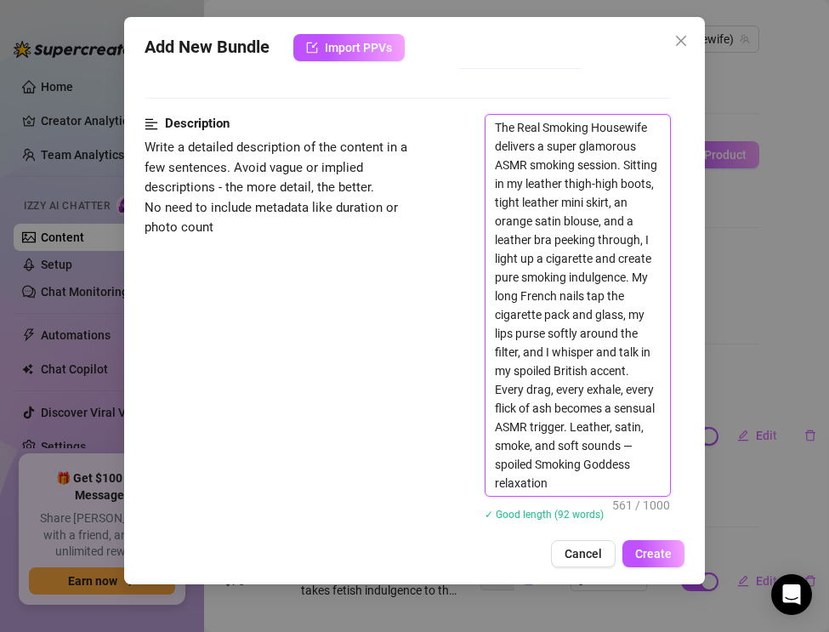
click at [497, 466] on textarea "The Real Smoking Housewife delivers a super glamorous ASMR smoking session. Sit…" at bounding box center [577, 305] width 184 height 381
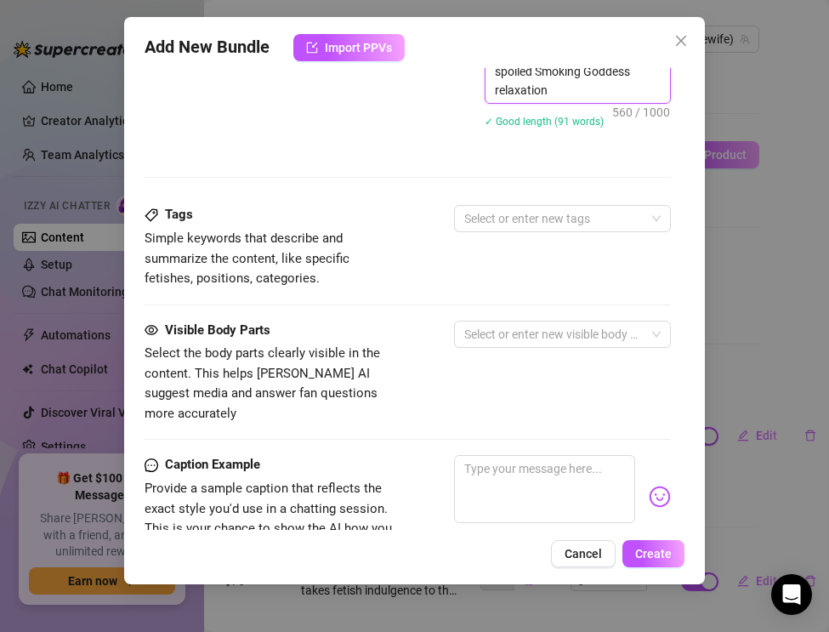
scroll to position [1053, 0]
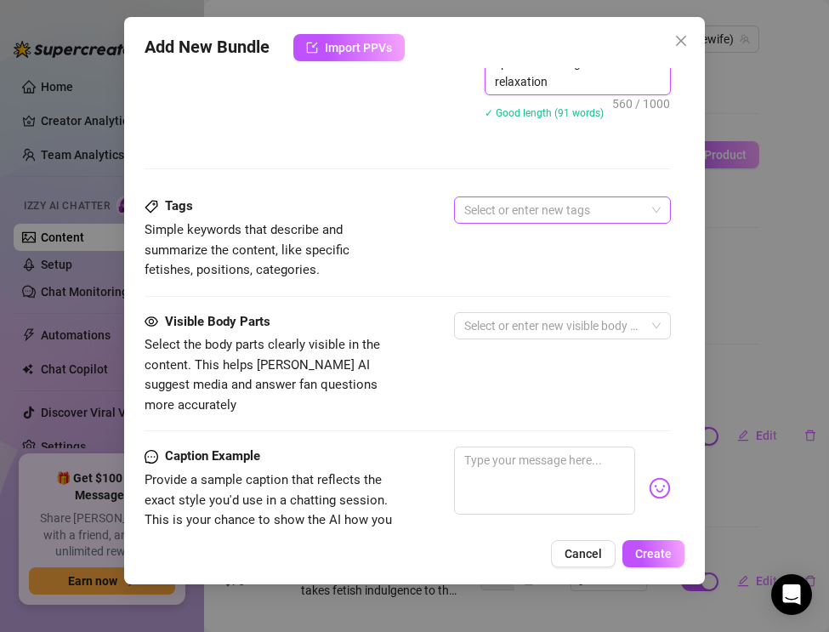
click at [506, 217] on div at bounding box center [553, 210] width 192 height 24
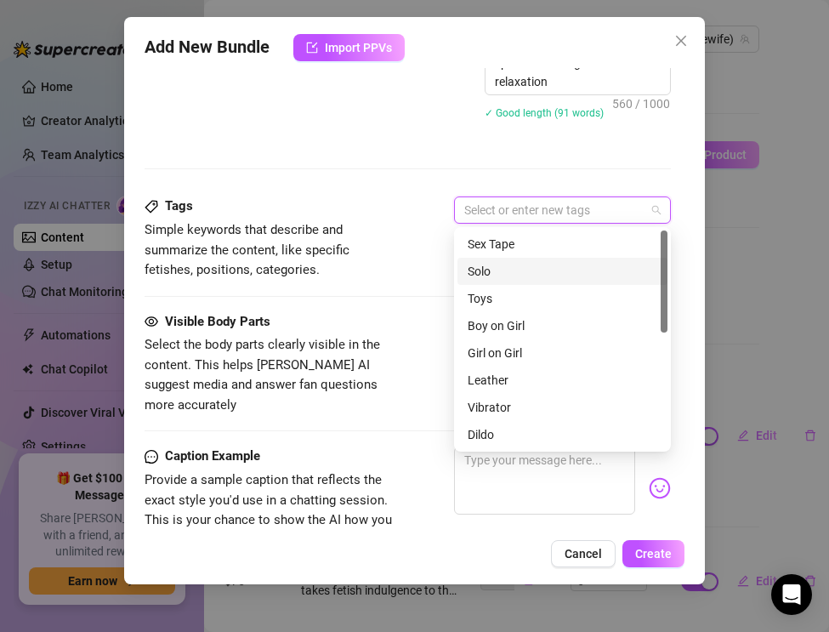
click at [503, 263] on div "Solo" at bounding box center [563, 271] width 190 height 19
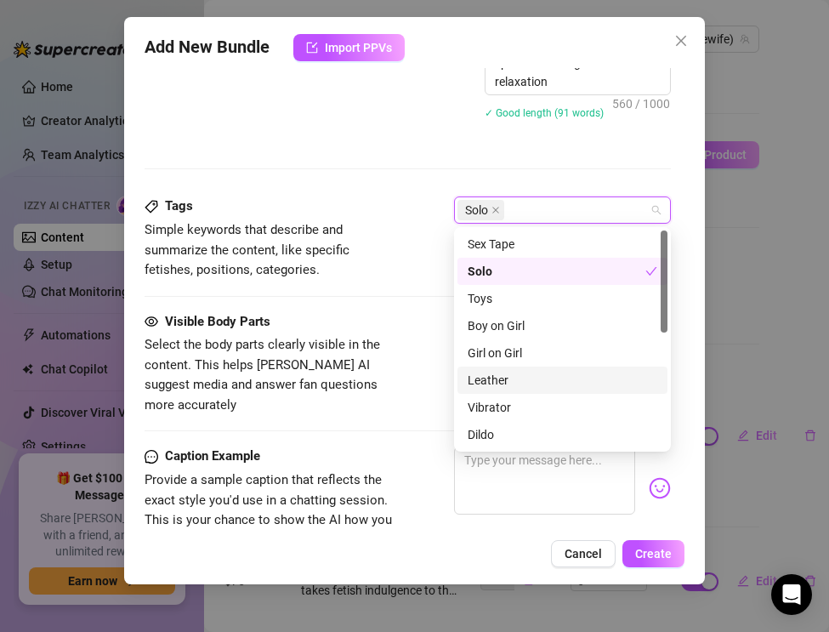
click at [493, 373] on div "Leather" at bounding box center [563, 380] width 190 height 19
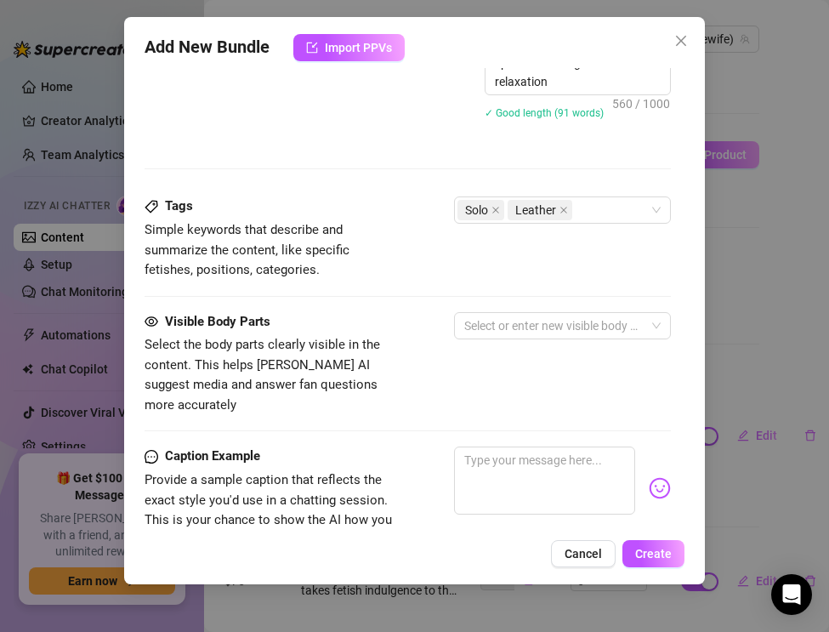
click at [402, 296] on div at bounding box center [408, 296] width 526 height 1
click at [597, 211] on div "Solo Leather" at bounding box center [553, 210] width 192 height 24
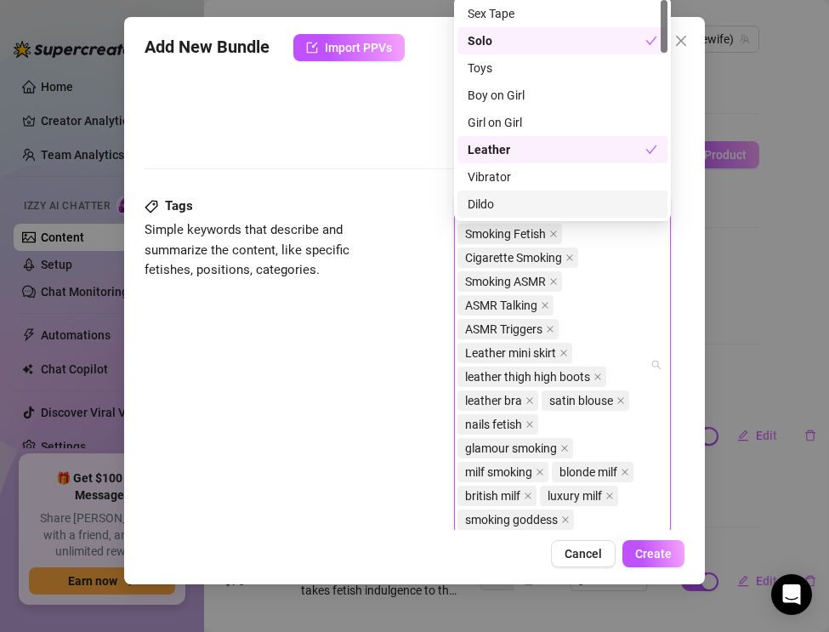
click at [336, 419] on div "Tags Simple keywords that describe and summarize the content, like specific fet…" at bounding box center [408, 372] width 526 height 352
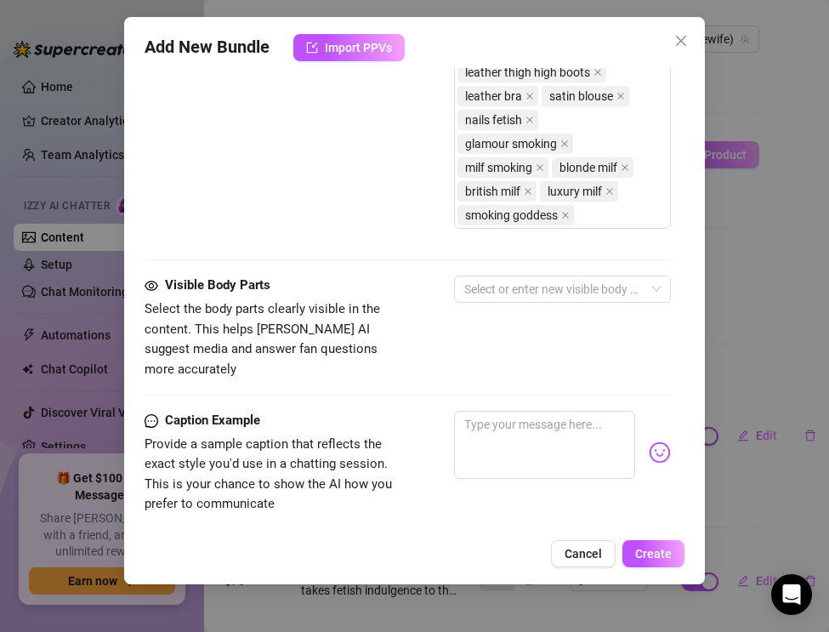
scroll to position [1364, 0]
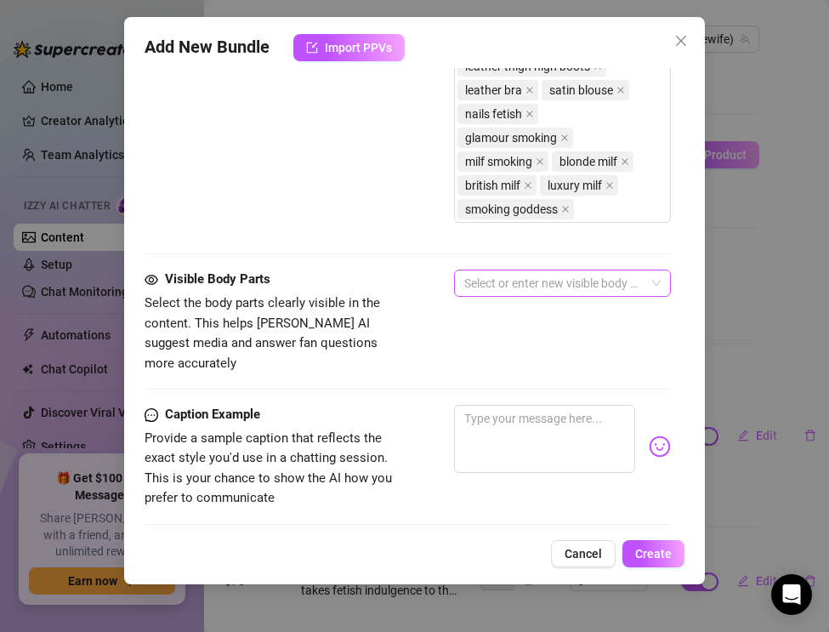
click at [491, 271] on div at bounding box center [553, 283] width 192 height 24
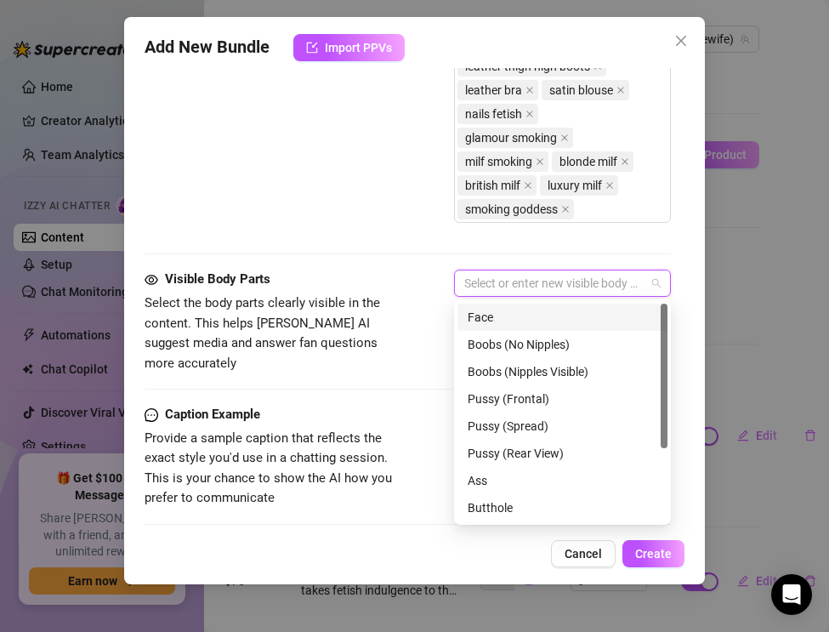
click at [496, 313] on div "Face" at bounding box center [563, 317] width 190 height 19
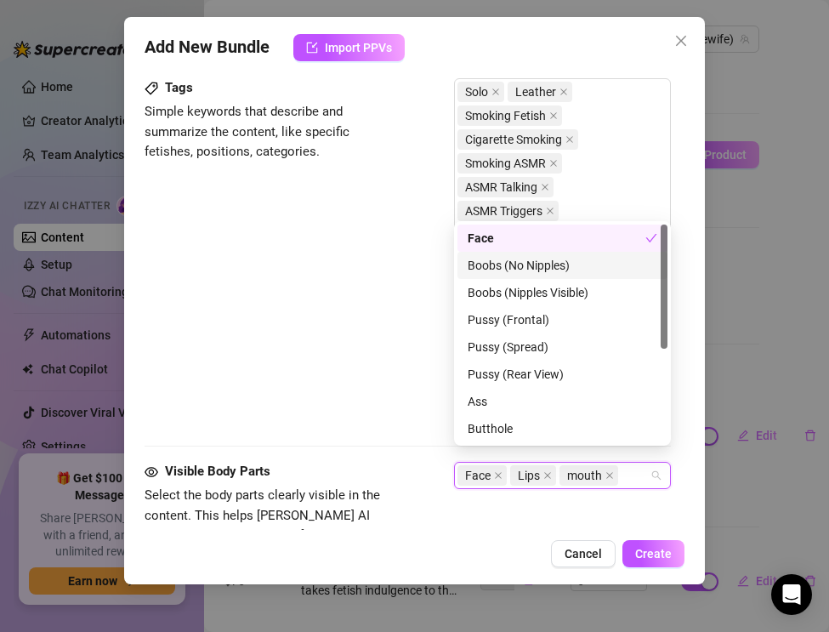
scroll to position [1157, 0]
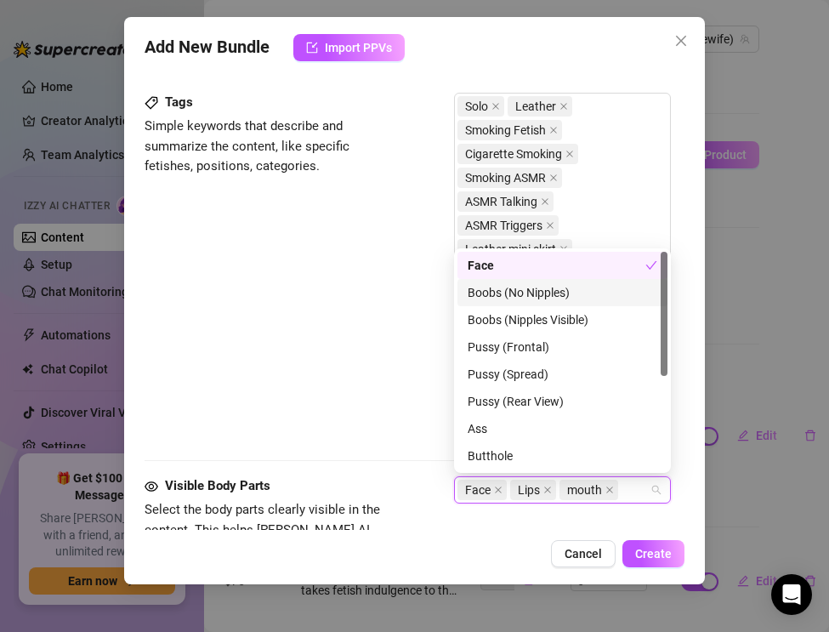
click at [377, 265] on div "Tags Simple keywords that describe and summarize the content, like specific fet…" at bounding box center [408, 269] width 526 height 352
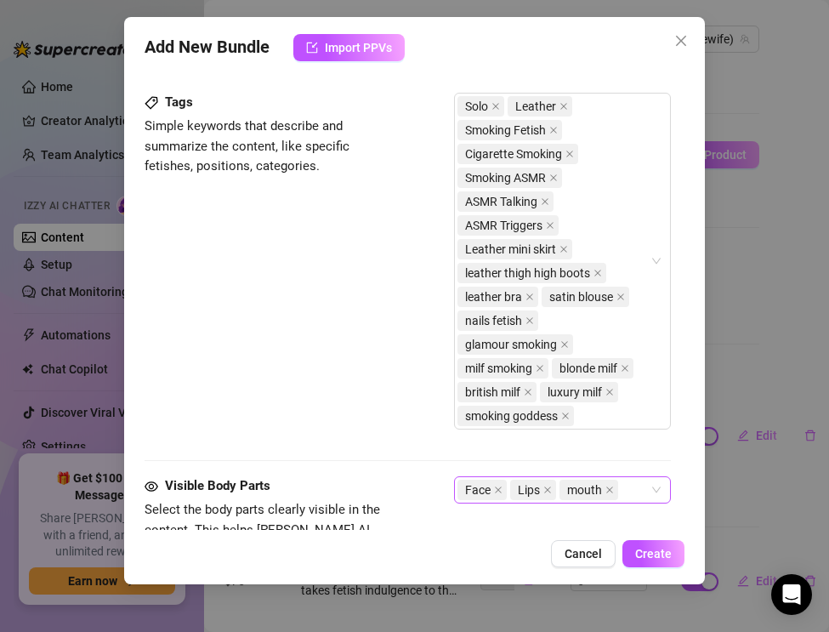
click at [621, 491] on input "search" at bounding box center [622, 489] width 3 height 20
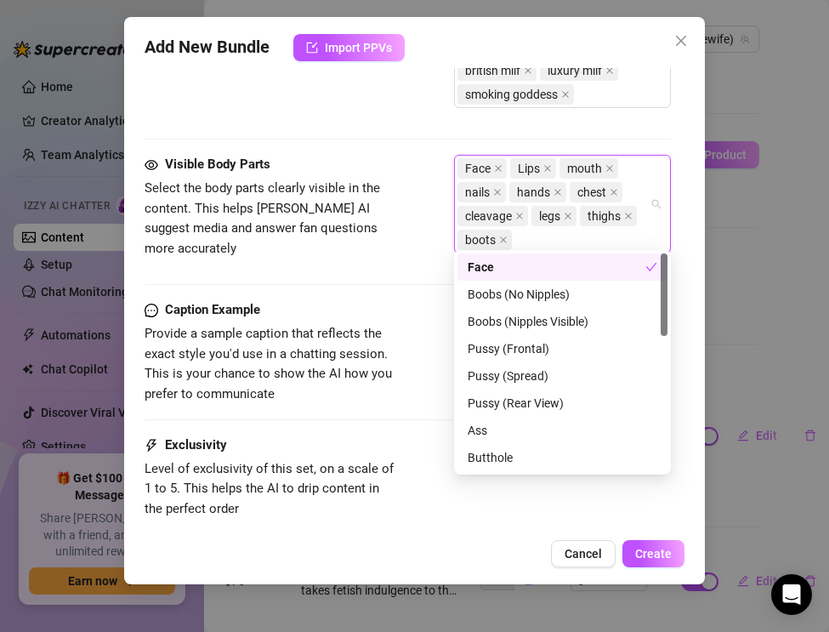
scroll to position [1496, 0]
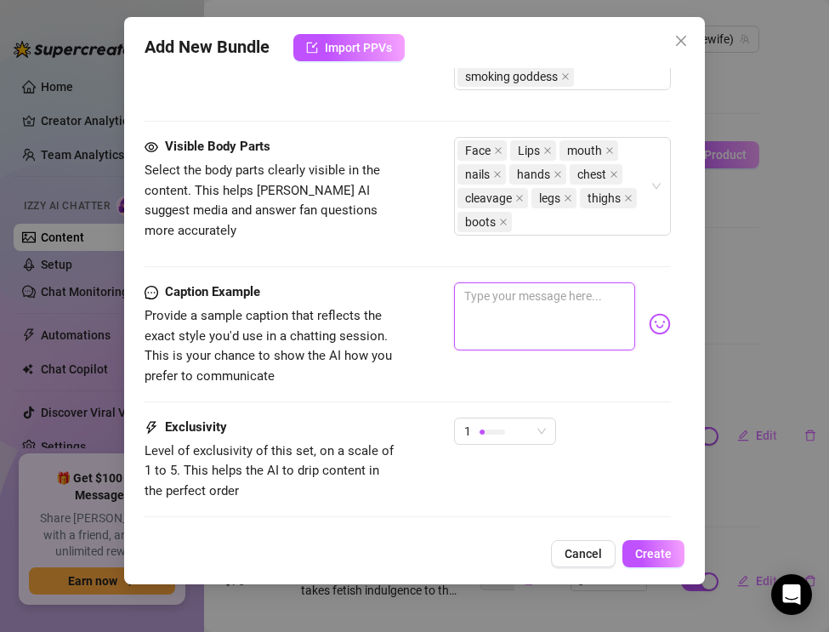
click at [508, 297] on textarea at bounding box center [544, 316] width 181 height 68
paste textarea "Leather boots tight, satin blouse soft, cigarette glowing… every drag and whisp…"
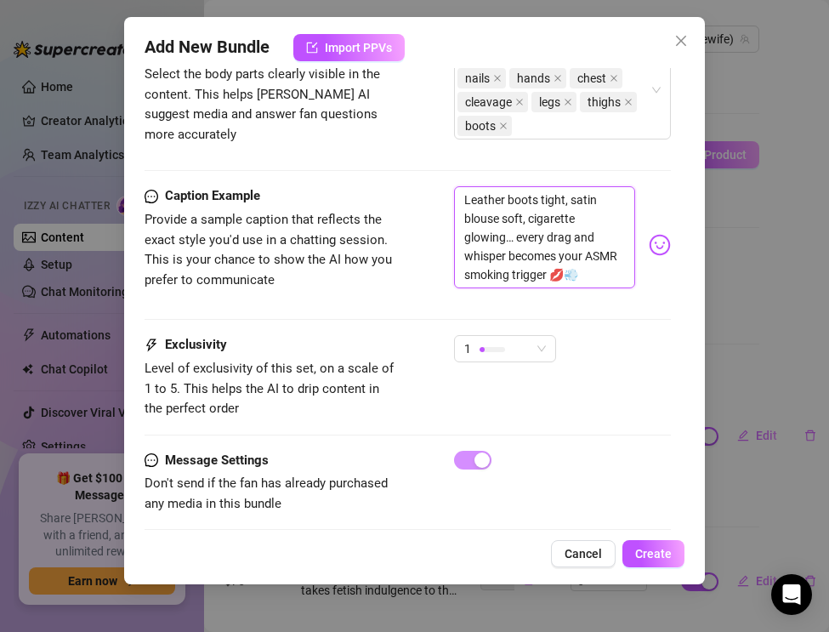
scroll to position [1608, 0]
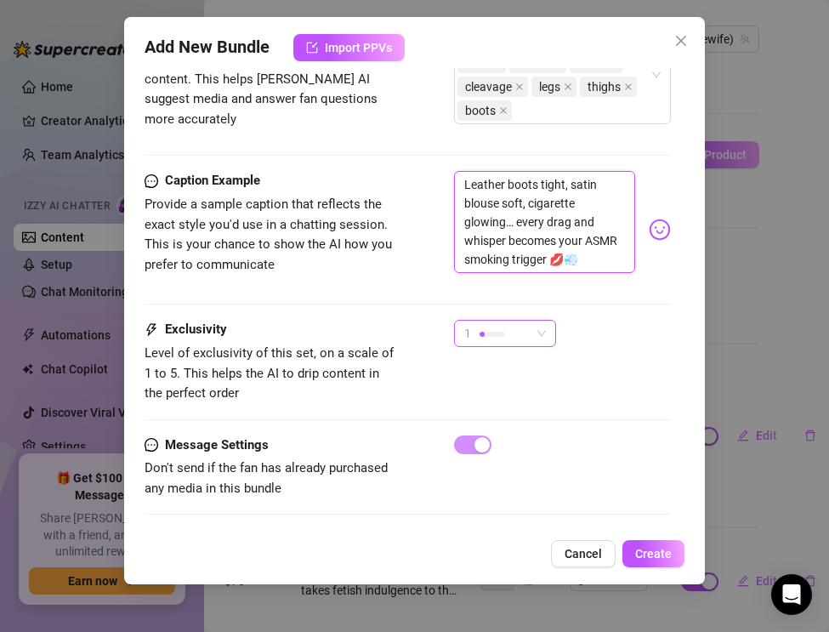
click at [485, 335] on div at bounding box center [492, 334] width 26 height 5
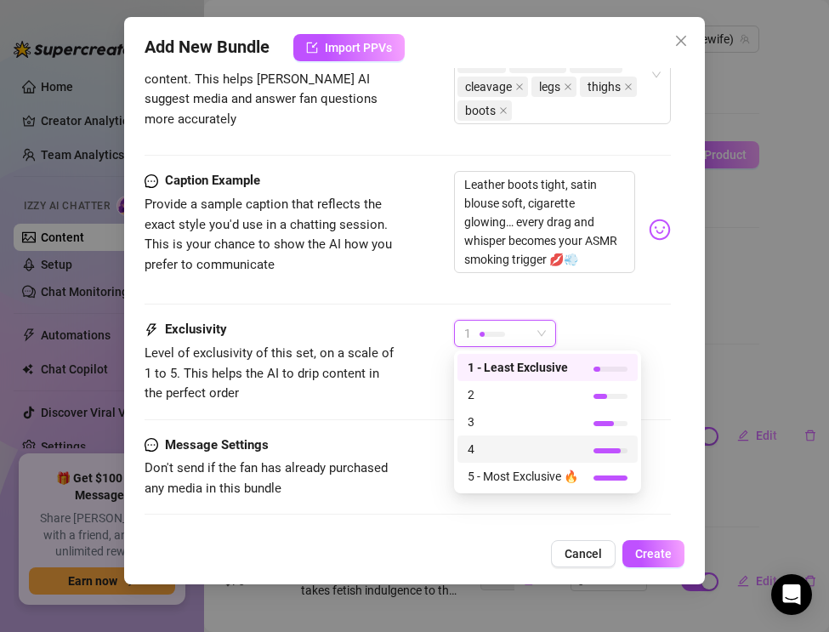
click at [485, 438] on div "4" at bounding box center [547, 448] width 180 height 27
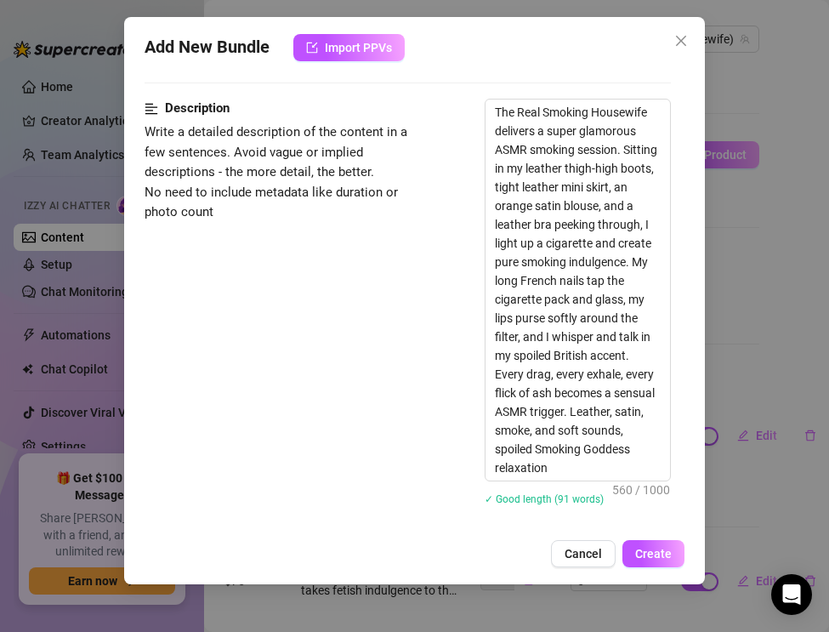
scroll to position [491, 0]
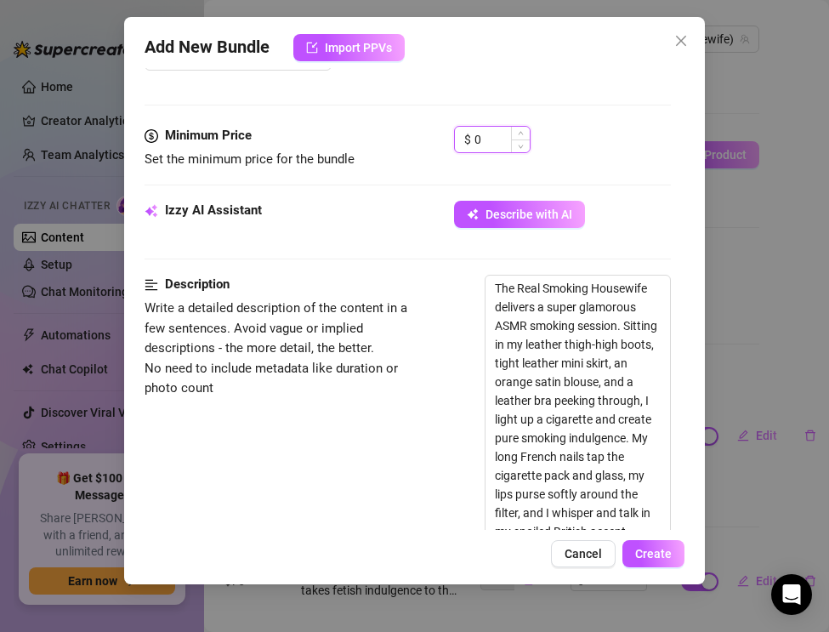
click at [488, 135] on input "0" at bounding box center [501, 140] width 55 height 26
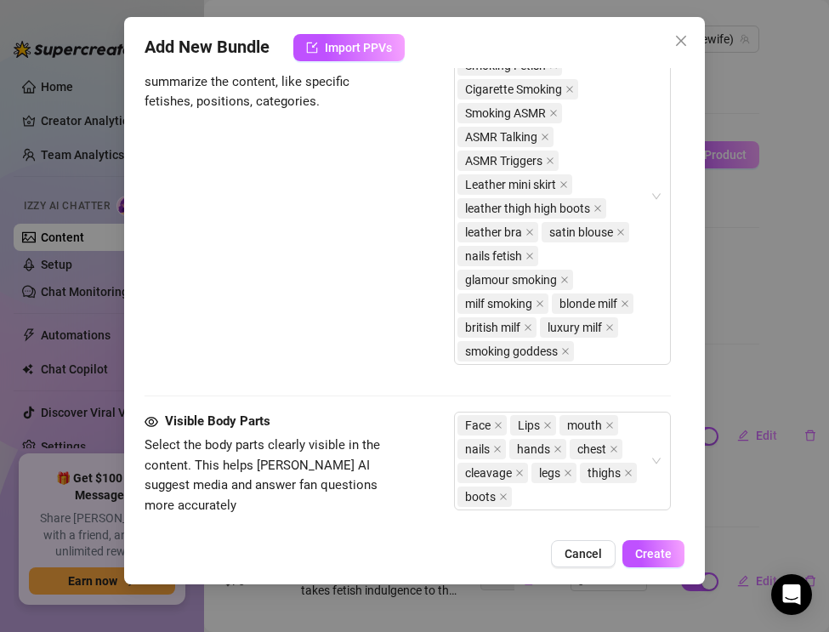
scroll to position [1608, 0]
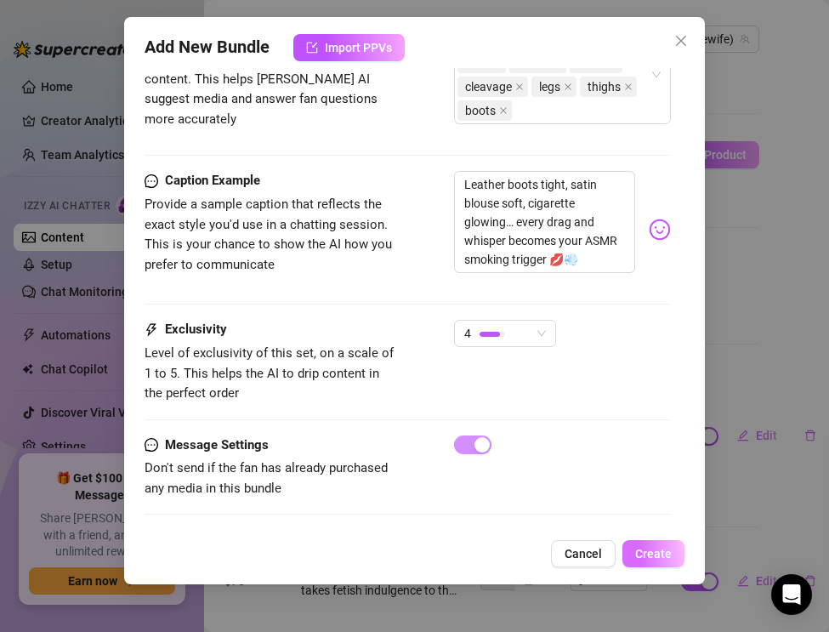
click at [650, 550] on span "Create" at bounding box center [653, 554] width 37 height 14
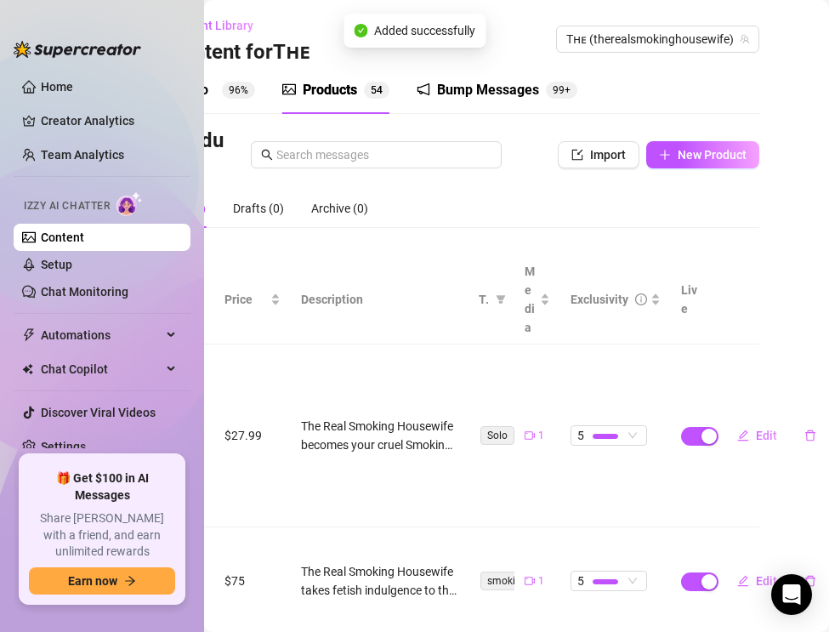
scroll to position [0, 0]
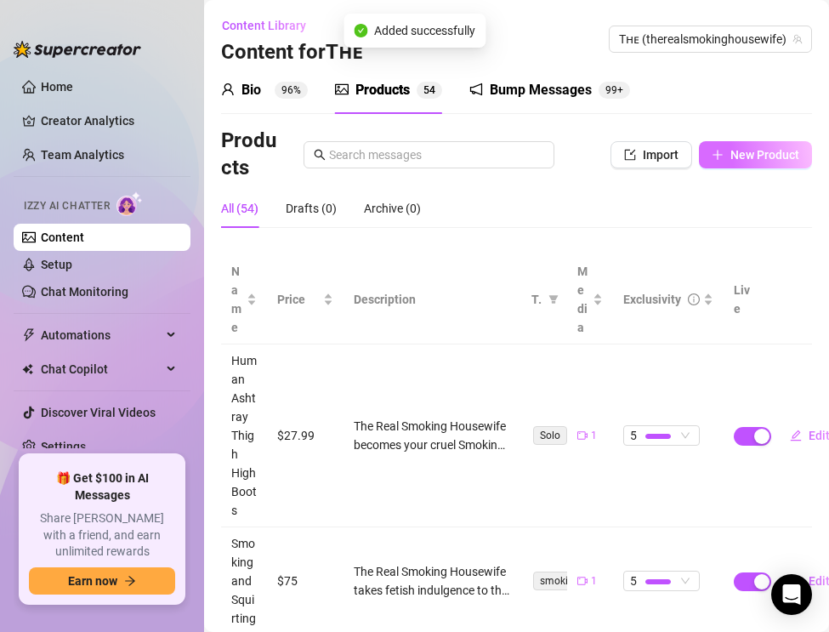
click at [739, 154] on span "New Product" at bounding box center [764, 155] width 69 height 14
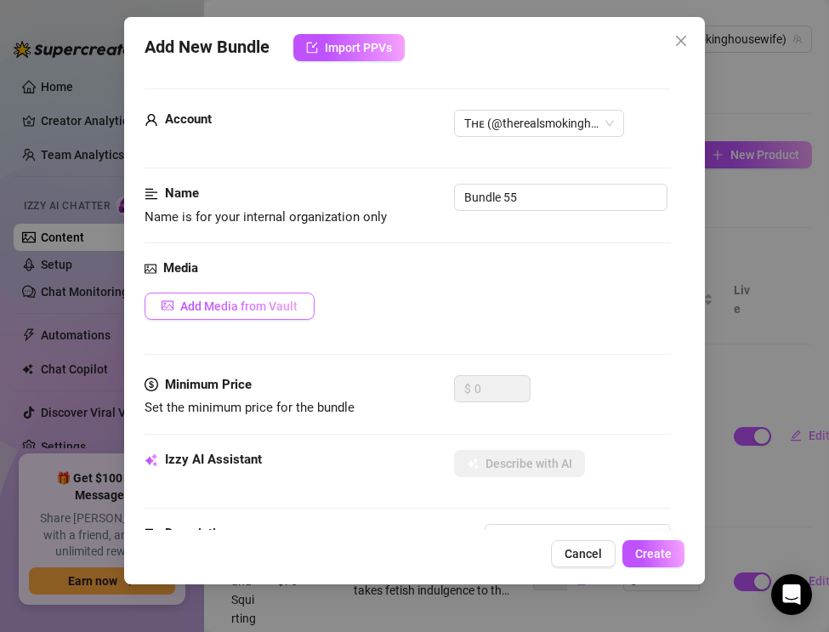
click at [191, 315] on button "Add Media from Vault" at bounding box center [230, 305] width 170 height 27
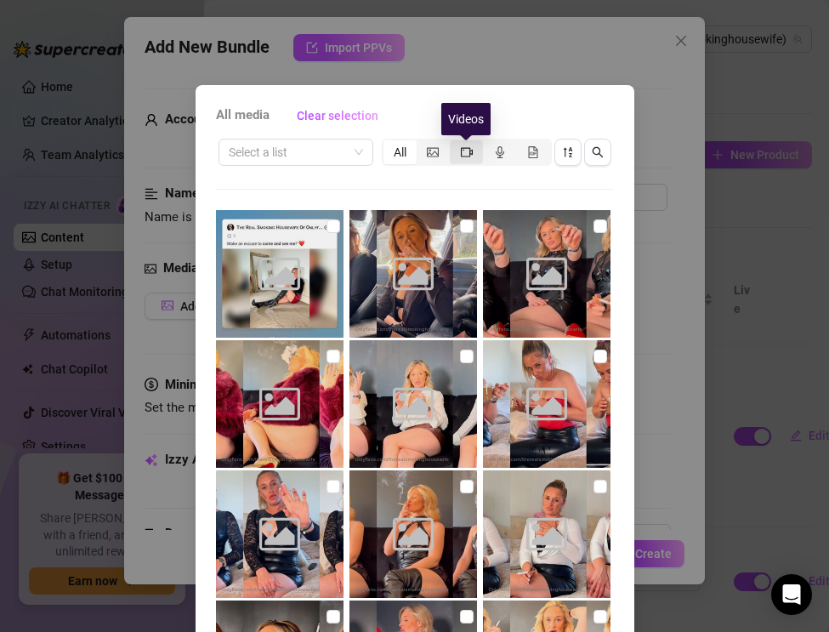
click at [472, 153] on div "segmented control" at bounding box center [466, 152] width 33 height 24
click at [454, 143] on input "segmented control" at bounding box center [454, 143] width 0 height 0
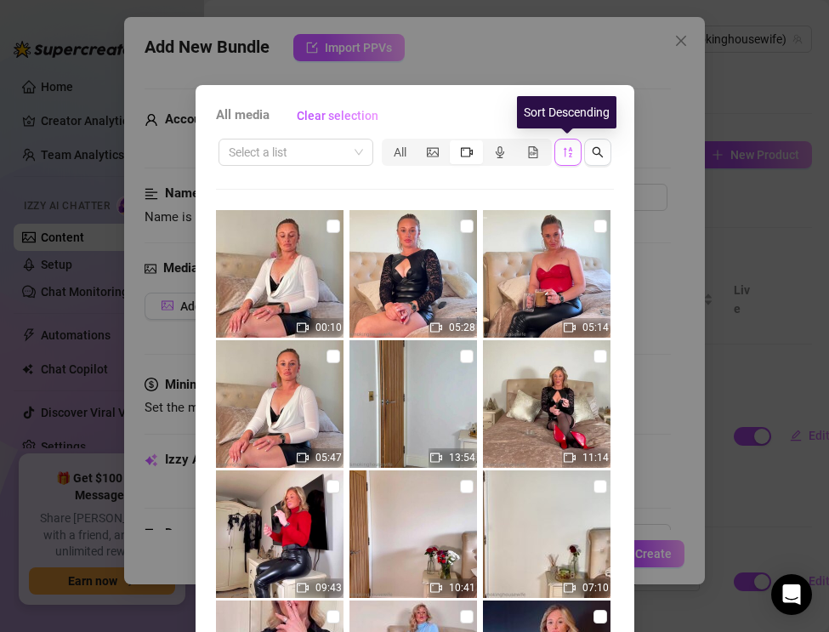
click at [565, 156] on icon "sort-descending" at bounding box center [568, 152] width 12 height 12
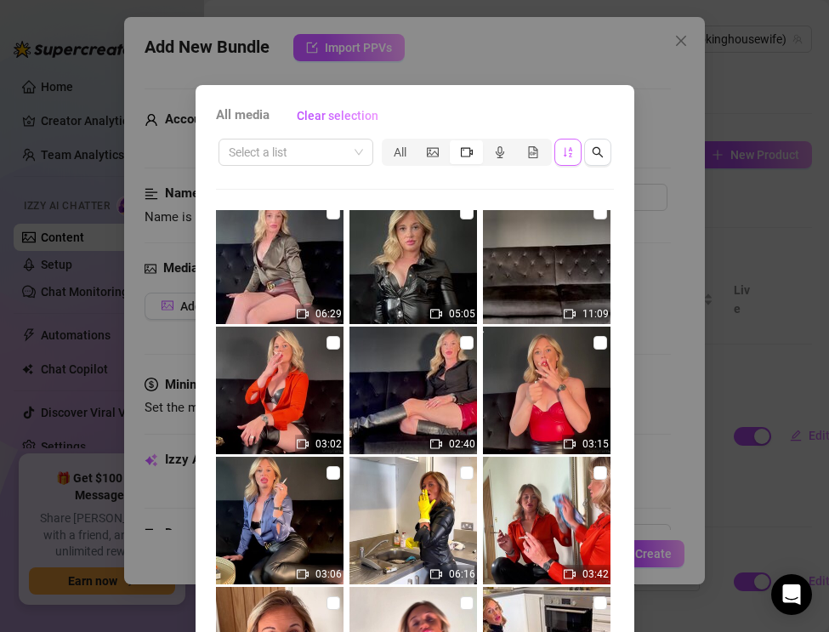
scroll to position [1593, 0]
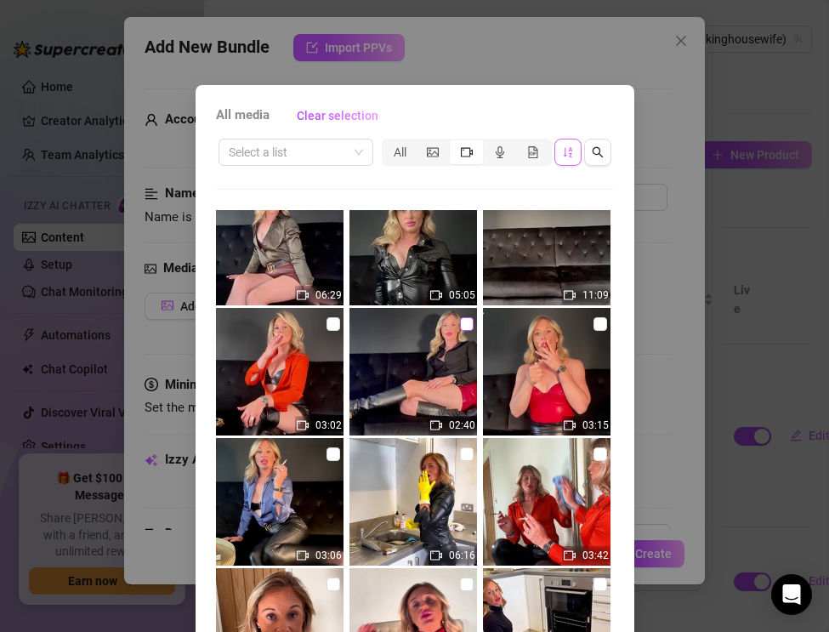
click at [460, 326] on input "checkbox" at bounding box center [467, 324] width 14 height 14
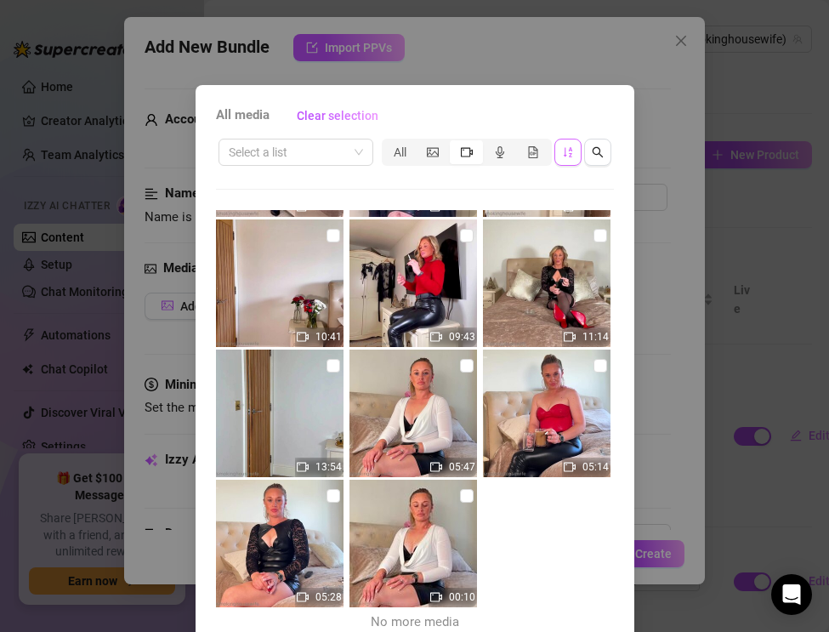
scroll to position [78, 0]
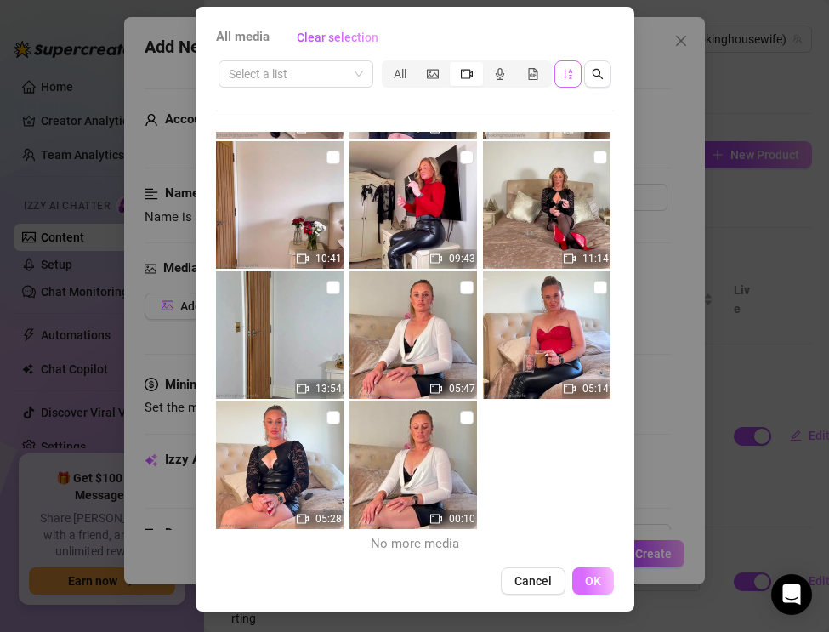
click at [594, 578] on span "OK" at bounding box center [593, 581] width 16 height 14
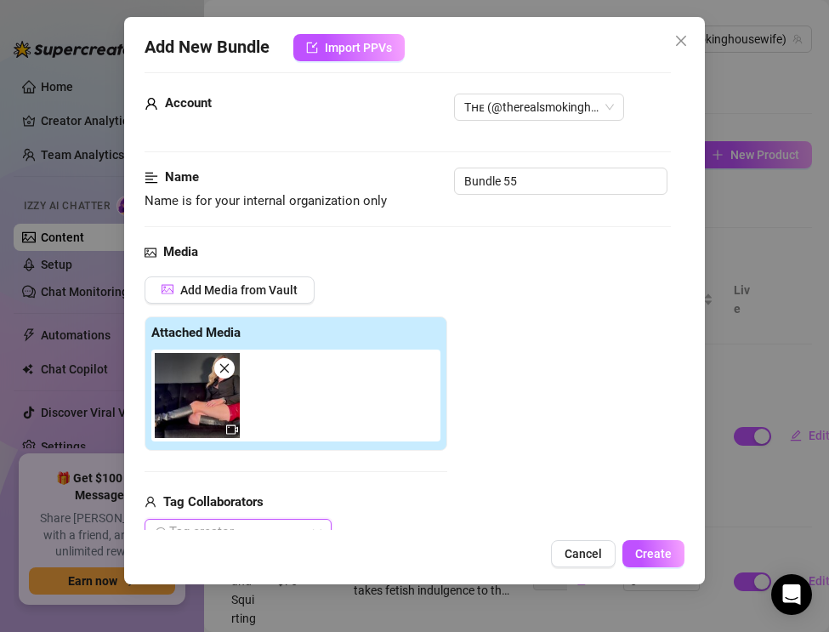
click at [225, 366] on icon "close" at bounding box center [224, 368] width 12 height 12
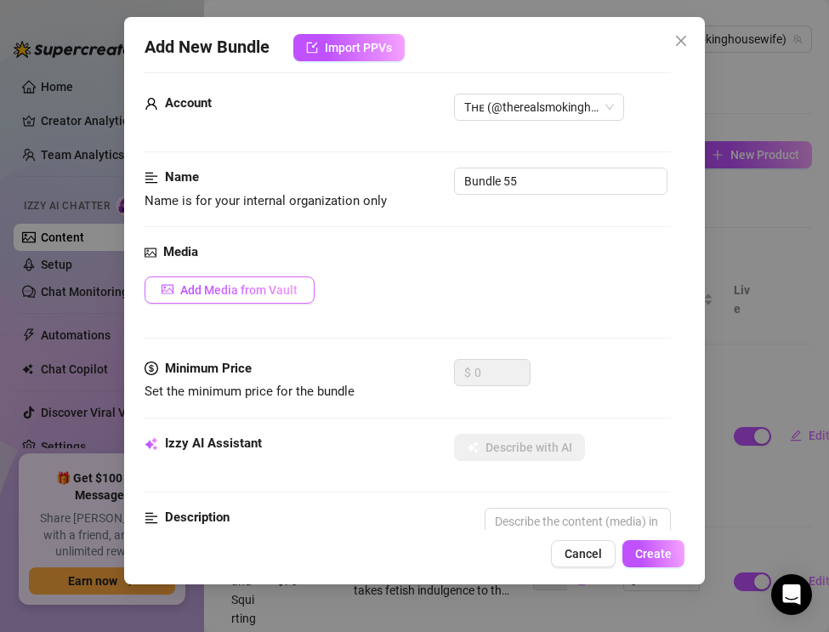
click at [231, 285] on span "Add Media from Vault" at bounding box center [238, 290] width 117 height 14
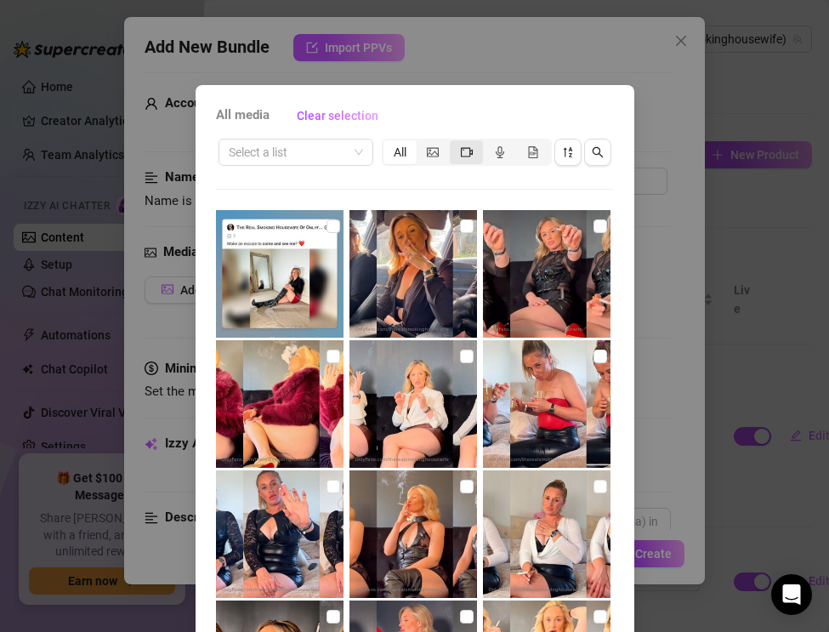
click at [468, 160] on div "segmented control" at bounding box center [466, 152] width 33 height 24
click at [454, 143] on input "segmented control" at bounding box center [454, 143] width 0 height 0
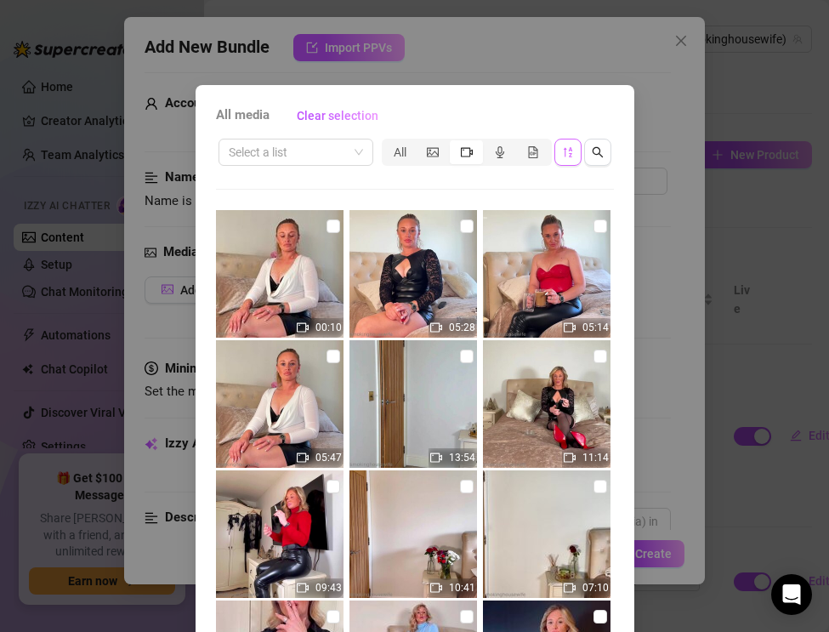
click at [564, 156] on icon "sort-descending" at bounding box center [568, 152] width 12 height 12
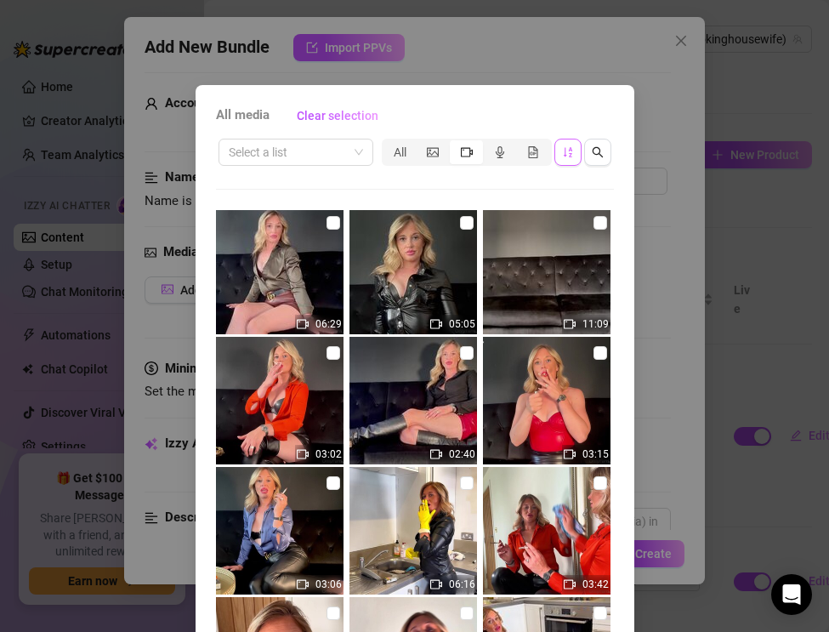
scroll to position [1575, 0]
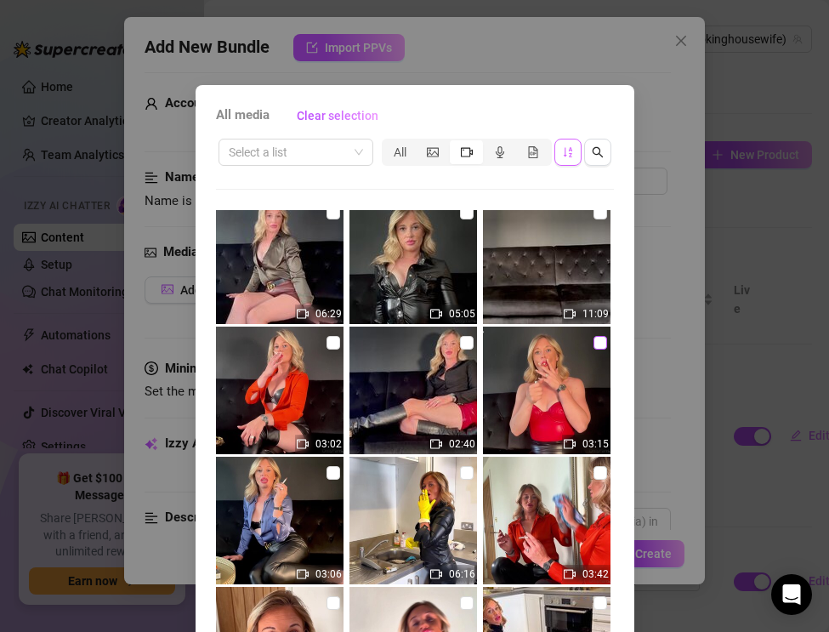
click at [596, 344] on input "checkbox" at bounding box center [600, 343] width 14 height 14
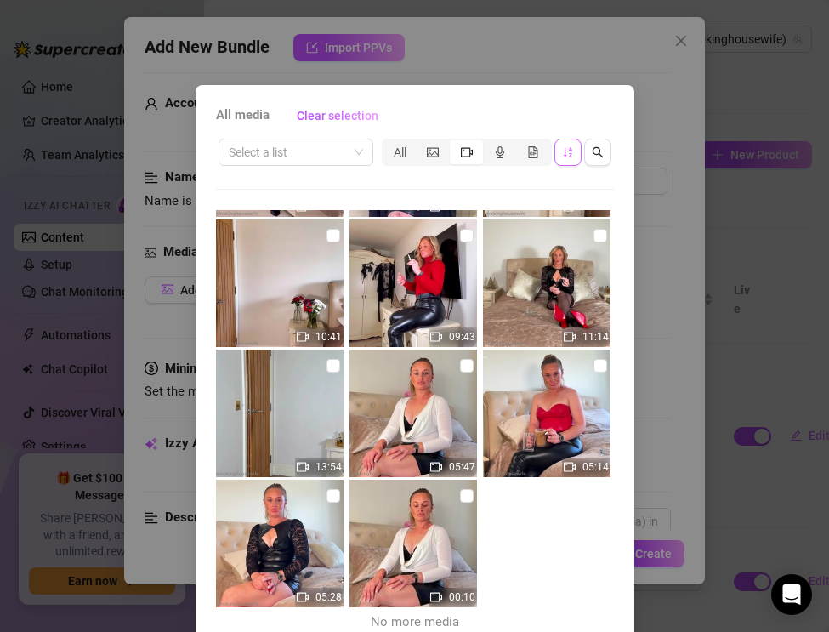
scroll to position [78, 0]
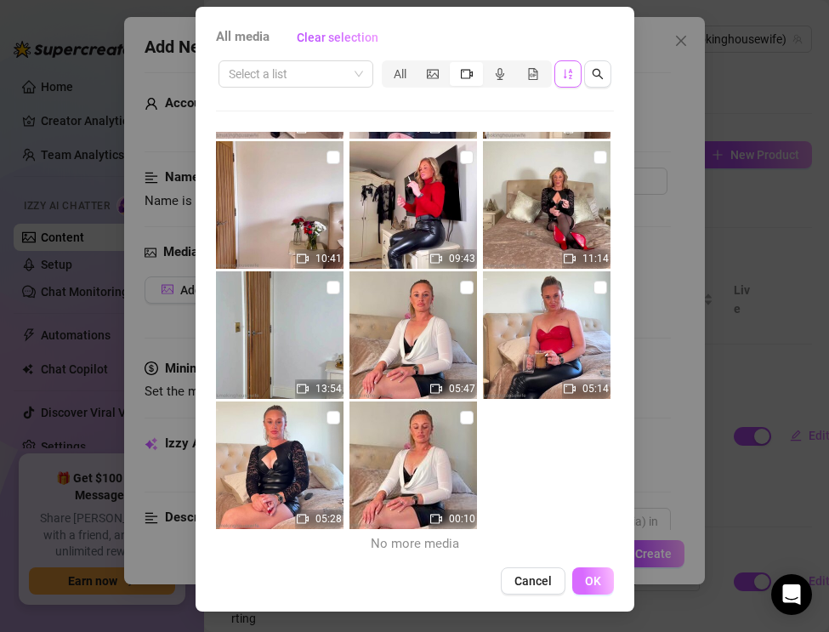
click at [587, 586] on span "OK" at bounding box center [593, 581] width 16 height 14
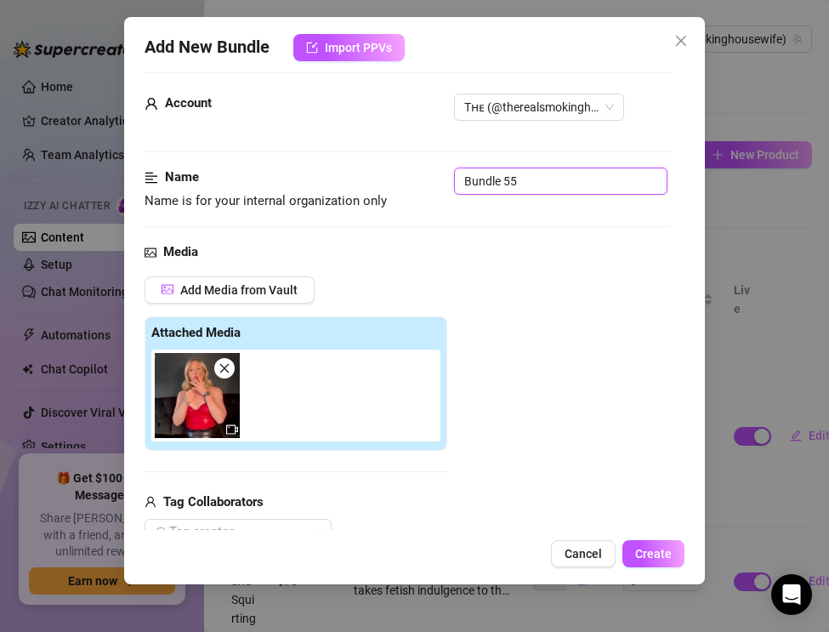
click at [519, 177] on input "Bundle 55" at bounding box center [560, 180] width 213 height 27
drag, startPoint x: 519, startPoint y: 177, endPoint x: 407, endPoint y: 169, distance: 112.5
click at [407, 170] on div "Name Name is for your internal organization only Bundle 55" at bounding box center [408, 188] width 526 height 43
paste input "Smoking ASMR — Leather Fetish & Black Background"
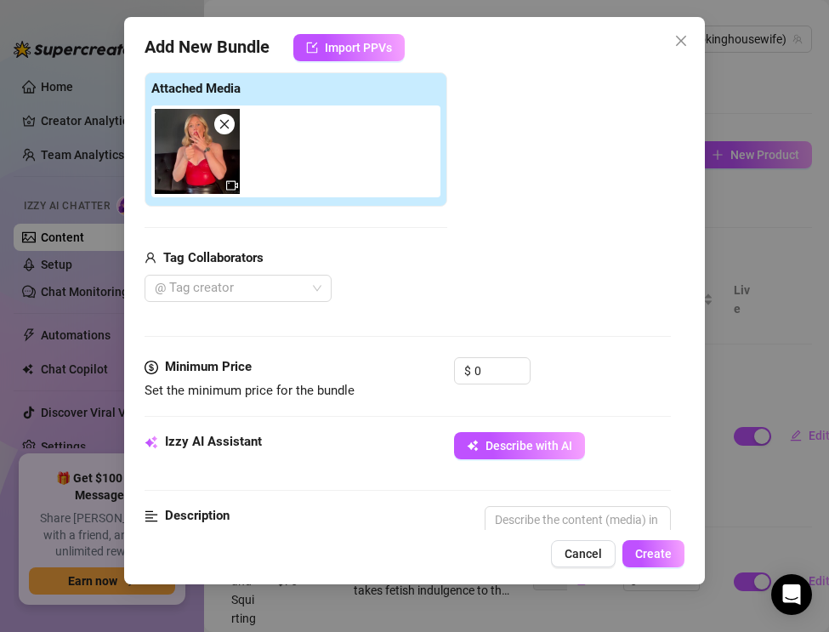
scroll to position [349, 0]
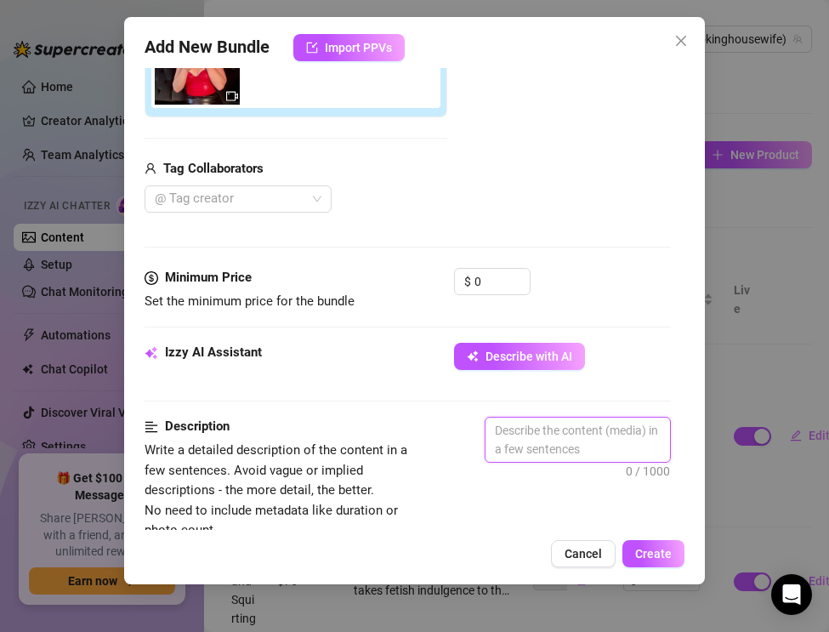
click at [522, 425] on textarea at bounding box center [577, 439] width 184 height 44
paste textarea "The Real Smoking Housewife indulges your leather and smoking cravings in this A…"
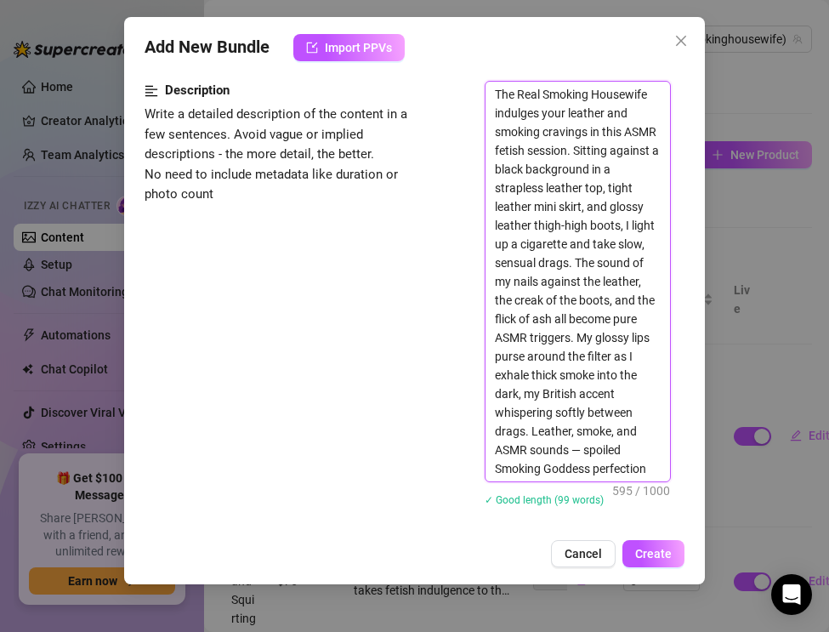
scroll to position [686, 0]
click at [584, 450] on textarea "The Real Smoking Housewife indulges your leather and smoking cravings in this A…" at bounding box center [577, 281] width 184 height 400
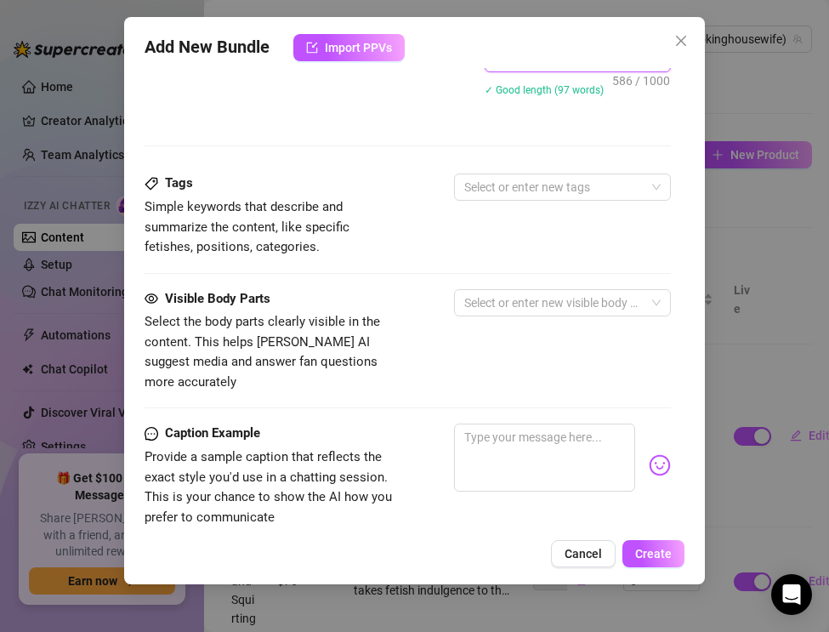
scroll to position [1102, 0]
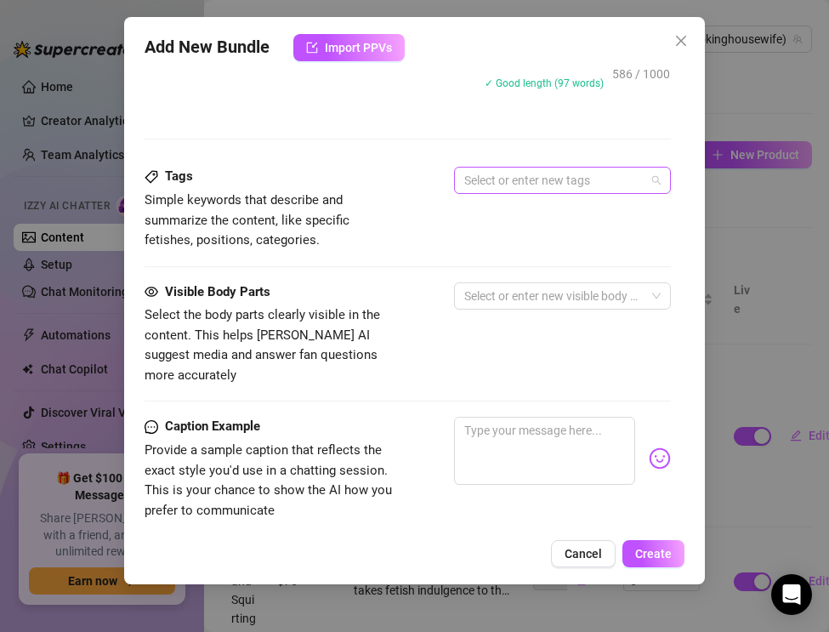
click at [483, 183] on div at bounding box center [553, 180] width 192 height 24
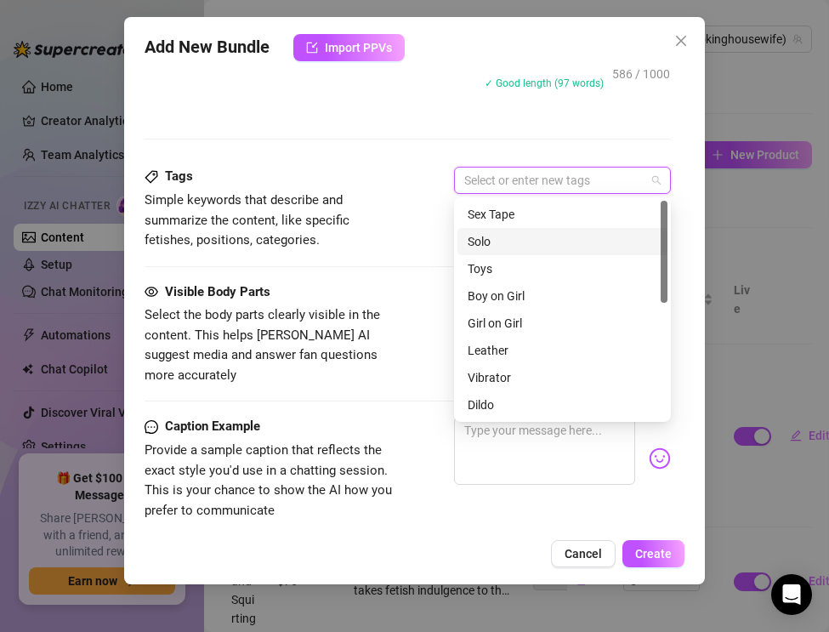
click at [481, 242] on div "Solo" at bounding box center [563, 241] width 190 height 19
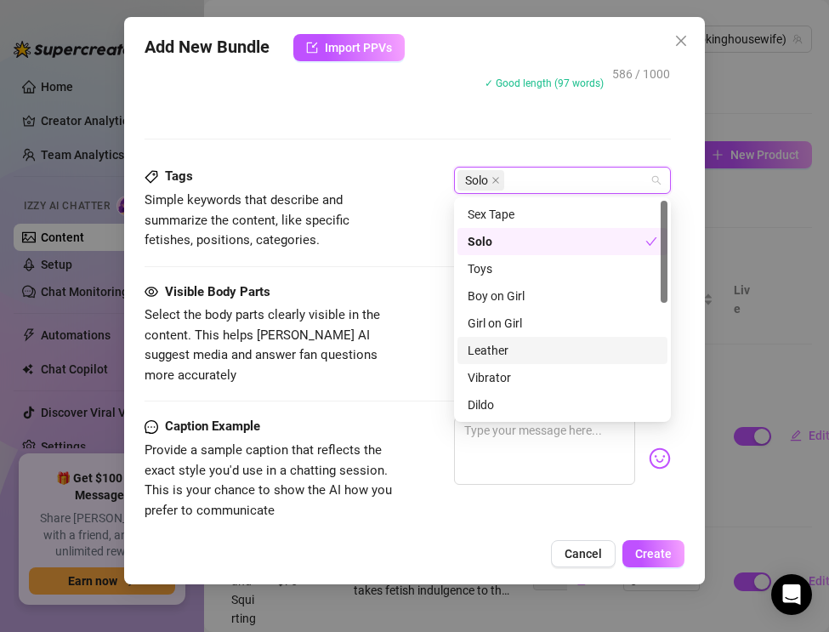
click at [489, 339] on div "Leather" at bounding box center [562, 350] width 210 height 27
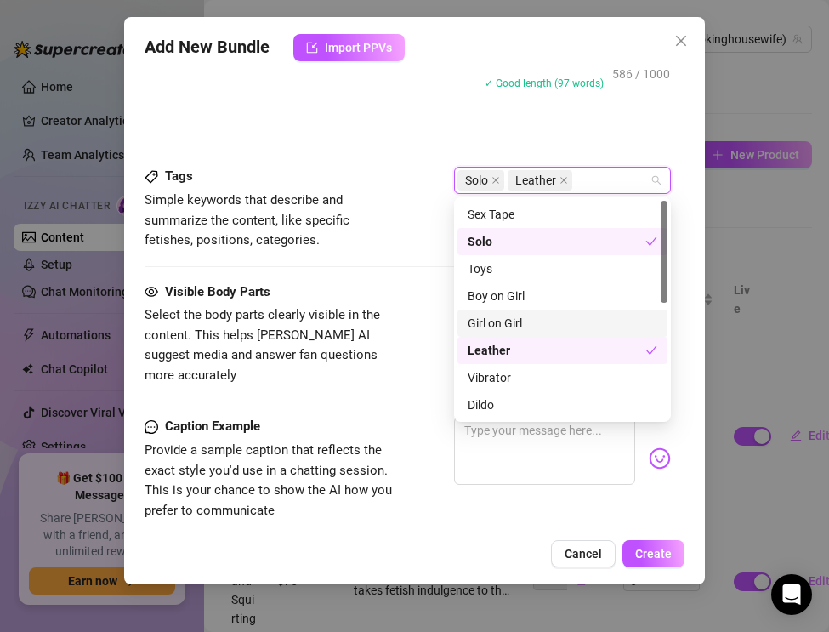
click at [389, 196] on span "Simple keywords that describe and summarize the content, like specific fetishes…" at bounding box center [272, 220] width 255 height 60
click at [585, 185] on div "Solo Leather" at bounding box center [553, 180] width 192 height 24
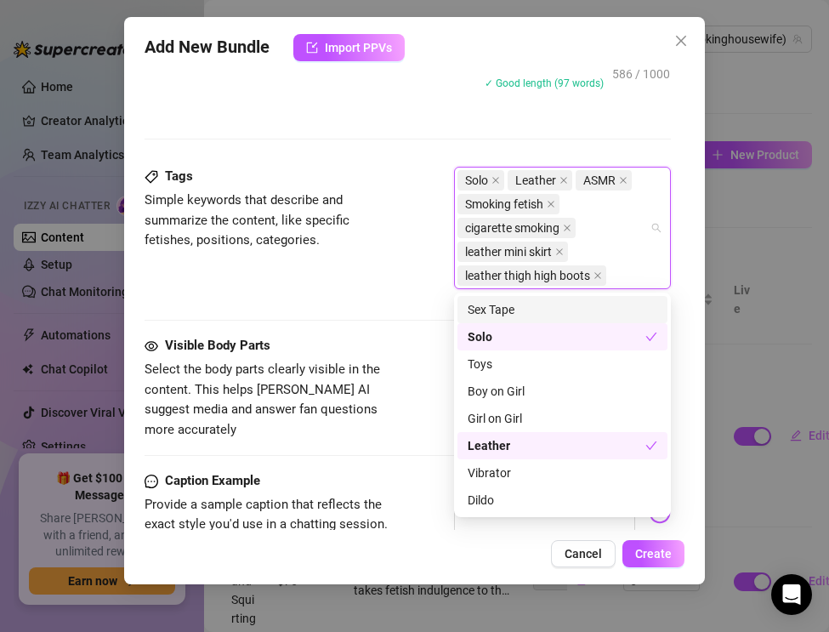
click at [406, 326] on div "Tags Simple keywords that describe and summarize the content, like specific fet…" at bounding box center [408, 251] width 526 height 169
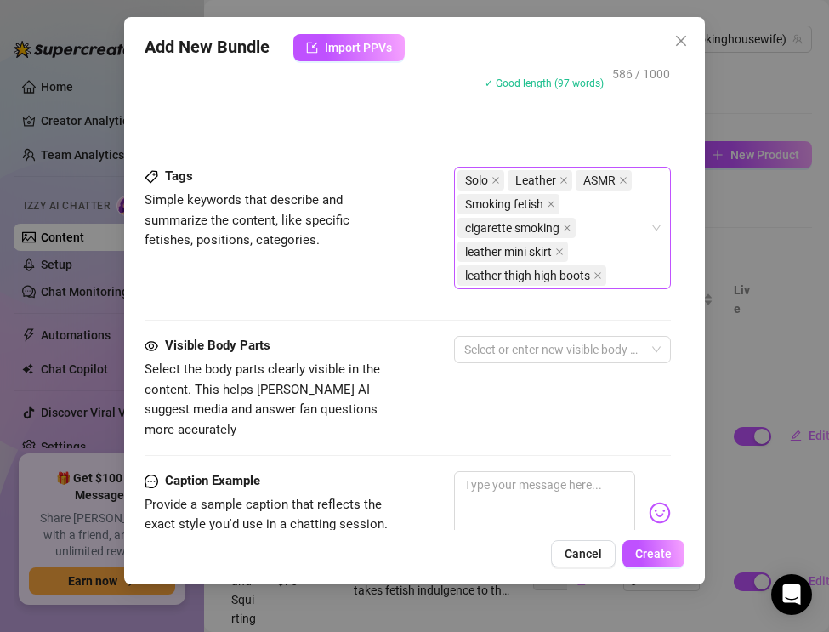
click at [621, 281] on div "Solo Leather ASMR Smoking fetish cigarette smoking leather mini skirt leather t…" at bounding box center [553, 227] width 192 height 119
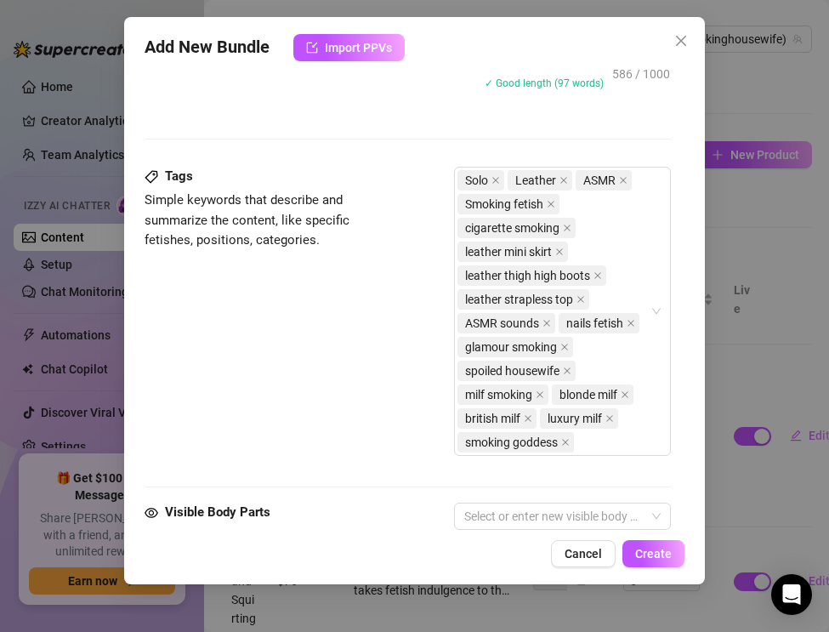
click at [322, 352] on div "Tags Simple keywords that describe and summarize the content, like specific fet…" at bounding box center [408, 319] width 526 height 304
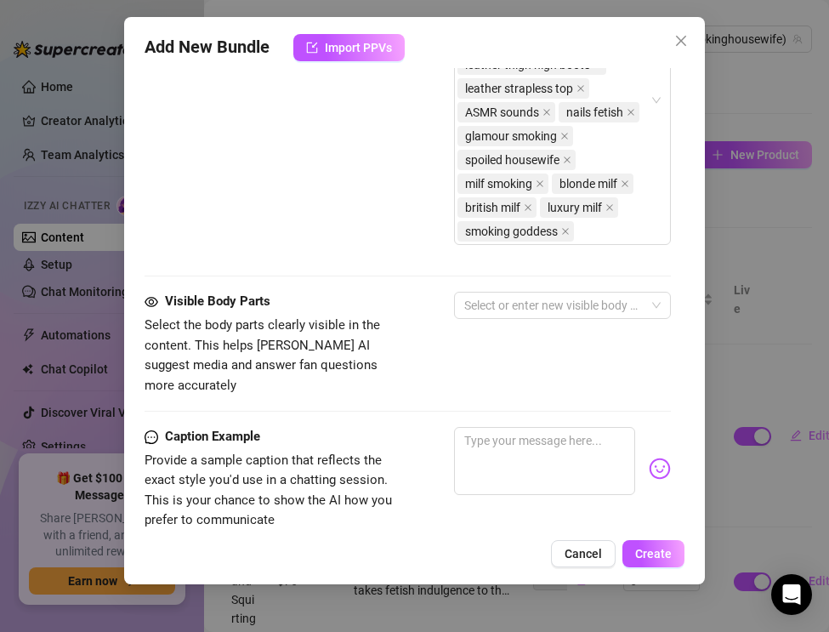
scroll to position [1320, 0]
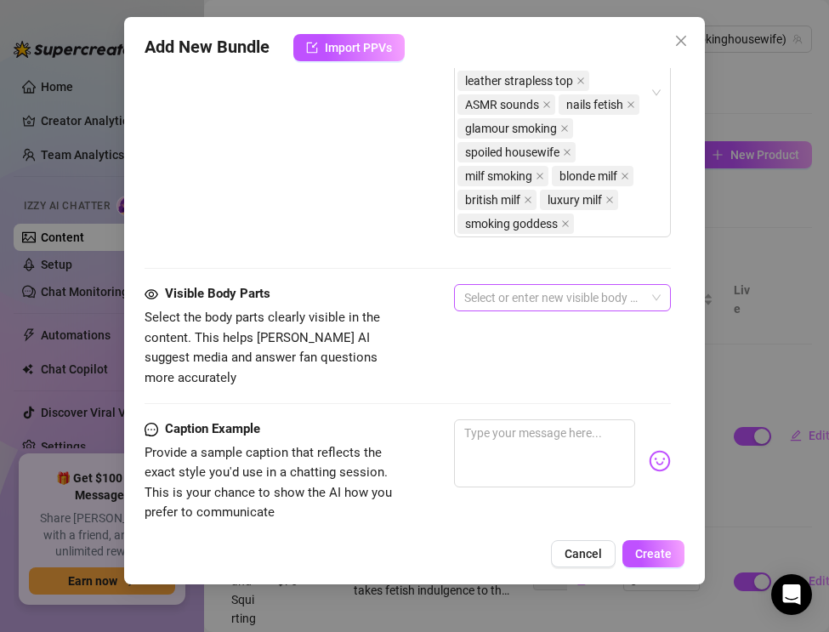
click at [492, 298] on div at bounding box center [553, 298] width 192 height 24
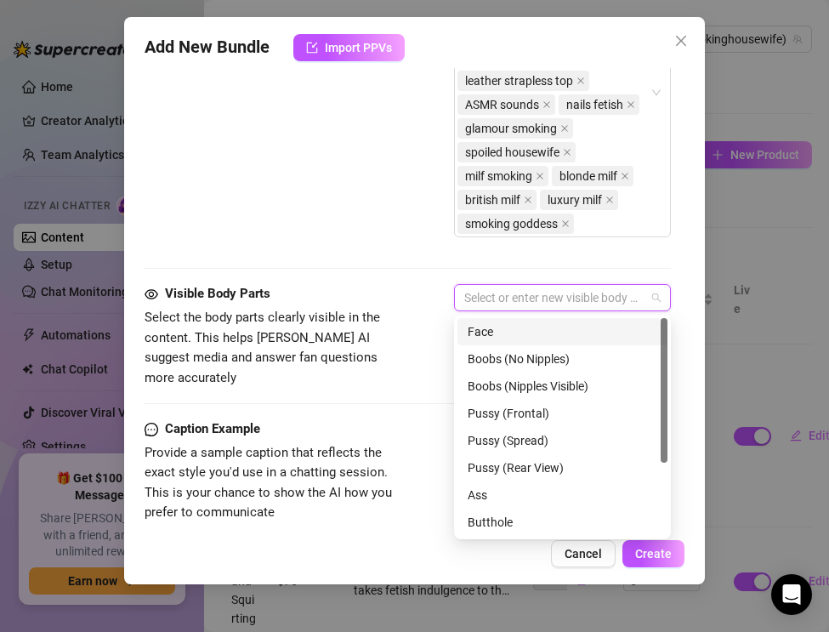
click at [489, 329] on div "Face" at bounding box center [563, 331] width 190 height 19
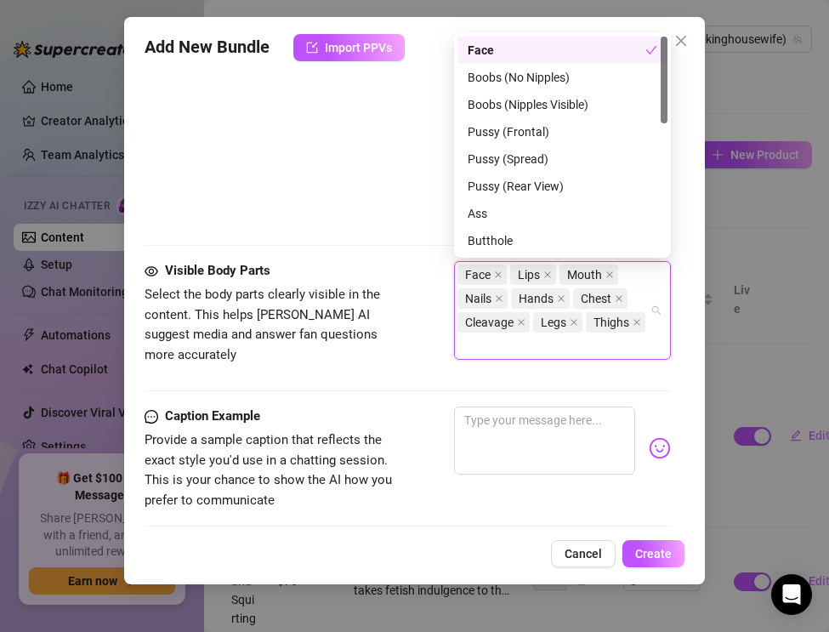
scroll to position [1345, 0]
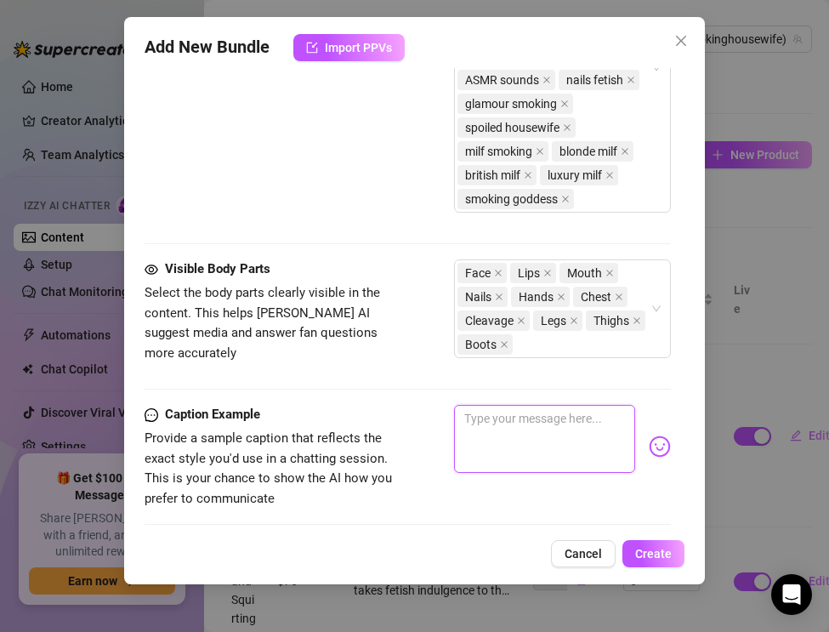
click at [493, 432] on textarea at bounding box center [544, 439] width 181 height 68
paste textarea "Leather creaking, nails scratching, cigarette glowing… every sound and drag a p…"
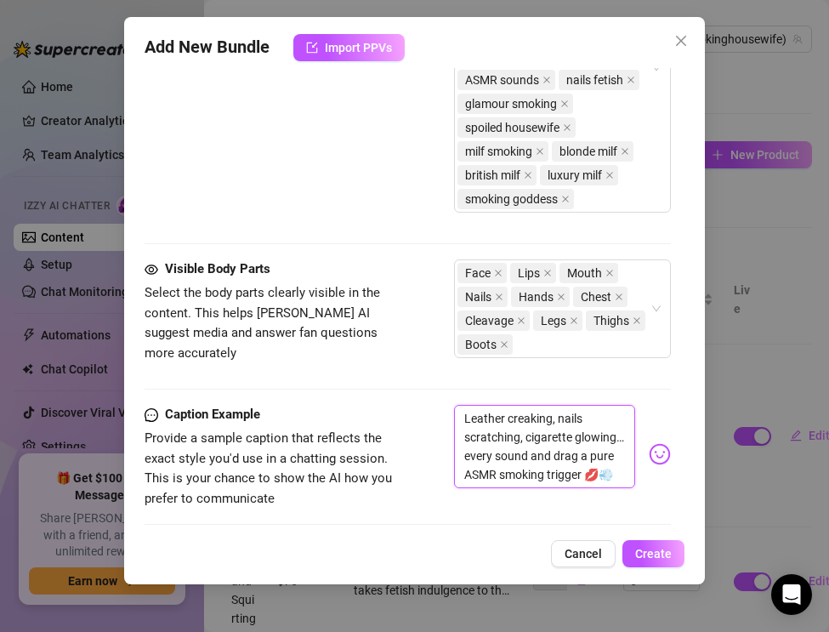
scroll to position [1565, 0]
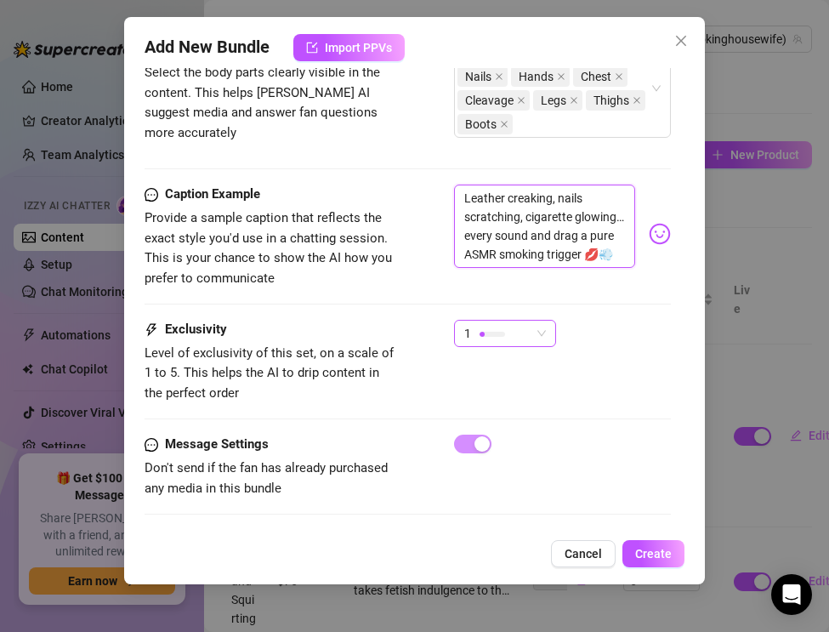
click at [489, 342] on div "1" at bounding box center [497, 334] width 66 height 26
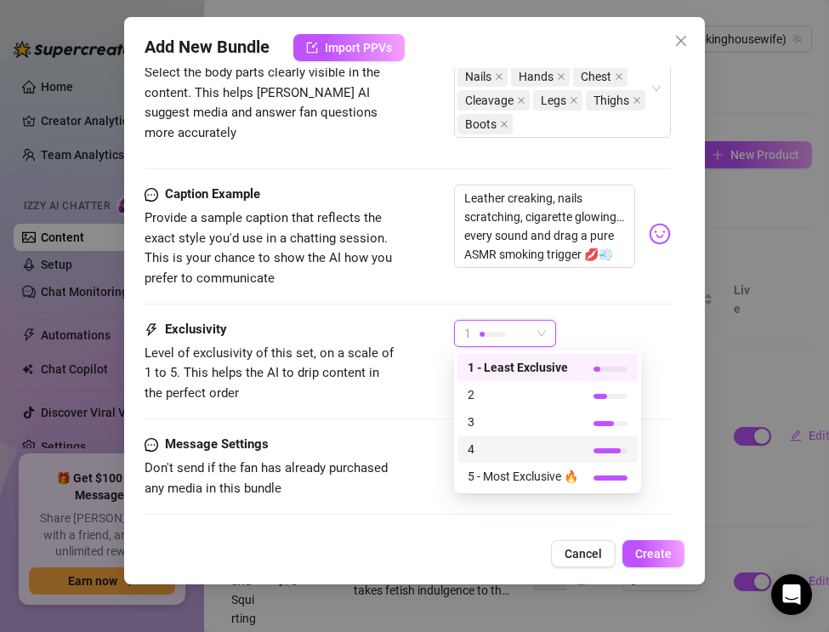
click at [480, 438] on div "4" at bounding box center [547, 448] width 180 height 27
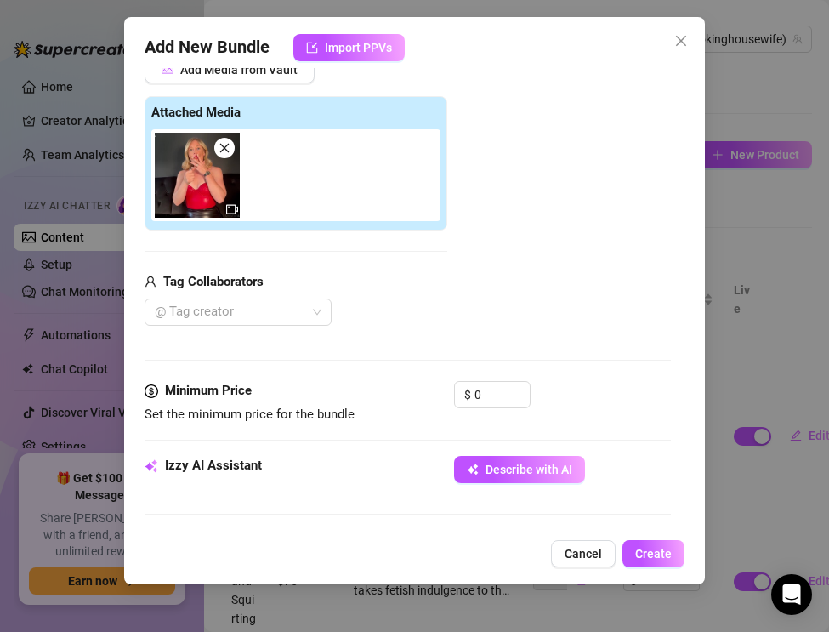
scroll to position [192, 0]
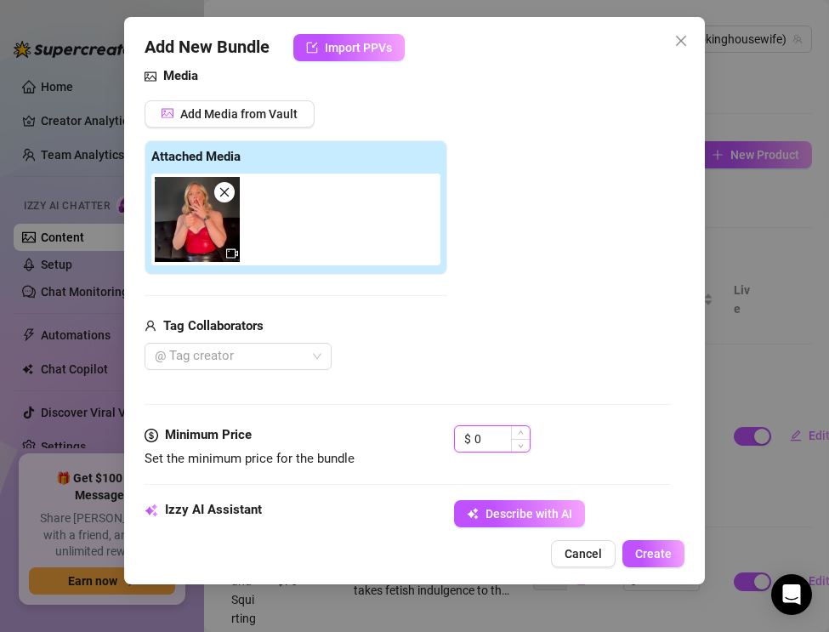
click at [483, 438] on input "0" at bounding box center [501, 439] width 55 height 26
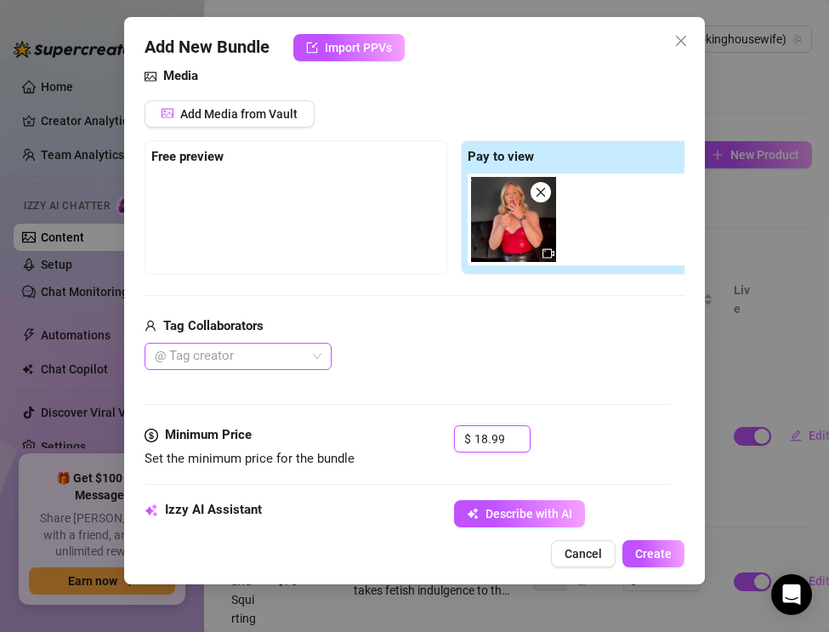
click at [217, 350] on div at bounding box center [229, 356] width 162 height 24
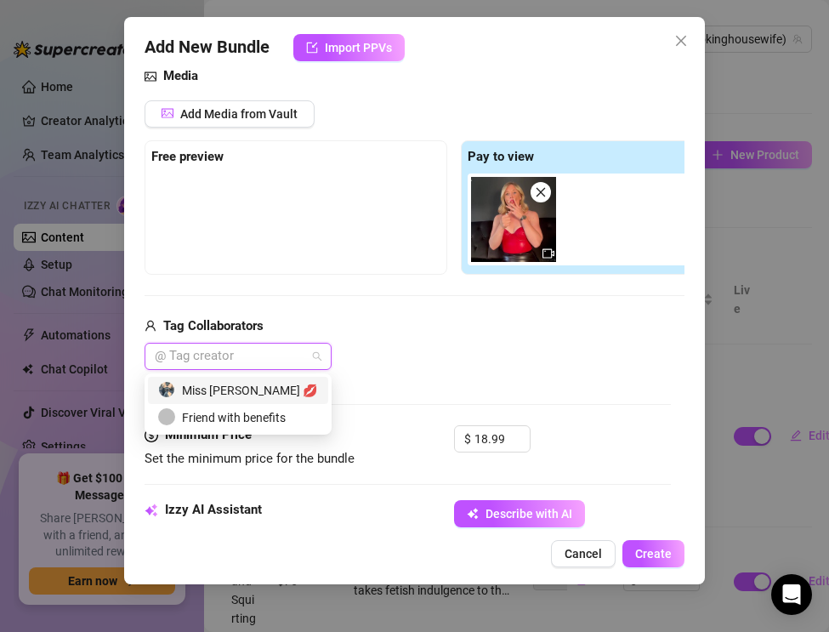
click at [225, 384] on div "Miss [PERSON_NAME] 💋" at bounding box center [238, 390] width 160 height 19
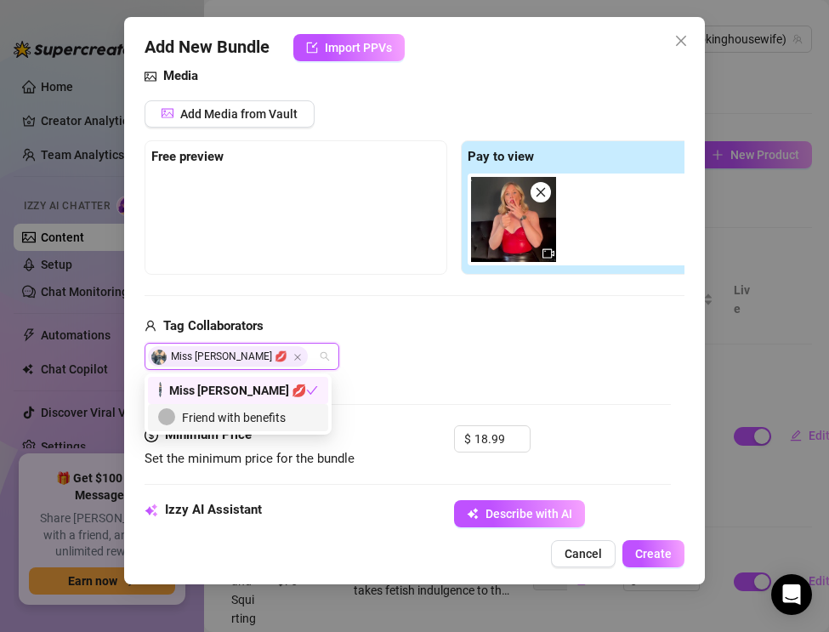
click at [426, 390] on div "Media Add Media from Vault Free preview Pay to view Tag Collaborators Miss [PER…" at bounding box center [408, 245] width 526 height 359
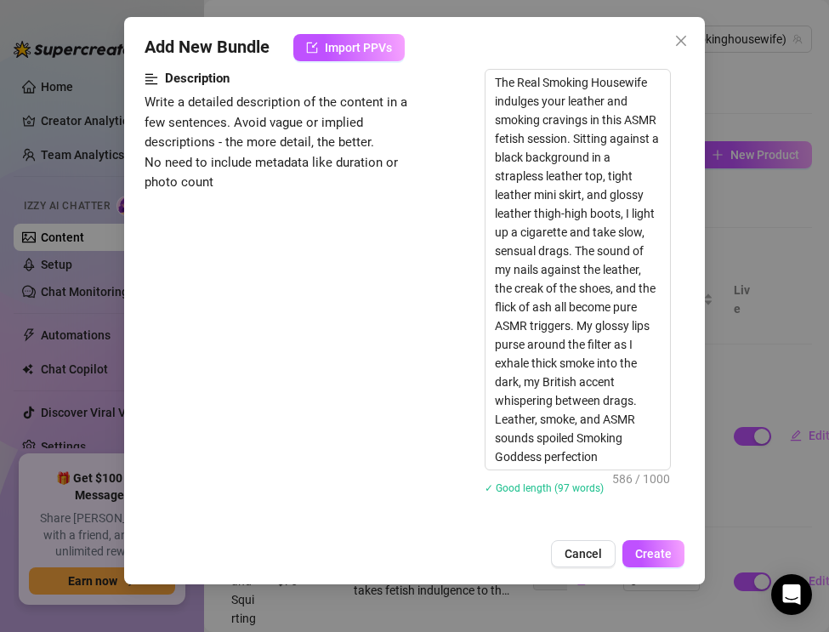
scroll to position [1565, 0]
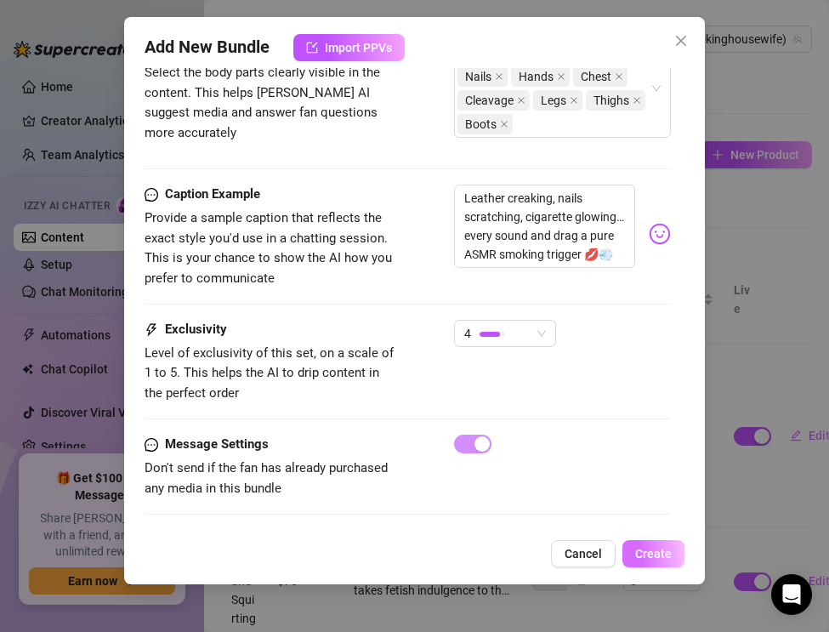
click at [644, 566] on div "Add New Bundle Import PPVs Account Tʜᴇ (@therealsmokinghousewife) Name Name is …" at bounding box center [414, 300] width 581 height 567
click at [645, 564] on button "Create" at bounding box center [653, 553] width 62 height 27
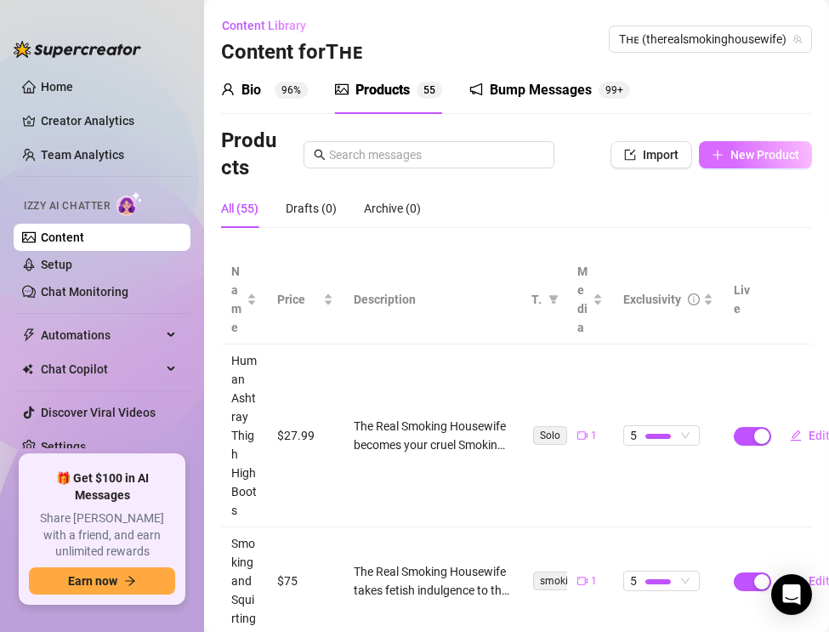
click at [736, 164] on button "New Product" at bounding box center [755, 154] width 113 height 27
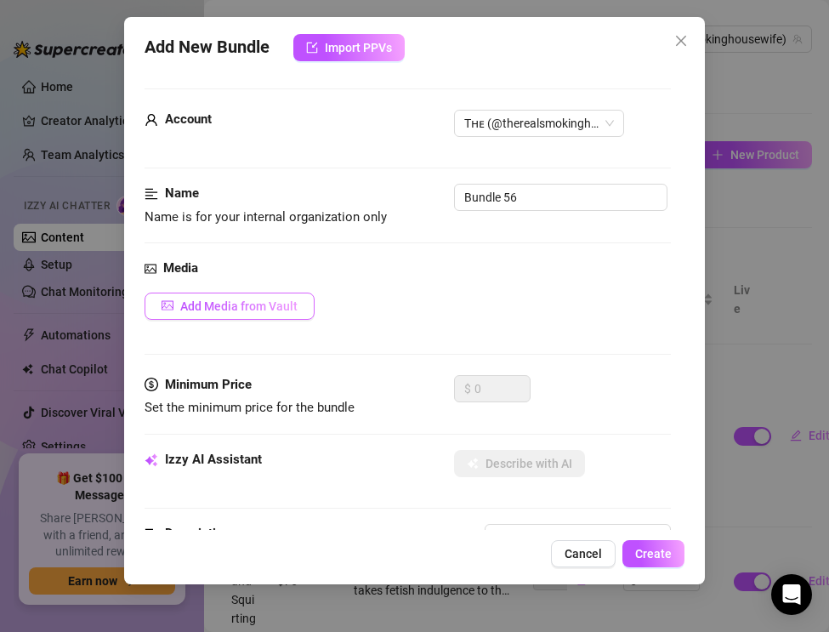
click at [253, 309] on span "Add Media from Vault" at bounding box center [238, 306] width 117 height 14
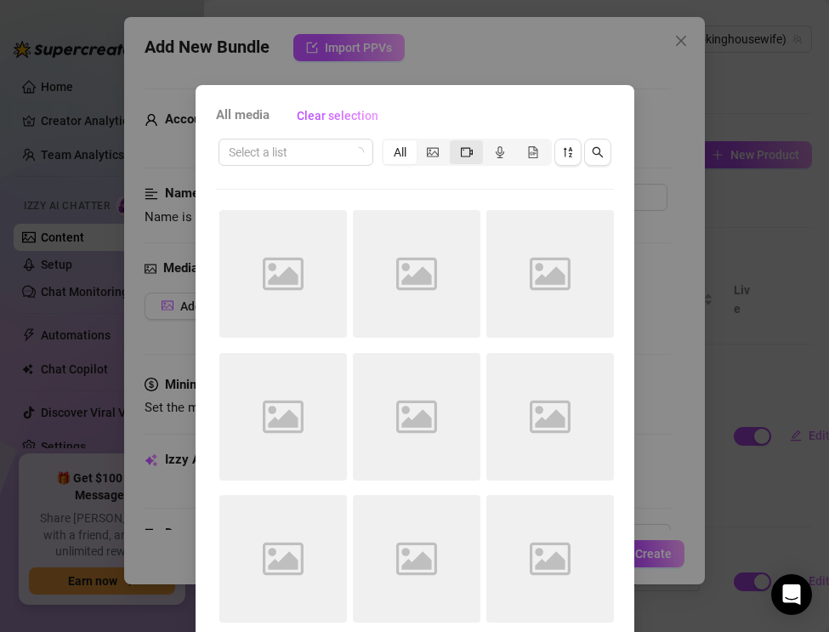
click at [459, 152] on div "segmented control" at bounding box center [466, 152] width 33 height 24
click at [454, 143] on input "segmented control" at bounding box center [454, 143] width 0 height 0
click at [569, 150] on icon "sort-descending" at bounding box center [568, 152] width 12 height 12
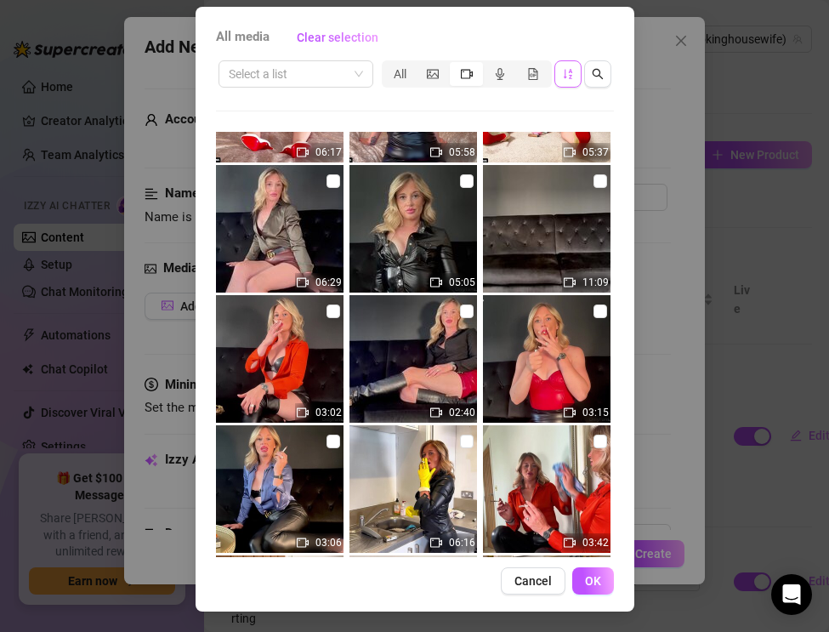
scroll to position [1682, 0]
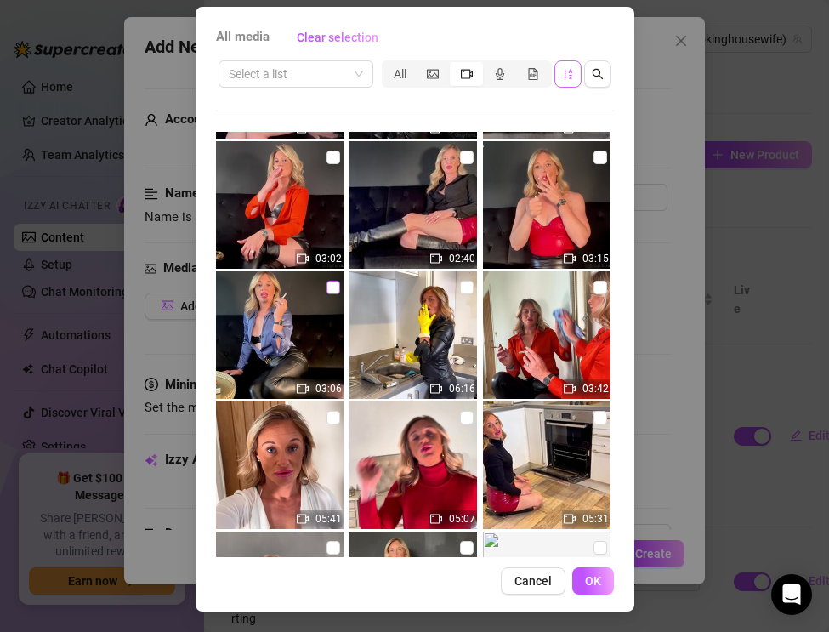
click at [335, 293] on input "checkbox" at bounding box center [333, 288] width 14 height 14
click at [585, 588] on button "OK" at bounding box center [593, 580] width 42 height 27
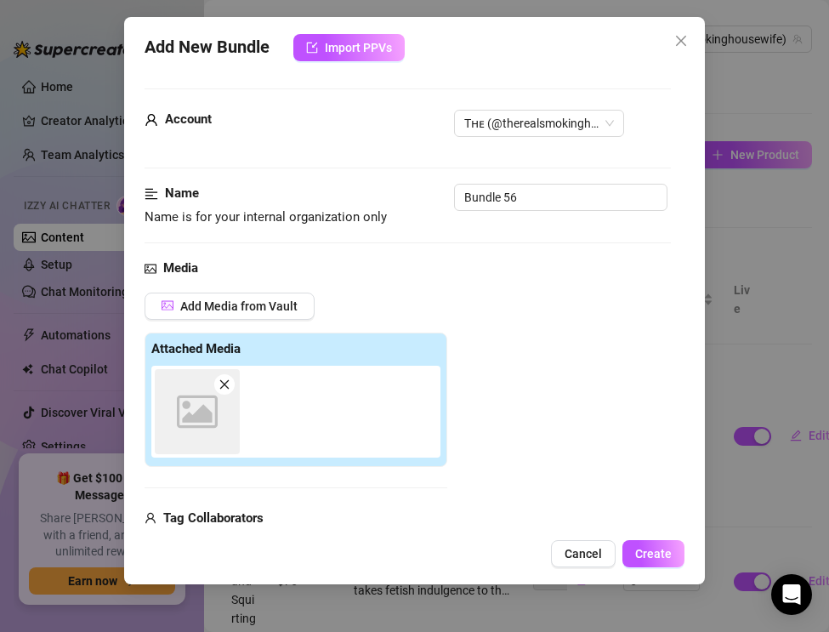
scroll to position [16, 0]
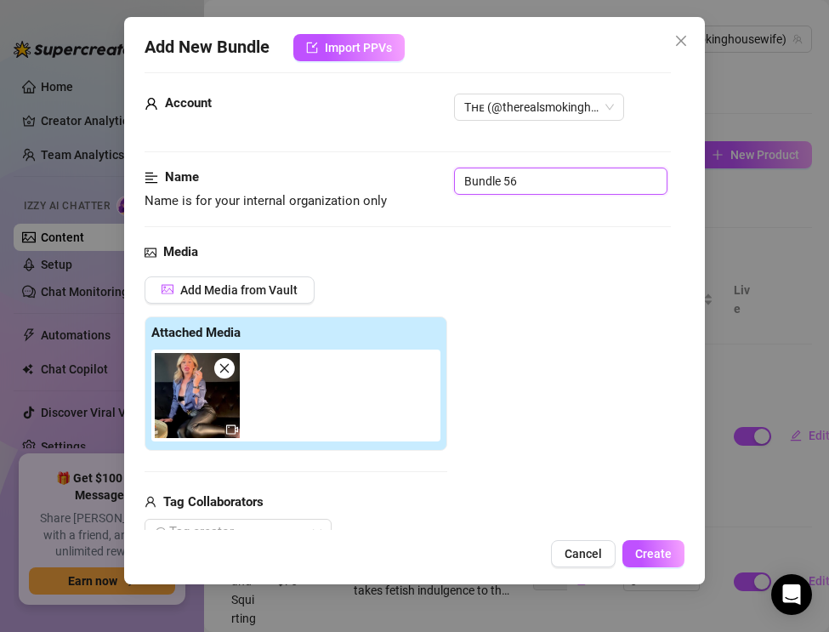
click at [531, 184] on input "Bundle 56" at bounding box center [560, 180] width 213 height 27
drag, startPoint x: 531, startPoint y: 184, endPoint x: 405, endPoint y: 173, distance: 127.2
click at [405, 173] on div "Name Name is for your internal organization only" at bounding box center [408, 188] width 526 height 43
paste input "Smoking ASMR — Satin, Leather & Pre-Dinner Tease"
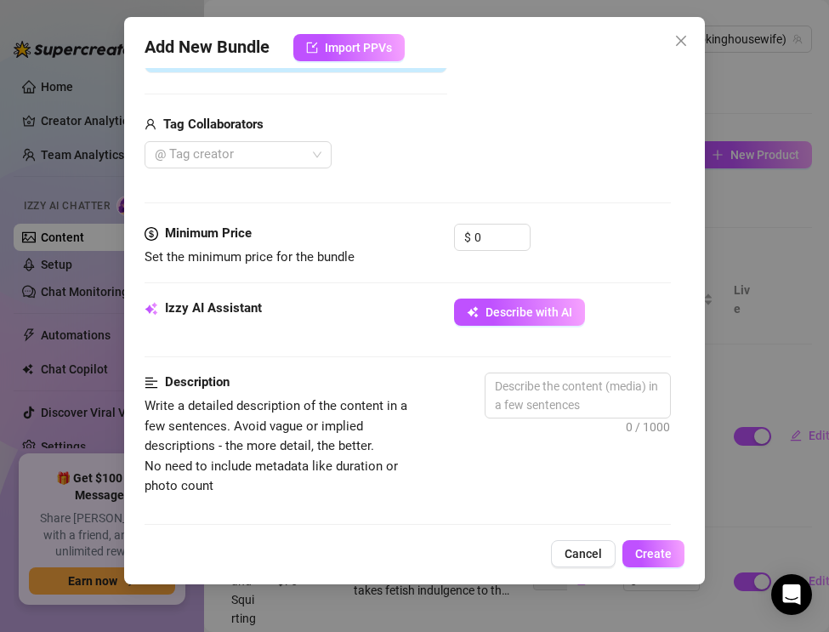
scroll to position [395, 0]
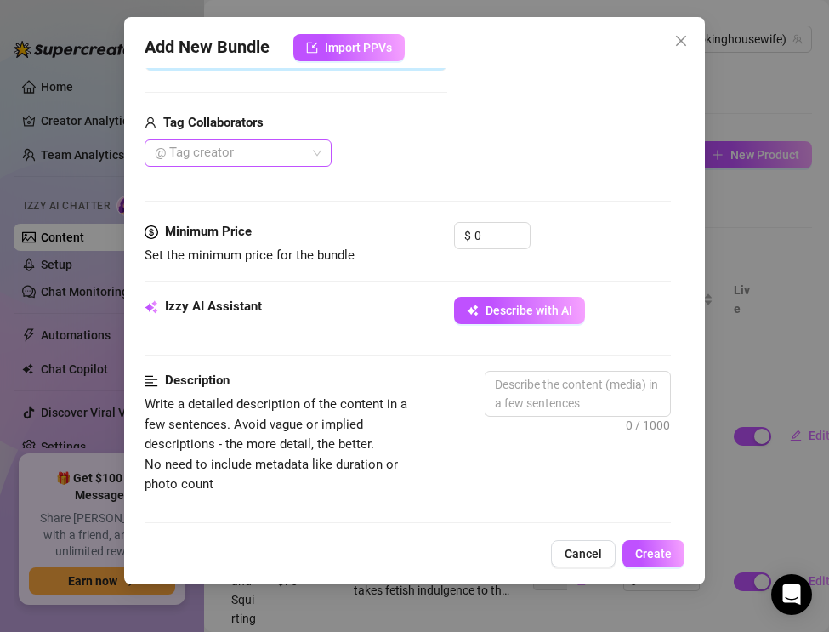
click at [214, 155] on div at bounding box center [229, 153] width 162 height 24
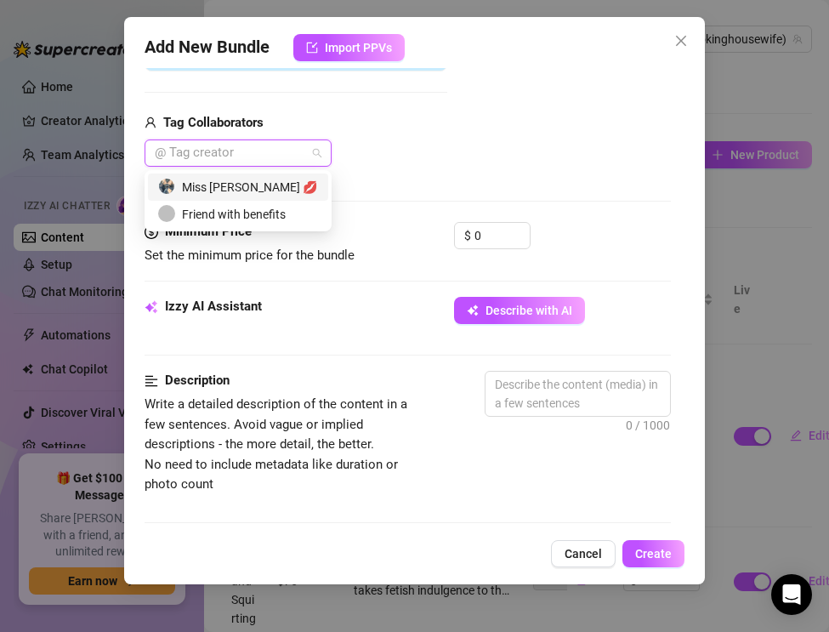
click at [218, 186] on div "Miss [PERSON_NAME] 💋" at bounding box center [238, 187] width 160 height 19
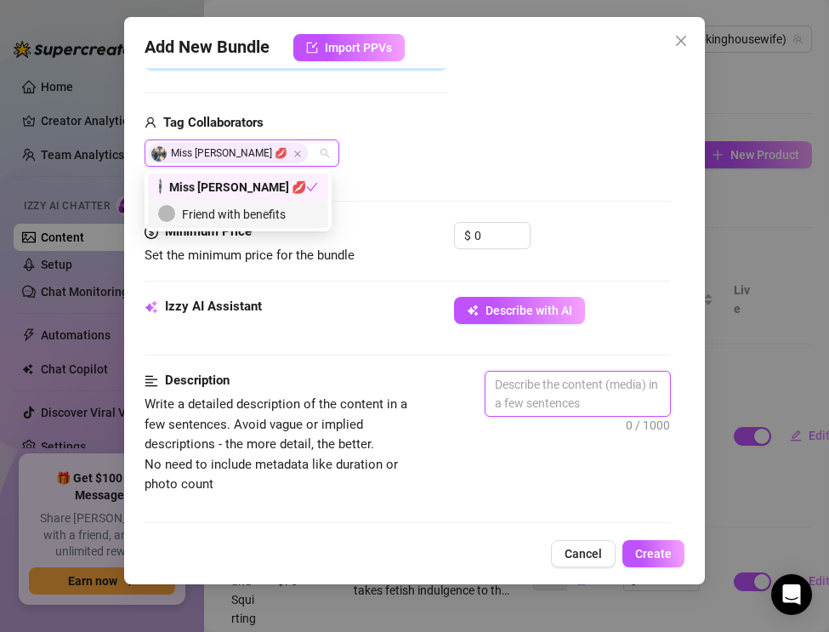
click at [501, 375] on textarea at bounding box center [577, 394] width 184 height 44
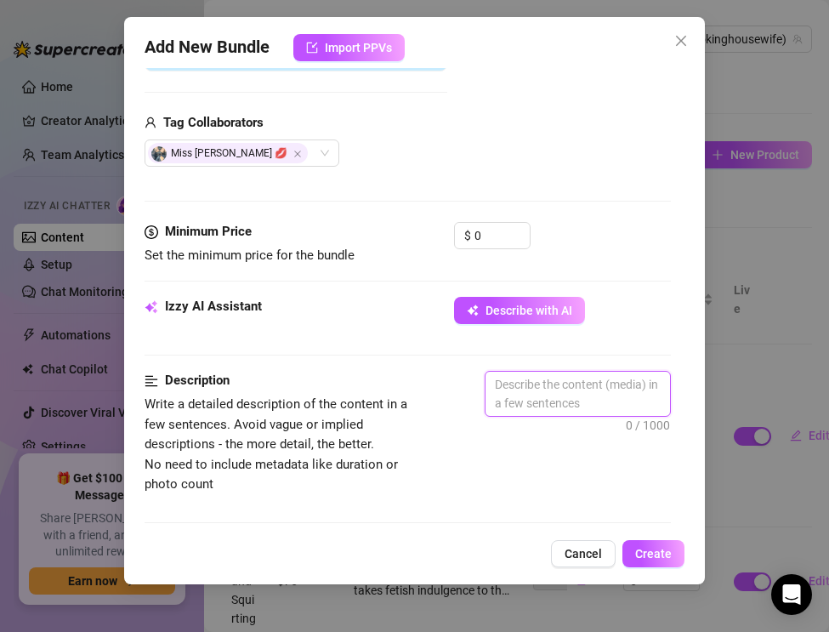
paste textarea "Smoking ASMR — Satin, Leather & Pre-Dinner Tease"
drag, startPoint x: 646, startPoint y: 406, endPoint x: 421, endPoint y: 338, distance: 235.6
click at [421, 338] on form "Account Tʜᴇ (@therealsmokinghousewife) Name Name is for your internal organizat…" at bounding box center [408, 419] width 526 height 1452
click at [527, 403] on textarea at bounding box center [577, 394] width 184 height 44
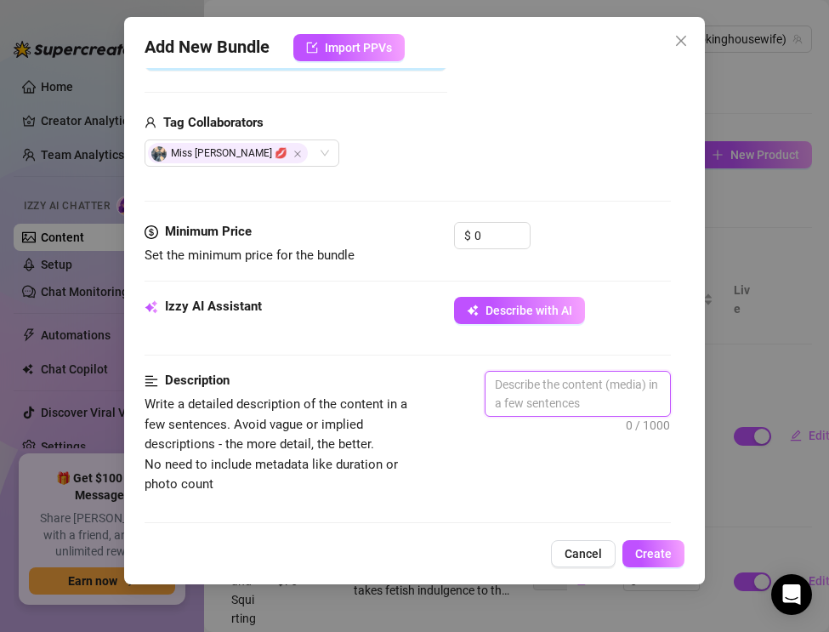
paste textarea "The Real Smoking Housewife takes a moment of indulgence before heading out to d…"
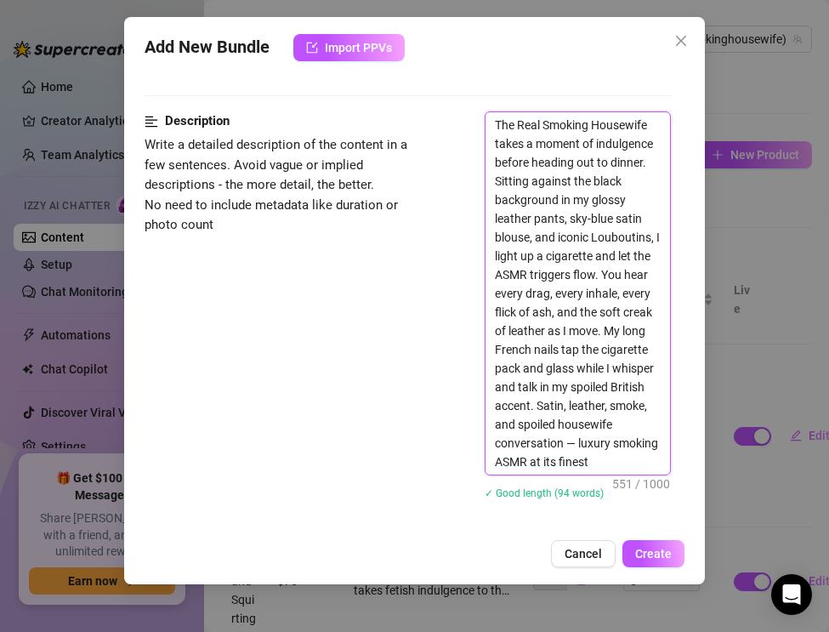
scroll to position [652, 0]
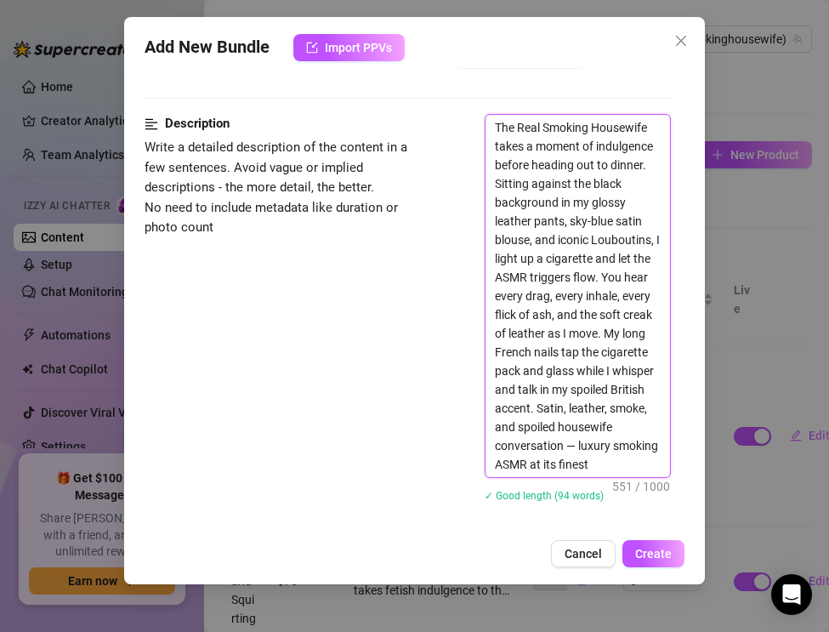
click at [578, 444] on textarea "The Real Smoking Housewife takes a moment of indulgence before heading out to d…" at bounding box center [577, 296] width 184 height 362
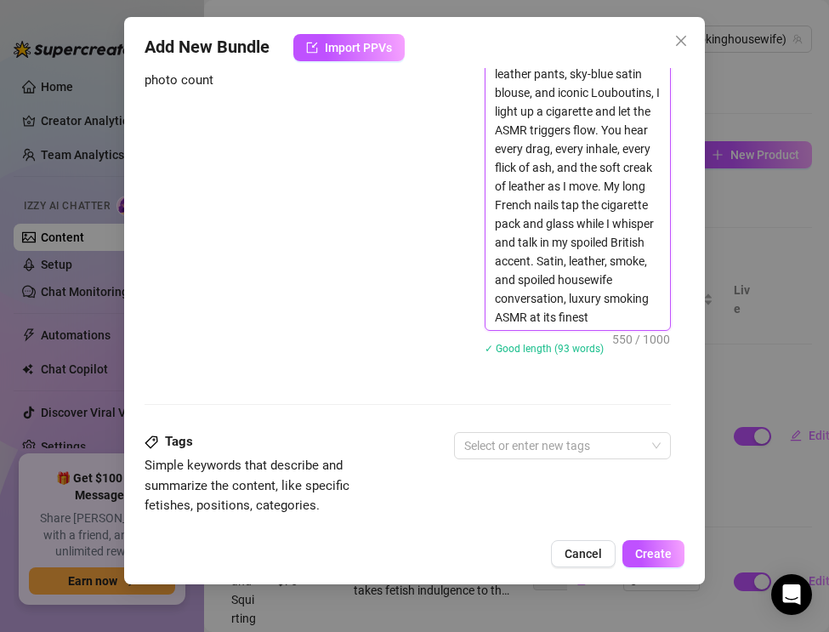
scroll to position [801, 0]
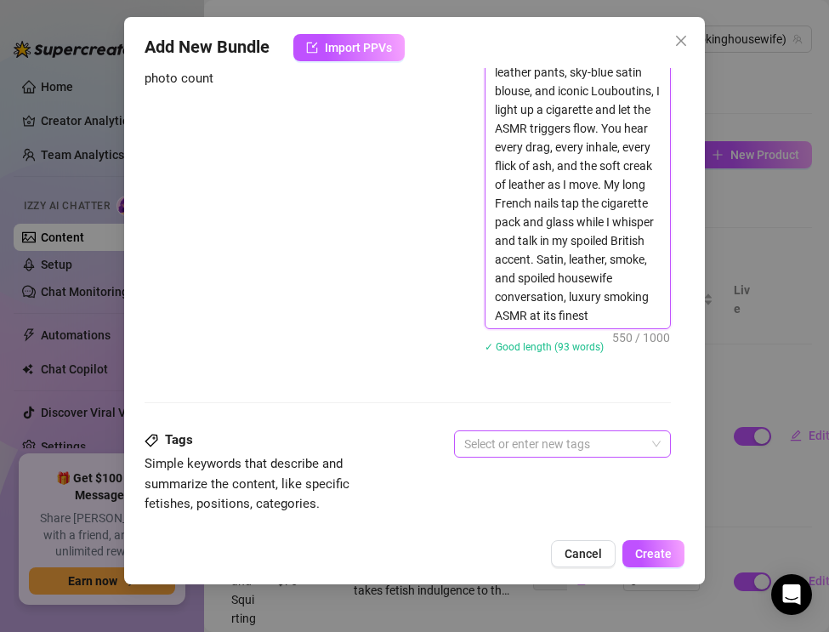
click at [519, 449] on div at bounding box center [553, 444] width 192 height 24
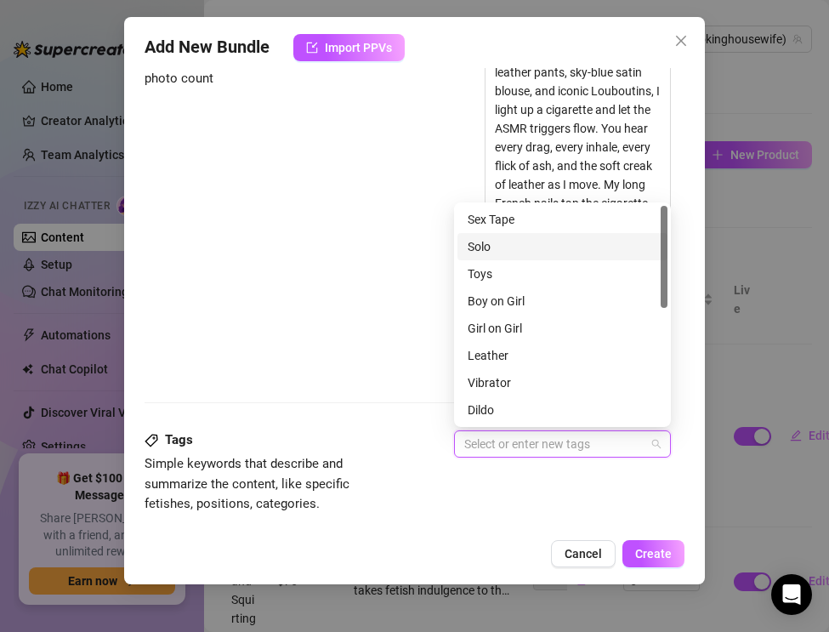
click at [509, 251] on div "Solo" at bounding box center [563, 246] width 190 height 19
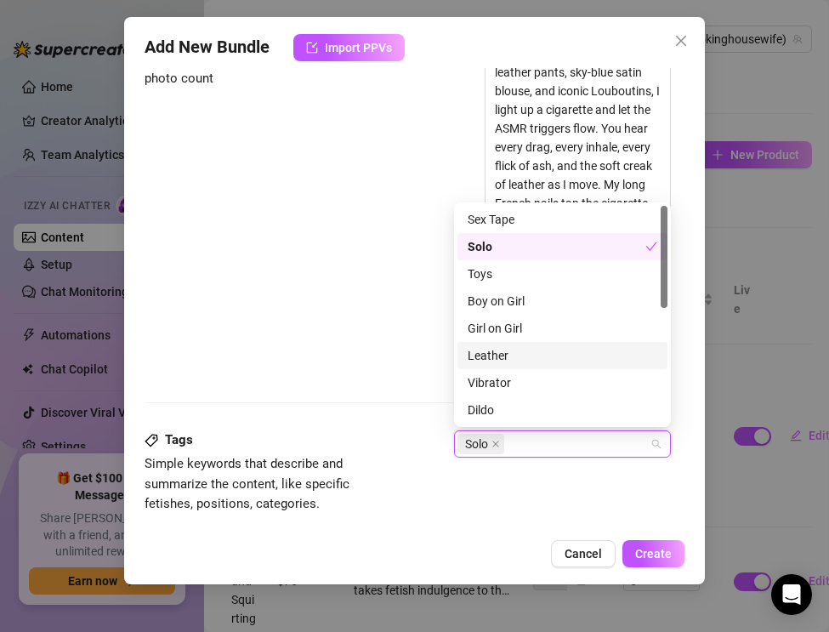
click at [505, 351] on div "Leather" at bounding box center [563, 355] width 190 height 19
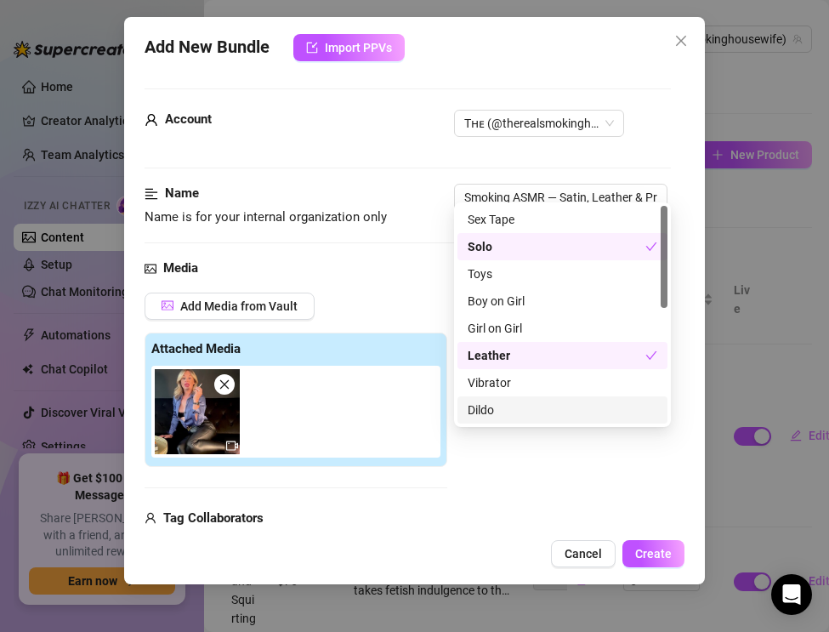
scroll to position [801, 0]
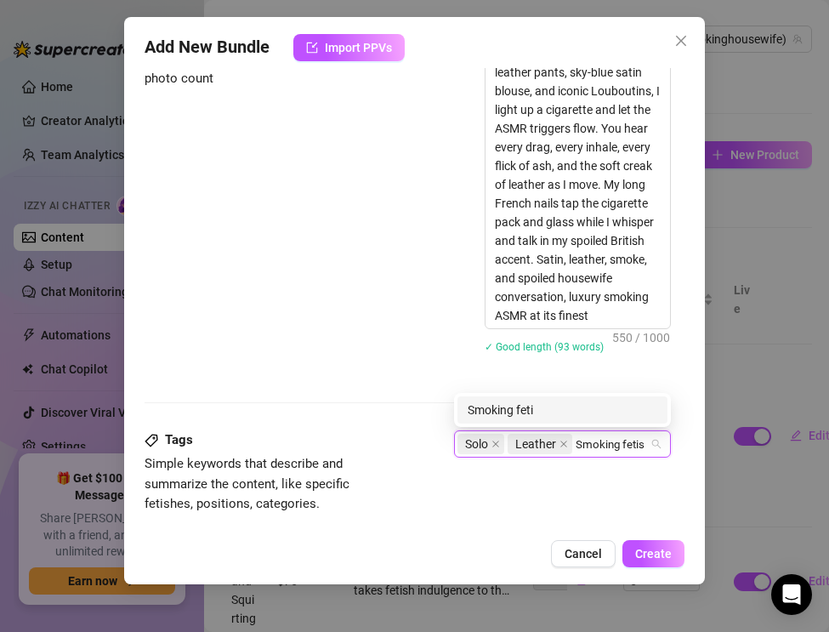
type input "Smoking fetish"
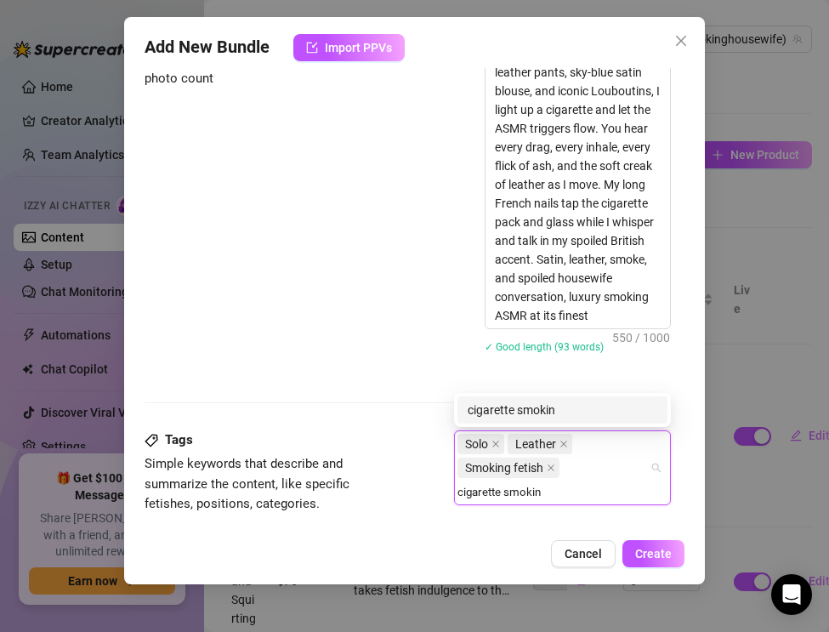
type input "cigarette smoking"
type input "smoking asmr"
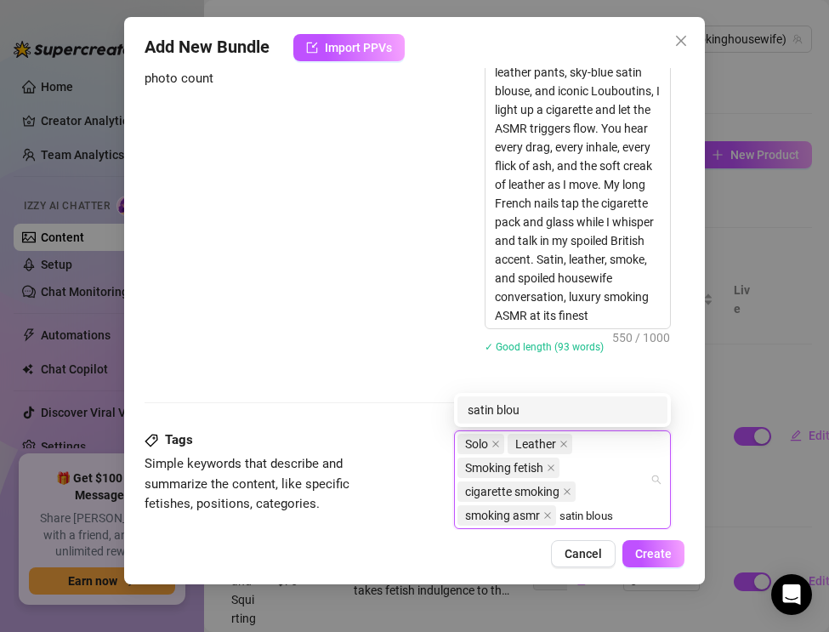
type input "satin blouse"
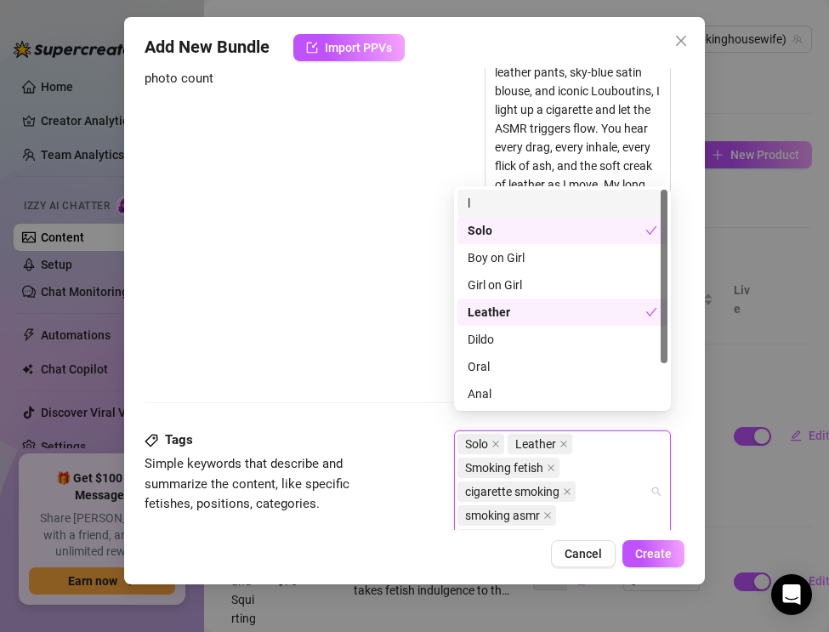
scroll to position [817, 0]
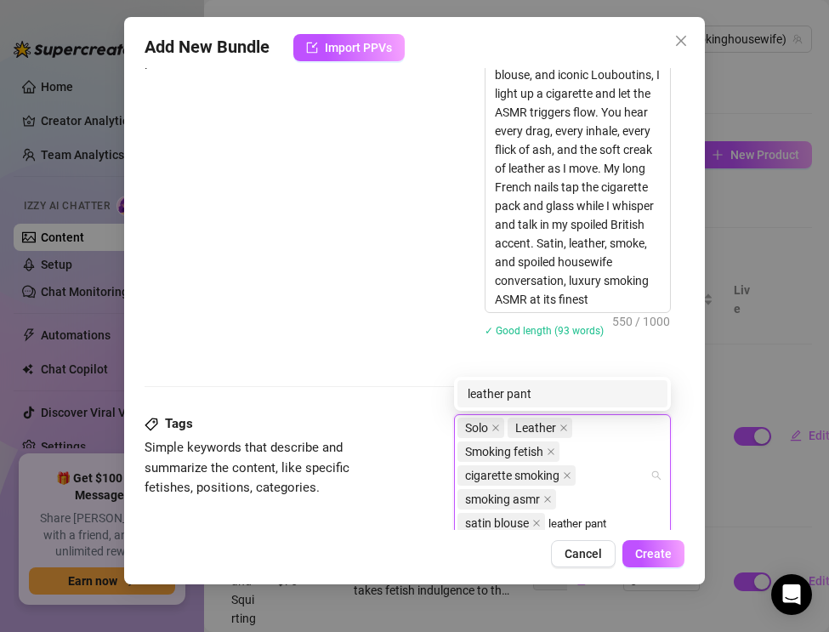
type input "leather pants"
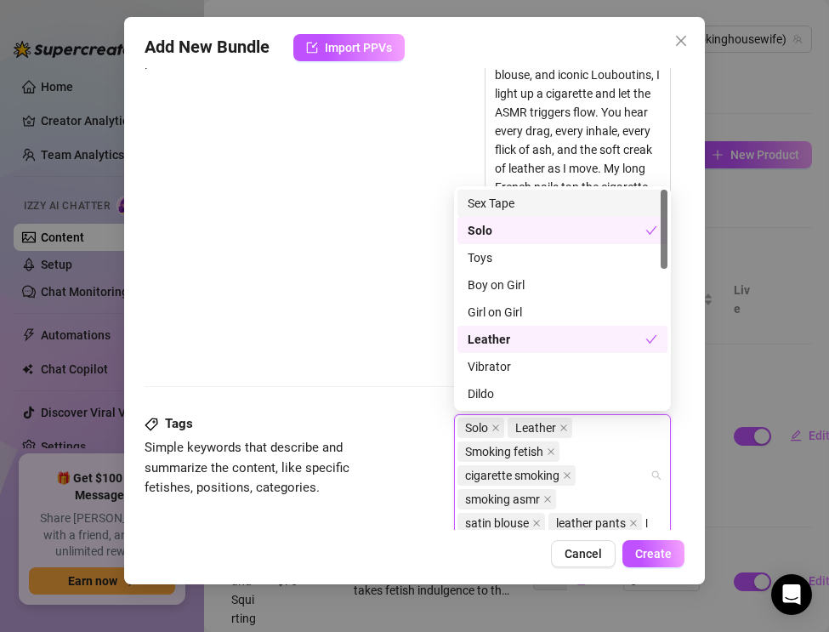
scroll to position [841, 0]
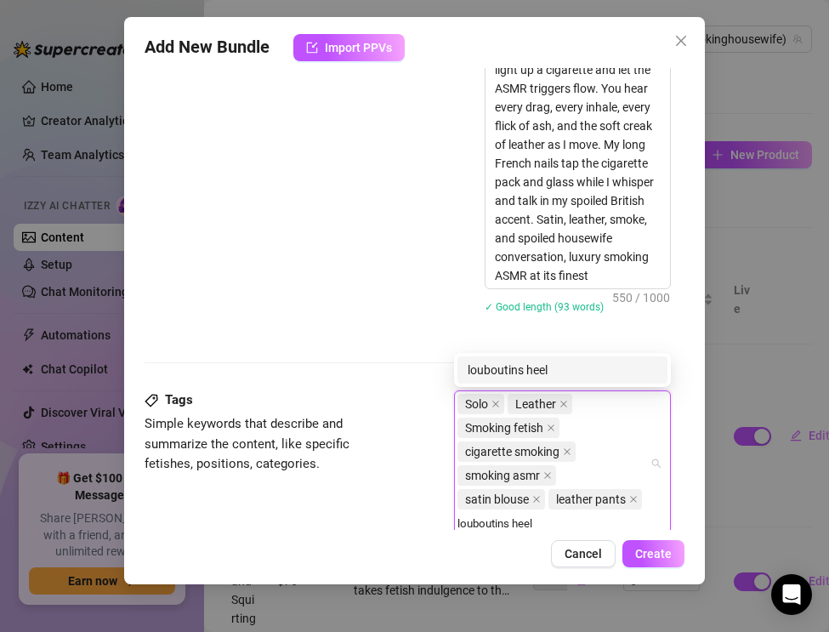
type input "louboutins heels"
type input "asmr sounds"
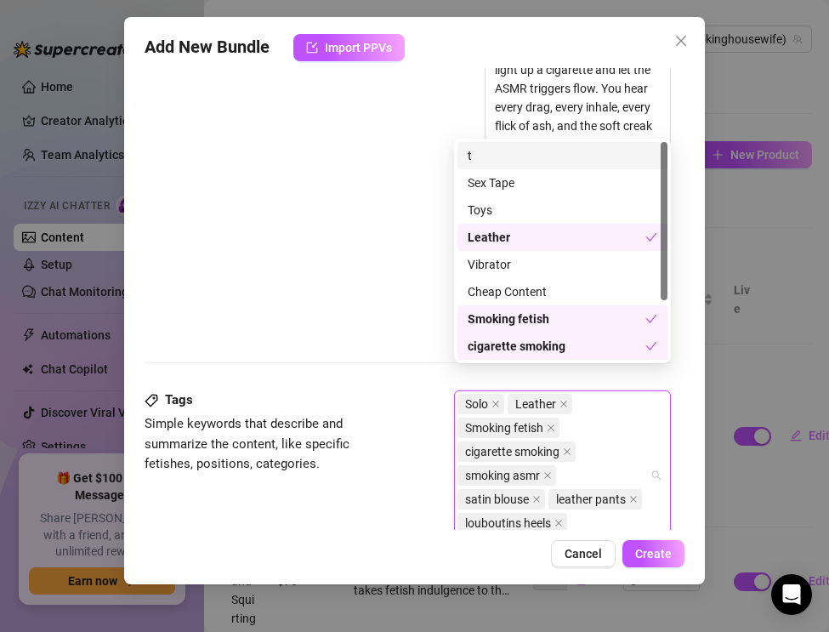
scroll to position [865, 0]
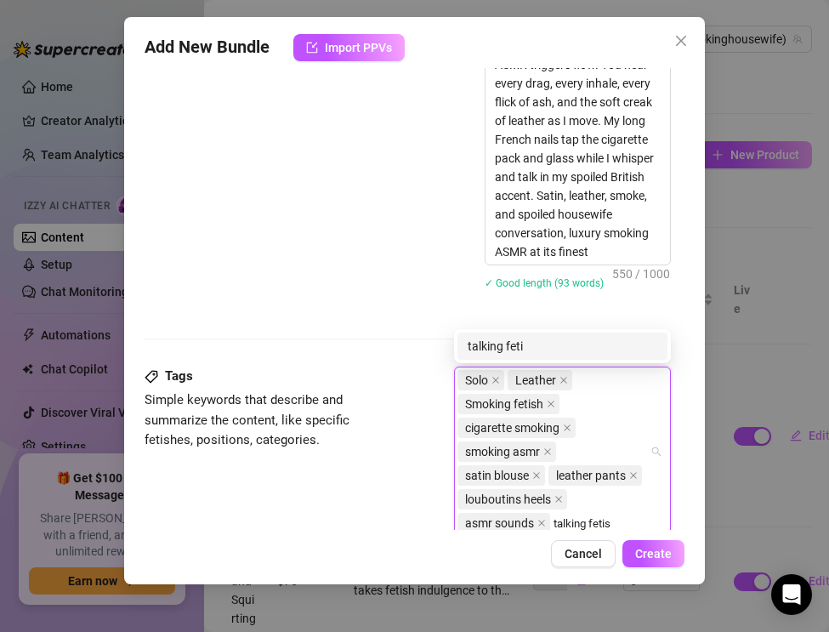
type input "talking fetish"
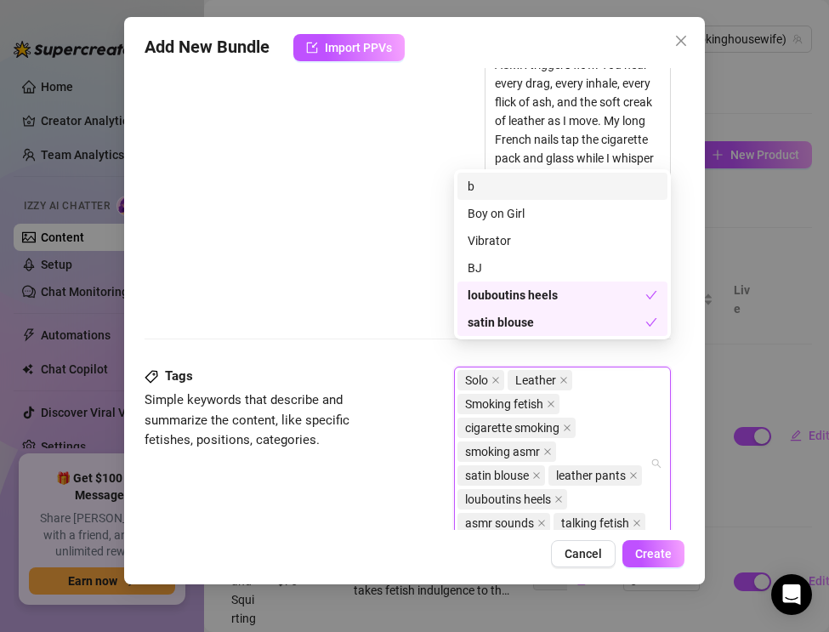
scroll to position [888, 0]
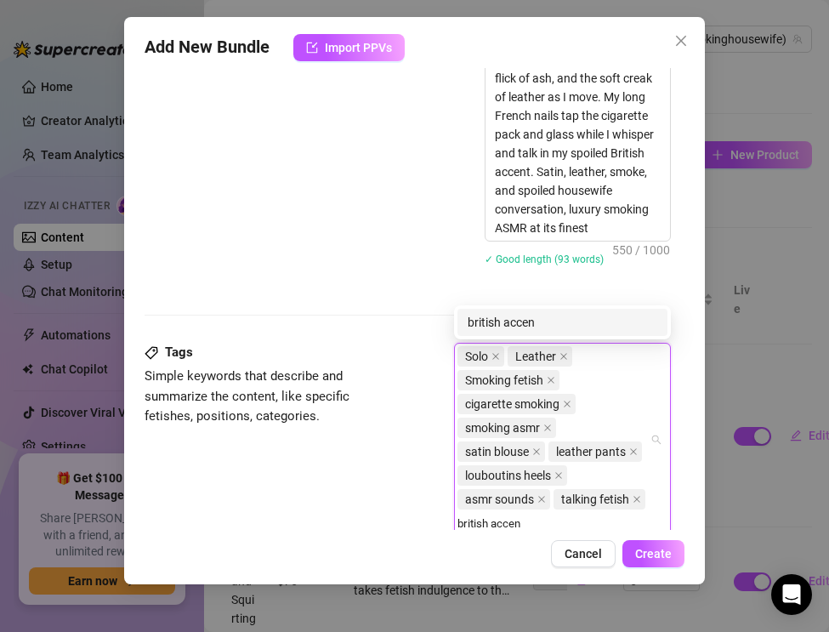
type input "british accent"
type input "nails fetish"
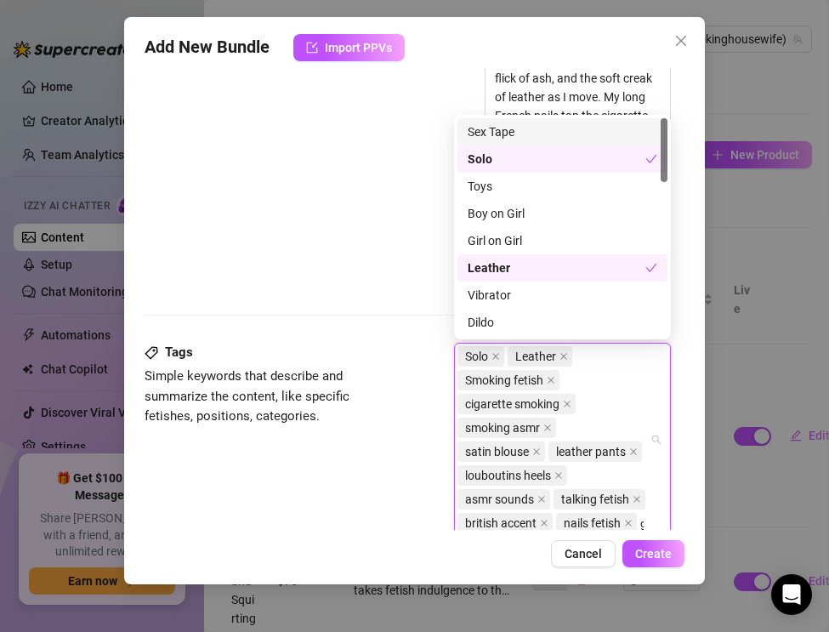
scroll to position [912, 0]
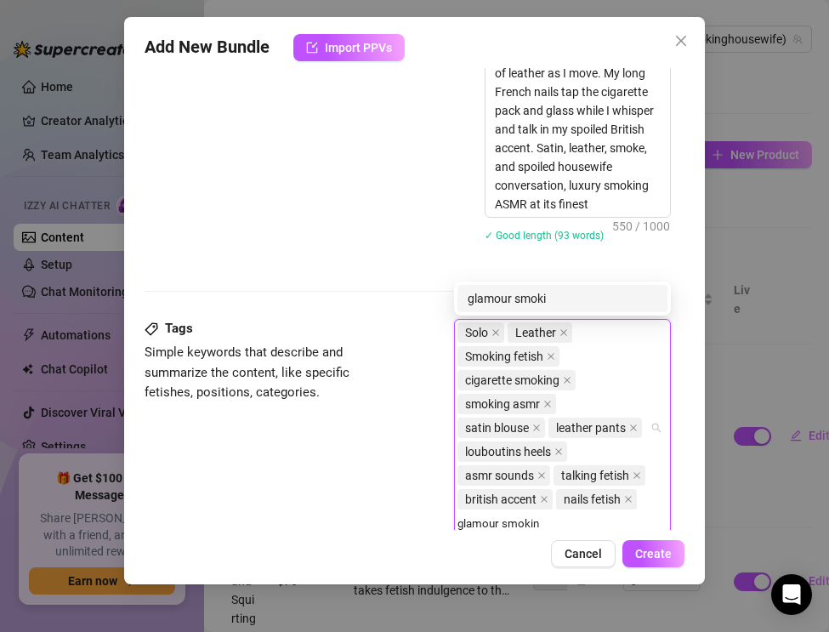
type input "glamour smoking"
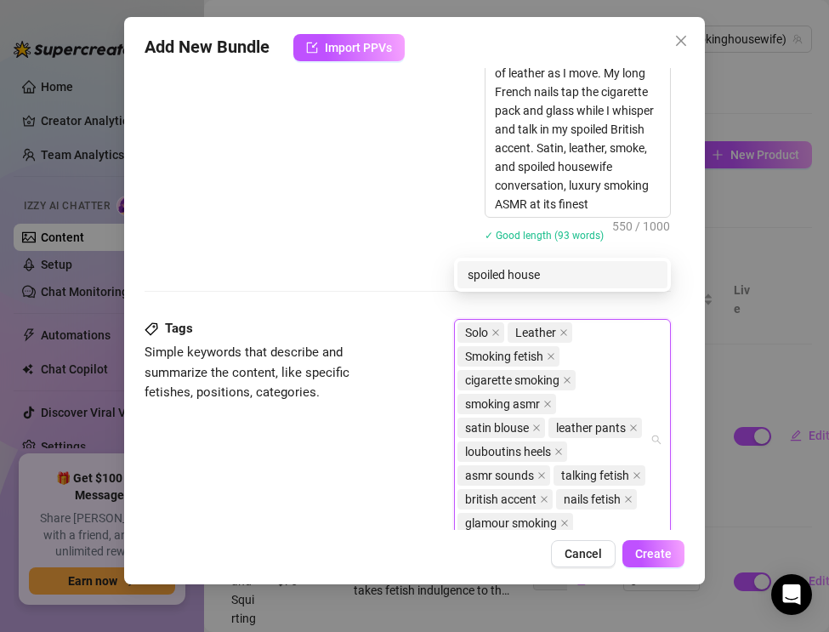
scroll to position [936, 0]
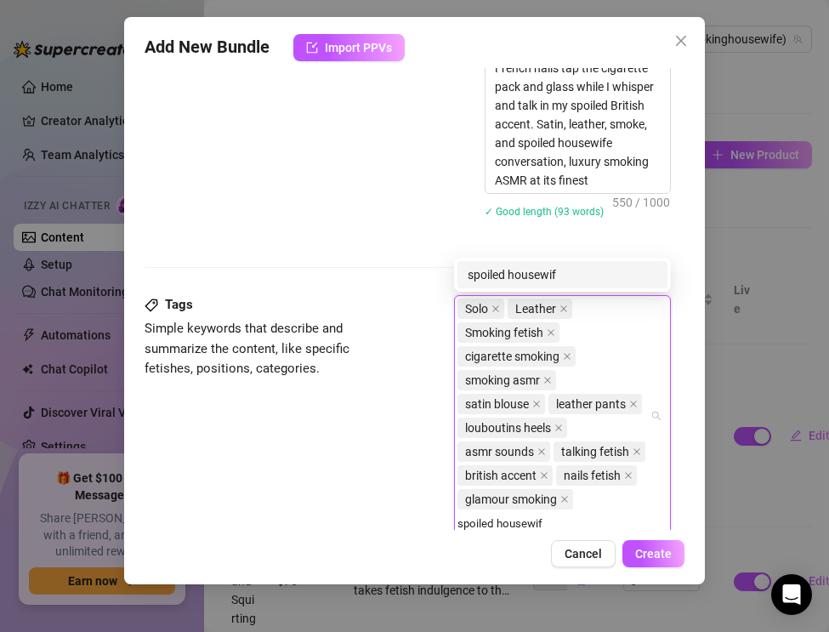
type input "spoiled housewife"
type input "milf smoking"
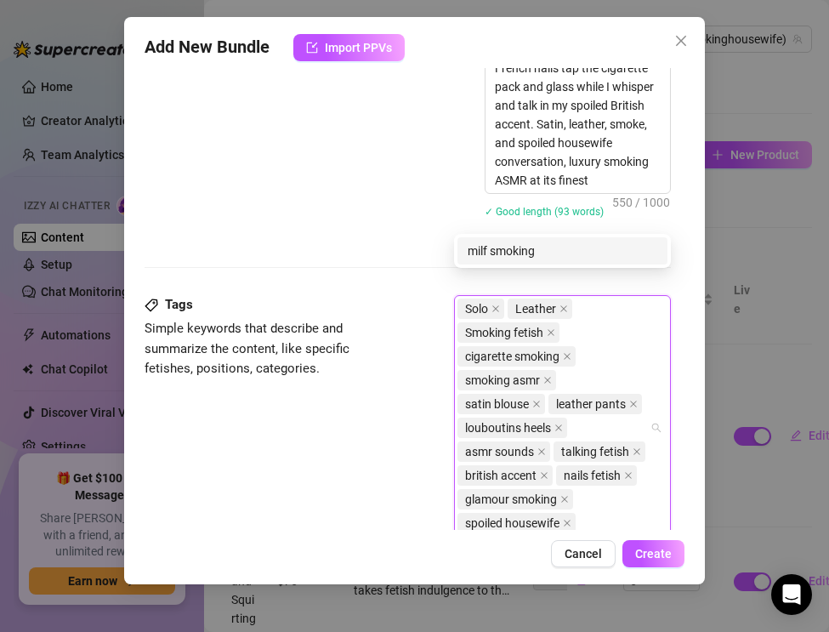
scroll to position [960, 0]
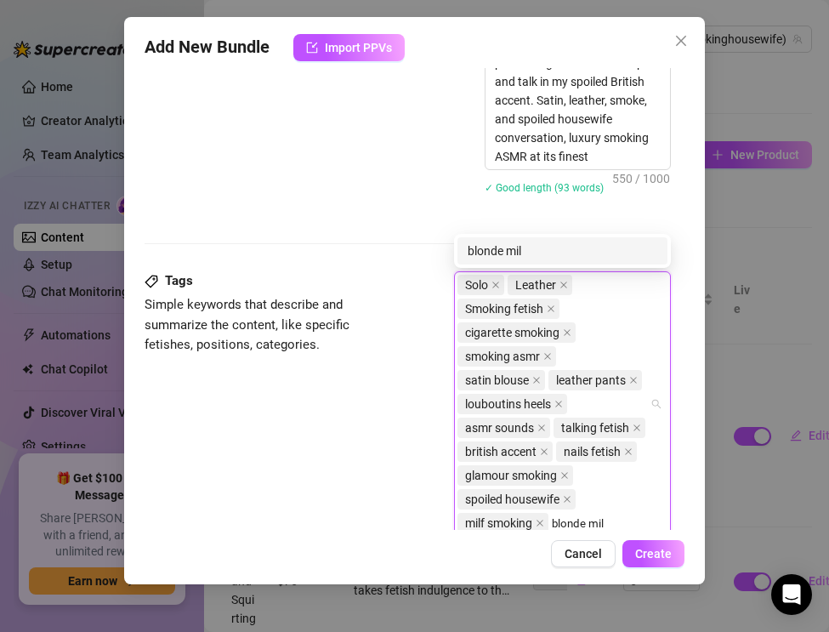
type input "blonde milf"
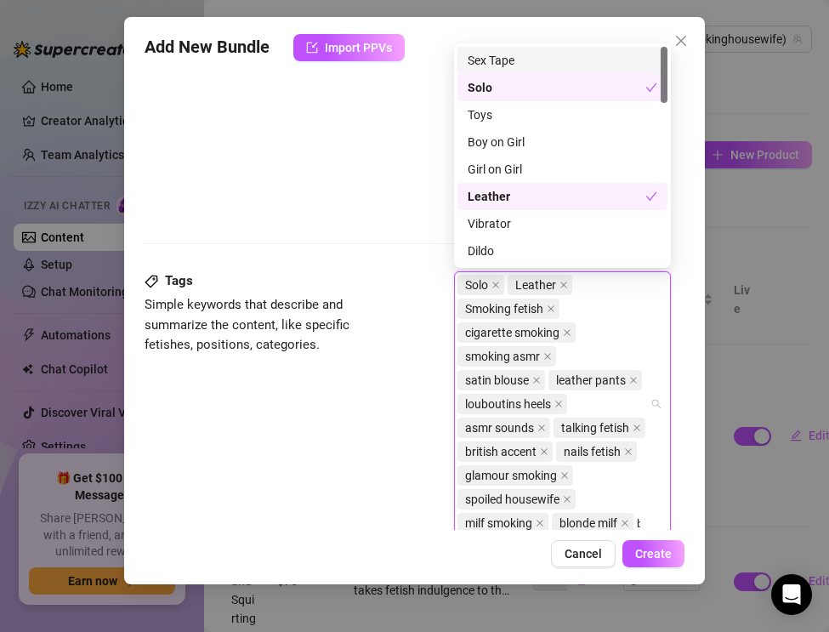
scroll to position [984, 0]
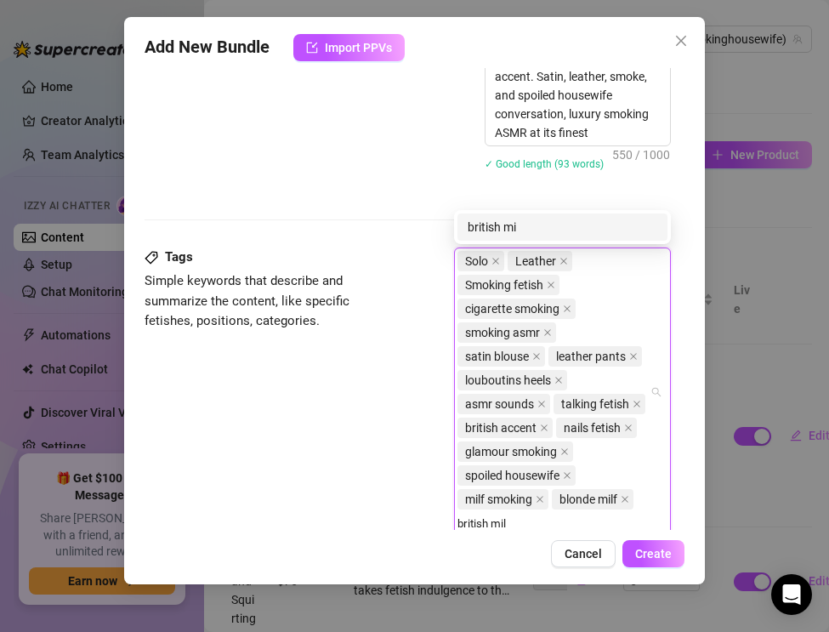
type input "british milf"
type input "luxury milf"
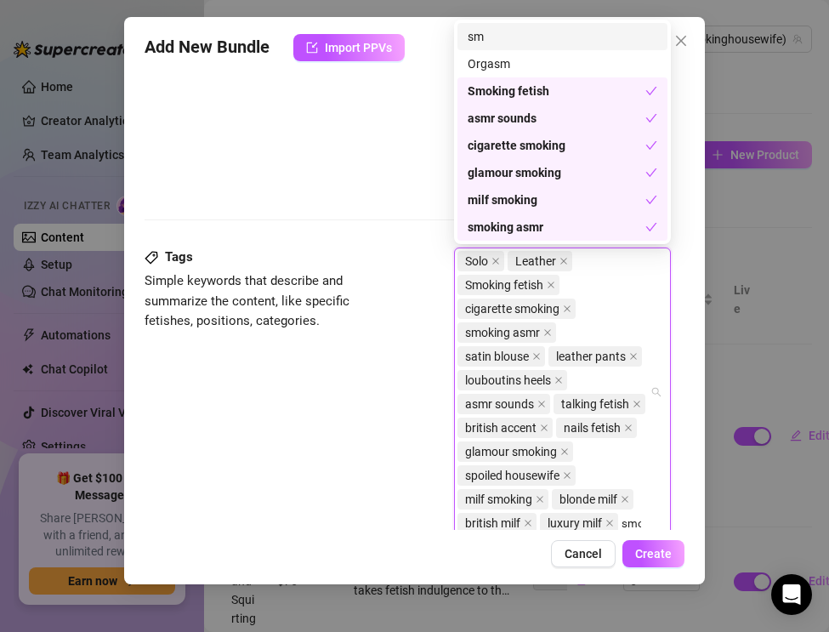
scroll to position [1007, 0]
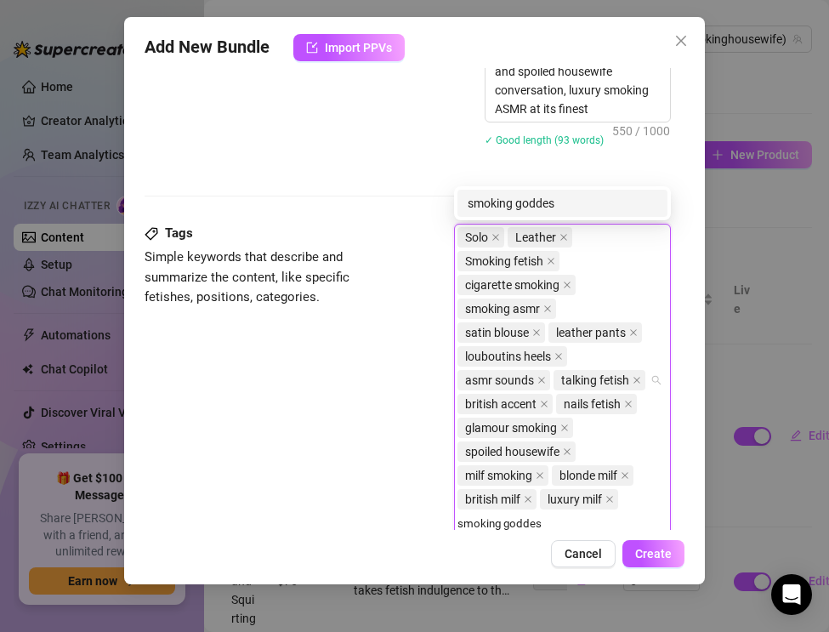
type input "smoking goddess"
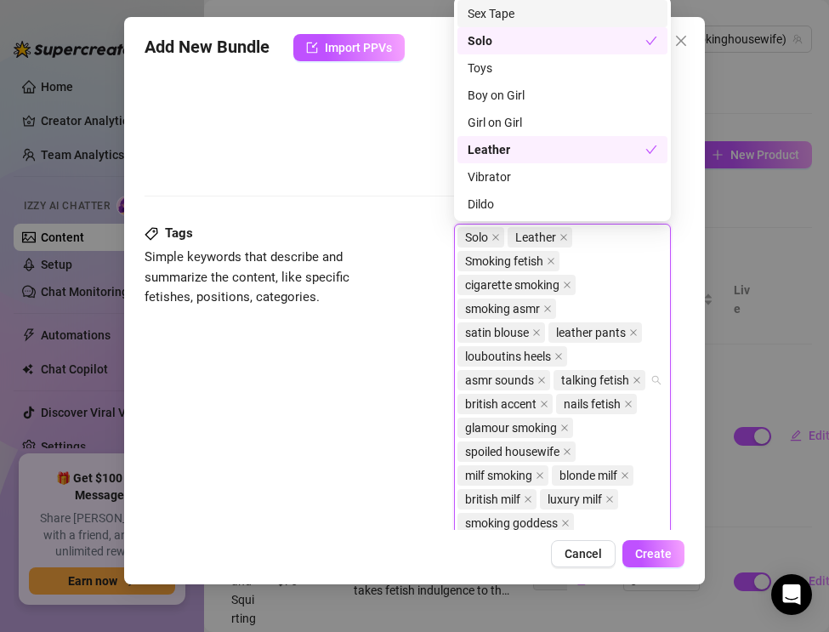
click at [298, 429] on div "Tags Simple keywords that describe and summarize the content, like specific fet…" at bounding box center [408, 388] width 526 height 328
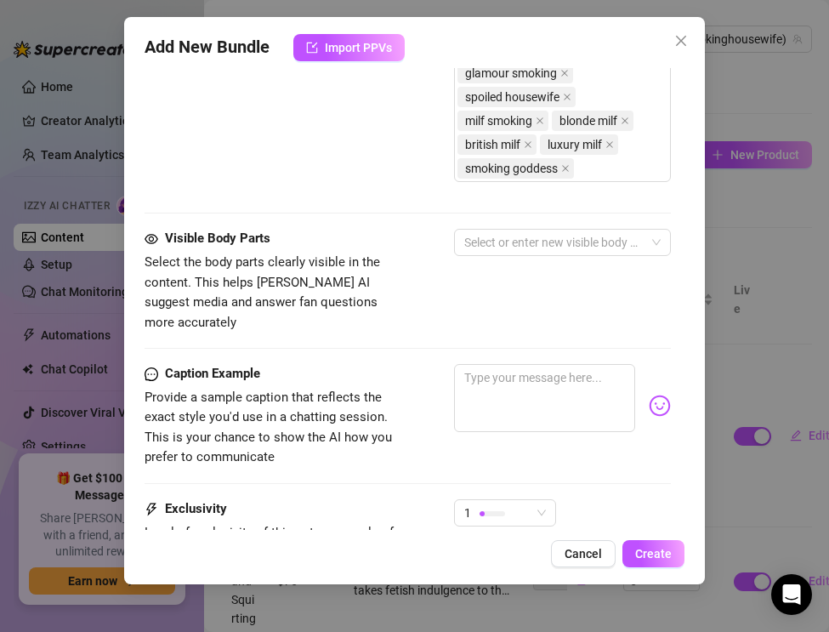
scroll to position [1361, 0]
click at [491, 236] on div at bounding box center [553, 243] width 192 height 24
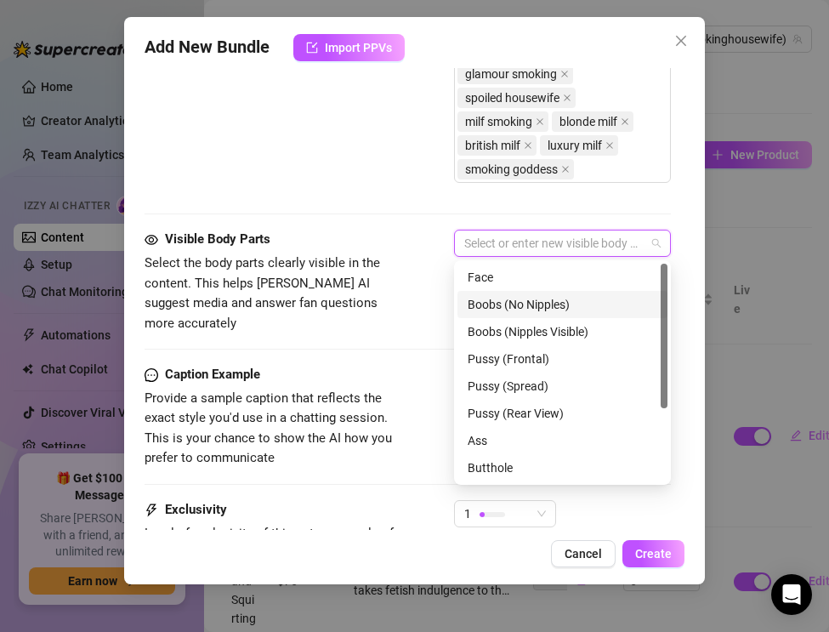
click at [491, 295] on div "Boobs (No Nipples)" at bounding box center [563, 304] width 190 height 19
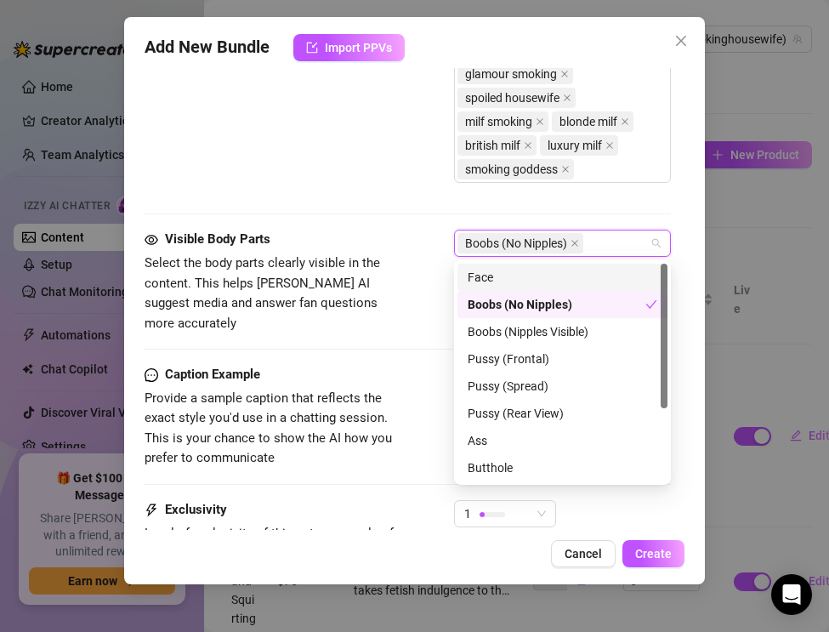
click at [488, 282] on div "Face" at bounding box center [563, 277] width 190 height 19
click at [489, 302] on div "Boobs (No Nipples)" at bounding box center [557, 304] width 178 height 19
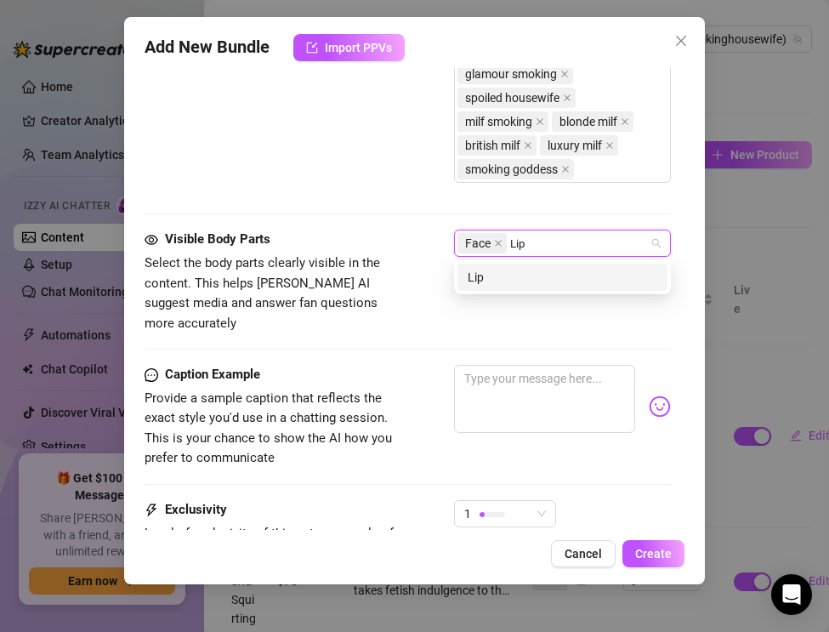
type input "Lips"
type input "mouth"
type input "nails"
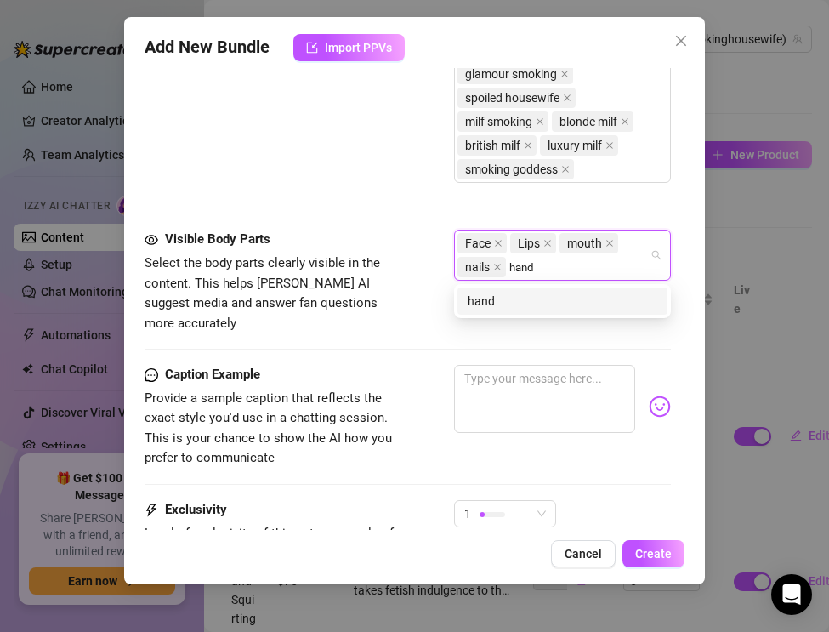
type input "hands"
type input "chest"
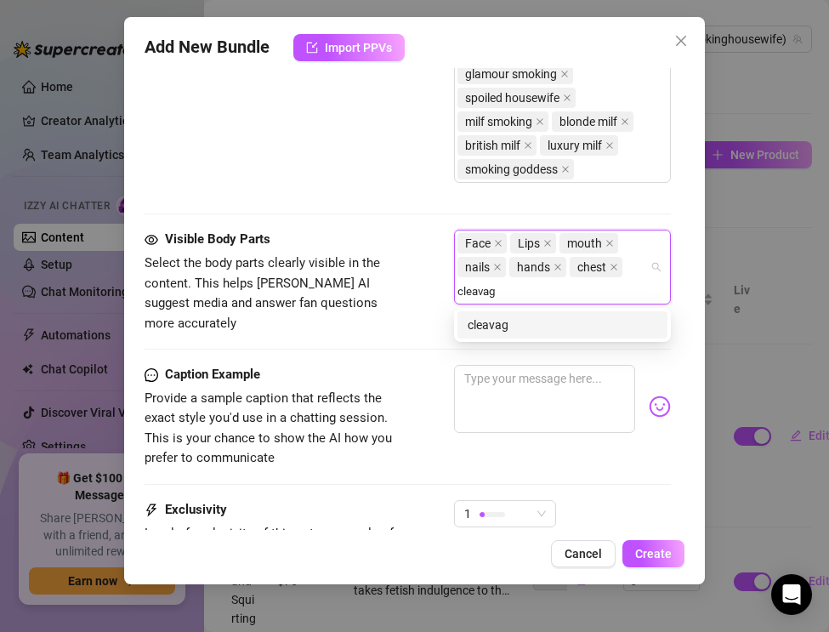
type input "cleavage"
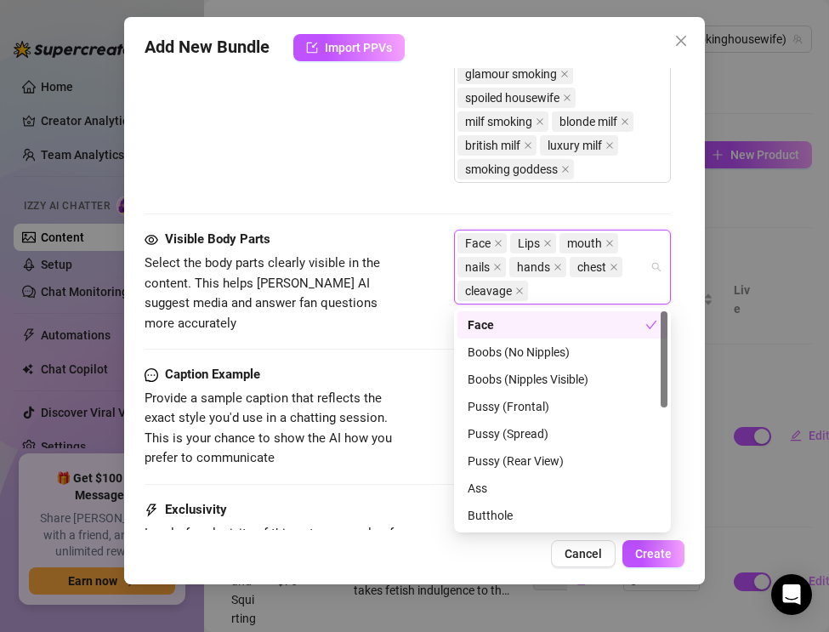
type input "l"
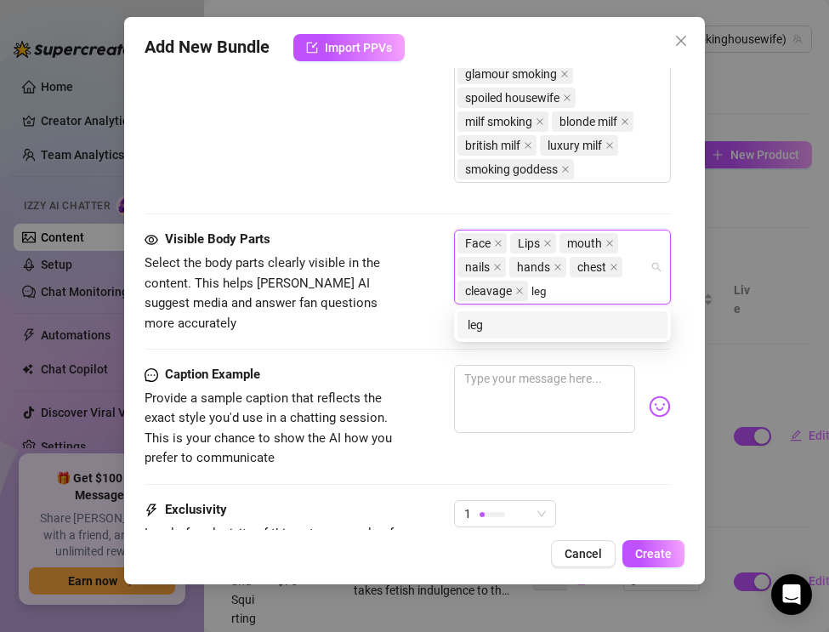
type input "legs"
type input "feet"
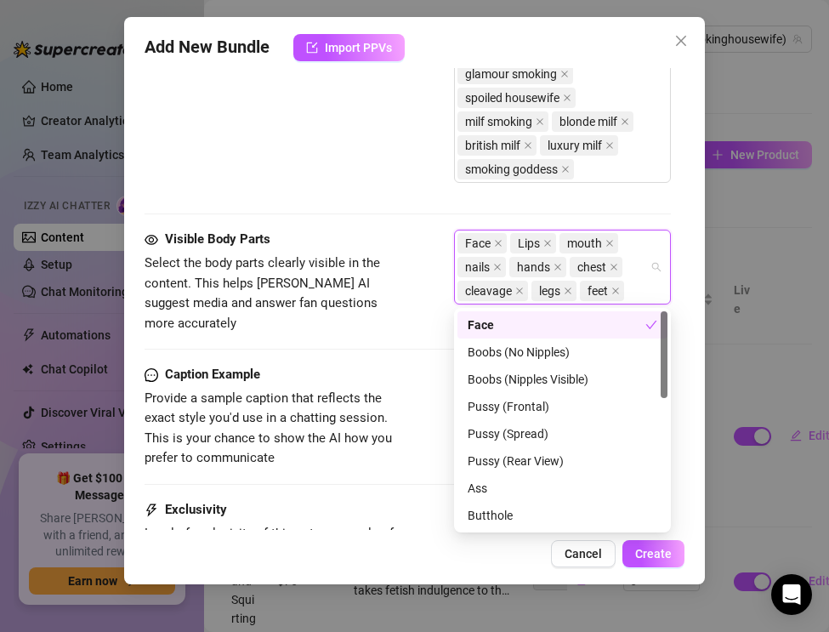
click at [292, 365] on div "Caption Example" at bounding box center [272, 375] width 255 height 20
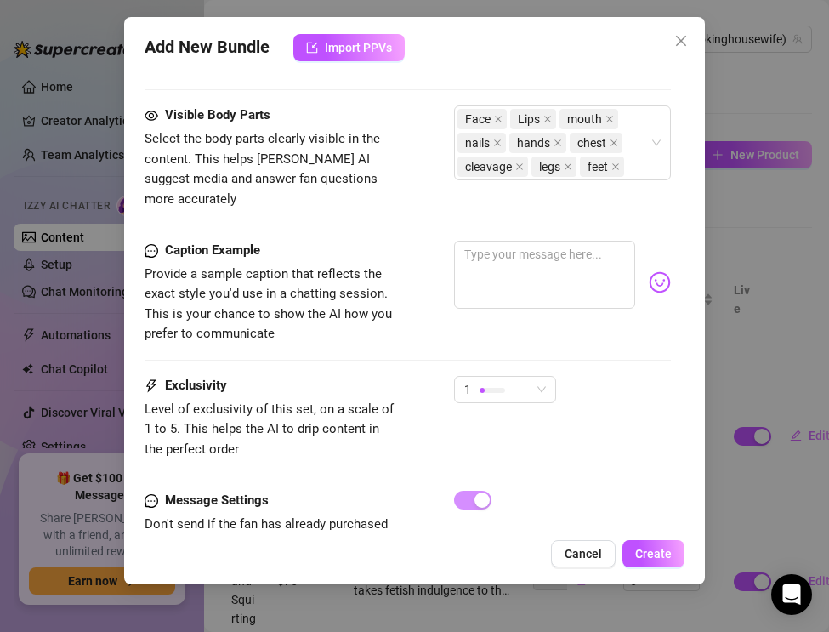
scroll to position [1520, 0]
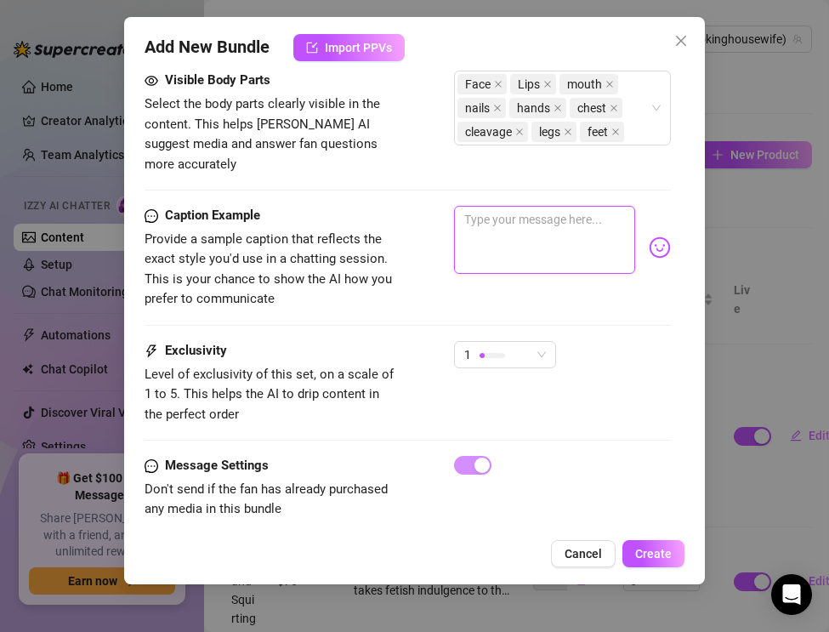
click at [525, 238] on textarea at bounding box center [544, 240] width 181 height 68
paste textarea "Leather pants tight, satin blouse shining, cigarette glowing… ASMR smoke and sp…"
type textarea "Leather pants tight, satin blouse shining, cigarette glowing… ASMR smoke and sp…"
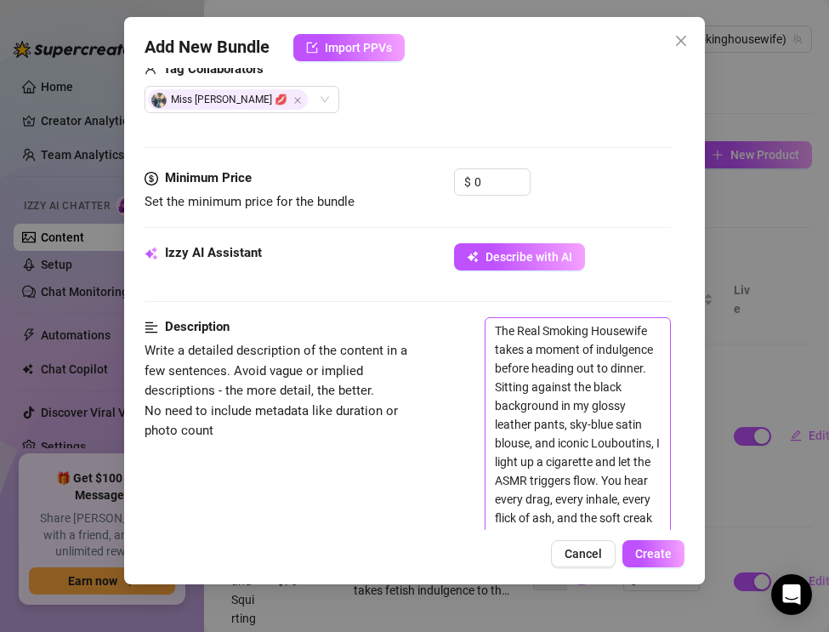
scroll to position [338, 0]
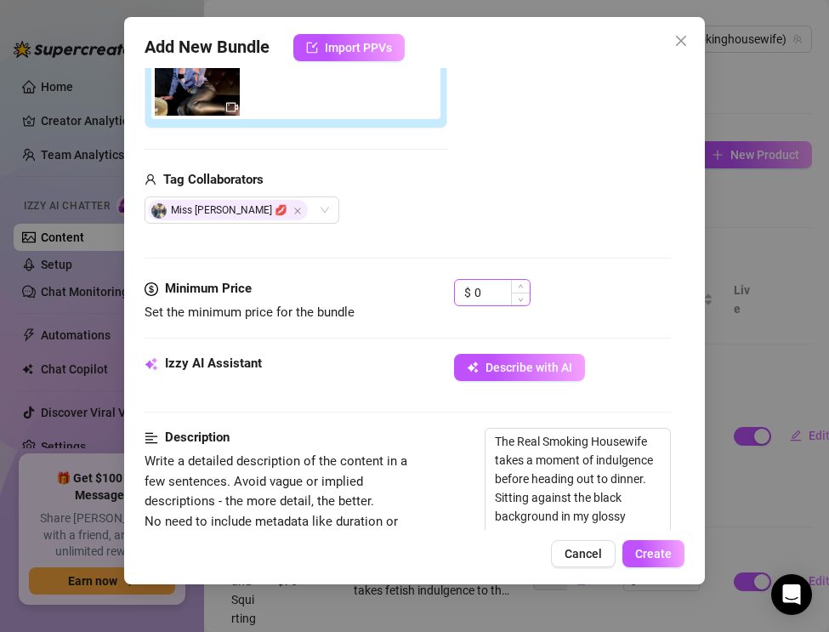
type textarea "Leather pants tight, satin blouse shining, cigarette glowing… ASMR smoke and sp…"
click at [497, 292] on input "0" at bounding box center [501, 293] width 55 height 26
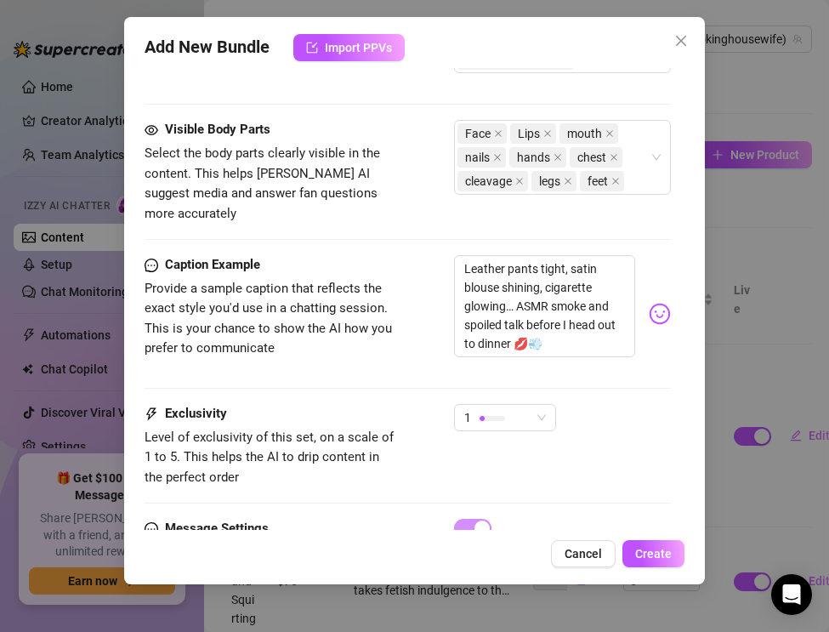
scroll to position [1541, 0]
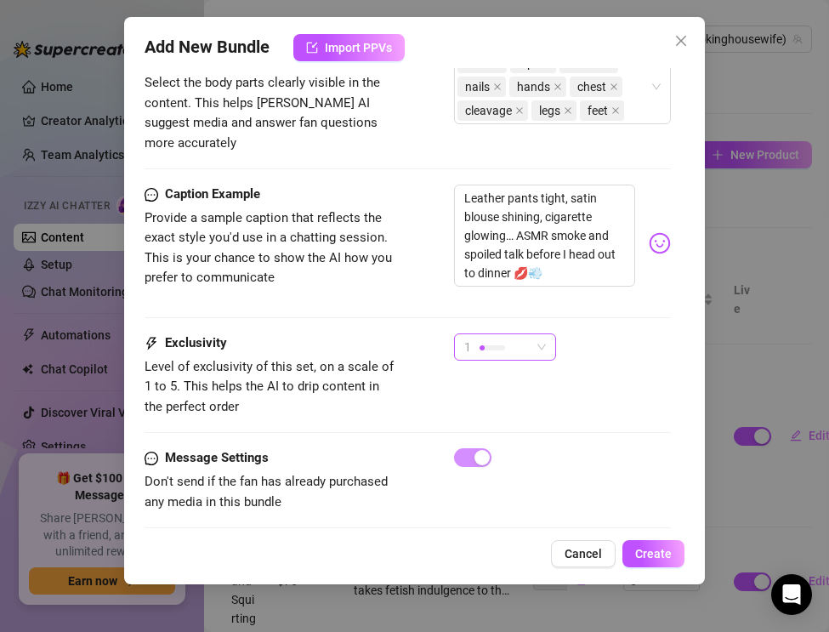
click at [487, 339] on div at bounding box center [492, 347] width 26 height 16
type input "16.99"
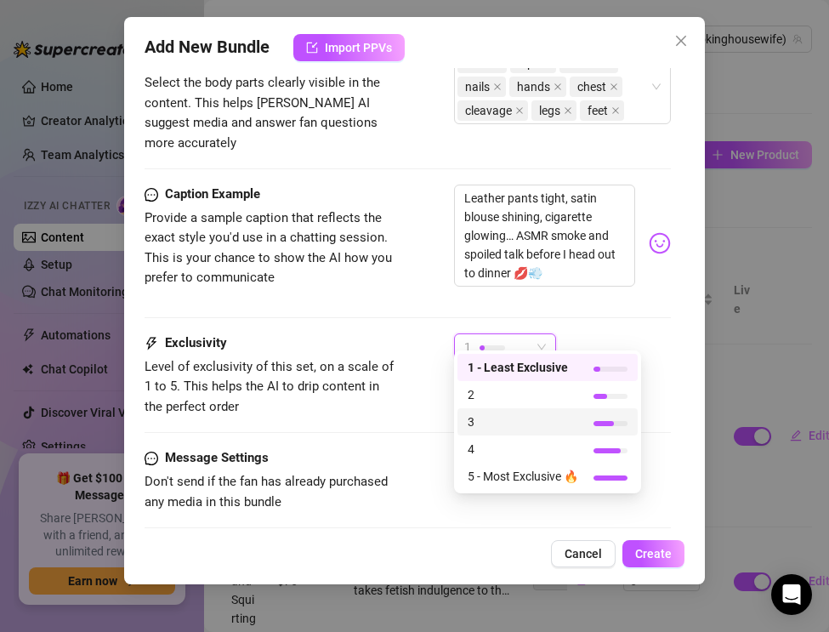
click at [481, 421] on span "3" at bounding box center [523, 421] width 111 height 19
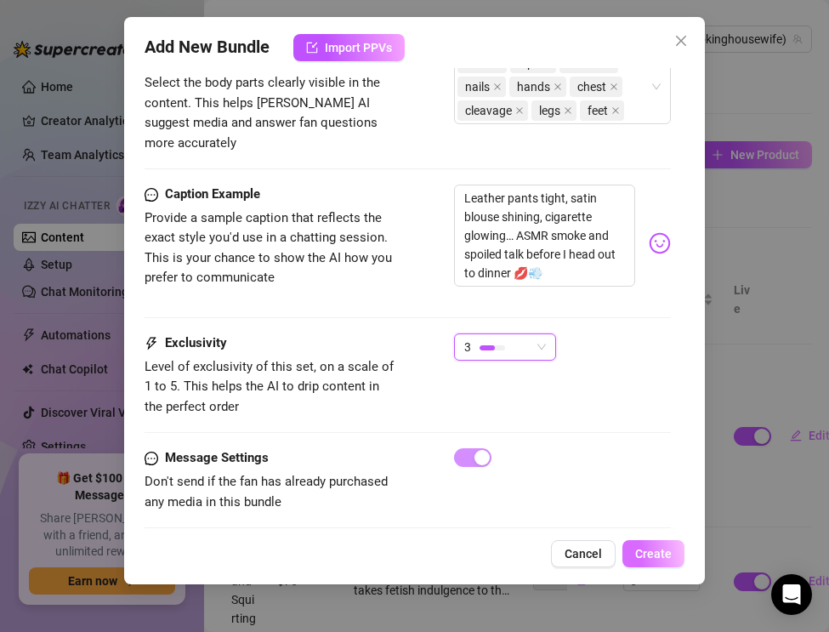
click at [649, 548] on span "Create" at bounding box center [653, 554] width 37 height 14
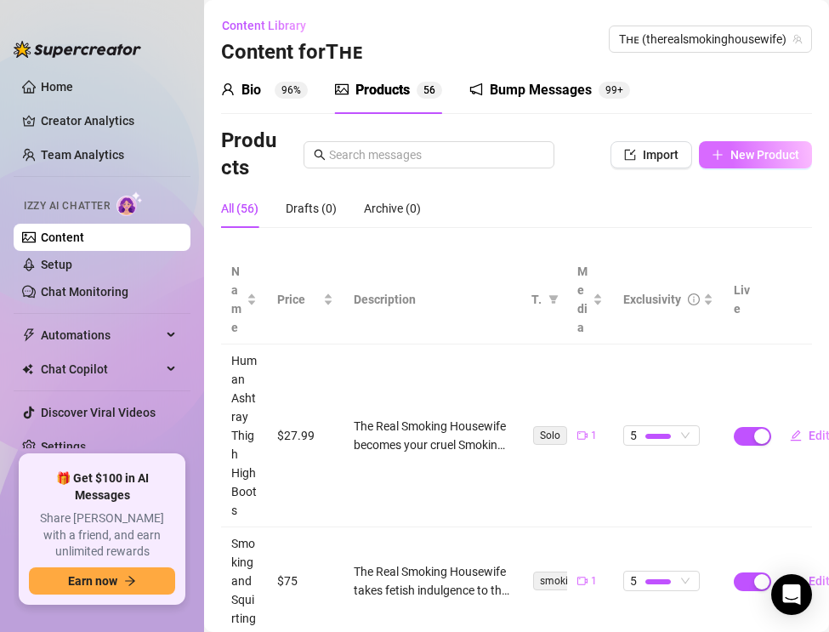
click at [737, 149] on span "New Product" at bounding box center [764, 155] width 69 height 14
type textarea "Type your message here..."
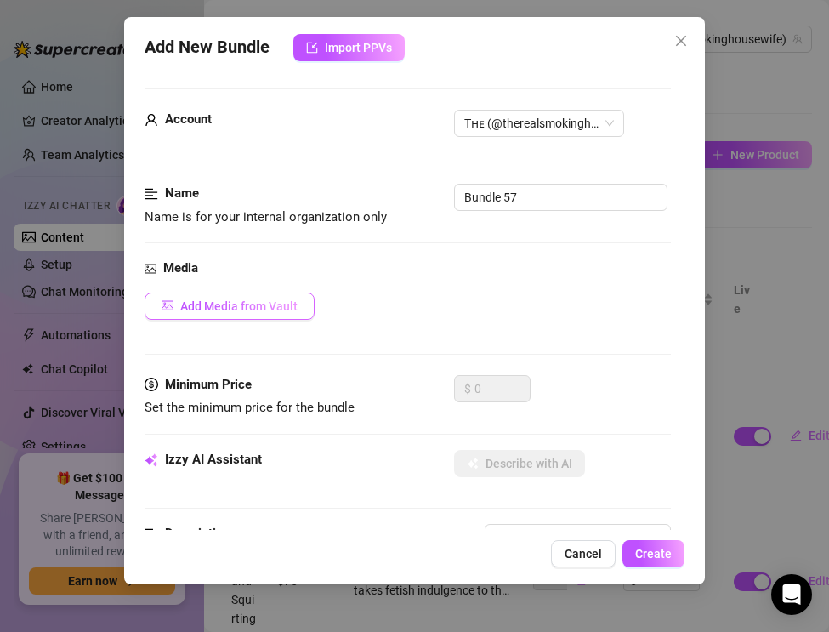
click at [278, 308] on span "Add Media from Vault" at bounding box center [238, 306] width 117 height 14
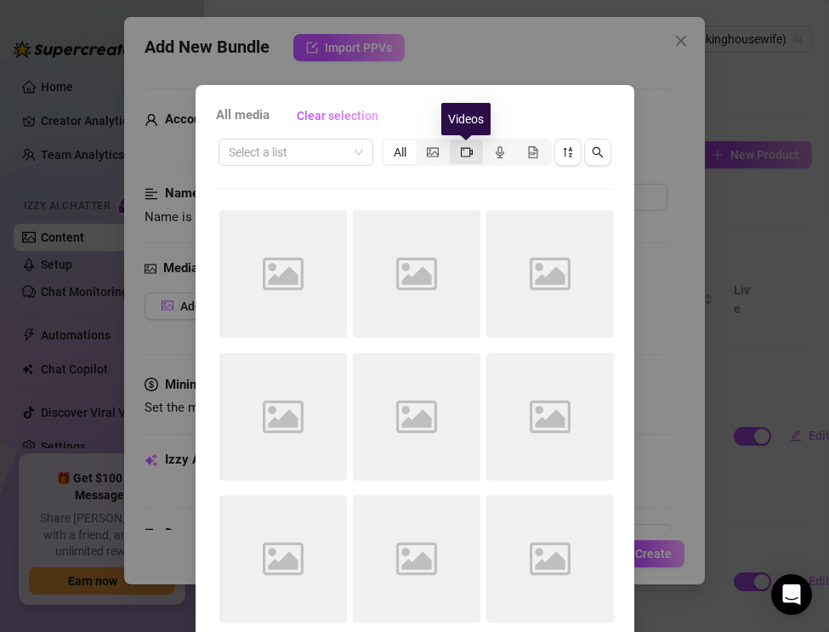
click at [465, 153] on icon "video-camera" at bounding box center [467, 152] width 12 height 12
click at [454, 143] on input "segmented control" at bounding box center [454, 143] width 0 height 0
click at [568, 150] on icon "sort-descending" at bounding box center [567, 152] width 9 height 10
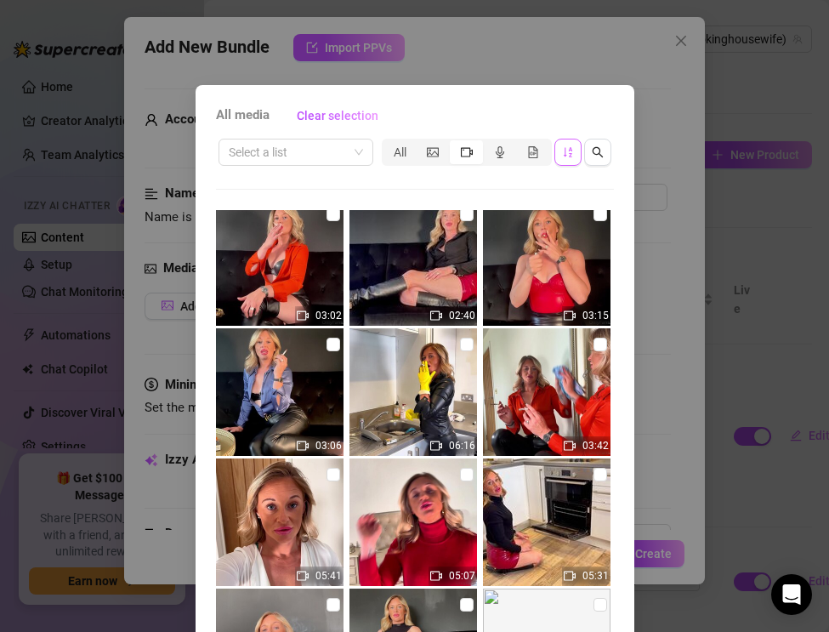
scroll to position [1705, 0]
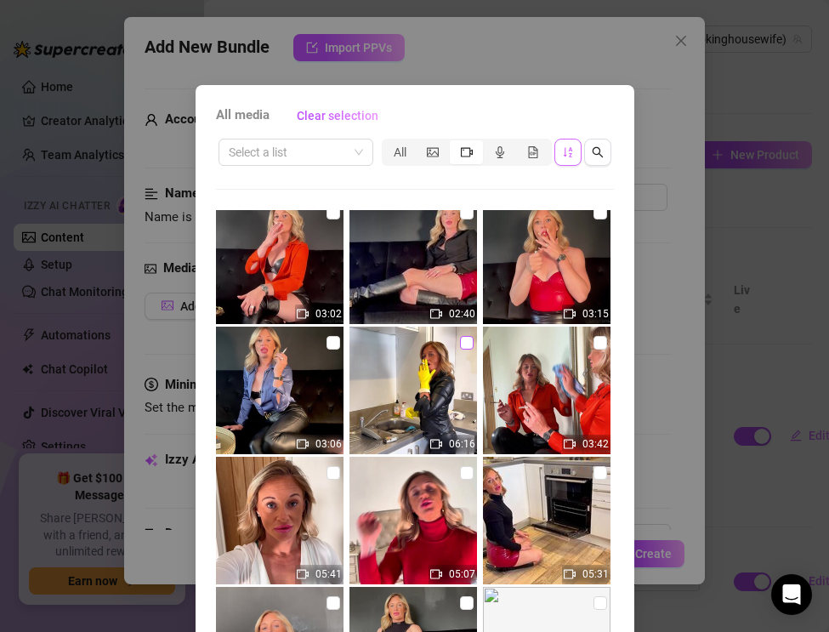
click at [462, 336] on input "checkbox" at bounding box center [467, 343] width 14 height 14
checkbox input "true"
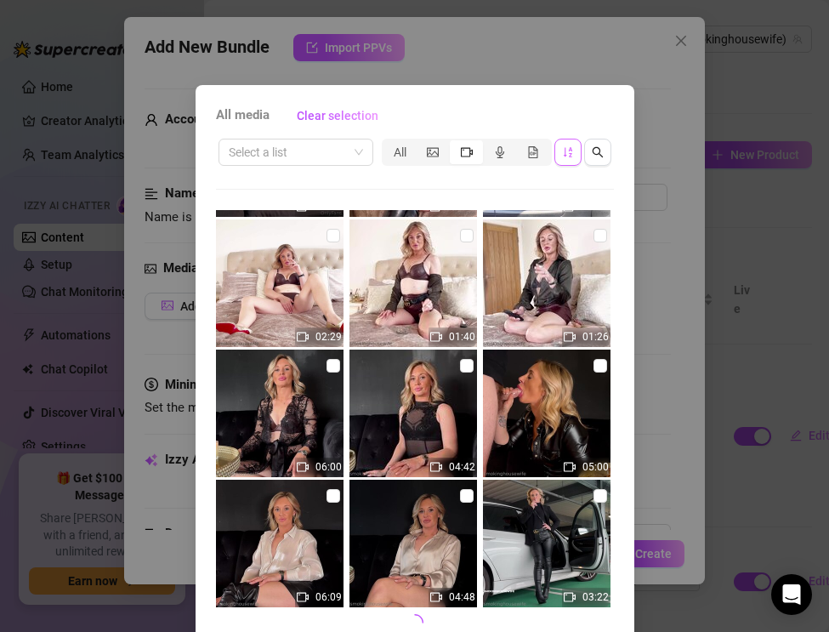
scroll to position [78, 0]
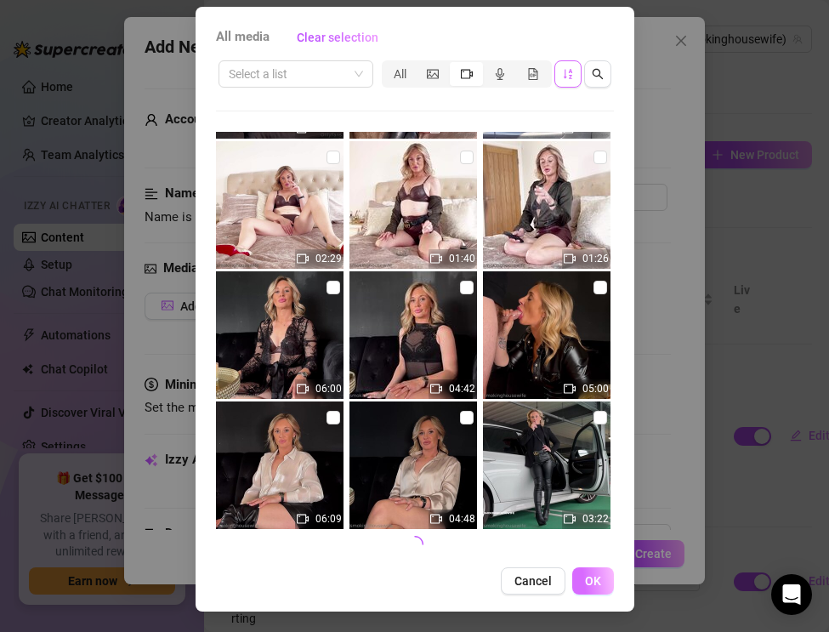
click at [601, 590] on button "OK" at bounding box center [593, 580] width 42 height 27
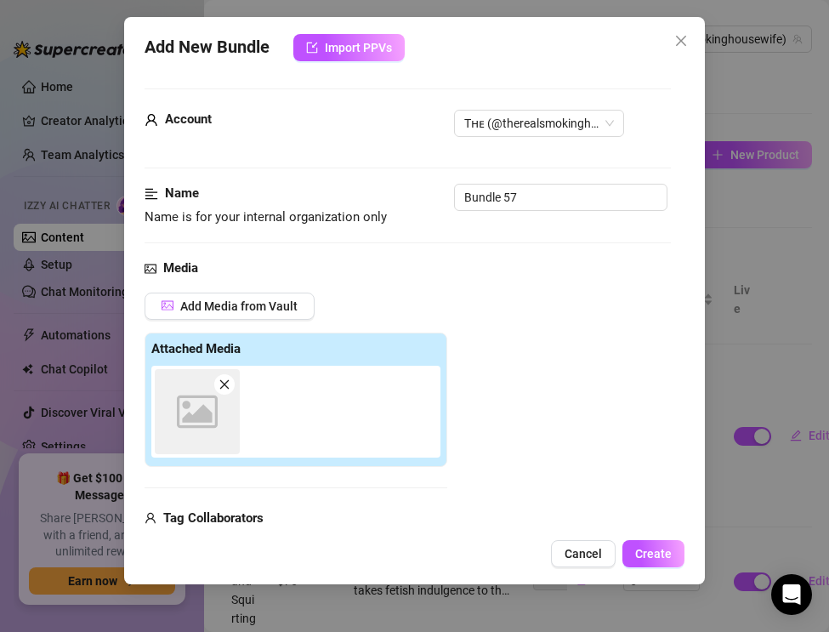
scroll to position [16, 0]
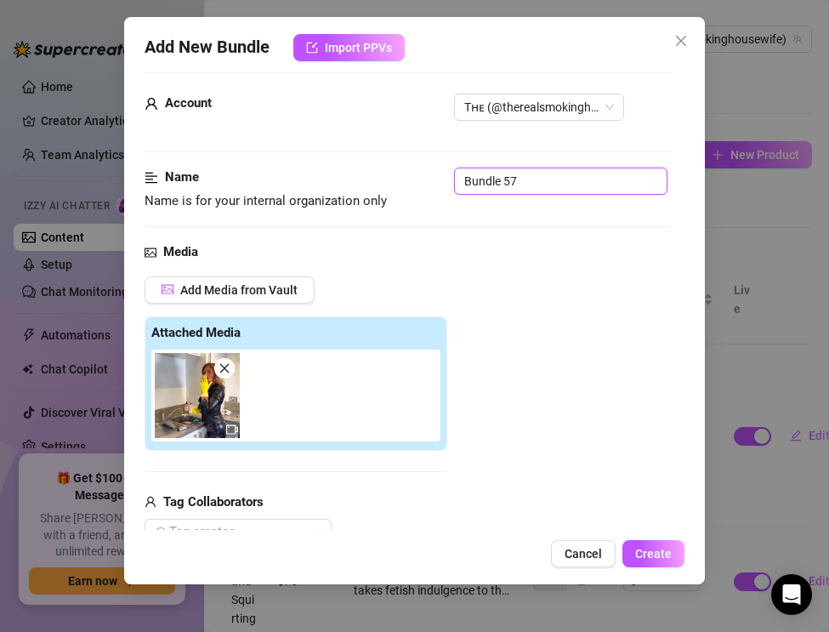
click at [524, 177] on input "Bundle 57" at bounding box center [560, 180] width 213 height 27
drag, startPoint x: 524, startPoint y: 177, endPoint x: 359, endPoint y: 161, distance: 165.7
paste input "Smoking & Cleaning — Rubber Gloves & Dangling Cigarette"
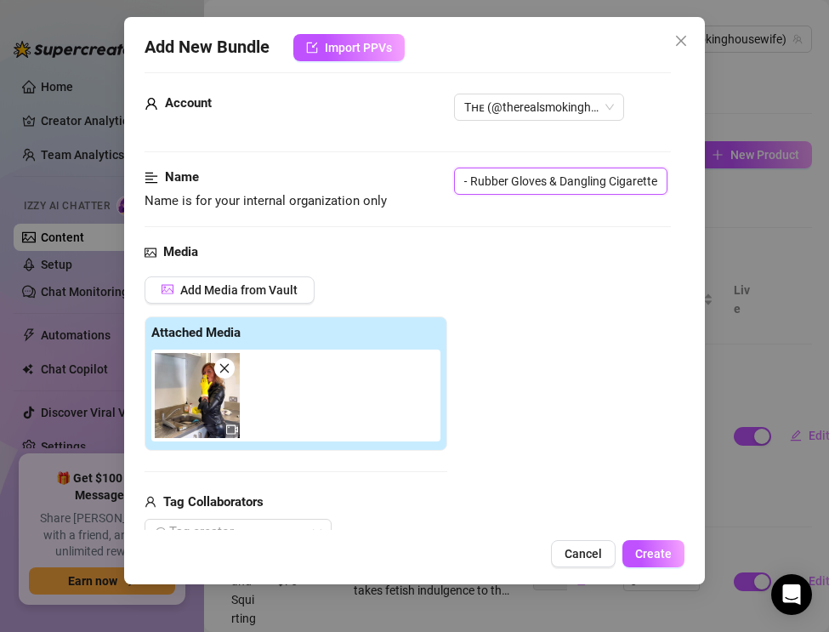
type input "Smoking & Cleaning — Rubber Gloves & Dangling Cigarette"
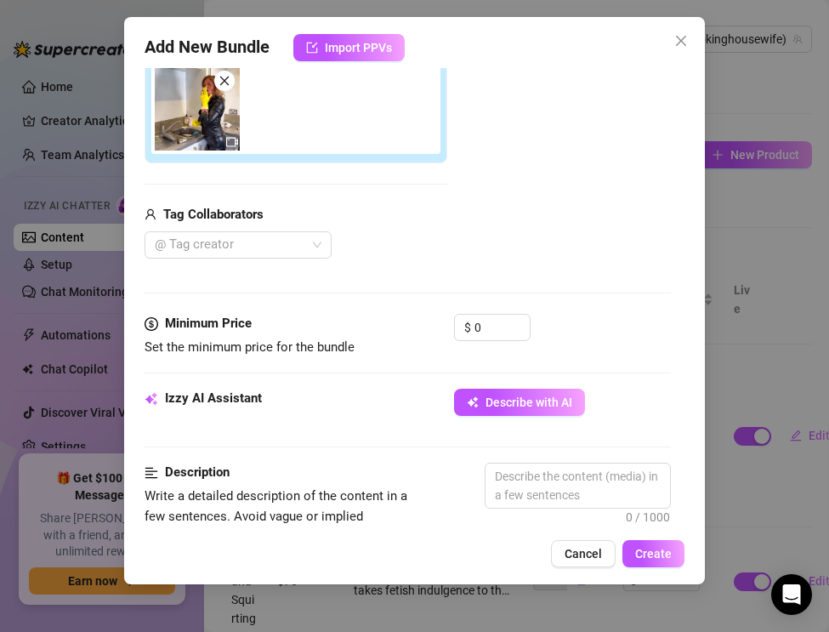
scroll to position [383, 0]
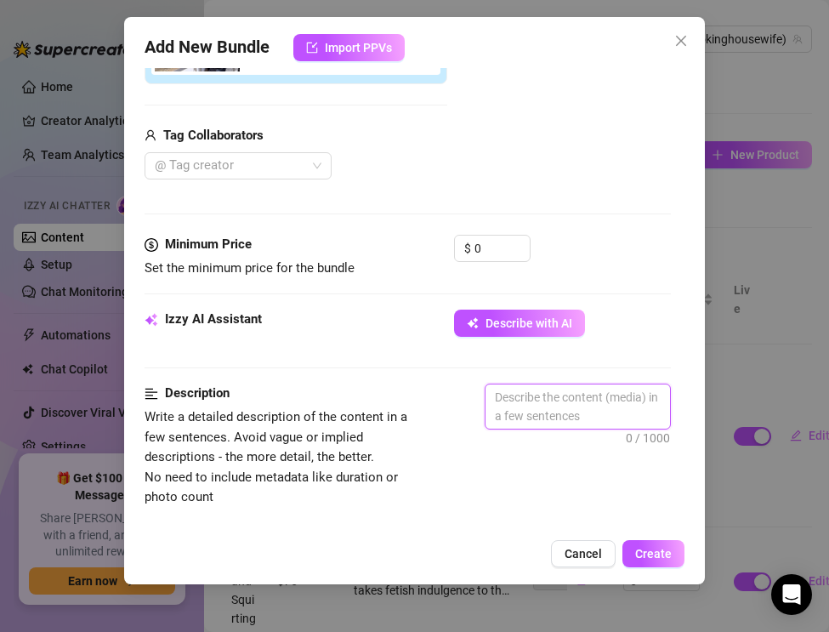
click at [513, 392] on textarea at bounding box center [577, 406] width 184 height 44
paste textarea "The Real Smoking Housewife turns cleaning into a fetish performance. In my glos…"
type textarea "The Real Smoking Housewife turns cleaning into a fetish performance. In my glos…"
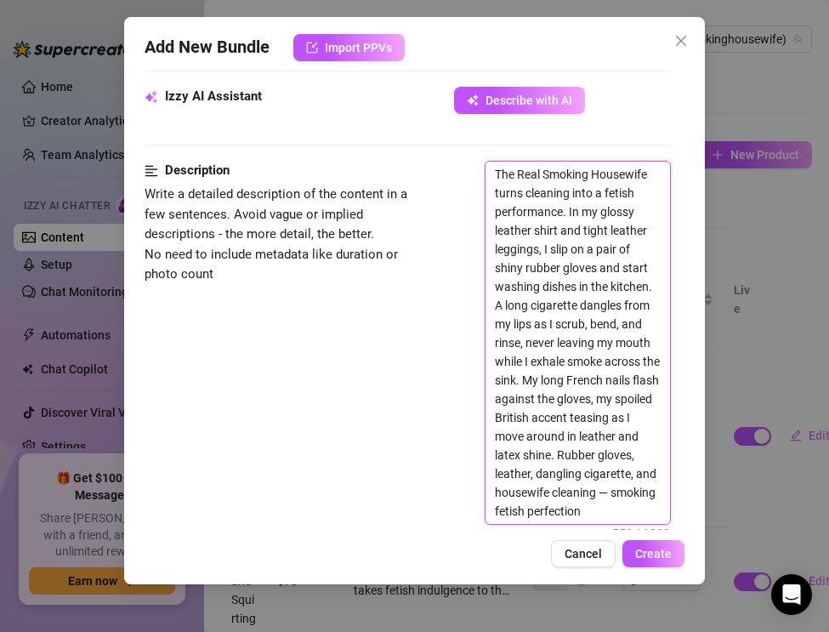
scroll to position [610, 0]
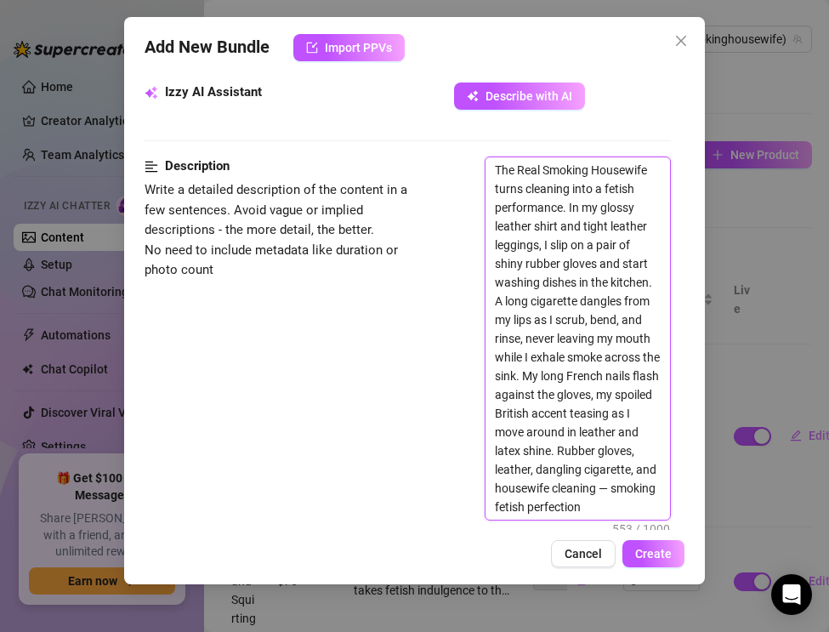
click at [613, 489] on textarea "The Real Smoking Housewife turns cleaning into a fetish performance. In my glos…" at bounding box center [577, 338] width 184 height 362
type textarea "The Real Smoking Housewife turns cleaning into a fetish performance. In my glos…"
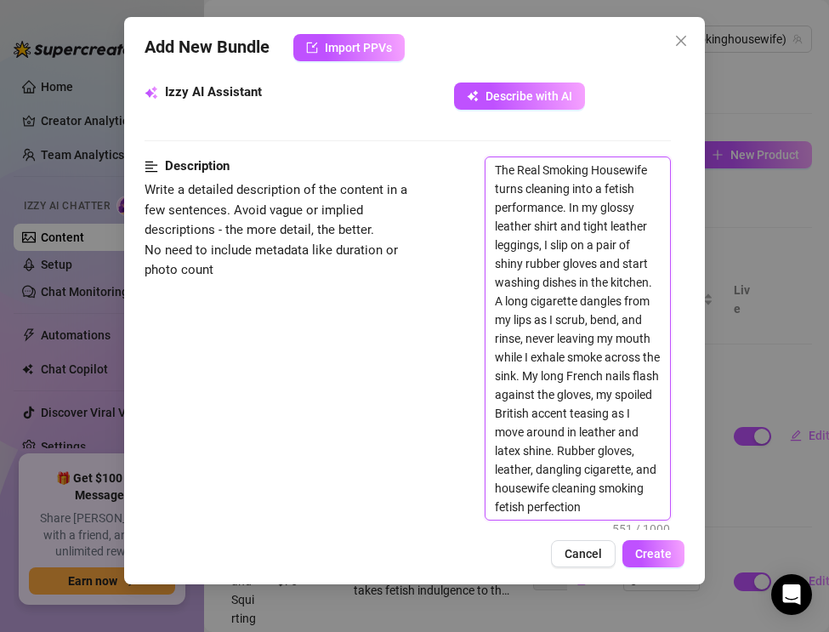
type textarea "The Real Smoking Housewife turns cleaning into a fetish performance. In my glos…"
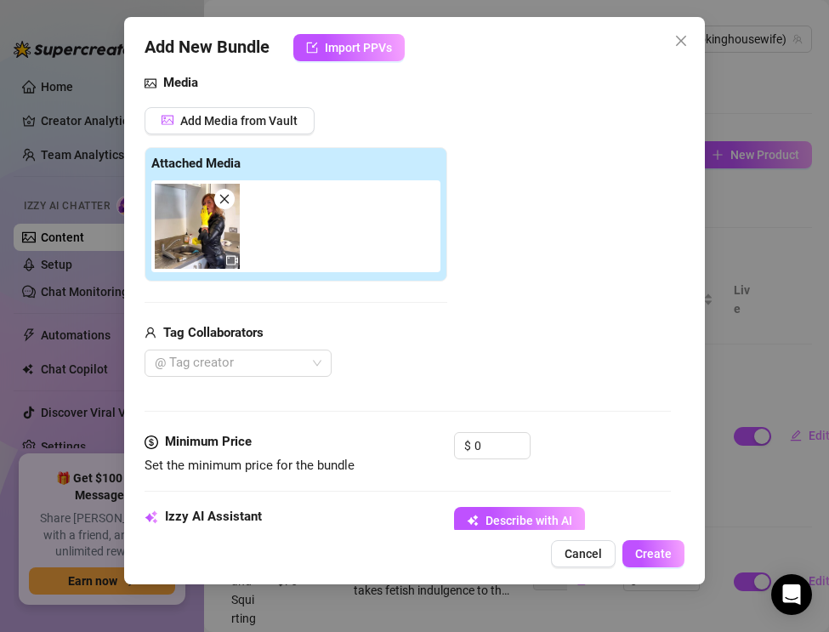
scroll to position [212, 0]
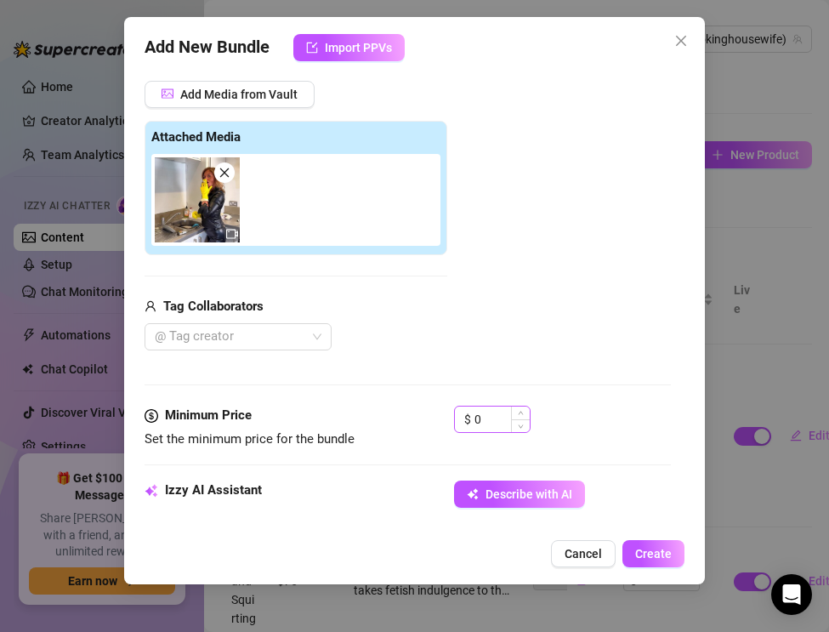
type textarea "The Real Smoking Housewife turns cleaning into a fetish performance. In my glos…"
click at [482, 412] on input "0" at bounding box center [501, 419] width 55 height 26
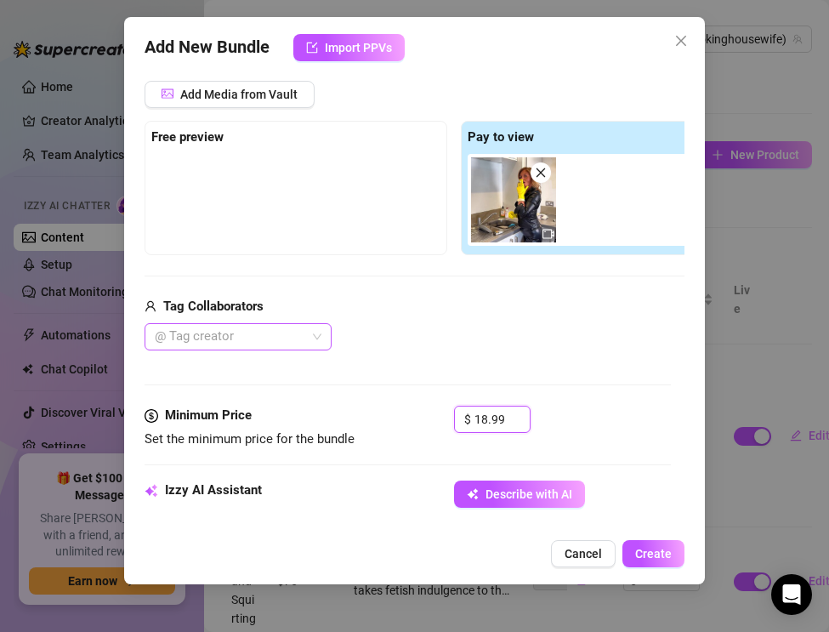
click at [236, 334] on div at bounding box center [229, 337] width 162 height 24
type input "18.99"
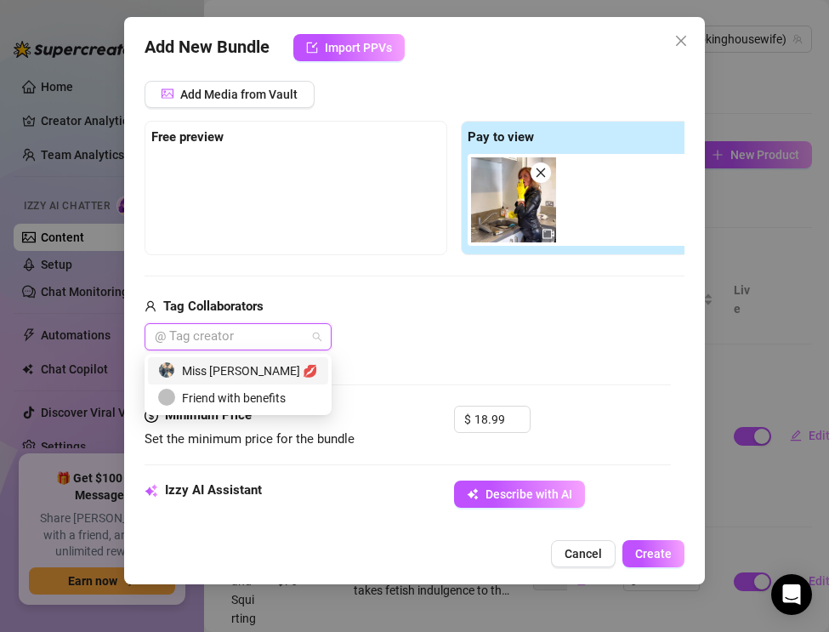
click at [251, 370] on div "Miss [PERSON_NAME] 💋" at bounding box center [238, 370] width 160 height 19
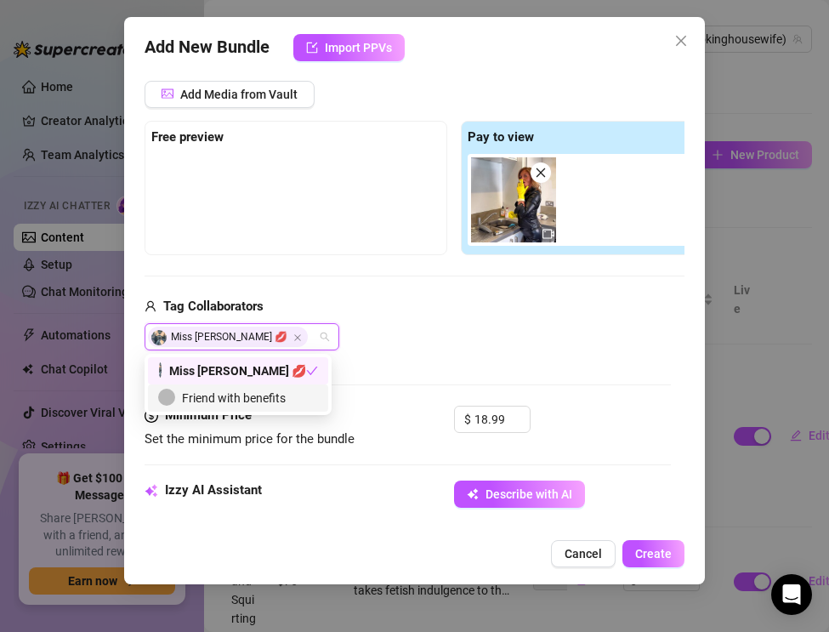
click at [433, 358] on div "Media Add Media from Vault Free preview Pay to view Tag Collaborators Miss [PER…" at bounding box center [408, 226] width 526 height 359
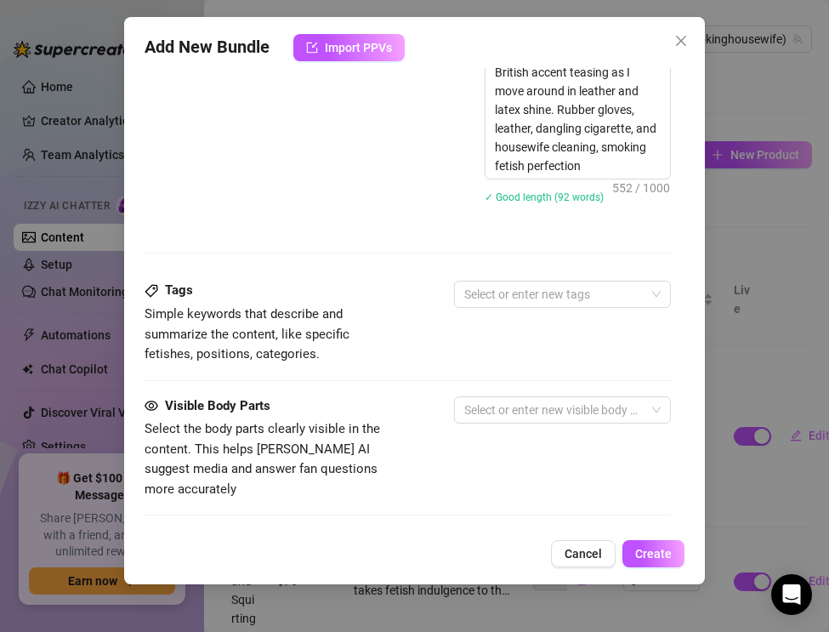
scroll to position [1013, 0]
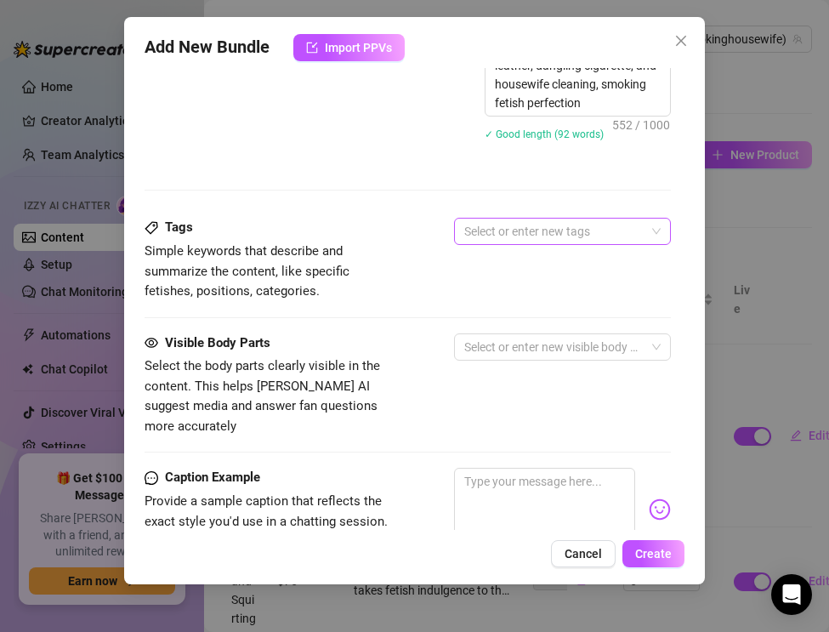
click at [513, 233] on div at bounding box center [553, 231] width 192 height 24
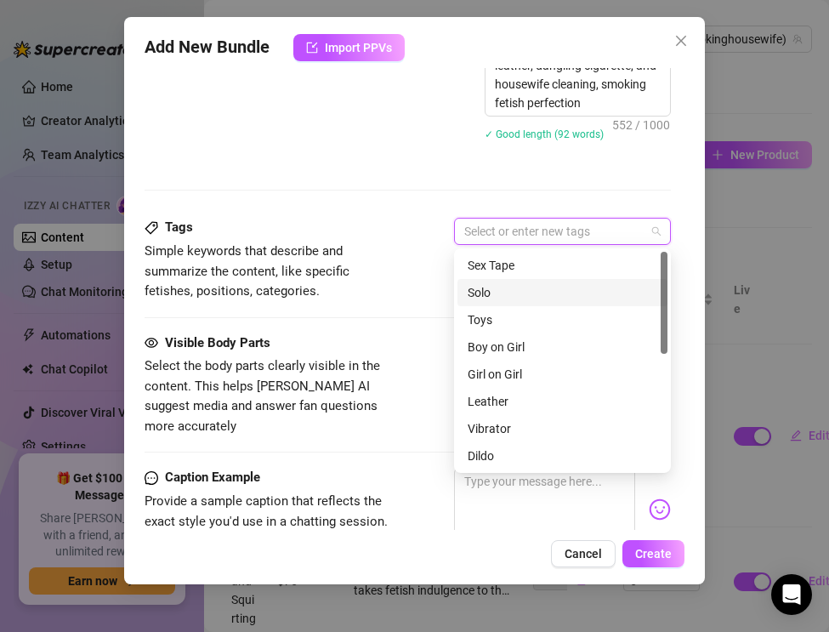
click at [499, 291] on div "Solo" at bounding box center [563, 292] width 190 height 19
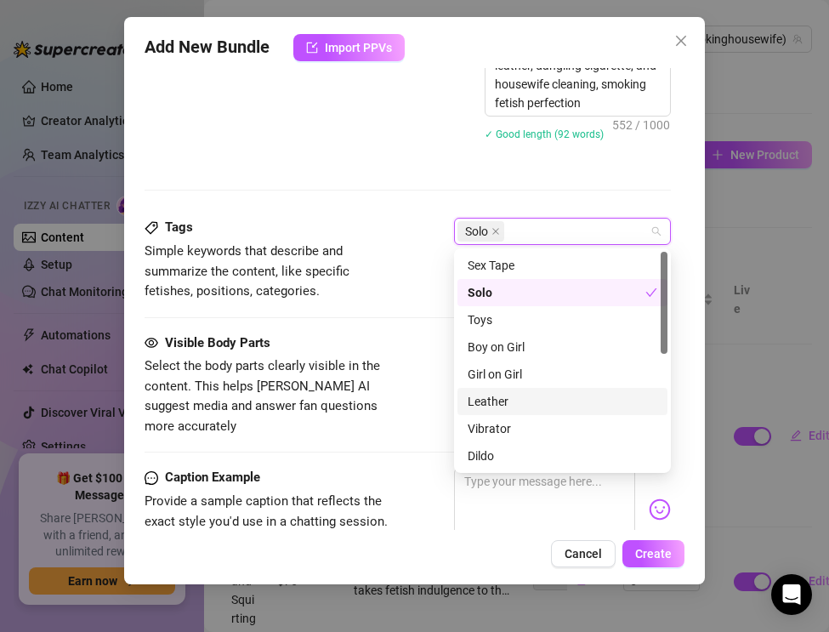
click at [497, 395] on div "Leather" at bounding box center [563, 401] width 190 height 19
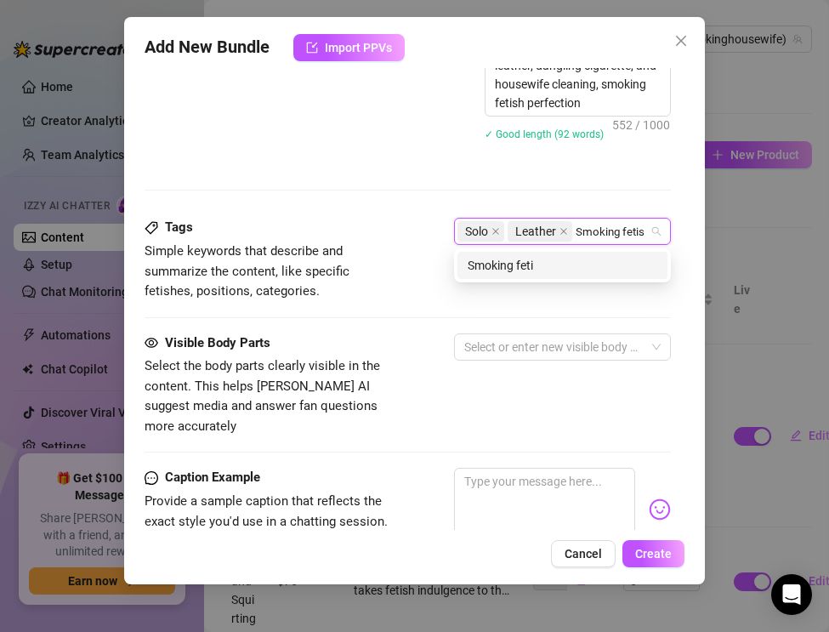
type input "Smoking fetish"
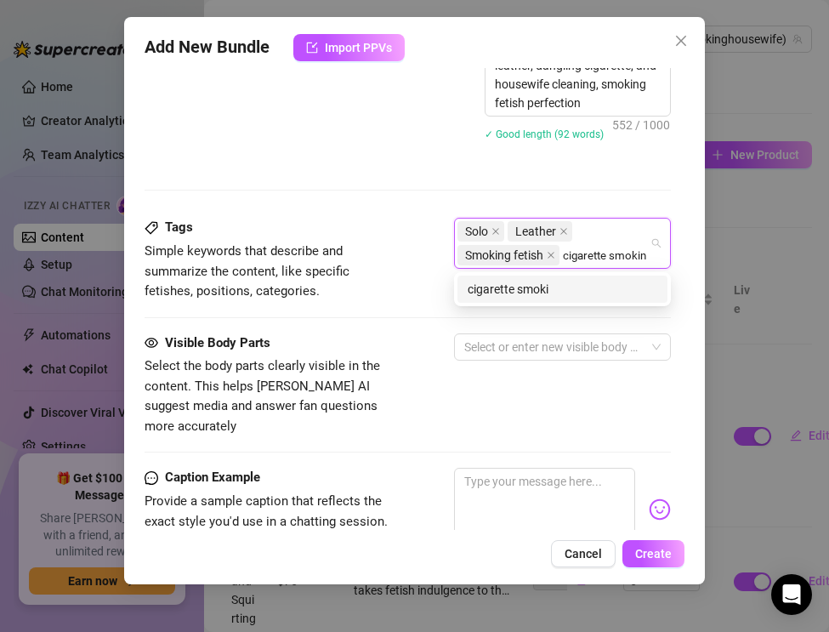
type input "cigarette smoking"
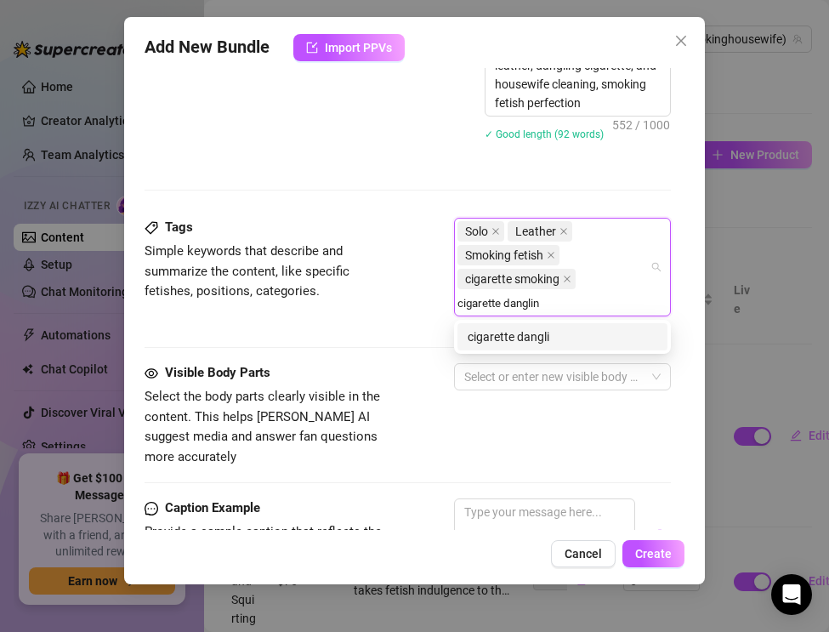
type input "cigarette dangling"
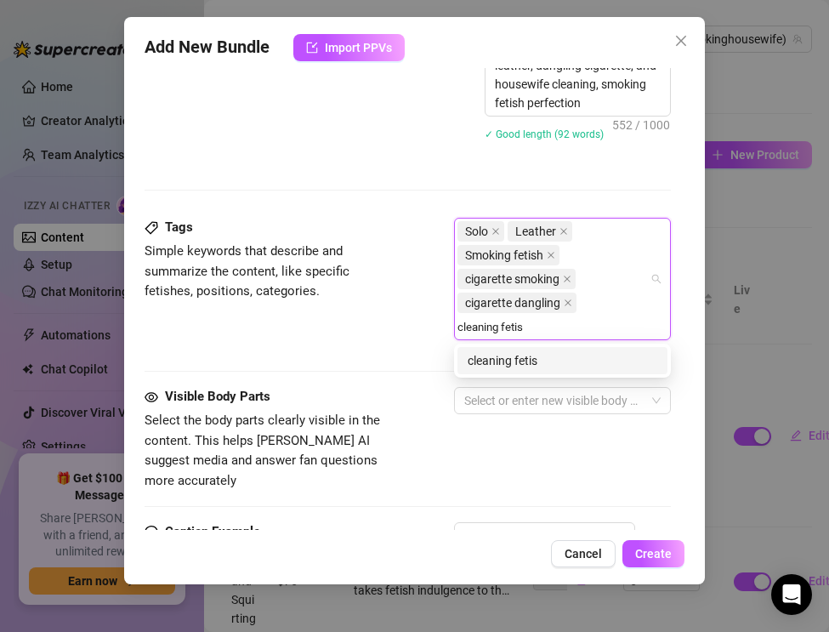
type input "cleaning fetish"
type input "kitchen fetish"
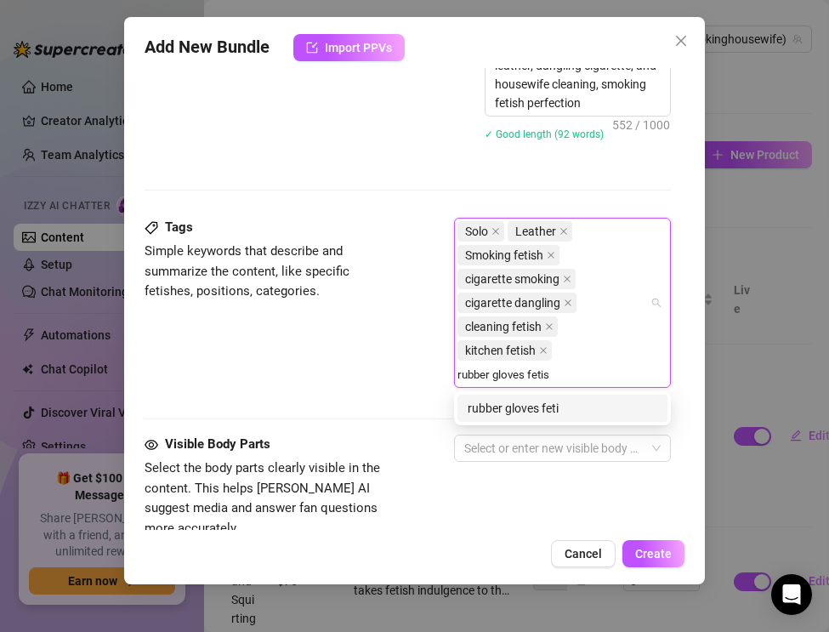
type input "rubber gloves fetish"
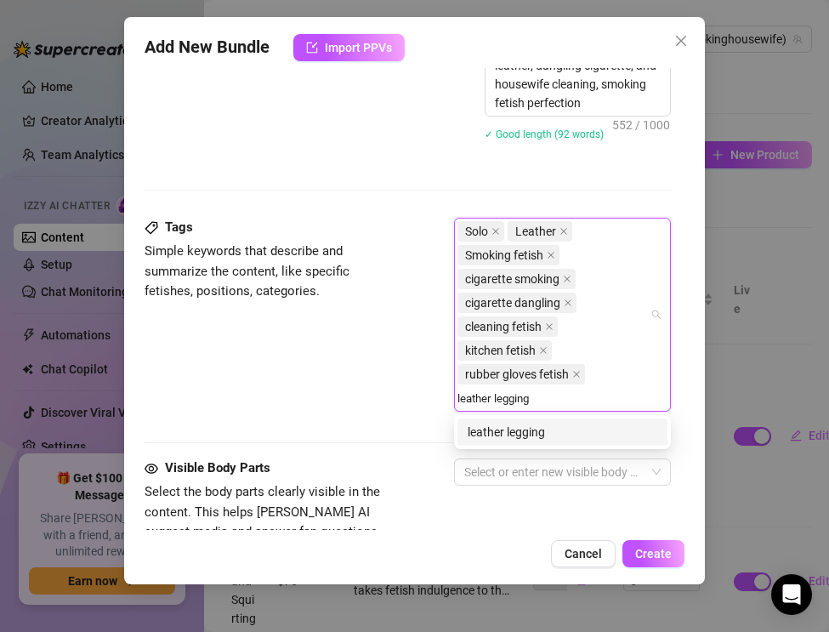
type input "leather leggings"
type input "leather shirt"
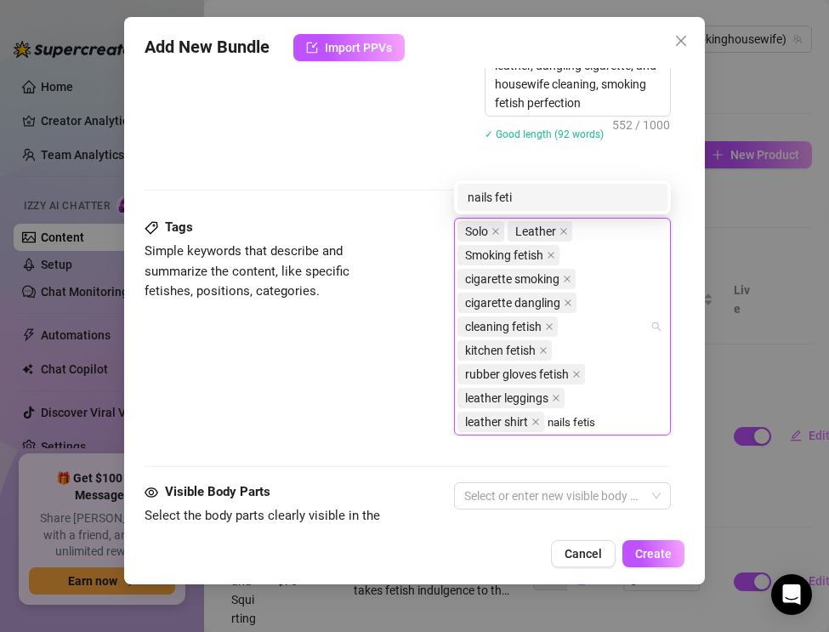
type input "nails fetish"
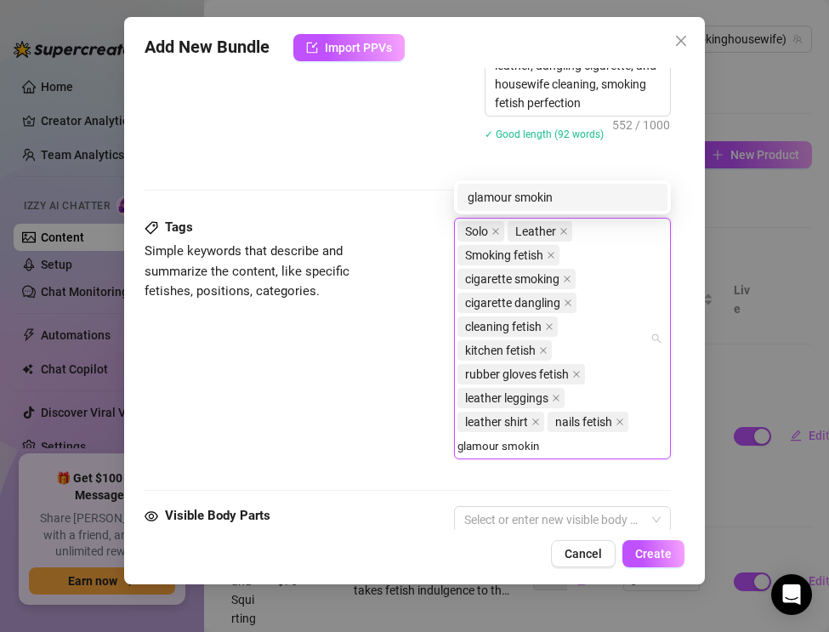
type input "glamour smoking"
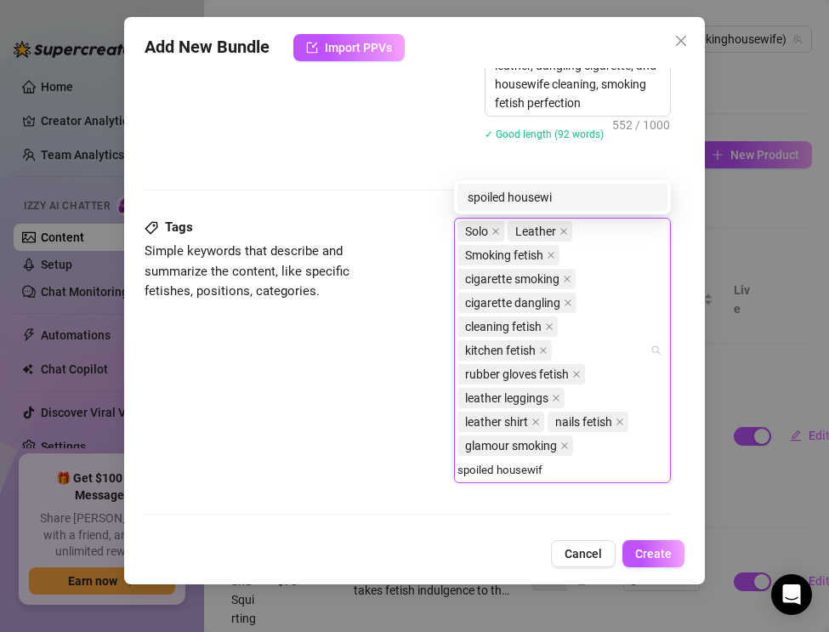
type input "spoiled housewife"
type input "milf smoking"
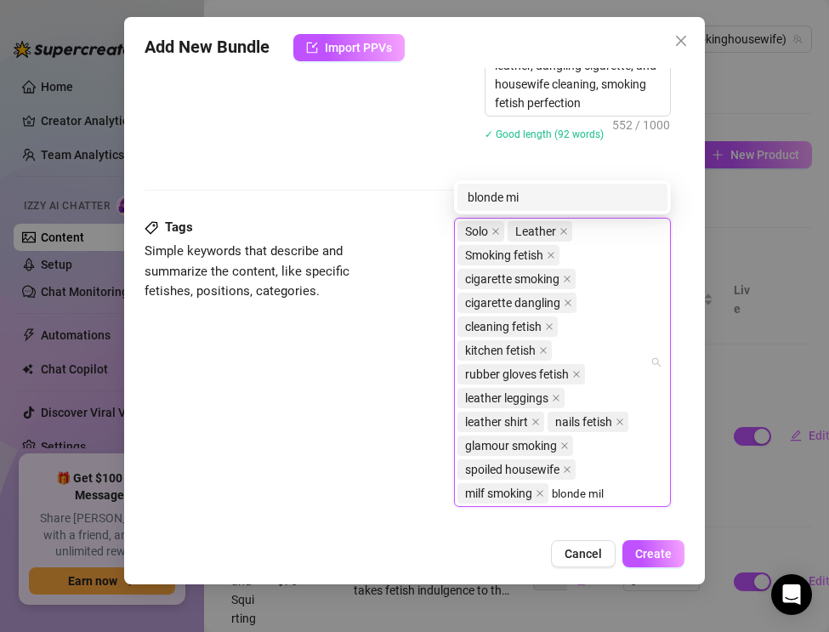
type input "blonde milf"
type input "british milf"
type input "luxury milf"
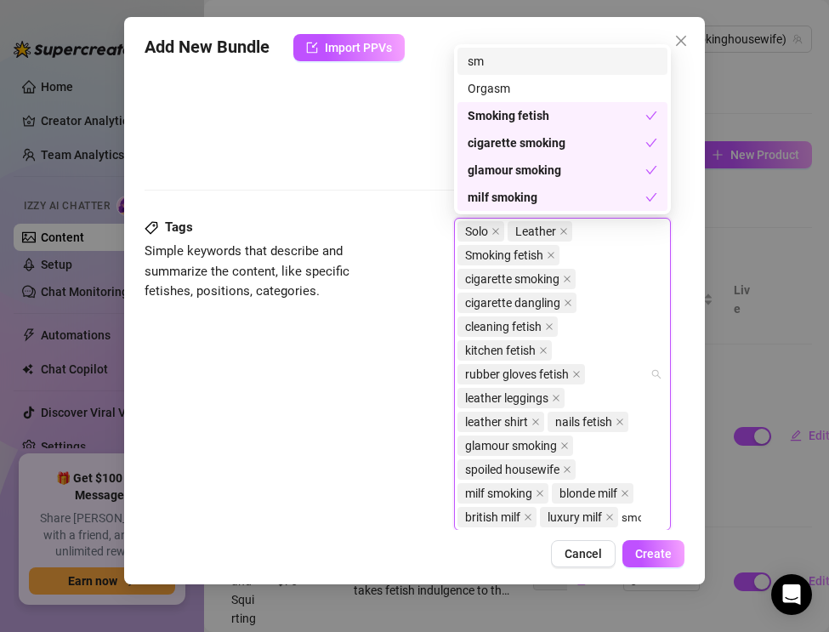
scroll to position [1031, 0]
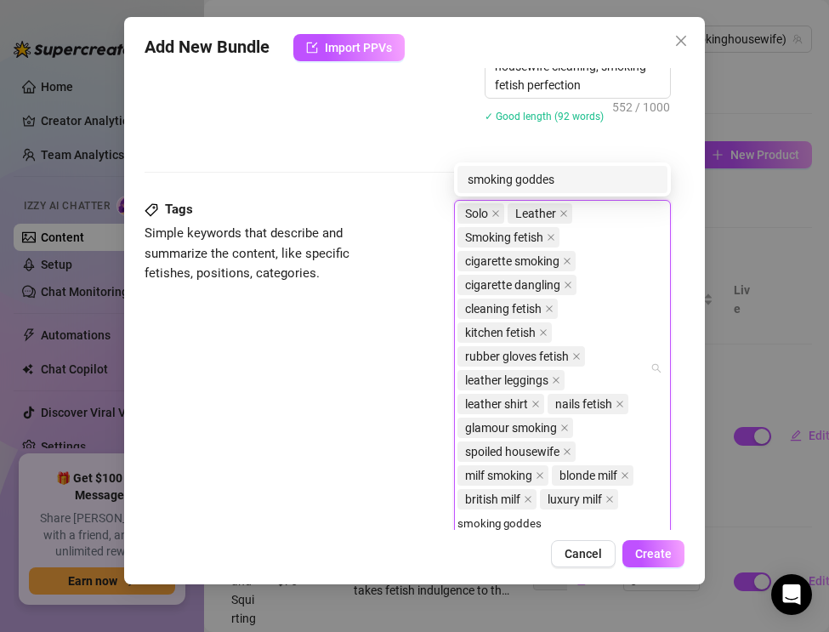
type input "smoking goddess"
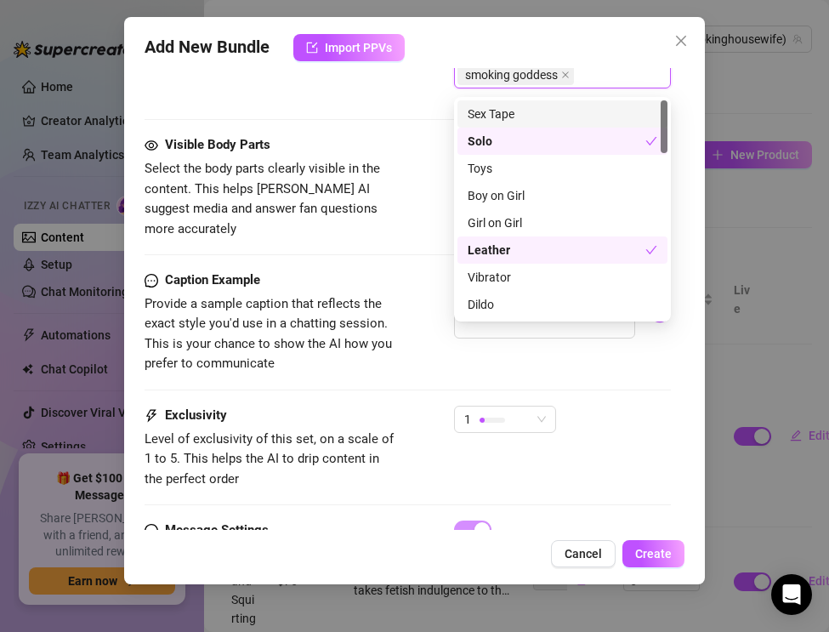
scroll to position [1480, 0]
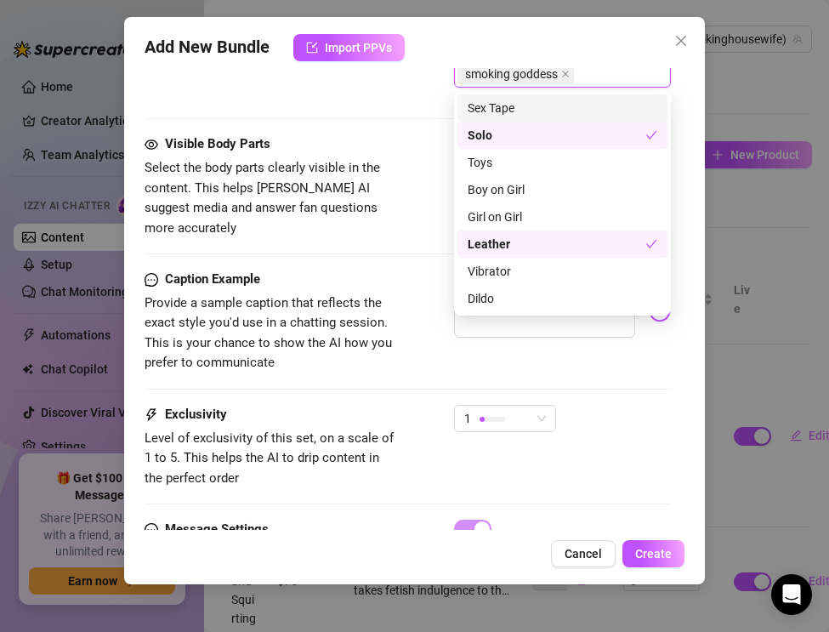
click at [413, 370] on div "Caption Example Provide a sample caption that reflects the exact style you'd us…" at bounding box center [408, 337] width 526 height 135
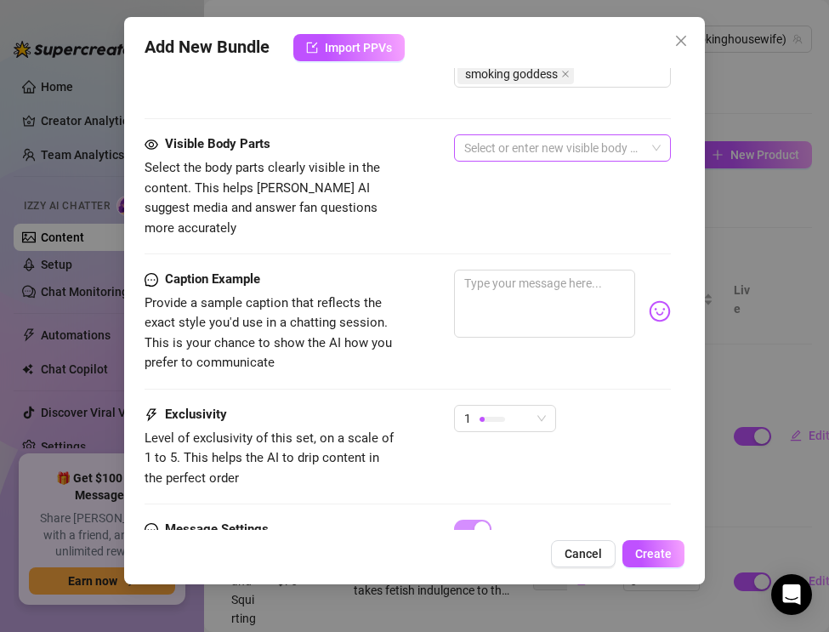
click at [532, 139] on div at bounding box center [553, 148] width 192 height 24
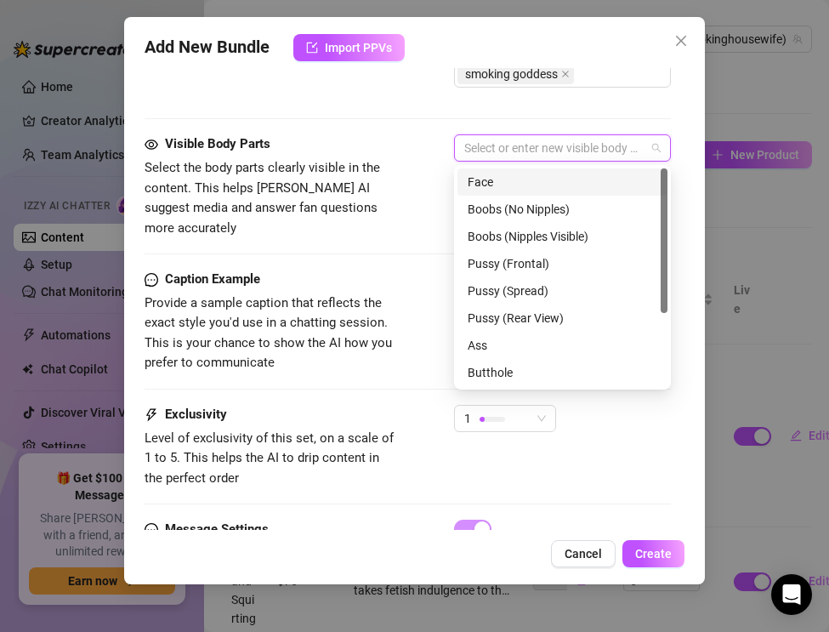
click at [497, 177] on div "Face" at bounding box center [563, 182] width 190 height 19
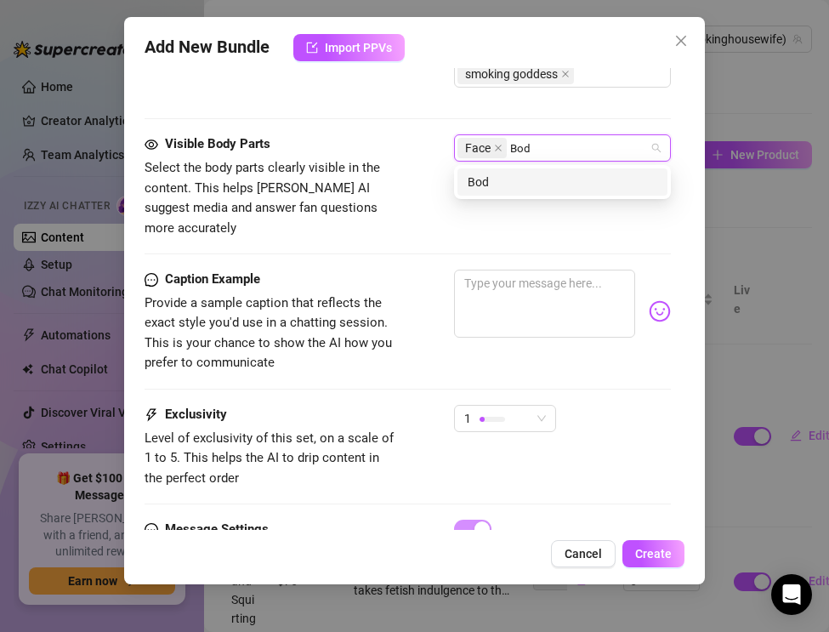
type input "Body"
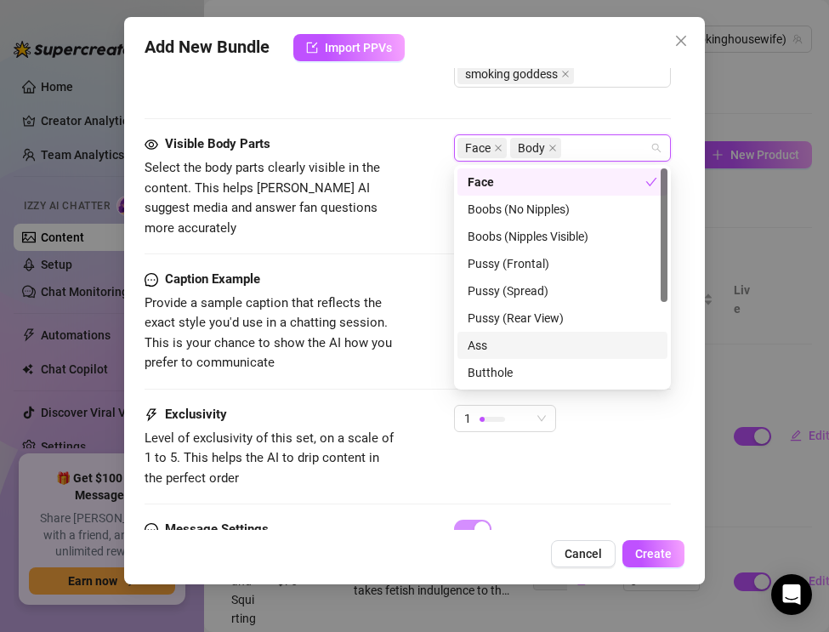
click at [491, 342] on div "Ass" at bounding box center [563, 345] width 190 height 19
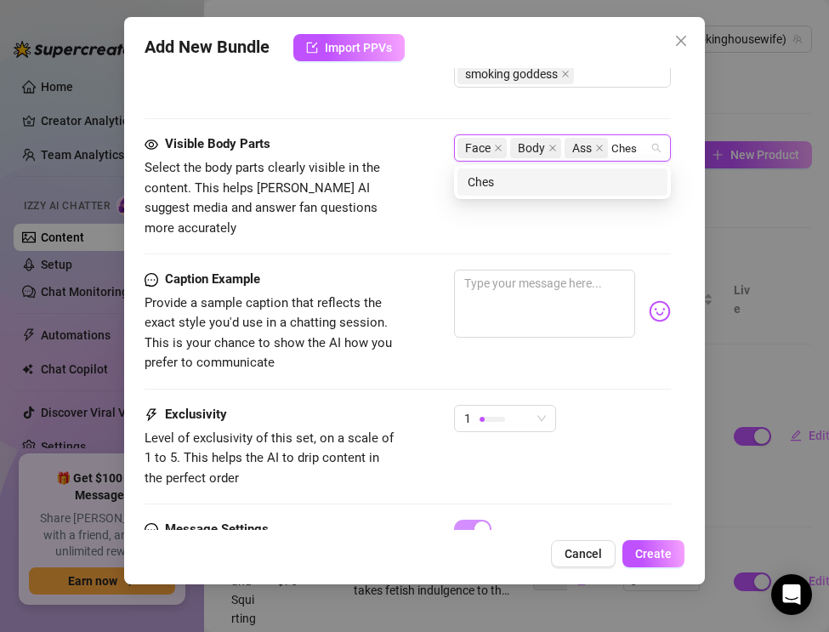
type input "Chest"
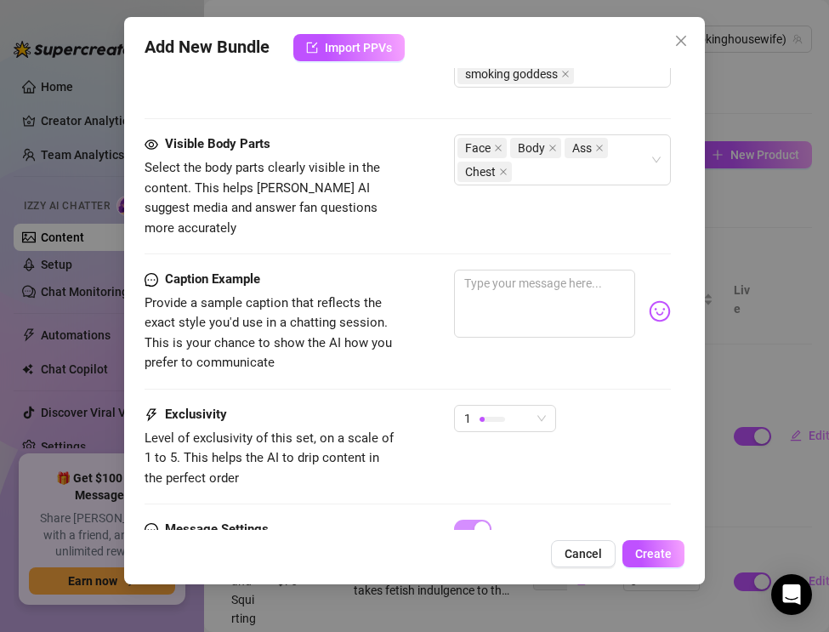
click at [369, 341] on span "Provide a sample caption that reflects the exact style you'd use in a chatting …" at bounding box center [272, 333] width 255 height 80
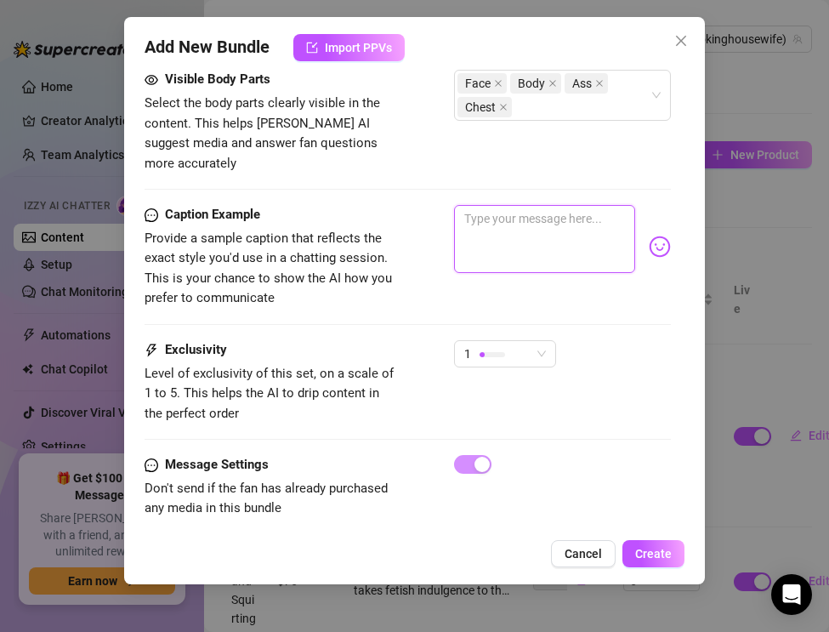
click at [486, 216] on textarea at bounding box center [544, 239] width 181 height 68
paste textarea "Leather shirt tight, cigarette dangling, rubber gloves on… cleaning the dishes …"
type textarea "Leather shirt tight, cigarette dangling, rubber gloves on… cleaning the dishes …"
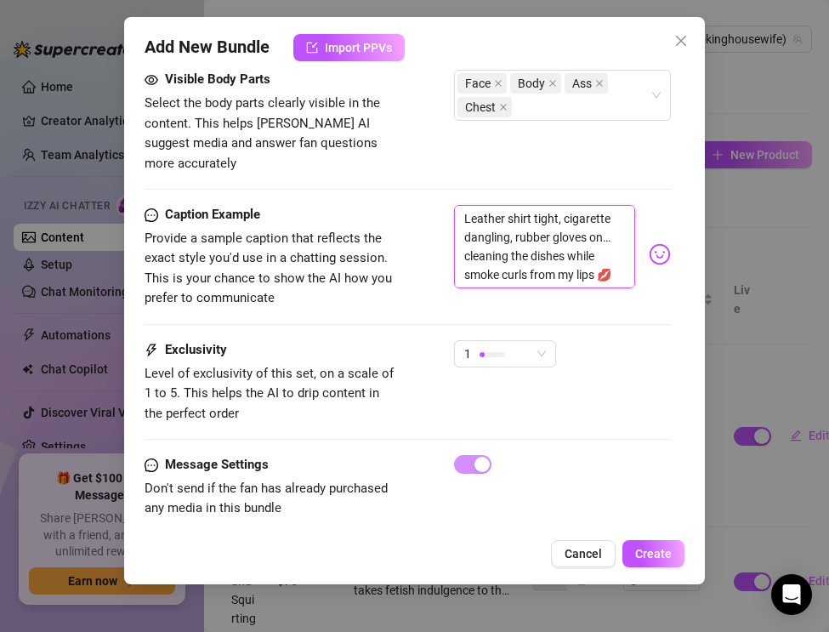
scroll to position [0, 0]
click at [499, 352] on div at bounding box center [492, 354] width 26 height 5
type textarea "Leather shirt tight, cigarette dangling, rubber gloves on… cleaning the dishes …"
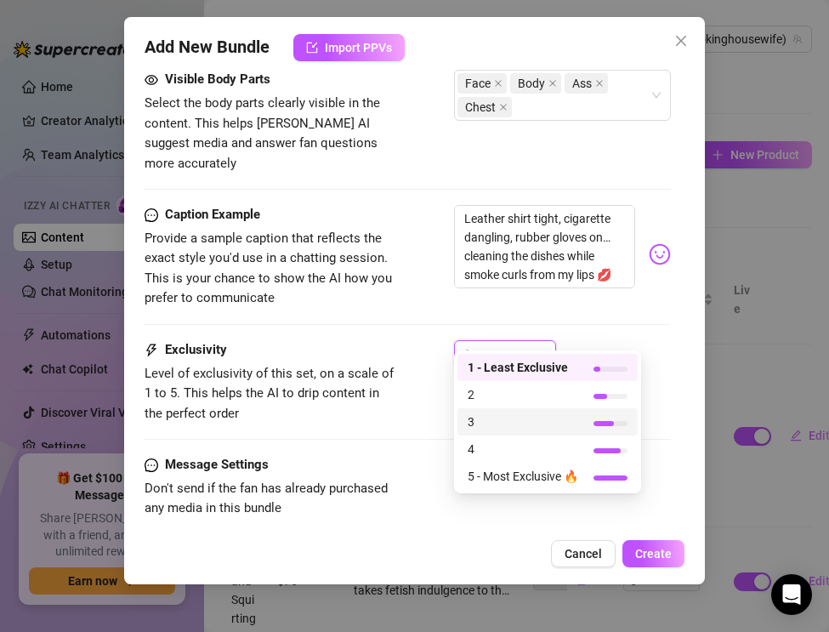
click at [502, 434] on div "3" at bounding box center [547, 421] width 180 height 27
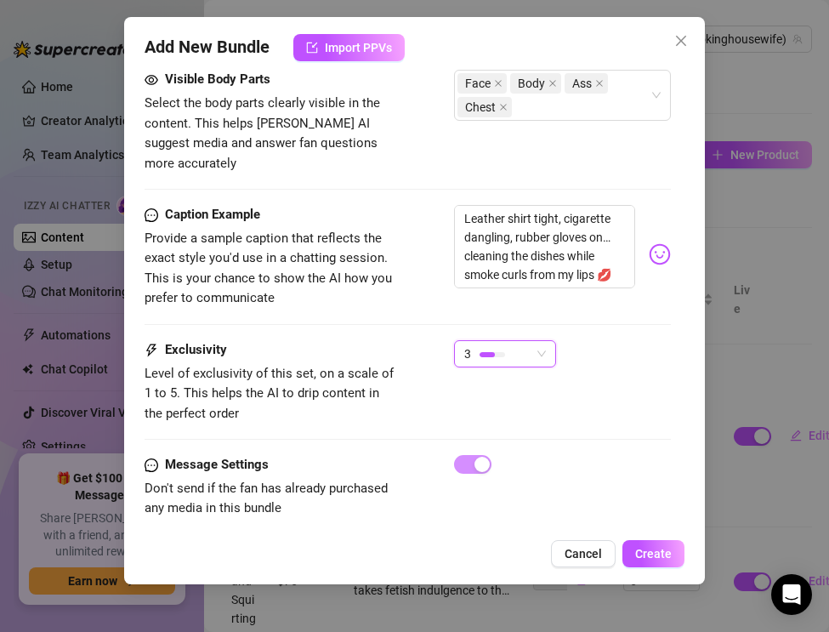
click at [564, 455] on div at bounding box center [562, 464] width 217 height 19
click at [637, 560] on button "Create" at bounding box center [653, 553] width 62 height 27
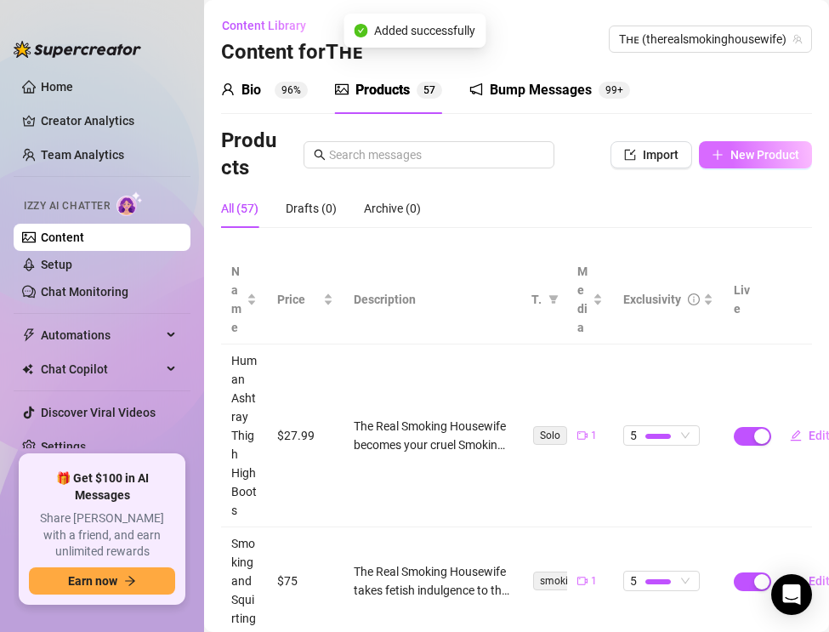
click at [748, 160] on span "New Product" at bounding box center [764, 155] width 69 height 14
type textarea "Type your message here..."
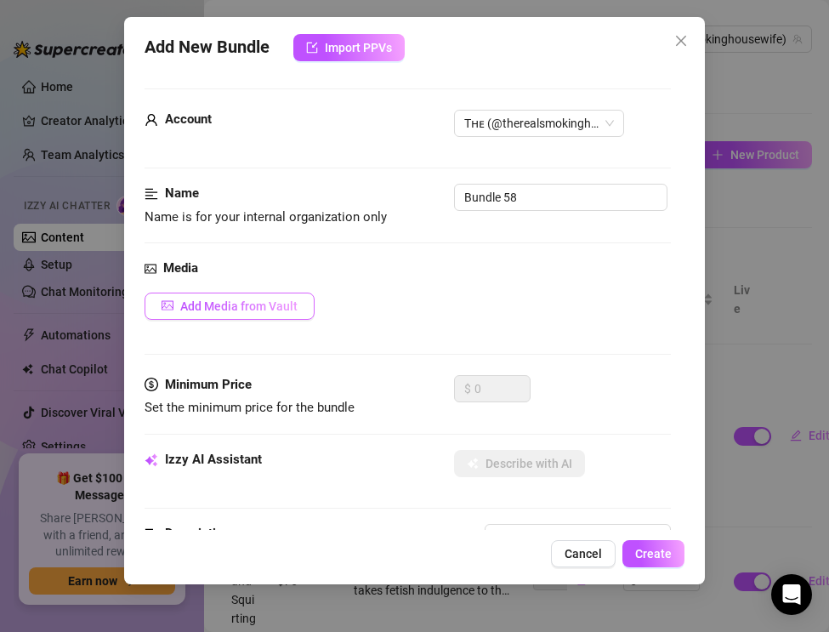
click at [236, 299] on span "Add Media from Vault" at bounding box center [238, 306] width 117 height 14
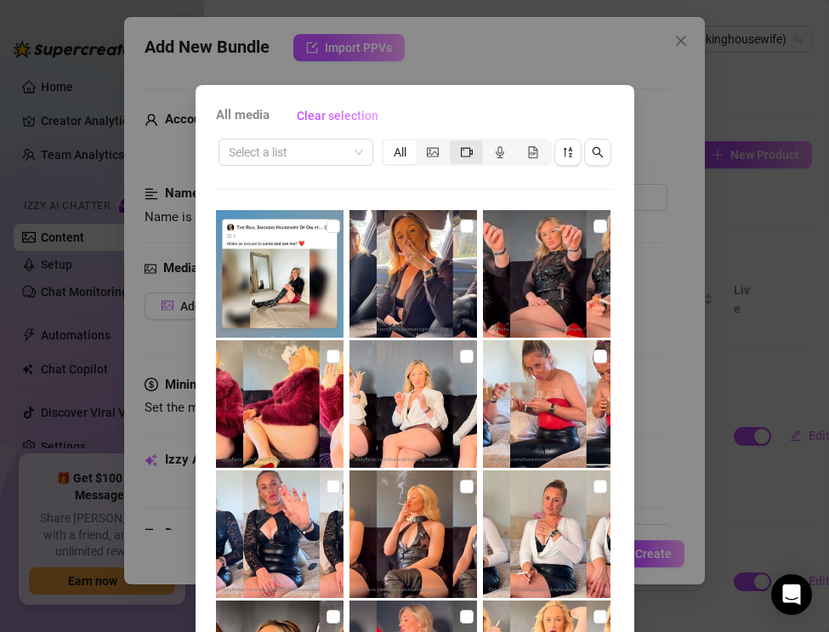
click at [470, 159] on div "segmented control" at bounding box center [466, 152] width 33 height 24
click at [454, 143] on input "segmented control" at bounding box center [454, 143] width 0 height 0
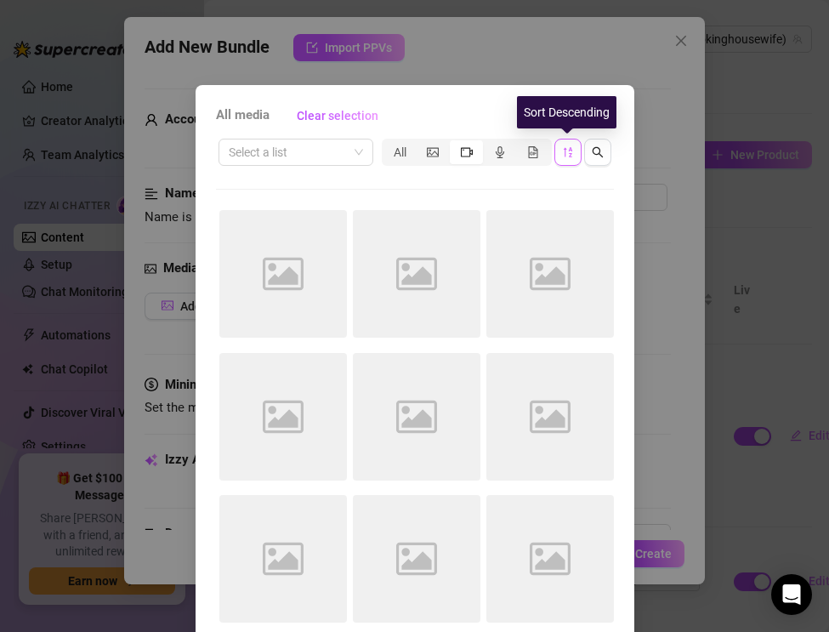
click at [569, 152] on icon "sort-descending" at bounding box center [567, 152] width 9 height 10
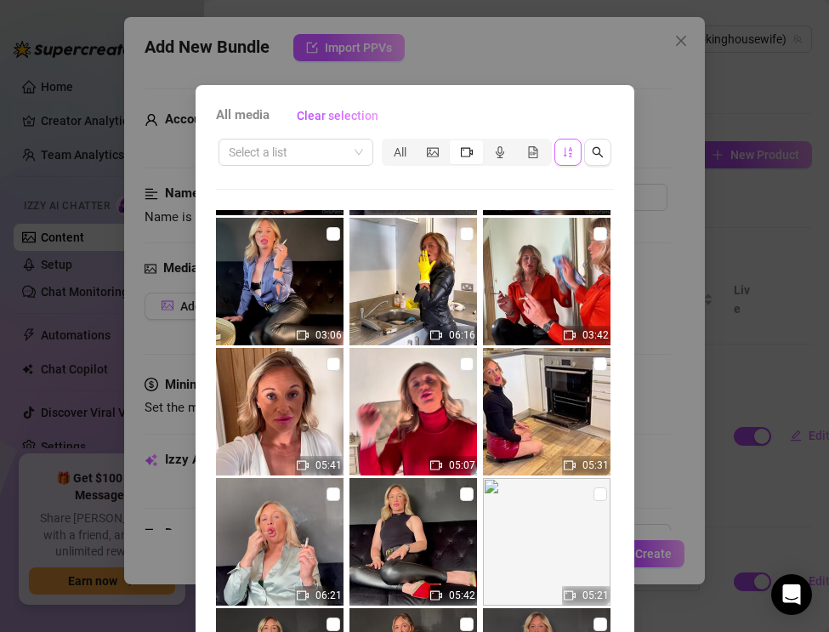
scroll to position [1809, 0]
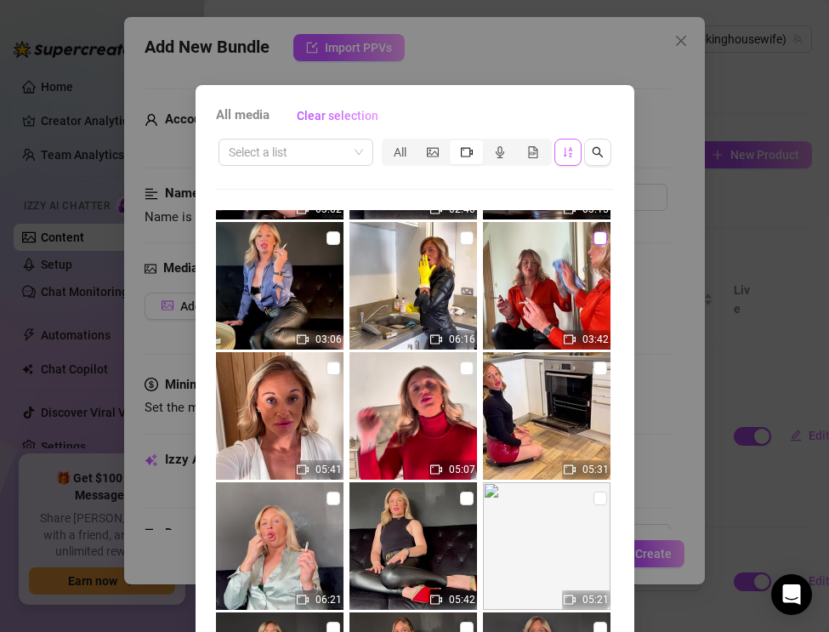
click at [596, 243] on input "checkbox" at bounding box center [600, 238] width 14 height 14
checkbox input "true"
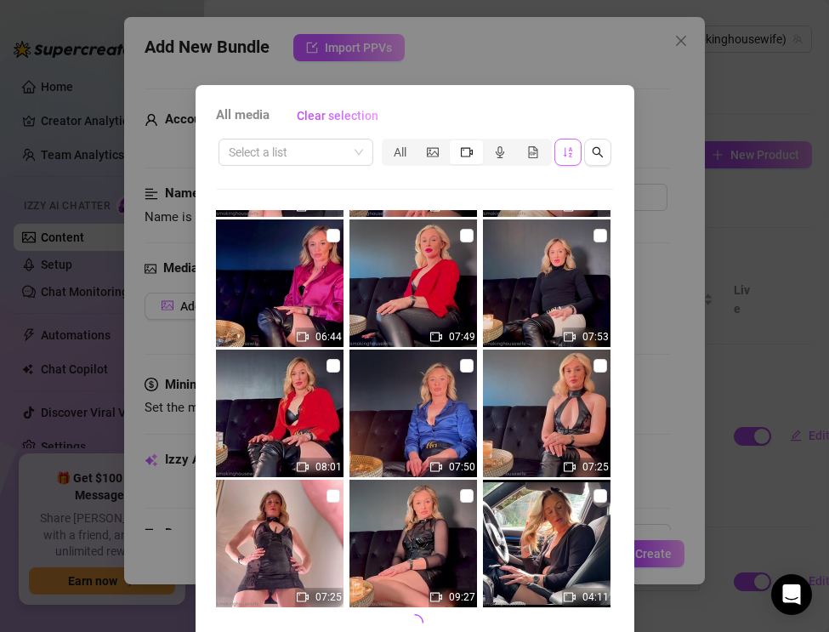
scroll to position [78, 0]
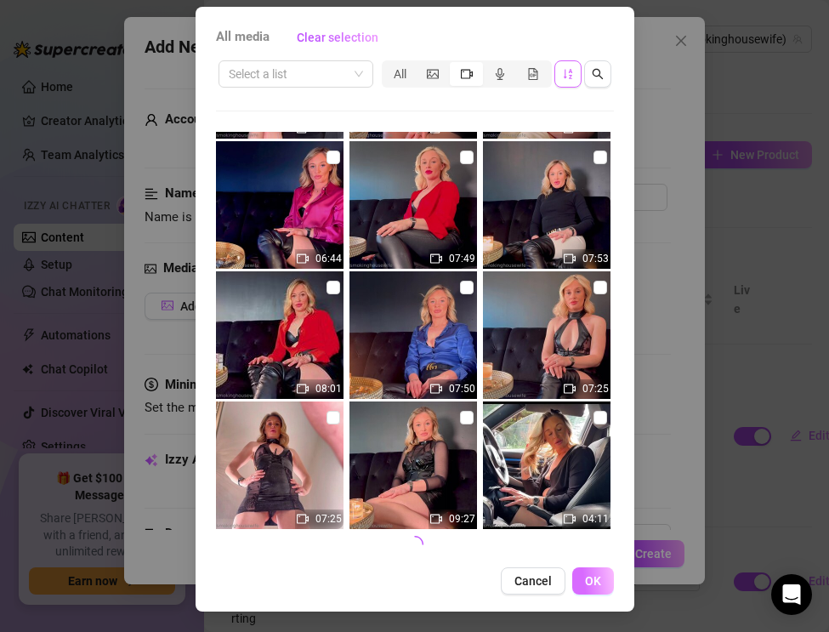
click at [588, 592] on button "OK" at bounding box center [593, 580] width 42 height 27
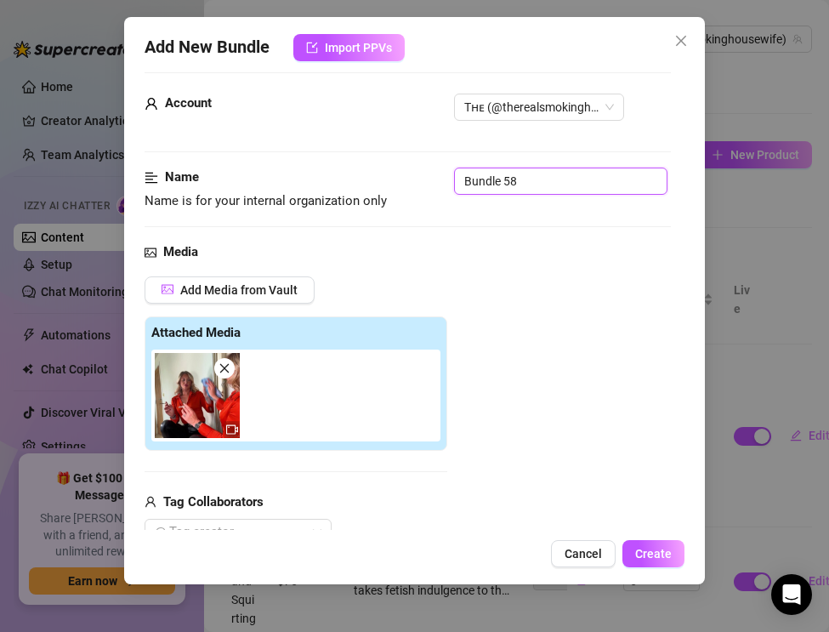
drag, startPoint x: 527, startPoint y: 190, endPoint x: 422, endPoint y: 168, distance: 107.5
click at [422, 168] on div "Name Name is for your internal organization only Bundle 58" at bounding box center [408, 188] width 526 height 43
paste input "Smoking & Mirror Polishing — Leather Pants & Satin Blouse"
type input "Smoking & Mirror Polishing — Leather Pants & Satin Blouse"
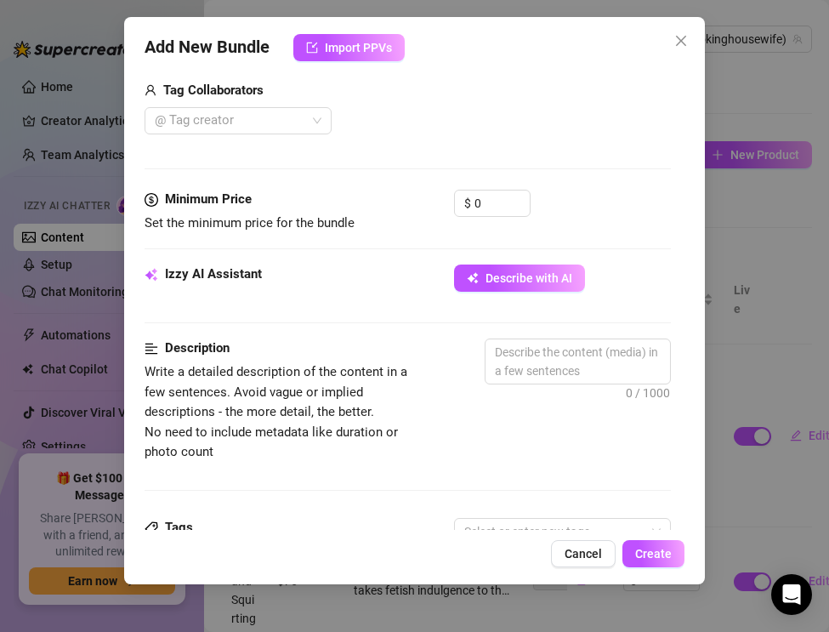
scroll to position [433, 0]
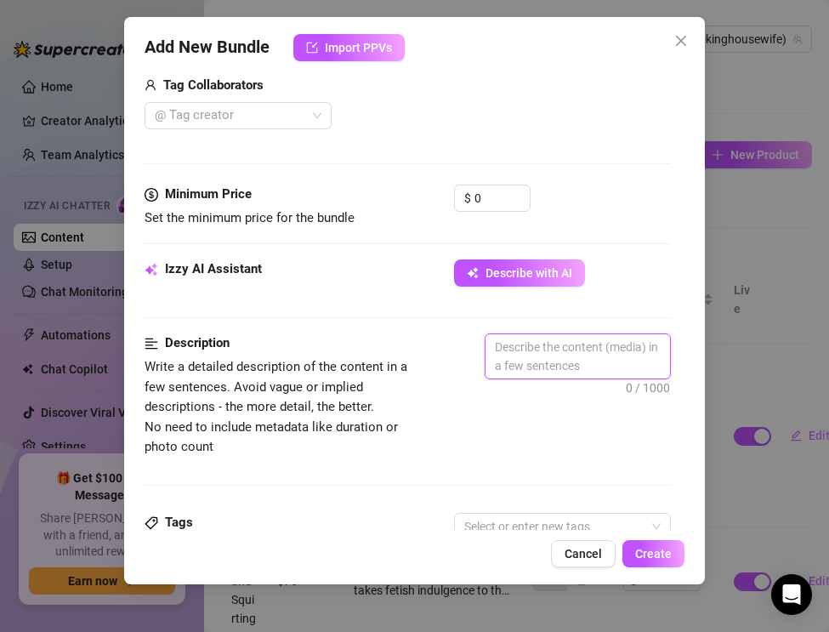
click at [514, 355] on textarea at bounding box center [577, 356] width 184 height 44
paste textarea "The Real Smoking Housewife mixes smoke with shine in this glamorous cleaning fe…"
type textarea "The Real Smoking Housewife mixes smoke with shine in this glamorous cleaning fe…"
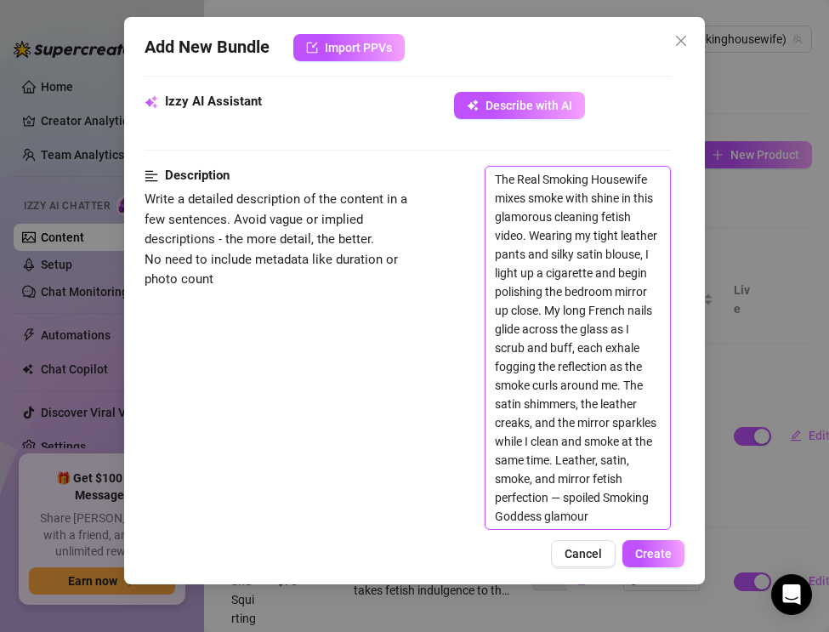
scroll to position [603, 0]
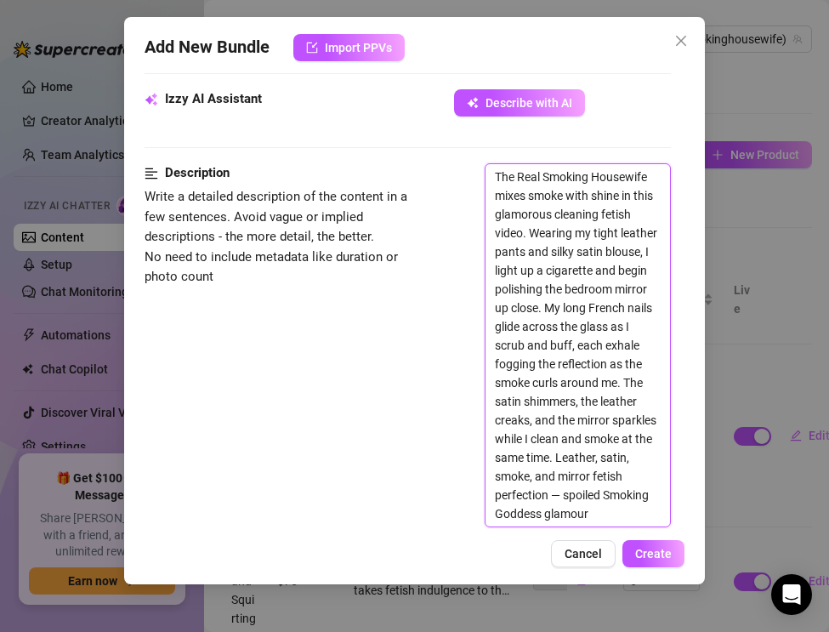
click at [565, 497] on textarea "The Real Smoking Housewife mixes smoke with shine in this glamorous cleaning fe…" at bounding box center [577, 345] width 184 height 362
type textarea "The Real Smoking Housewife mixes smoke with shine in this glamorous cleaning fe…"
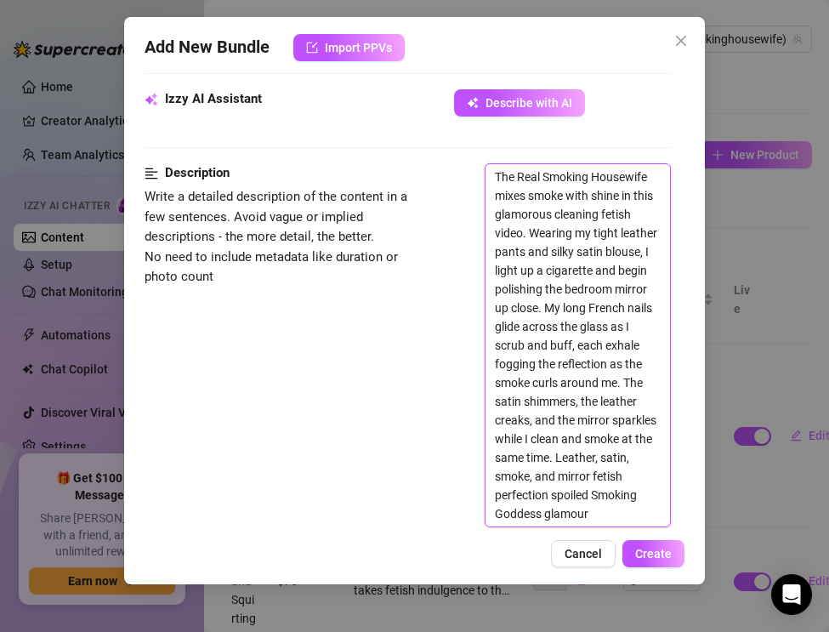
type textarea "The Real Smoking Housewife mixes smoke with shine in this glamorous cleaning fe…"
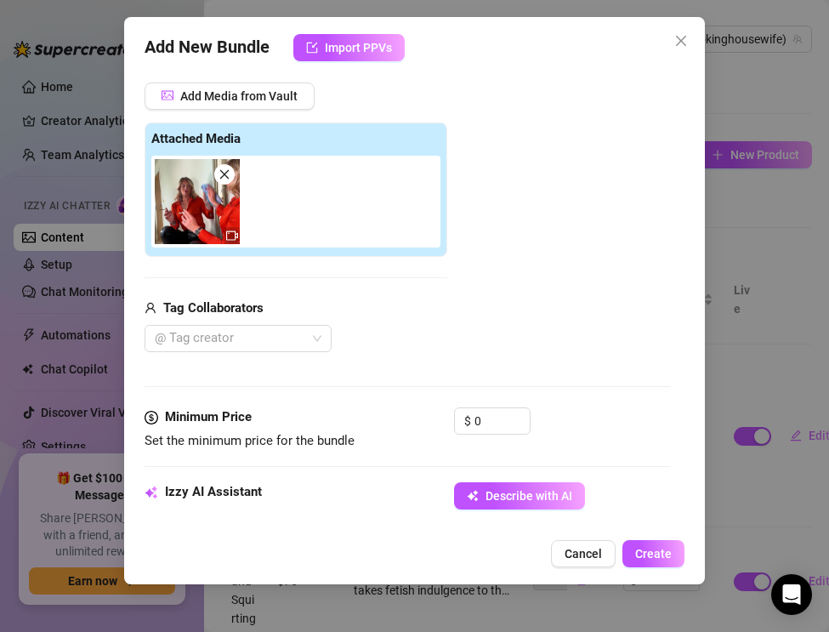
scroll to position [211, 0]
type textarea "The Real Smoking Housewife mixes smoke with shine in this glamorous cleaning fe…"
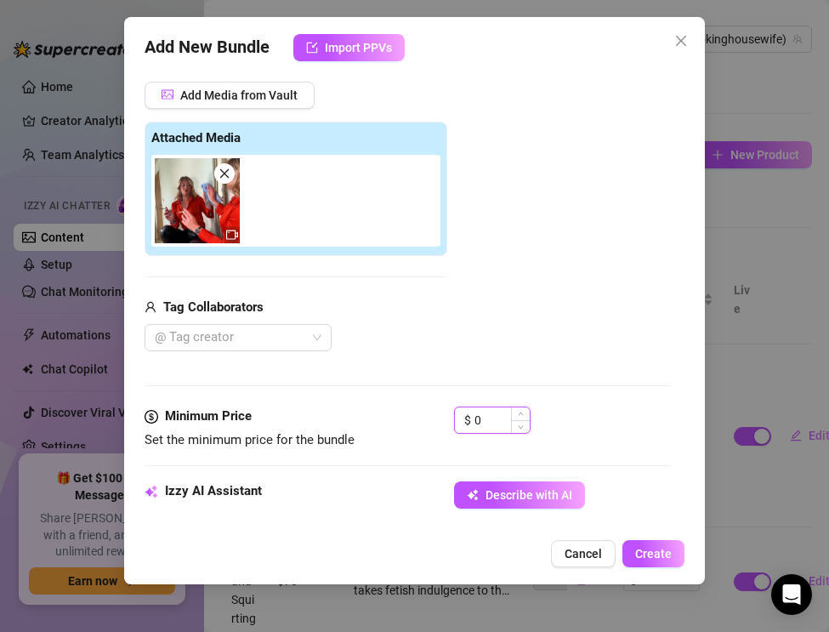
click at [491, 424] on input "0" at bounding box center [501, 420] width 55 height 26
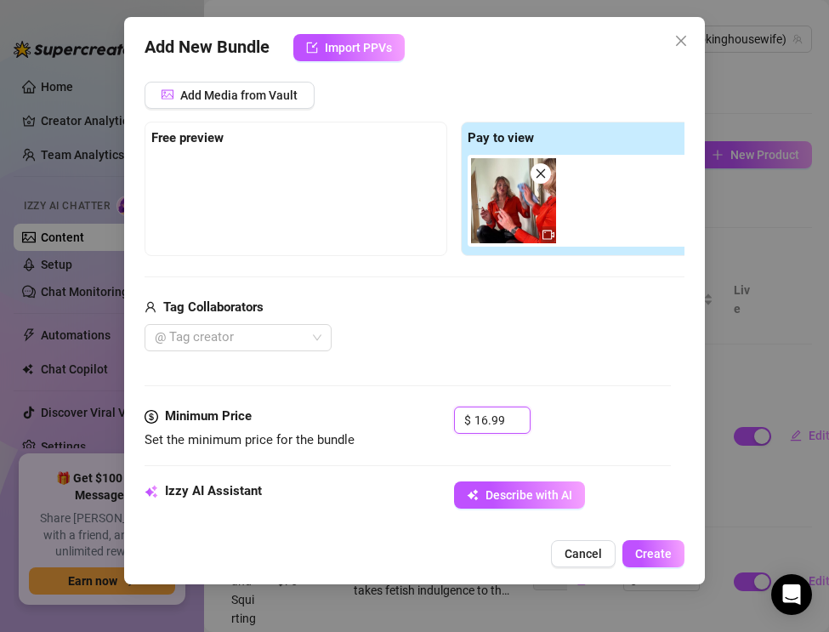
type input "16.99"
click at [626, 402] on div "Media Add Media from Vault Free preview Pay to view Tag Collaborators @ Tag cre…" at bounding box center [408, 227] width 526 height 359
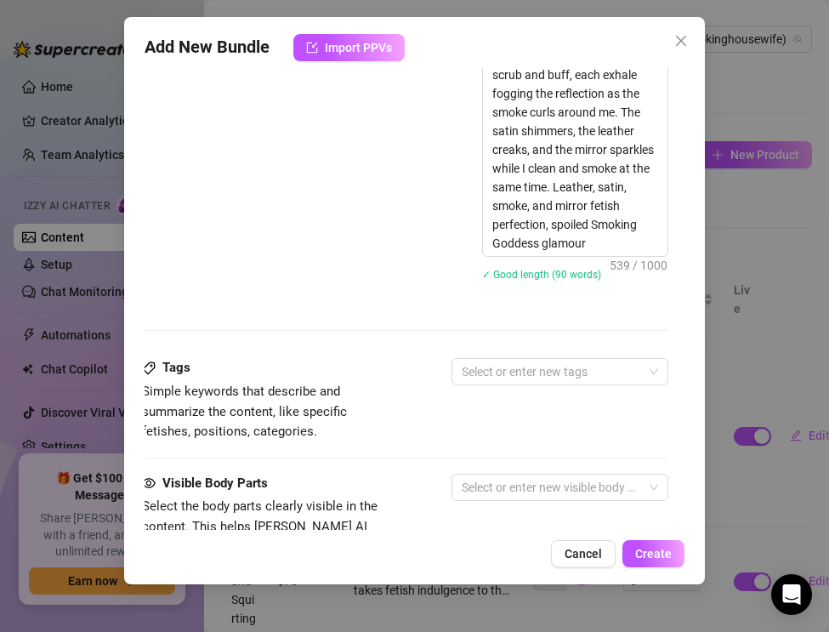
scroll to position [912, 3]
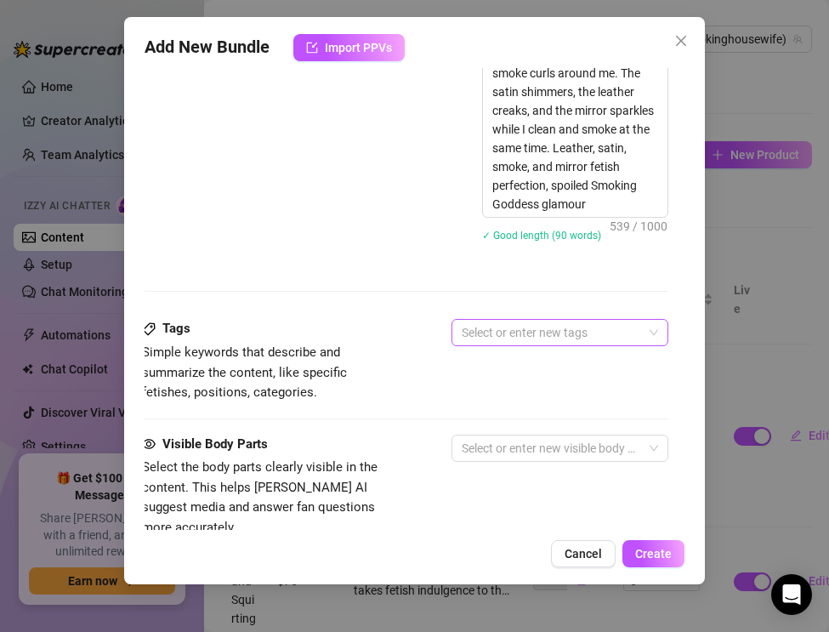
click at [504, 342] on div at bounding box center [551, 333] width 192 height 24
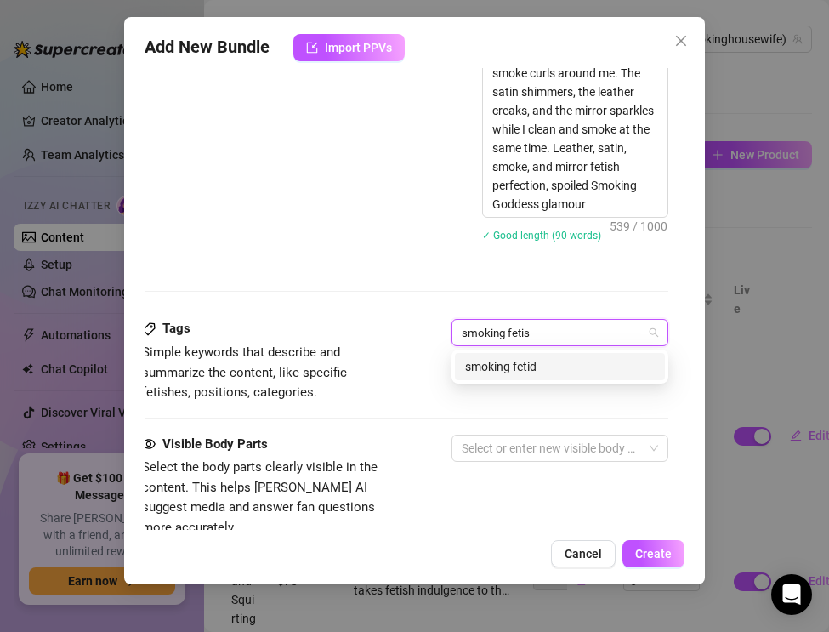
type input "smoking fetish"
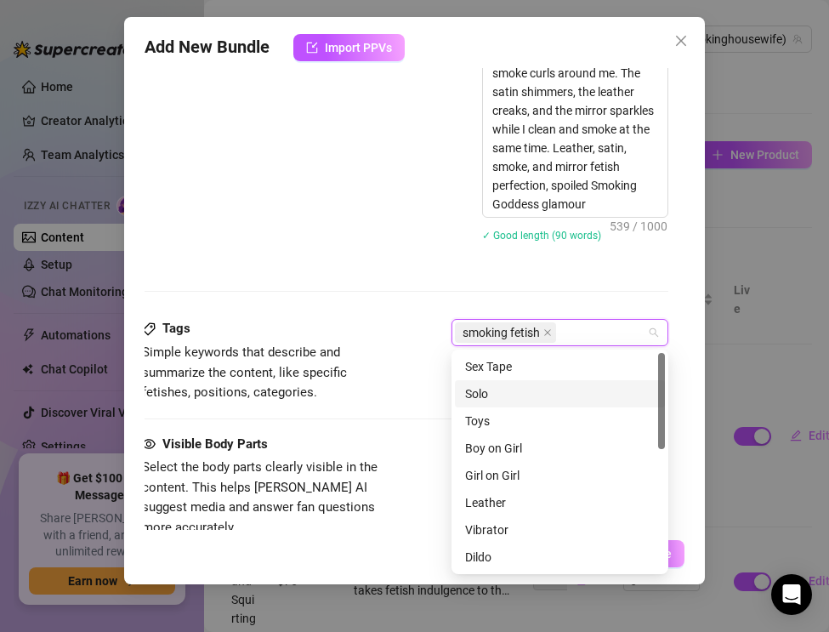
click at [493, 388] on div "Solo" at bounding box center [560, 393] width 190 height 19
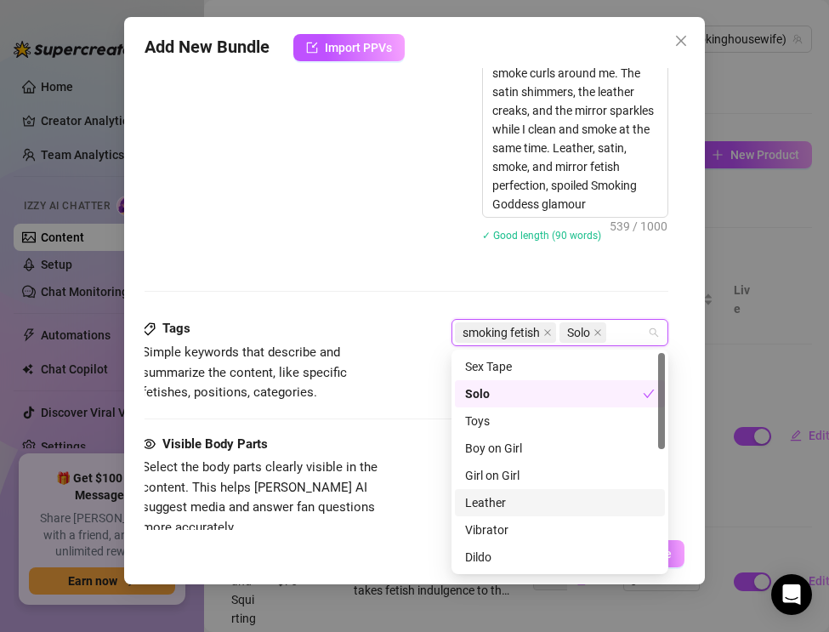
click at [492, 494] on div "Leather" at bounding box center [560, 502] width 190 height 19
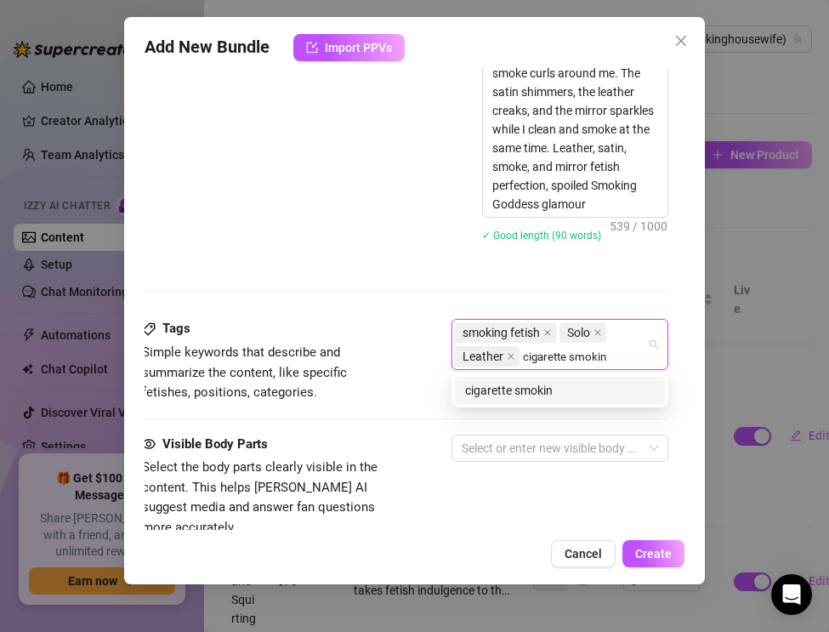
type input "cigarette smoking"
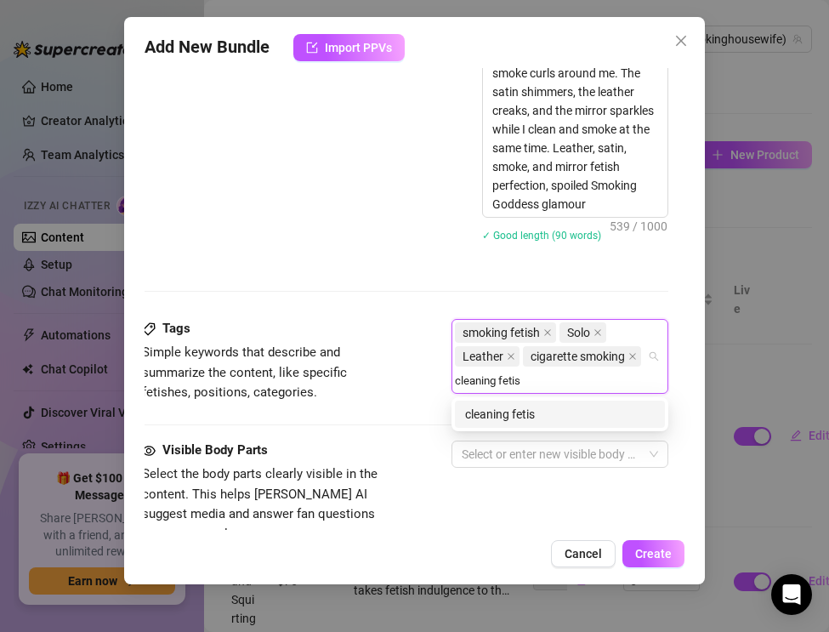
type input "cleaning fetish"
type input "mirror fetish"
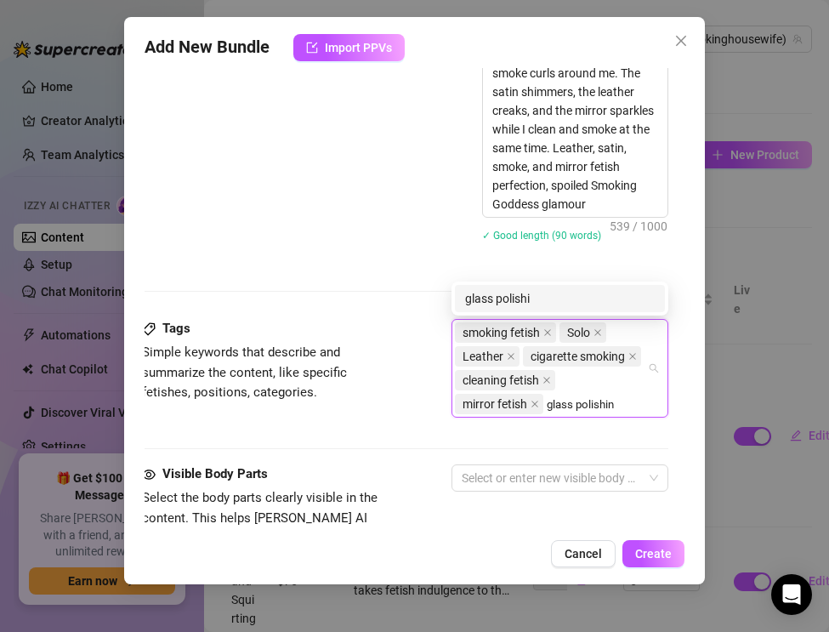
type input "glass polishing"
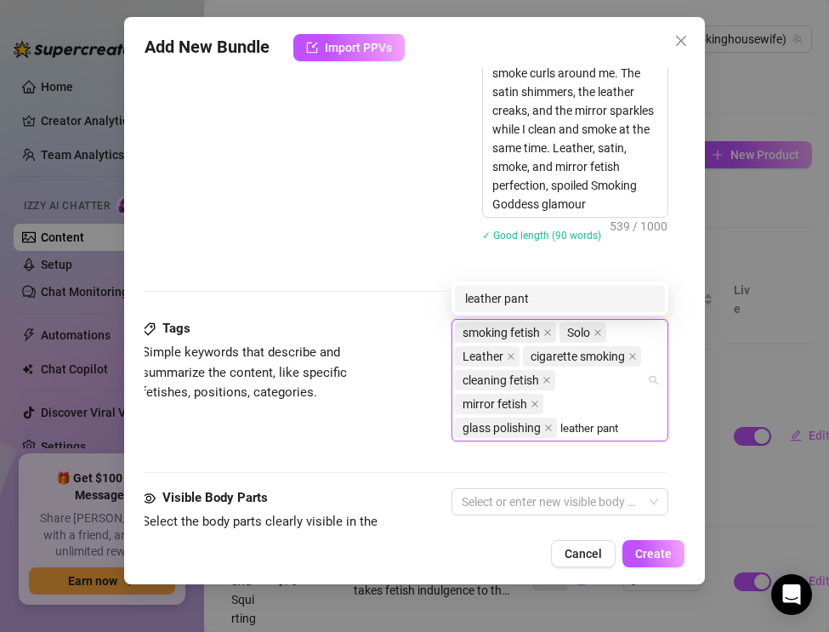
type input "leather pants"
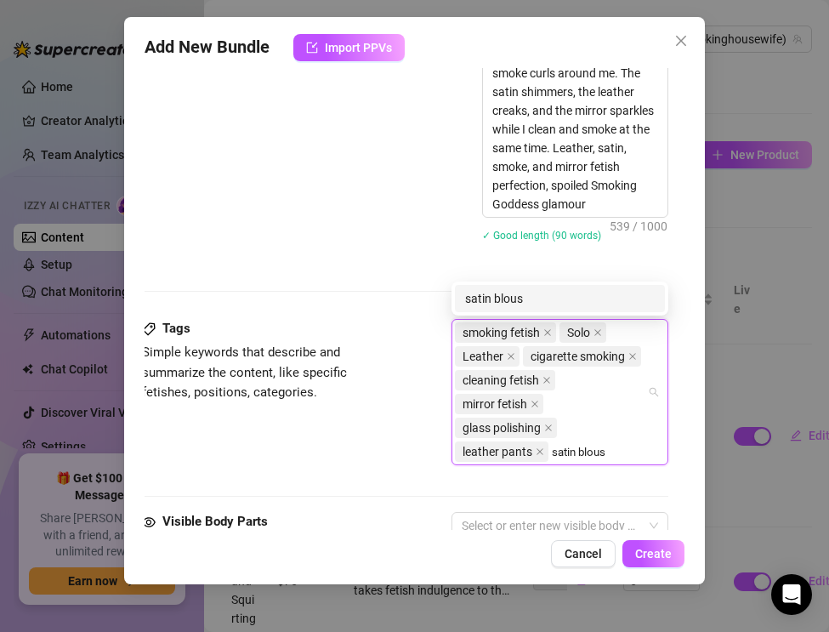
type input "satin blouse"
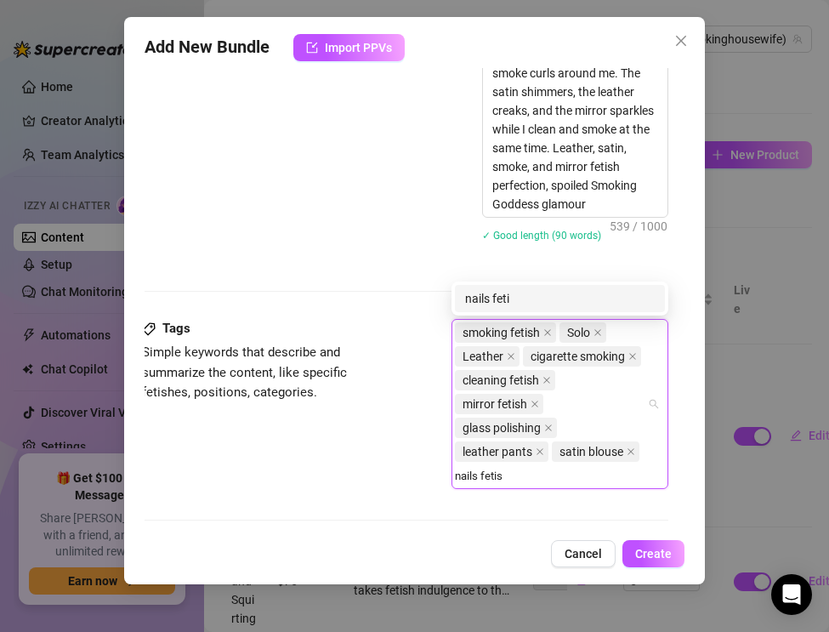
type input "nails fetish"
type input "glamour smoking"
type input "spoiled housewife"
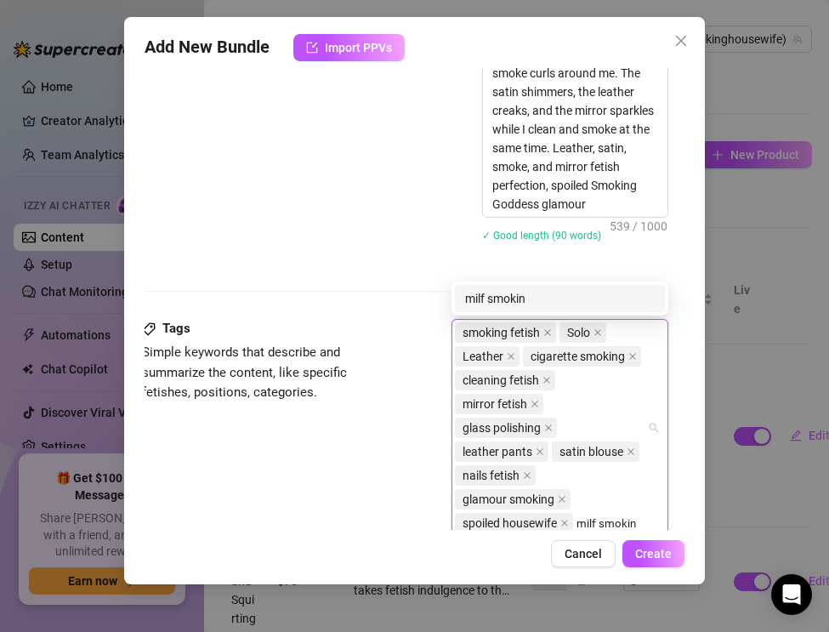
type input "milf smoking"
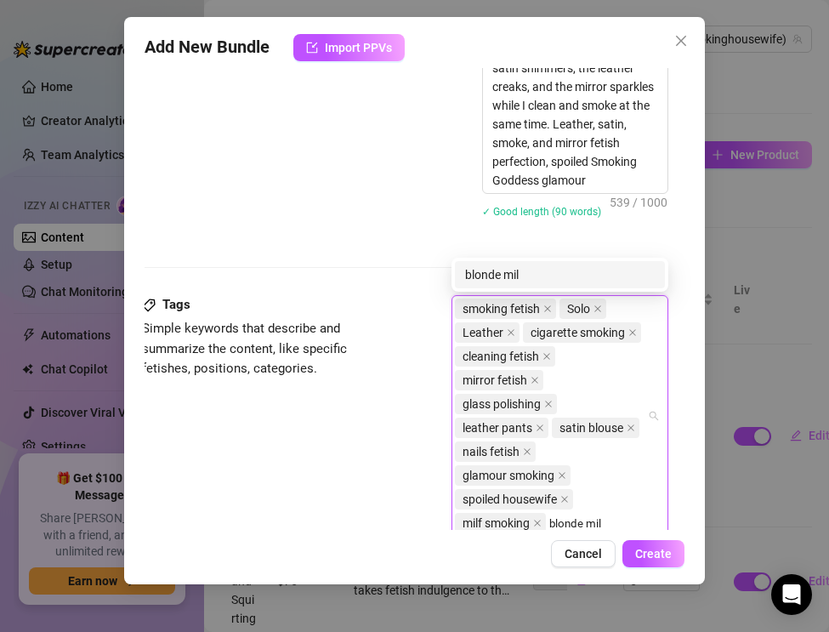
type input "blonde milf"
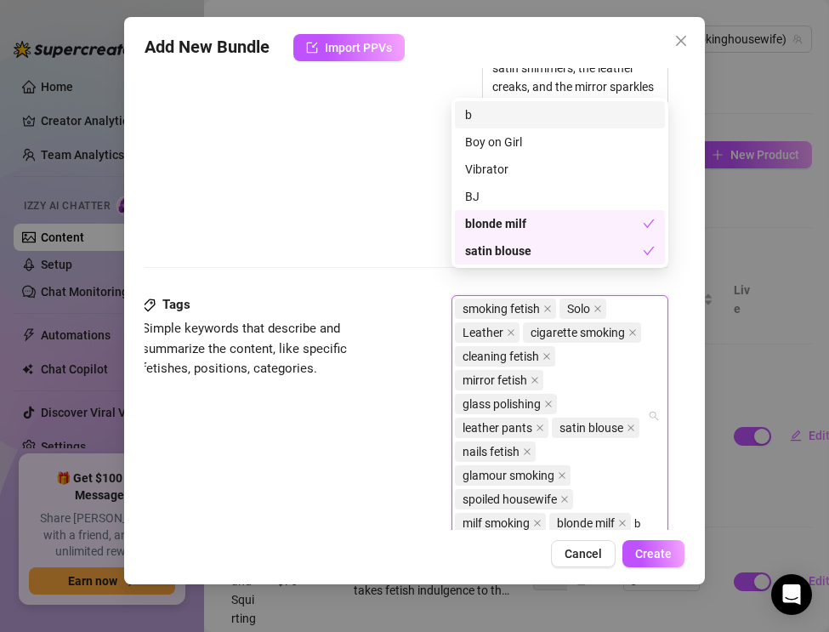
scroll to position [960, 3]
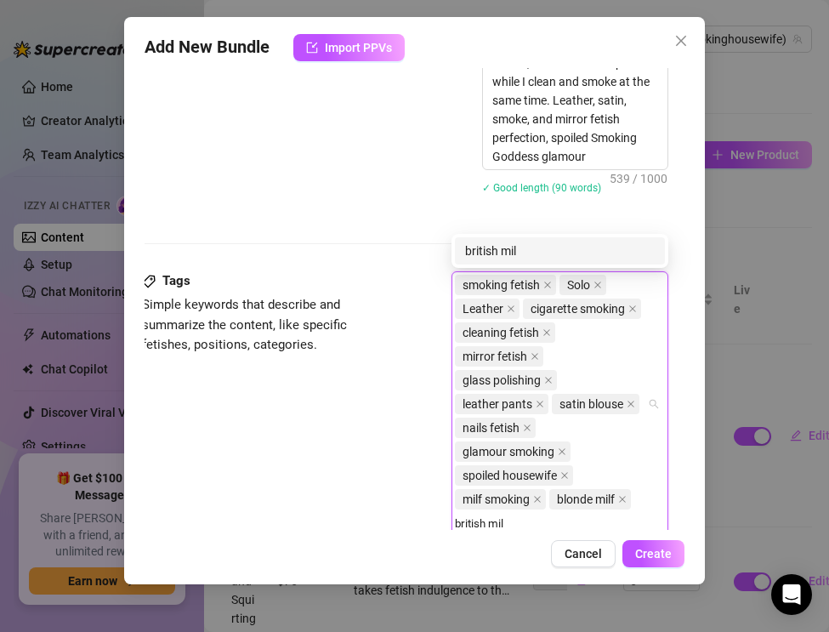
type input "british milf"
type input "luxury milf"
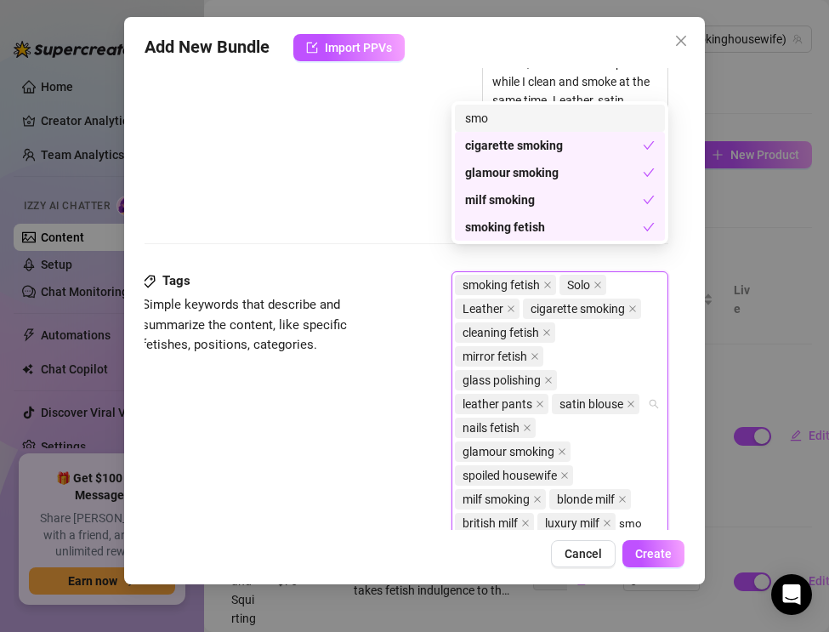
scroll to position [984, 3]
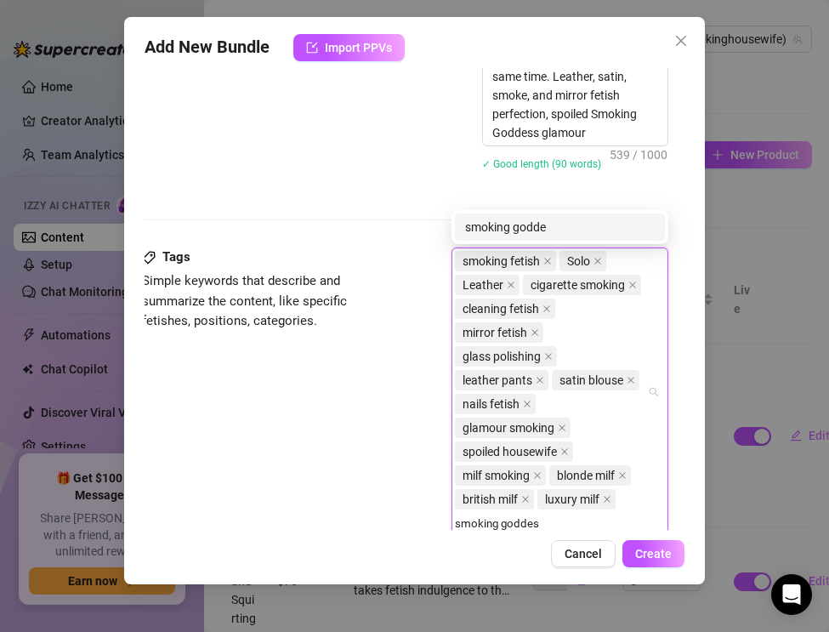
type input "smoking goddess"
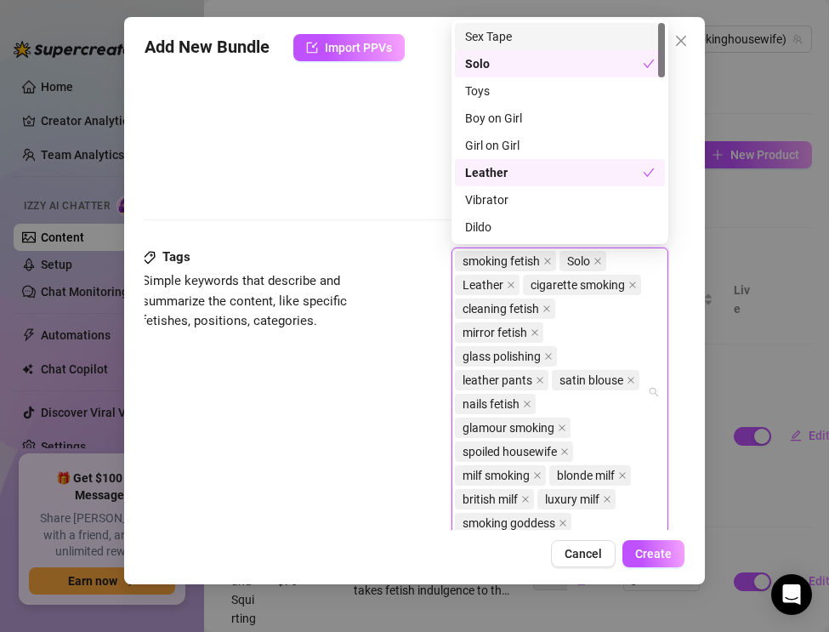
click at [303, 436] on div "Tags Simple keywords that describe and summarize the content, like specific fet…" at bounding box center [405, 399] width 526 height 304
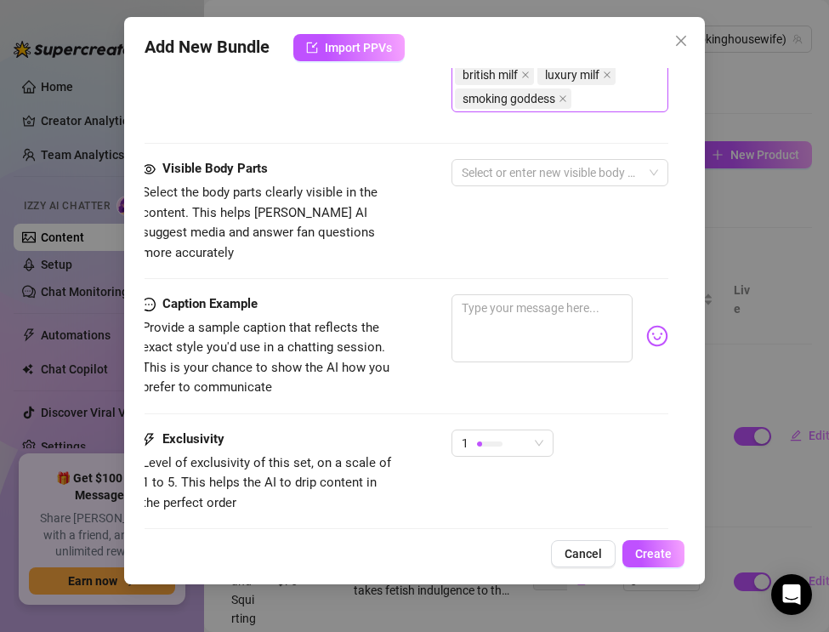
scroll to position [1415, 3]
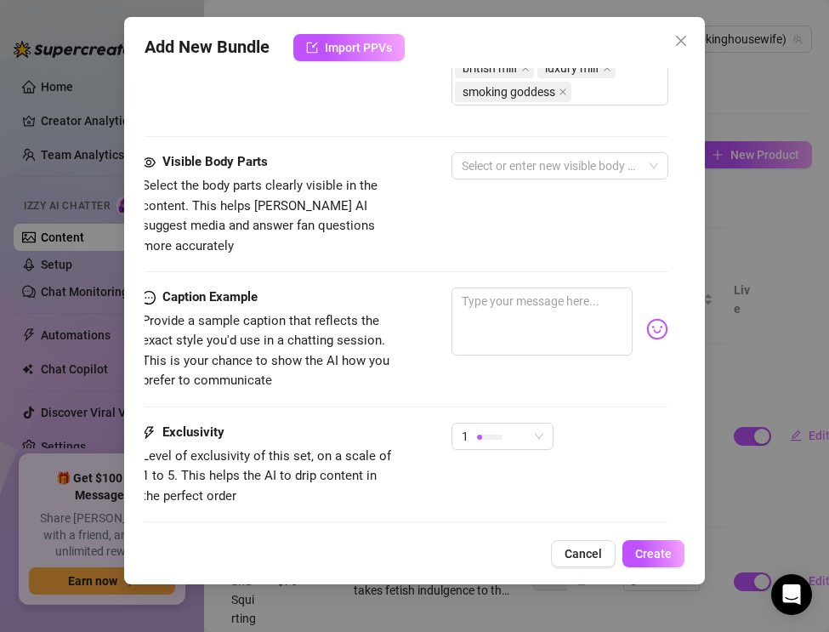
click at [486, 159] on div at bounding box center [551, 166] width 192 height 24
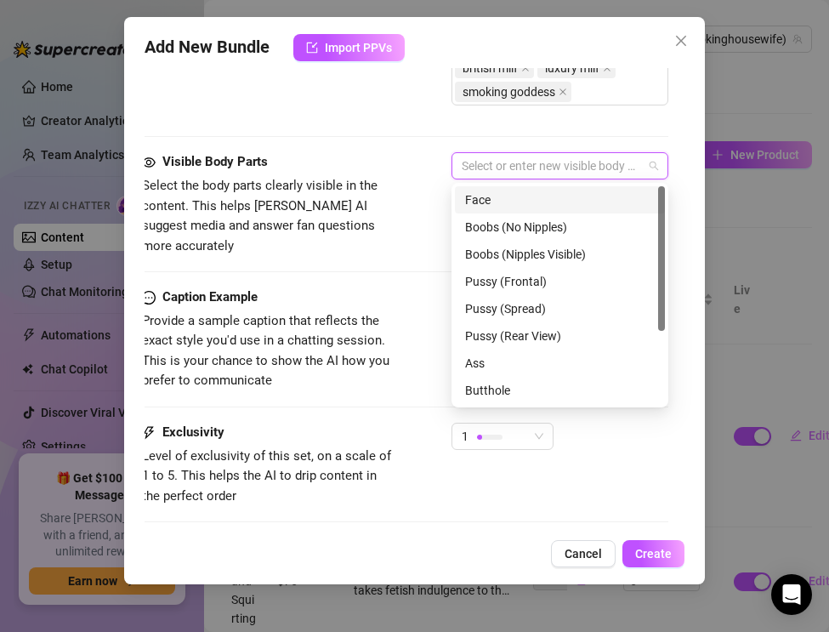
click at [476, 202] on div "Face" at bounding box center [560, 199] width 190 height 19
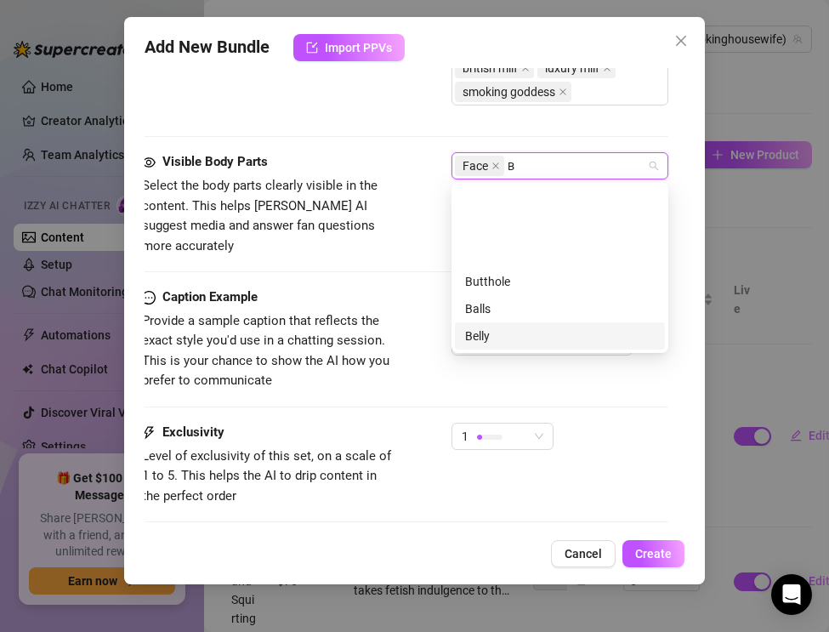
scroll to position [0, 0]
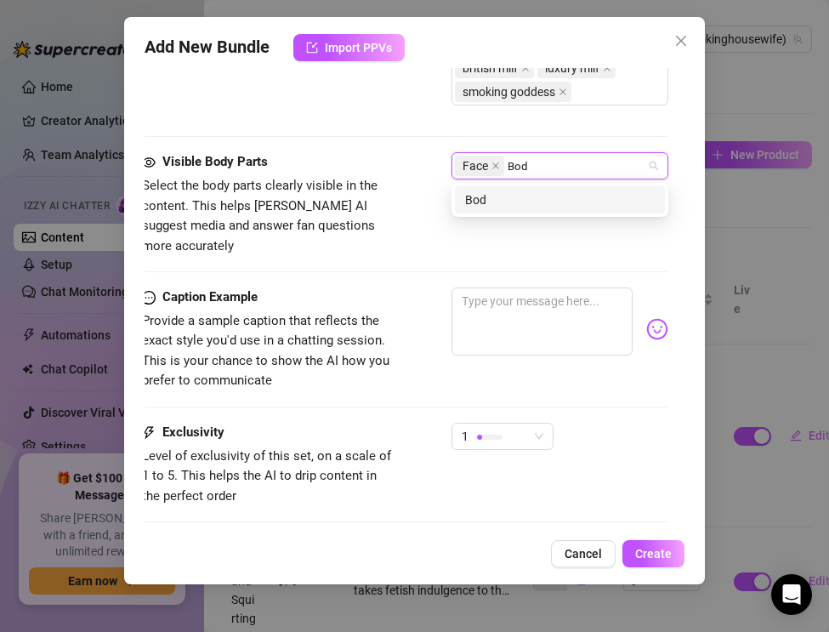
type input "Body"
type input "Lips"
type input "G"
type input "Hands"
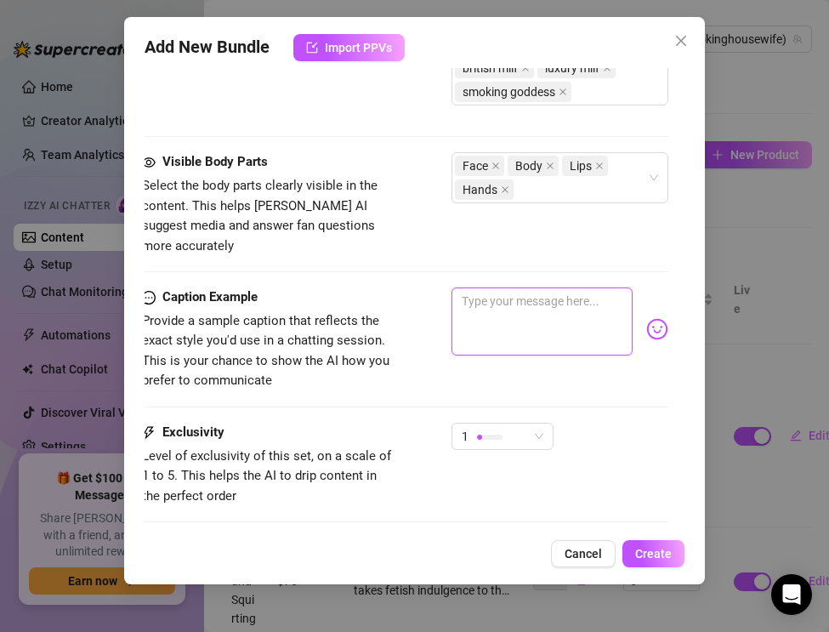
click at [531, 326] on textarea at bounding box center [541, 321] width 181 height 68
paste textarea "Leather pants tight, satin blouse shining… cigarette glowing while I polish the…"
type textarea "Leather pants tight, satin blouse shining… cigarette glowing while I polish the…"
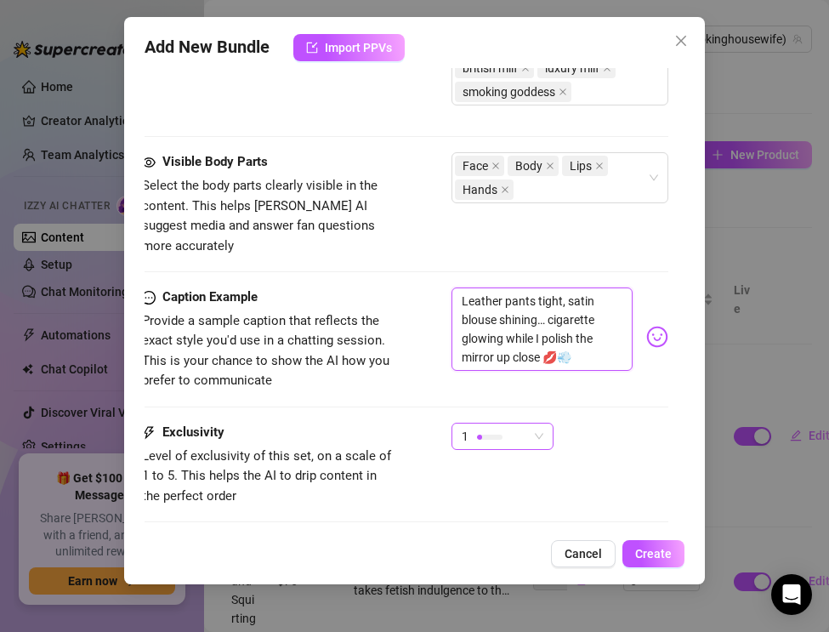
click at [479, 434] on div at bounding box center [479, 436] width 5 height 5
type textarea "Leather pants tight, satin blouse shining… cigarette glowing while I polish the…"
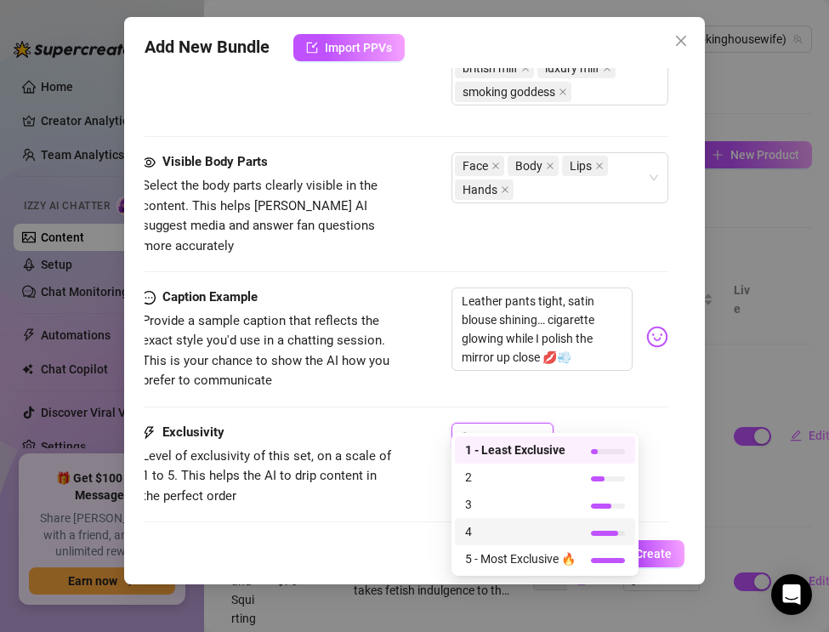
click at [476, 526] on span "4" at bounding box center [520, 531] width 111 height 19
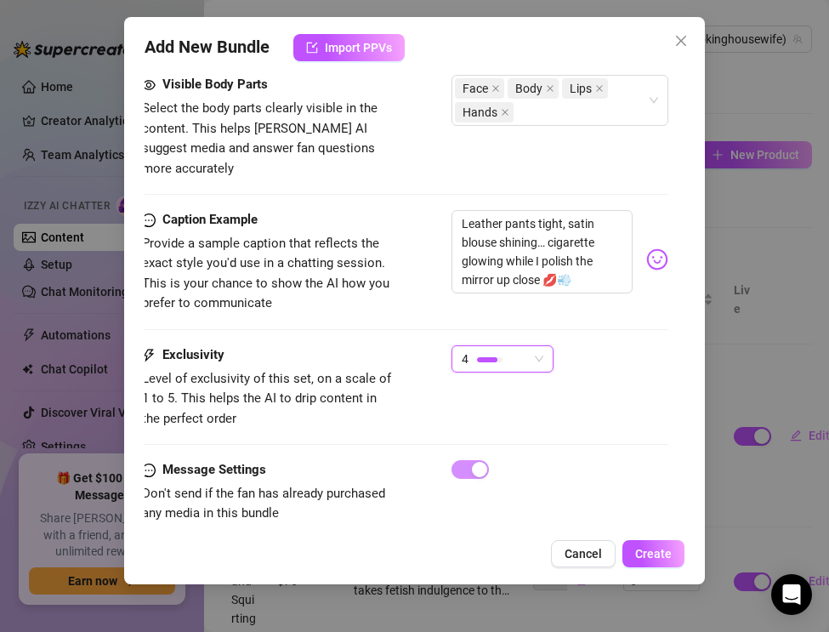
scroll to position [1497, 3]
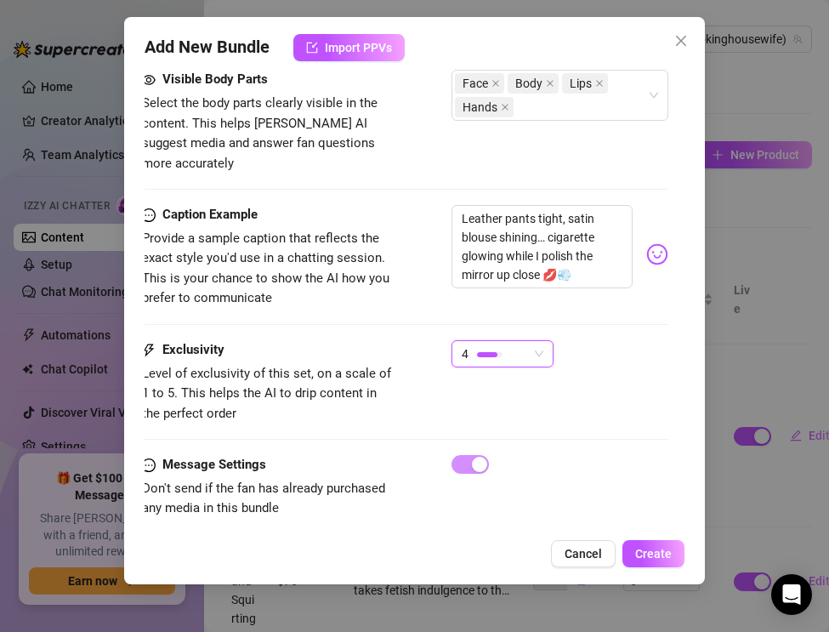
click at [257, 417] on div "Exclusivity Level of exclusivity of this set, on a scale of 1 to 5. This helps …" at bounding box center [405, 397] width 526 height 115
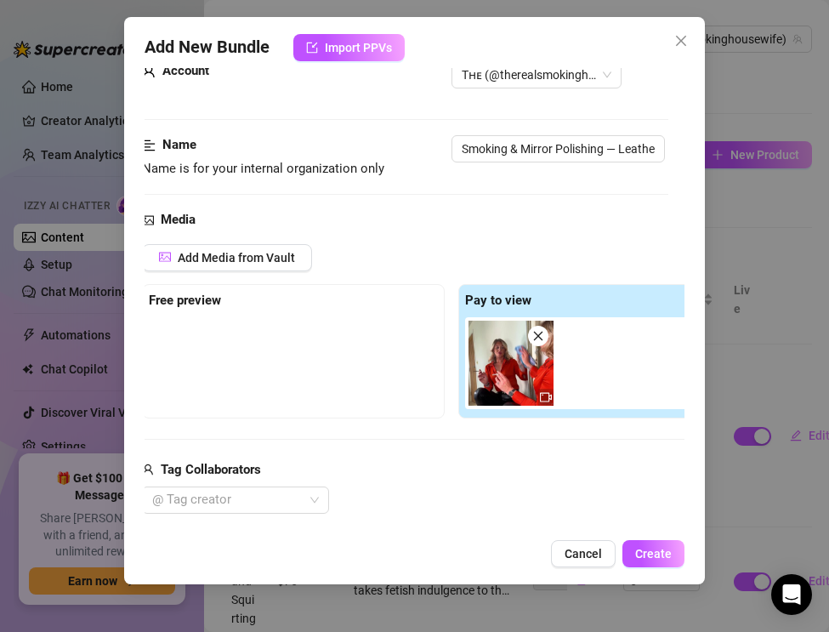
scroll to position [27, 3]
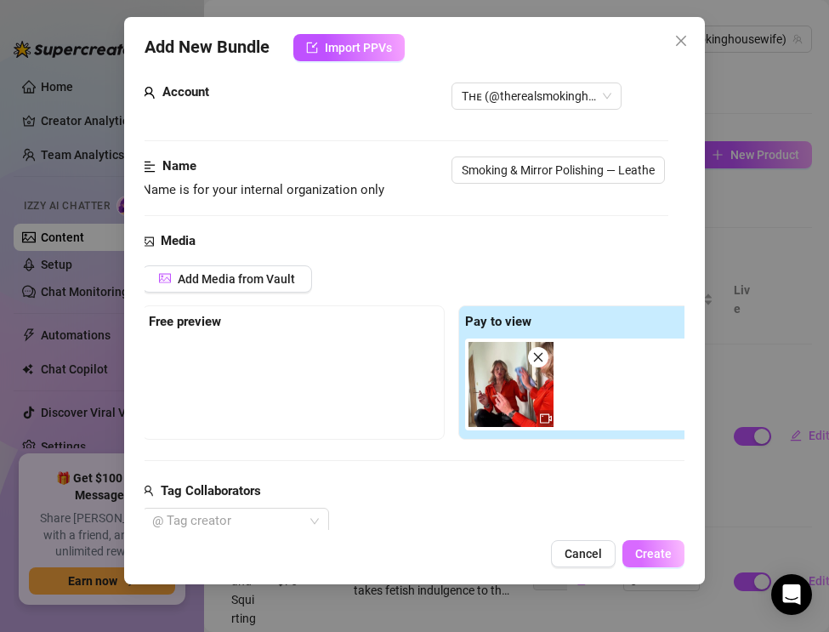
click at [652, 550] on span "Create" at bounding box center [653, 554] width 37 height 14
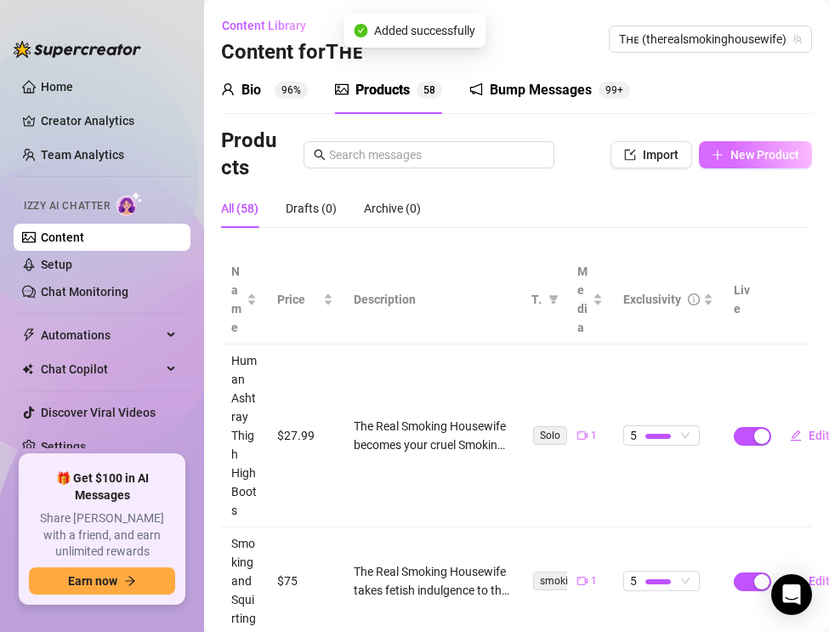
click at [720, 157] on icon "plus" at bounding box center [718, 155] width 12 height 12
type textarea "Type your message here..."
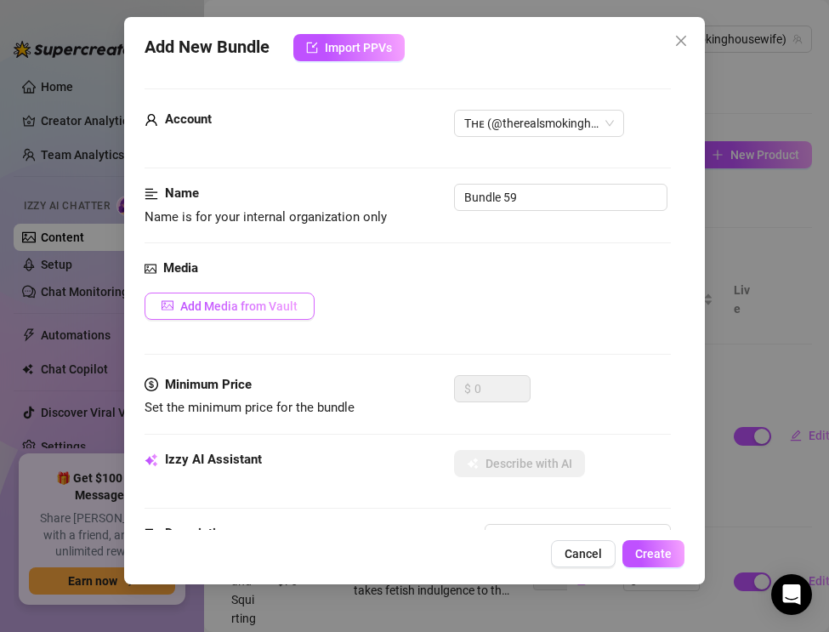
click at [193, 304] on span "Add Media from Vault" at bounding box center [238, 306] width 117 height 14
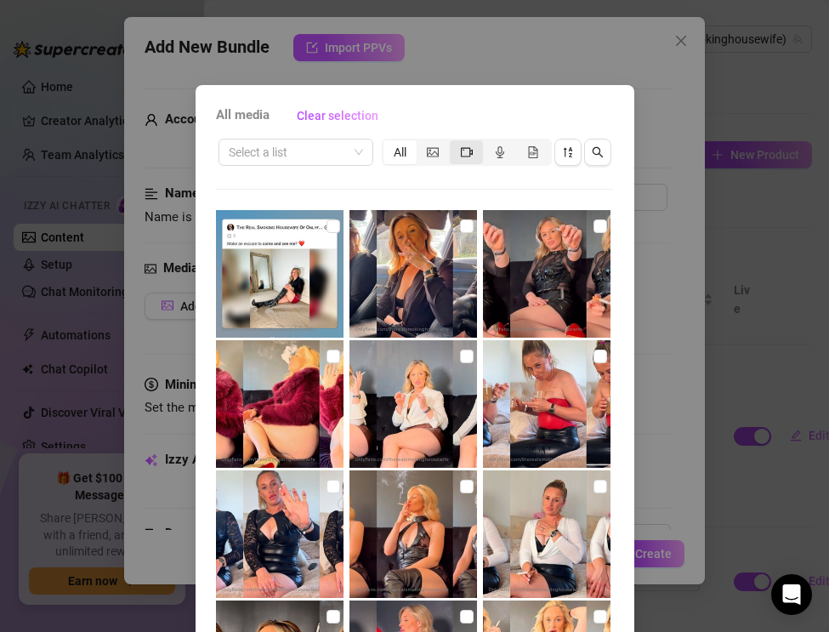
click at [469, 161] on div "segmented control" at bounding box center [466, 152] width 33 height 24
click at [454, 143] on input "segmented control" at bounding box center [454, 143] width 0 height 0
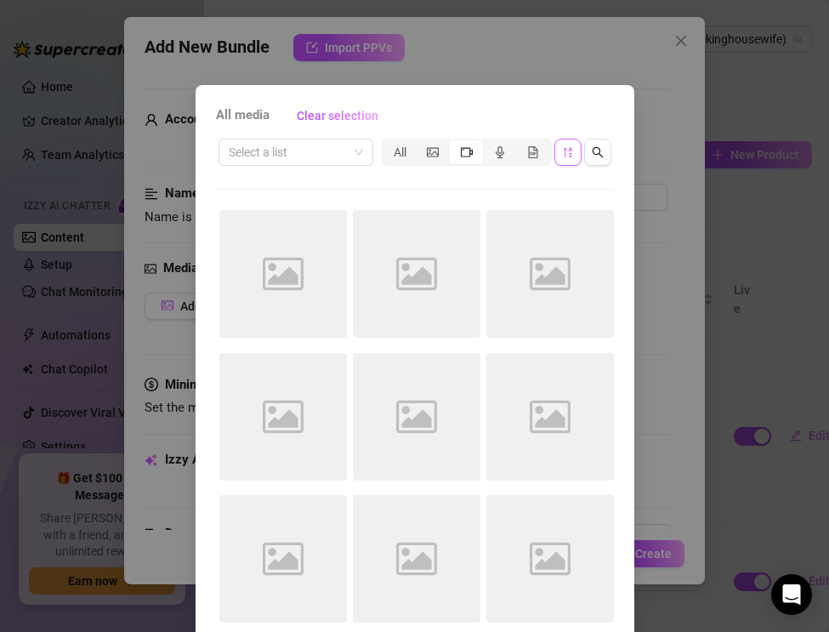
click at [565, 158] on span "button" at bounding box center [568, 152] width 12 height 14
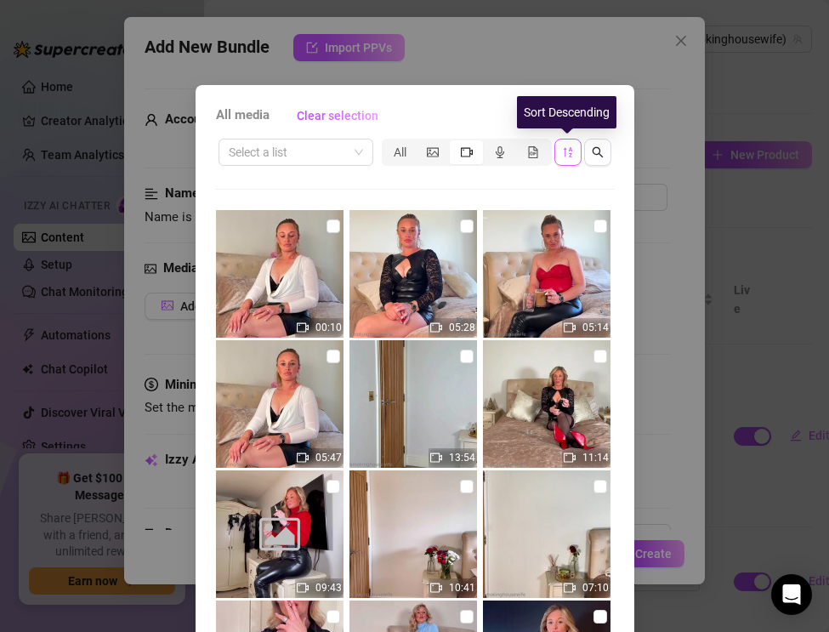
click at [564, 162] on button "button" at bounding box center [567, 152] width 27 height 27
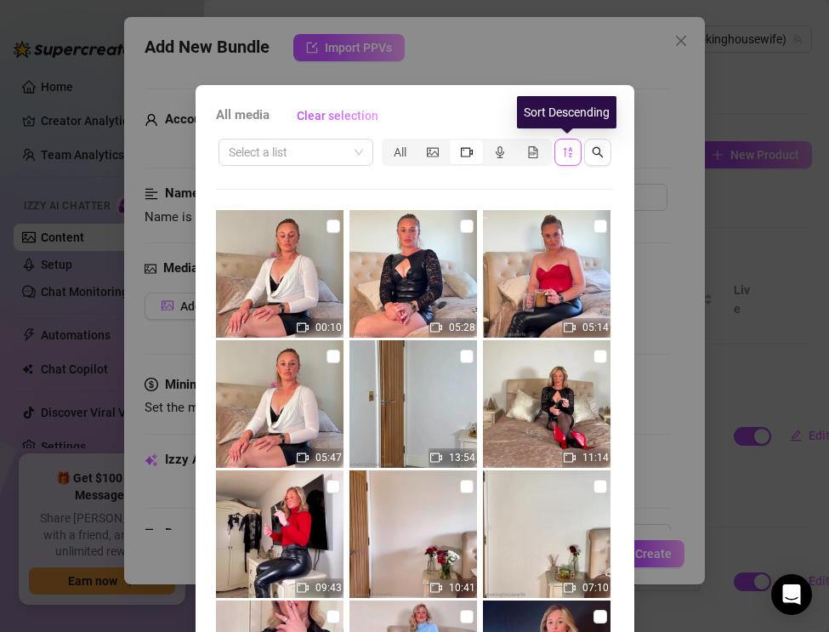
click at [565, 153] on icon "sort-descending" at bounding box center [568, 152] width 12 height 12
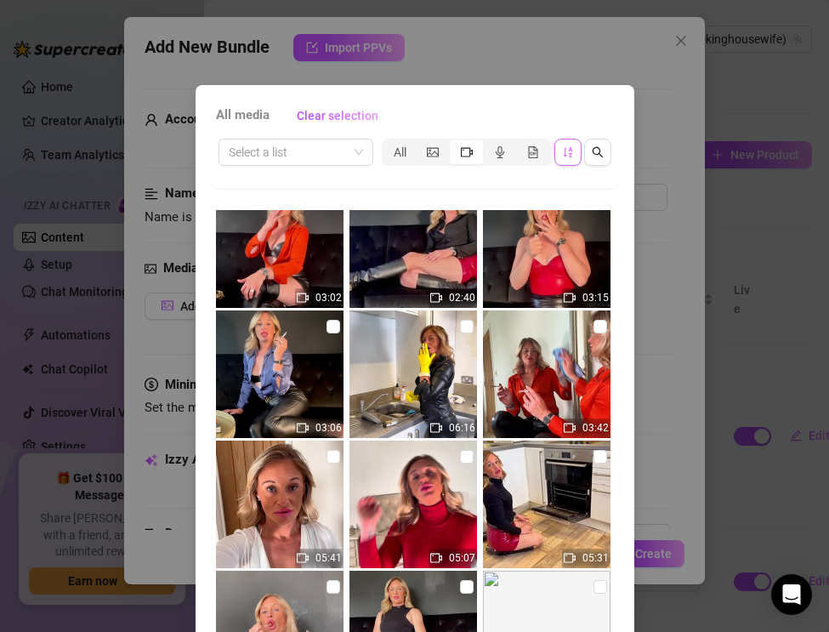
scroll to position [1899, 0]
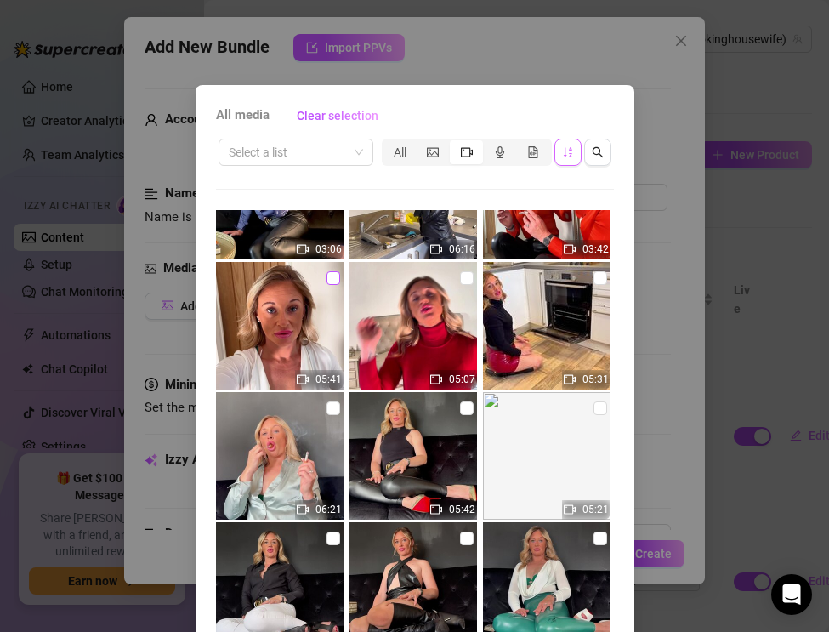
click at [328, 284] on input "checkbox" at bounding box center [333, 278] width 14 height 14
checkbox input "true"
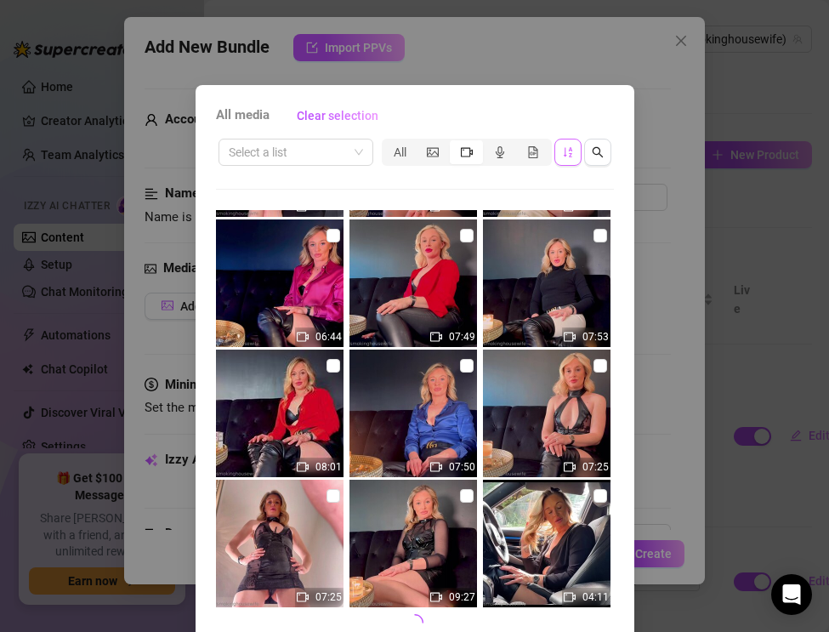
scroll to position [78, 0]
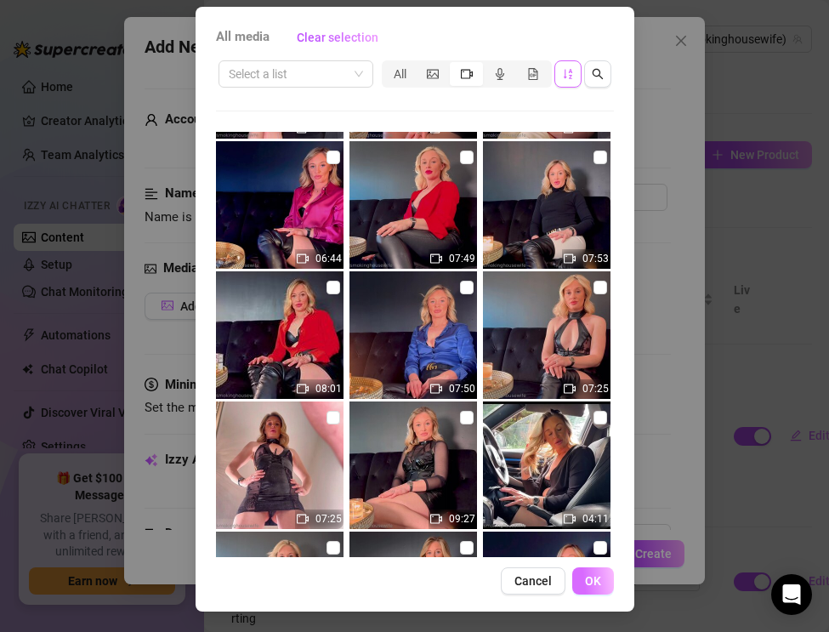
click at [590, 583] on span "OK" at bounding box center [593, 581] width 16 height 14
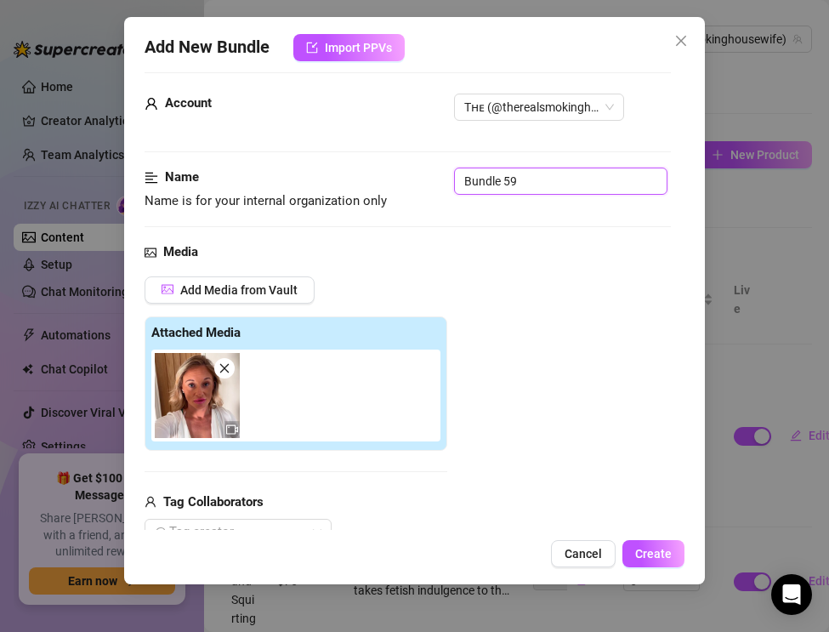
click at [525, 177] on input "Bundle 59" at bounding box center [560, 180] width 213 height 27
drag, startPoint x: 525, startPoint y: 177, endPoint x: 411, endPoint y: 168, distance: 114.2
click at [411, 168] on div "Name Name is for your internal organization only Bundle 59" at bounding box center [408, 188] width 526 height 43
paste input "Smoking & Hoovering — Green Leather & White Boots"
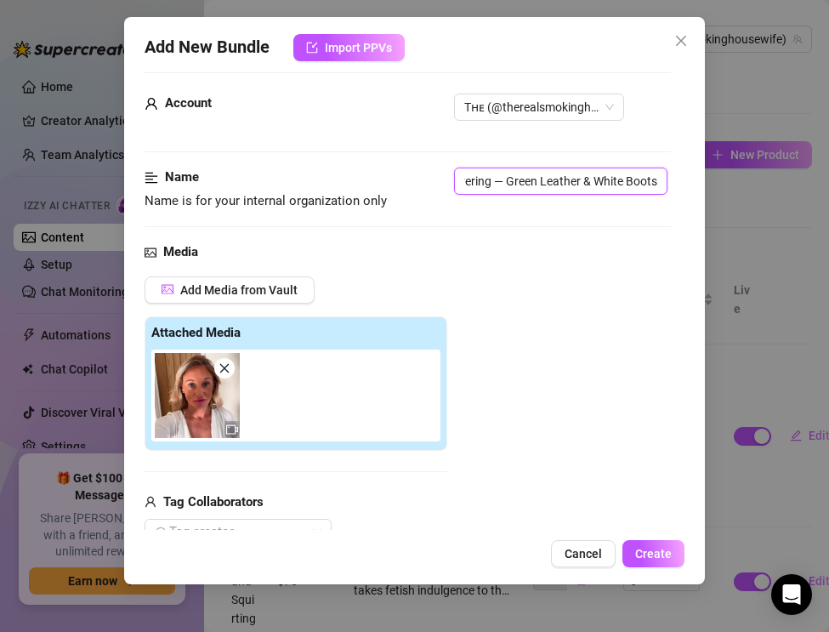
type input "Smoking & Hoovering — Green Leather & White Boots"
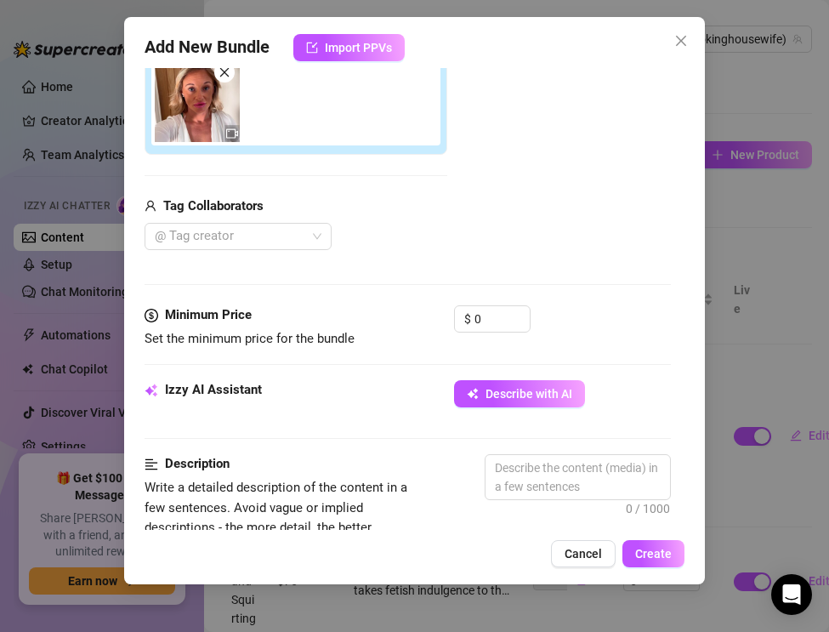
scroll to position [365, 0]
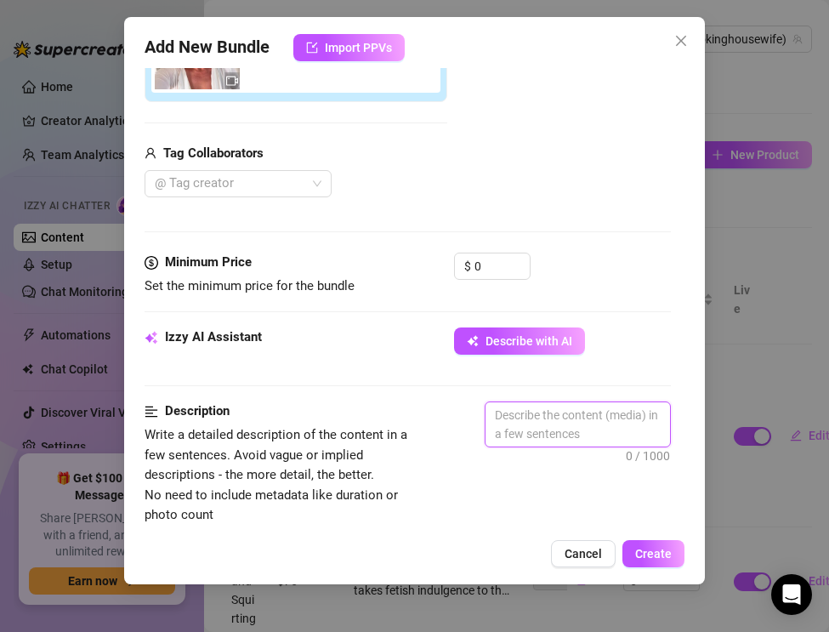
click at [509, 413] on textarea at bounding box center [577, 424] width 184 height 44
paste textarea "The Real Smoking Housewife turns hoovering into a luxury fetish performance. Dr…"
type textarea "The Real Smoking Housewife turns hoovering into a luxury fetish performance. Dr…"
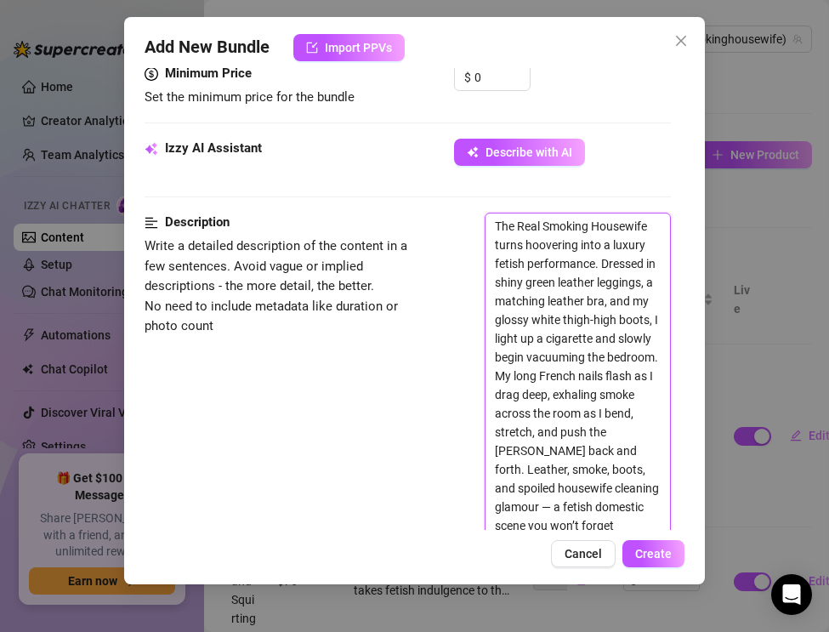
scroll to position [625, 0]
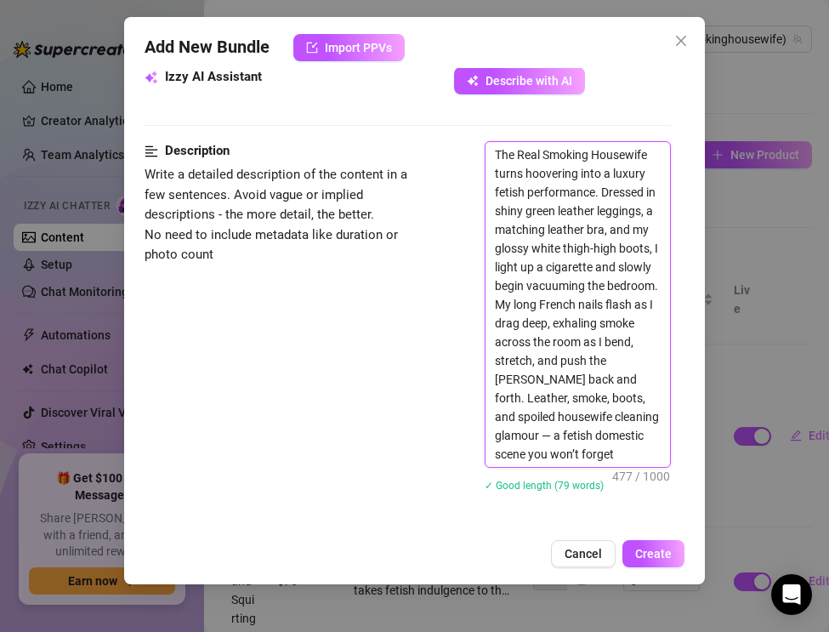
click at [601, 417] on textarea "The Real Smoking Housewife turns hoovering into a luxury fetish performance. Dr…" at bounding box center [577, 304] width 184 height 325
type textarea "The Real Smoking Housewife turns hoovering into a luxury fetish performance. Dr…"
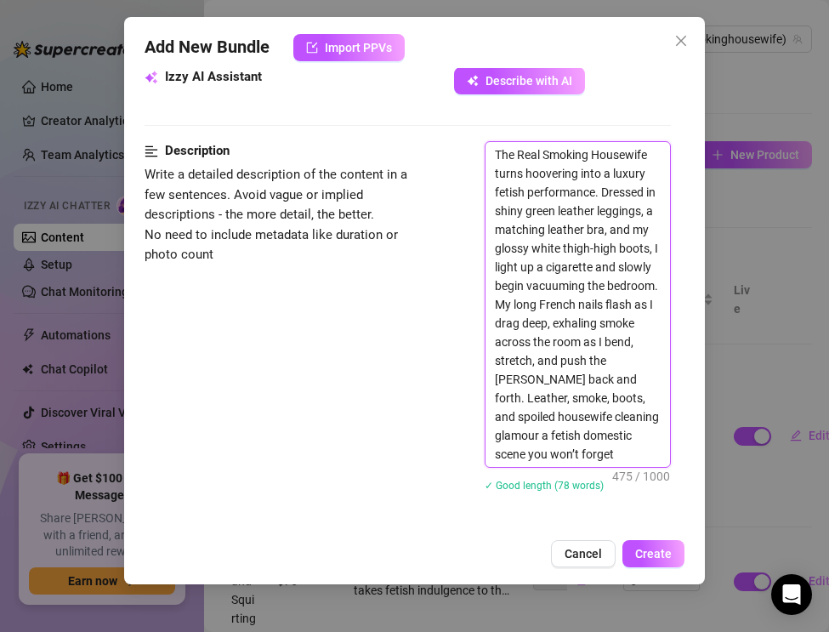
type textarea "The Real Smoking Housewife turns hoovering into a luxury fetish performance. Dr…"
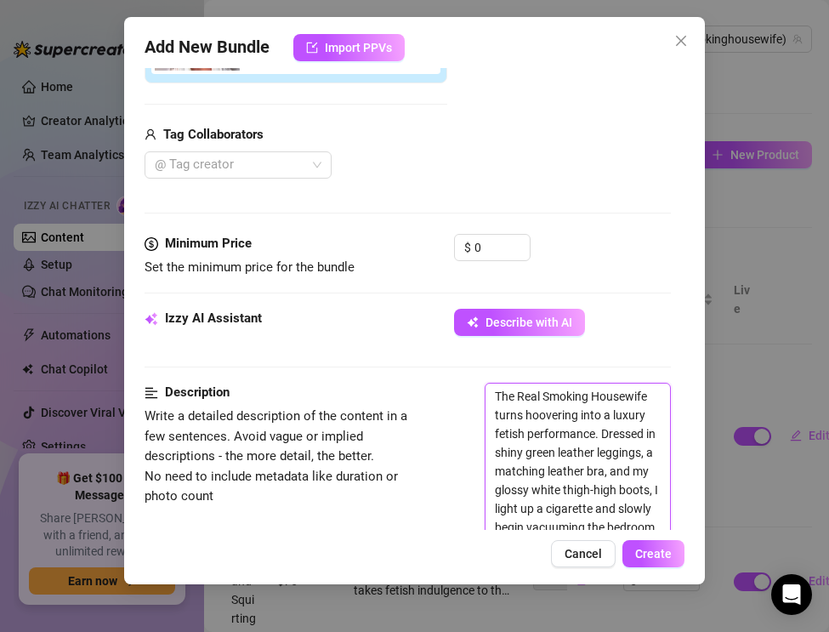
scroll to position [377, 0]
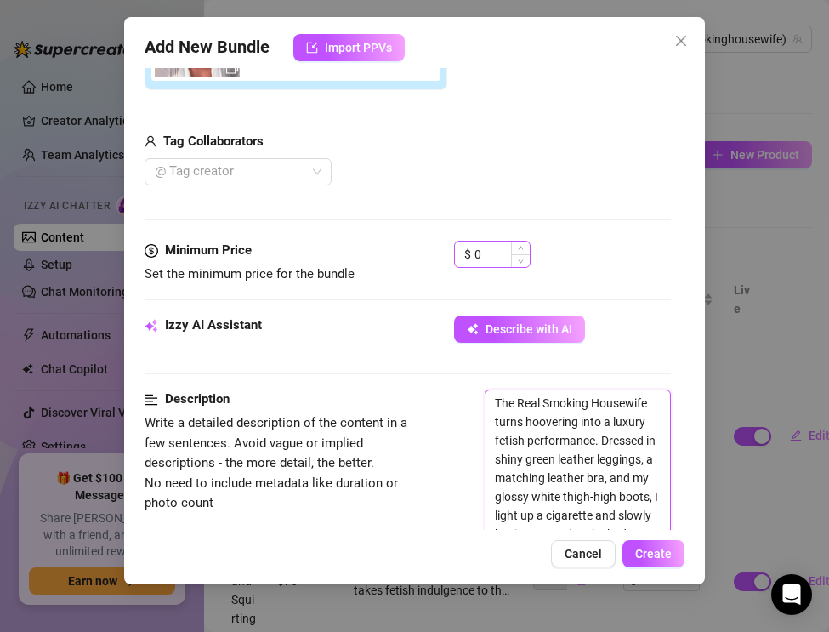
type textarea "The Real Smoking Housewife turns hoovering into a luxury fetish performance. Dr…"
click at [483, 263] on input "0" at bounding box center [501, 254] width 55 height 26
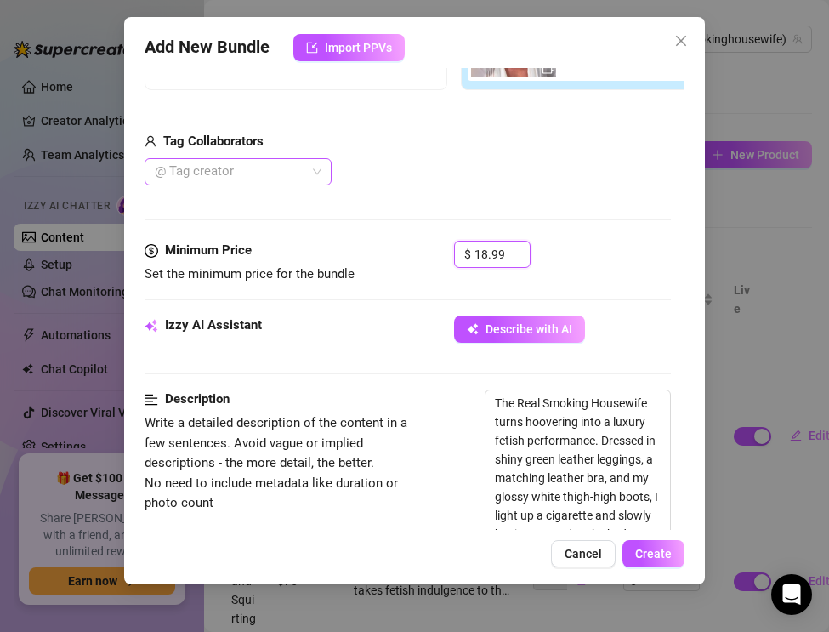
click at [194, 166] on div at bounding box center [229, 172] width 162 height 24
type input "18.99"
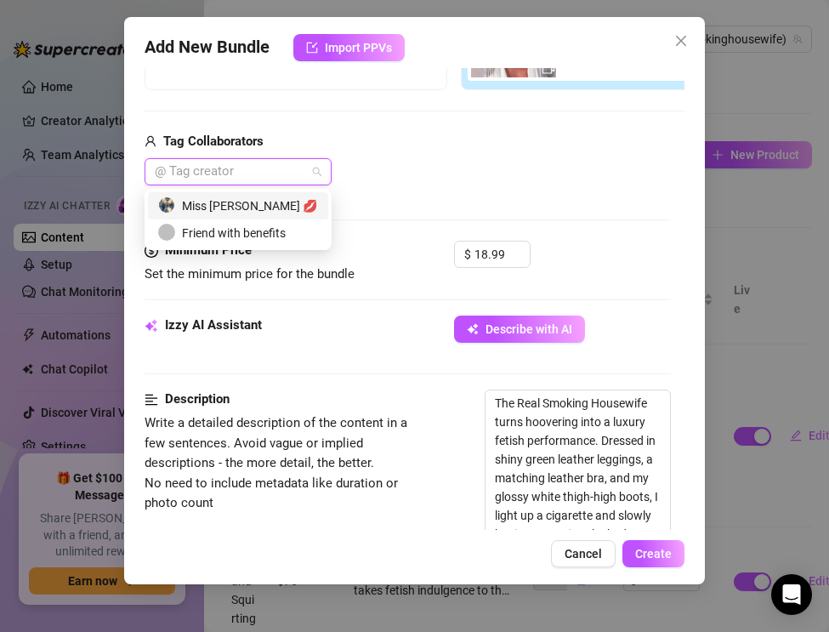
click at [201, 196] on div "Miss [PERSON_NAME] 💋" at bounding box center [238, 205] width 160 height 19
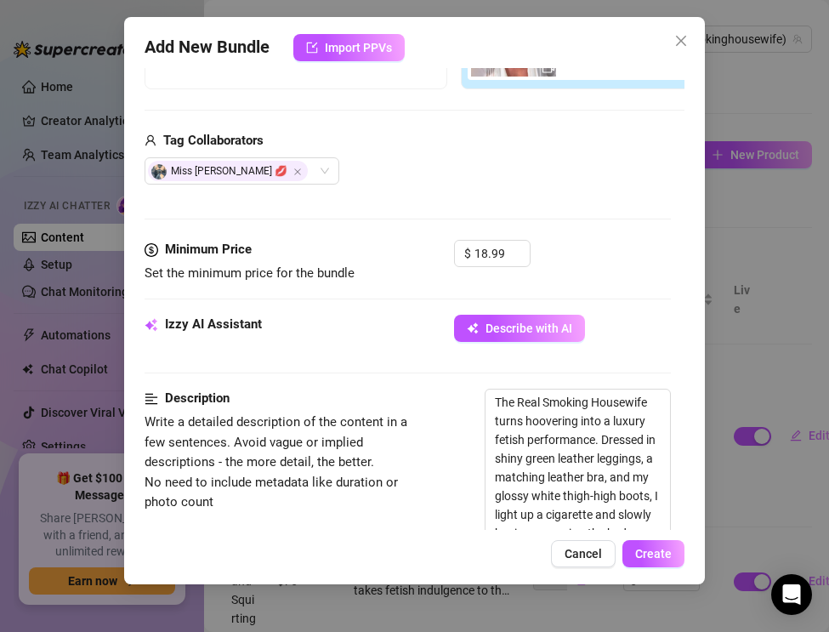
click at [340, 379] on div "Izzy AI Assistant Describe with AI" at bounding box center [408, 352] width 526 height 74
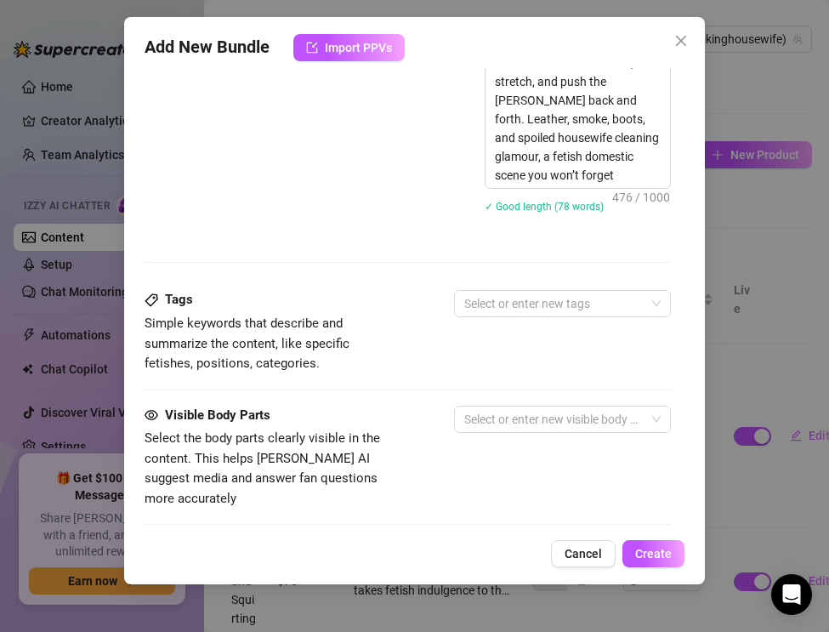
scroll to position [1000, 0]
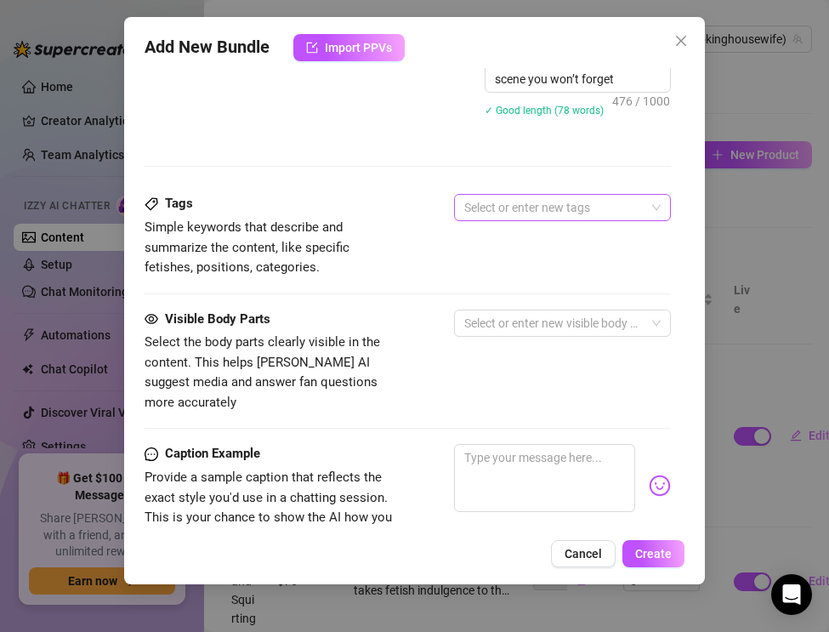
click at [491, 211] on div at bounding box center [553, 208] width 192 height 24
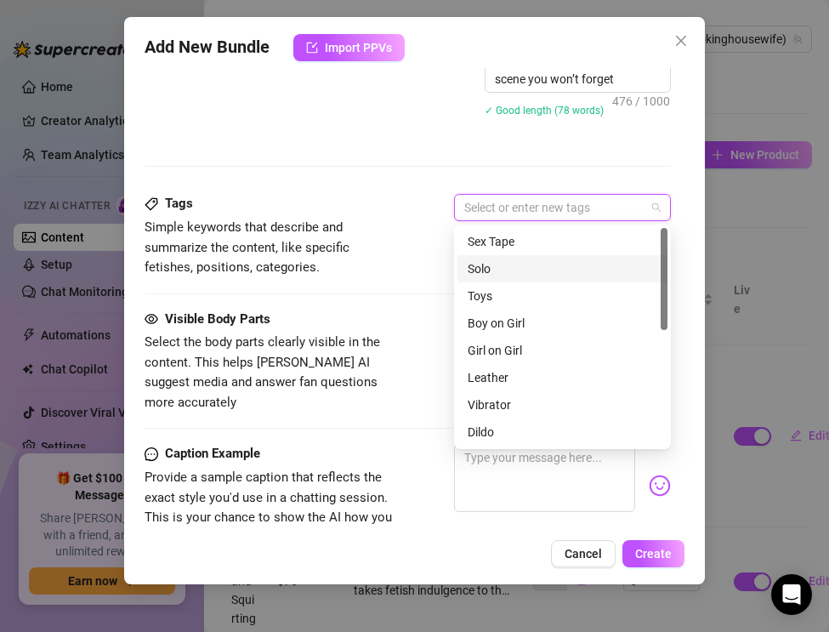
click at [488, 267] on div "Solo" at bounding box center [563, 268] width 190 height 19
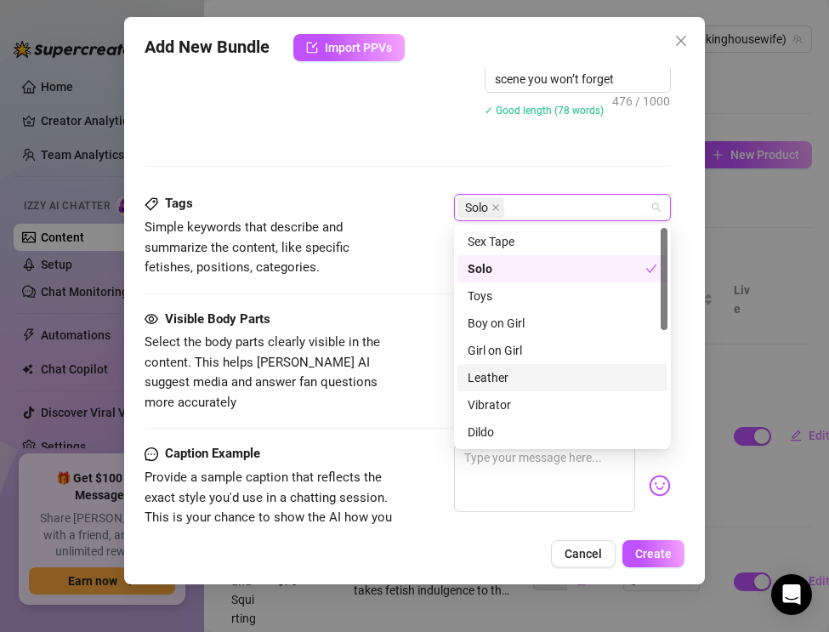
click at [497, 375] on div "Leather" at bounding box center [563, 377] width 190 height 19
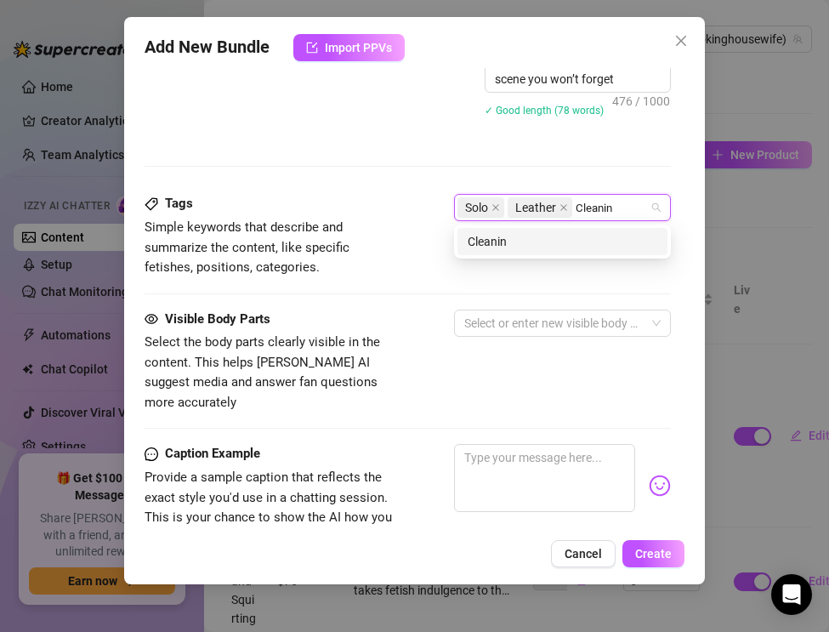
type input "Cleaning"
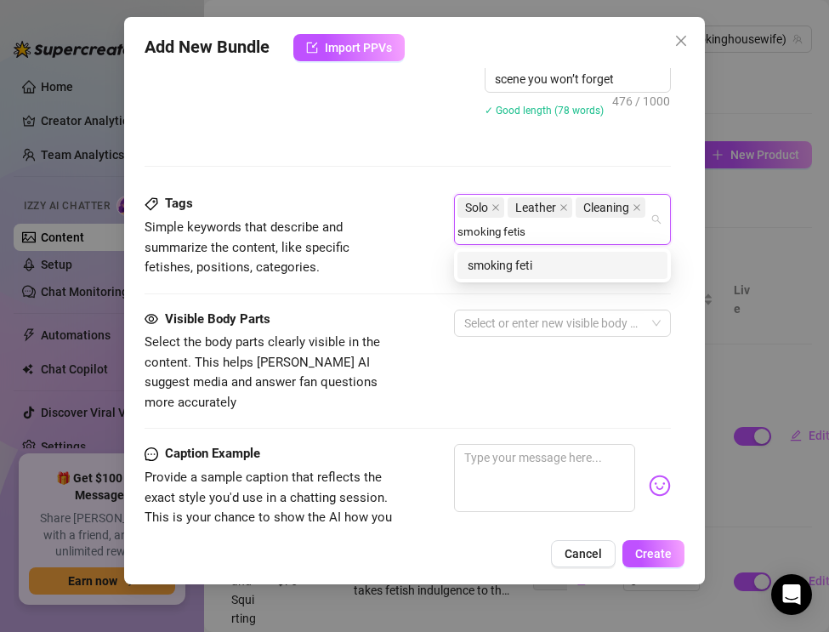
type input "smoking fetish"
type input "cigarette smoking"
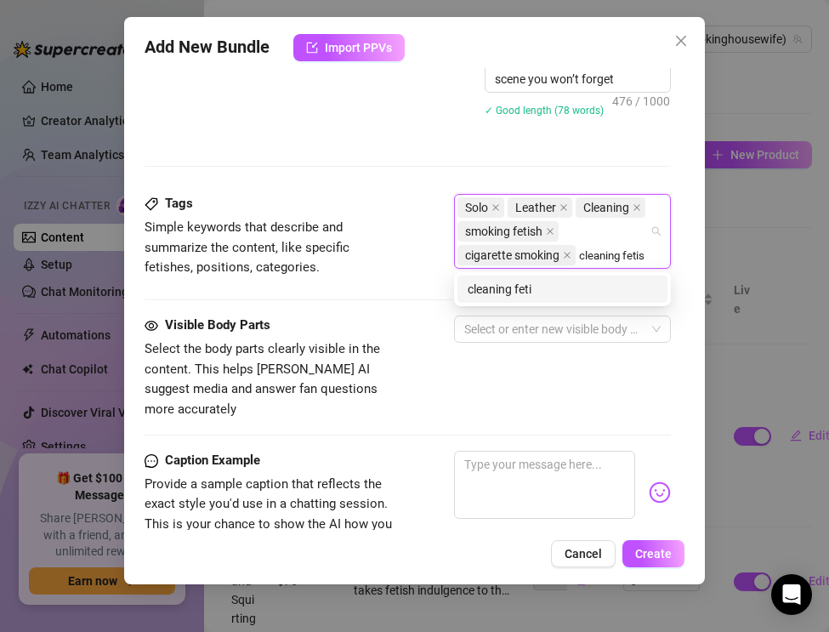
type input "cleaning fetish"
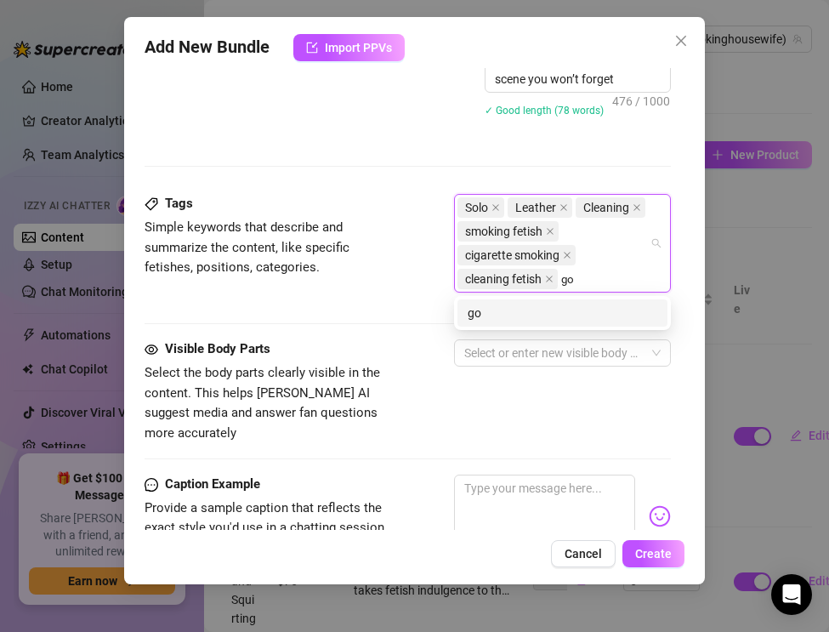
type input "g"
type input "[PERSON_NAME] fetish"
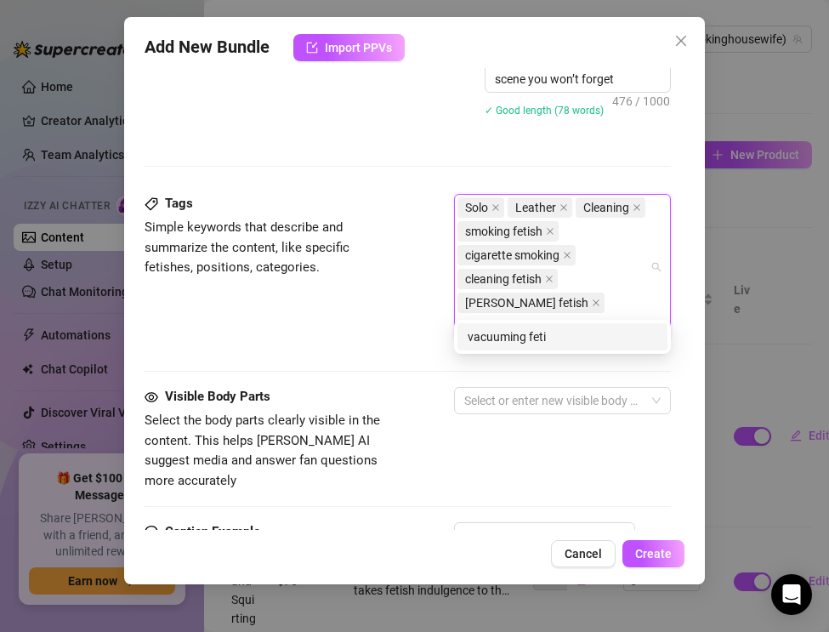
type input "vacuuming fetish"
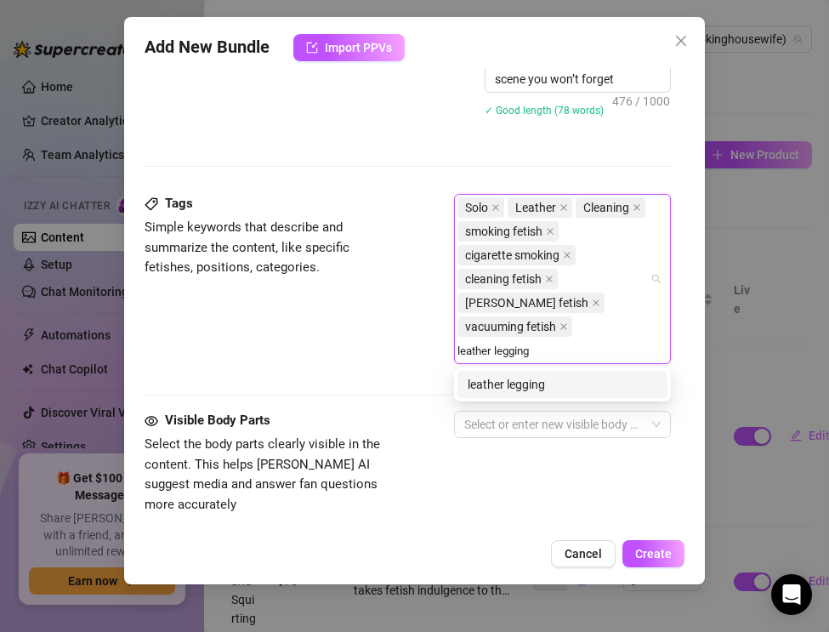
type input "leather leggings"
type input "leather bra"
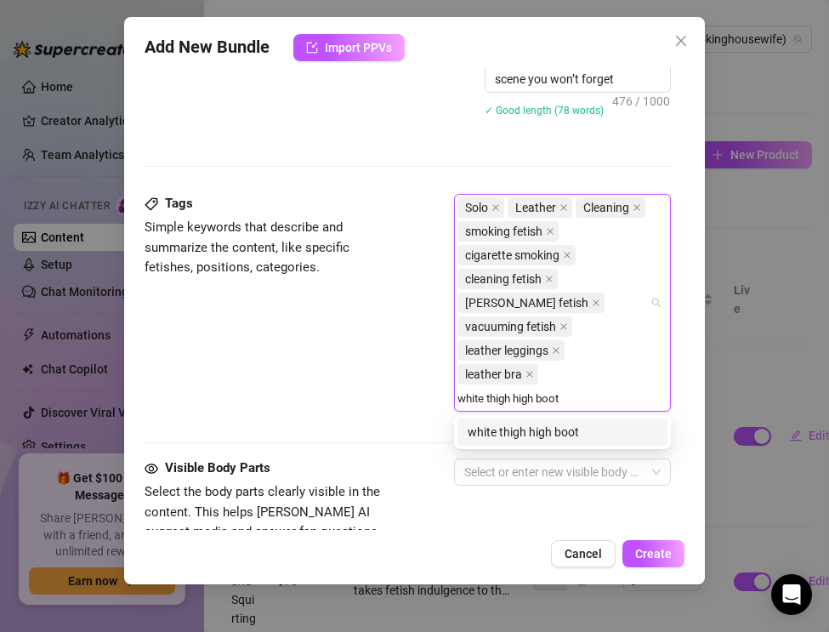
type input "white thigh high boots"
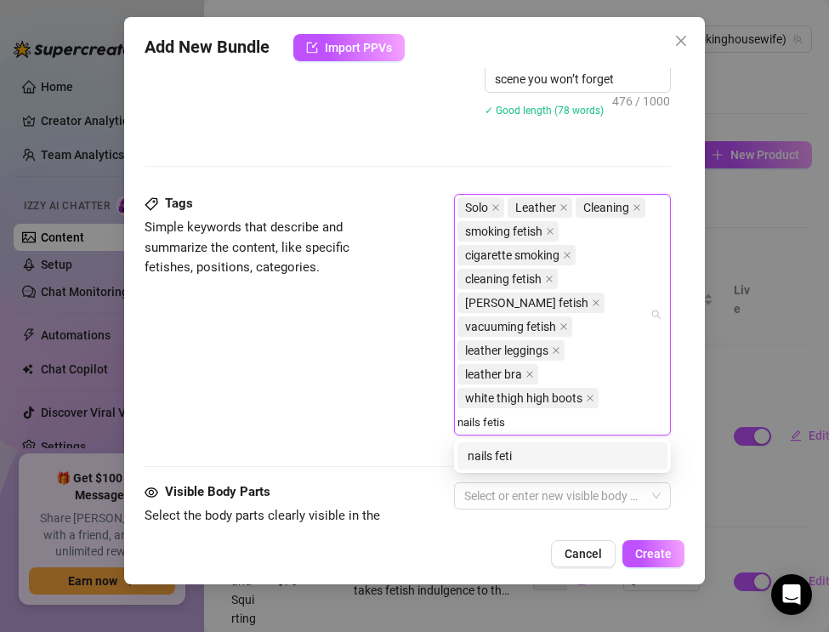
type input "nails fetish"
type input "glamour smoking"
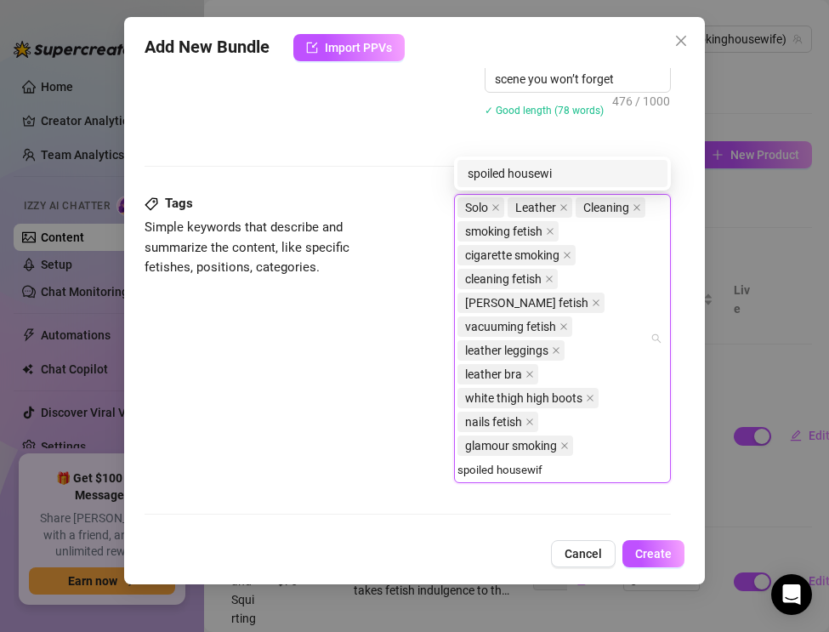
type input "spoiled housewife"
type input "milf smoking"
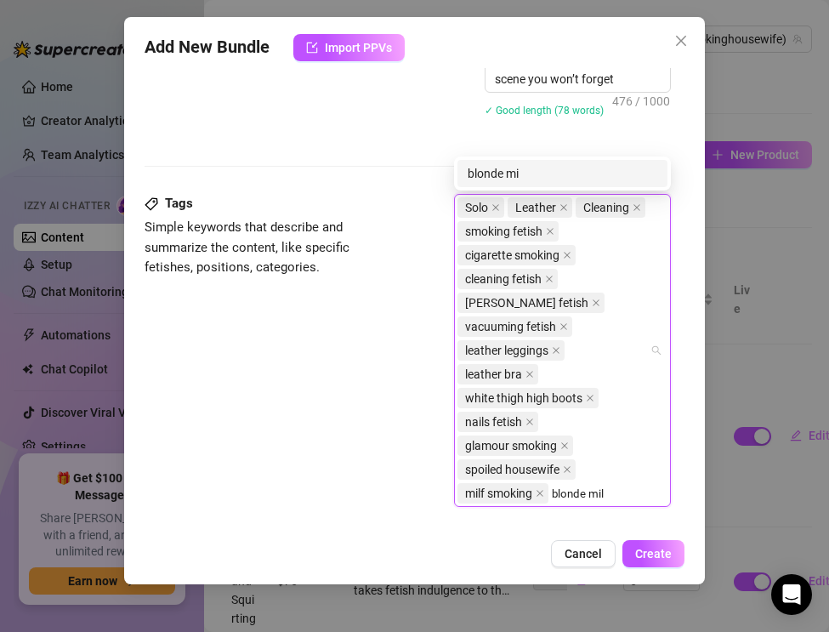
type input "blonde milf"
type input "british milf"
type input "luxury milf"
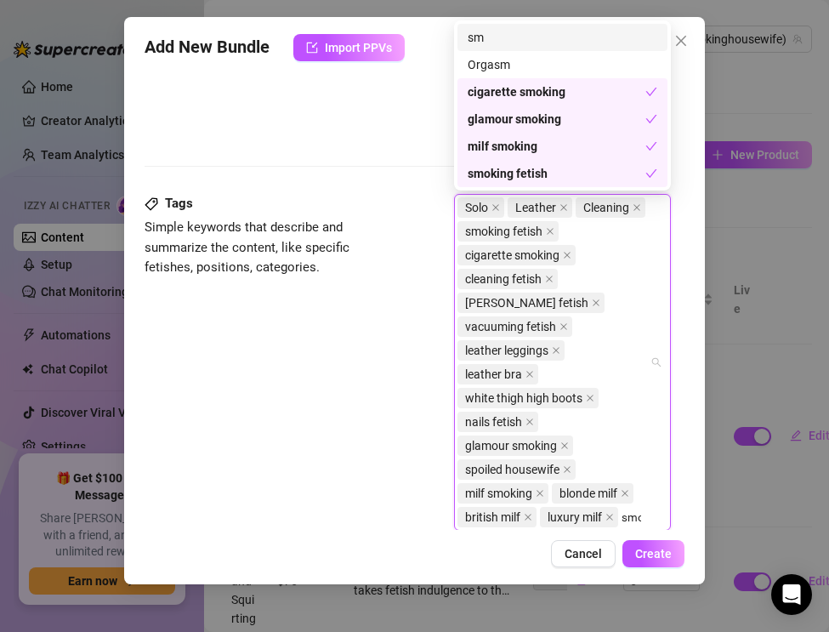
scroll to position [1018, 0]
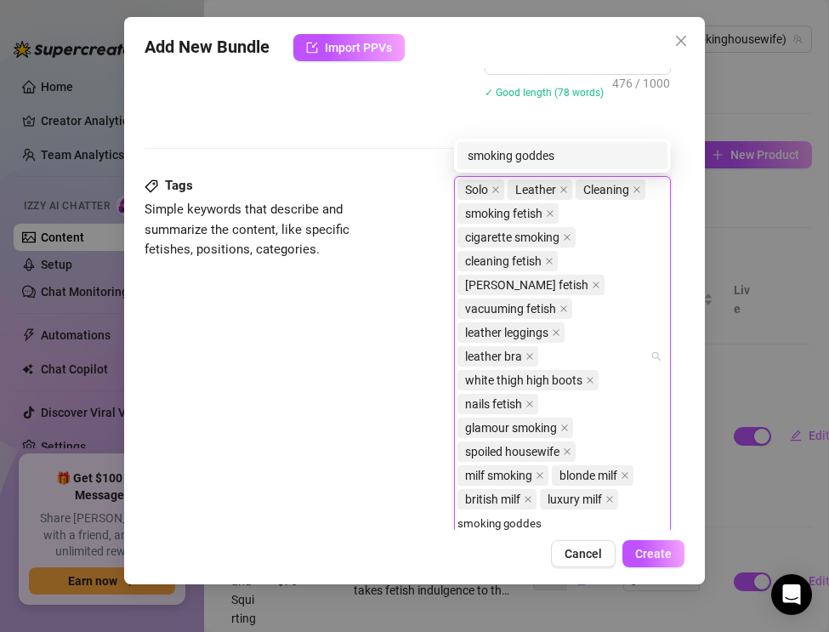
type input "smoking goddess"
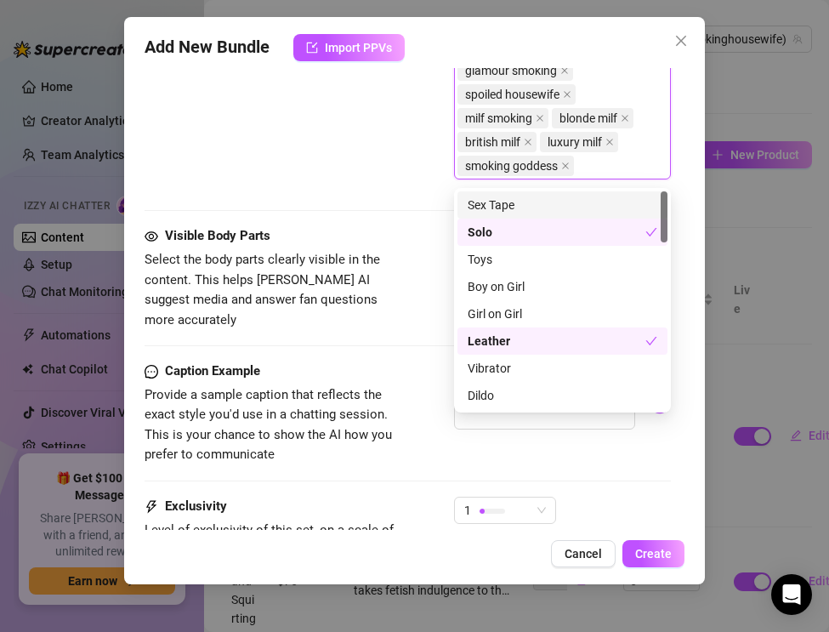
scroll to position [1380, 0]
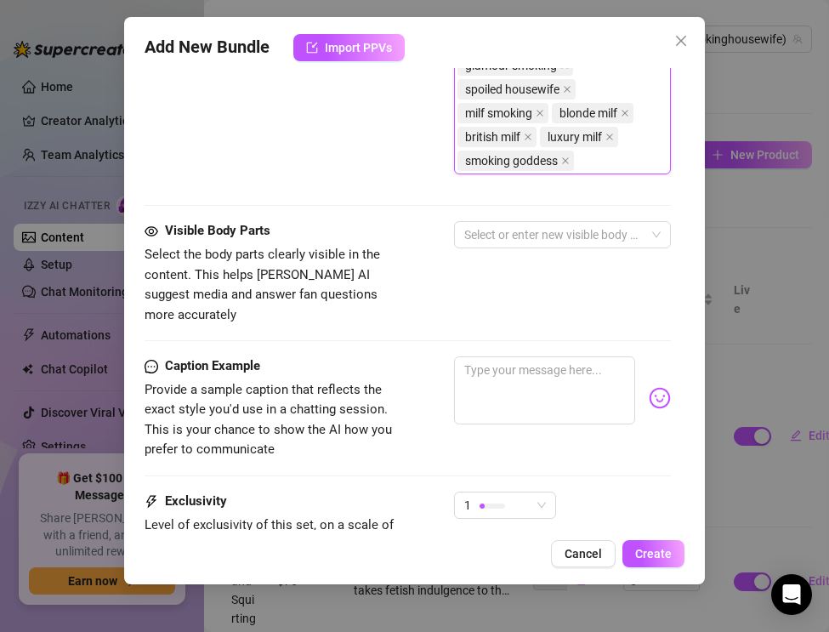
click at [360, 356] on div "Caption Example Provide a sample caption that reflects the exact style you'd us…" at bounding box center [272, 408] width 255 height 104
click at [481, 238] on div at bounding box center [553, 235] width 192 height 24
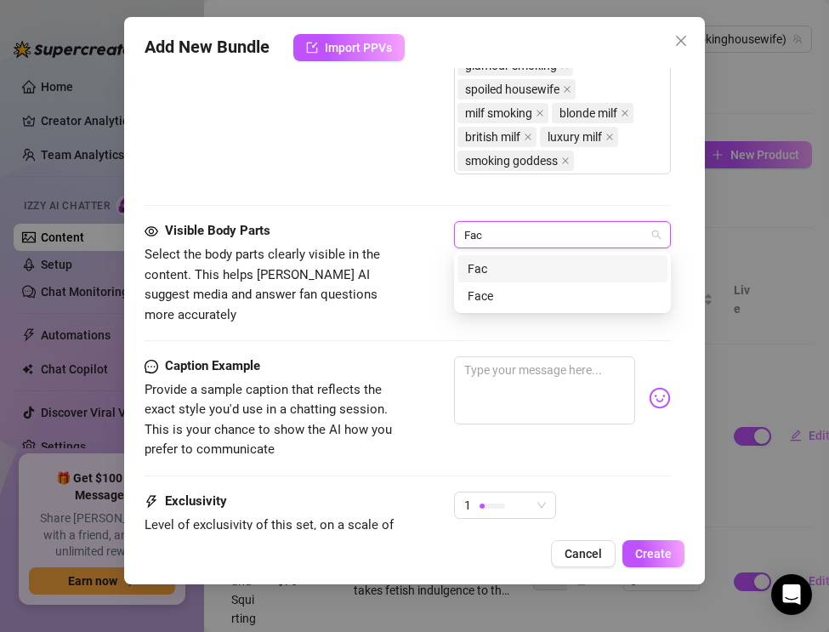
type input "Face"
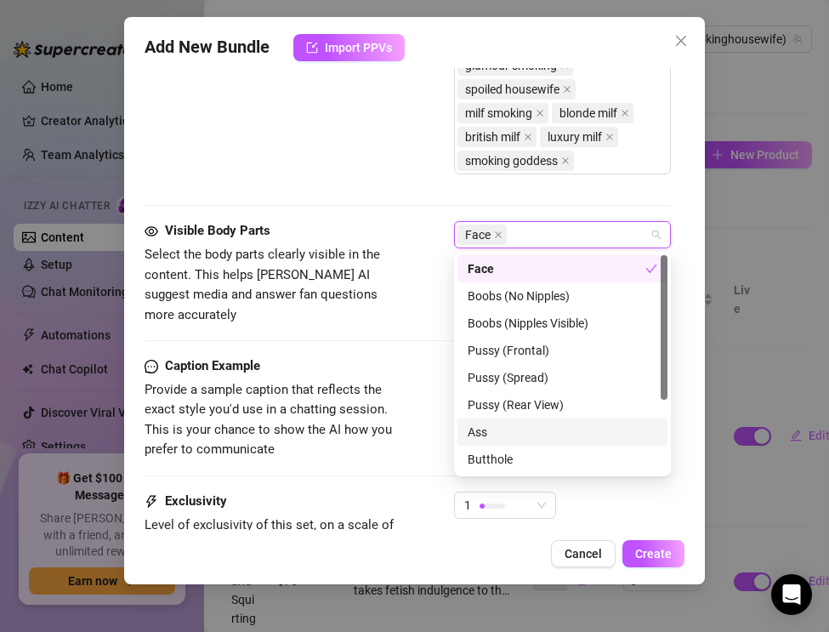
click at [483, 423] on div "Ass" at bounding box center [563, 432] width 190 height 19
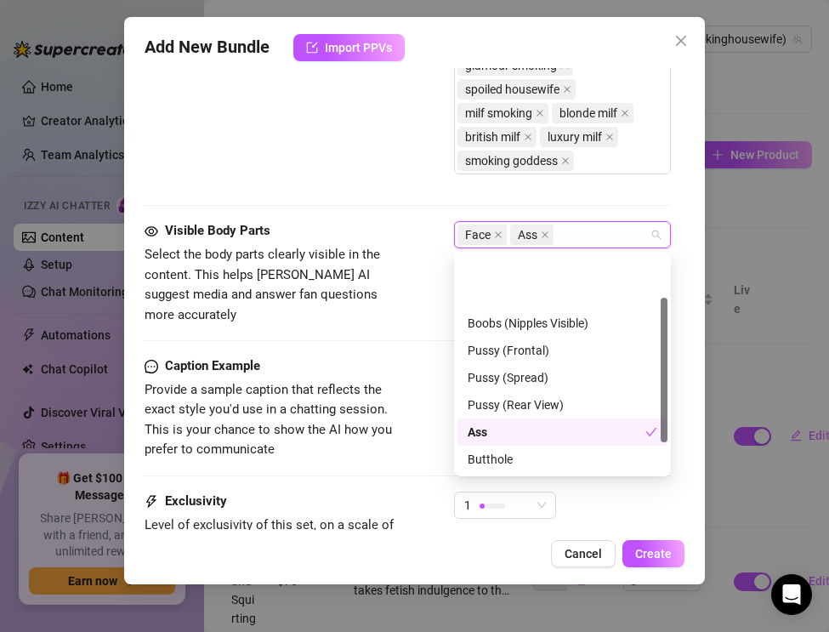
scroll to position [109, 0]
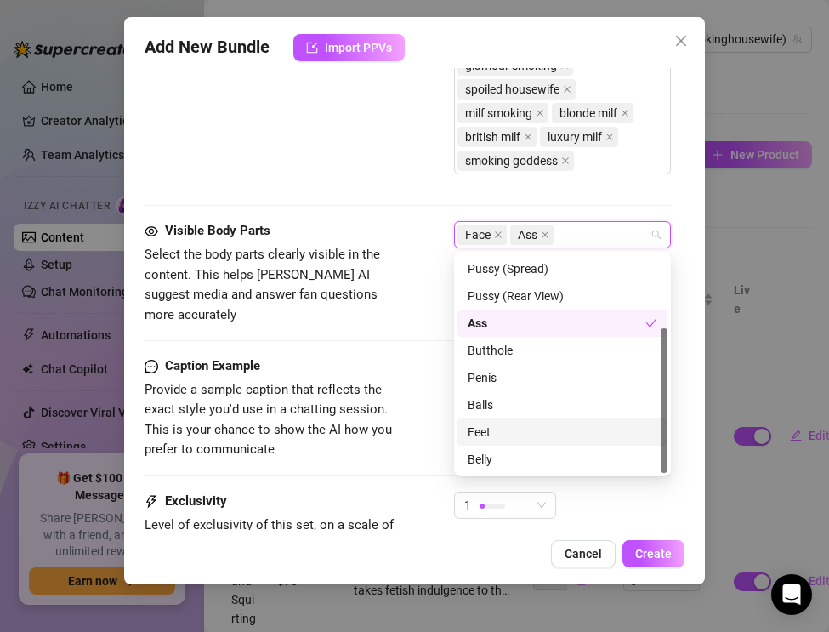
click at [499, 435] on div "Feet" at bounding box center [563, 432] width 190 height 19
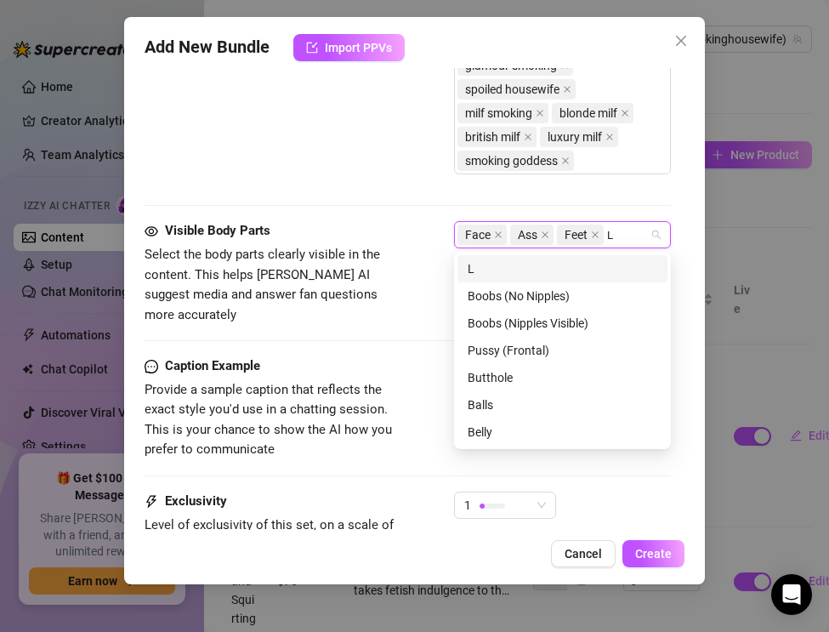
scroll to position [0, 0]
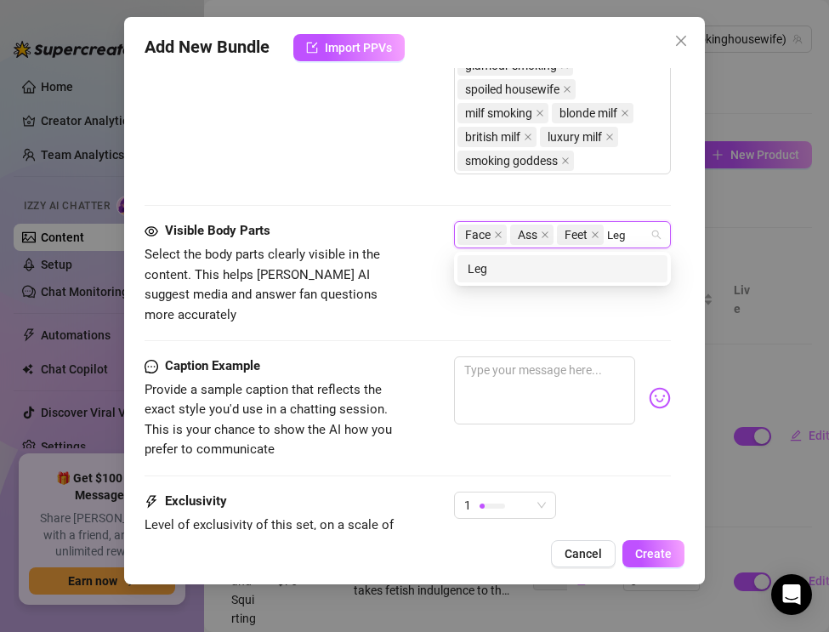
type input "Legs"
type input "Body"
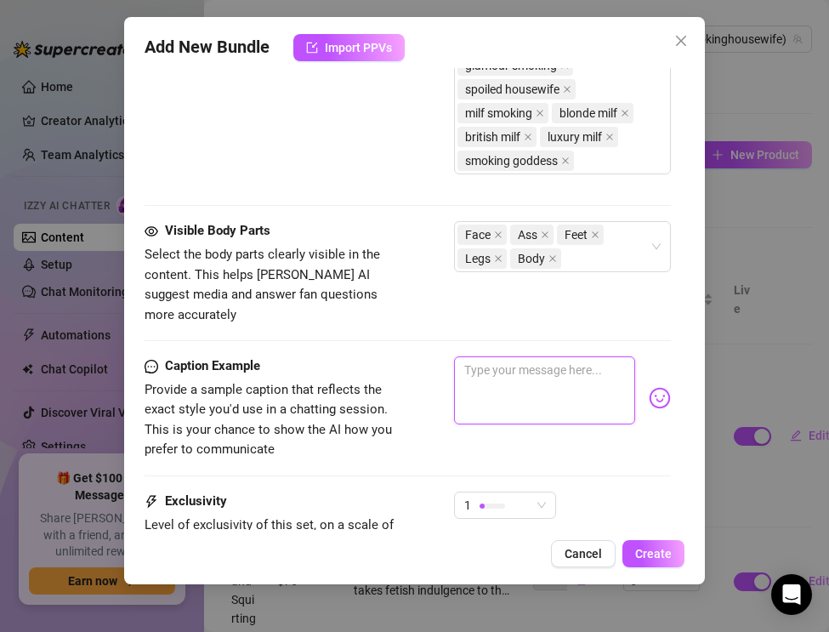
click at [531, 369] on textarea at bounding box center [544, 390] width 181 height 68
paste textarea "Green leather clinging, white boots high, cigarette glowing… I drag deep while …"
type textarea "Green leather clinging, white boots high, cigarette glowing… I drag deep while …"
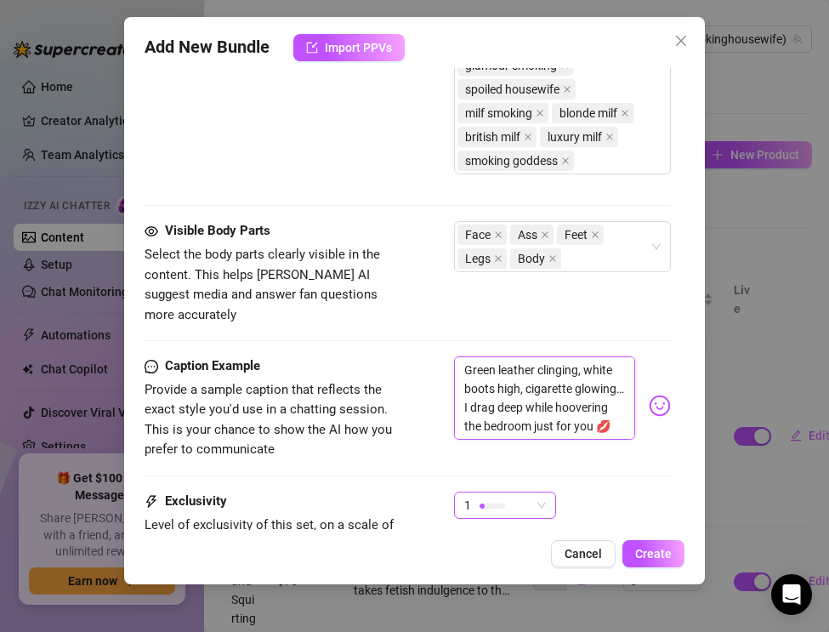
click at [518, 492] on div "1" at bounding box center [497, 505] width 66 height 26
type textarea "Green leather clinging, white boots high, cigarette glowing… I drag deep while …"
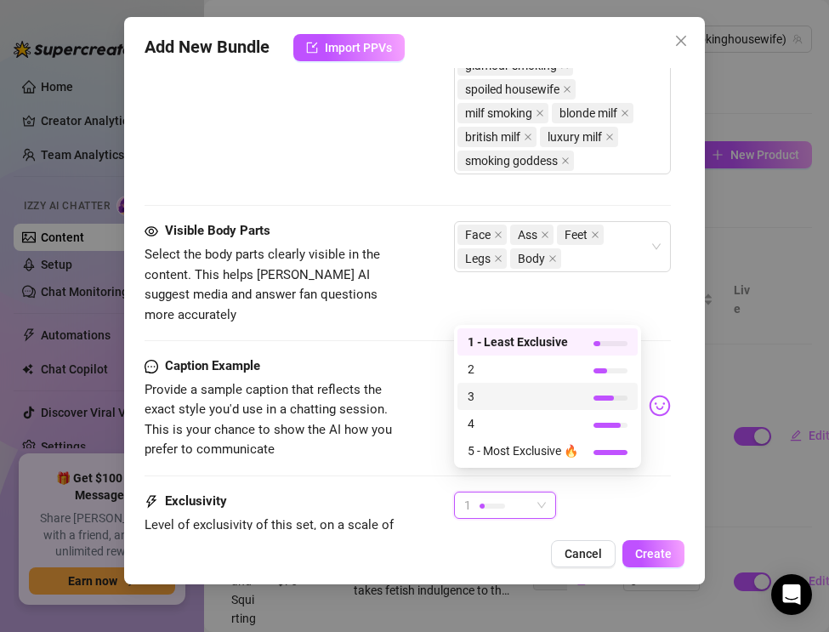
click at [490, 401] on span "3" at bounding box center [523, 396] width 111 height 19
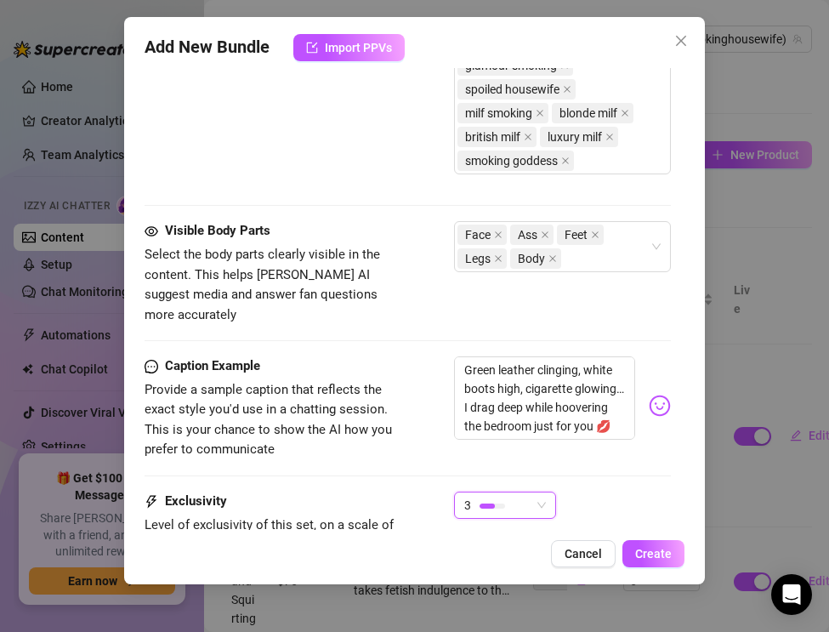
click at [395, 444] on div "Caption Example Provide a sample caption that reflects the exact style you'd us…" at bounding box center [408, 423] width 526 height 135
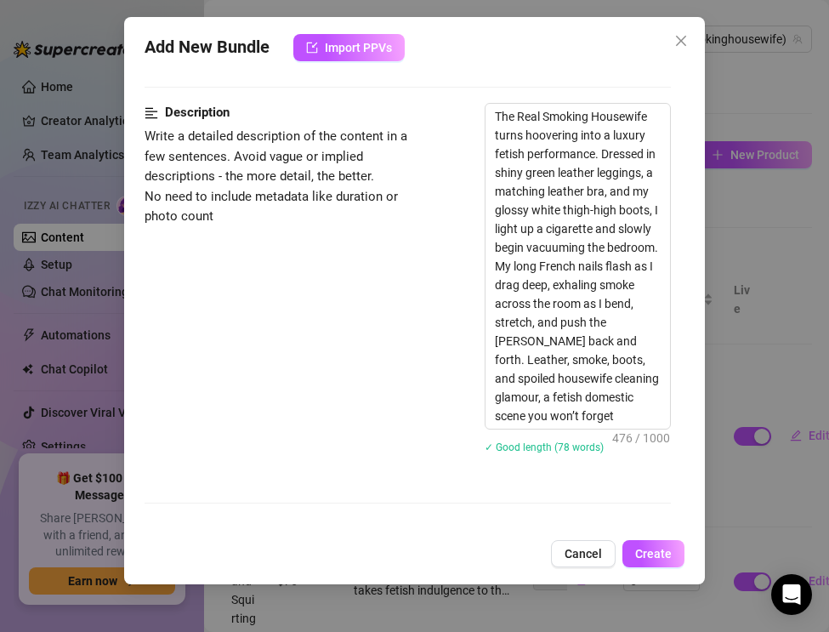
scroll to position [342, 0]
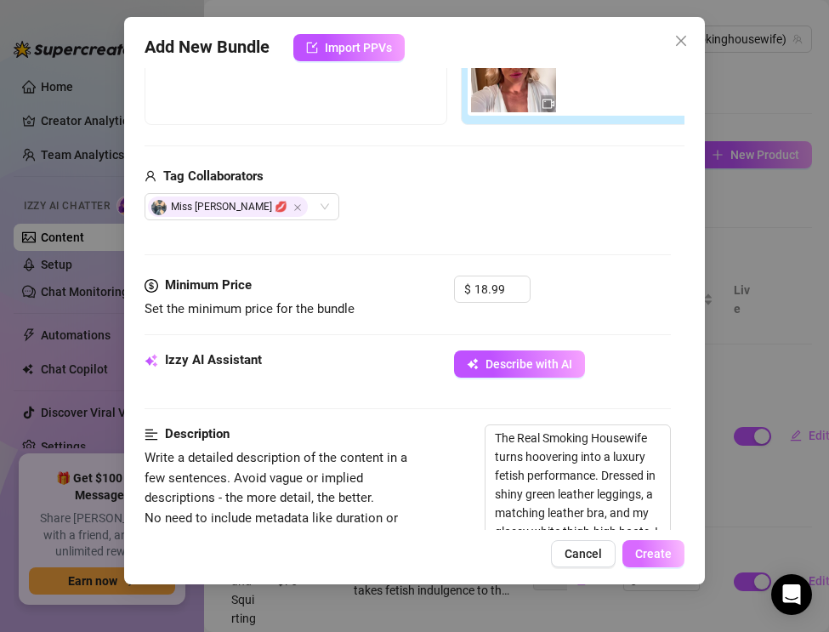
click at [641, 552] on span "Create" at bounding box center [653, 554] width 37 height 14
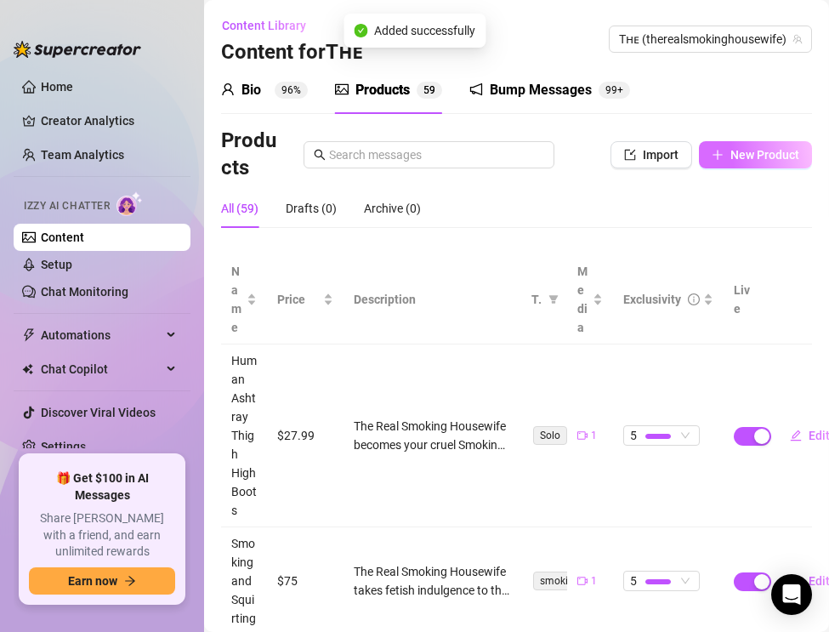
click at [716, 161] on span "button" at bounding box center [718, 155] width 12 height 14
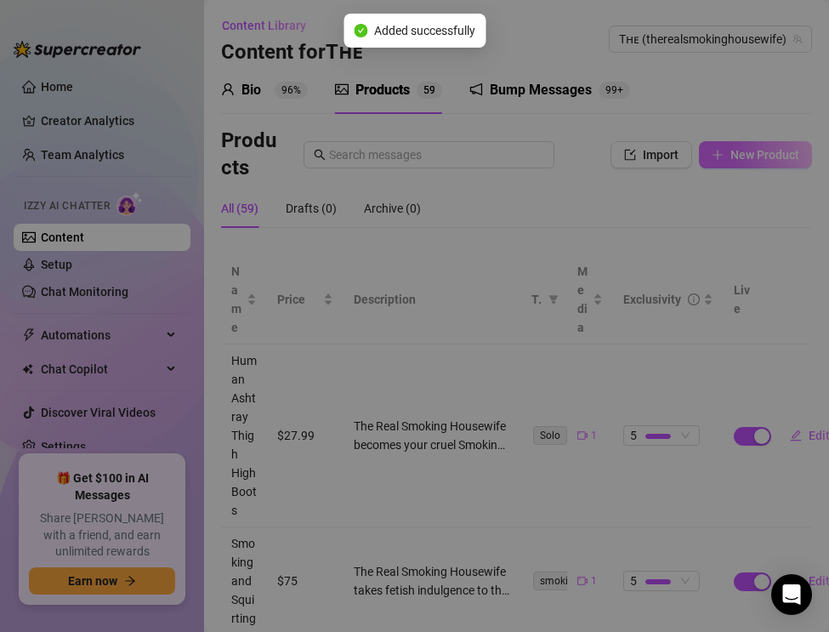
type textarea "Type your message here..."
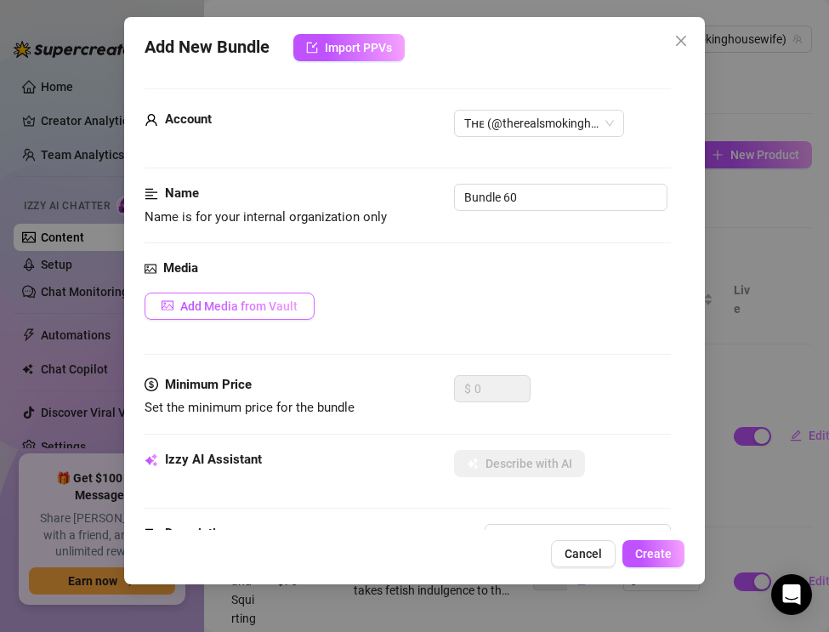
click at [246, 304] on span "Add Media from Vault" at bounding box center [238, 306] width 117 height 14
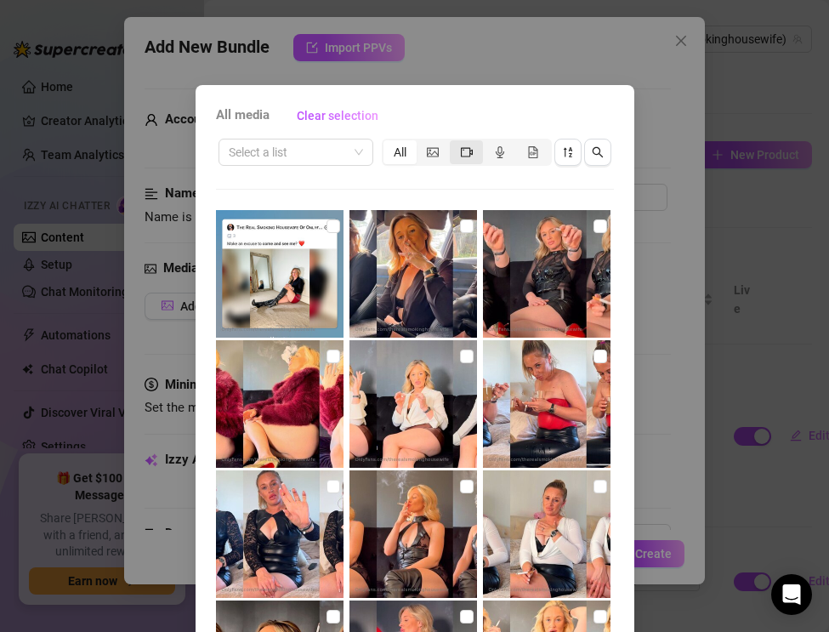
click at [468, 144] on div "segmented control" at bounding box center [466, 152] width 33 height 24
click at [454, 143] on input "segmented control" at bounding box center [454, 143] width 0 height 0
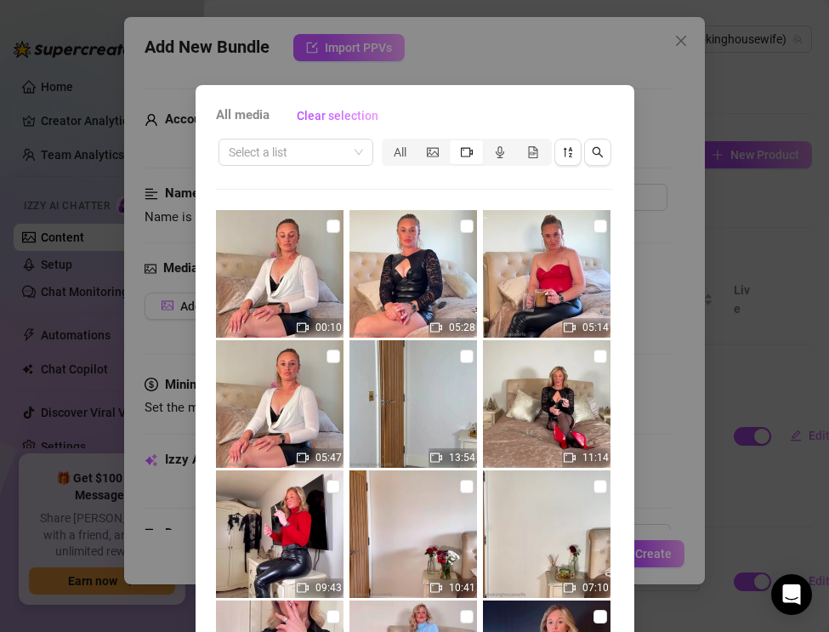
drag, startPoint x: 570, startPoint y: 154, endPoint x: 547, endPoint y: 193, distance: 45.8
click at [570, 154] on icon "sort-descending" at bounding box center [567, 152] width 9 height 10
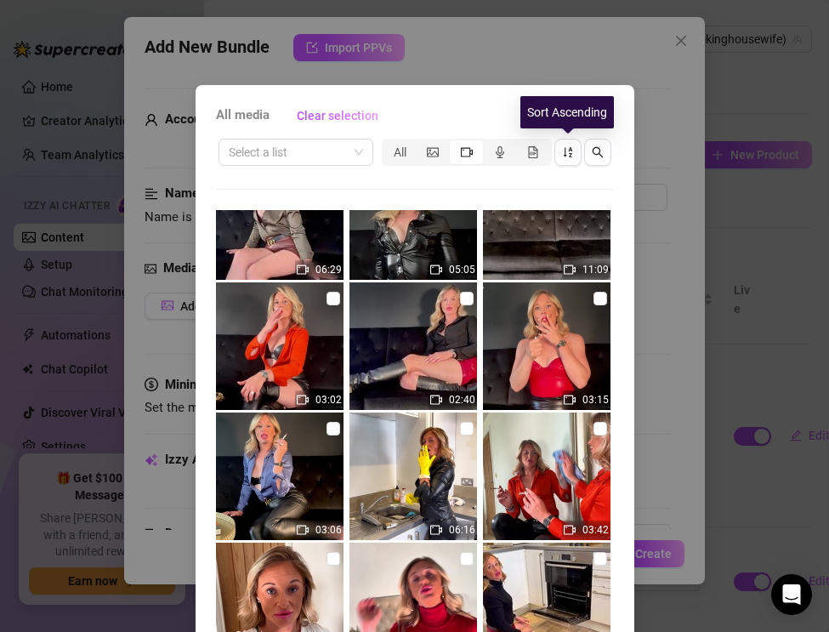
scroll to position [1751, 0]
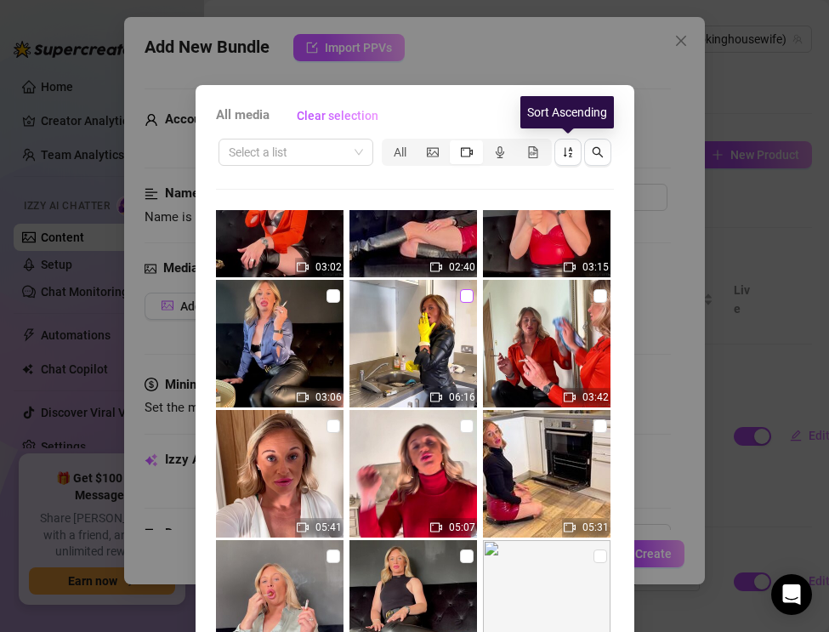
click at [461, 299] on input "checkbox" at bounding box center [467, 296] width 14 height 14
checkbox input "false"
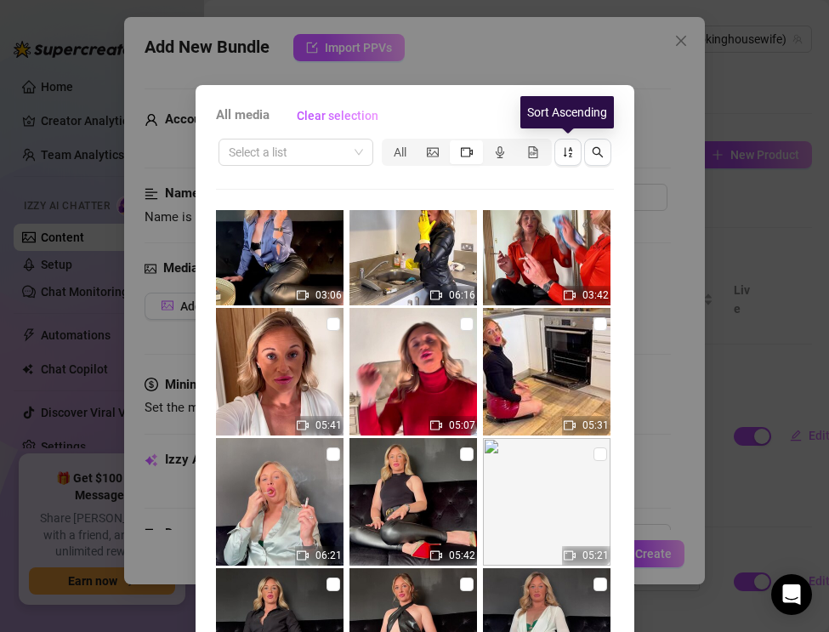
scroll to position [1856, 0]
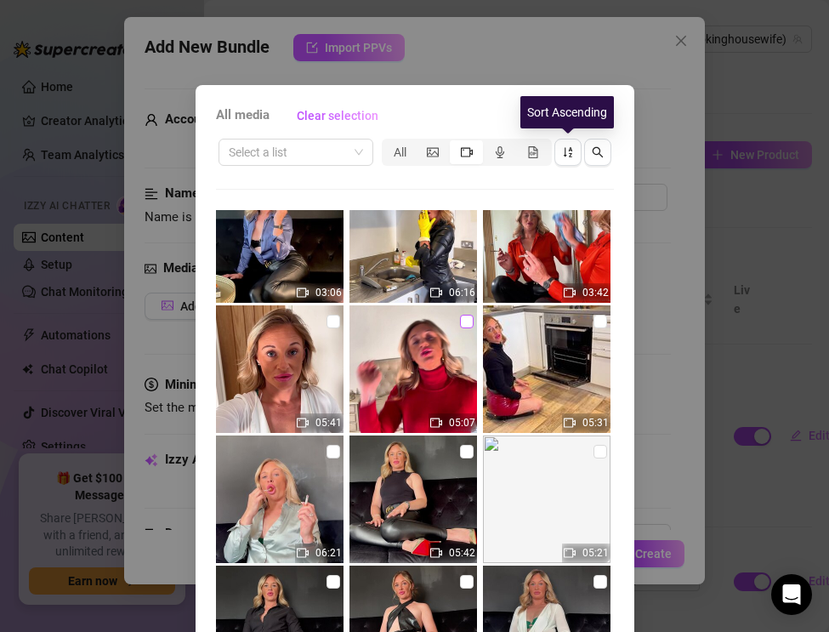
click at [462, 317] on input "checkbox" at bounding box center [467, 322] width 14 height 14
checkbox input "true"
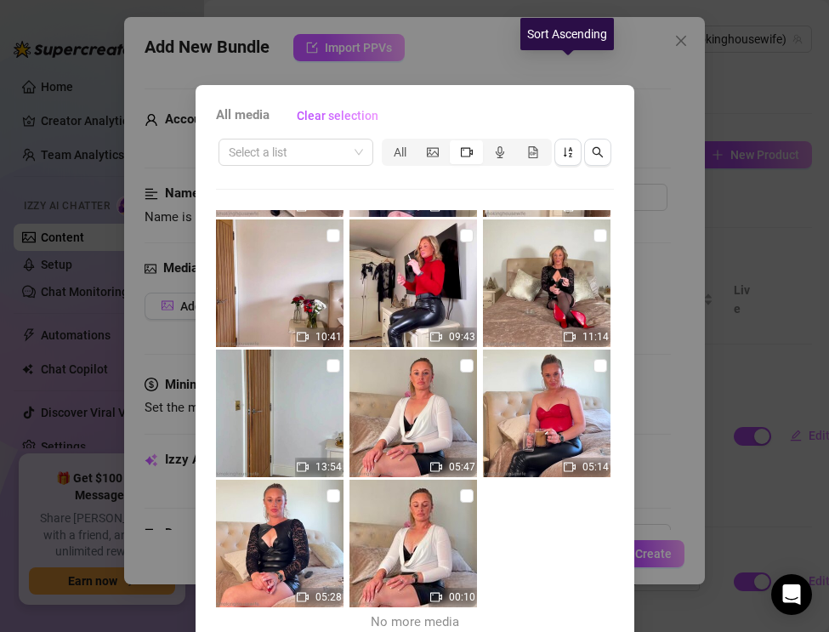
scroll to position [78, 0]
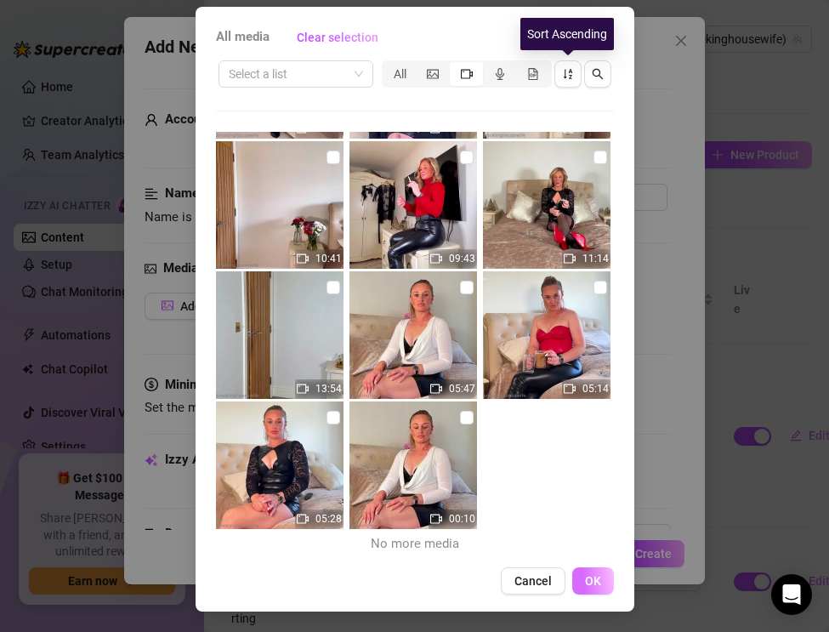
click at [590, 576] on span "OK" at bounding box center [593, 581] width 16 height 14
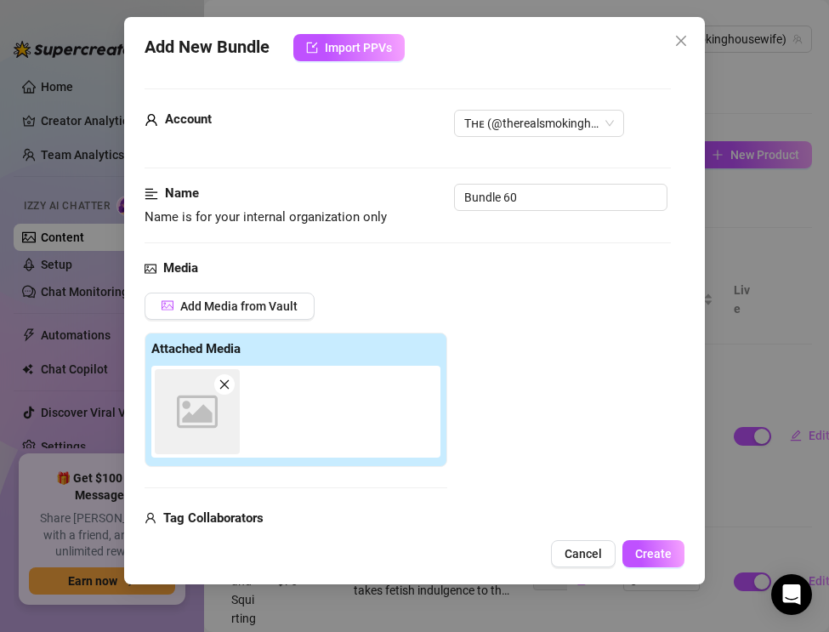
scroll to position [16, 0]
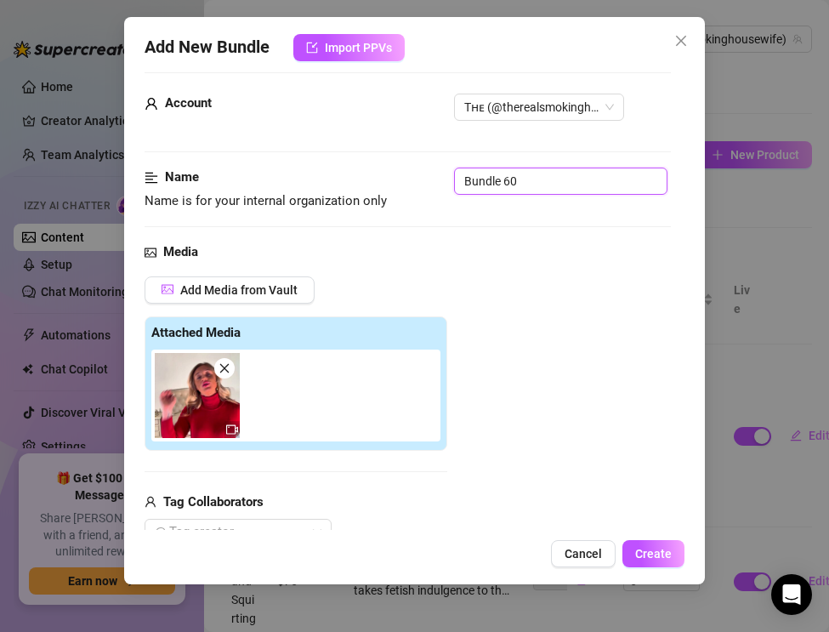
drag, startPoint x: 515, startPoint y: 182, endPoint x: 437, endPoint y: 174, distance: 78.6
click at [437, 174] on div "Name Name is for your internal organization only Bundle 60" at bounding box center [408, 188] width 526 height 43
click at [517, 183] on input "text" at bounding box center [560, 180] width 213 height 27
paste input "Smoking & Making the Bed — Leather Boots & Upskirt Tease"
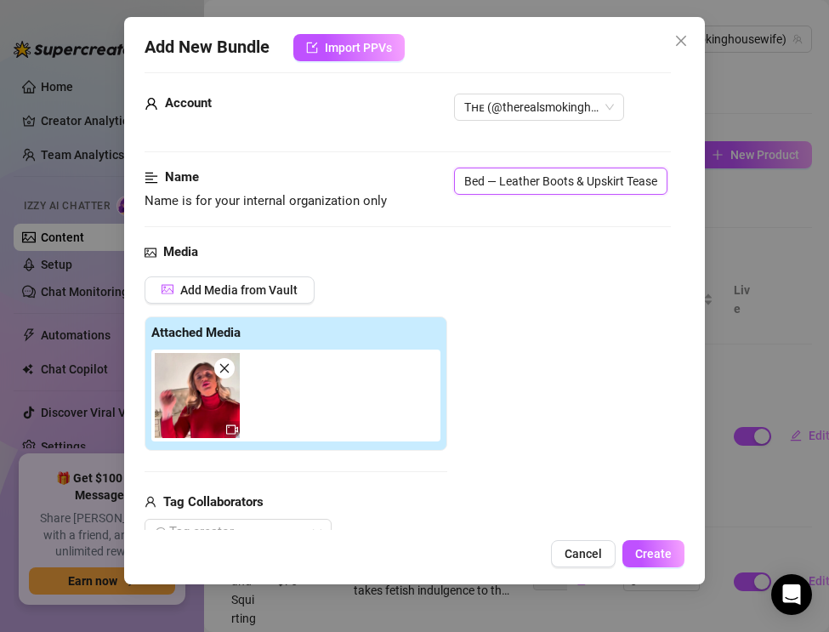
type input "Smoking & Making the Bed — Leather Boots & Upskirt Tease"
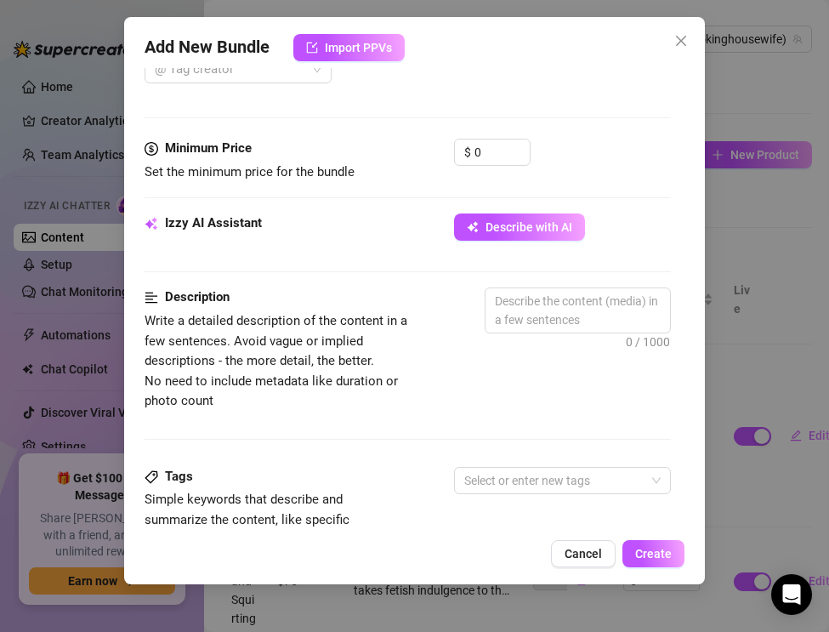
scroll to position [484, 0]
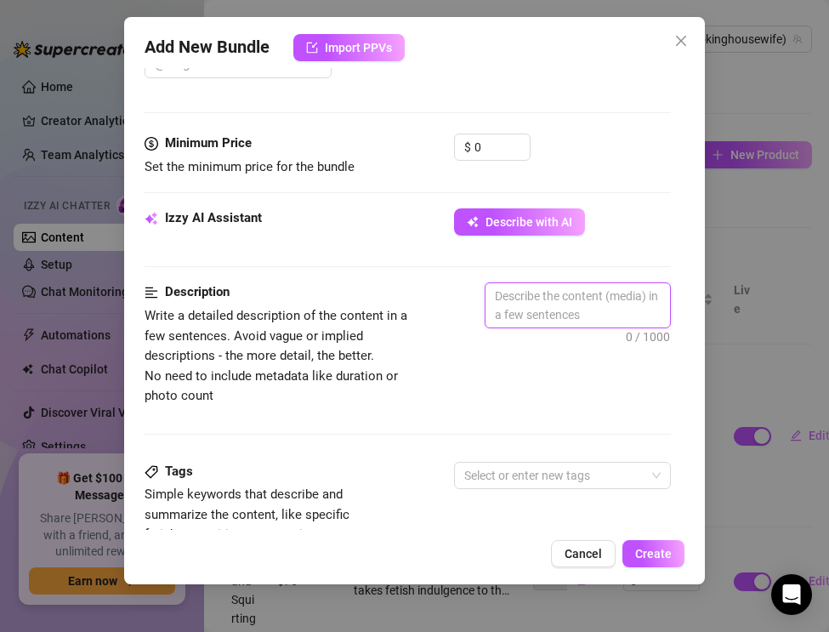
click at [527, 307] on textarea at bounding box center [577, 305] width 184 height 44
paste textarea "The Real Smoking Housewife turns a simple chore into pure fetish tease. Dressed…"
type textarea "The Real Smoking Housewife turns a simple chore into pure fetish tease. Dressed…"
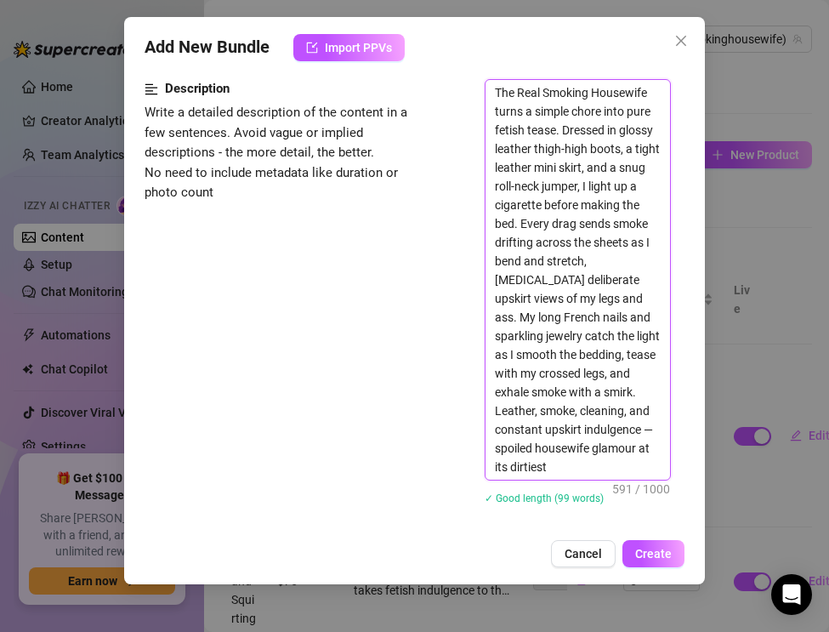
scroll to position [705, 0]
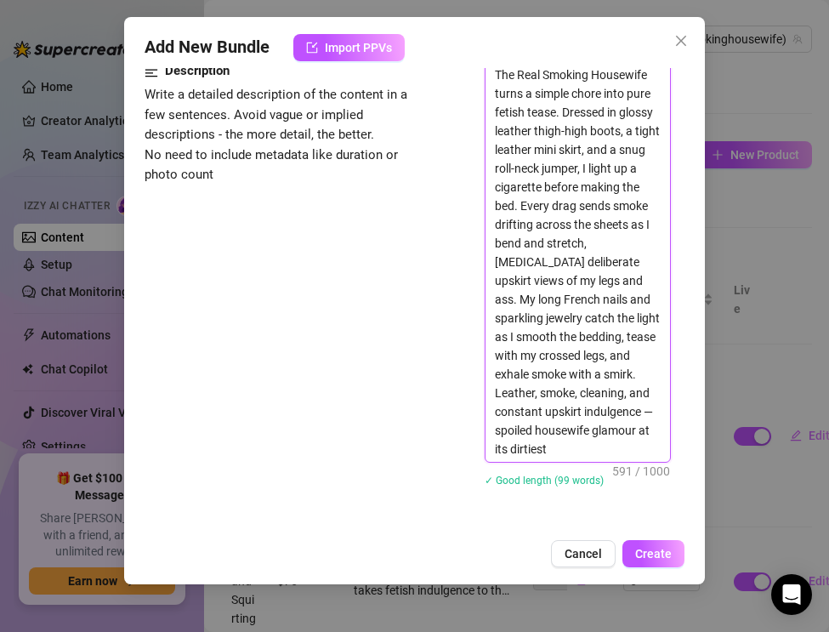
type textarea "The Real Smoking Housewife turns a simple chore into pure fetish tease. Dressed…"
click at [608, 411] on textarea "The Real Smoking Housewife turns a simple chore into pure fetish tease. Dressed…" at bounding box center [577, 262] width 184 height 400
type textarea "The Real Smoking Housewife turns a simple chore into pure fetish tease. Dressed…"
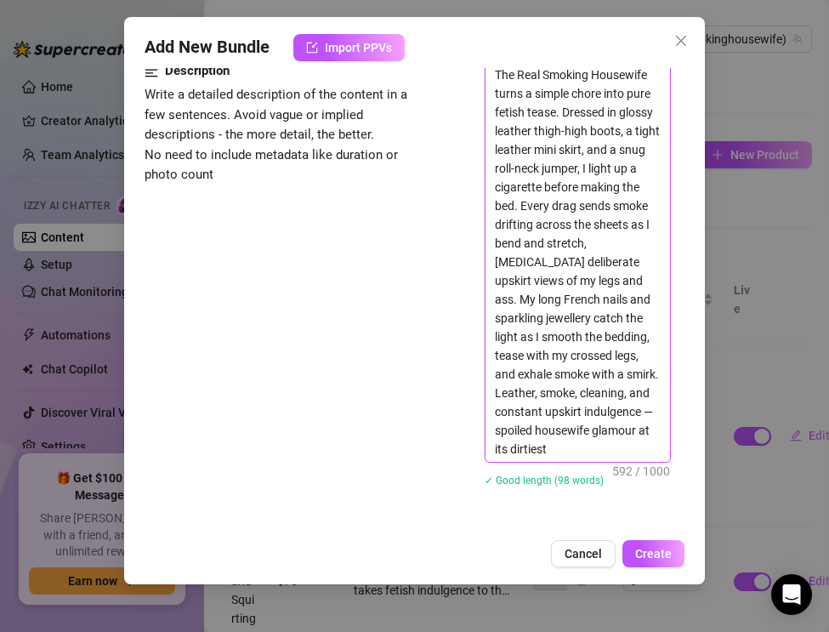
type textarea "The Real Smoking Housewife turns a simple chore into pure fetish tease. Dressed…"
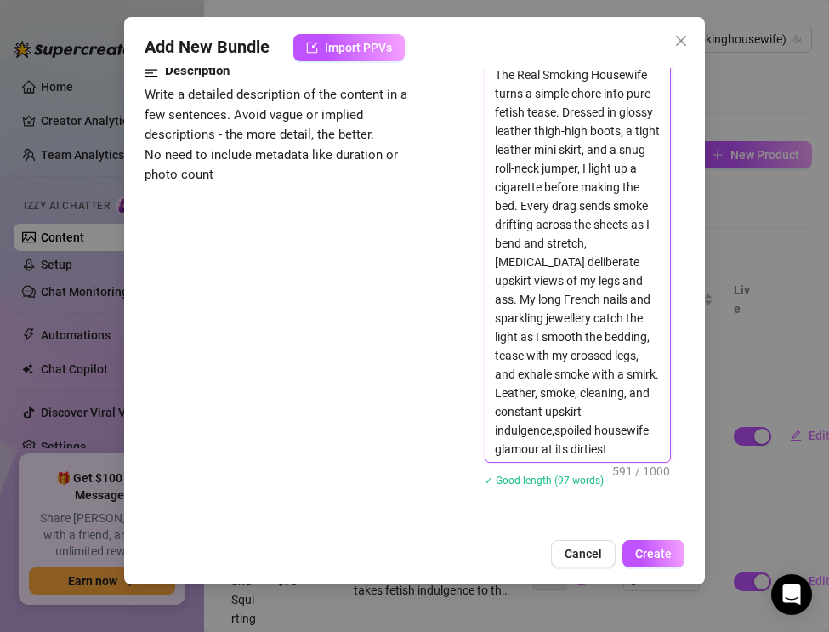
type textarea "The Real Smoking Housewife turns a simple chore into pure fetish tease. Dressed…"
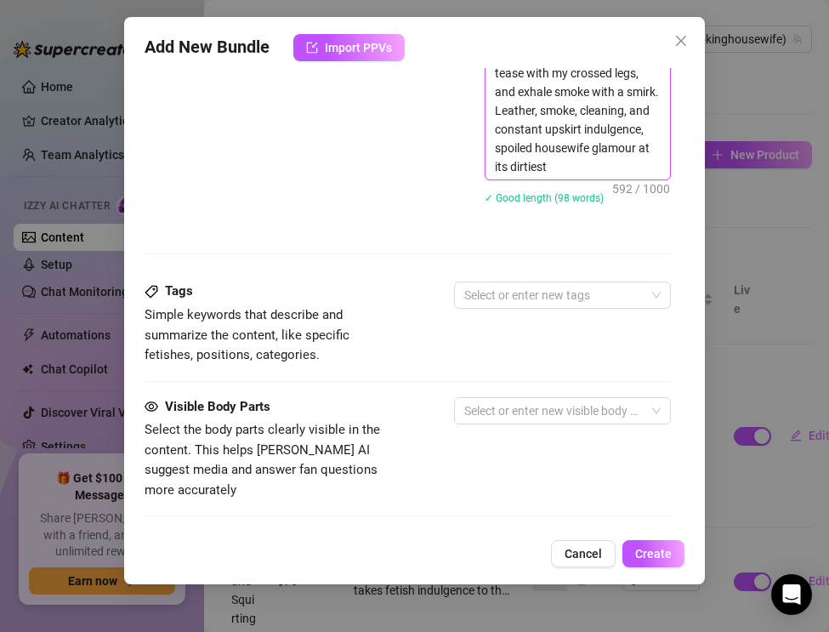
scroll to position [990, 0]
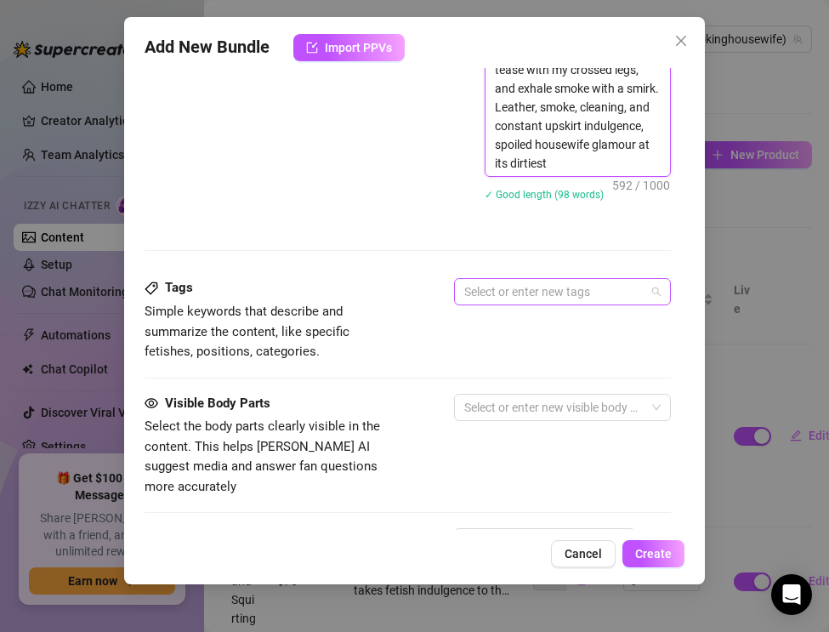
click at [532, 286] on div at bounding box center [553, 292] width 192 height 24
type textarea "The Real Smoking Housewife turns a simple chore into pure fetish tease. Dressed…"
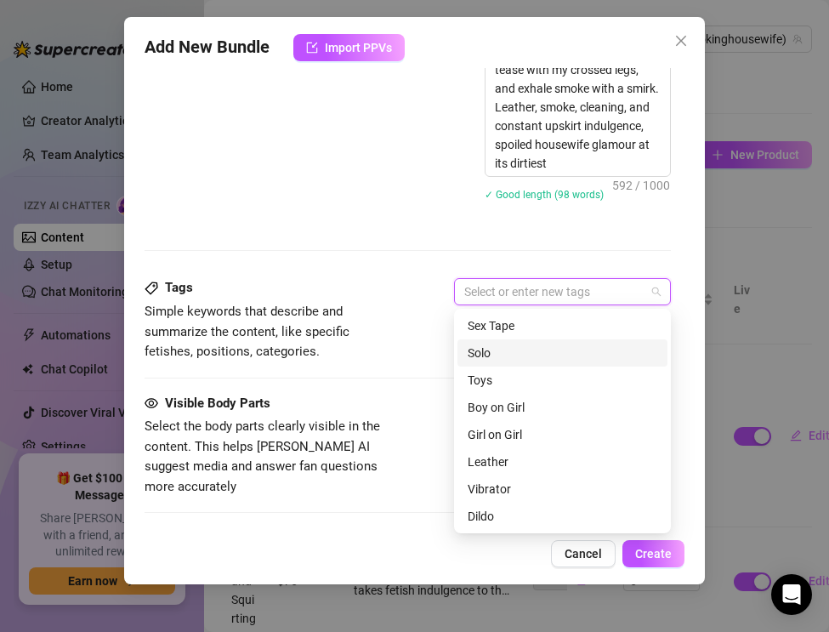
click at [512, 349] on div "Solo" at bounding box center [563, 352] width 190 height 19
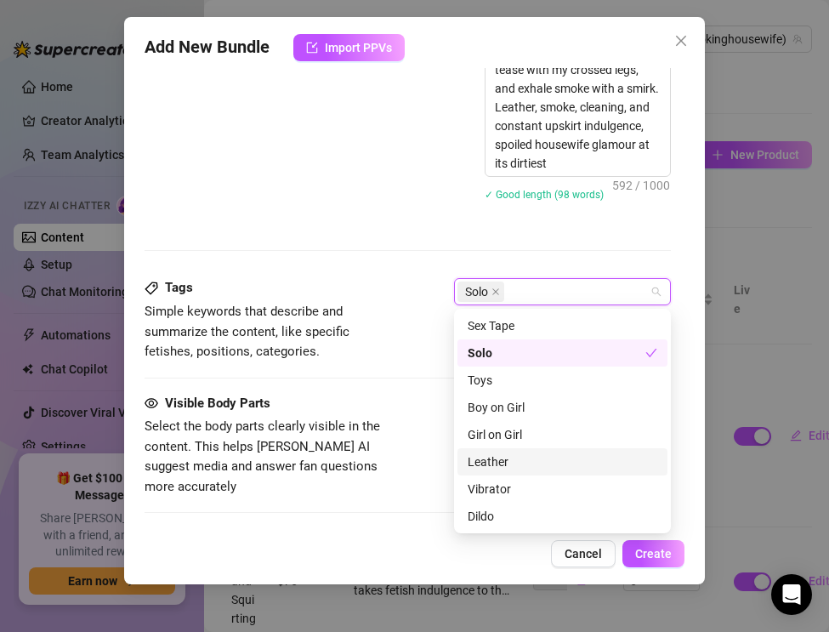
click at [483, 465] on div "Leather" at bounding box center [563, 461] width 190 height 19
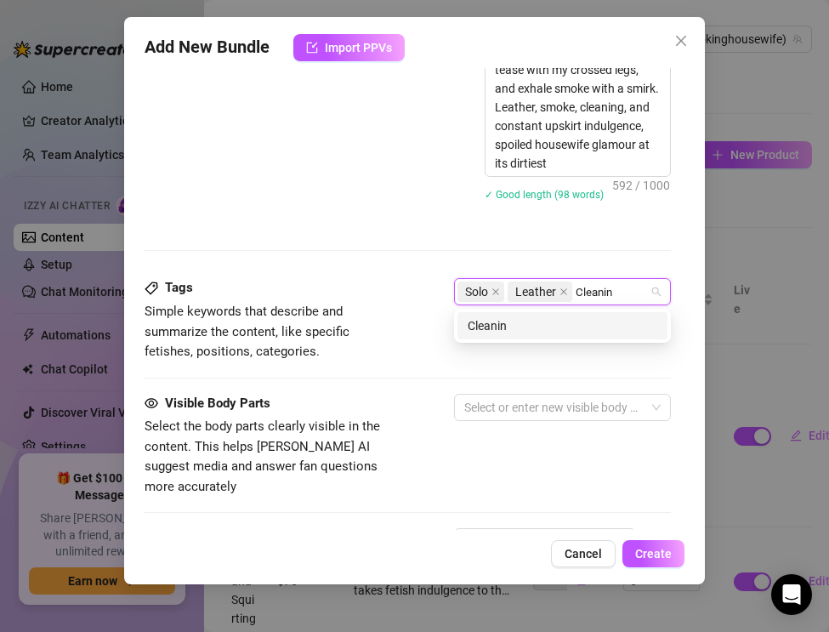
type input "Cleaning"
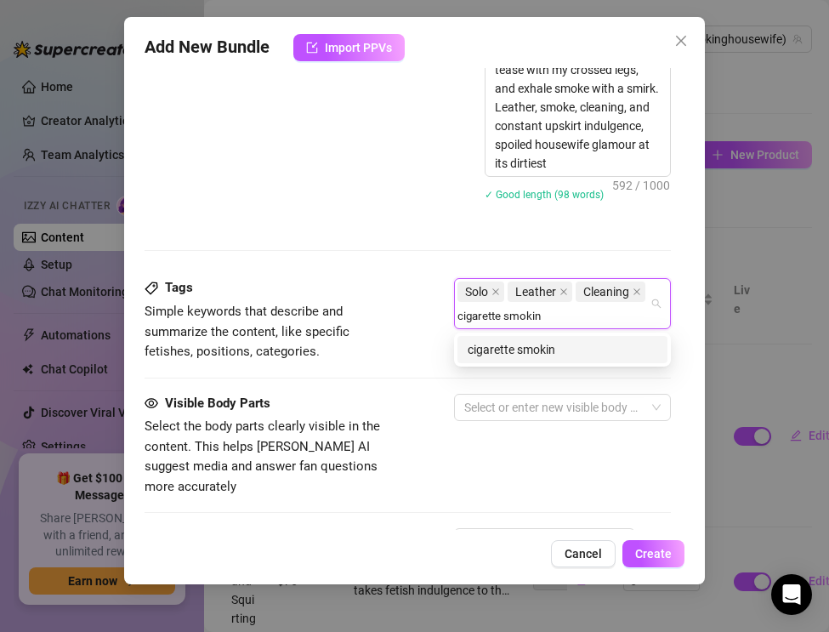
type input "cigarette smoking"
type input "cleaning fetish"
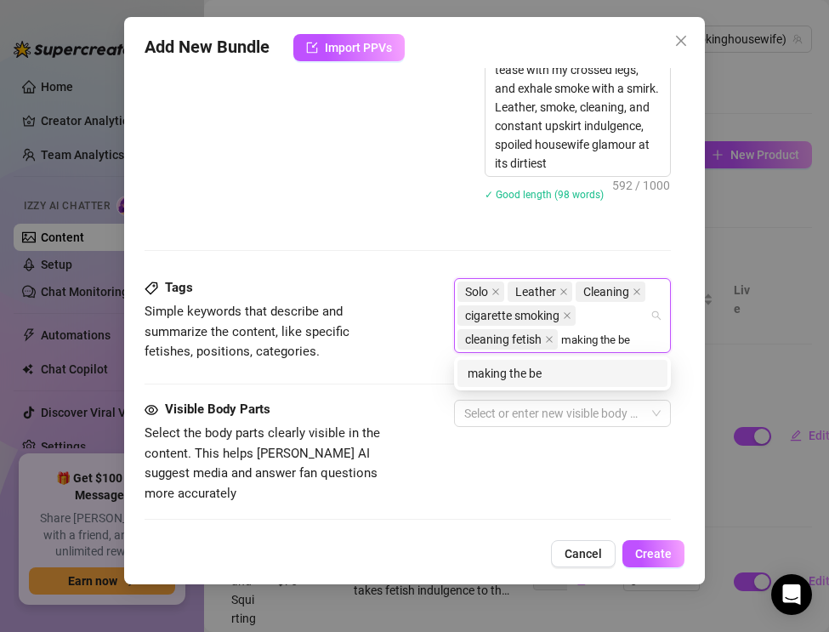
type input "making the bed"
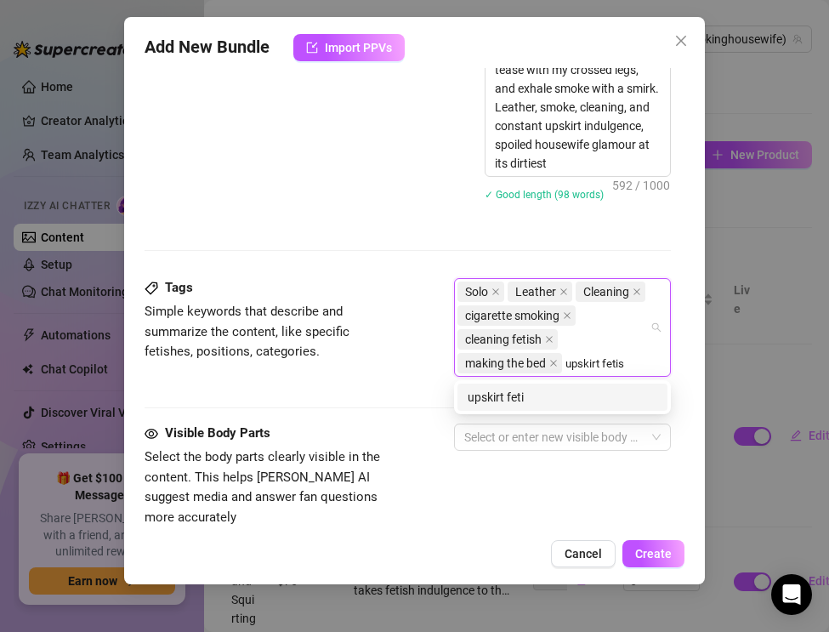
type input "upskirt fetish"
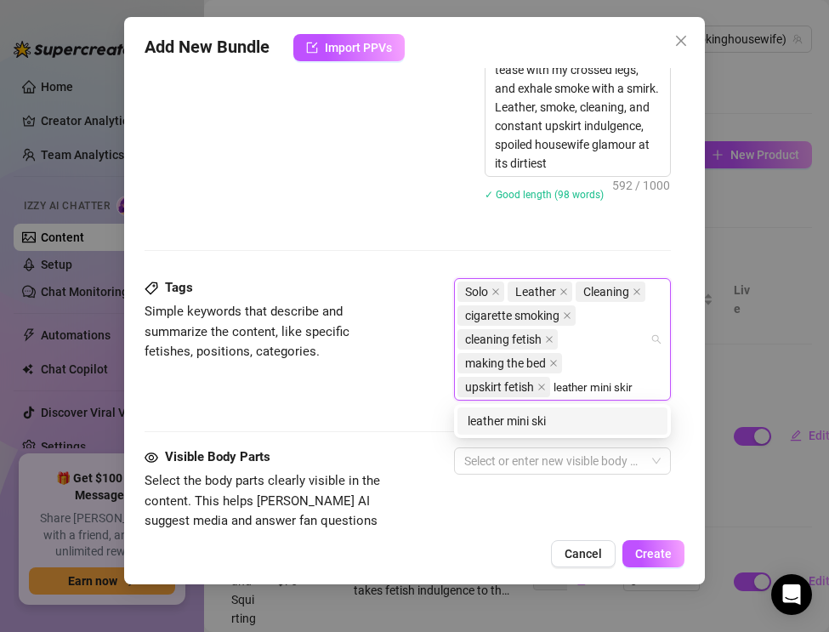
type input "leather mini skirt"
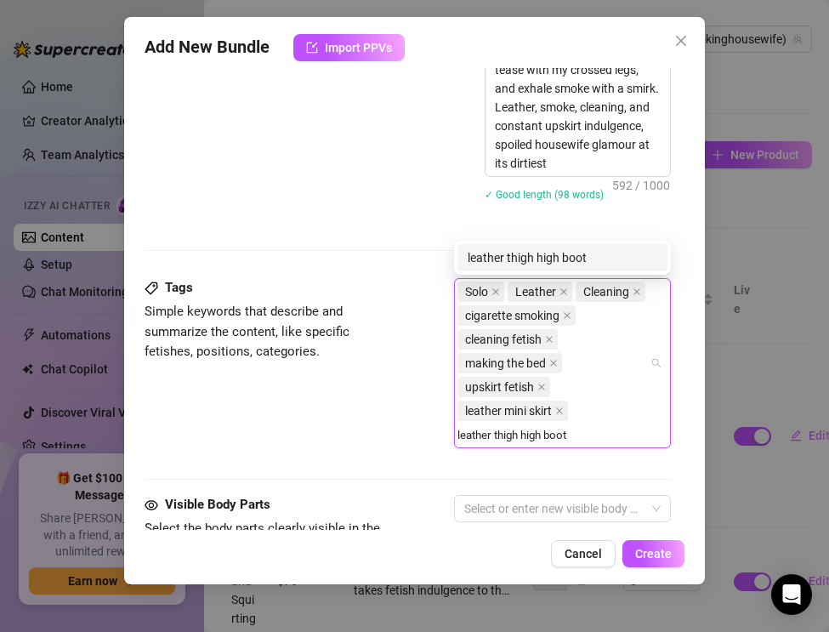
type input "leather thigh high boots"
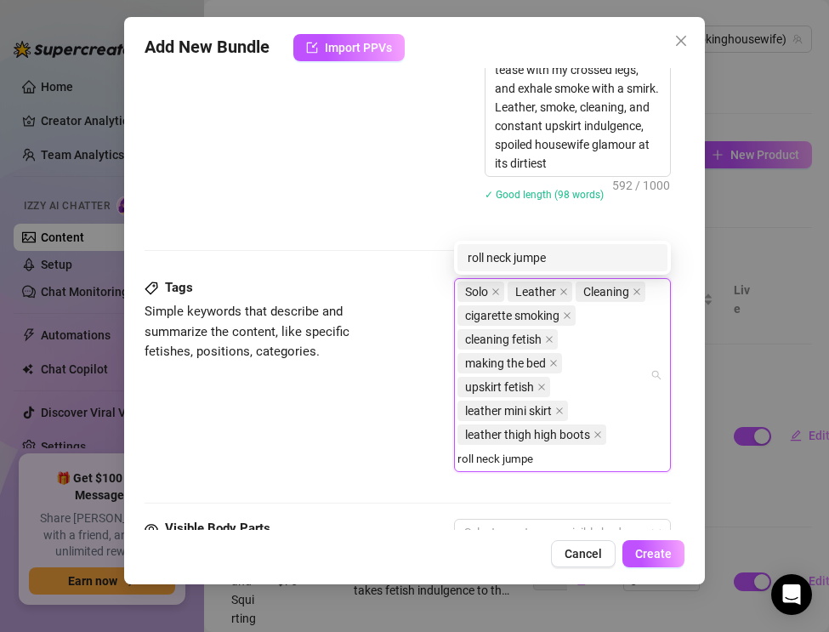
type input "roll neck jumper"
type input "nails fetish"
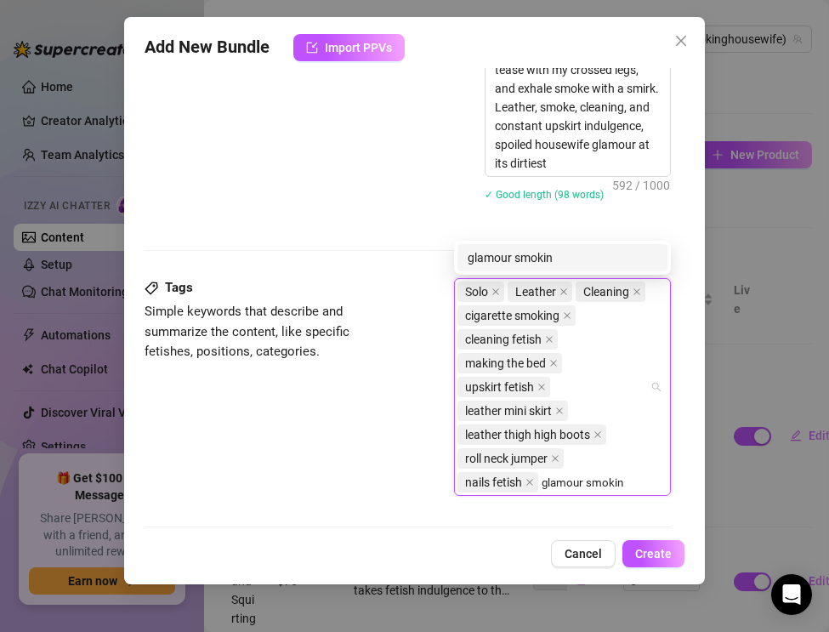
type input "glamour smoking"
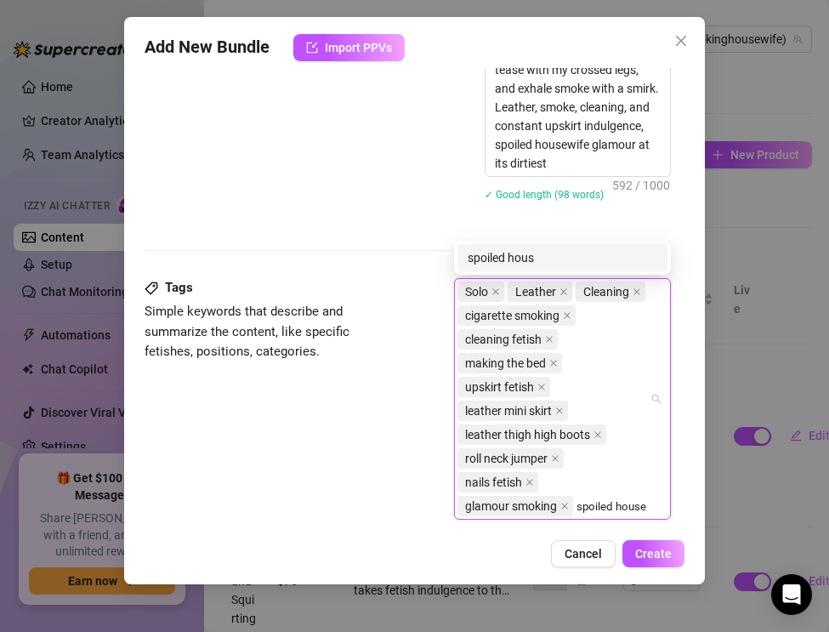
scroll to position [997, 0]
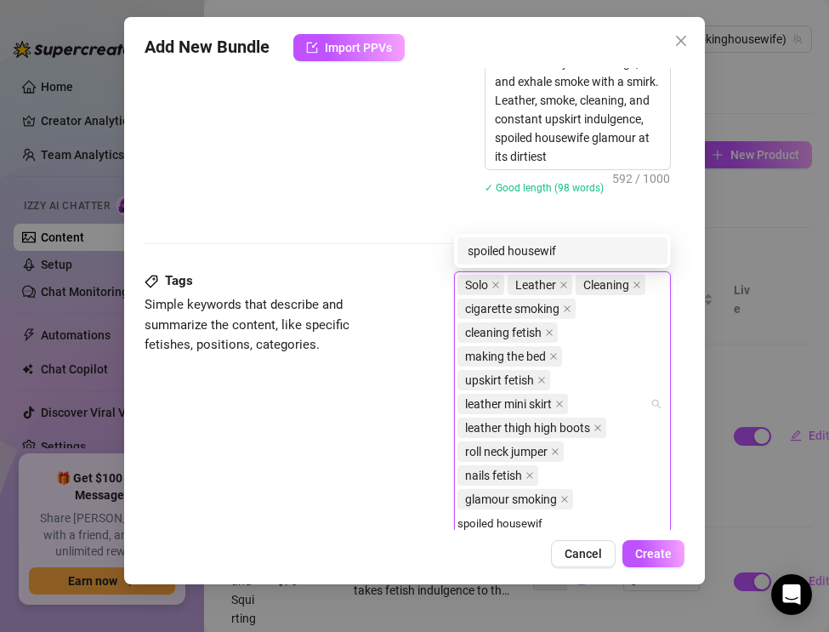
type input "spoiled housewife"
type input "milf smoking"
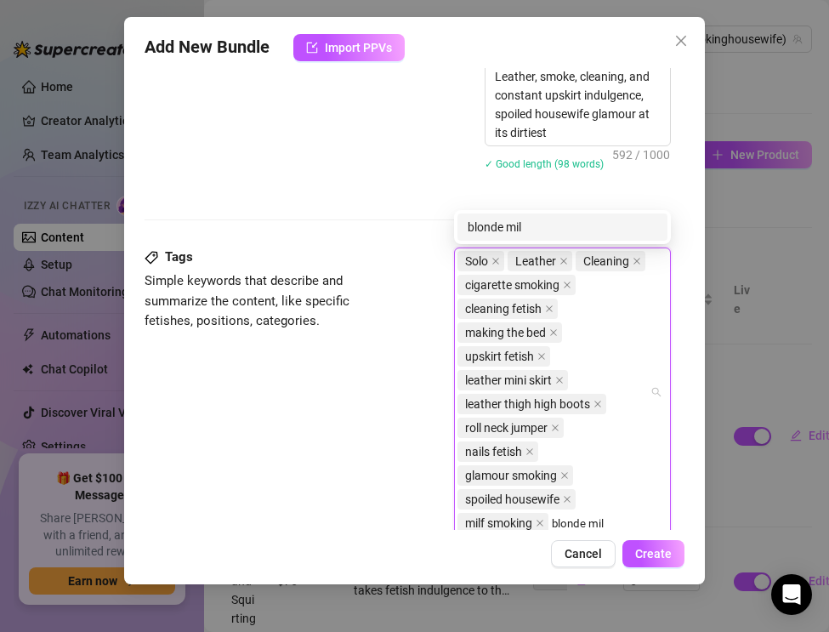
type input "blonde milf"
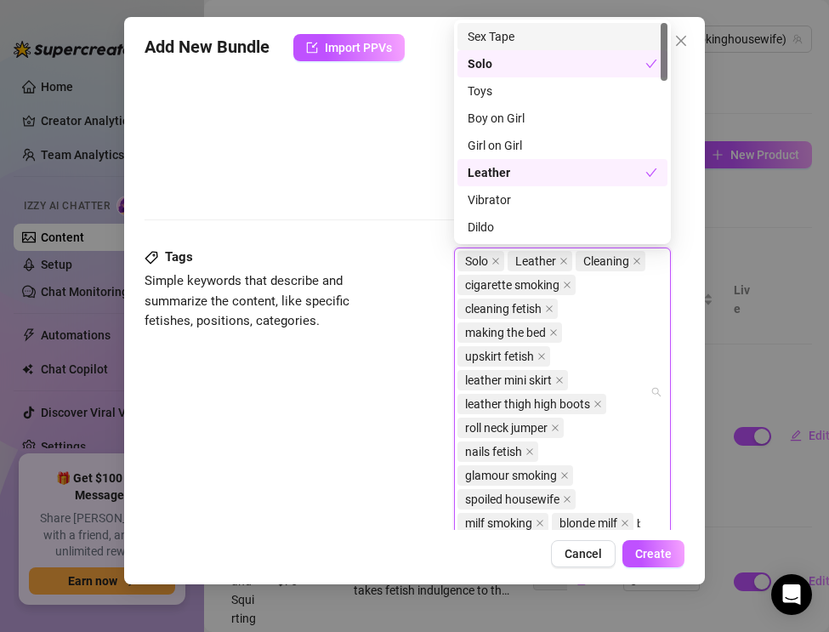
scroll to position [1045, 0]
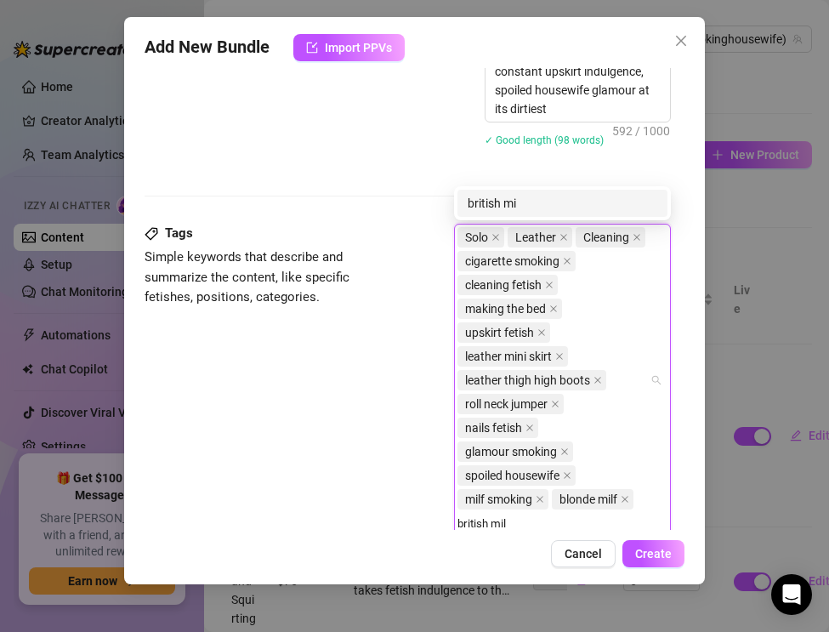
type input "british milf"
type input "luxury milf"
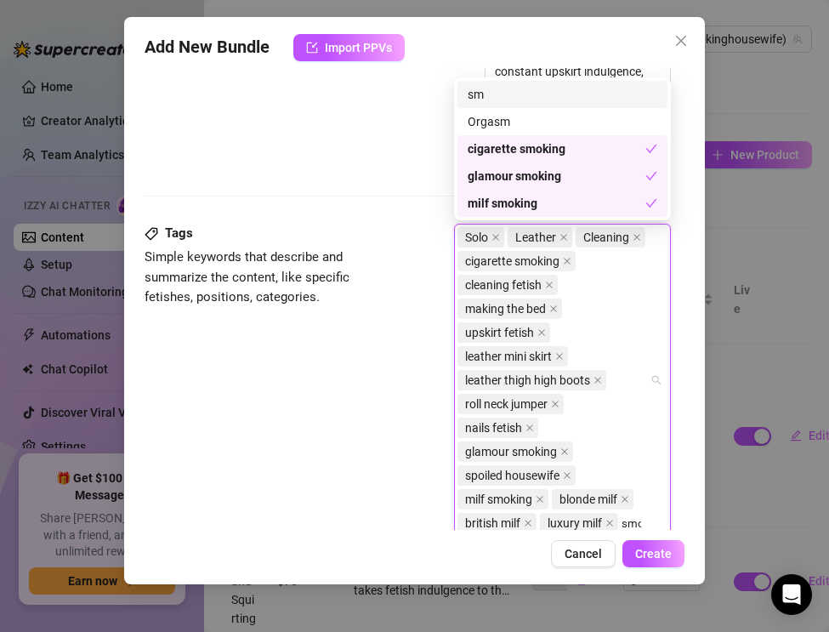
scroll to position [1069, 0]
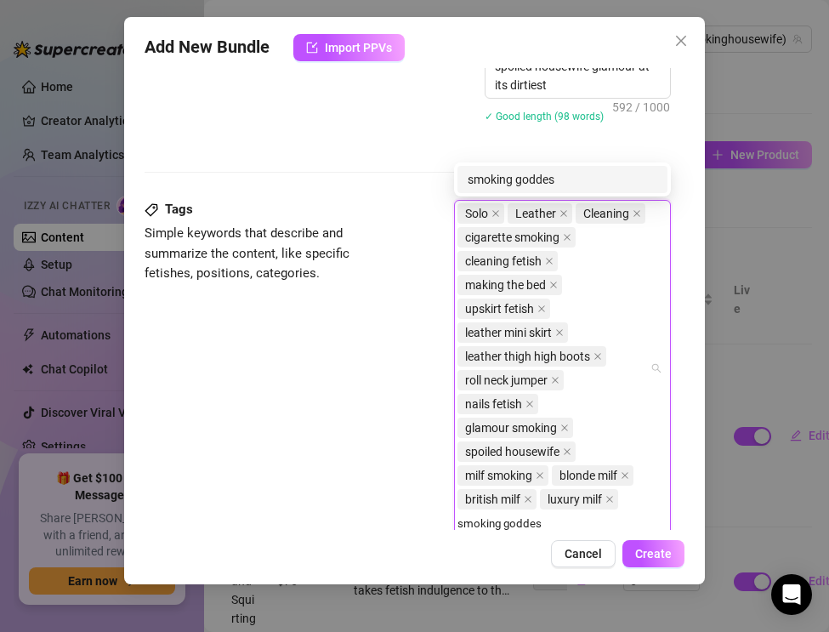
type input "smoking goddess"
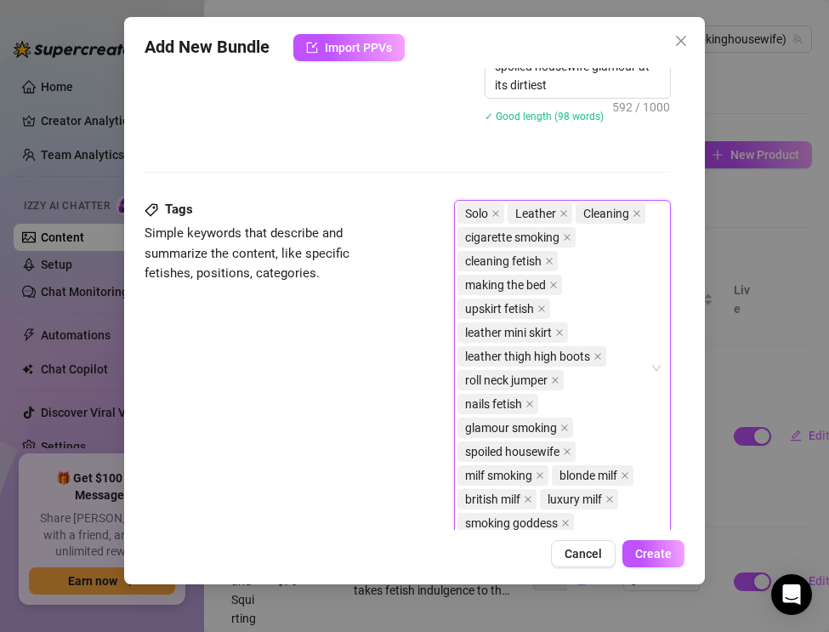
click at [281, 446] on div "Tags Simple keywords that describe and summarize the content, like specific fet…" at bounding box center [408, 376] width 526 height 352
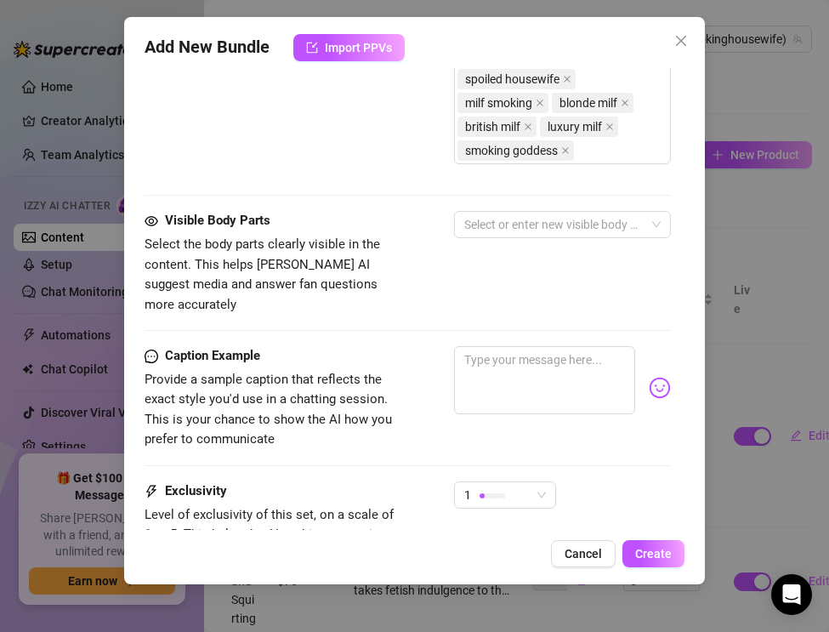
scroll to position [1523, 0]
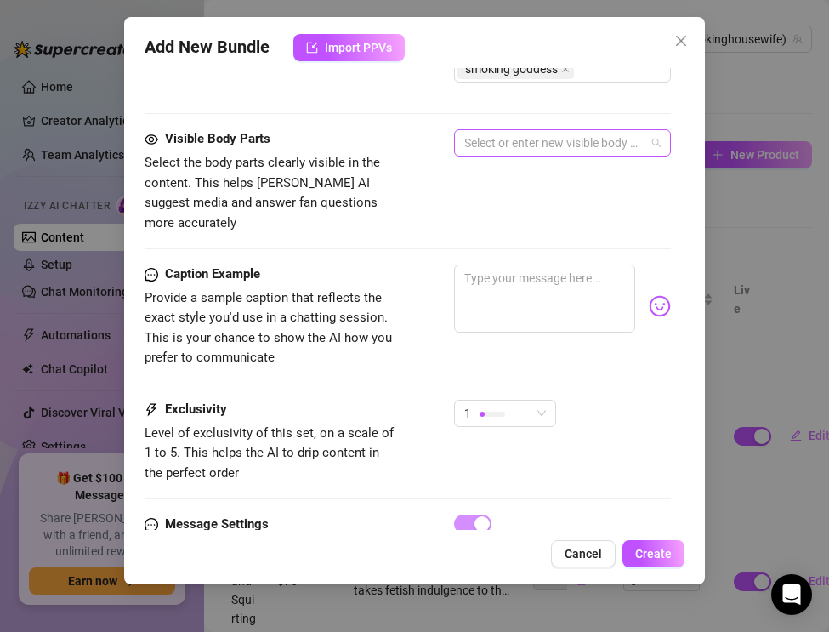
click at [488, 136] on div at bounding box center [553, 143] width 192 height 24
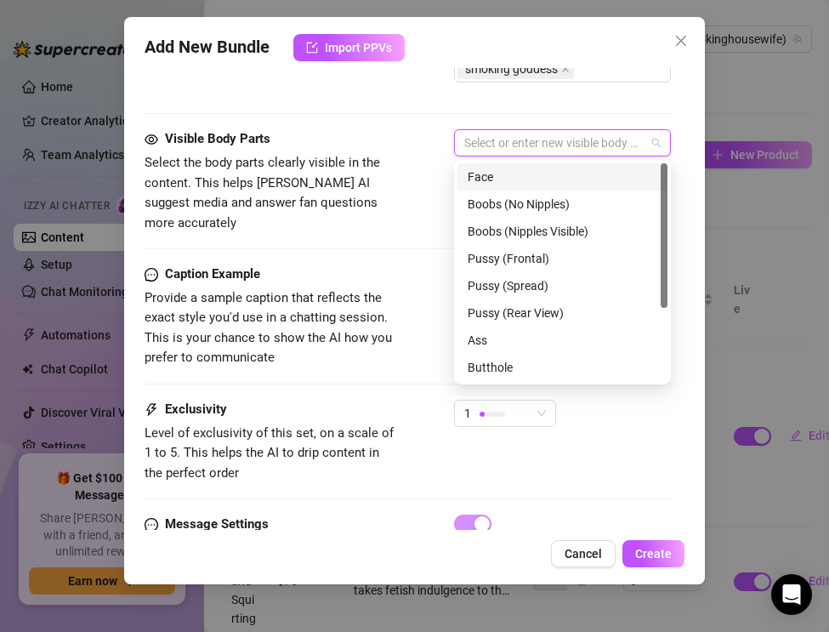
click at [486, 169] on div "Face" at bounding box center [563, 176] width 190 height 19
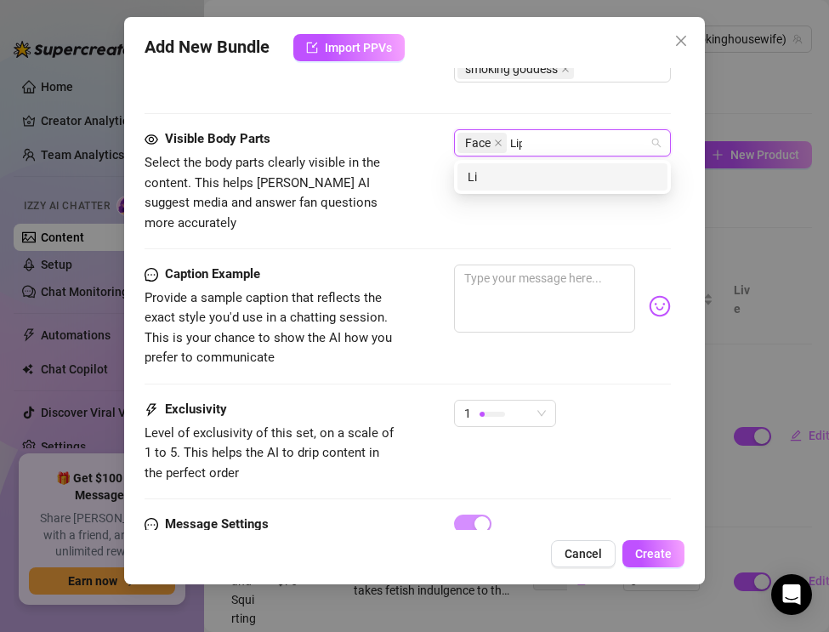
type input "Lips"
type input "Legs"
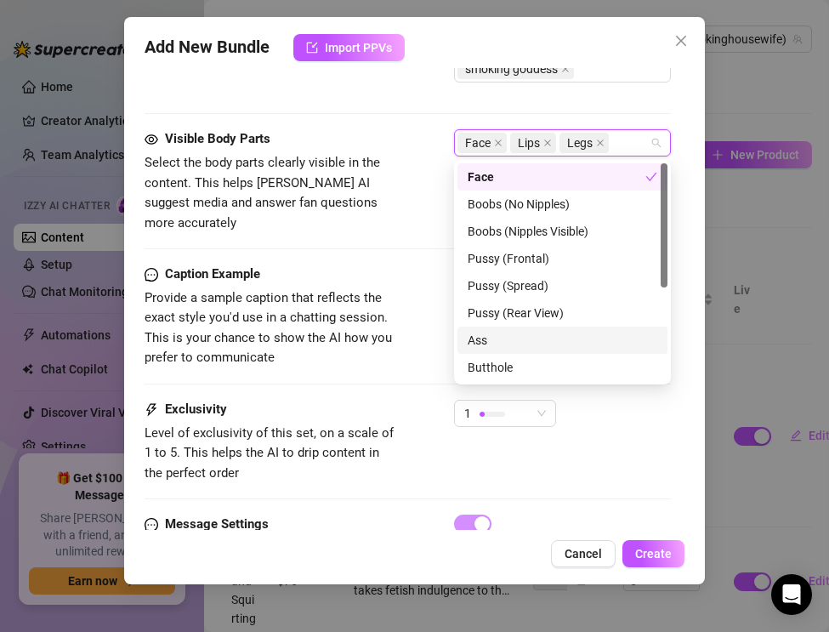
click at [471, 343] on div "Ass" at bounding box center [563, 340] width 190 height 19
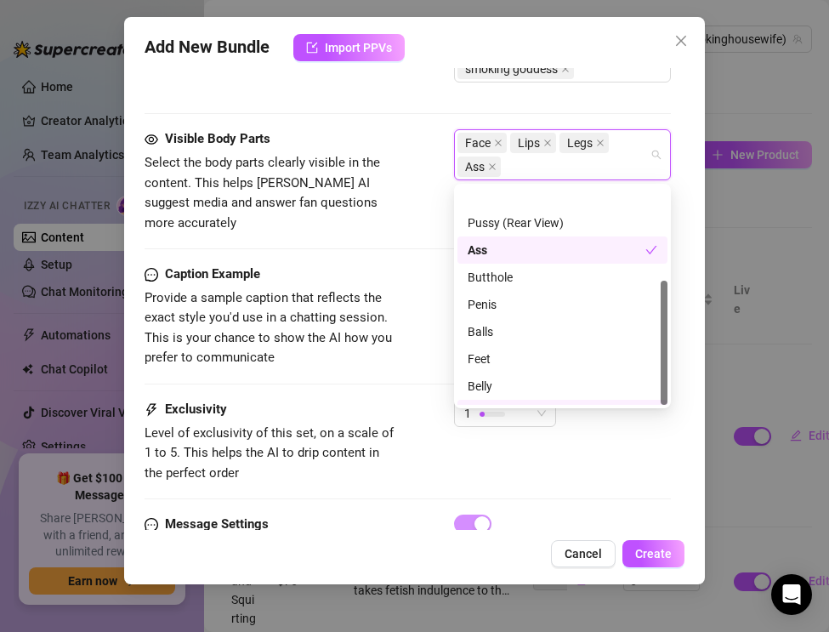
scroll to position [163, 0]
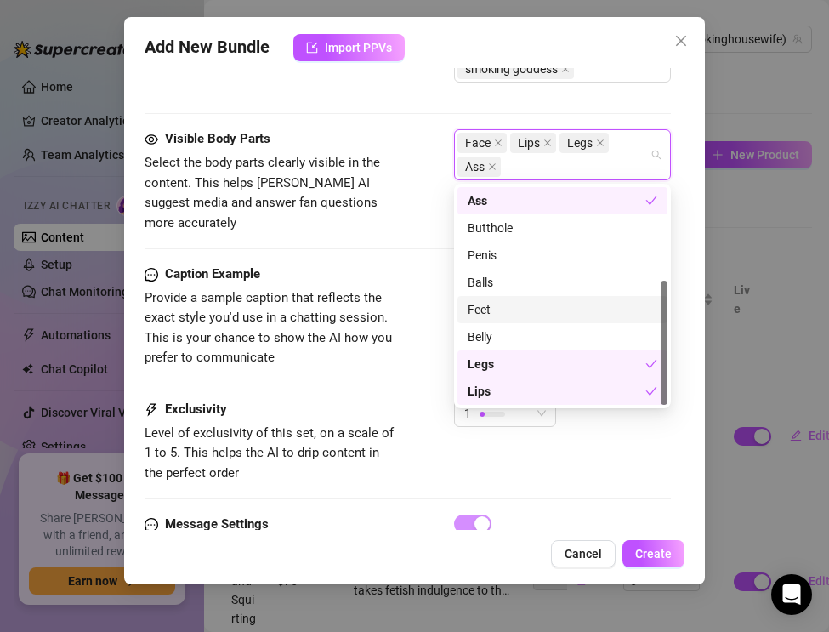
click at [505, 317] on div "Feet" at bounding box center [563, 309] width 190 height 19
click at [393, 319] on span "Provide a sample caption that reflects the exact style you'd use in a chatting …" at bounding box center [272, 328] width 255 height 80
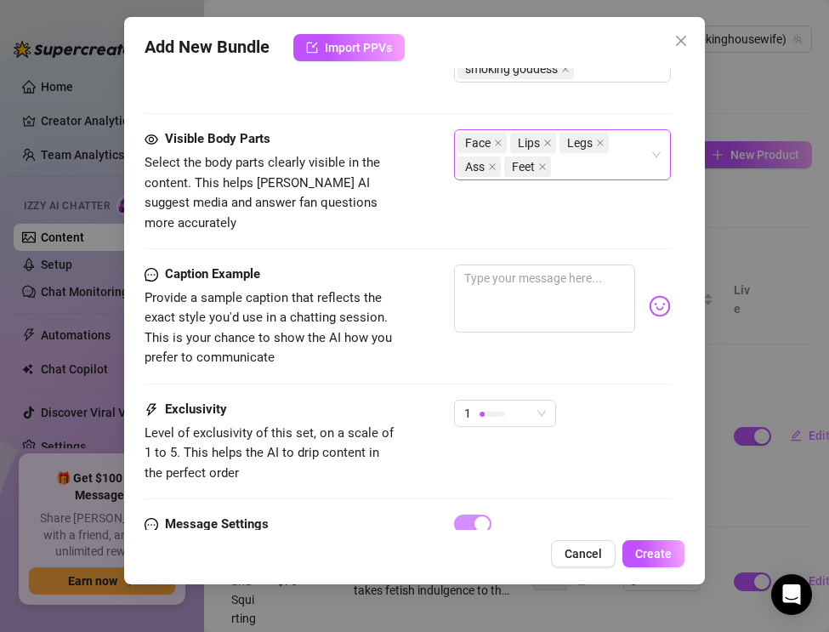
click at [571, 172] on div "Face Lips Legs Ass Feet" at bounding box center [553, 155] width 192 height 48
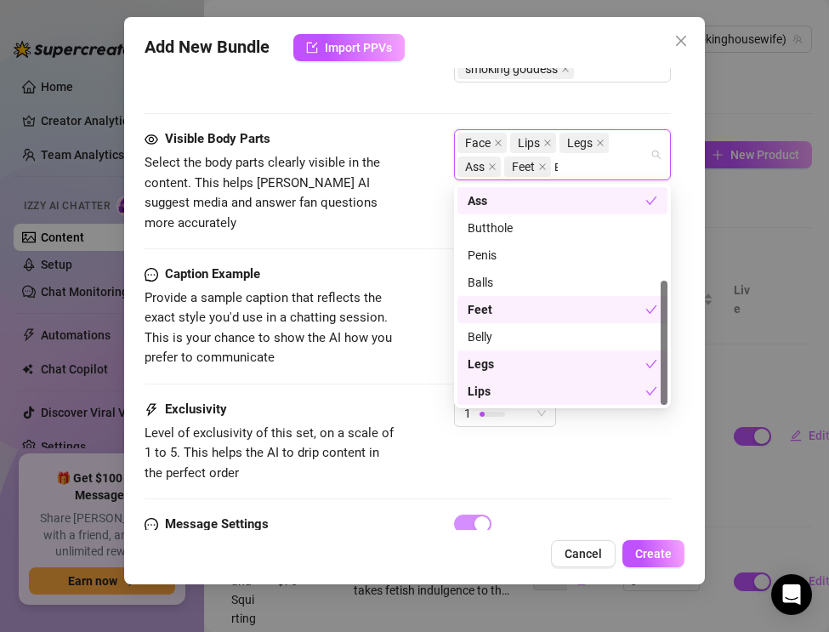
scroll to position [0, 0]
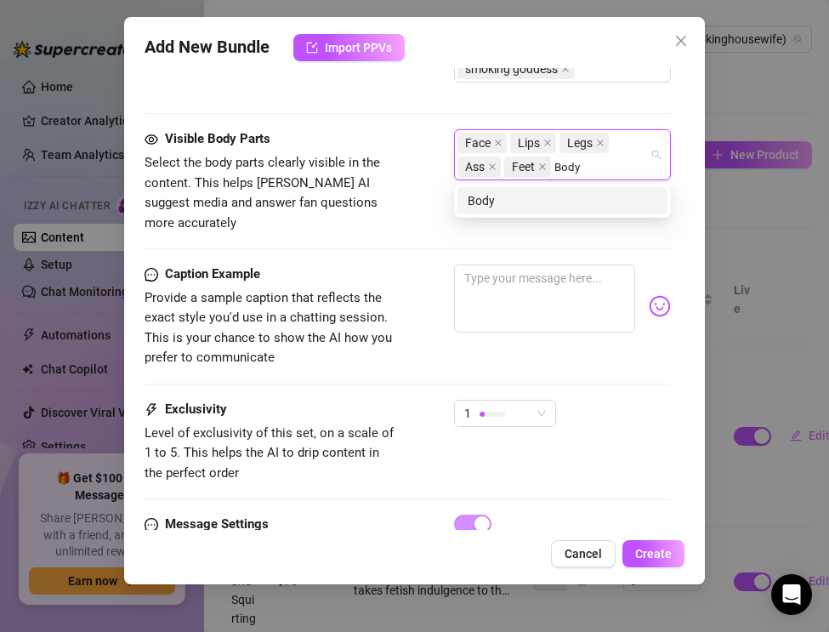
type input "Body"
click at [396, 315] on span "Provide a sample caption that reflects the exact style you'd use in a chatting …" at bounding box center [272, 328] width 255 height 80
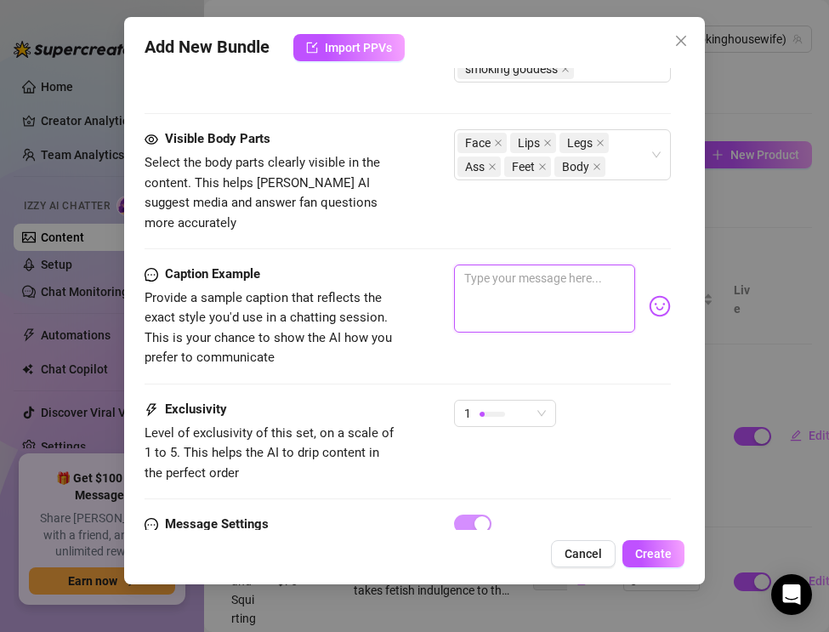
click at [489, 281] on textarea at bounding box center [544, 298] width 181 height 68
paste textarea "Leather mini clinging, thigh-high boots tight… cigarette glowing as I bend and …"
type textarea "Leather mini clinging, thigh-high boots tight… cigarette glowing as I bend and …"
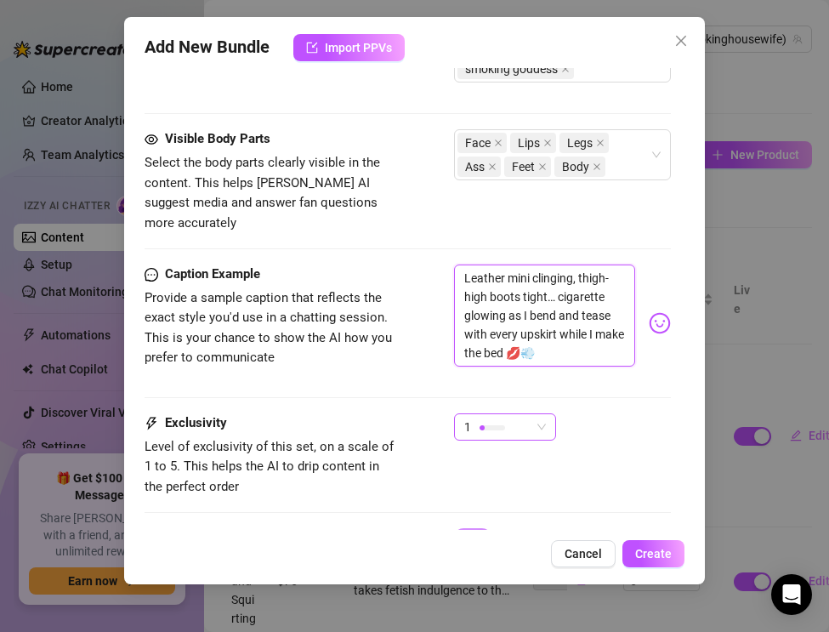
click at [497, 419] on div at bounding box center [492, 427] width 26 height 16
type textarea "Leather mini clinging, thigh-high boots tight… cigarette glowing as I bend and …"
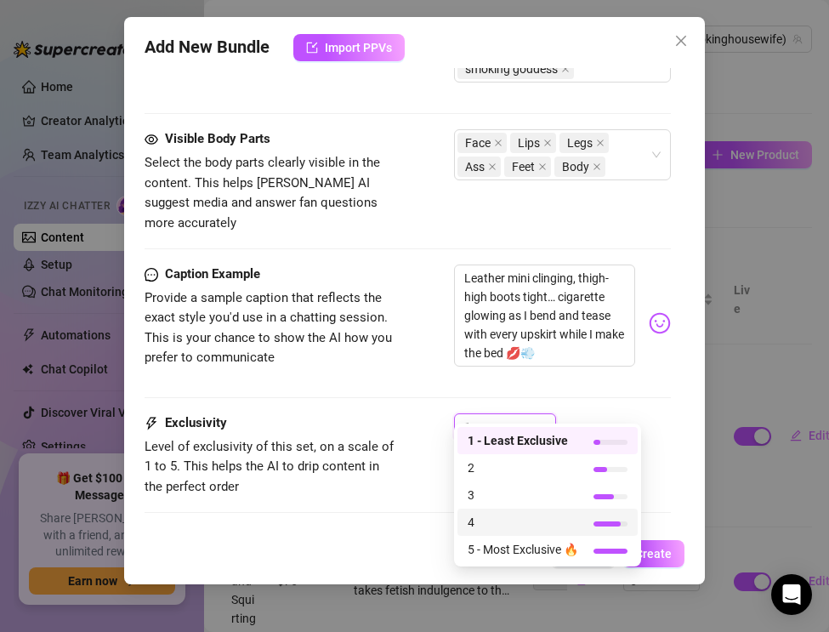
click at [495, 518] on span "4" at bounding box center [523, 522] width 111 height 19
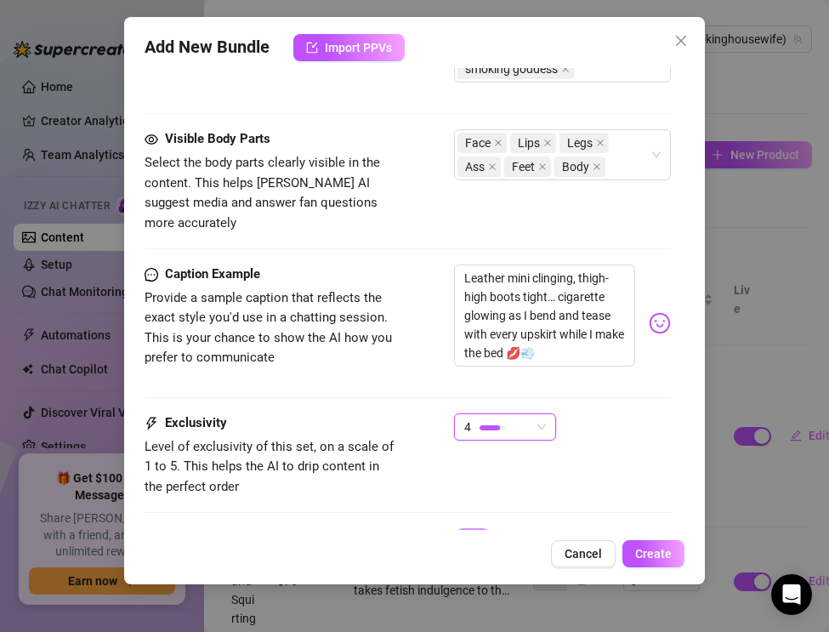
scroll to position [1522, 0]
click at [498, 415] on div "4" at bounding box center [497, 428] width 66 height 26
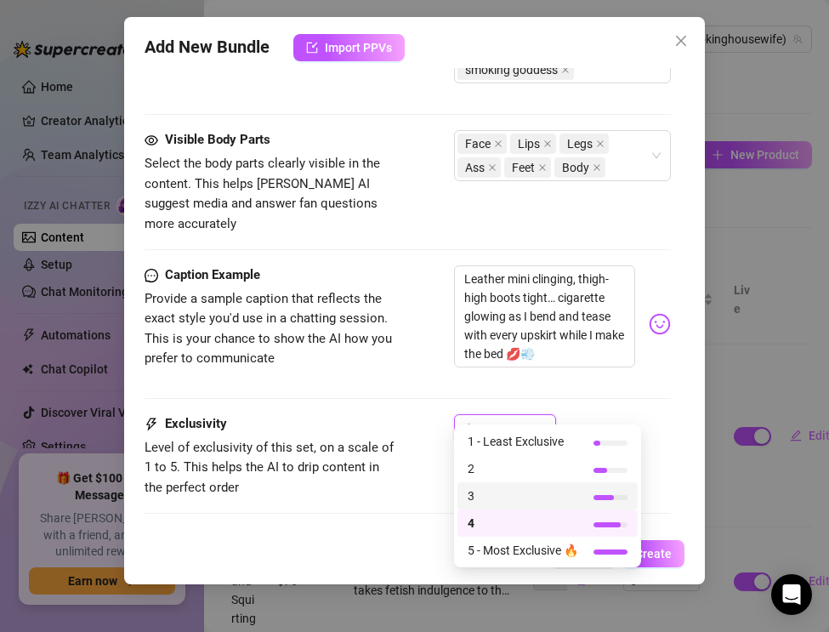
click at [491, 495] on span "3" at bounding box center [523, 495] width 111 height 19
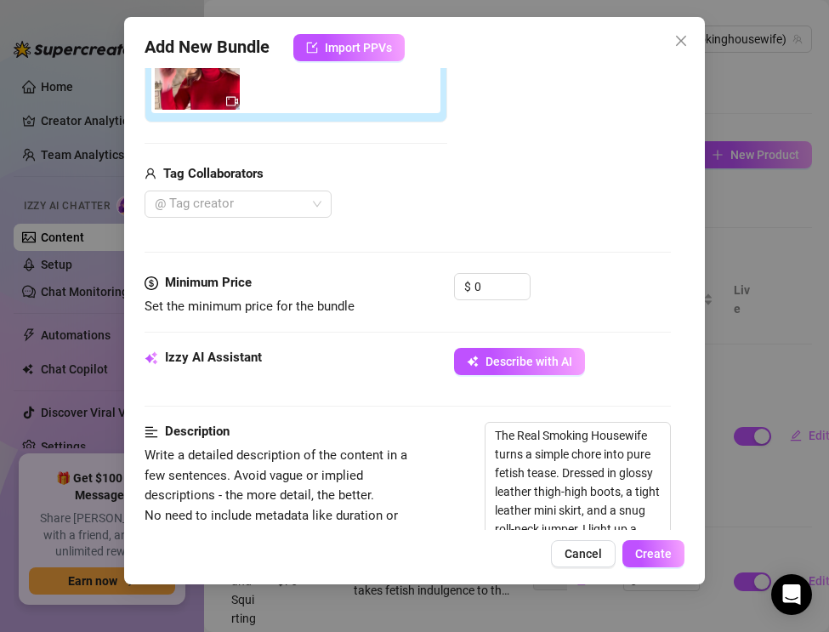
scroll to position [343, 0]
click at [496, 281] on input "0" at bounding box center [501, 288] width 55 height 26
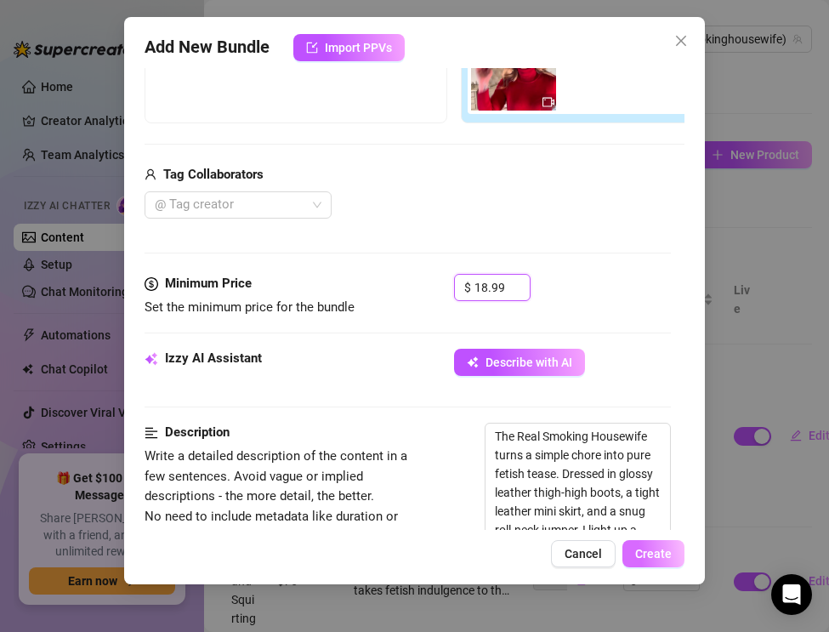
type input "18.99"
click at [650, 556] on span "Create" at bounding box center [653, 554] width 37 height 14
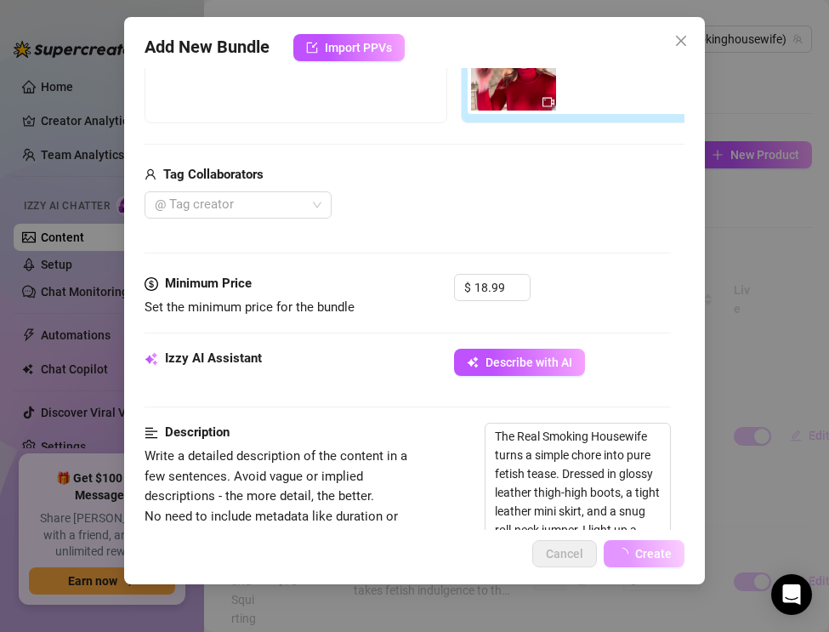
click at [623, 548] on icon "loading" at bounding box center [622, 554] width 12 height 12
click at [630, 559] on button "Create" at bounding box center [644, 553] width 81 height 27
click at [678, 37] on icon "close" at bounding box center [681, 41] width 14 height 14
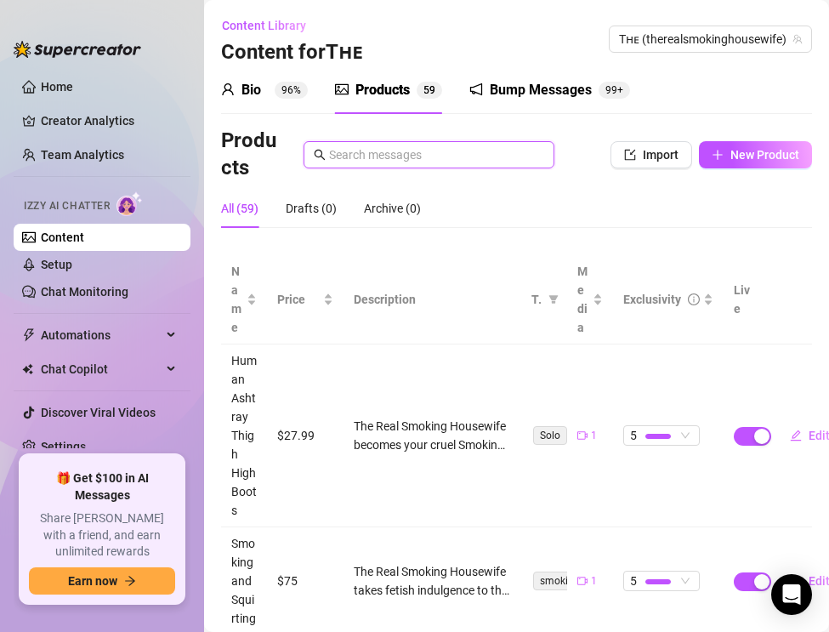
click at [380, 157] on input "text" at bounding box center [436, 154] width 215 height 19
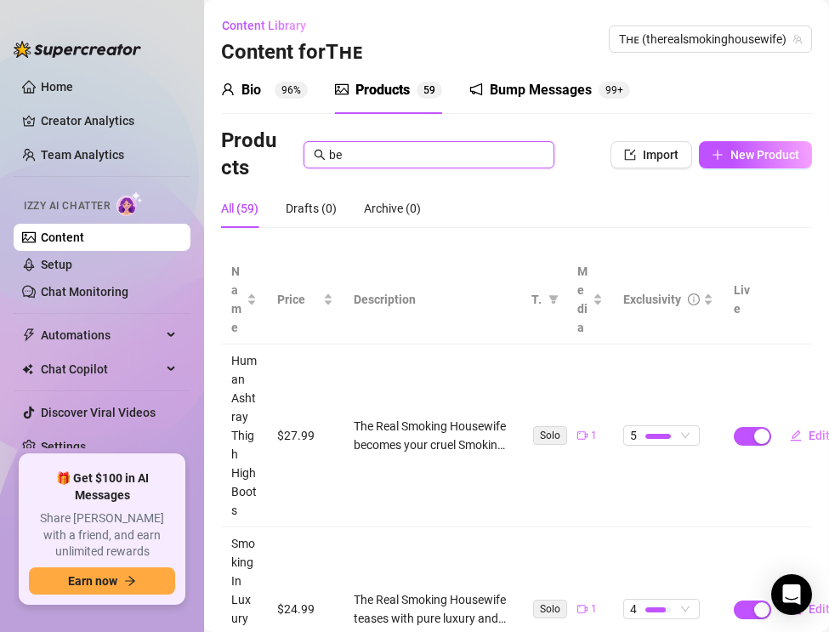
type input "b"
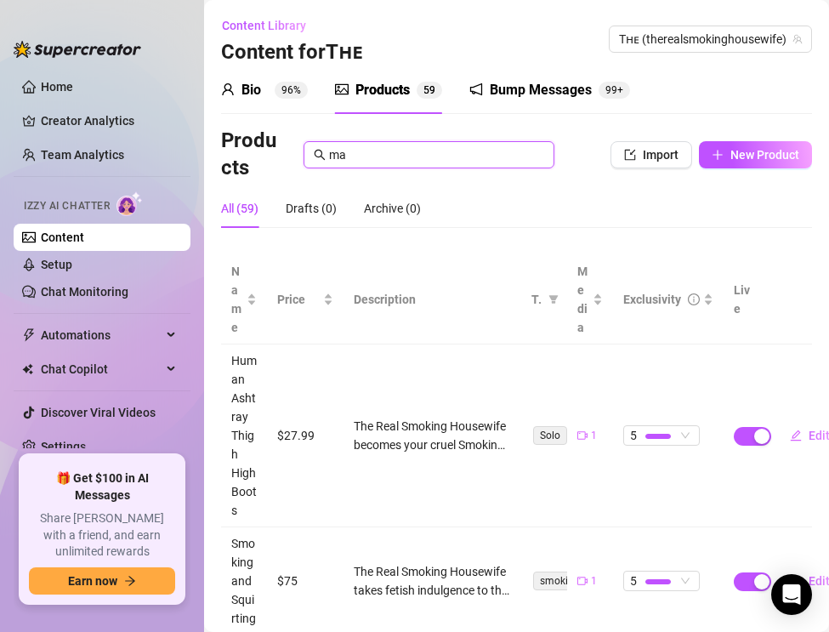
type input "m"
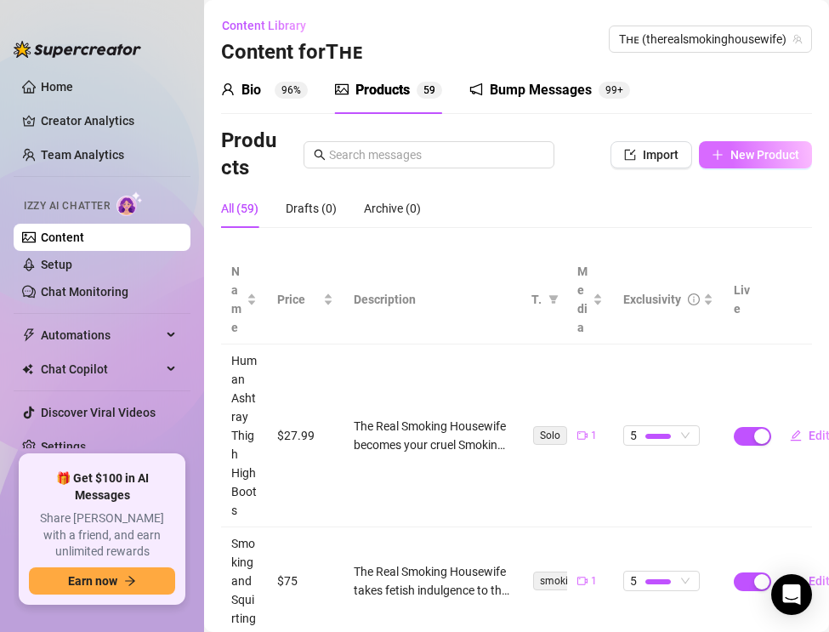
click at [720, 156] on icon "plus" at bounding box center [718, 155] width 12 height 12
type textarea "Type your message here..."
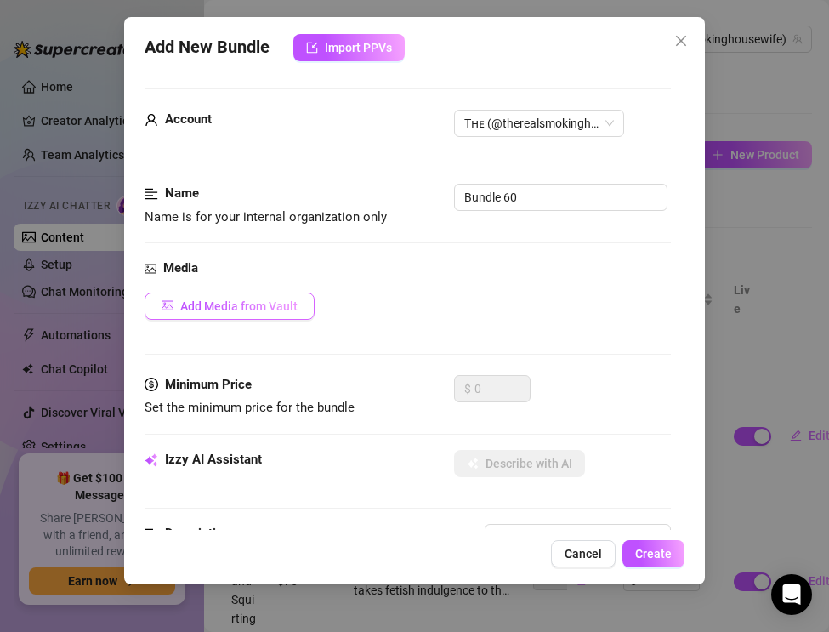
click at [270, 303] on span "Add Media from Vault" at bounding box center [238, 306] width 117 height 14
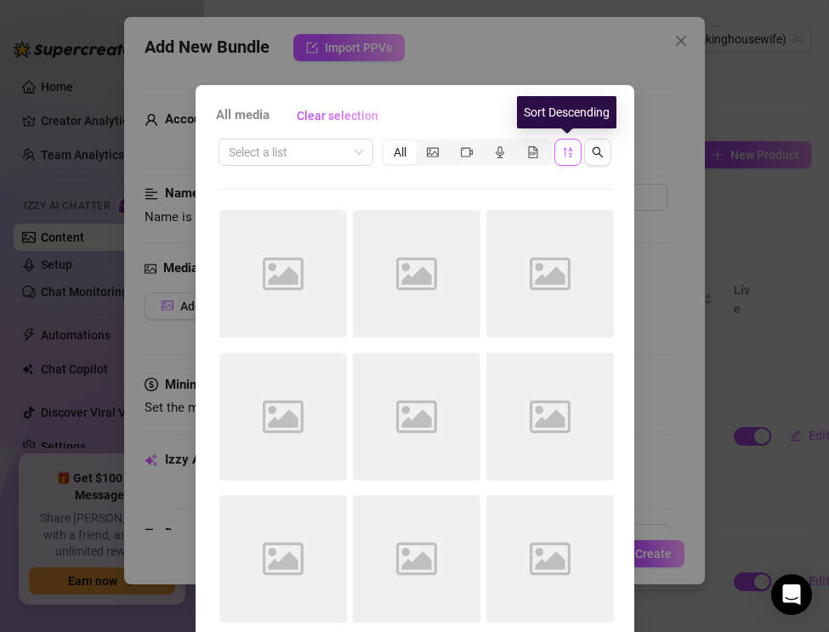
click at [565, 161] on button "button" at bounding box center [567, 152] width 27 height 27
click at [468, 153] on icon "video-camera" at bounding box center [467, 152] width 12 height 12
click at [454, 143] on input "segmented control" at bounding box center [454, 143] width 0 height 0
click at [565, 154] on icon "sort-descending" at bounding box center [568, 152] width 12 height 12
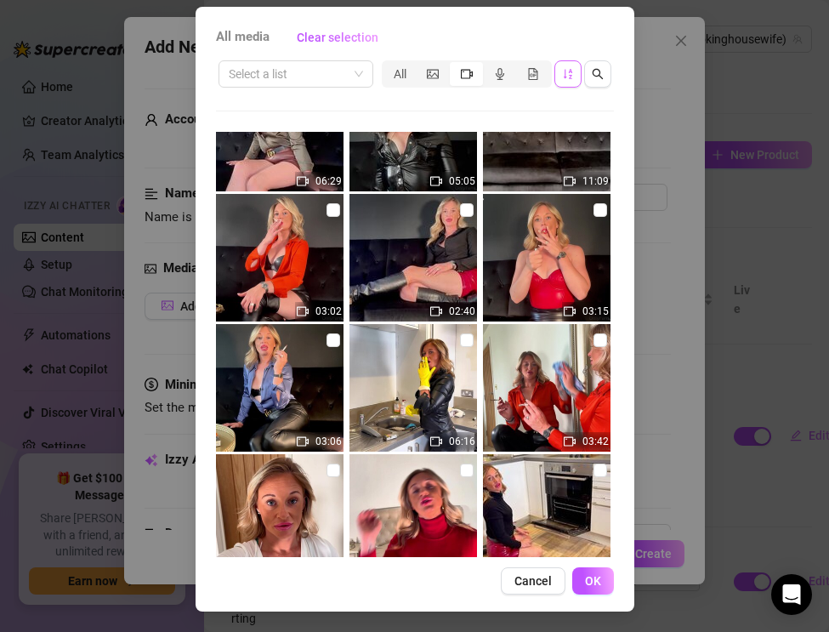
scroll to position [1682, 0]
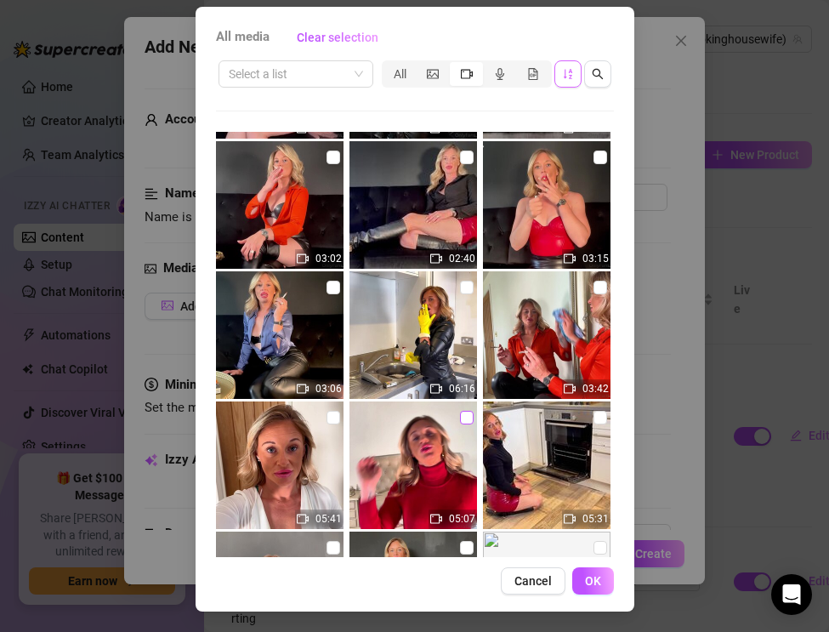
click at [468, 410] on label at bounding box center [467, 417] width 14 height 19
click at [468, 411] on input "checkbox" at bounding box center [467, 418] width 14 height 14
checkbox input "true"
click at [590, 579] on span "OK" at bounding box center [593, 581] width 16 height 14
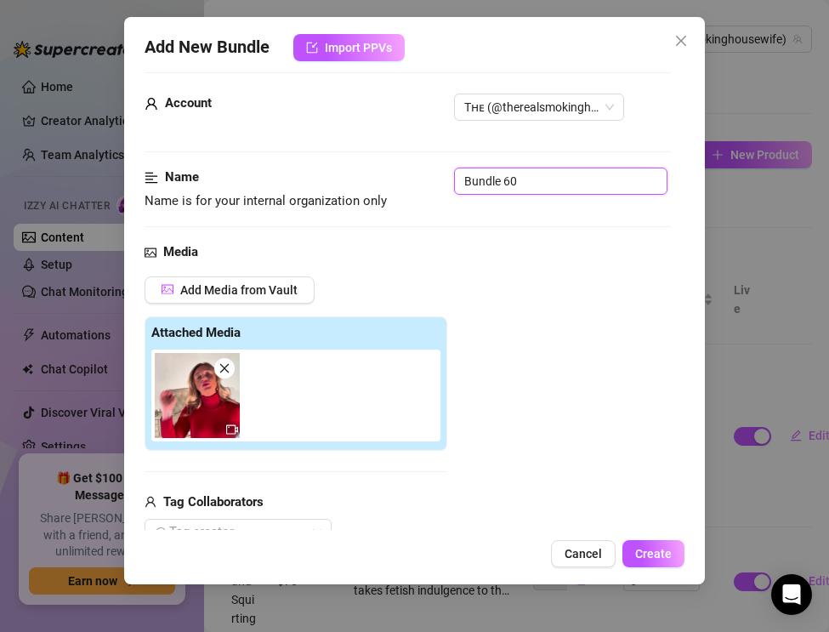
click at [535, 180] on input "Bundle 60" at bounding box center [560, 180] width 213 height 27
drag, startPoint x: 535, startPoint y: 180, endPoint x: 432, endPoint y: 173, distance: 103.1
click at [432, 173] on div "Name Name is for your internal organization only Bundle 60" at bounding box center [408, 188] width 526 height 43
paste input "Smoking & Making the Bed — Leather Boots & Upskirt Tease"
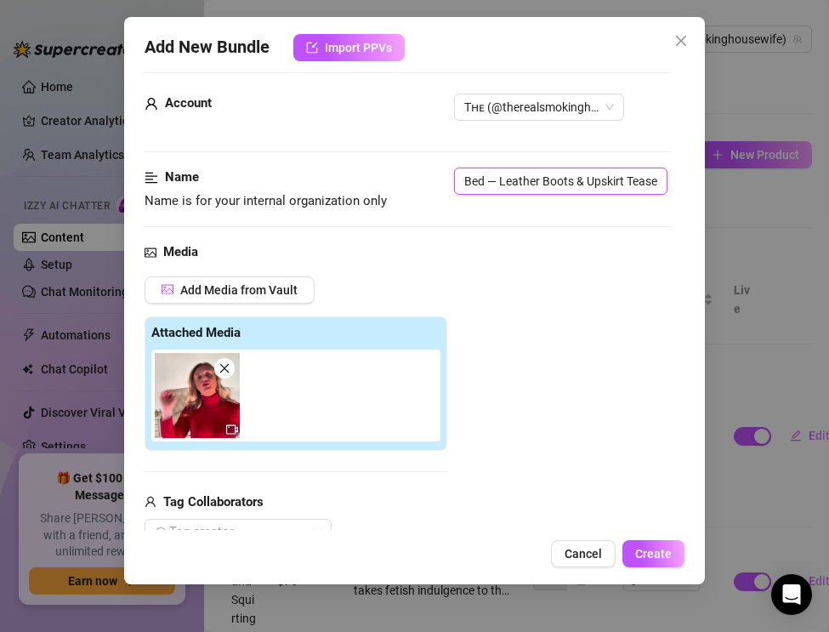
type input "Smoking & Making the Bed — Leather Boots & Upskirt Tease"
click at [634, 483] on div "Add Media from Vault Attached Media Tag Collaborators @ Tag creator" at bounding box center [408, 411] width 526 height 270
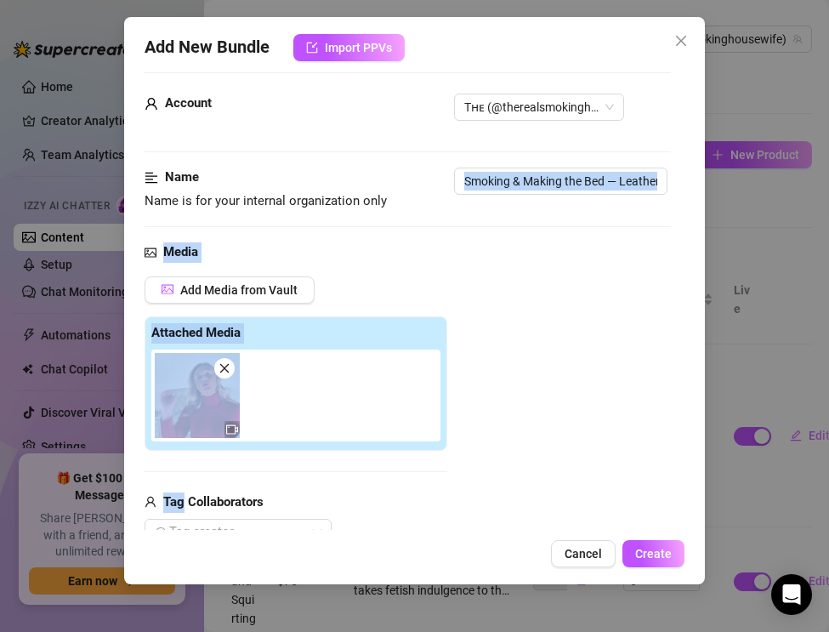
drag, startPoint x: 633, startPoint y: 450, endPoint x: 586, endPoint y: 203, distance: 250.9
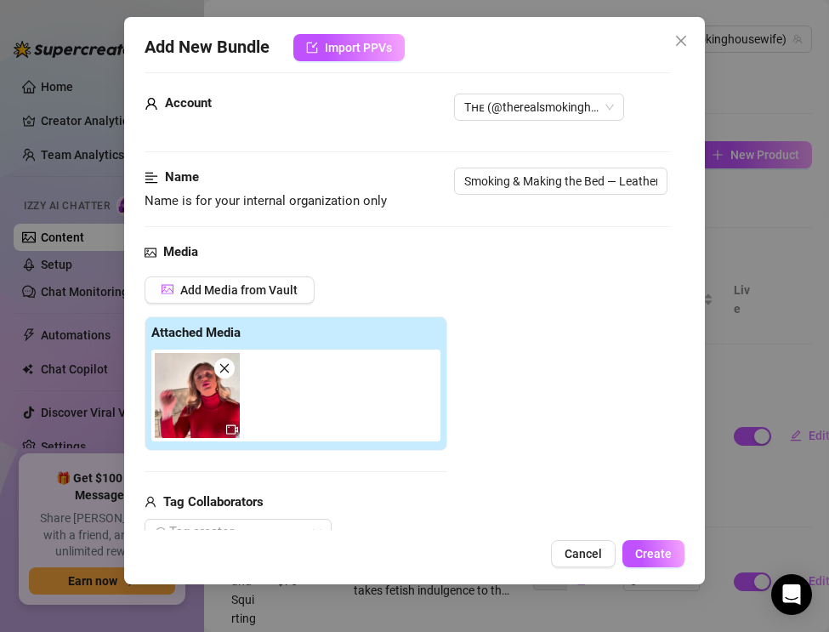
click at [509, 426] on div "Add Media from Vault Attached Media Tag Collaborators @ Tag creator" at bounding box center [408, 411] width 526 height 270
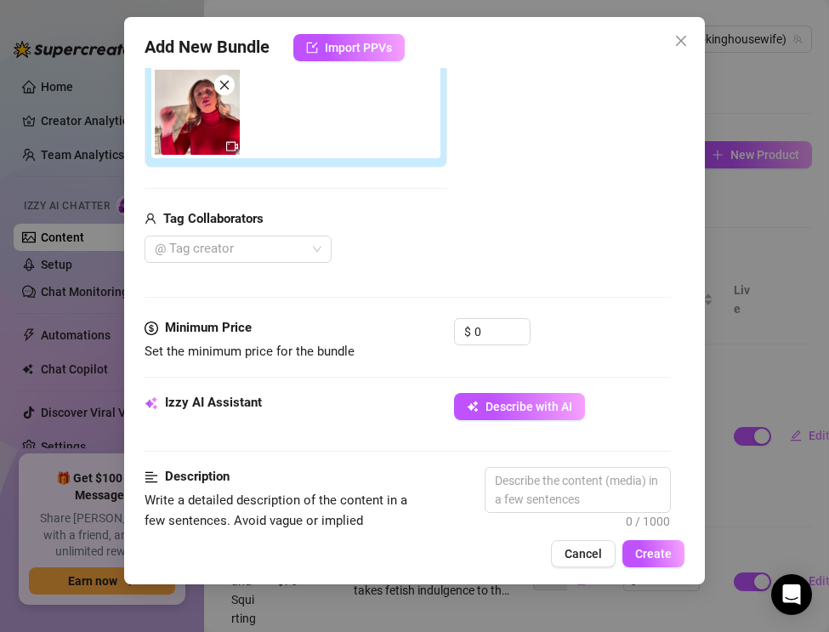
scroll to position [321, 0]
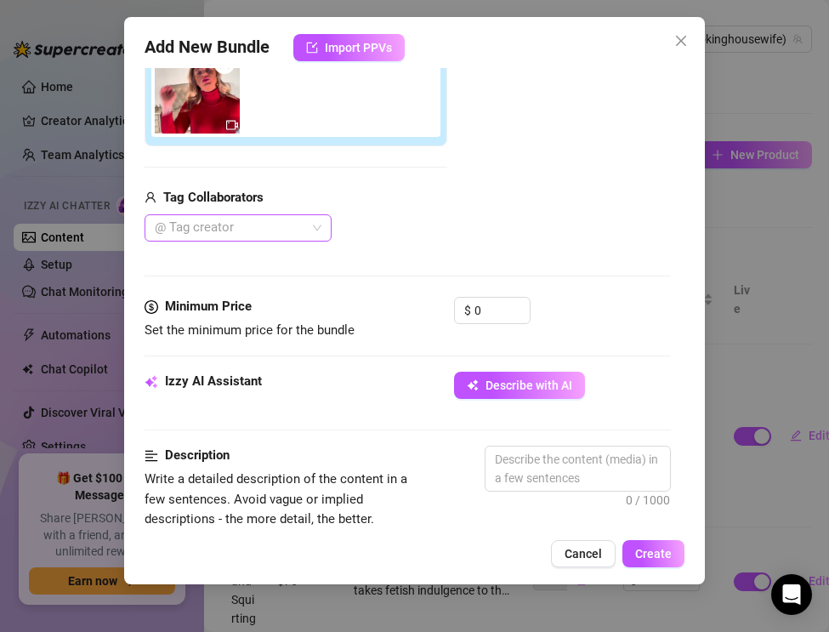
click at [226, 223] on div at bounding box center [229, 228] width 162 height 24
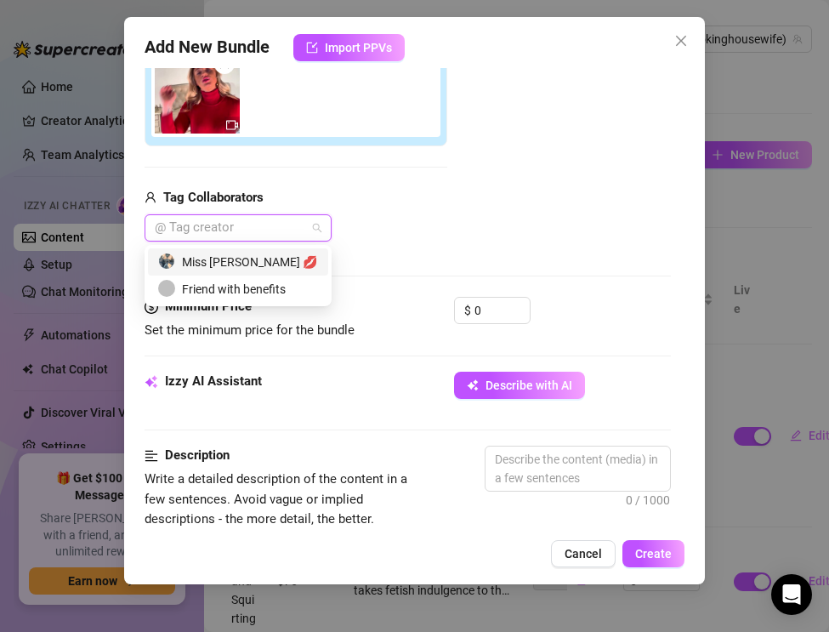
click at [218, 270] on div "Miss [PERSON_NAME] 💋" at bounding box center [238, 262] width 160 height 19
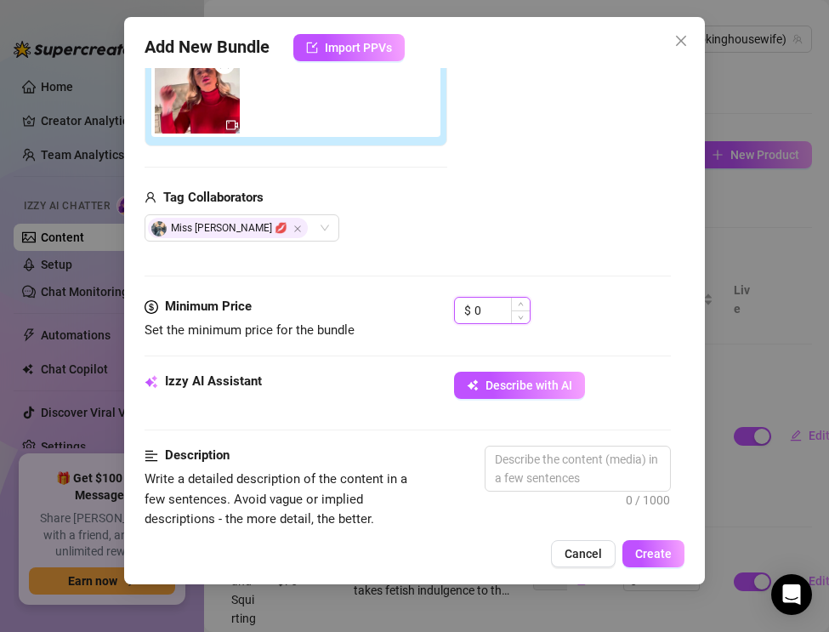
click at [500, 312] on input "0" at bounding box center [501, 311] width 55 height 26
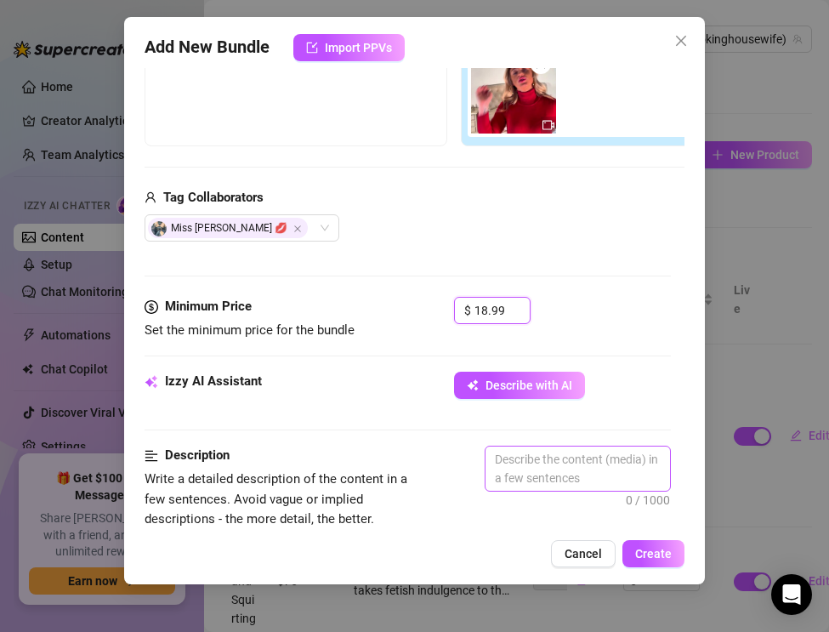
type input "18.99"
click at [503, 464] on textarea at bounding box center [577, 468] width 184 height 44
paste textarea "The Real Smoking Housewife turns a simple chore into pure fetish tease. Dressed…"
type textarea "The Real Smoking Housewife turns a simple chore into pure fetish tease. Dressed…"
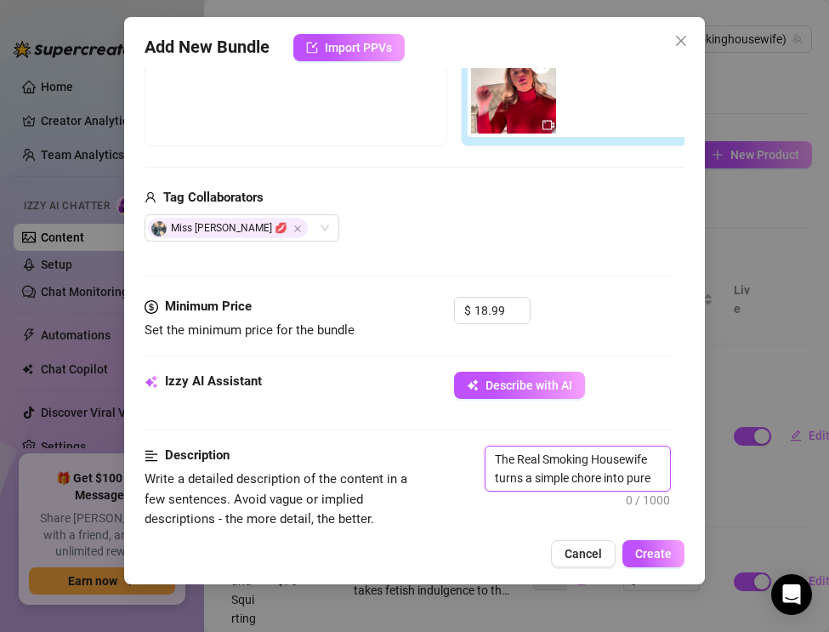
type textarea "The Real Smoking Housewife turns a simple chore into pure fetish tease. Dressed…"
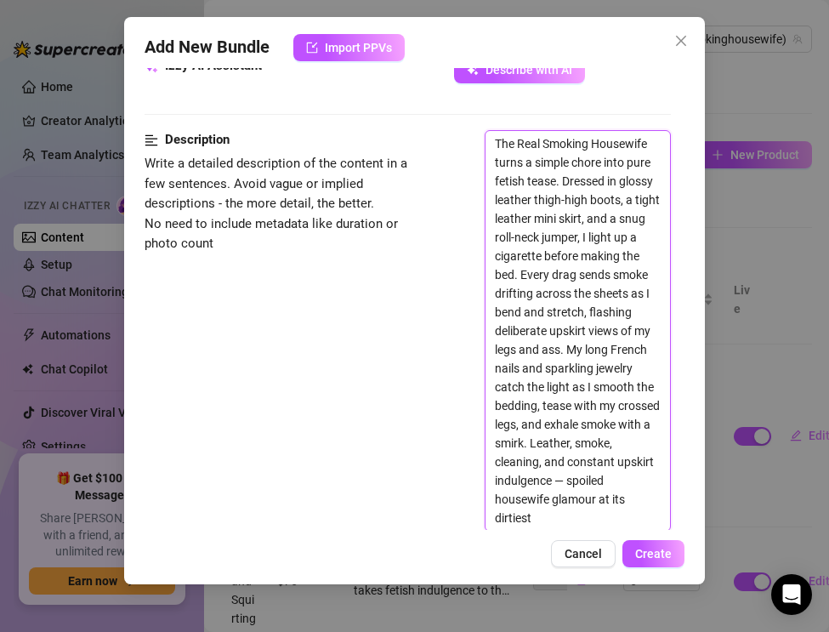
scroll to position [783, 0]
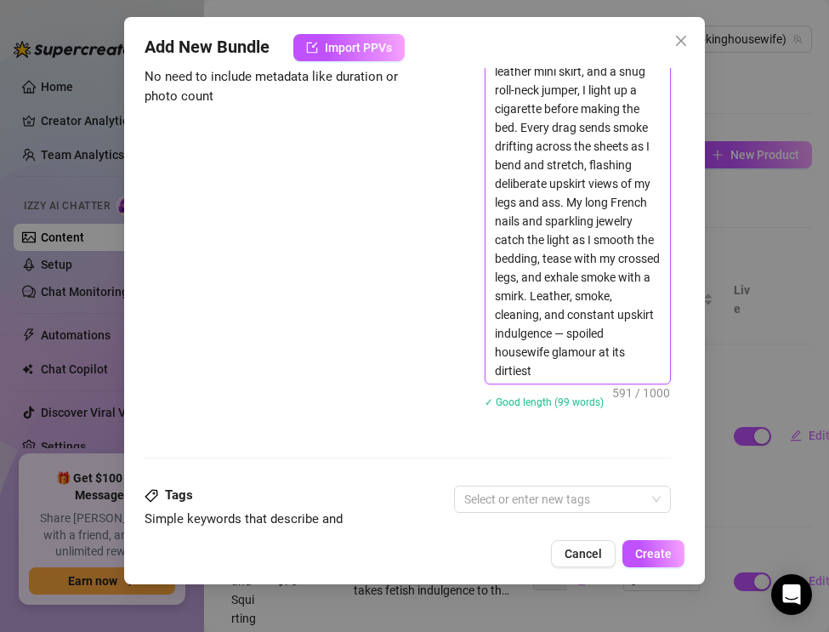
click at [609, 335] on textarea "The Real Smoking Housewife turns a simple chore into pure fetish tease. Dressed…" at bounding box center [577, 184] width 184 height 400
type textarea "The Real Smoking Housewife turns a simple chore into pure fetish tease. Dressed…"
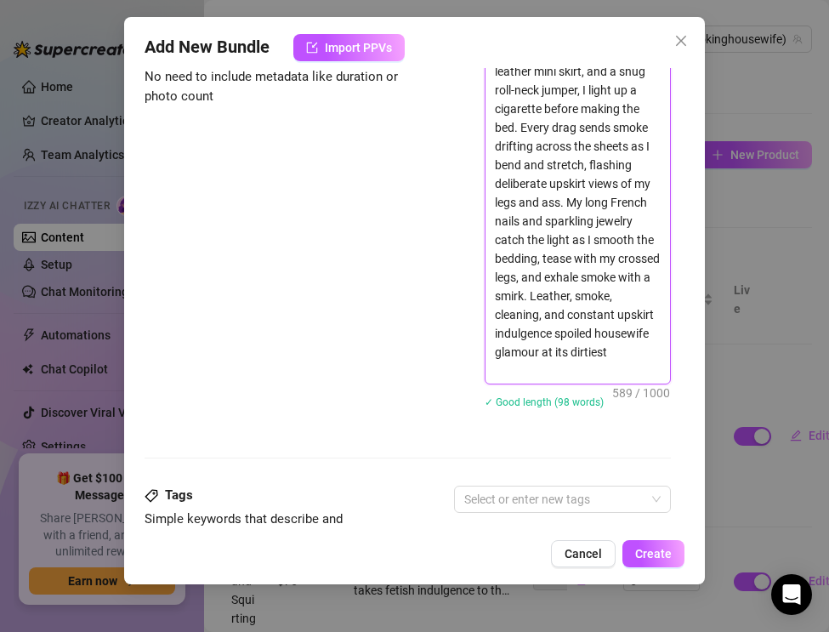
type textarea "The Real Smoking Housewife turns a simple chore into pure fetish tease. Dressed…"
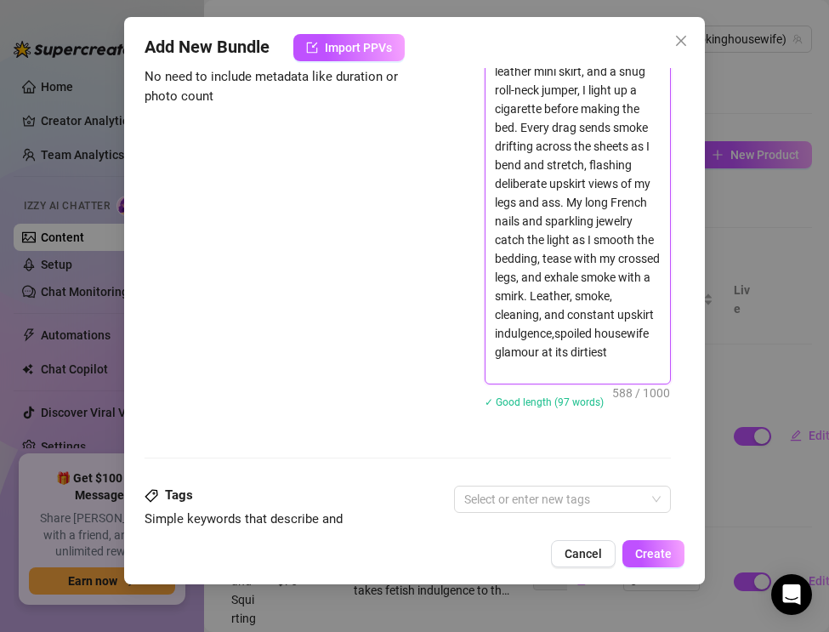
type textarea "The Real Smoking Housewife turns a simple chore into pure fetish tease. Dressed…"
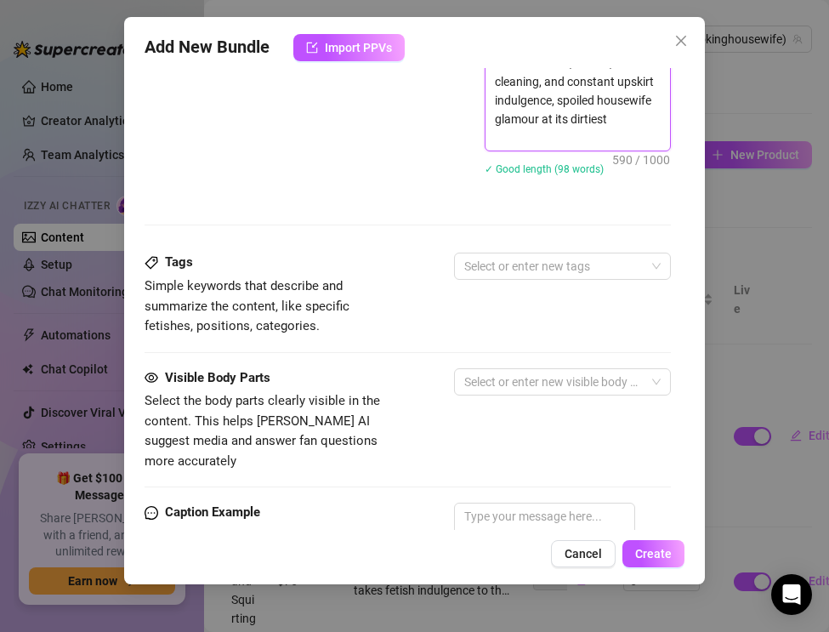
scroll to position [1018, 0]
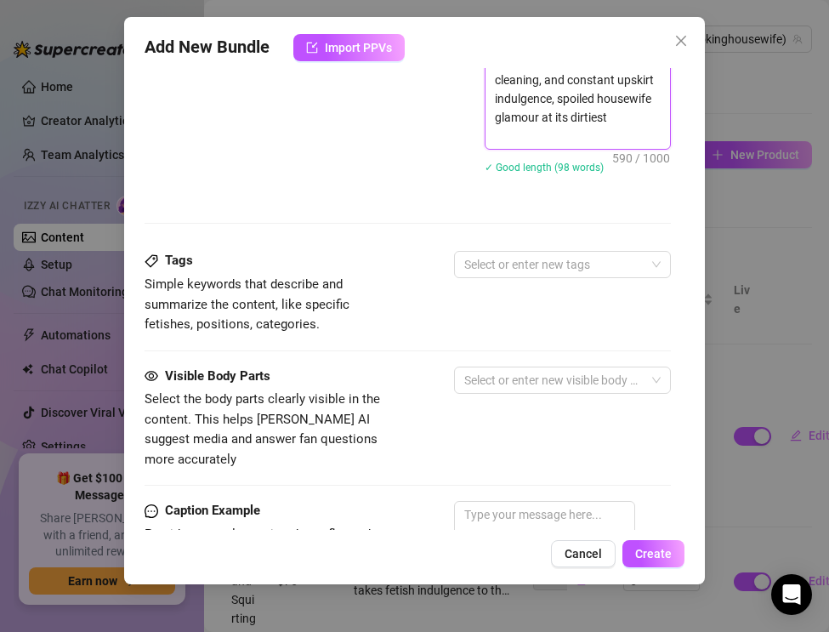
type textarea "The Real Smoking Housewife turns a simple chore into pure fetish tease. Dressed…"
click at [505, 245] on div "Description Write a detailed description of the content in a few sentences. Avo…" at bounding box center [408, -1] width 526 height 502
click at [504, 265] on div at bounding box center [553, 265] width 192 height 24
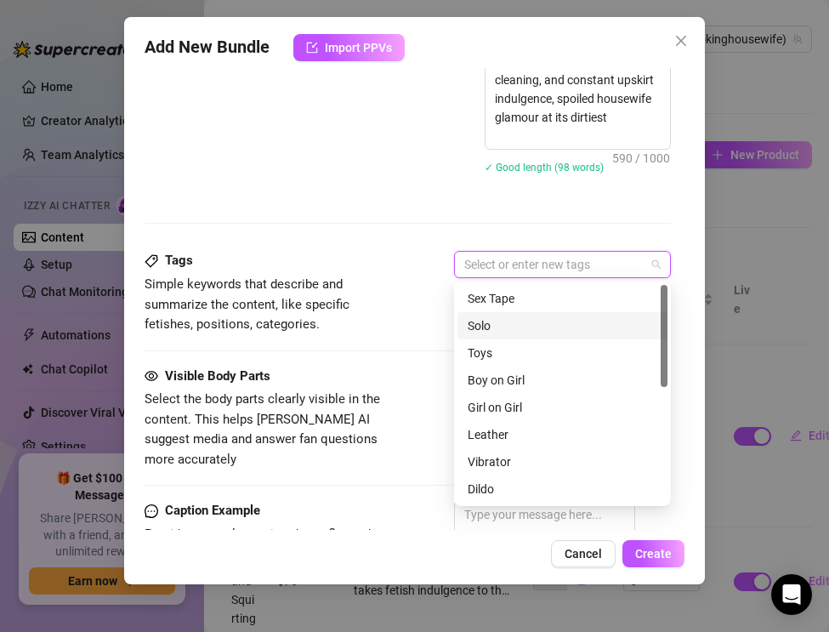
click at [494, 324] on div "Solo" at bounding box center [563, 325] width 190 height 19
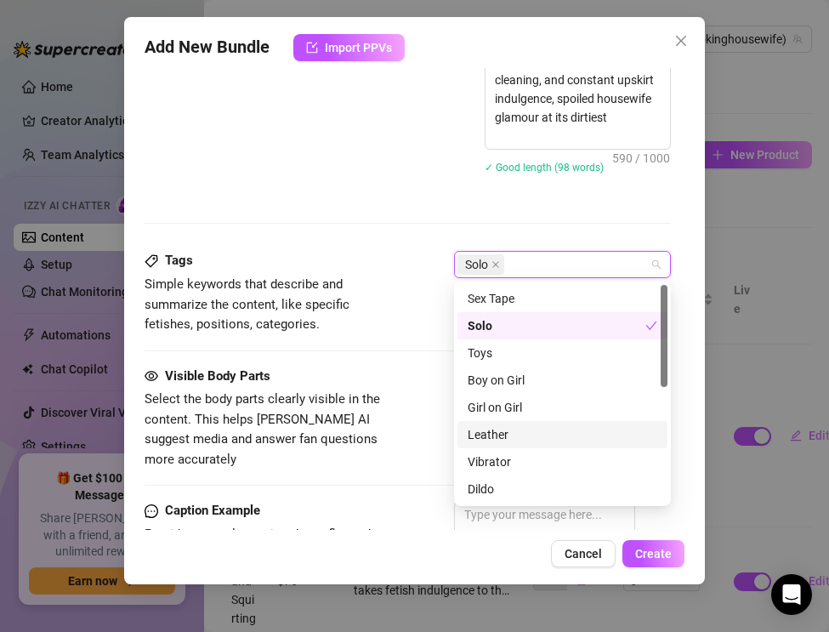
click at [500, 432] on div "Leather" at bounding box center [563, 434] width 190 height 19
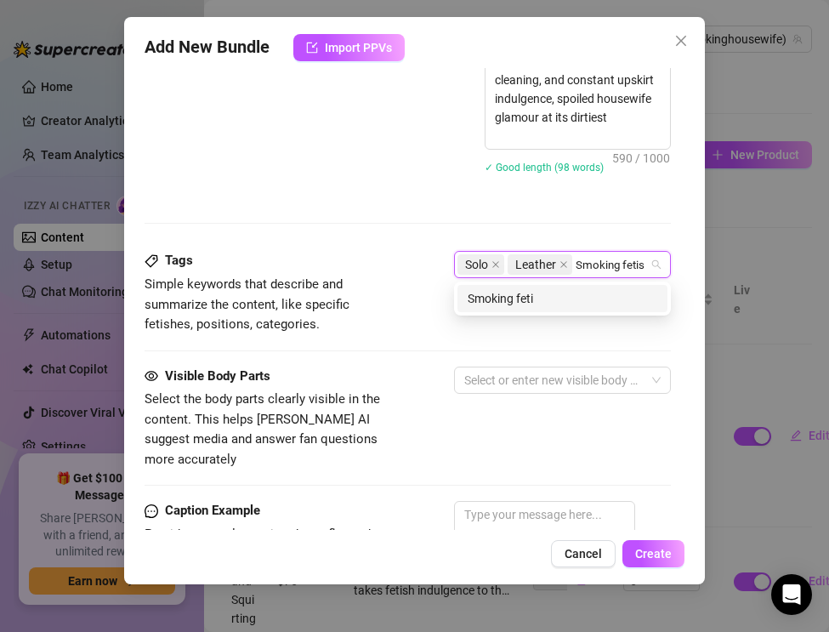
type input "Smoking fetish"
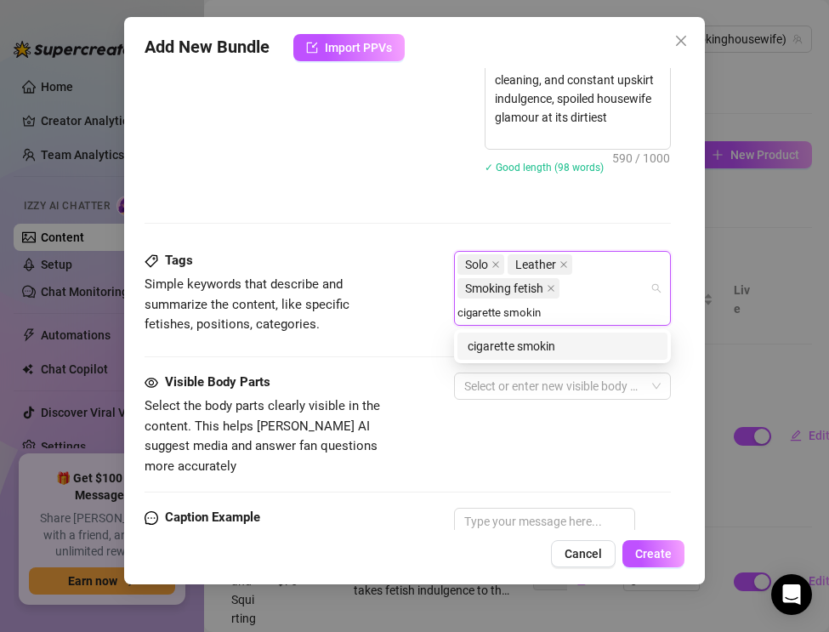
type input "cigarette smoking"
type input "cleaning fetish"
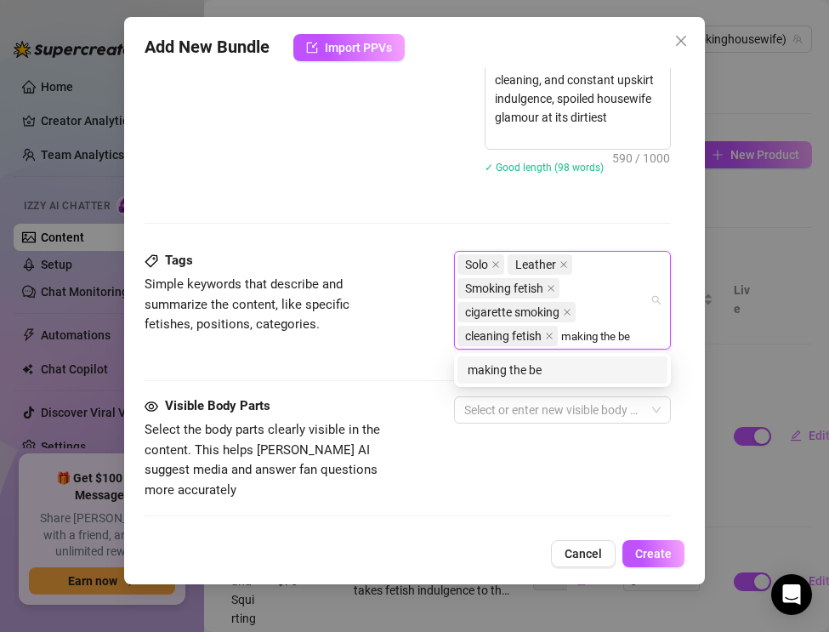
type input "making the bed"
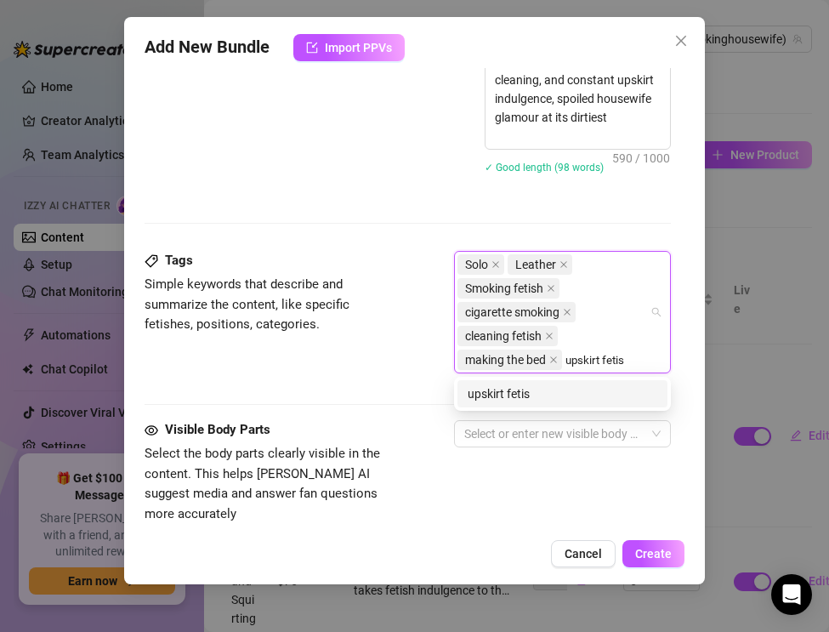
type input "upskirt fetish"
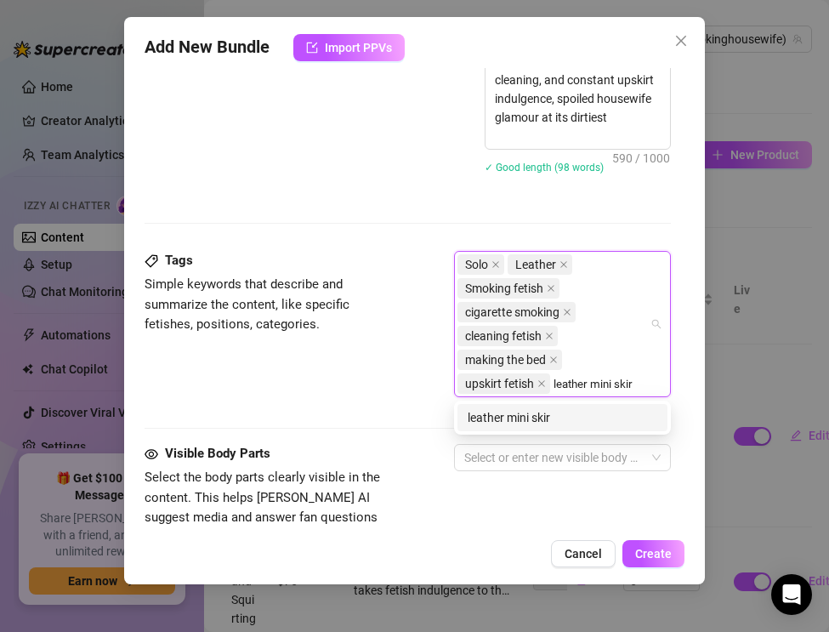
type input "leather mini skirt"
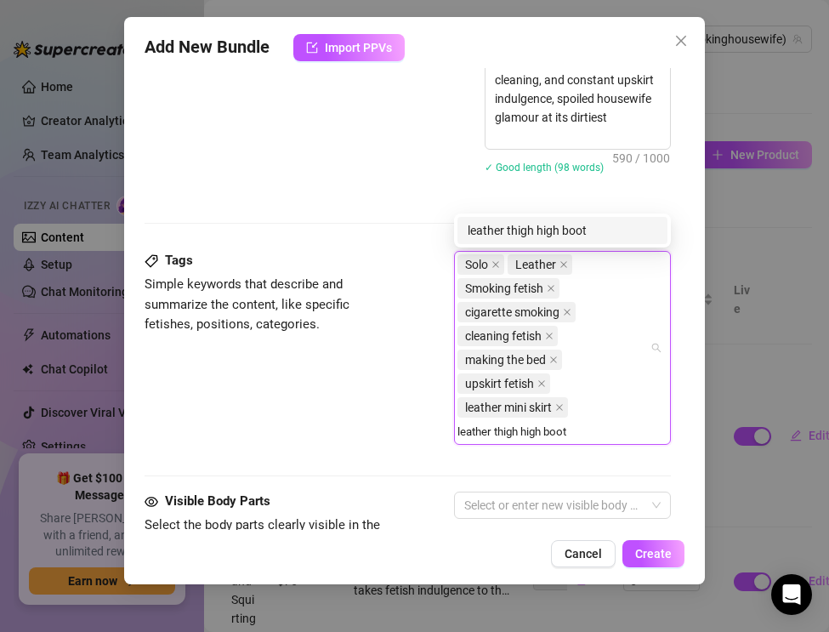
type input "leather thigh high boots"
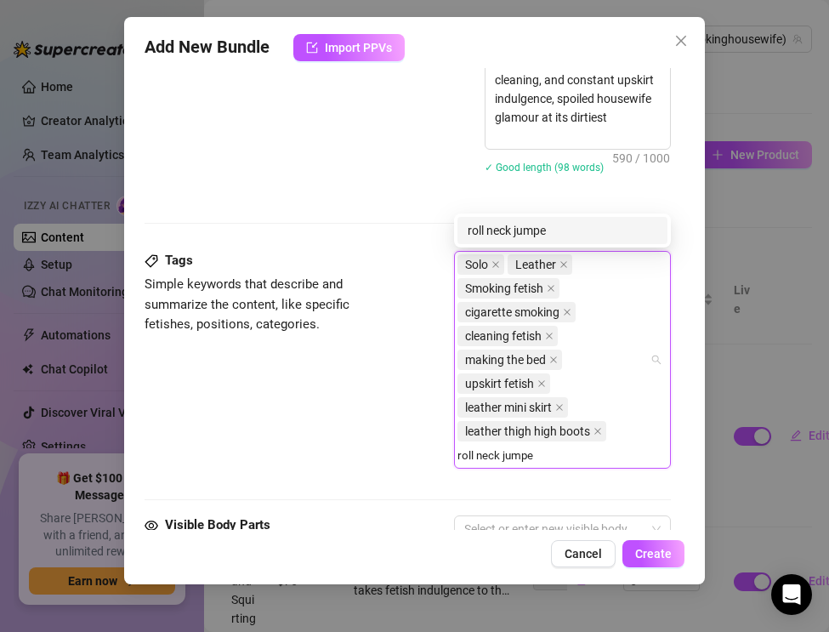
type input "roll neck jumper"
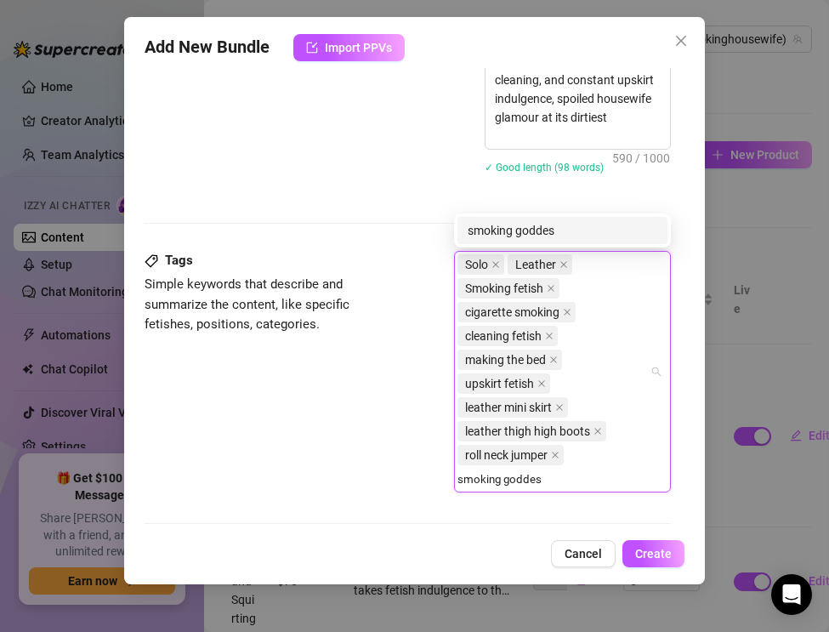
type input "smoking goddess"
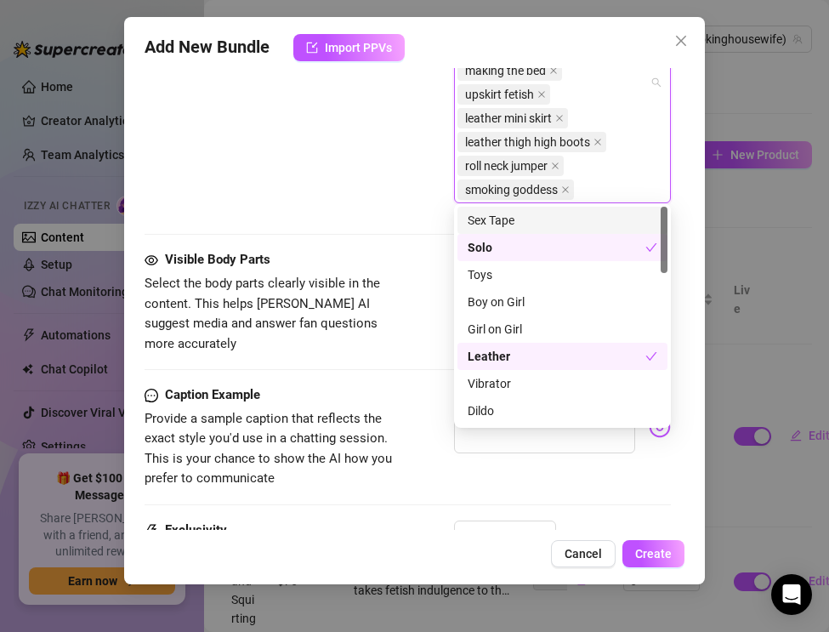
scroll to position [1310, 0]
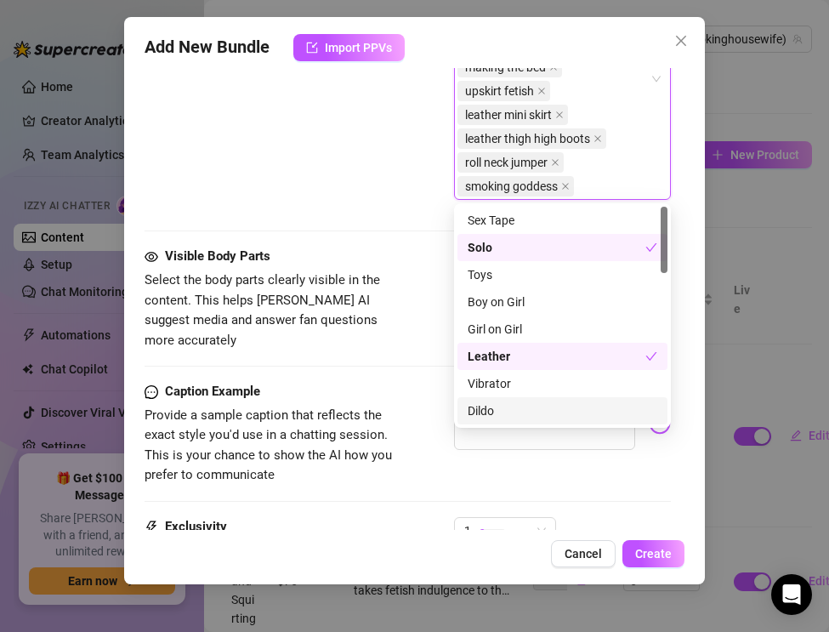
click at [400, 431] on div "Caption Example Provide a sample caption that reflects the exact style you'd us…" at bounding box center [408, 434] width 526 height 104
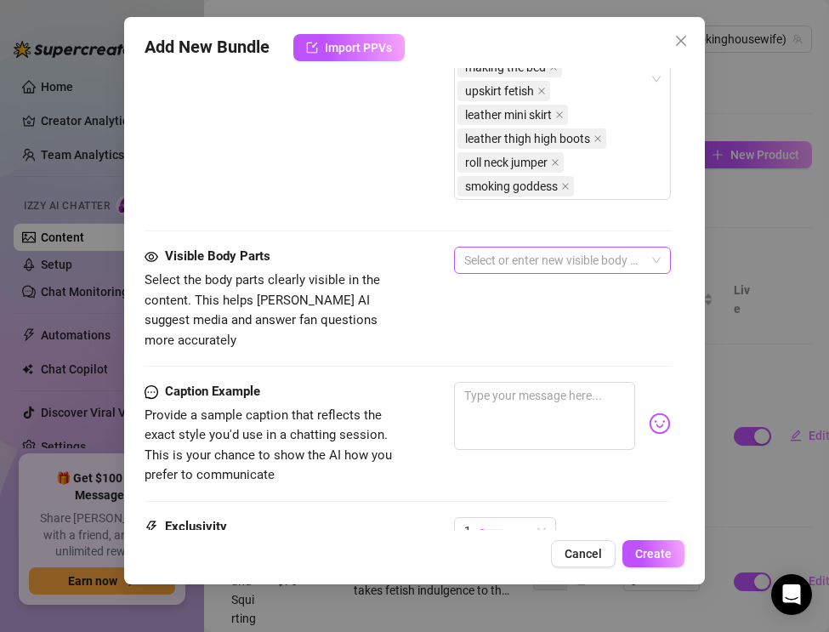
click at [494, 263] on div at bounding box center [553, 260] width 192 height 24
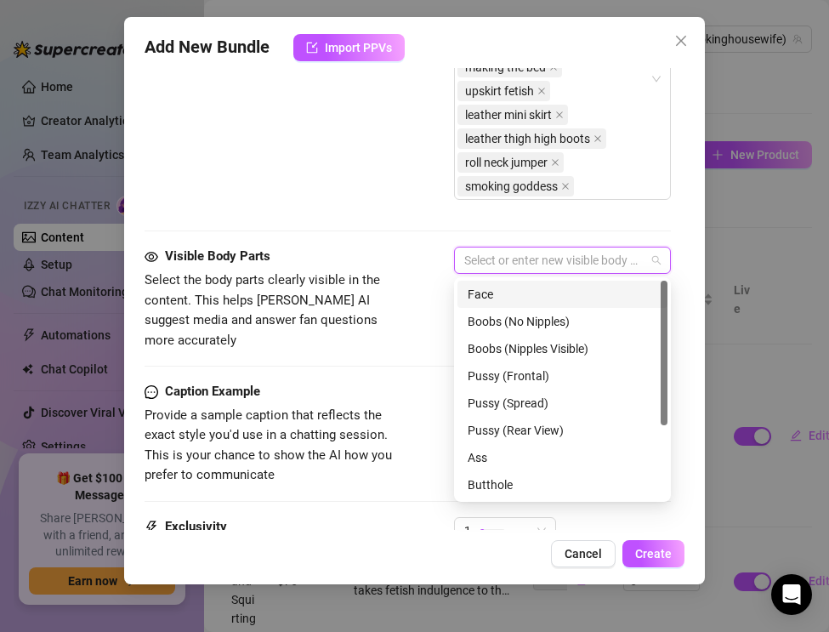
click at [492, 298] on div "Face" at bounding box center [563, 294] width 190 height 19
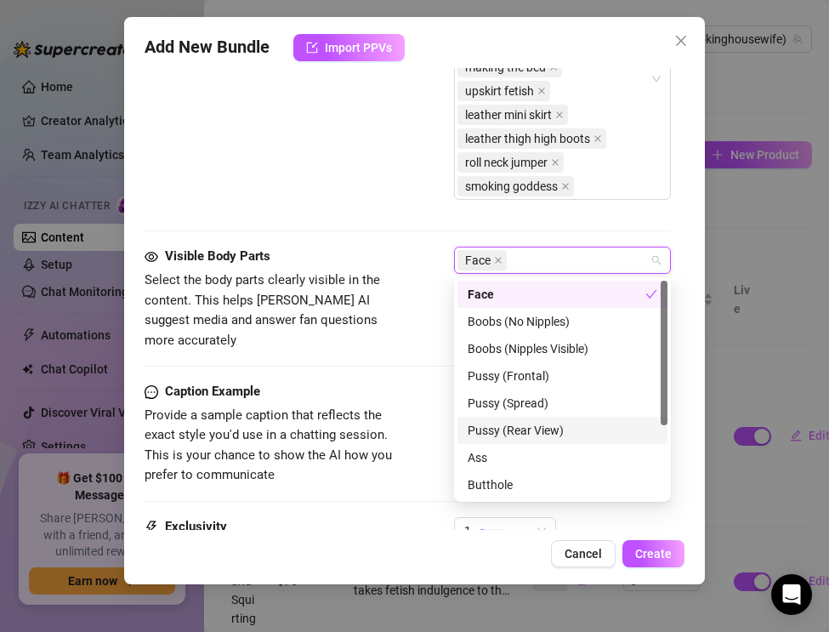
click at [480, 438] on div "Pussy (Rear View)" at bounding box center [563, 430] width 190 height 19
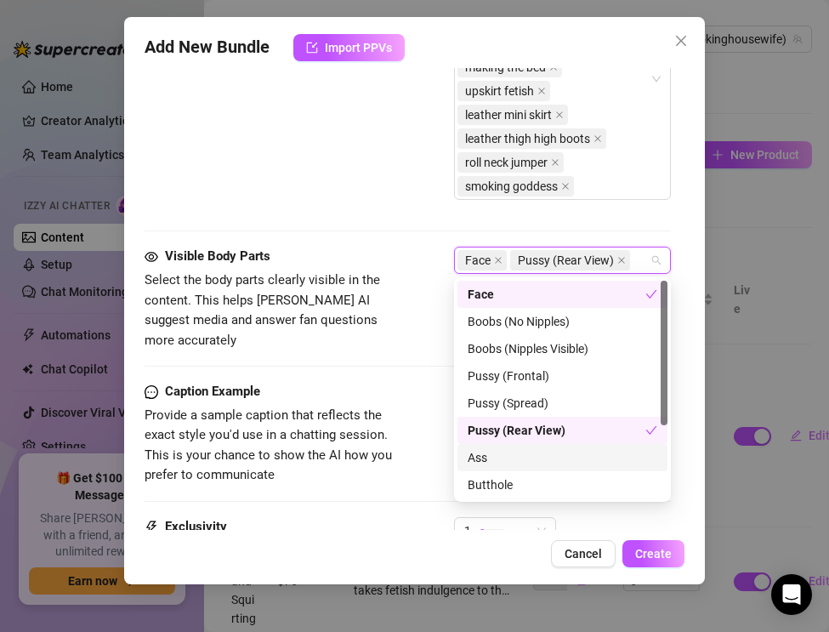
click at [481, 451] on div "Ass" at bounding box center [563, 457] width 190 height 19
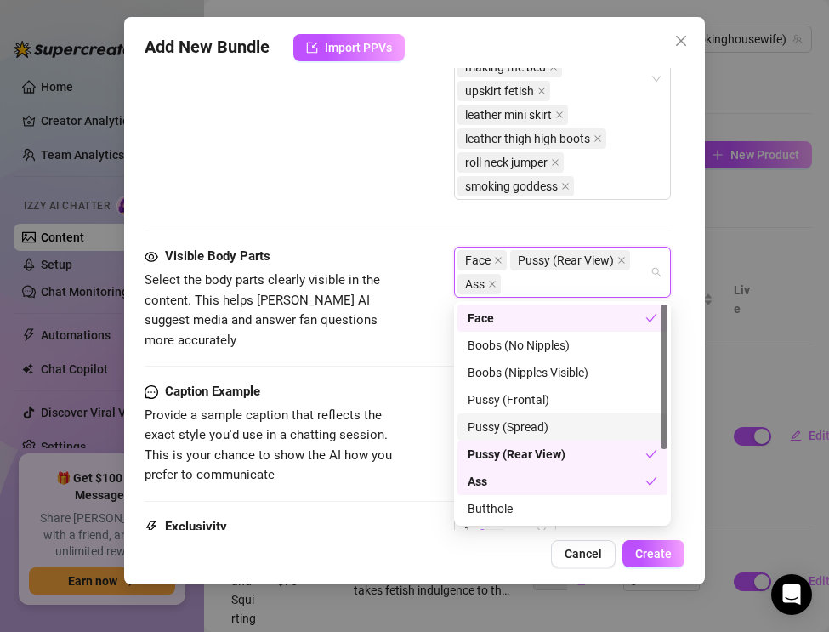
click at [481, 434] on div "Pussy (Spread)" at bounding box center [563, 426] width 190 height 19
click at [483, 453] on div "Pussy (Rear View)" at bounding box center [557, 454] width 178 height 19
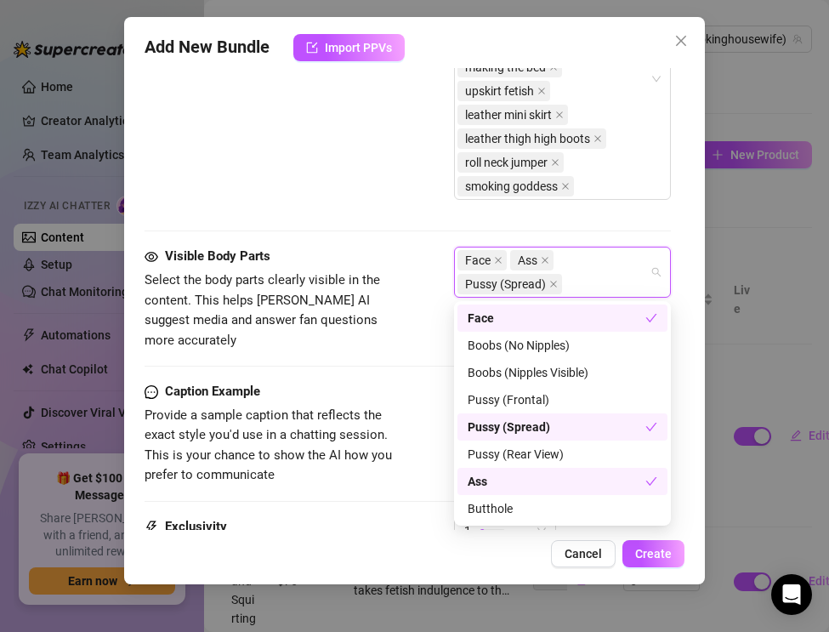
click at [483, 432] on div "Pussy (Spread)" at bounding box center [557, 426] width 178 height 19
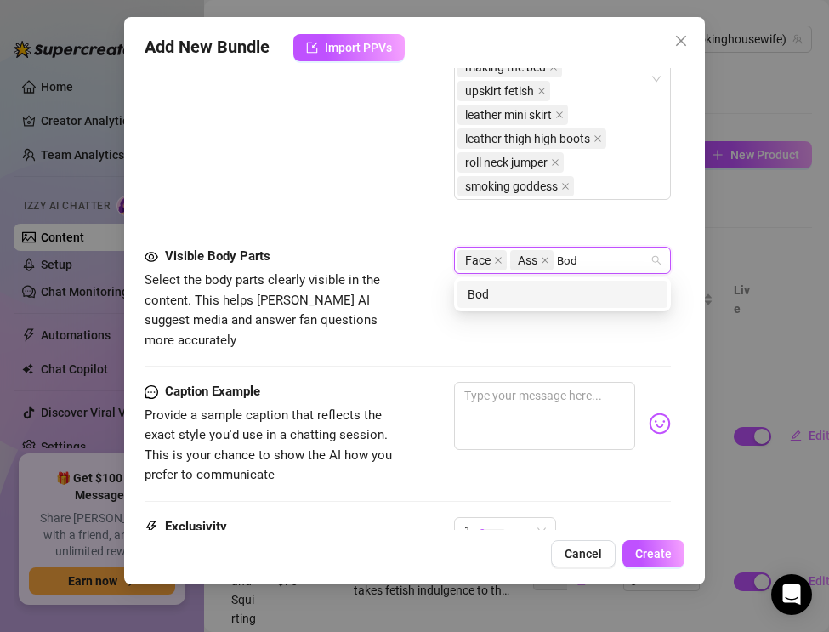
type input "Body"
type input "Legs"
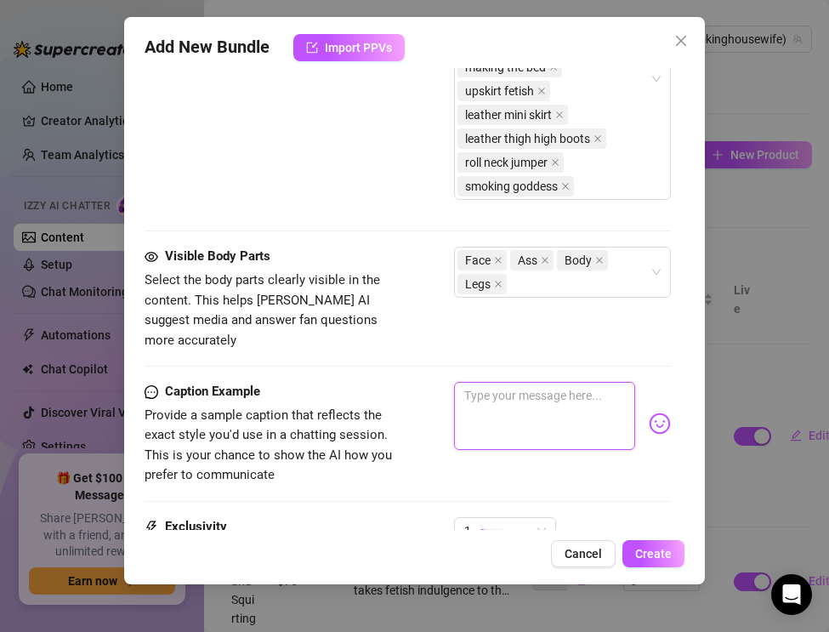
click at [504, 382] on textarea at bounding box center [544, 416] width 181 height 68
paste textarea "The Real Smoking Housewife turns a simple chore into pure fetish tease. Dressed…"
type textarea "The Real Smoking Housewife turns a simple chore into pure fetish tease. Dressed…"
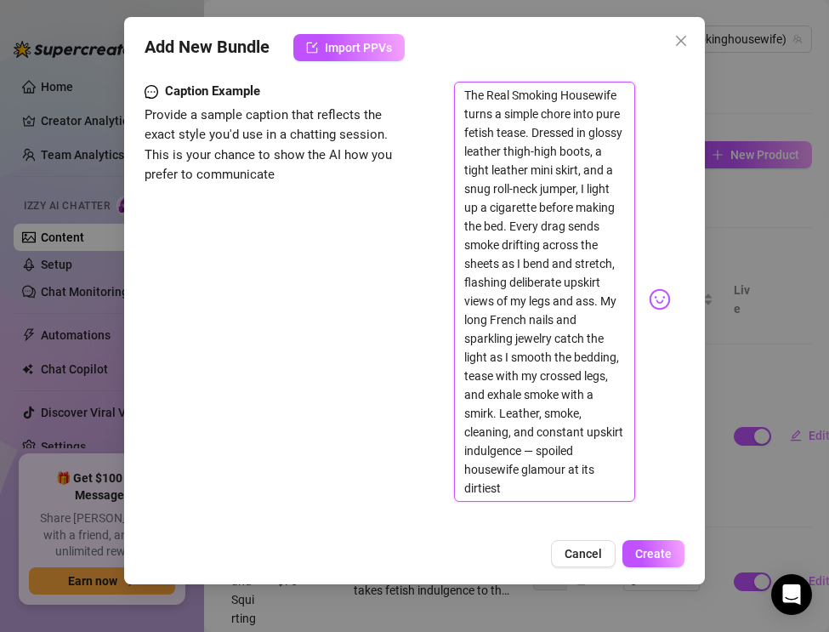
scroll to position [1617, 0]
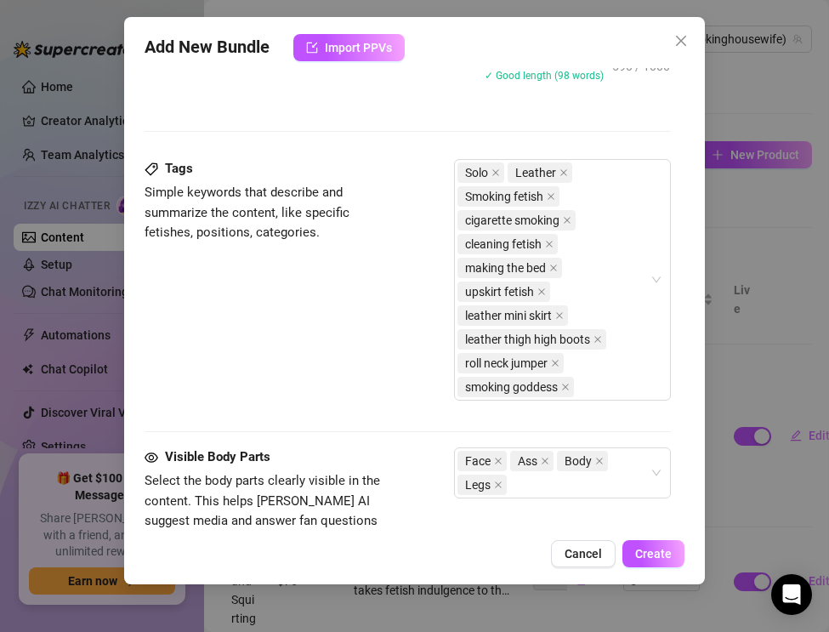
drag, startPoint x: 526, startPoint y: 461, endPoint x: 420, endPoint y: 37, distance: 437.3
click at [420, 37] on div "Add New Bundle Import PPVs Account Tʜᴇ (@therealsmokinghousewife) Name Name is …" at bounding box center [414, 300] width 581 height 567
type textarea "Type your message here..."
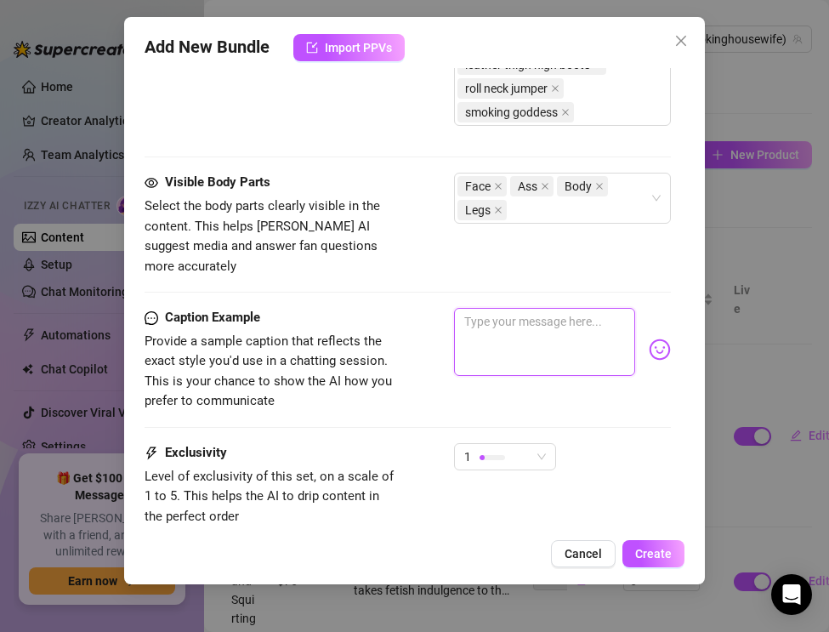
scroll to position [1423, 0]
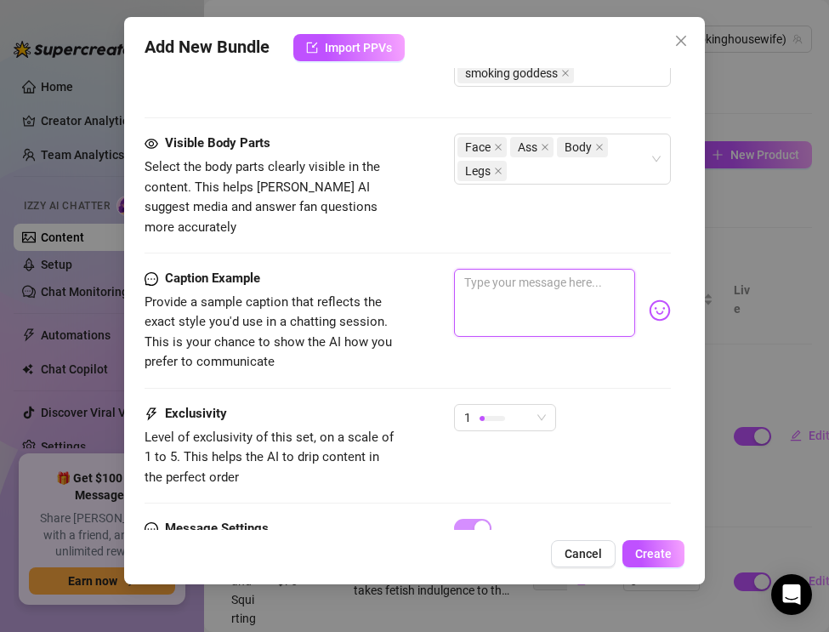
click at [492, 271] on textarea at bounding box center [544, 303] width 181 height 68
paste textarea "“Leather mini clinging, thigh-high boots tight… cigarette glowing as I bend and…"
type textarea "“Leather mini clinging, thigh-high boots tight… cigarette glowing as I bend and…"
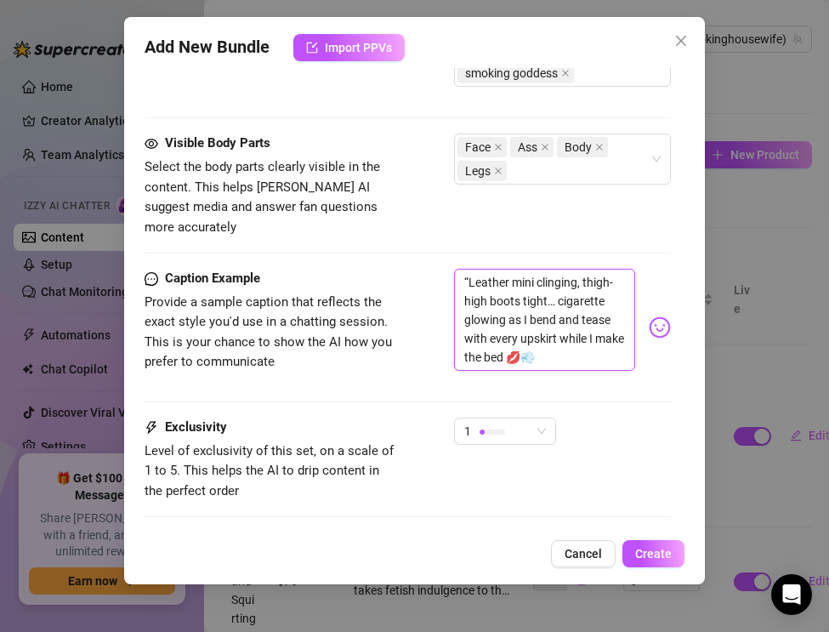
scroll to position [0, 0]
click at [505, 418] on div "1" at bounding box center [497, 431] width 66 height 26
type textarea "“Leather mini clinging, thigh-high boots tight… cigarette glowing as I bend and…"
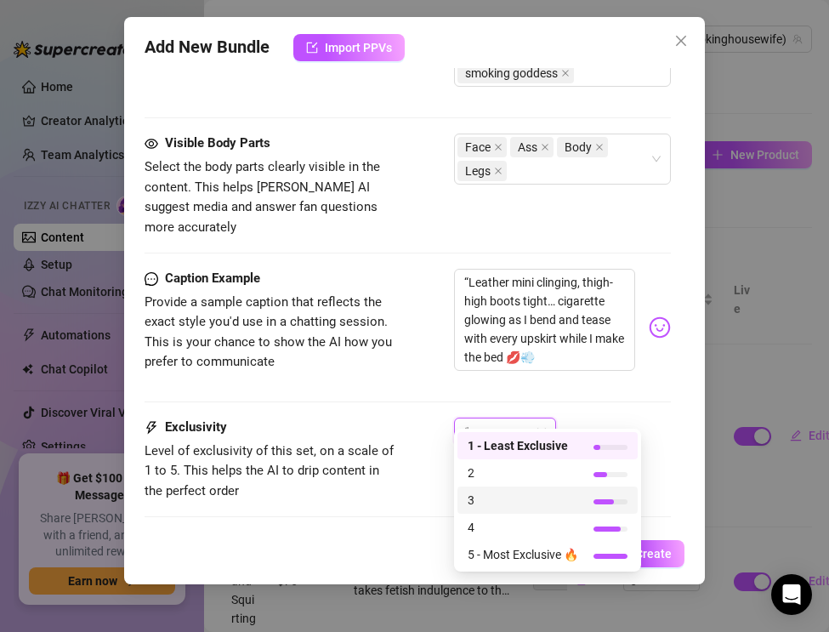
click at [487, 493] on span "3" at bounding box center [523, 500] width 111 height 19
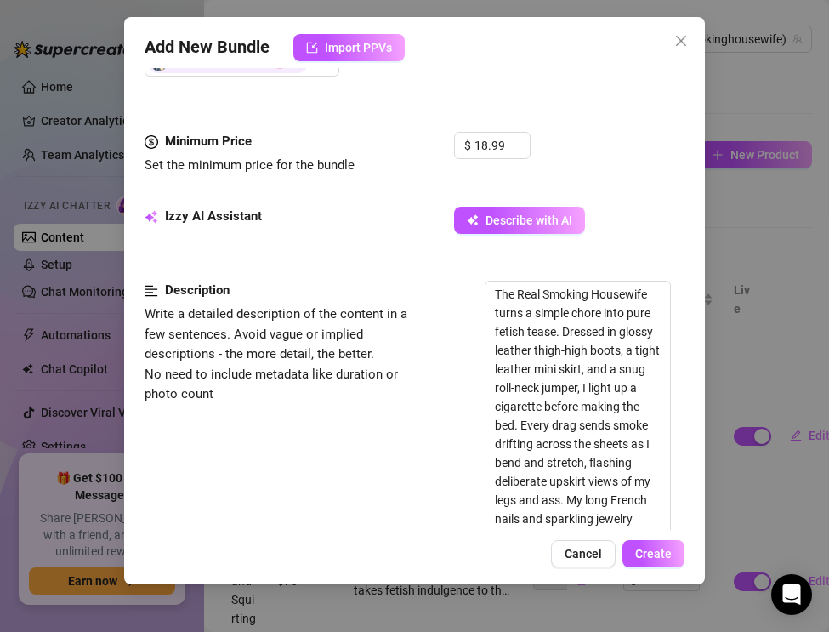
scroll to position [451, 0]
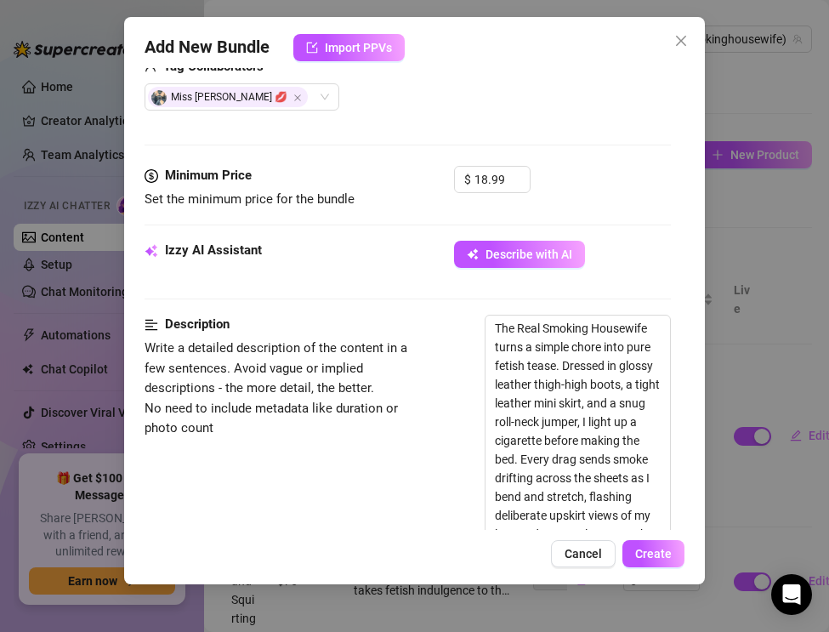
click at [644, 568] on div "Add New Bundle Import PPVs Account Tʜᴇ (@therealsmokinghousewife) Name Name is …" at bounding box center [414, 300] width 581 height 567
click at [644, 557] on span "Create" at bounding box center [653, 554] width 37 height 14
